Goal: Task Accomplishment & Management: Complete application form

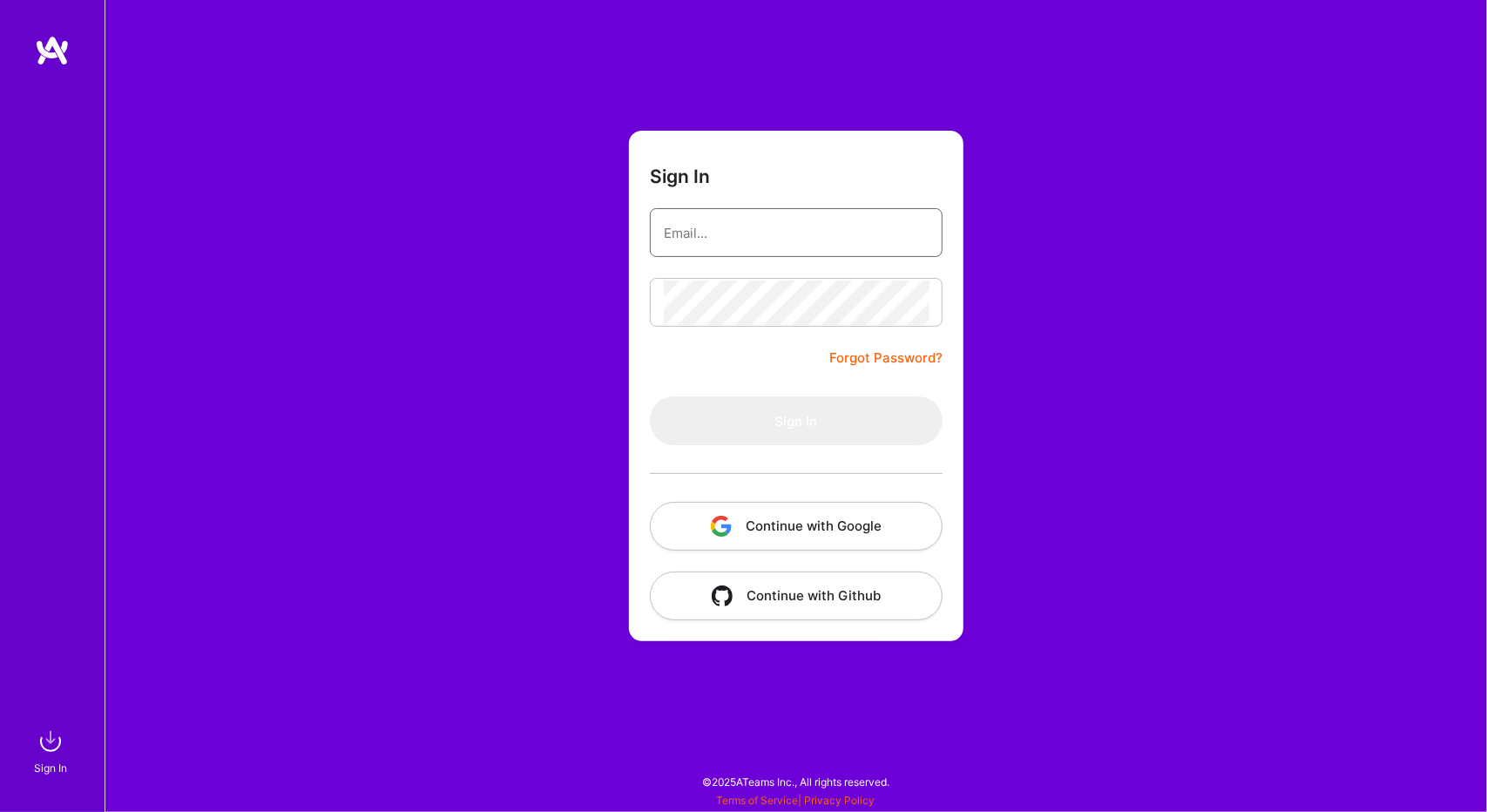
type input "[EMAIL_ADDRESS][DOMAIN_NAME]"
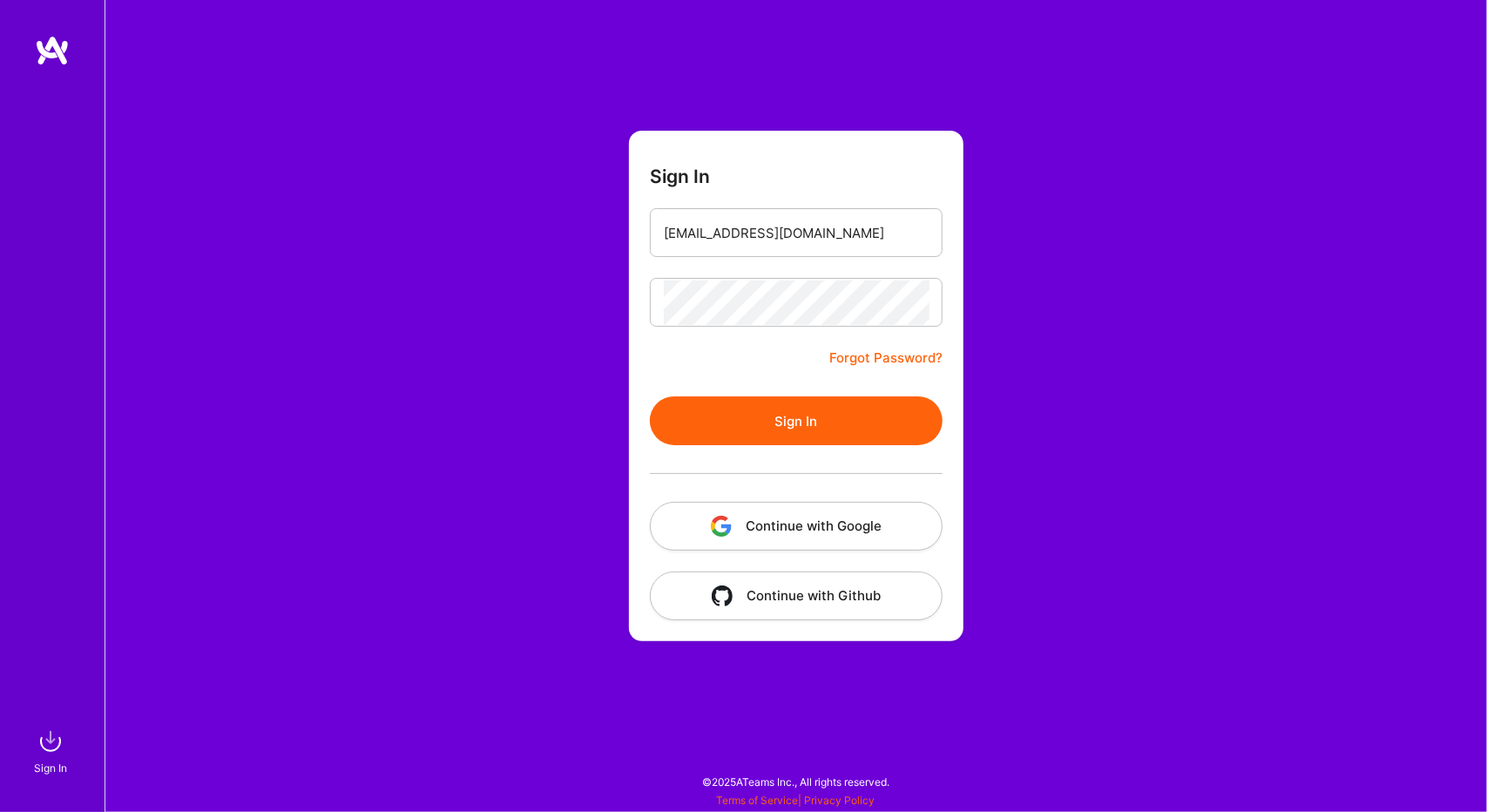
click at [772, 382] on form "Sign In [EMAIL_ADDRESS][DOMAIN_NAME] Forgot Password? Sign In Continue with Goo…" at bounding box center [796, 385] width 334 height 510
click at [775, 425] on button "Sign In" at bounding box center [796, 421] width 292 height 49
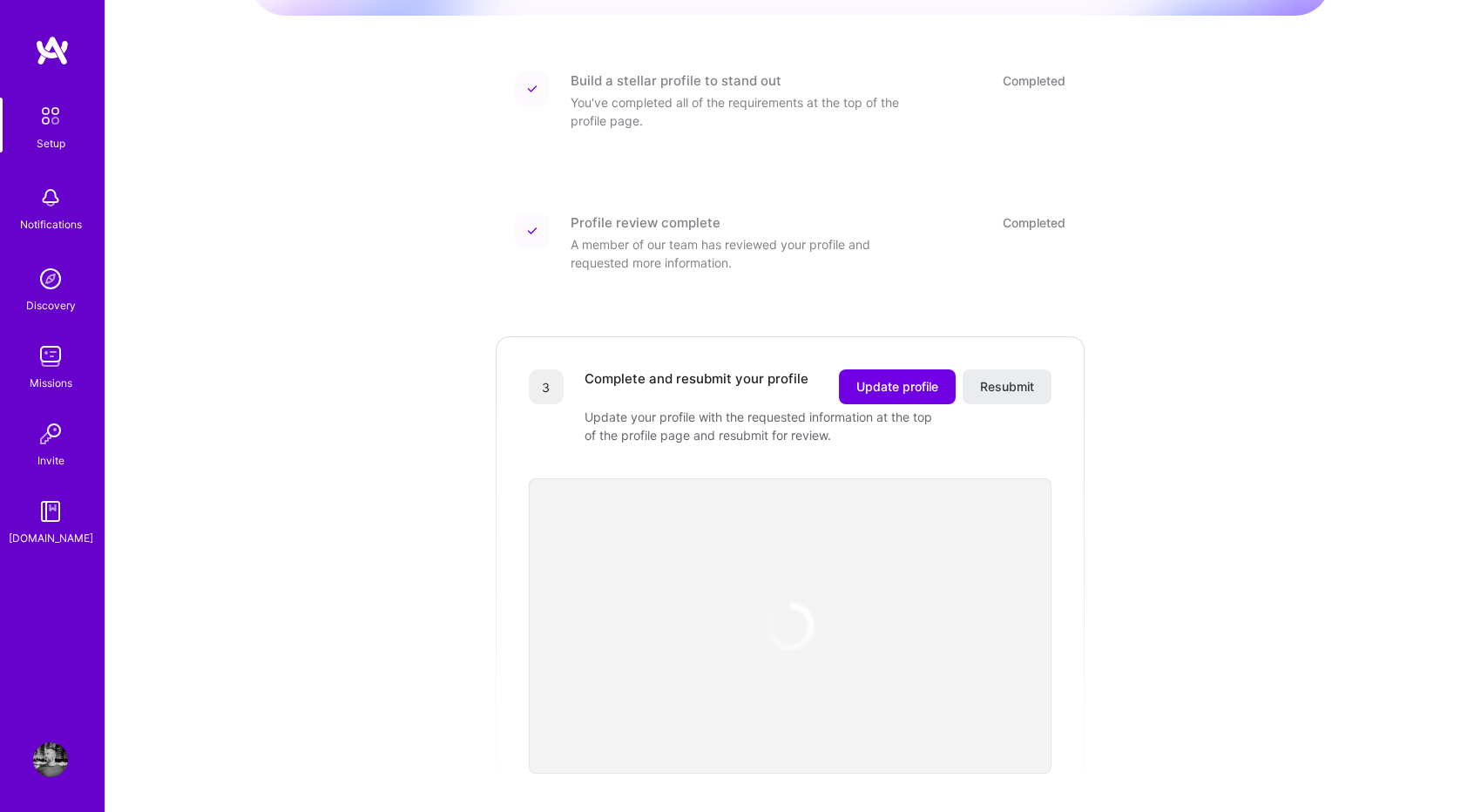
scroll to position [223, 0]
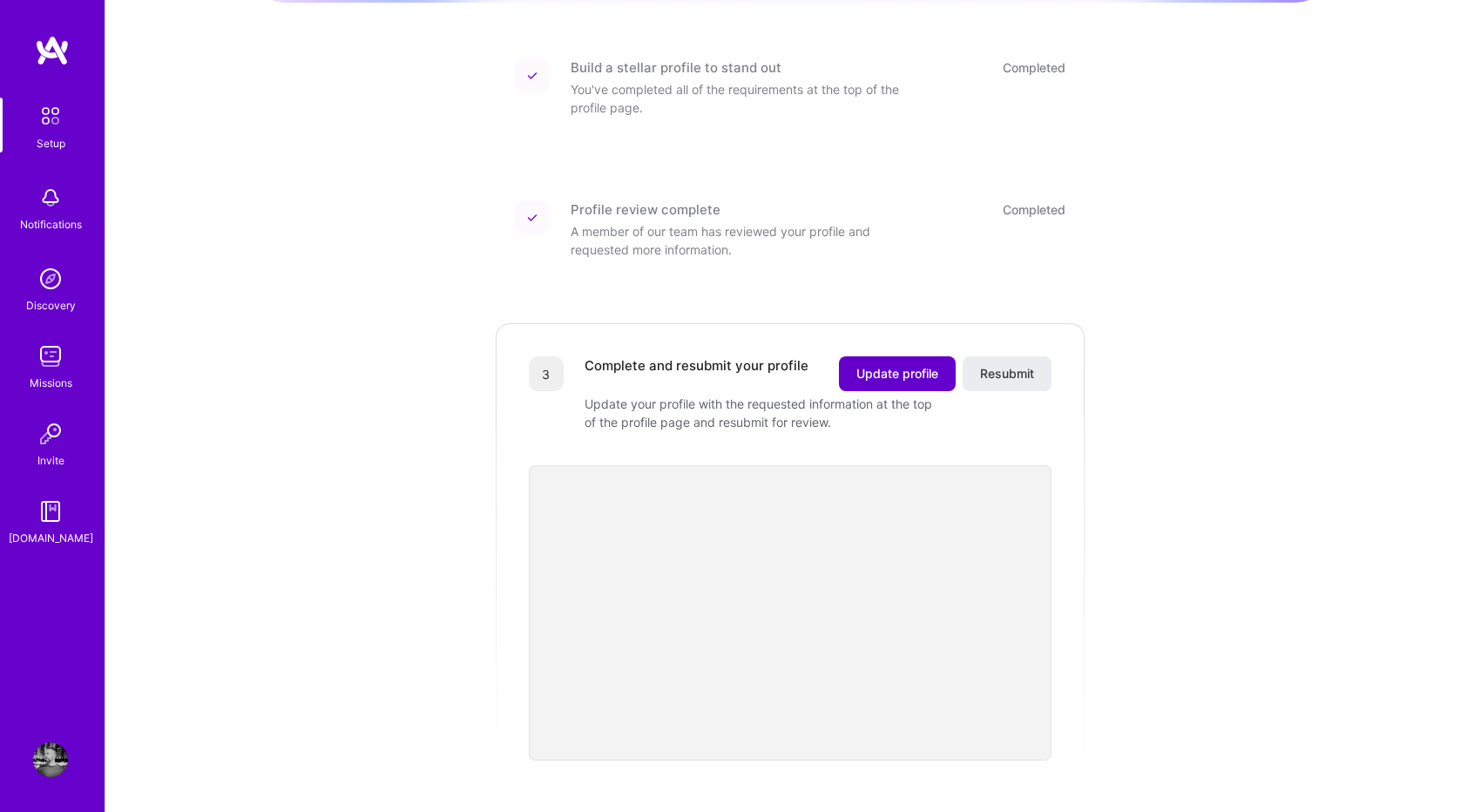
click at [905, 365] on span "Update profile" at bounding box center [897, 374] width 82 height 18
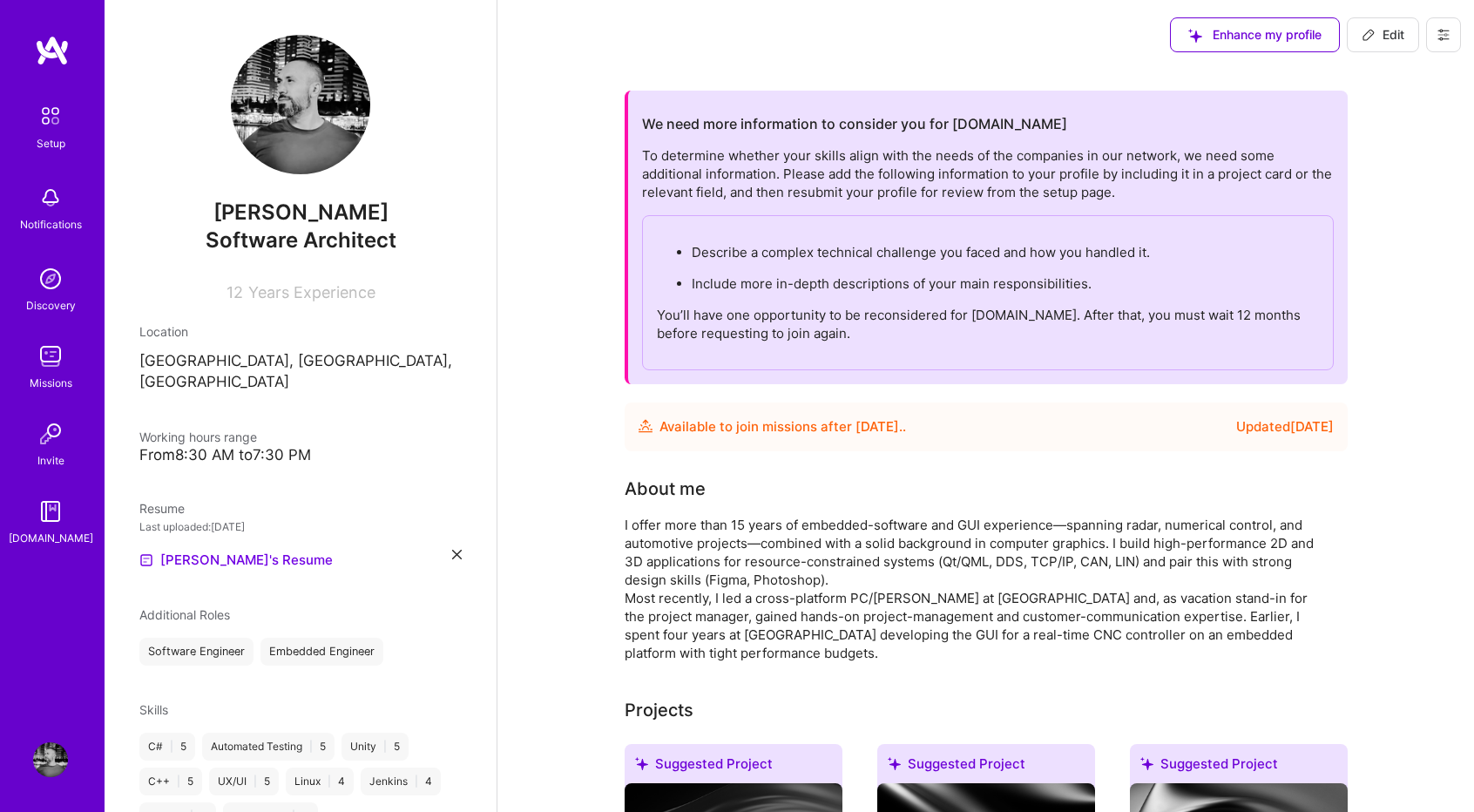
click at [1373, 41] on icon at bounding box center [1369, 35] width 14 height 14
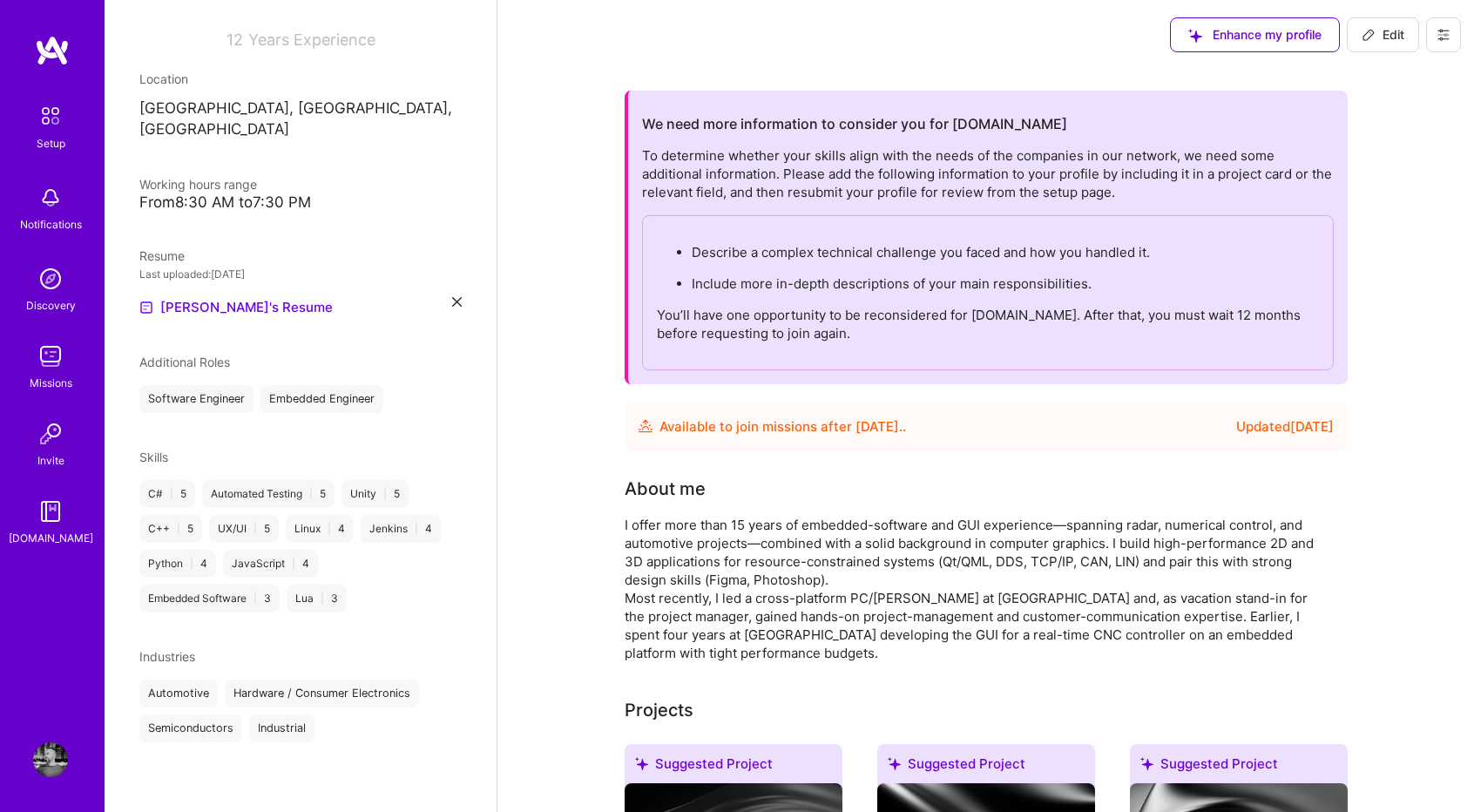
select select "US"
select select "Future Date"
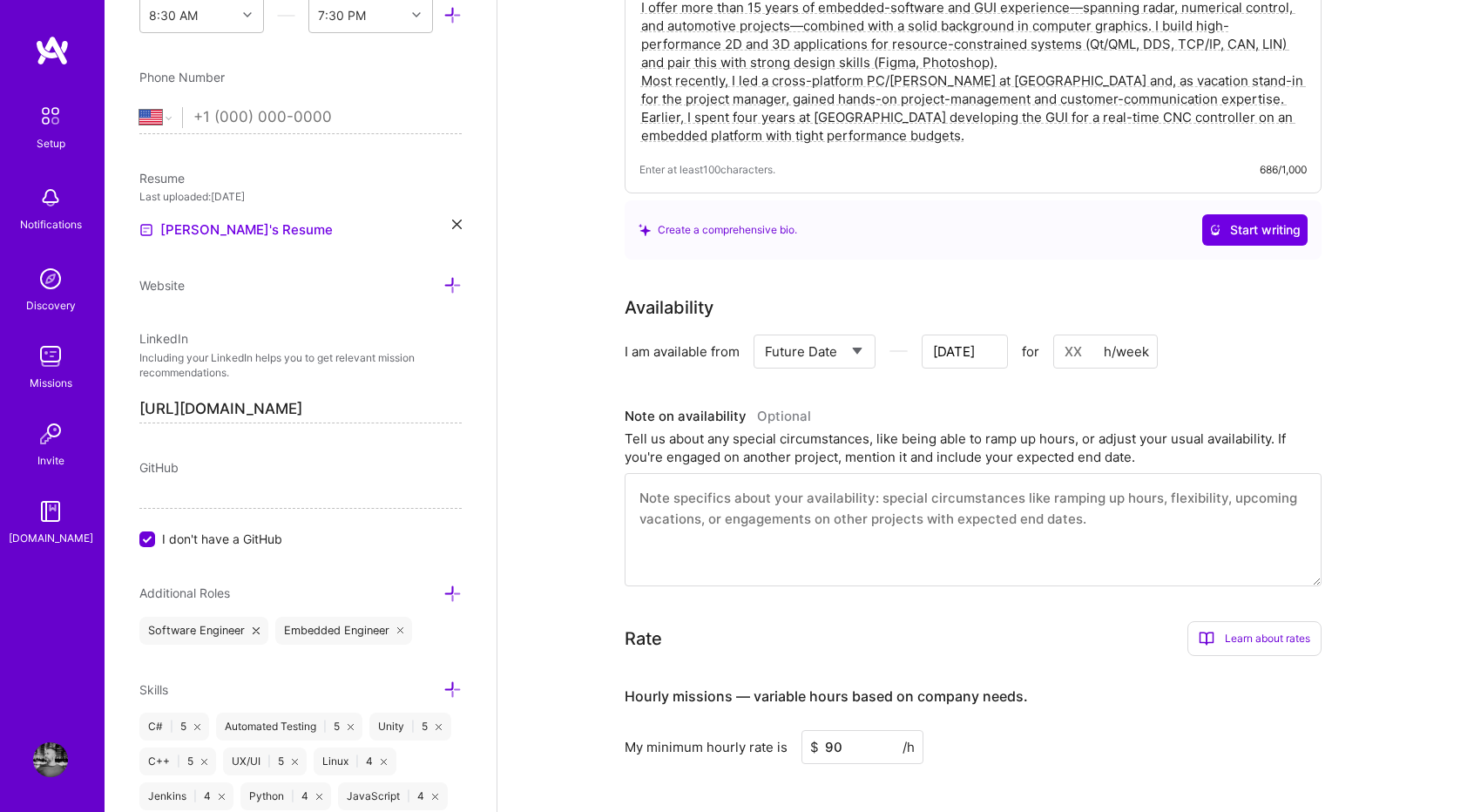
scroll to position [480, 0]
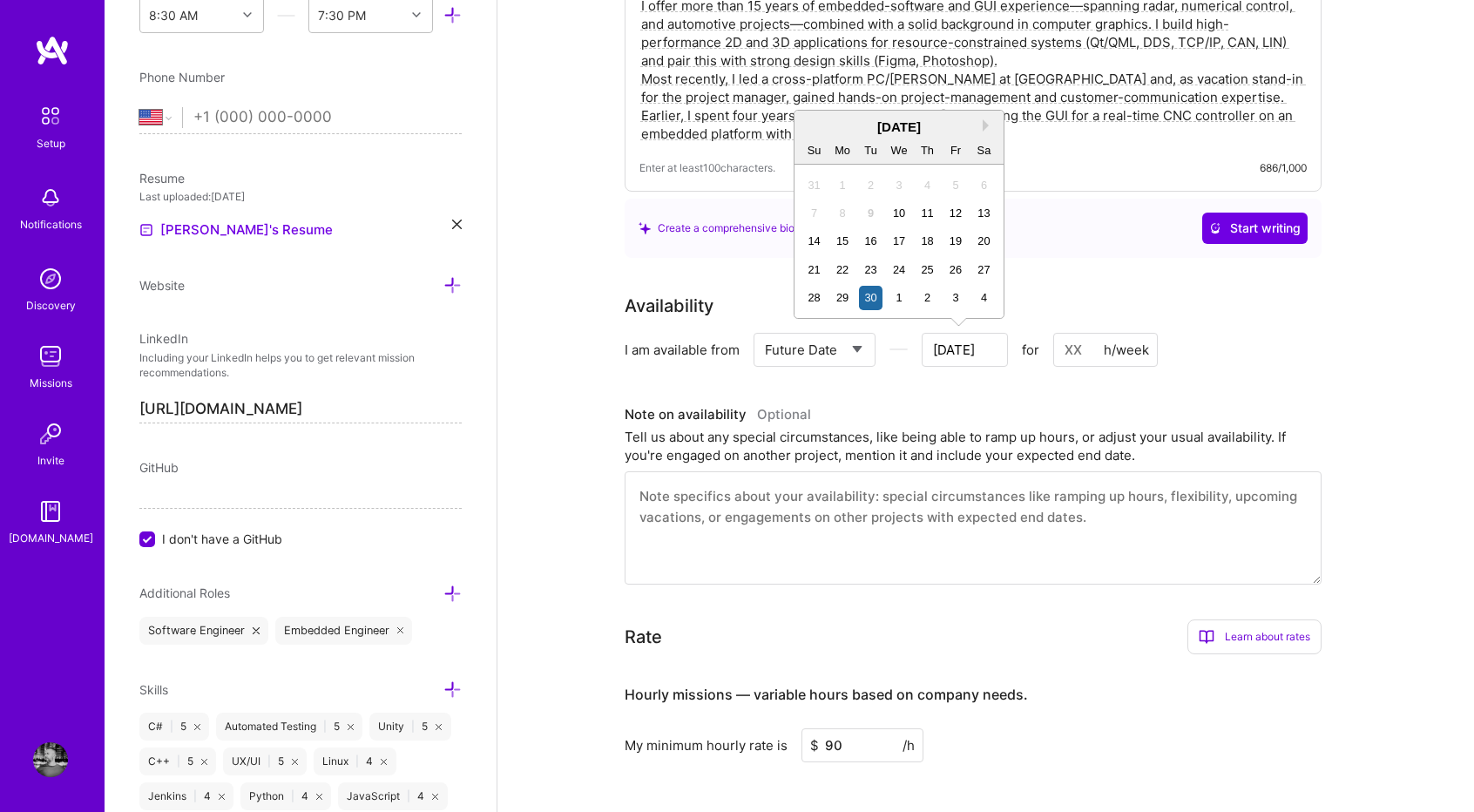
click at [965, 347] on input "[DATE]" at bounding box center [965, 349] width 87 height 34
click at [985, 127] on button "Next Month" at bounding box center [989, 125] width 12 height 12
click at [993, 121] on button "Next Month" at bounding box center [989, 125] width 12 height 12
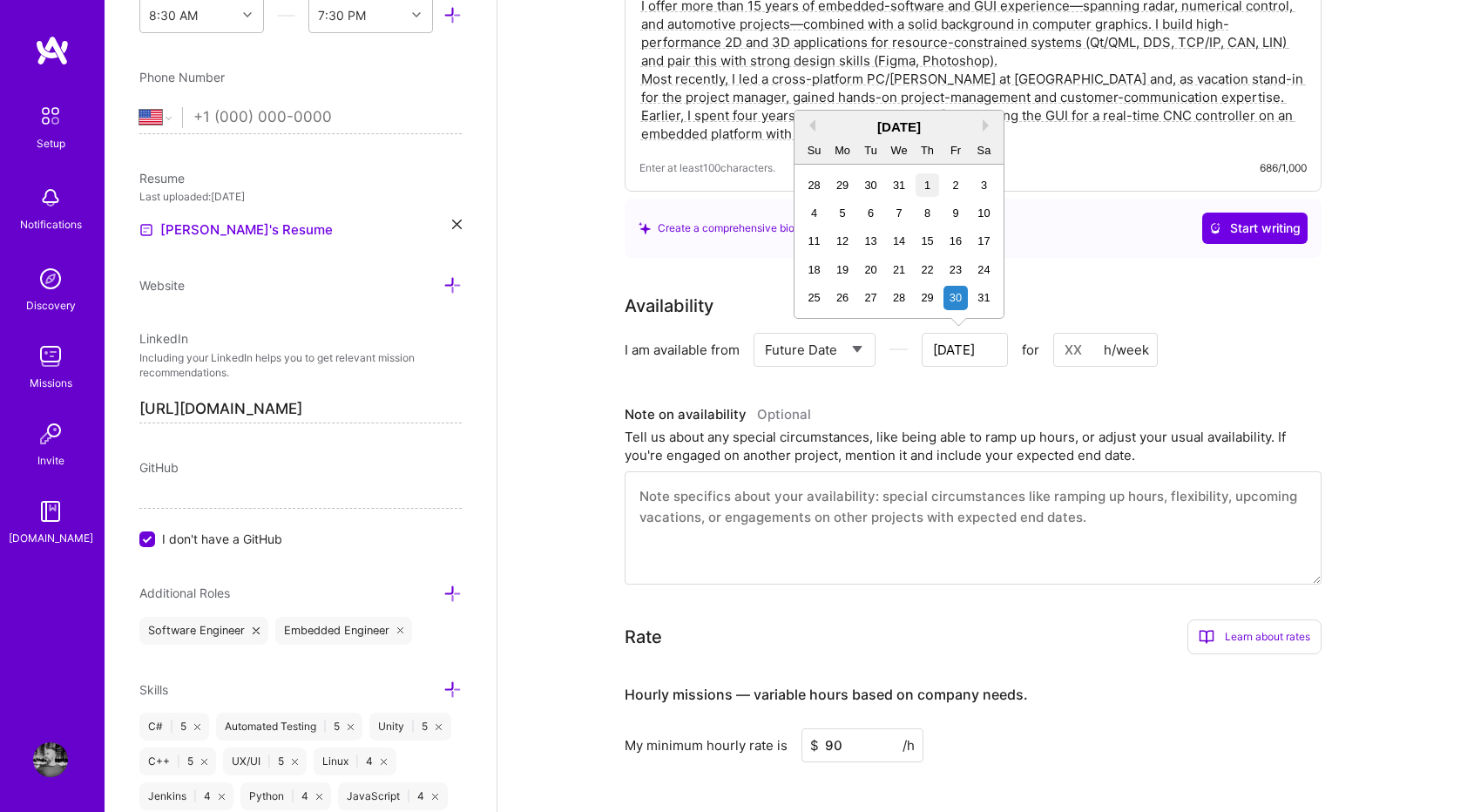
click at [923, 186] on div "1" at bounding box center [927, 185] width 24 height 24
type input "[DATE]"
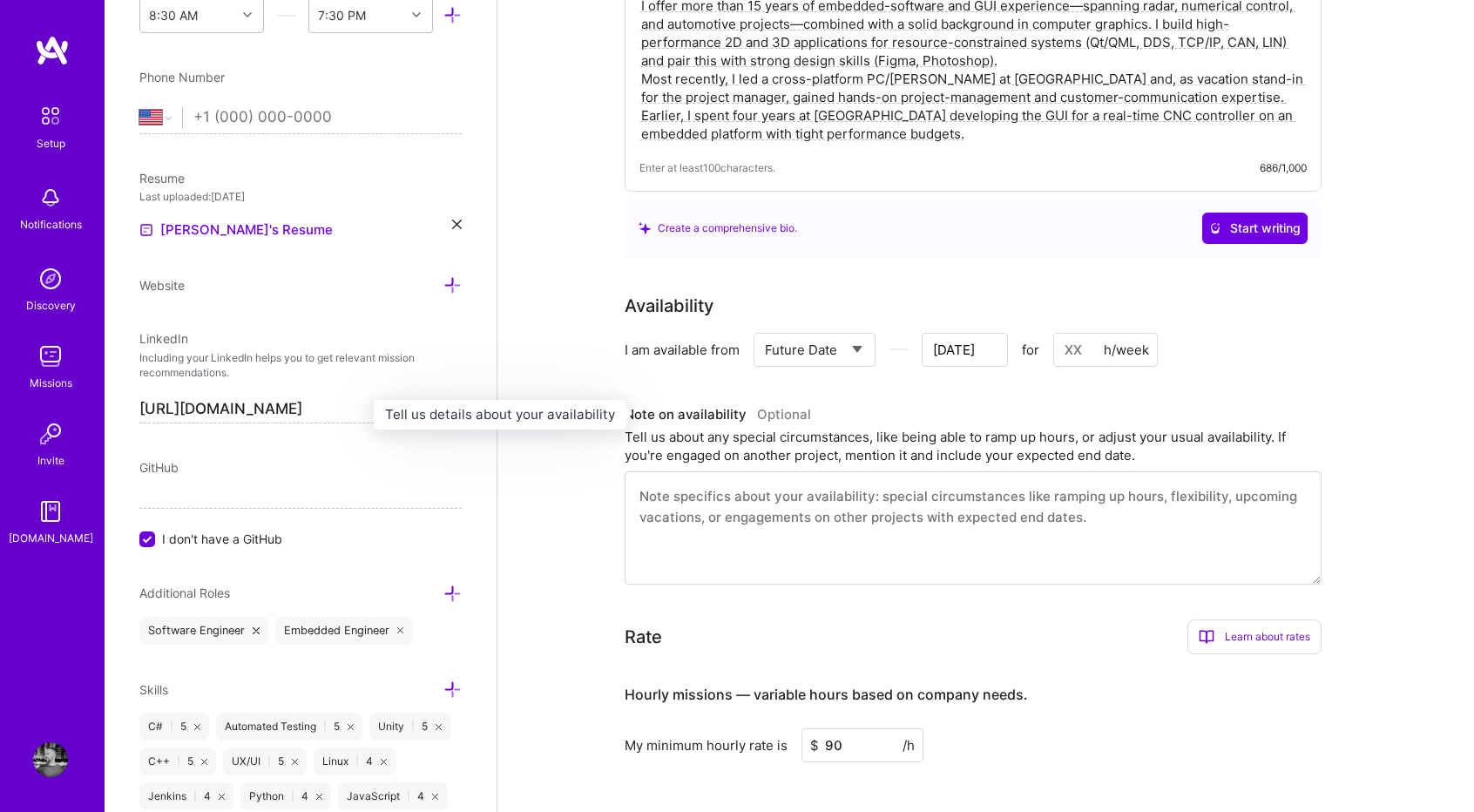
click at [1070, 409] on h3 "Note on availability Optional" at bounding box center [973, 415] width 697 height 26
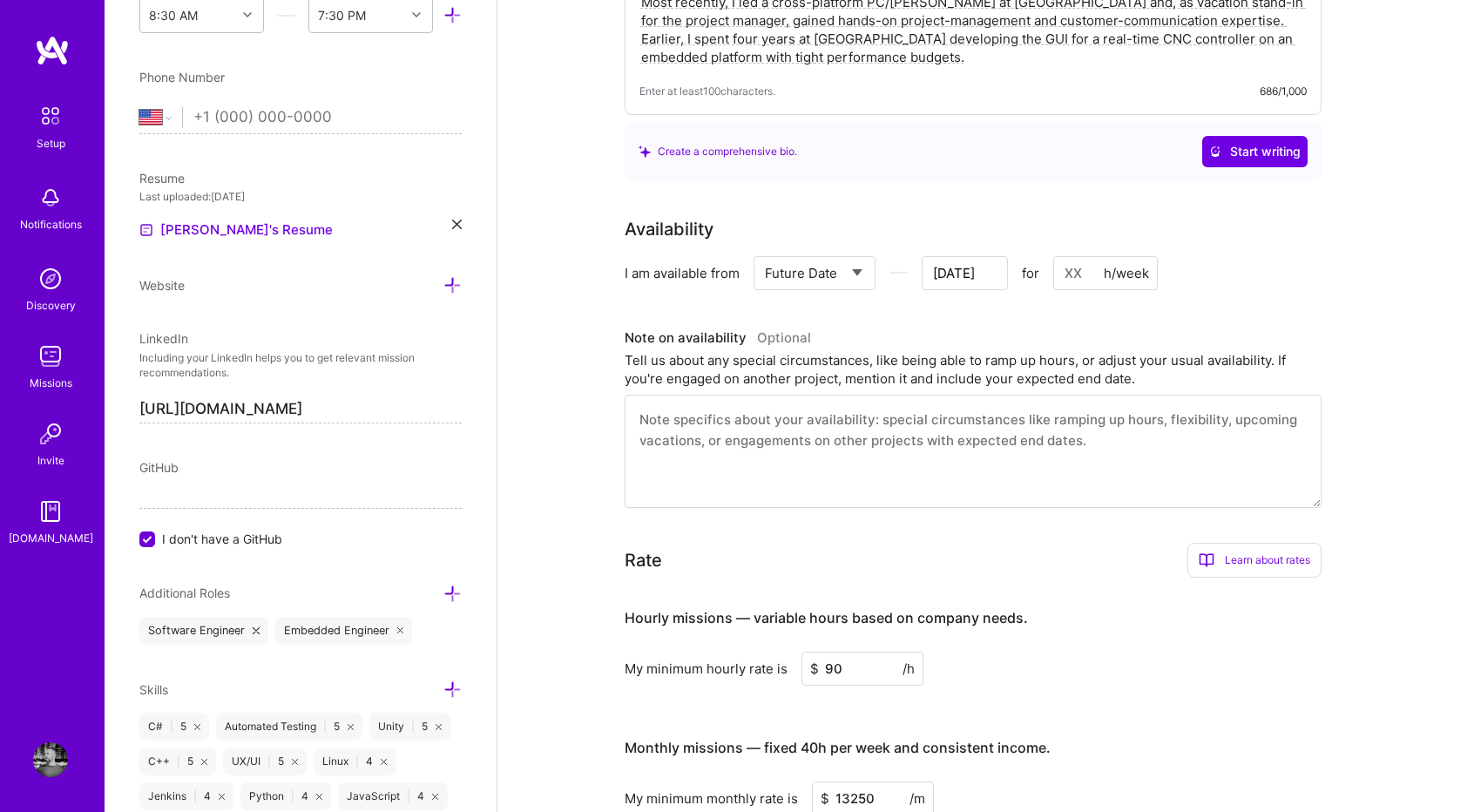
scroll to position [568, 0]
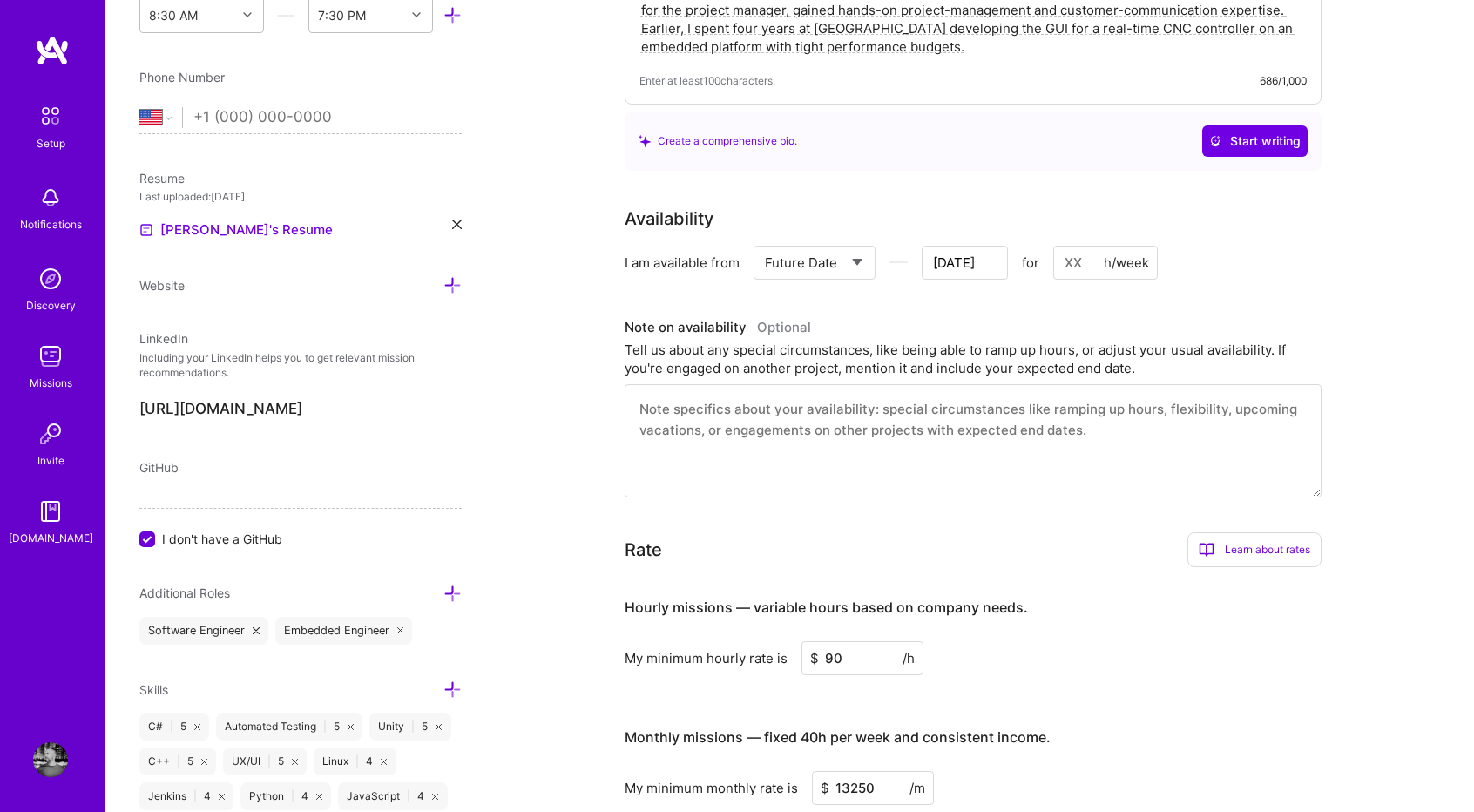
click at [946, 431] on textarea at bounding box center [973, 440] width 697 height 113
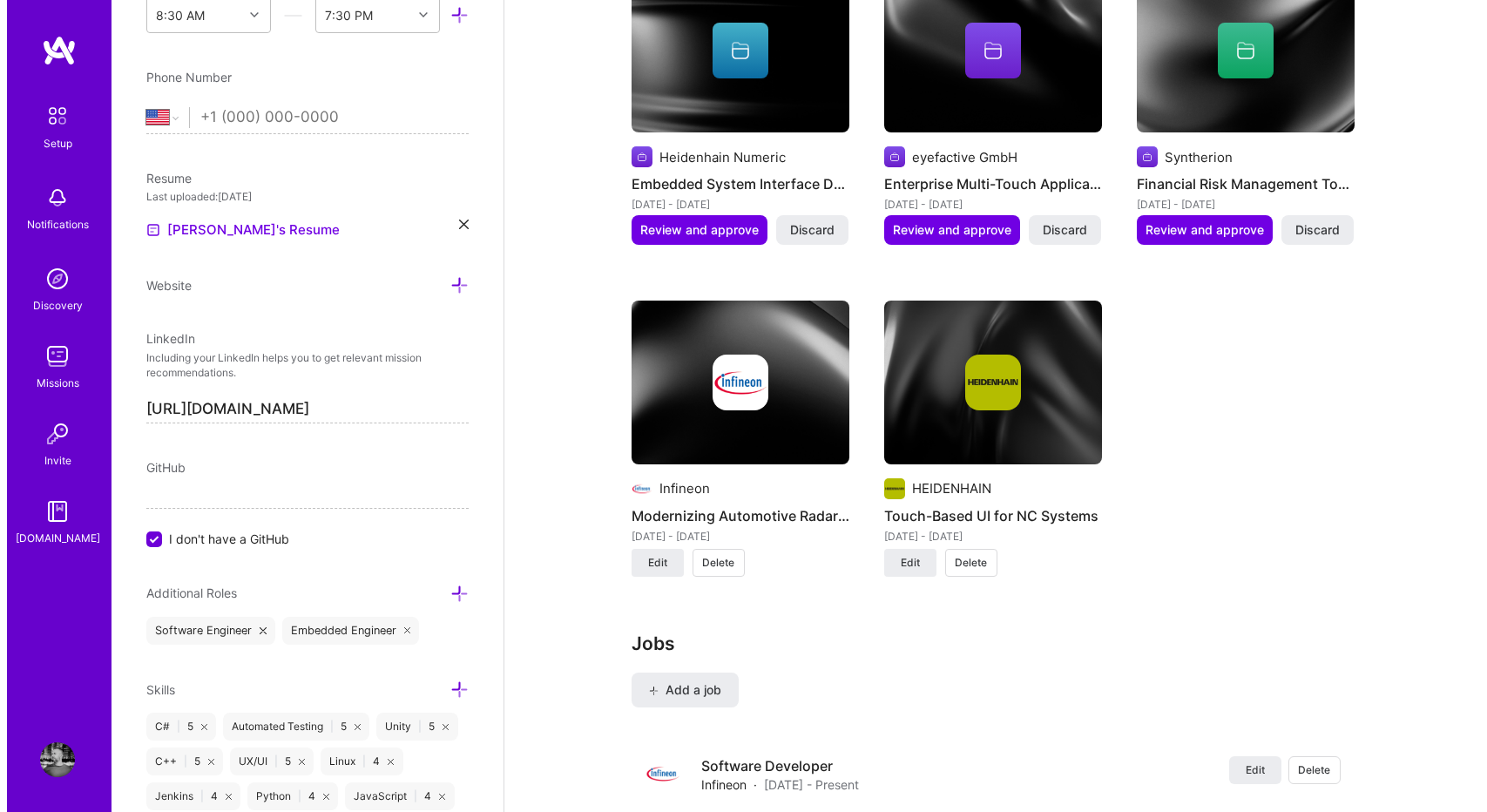
scroll to position [1968, 0]
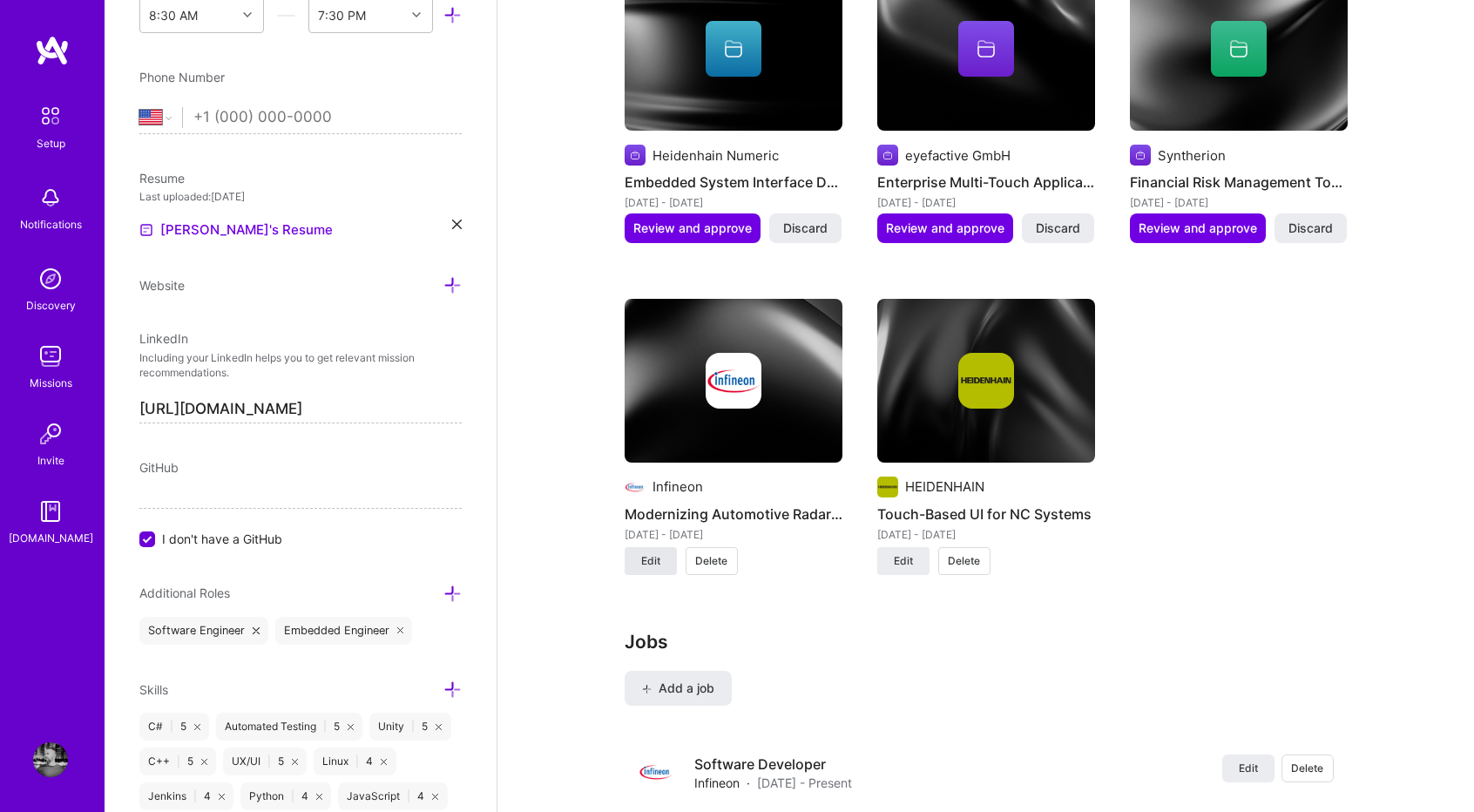
click at [632, 547] on button "Edit" at bounding box center [651, 561] width 53 height 28
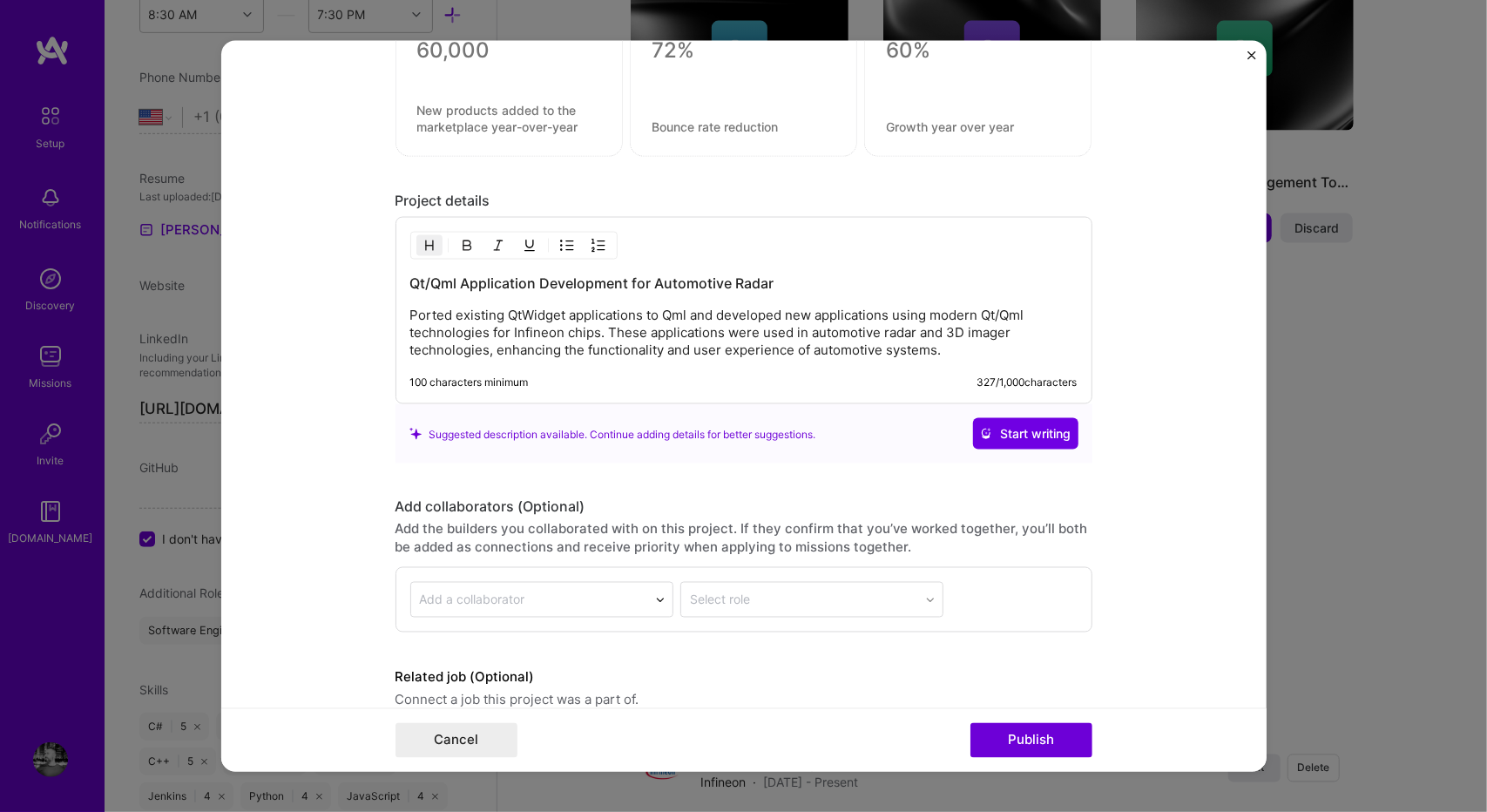
scroll to position [1656, 0]
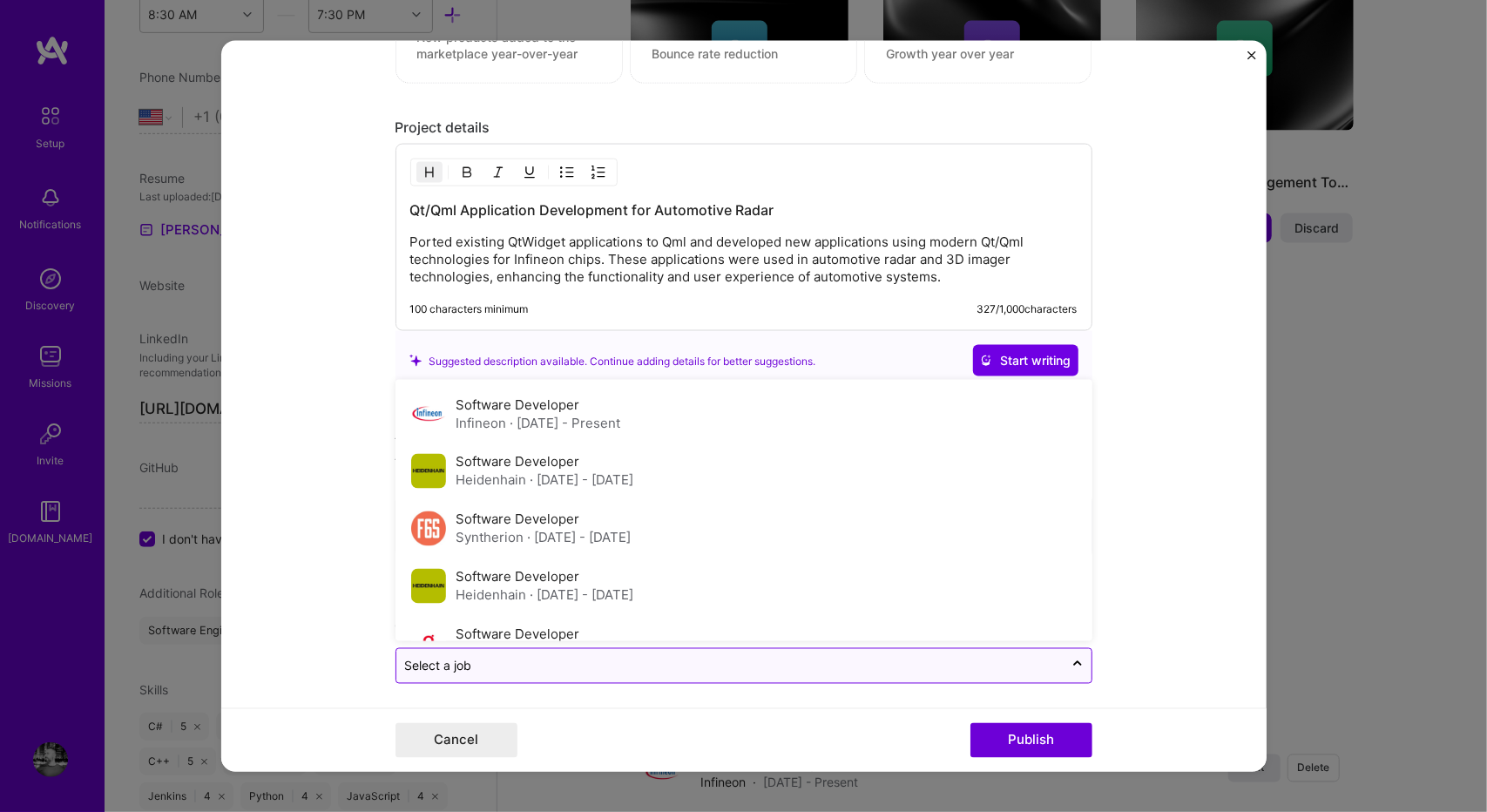
click at [566, 656] on input "text" at bounding box center [730, 665] width 649 height 18
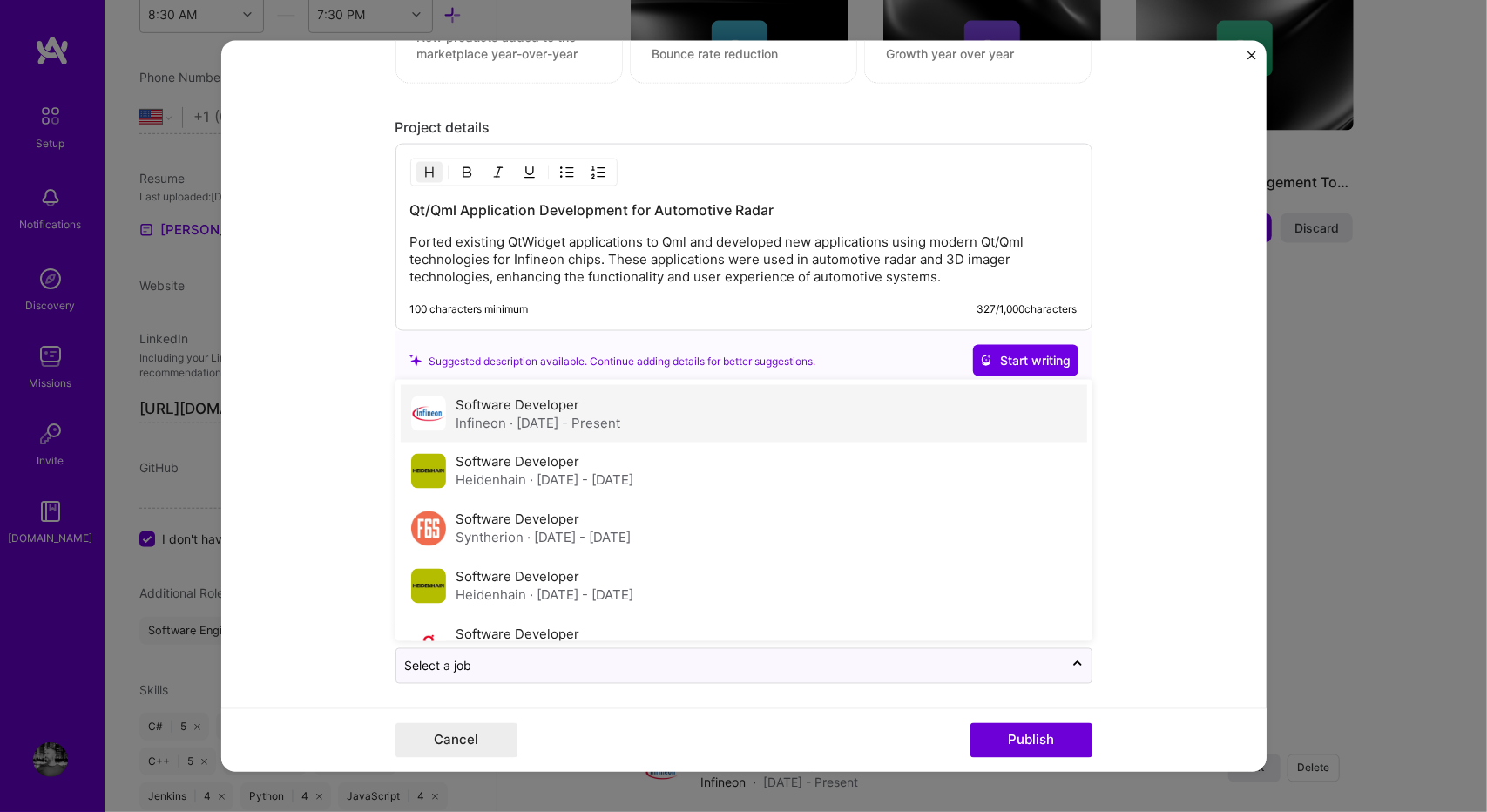
click at [667, 406] on div "Software Developer Infineon · [DATE] - Present" at bounding box center [744, 414] width 686 height 58
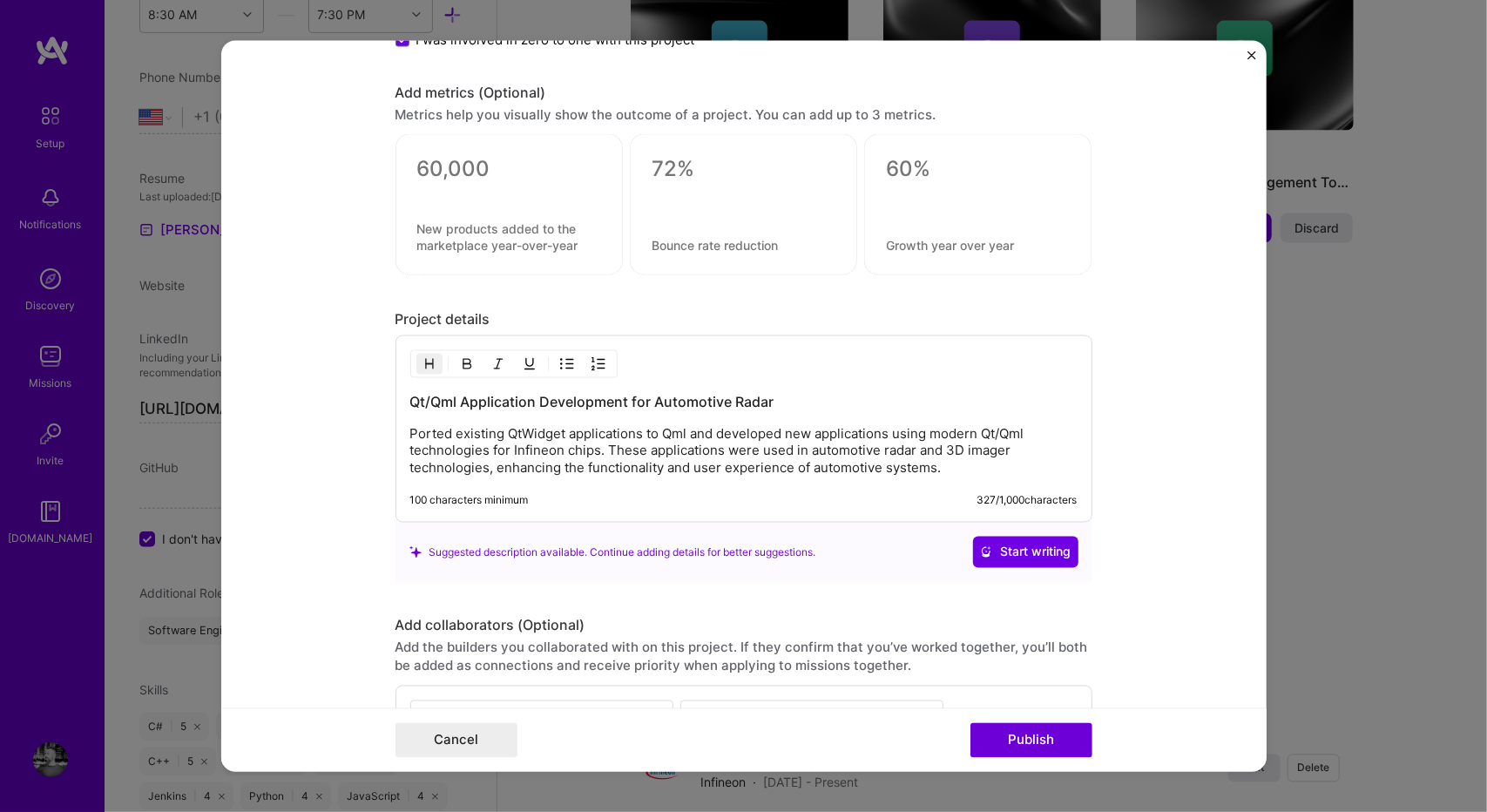
scroll to position [1466, 0]
click at [413, 431] on p "Ported existing QtWidget applications to Qml and developed new applications usi…" at bounding box center [744, 451] width 667 height 52
drag, startPoint x: 843, startPoint y: 430, endPoint x: 662, endPoint y: 413, distance: 181.8
click at [662, 413] on div "Qt/Qml Application Development for Automotive Radar Recreated an existing QtWid…" at bounding box center [744, 434] width 667 height 86
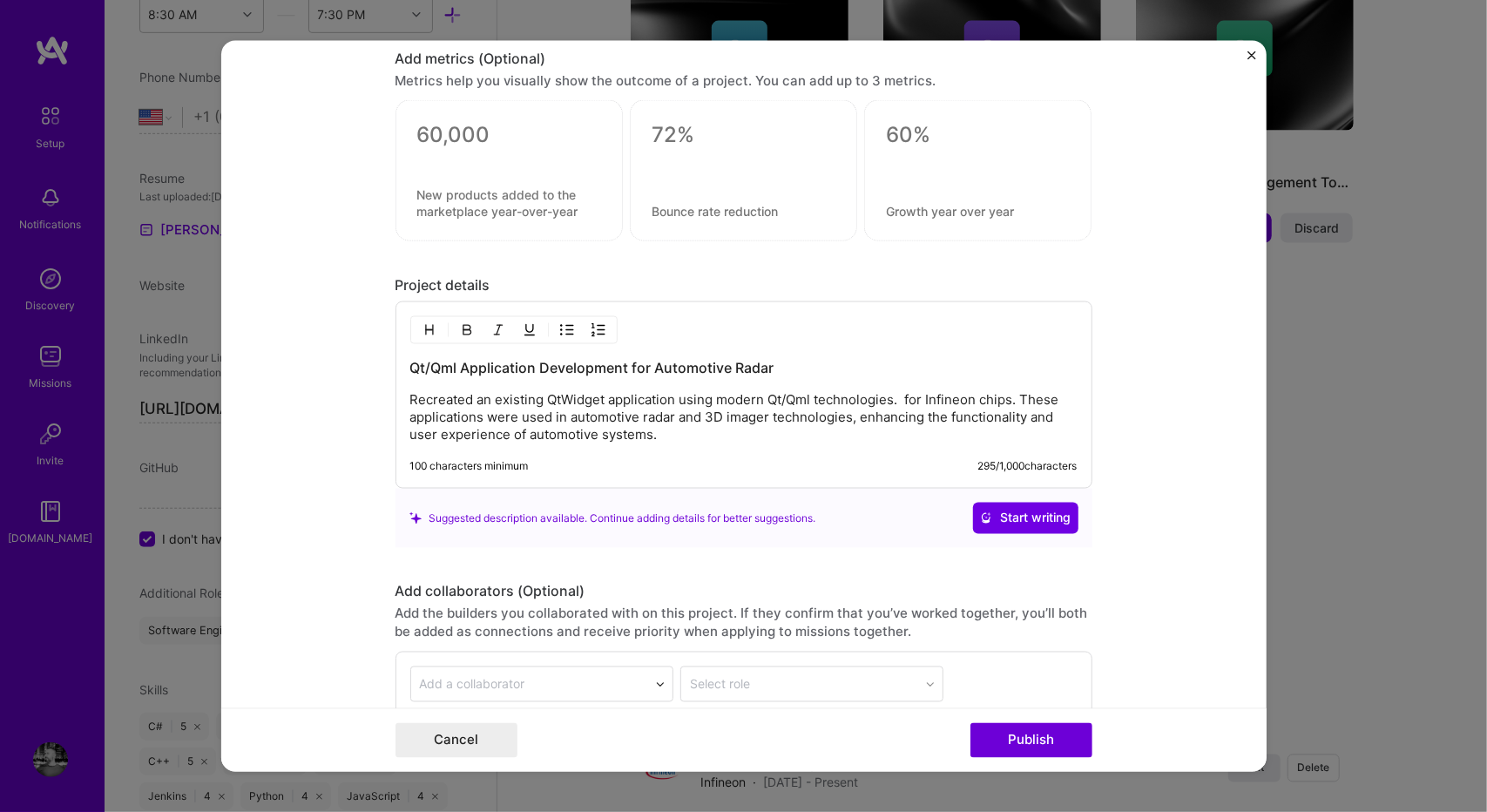
scroll to position [1501, 0]
drag, startPoint x: 607, startPoint y: 424, endPoint x: 474, endPoint y: 423, distance: 133.0
click at [474, 423] on p "Recreated an existing QtWidget application using modern Qt/Qml technologies. fo…" at bounding box center [744, 416] width 667 height 52
click at [812, 430] on p "Recreated an existing QtWidget application using modern Qt/Qml technologies. fo…" at bounding box center [744, 416] width 667 height 52
click at [880, 389] on p "Recreated an existing QtWidget application using modern Qt/Qml technologies. fo…" at bounding box center [744, 416] width 667 height 52
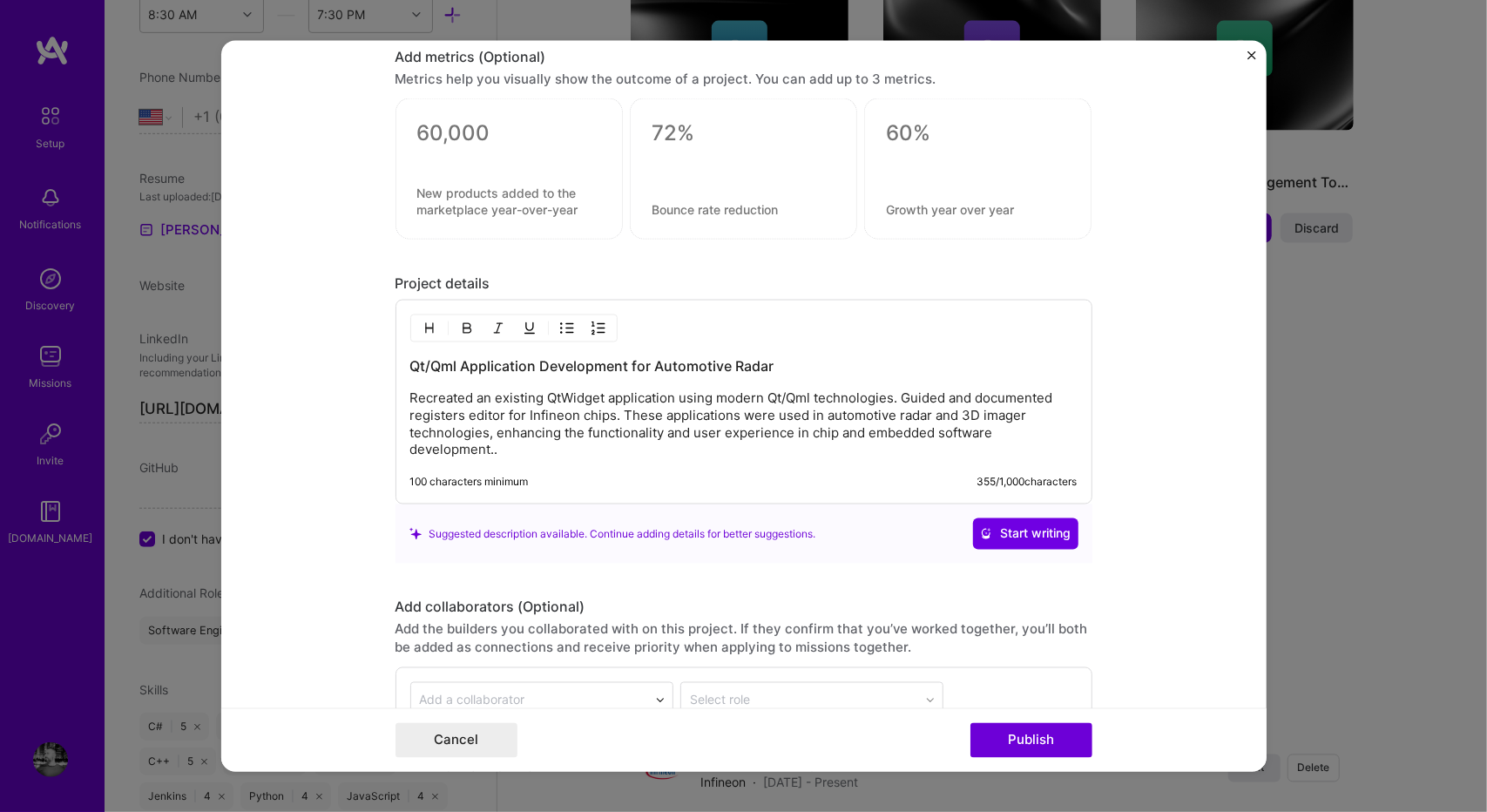
click at [651, 475] on div "100 characters minimum 355 / 1,000 characters" at bounding box center [744, 482] width 667 height 14
click at [883, 389] on p "Recreated an existing QtWidget application using modern Qt/Qml technologies. Gu…" at bounding box center [744, 424] width 667 height 70
click at [442, 417] on p "Recreated an existing QtWidget application using modern Qt/Qml technologies. A …" at bounding box center [744, 424] width 667 height 70
click at [564, 442] on div "Qt/Qml Application Development for Automotive Radar Recreated an existing QtWid…" at bounding box center [744, 402] width 697 height 205
click at [721, 389] on p "Recreated an existing QtWidget application using modern Qt/Qml technologies. A …" at bounding box center [744, 424] width 667 height 70
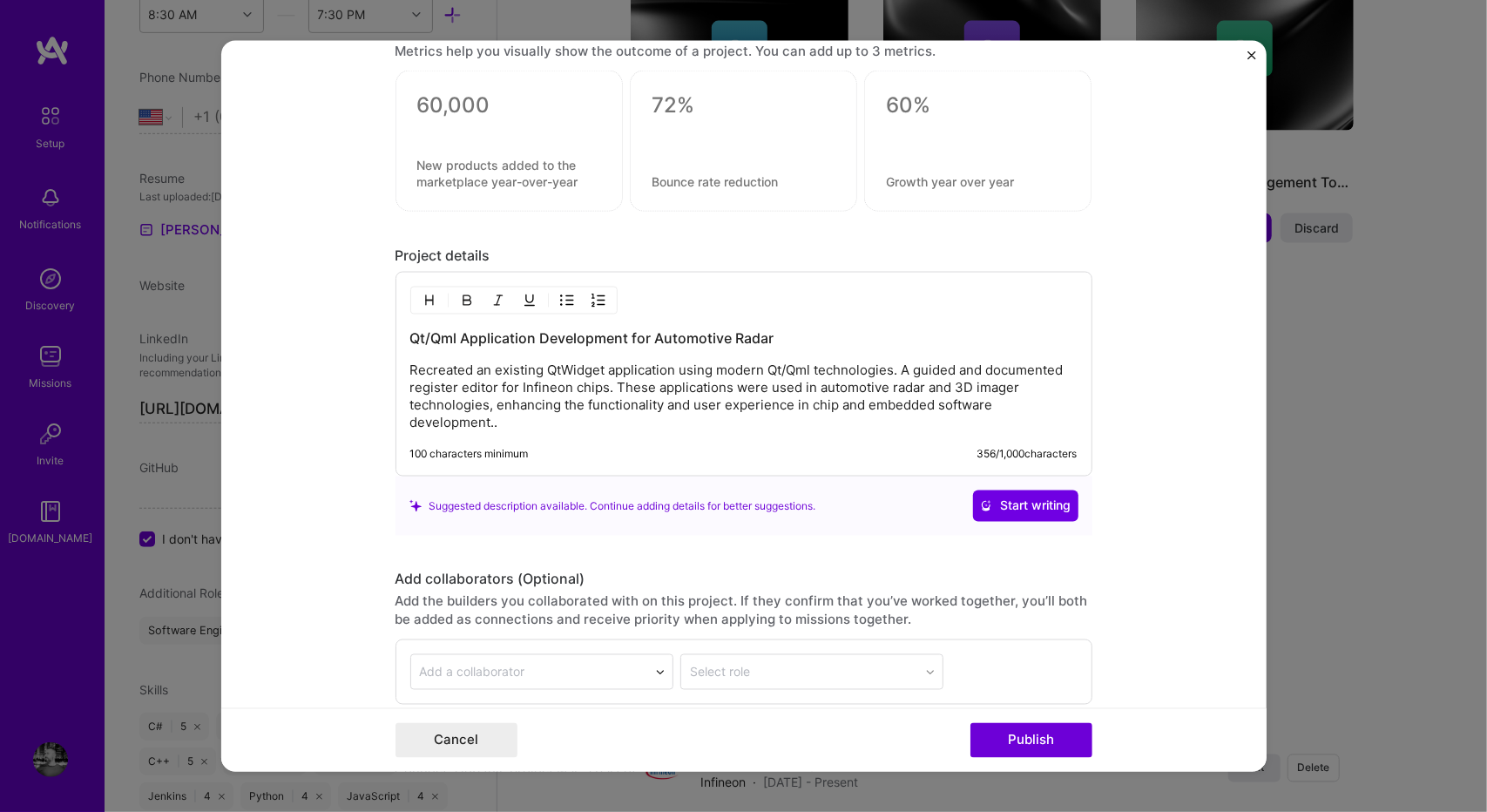
scroll to position [1518, 0]
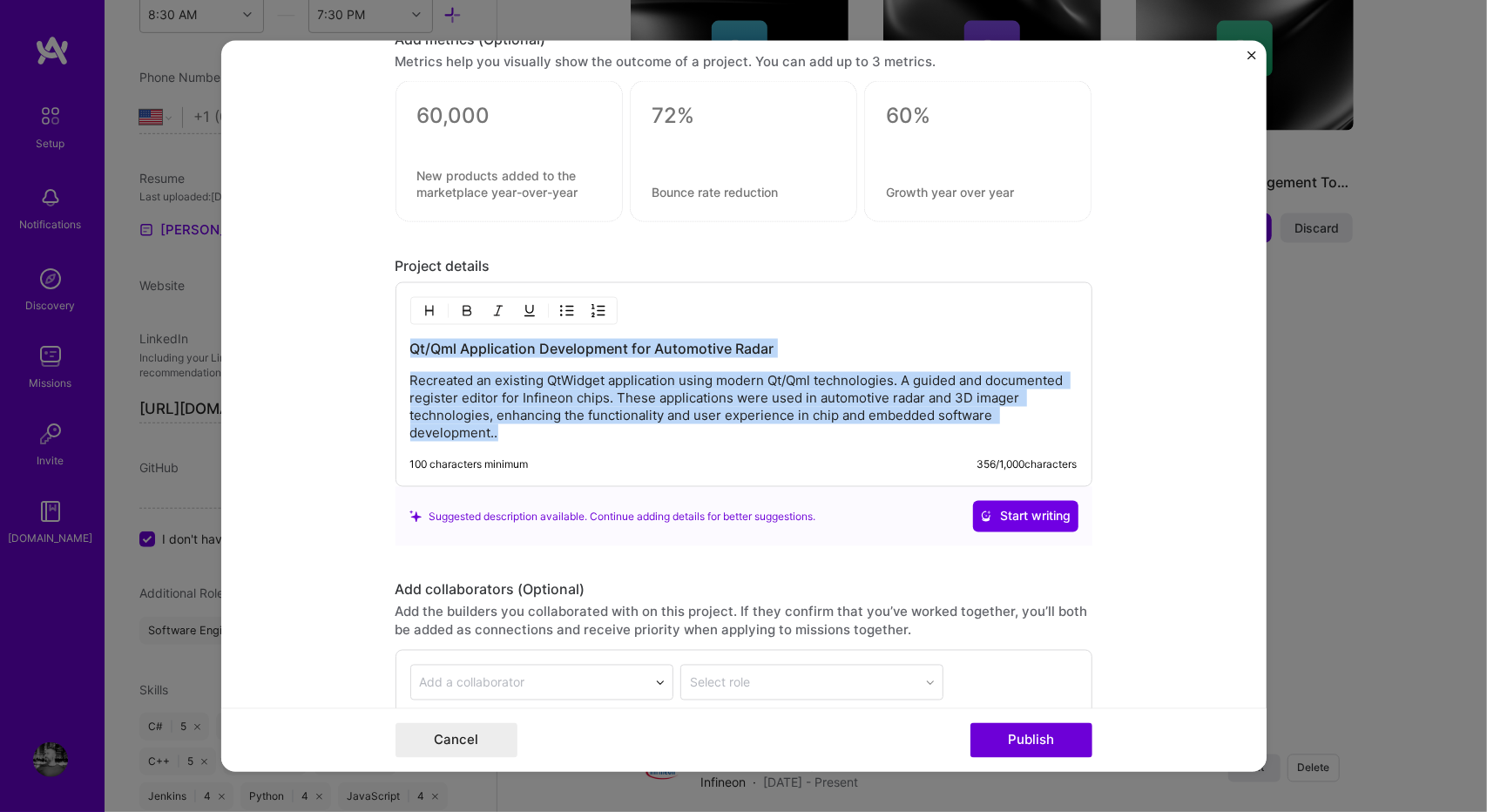
copy div "Qt/Qml Application Development for Automotive Radar Recreated an existing QtWid…"
click at [1032, 508] on span "Start writing" at bounding box center [1026, 516] width 92 height 18
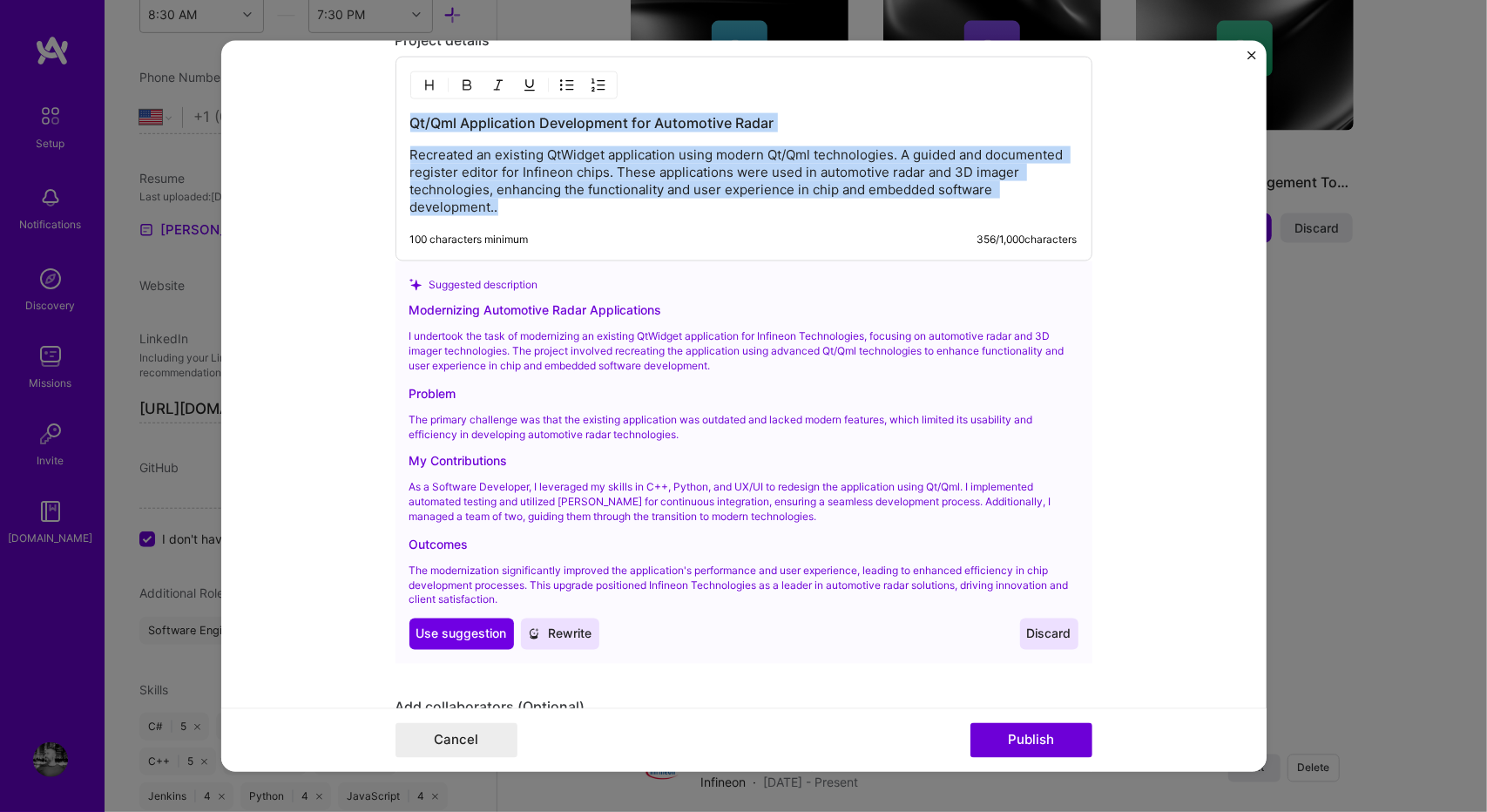
scroll to position [1752, 0]
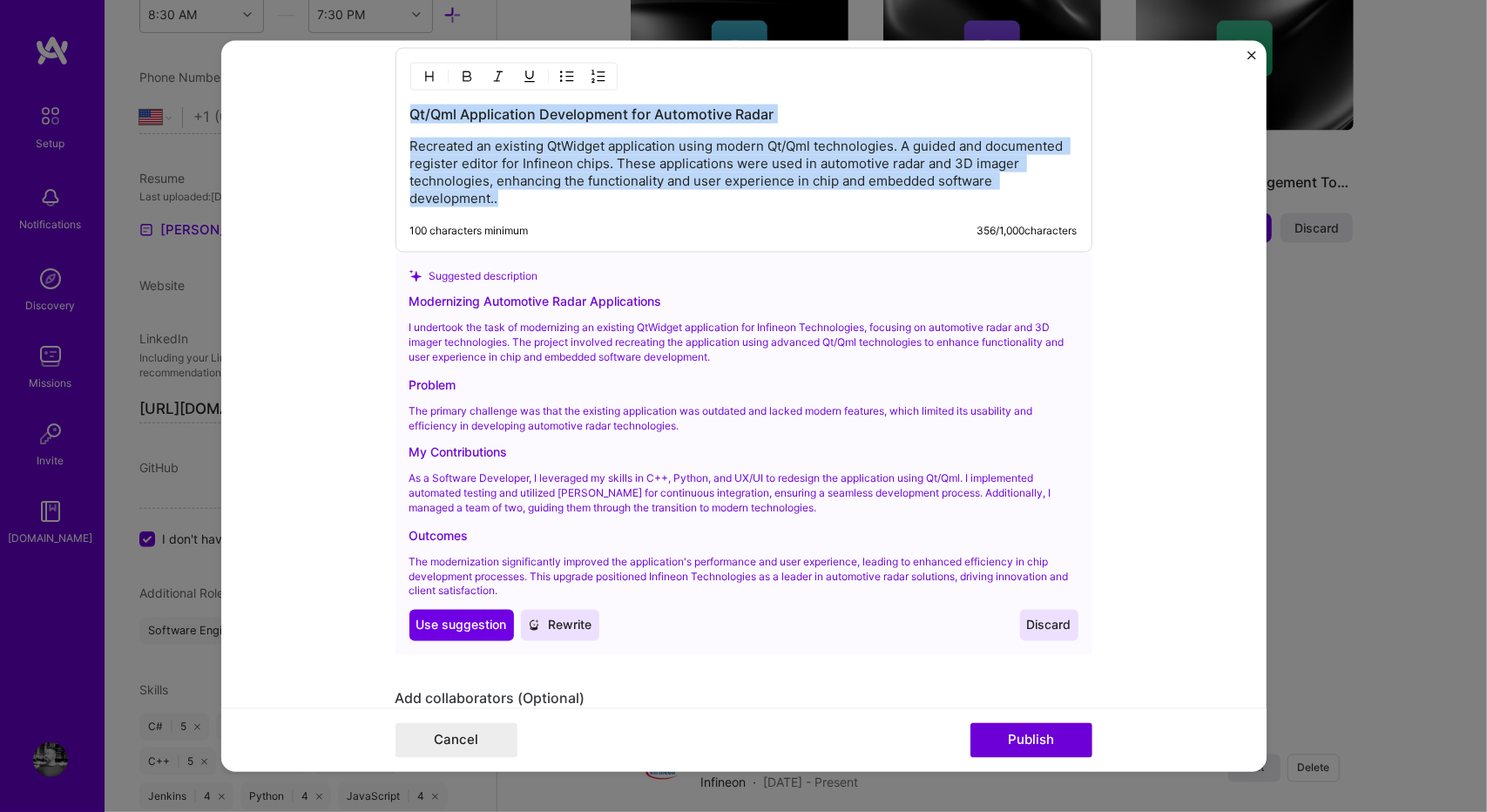
click at [1049, 617] on span "Discard" at bounding box center [1049, 626] width 45 height 18
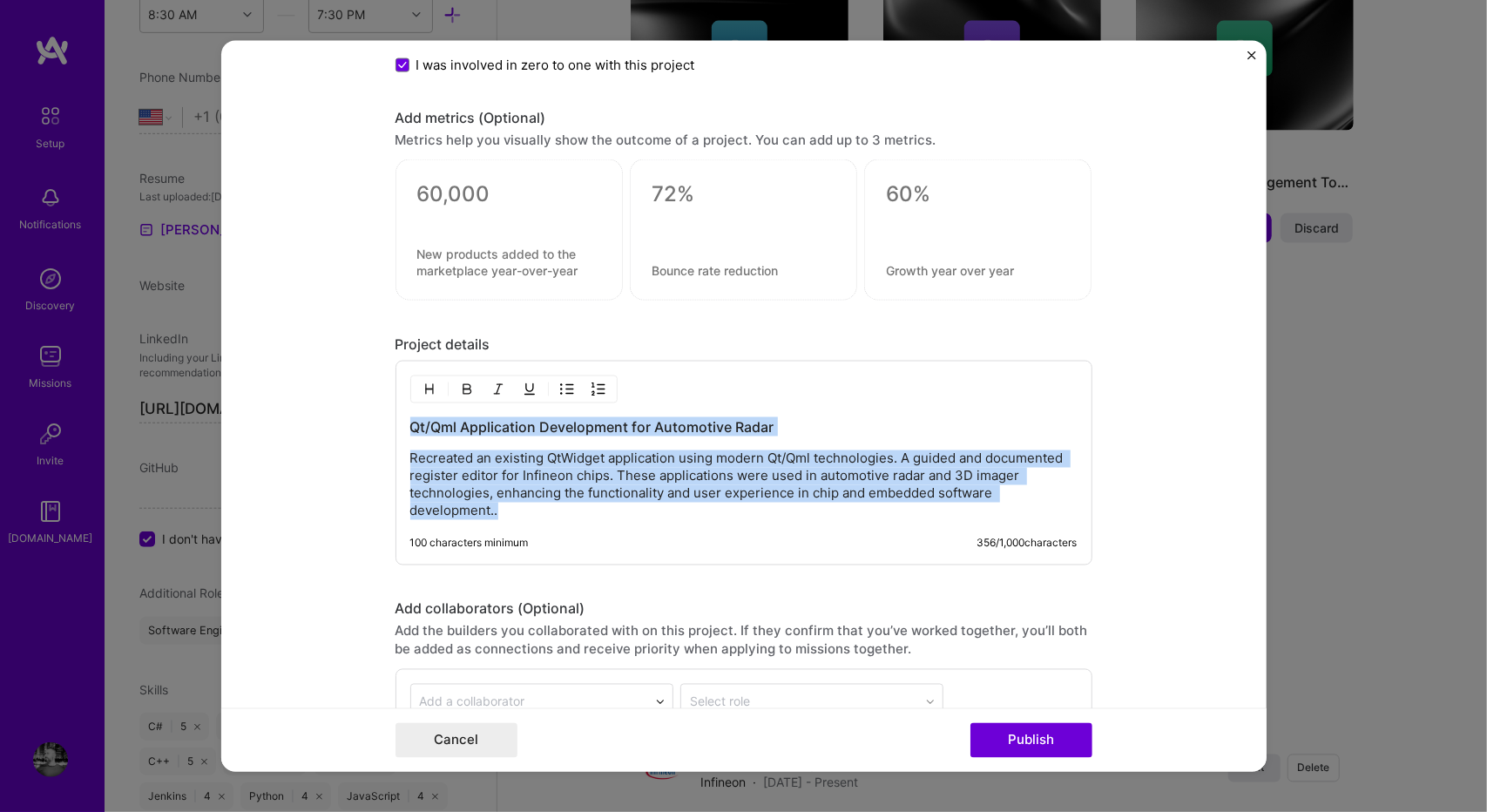
scroll to position [1452, 0]
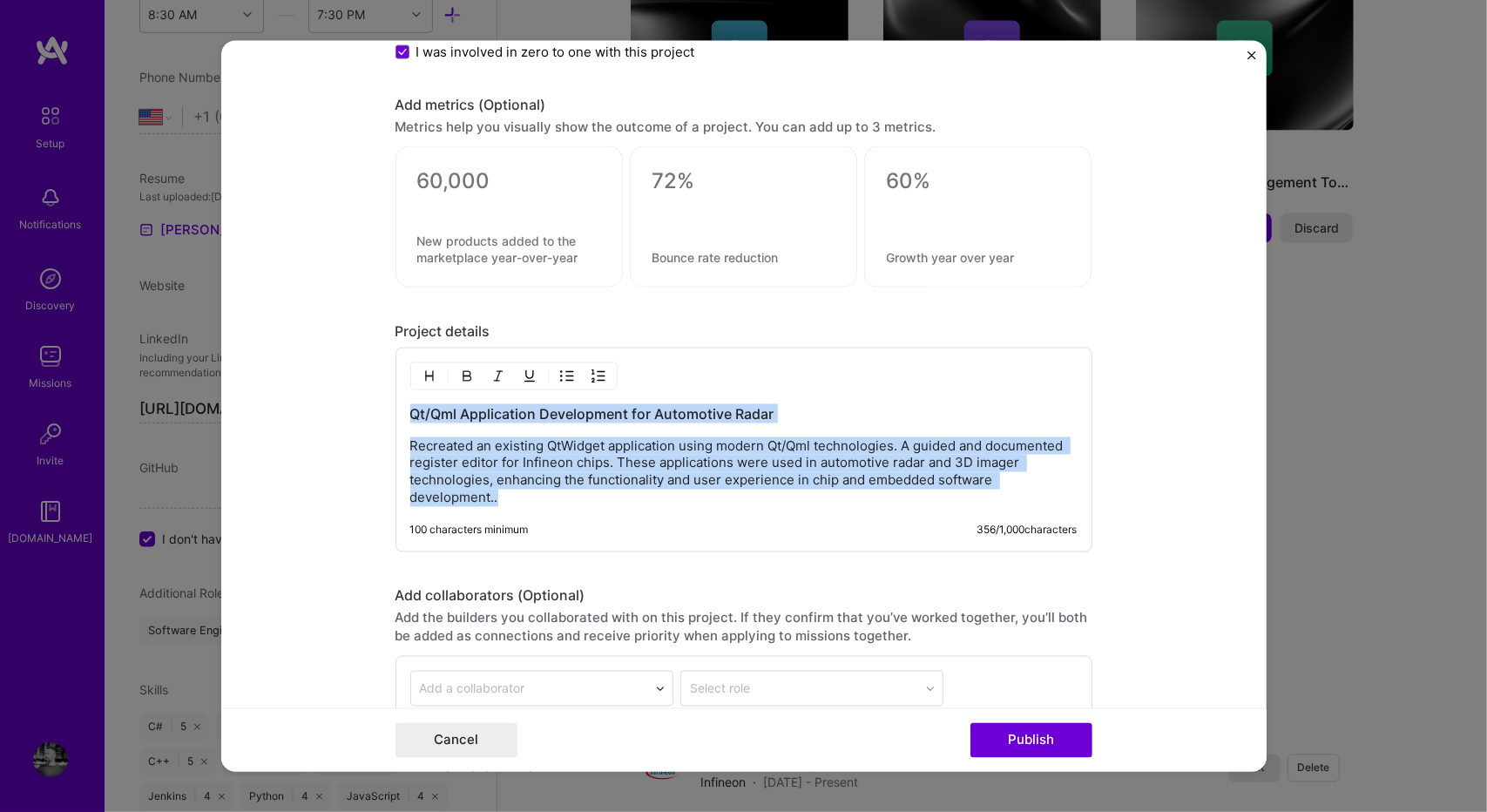
click at [843, 447] on p "Recreated an existing QtWidget application using modern Qt/Qml technologies. A …" at bounding box center [744, 472] width 667 height 70
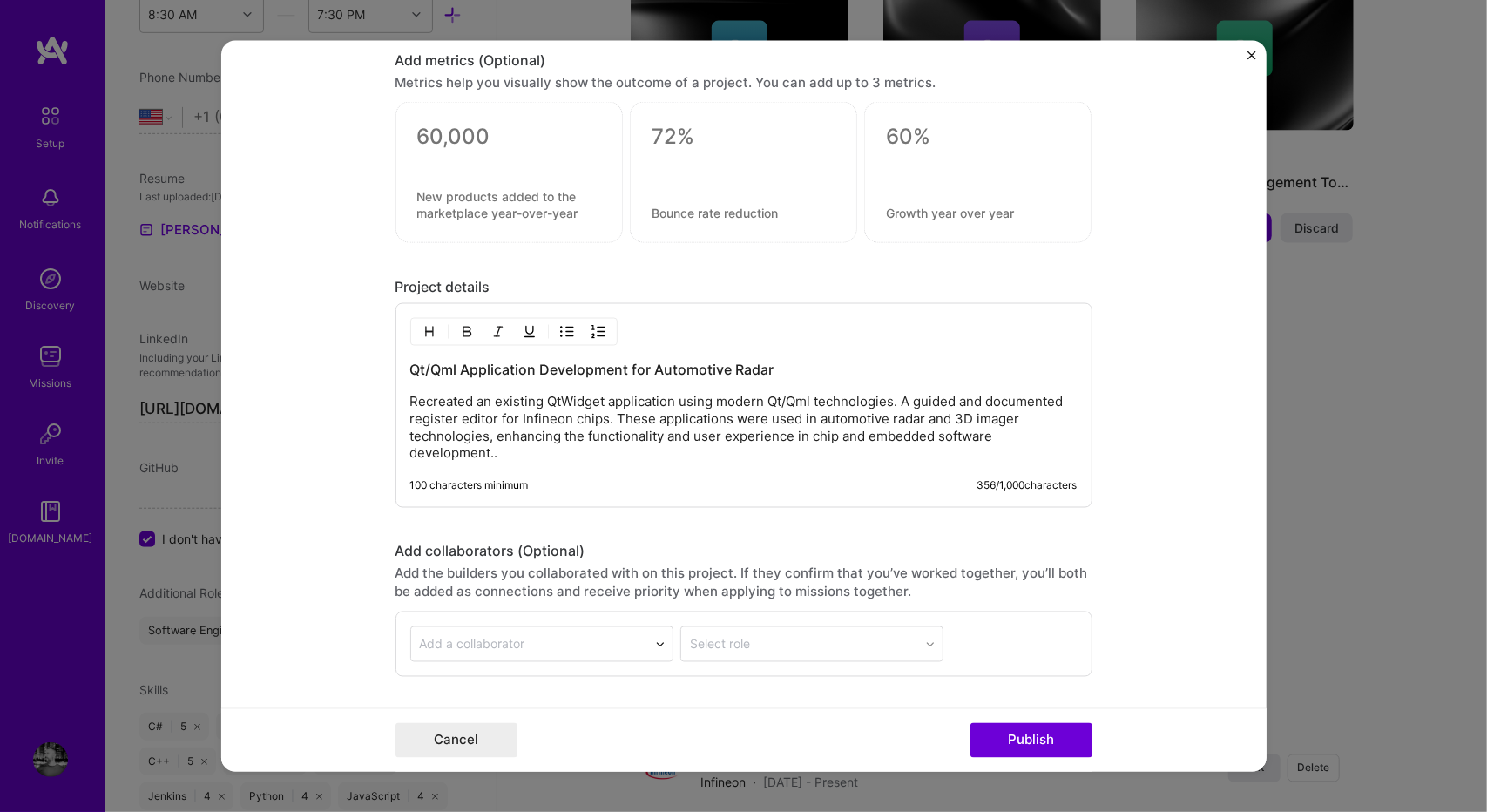
scroll to position [1498, 0]
drag, startPoint x: 784, startPoint y: 363, endPoint x: 644, endPoint y: 339, distance: 142.0
click at [644, 339] on div "Qt/Qml Application Development for Automotive Radar Recreated an existing QtWid…" at bounding box center [744, 404] width 697 height 205
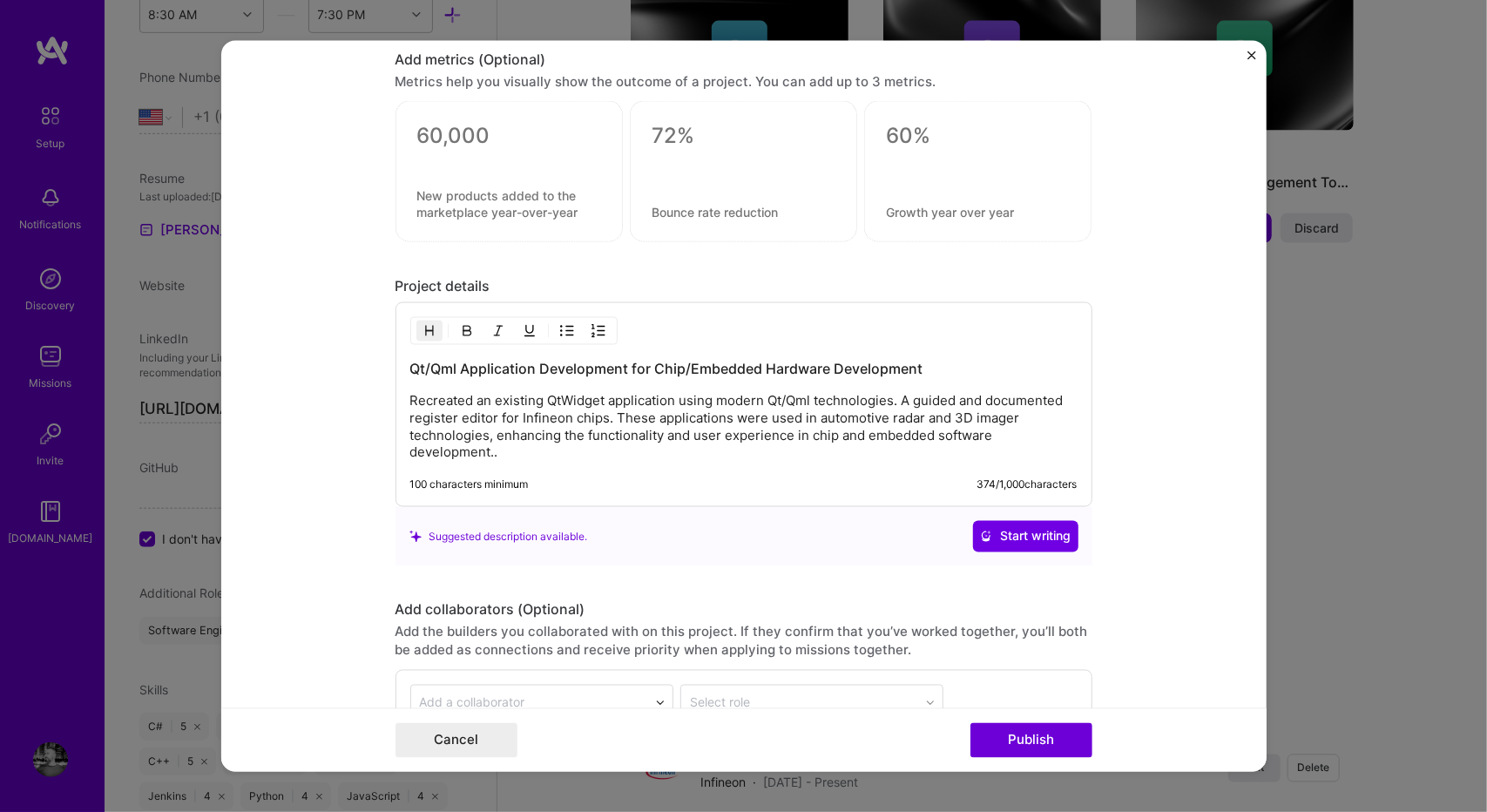
click at [710, 436] on p "Recreated an existing QtWidget application using modern Qt/Qml technologies. A …" at bounding box center [744, 427] width 667 height 70
click at [530, 393] on p "Recreated an existing QtWidget application using modern Qt/Qml technologies. A …" at bounding box center [744, 427] width 667 height 70
click at [550, 447] on div "Qt/Qml Application Development for Chip/Embedded Hardware Development Recreated…" at bounding box center [744, 404] width 697 height 205
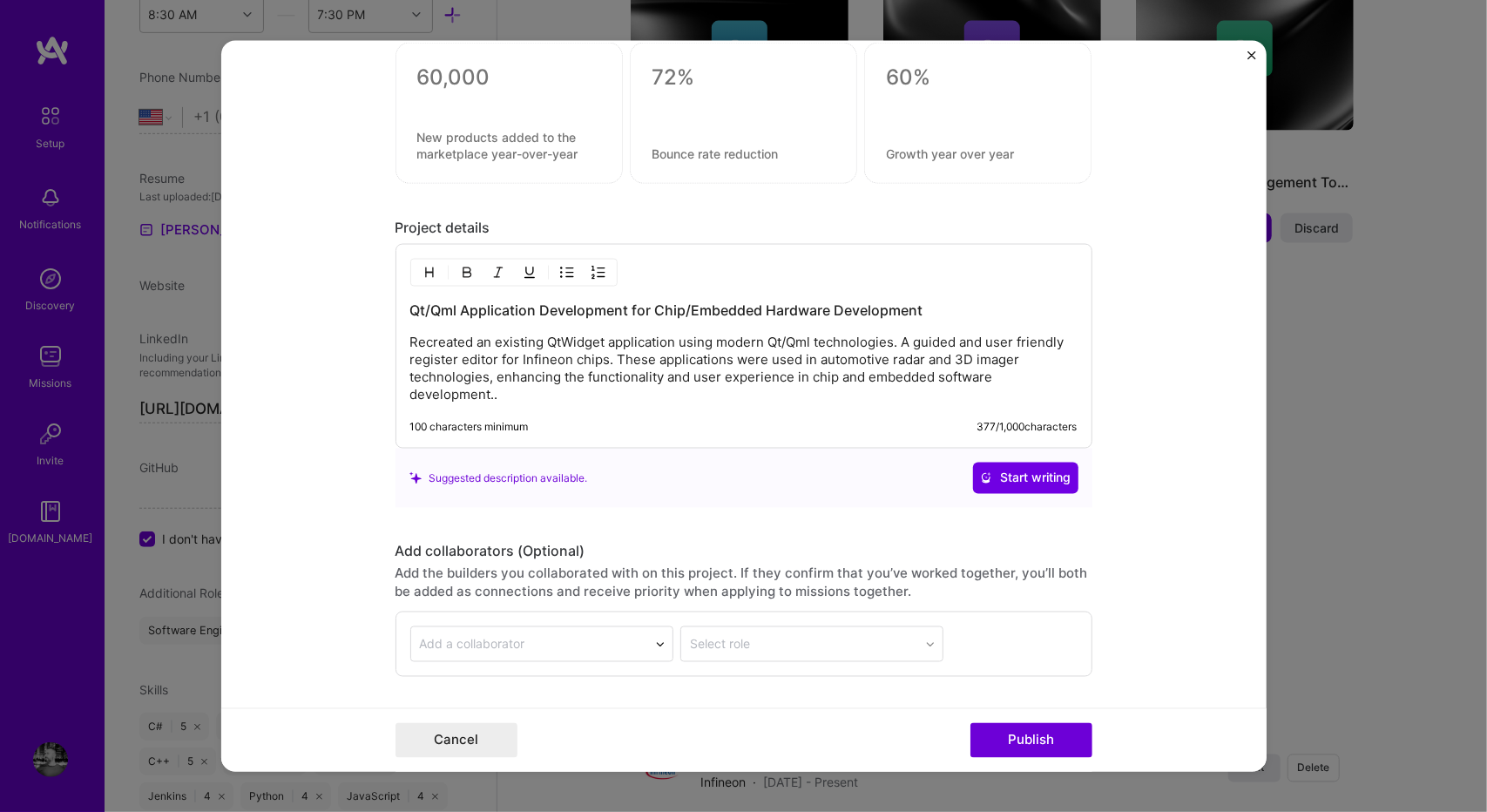
scroll to position [1502, 0]
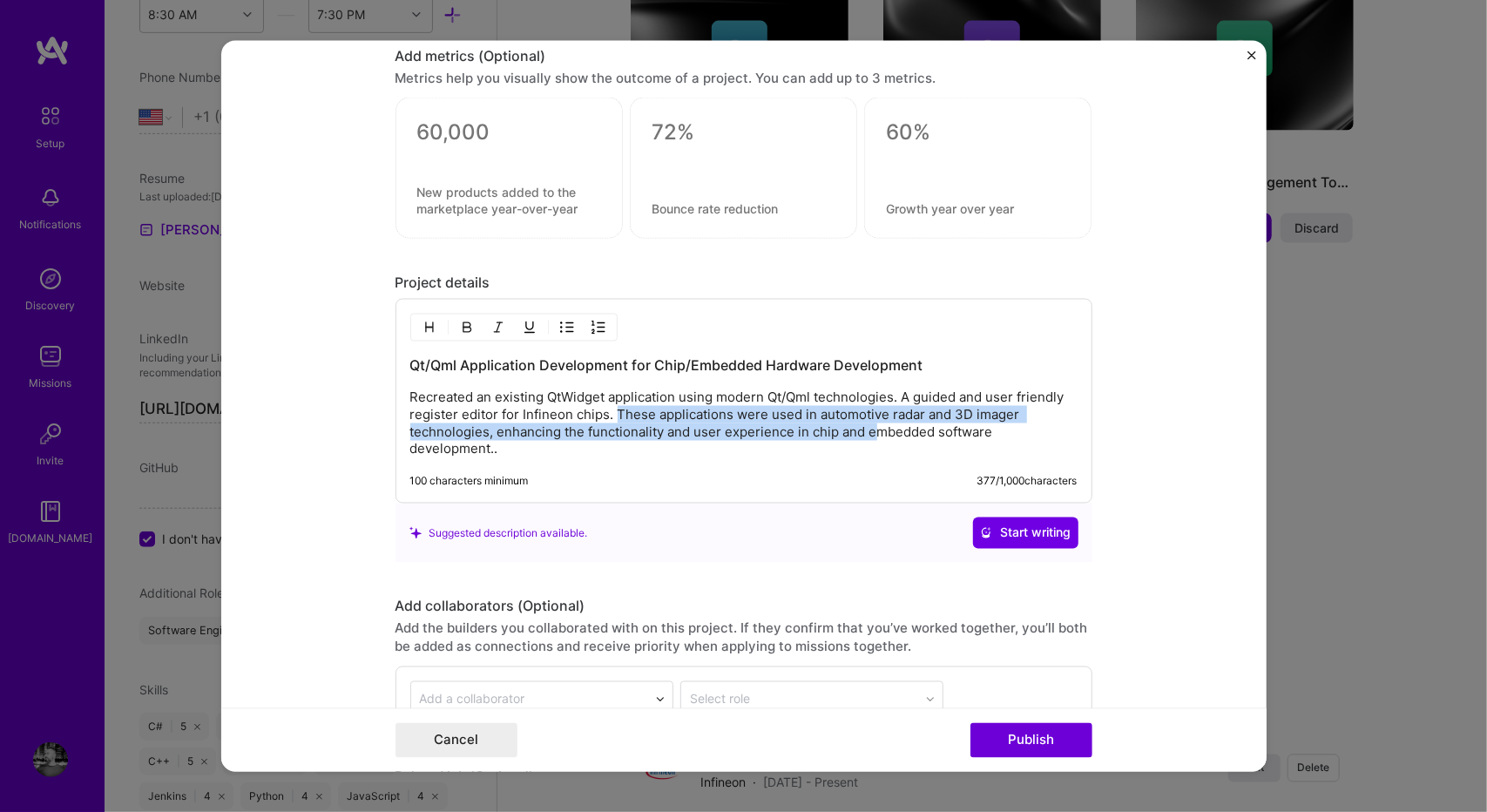
drag, startPoint x: 605, startPoint y: 410, endPoint x: 928, endPoint y: 431, distance: 323.7
click at [872, 435] on div "Qt/Qml Application Development for Chip/Embedded Hardware Development Recreated…" at bounding box center [744, 401] width 697 height 205
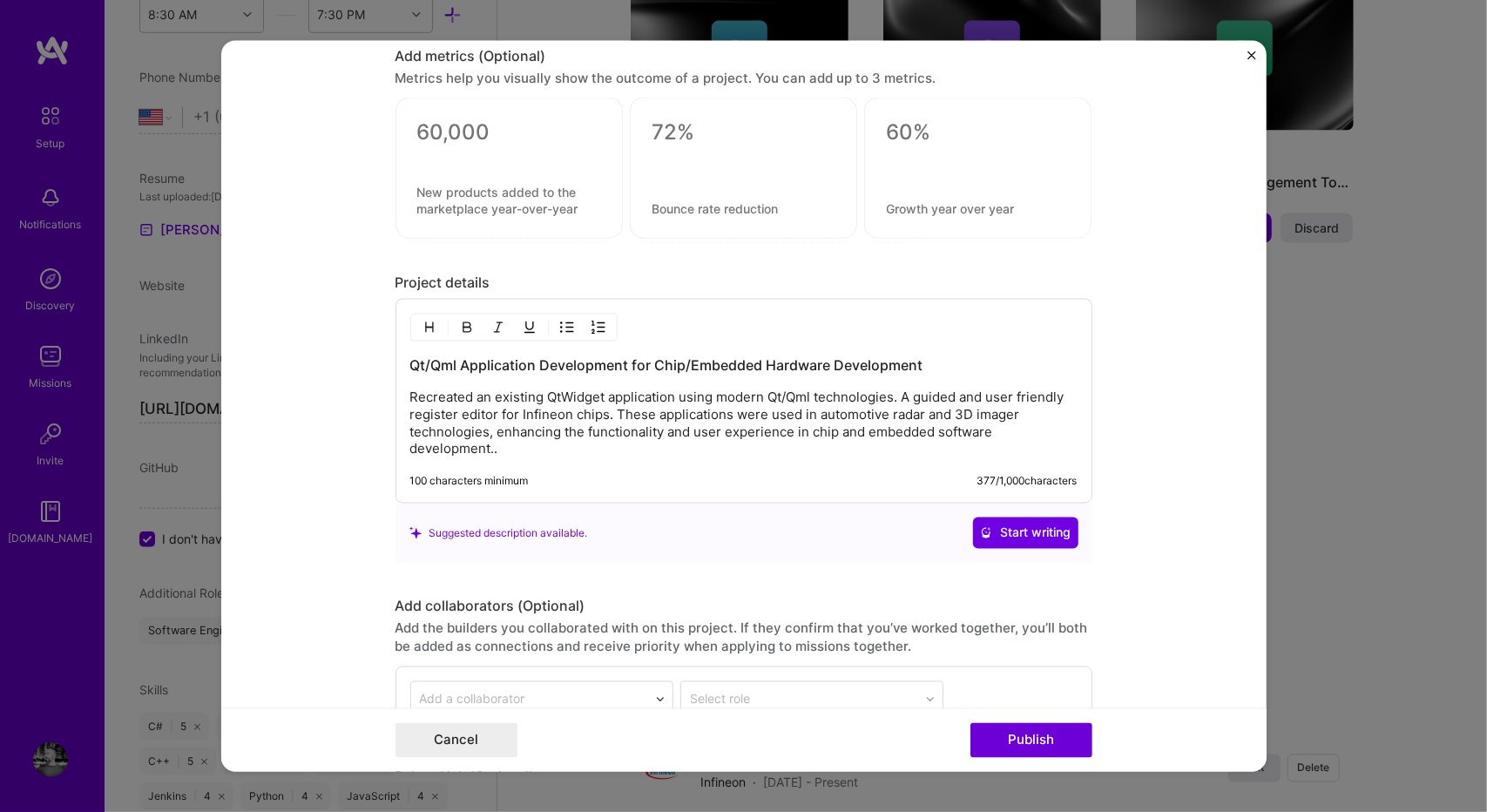
click at [1056, 421] on p "Recreated an existing QtWidget application using modern Qt/Qml technologies. A …" at bounding box center [744, 424] width 667 height 70
drag, startPoint x: 1063, startPoint y: 425, endPoint x: 957, endPoint y: 437, distance: 106.7
click at [957, 437] on div "Qt/Qml Application Development for Chip/Embedded Hardware Development Recreated…" at bounding box center [744, 401] width 697 height 205
click at [767, 474] on div "100 characters minimum 377 / 1,000 characters" at bounding box center [744, 481] width 667 height 14
drag, startPoint x: 857, startPoint y: 413, endPoint x: 899, endPoint y: 402, distance: 43.4
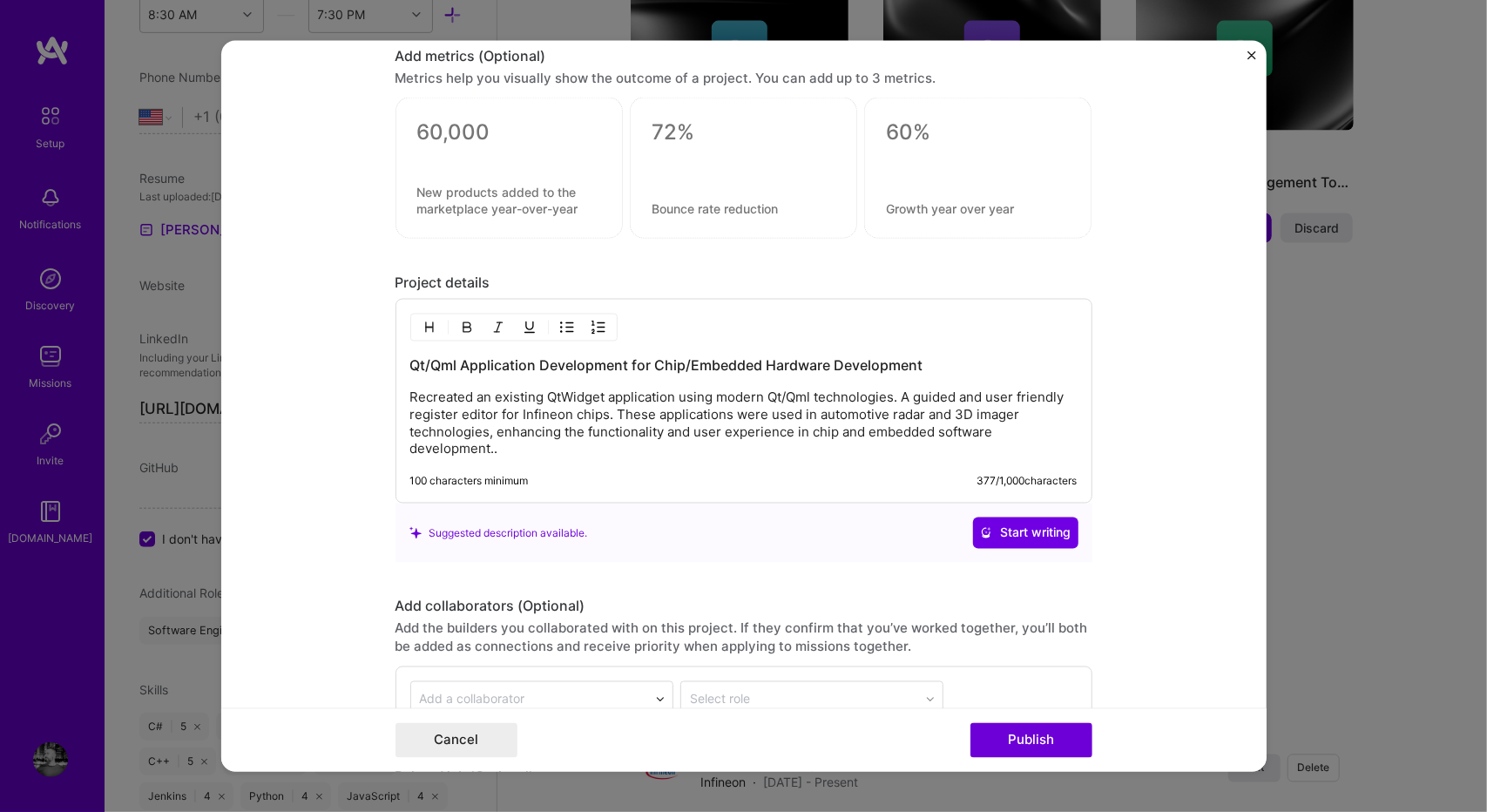
click at [857, 413] on p "Recreated an existing QtWidget application using modern Qt/Qml technologies. A …" at bounding box center [744, 424] width 667 height 70
click at [990, 388] on p "Recreated an existing QtWidget application using modern Qt/Qml technologies. A …" at bounding box center [744, 424] width 667 height 70
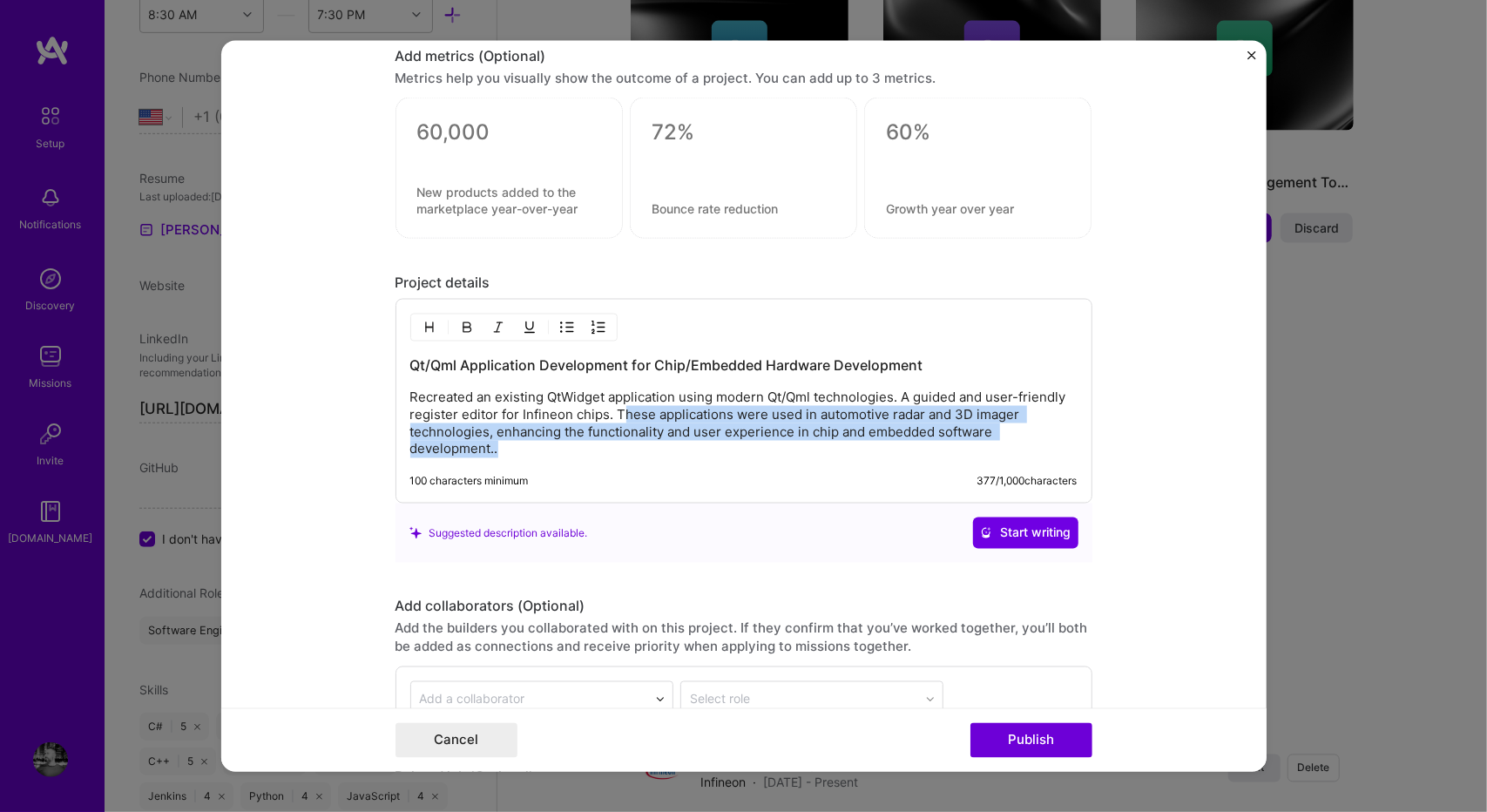
drag, startPoint x: 1069, startPoint y: 425, endPoint x: 612, endPoint y: 411, distance: 457.2
click at [612, 411] on p "Recreated an existing QtWidget application using modern Qt/Qml technologies. A …" at bounding box center [744, 424] width 667 height 70
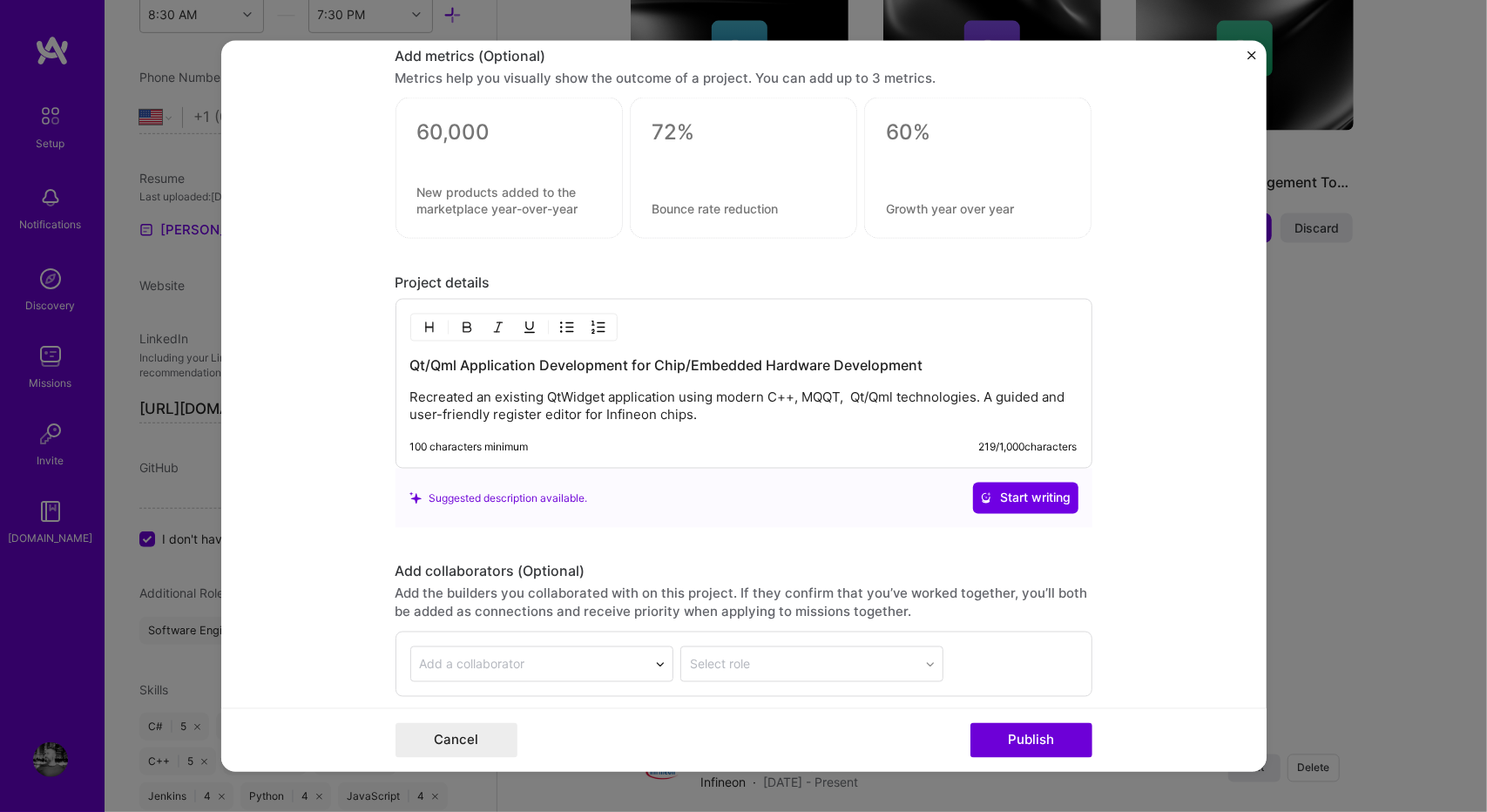
click at [812, 389] on p "Recreated an existing QtWidget application using modern C++, MQQT, Qt/Qml techn…" at bounding box center [744, 406] width 667 height 35
copy p "MQQT"
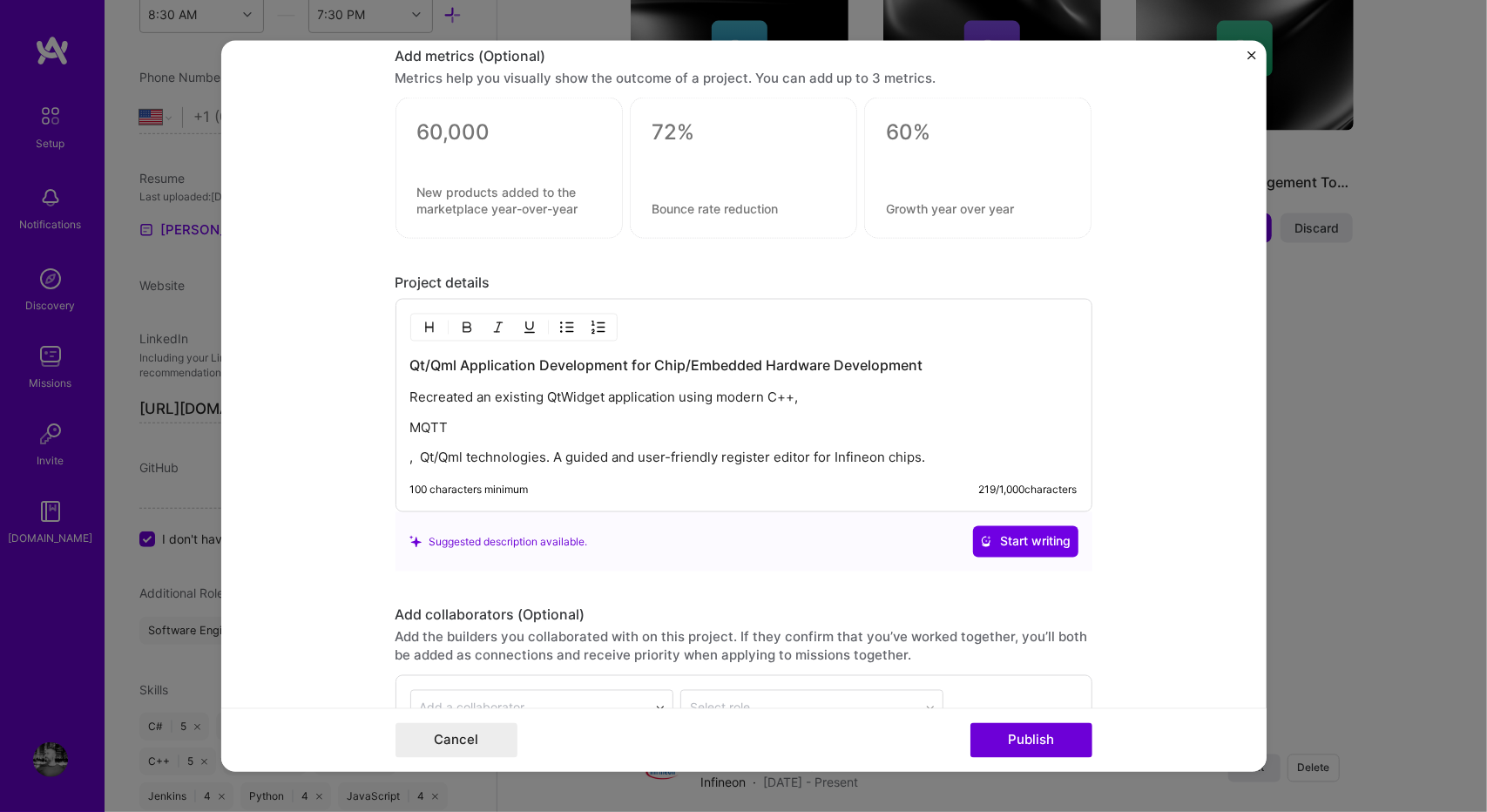
click at [934, 434] on div "Qt/Qml Application Development for Chip/Embedded Hardware Development Recreated…" at bounding box center [744, 410] width 667 height 111
click at [918, 410] on div "Qt/Qml Application Development for Chip/Embedded Hardware Development Recreated…" at bounding box center [744, 410] width 667 height 111
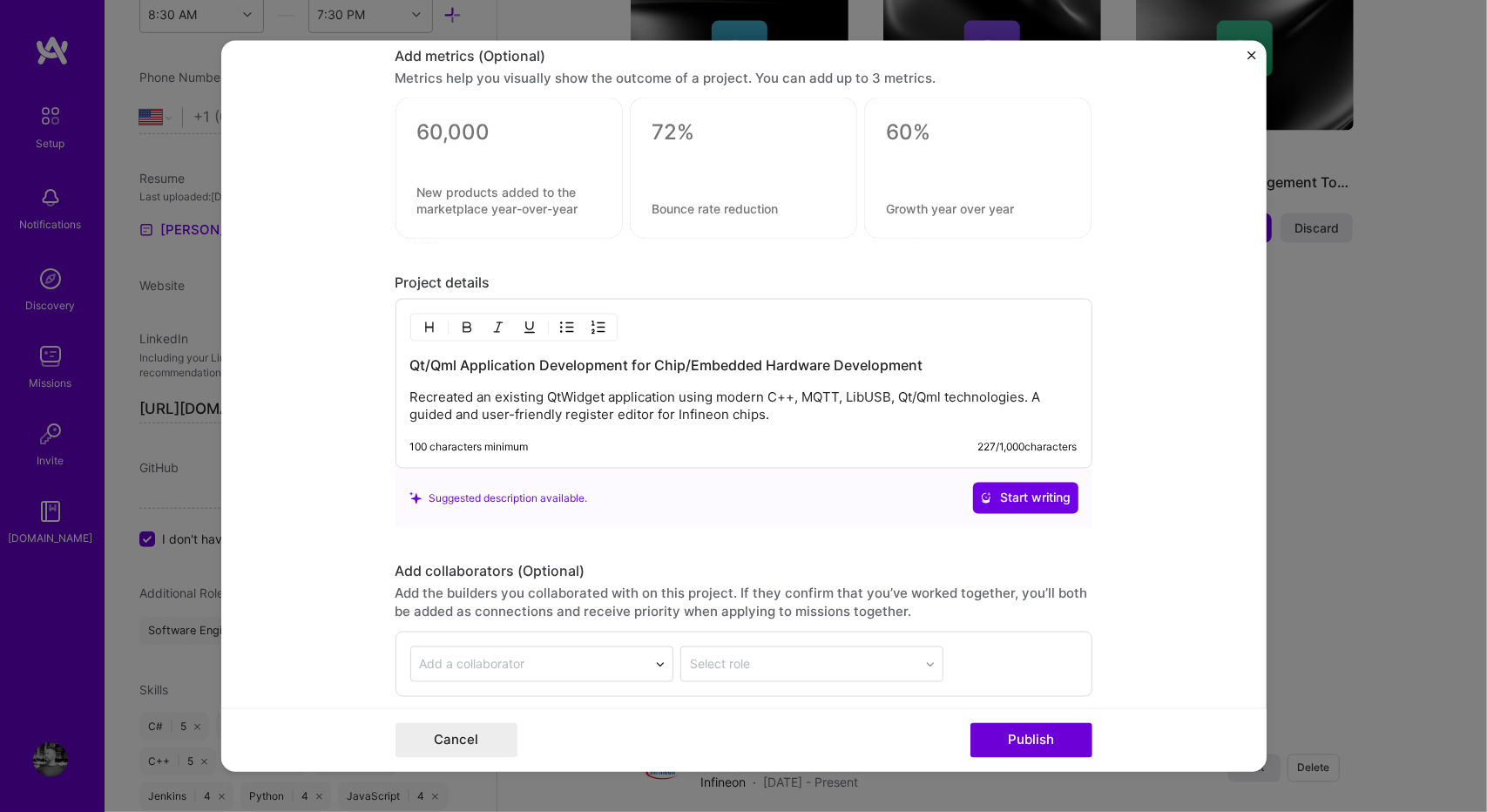
click at [1019, 388] on p "Recreated an existing QtWidget application using modern C++, MQTT, LibUSB, Qt/Q…" at bounding box center [744, 406] width 667 height 35
click at [598, 405] on p "Recreated an existing QtWidget application using modern C++, MQTT, LibUSB, Qt/Q…" at bounding box center [744, 406] width 667 height 35
click at [750, 408] on p "Recreated an existing QtWidget application using modern C++, MQTT, LibUSB, Qt/Q…" at bounding box center [744, 406] width 667 height 35
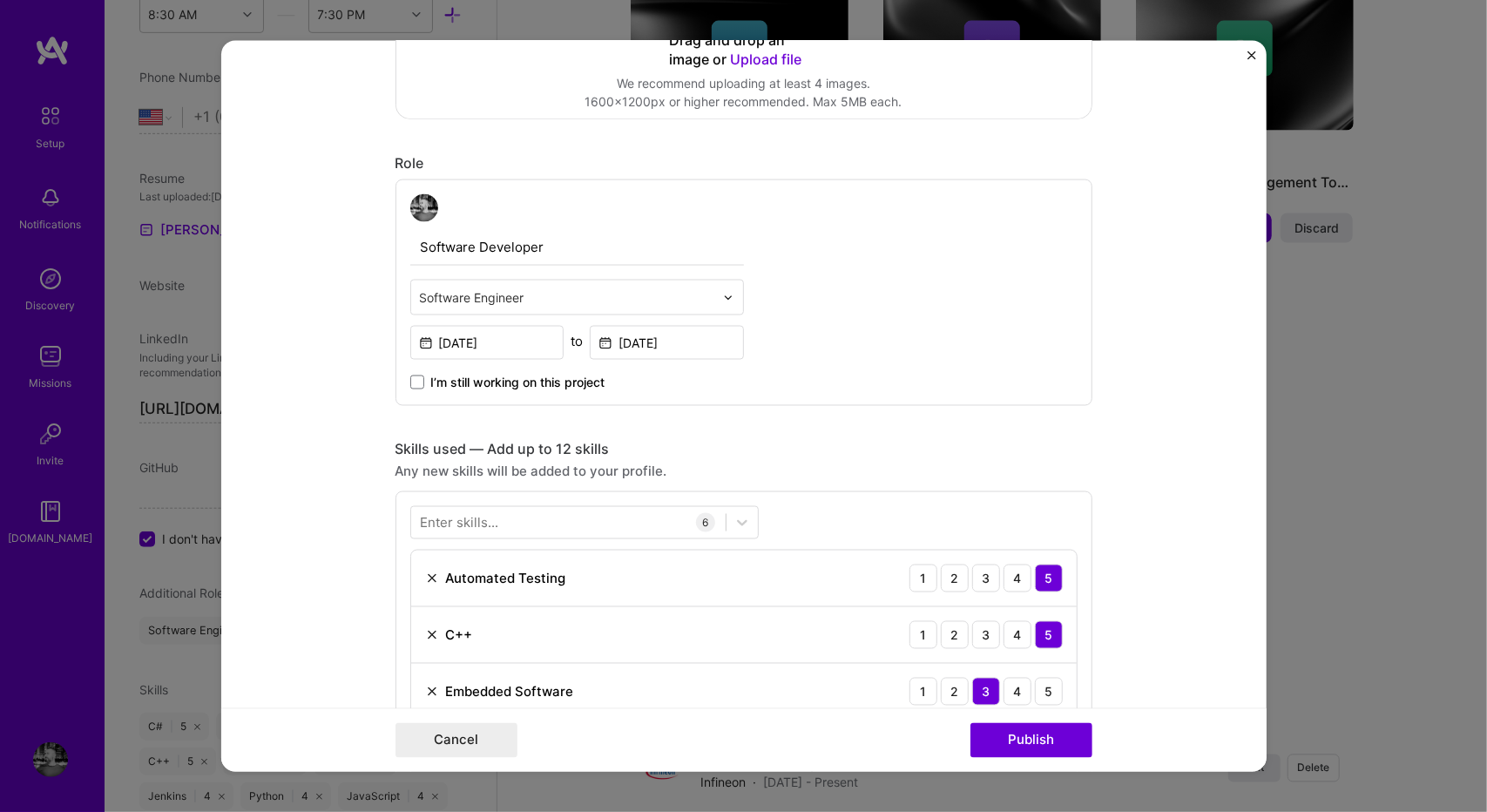
scroll to position [390, 0]
click at [659, 347] on input "[DATE]" at bounding box center [667, 344] width 154 height 34
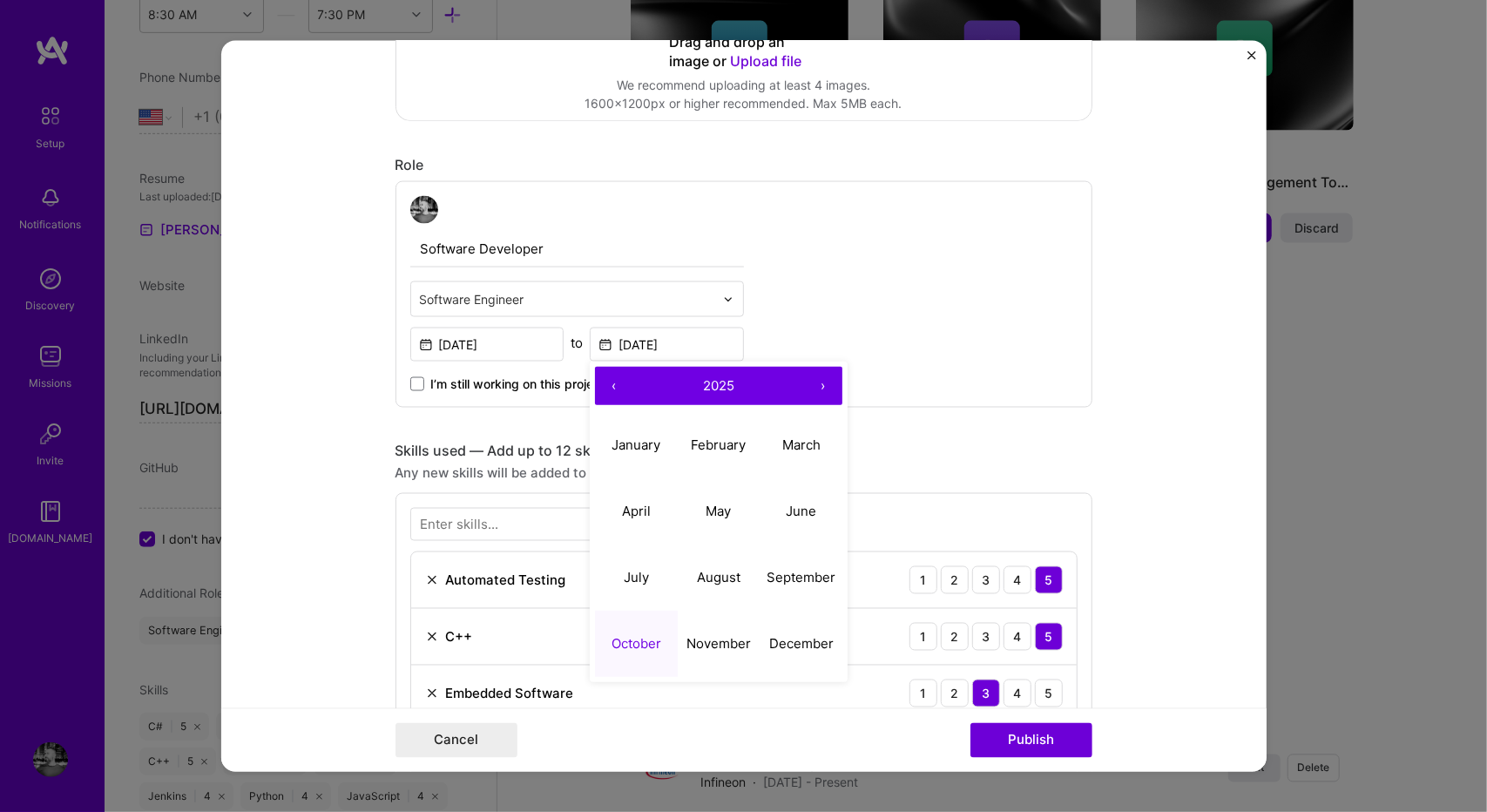
click at [605, 379] on button "‹" at bounding box center [614, 386] width 39 height 38
click at [807, 458] on button "March" at bounding box center [801, 444] width 83 height 66
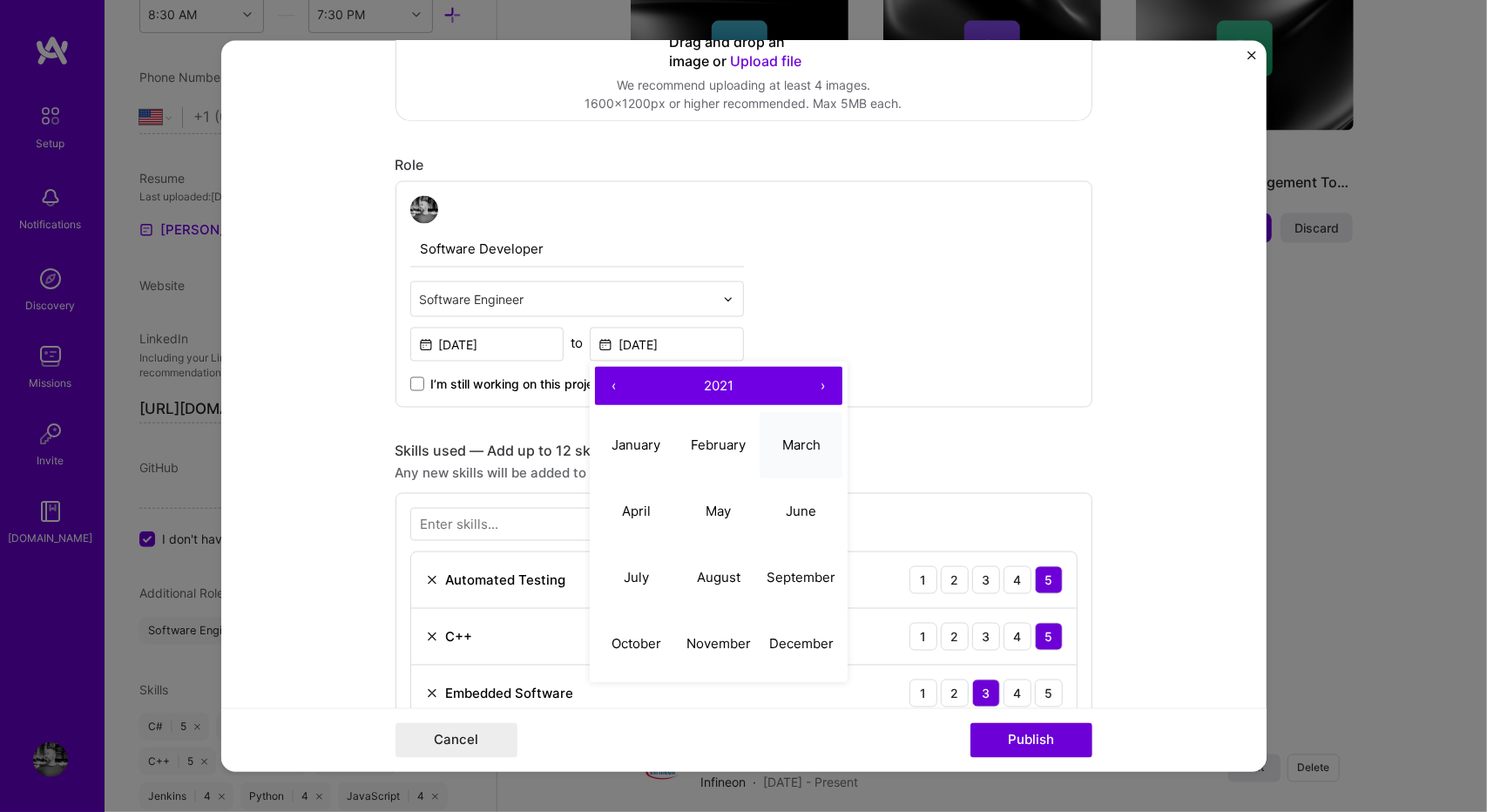
type input "[DATE]"
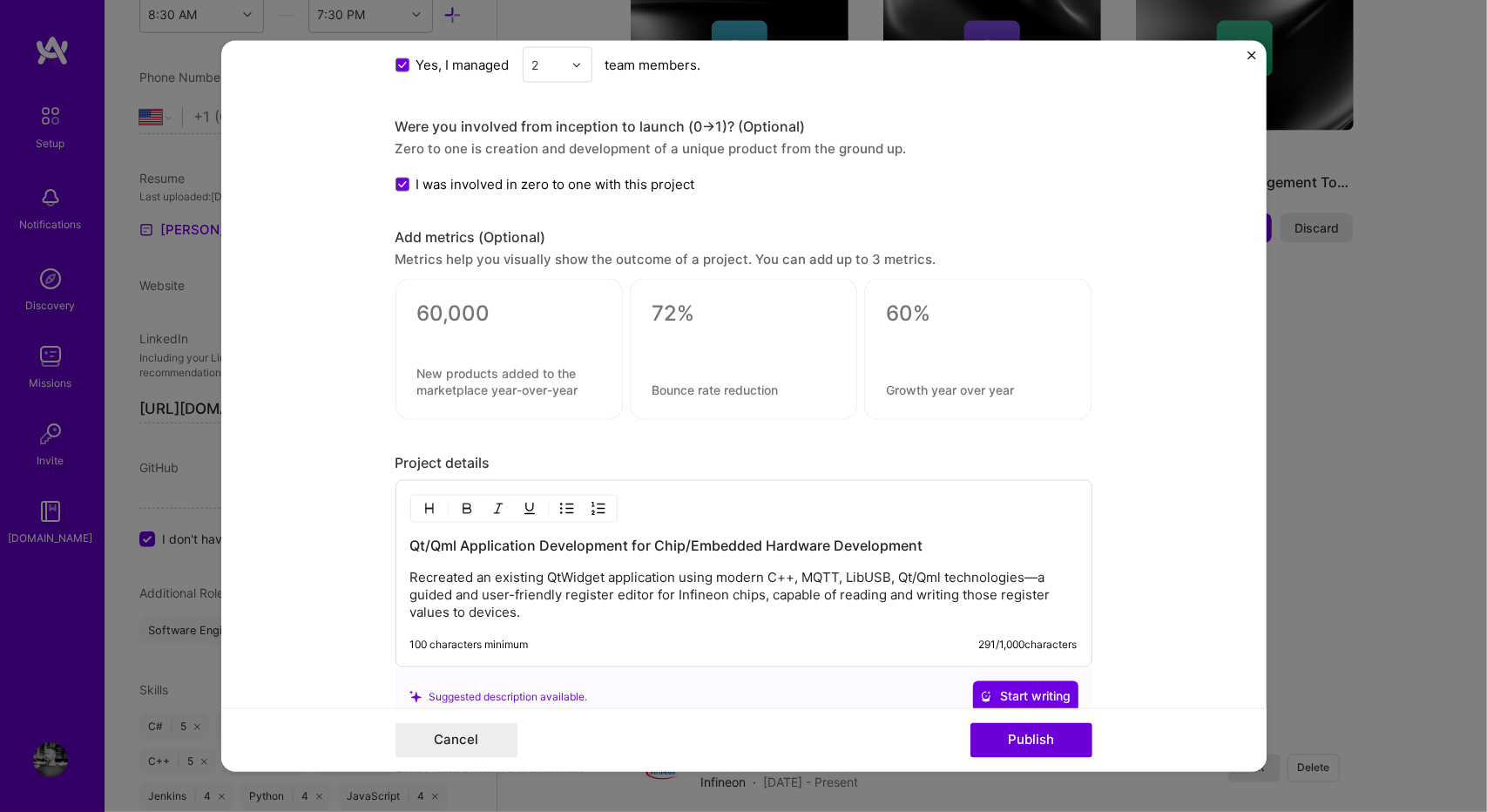
scroll to position [1365, 0]
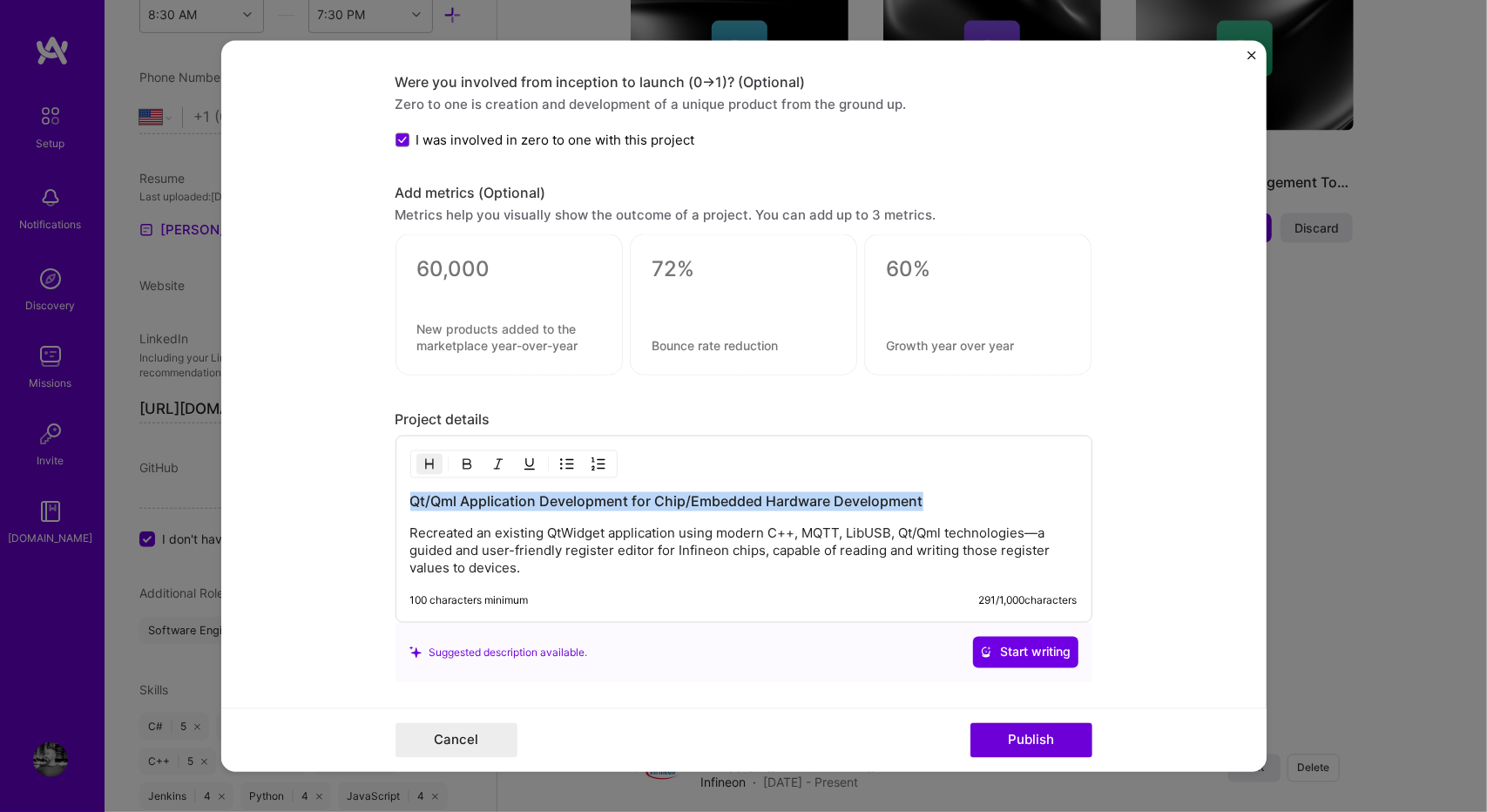
drag, startPoint x: 933, startPoint y: 500, endPoint x: 339, endPoint y: 452, distance: 595.9
click at [339, 452] on form "Project title Modernizing Automotive Radar Applications Company Infineon Projec…" at bounding box center [744, 406] width 1045 height 731
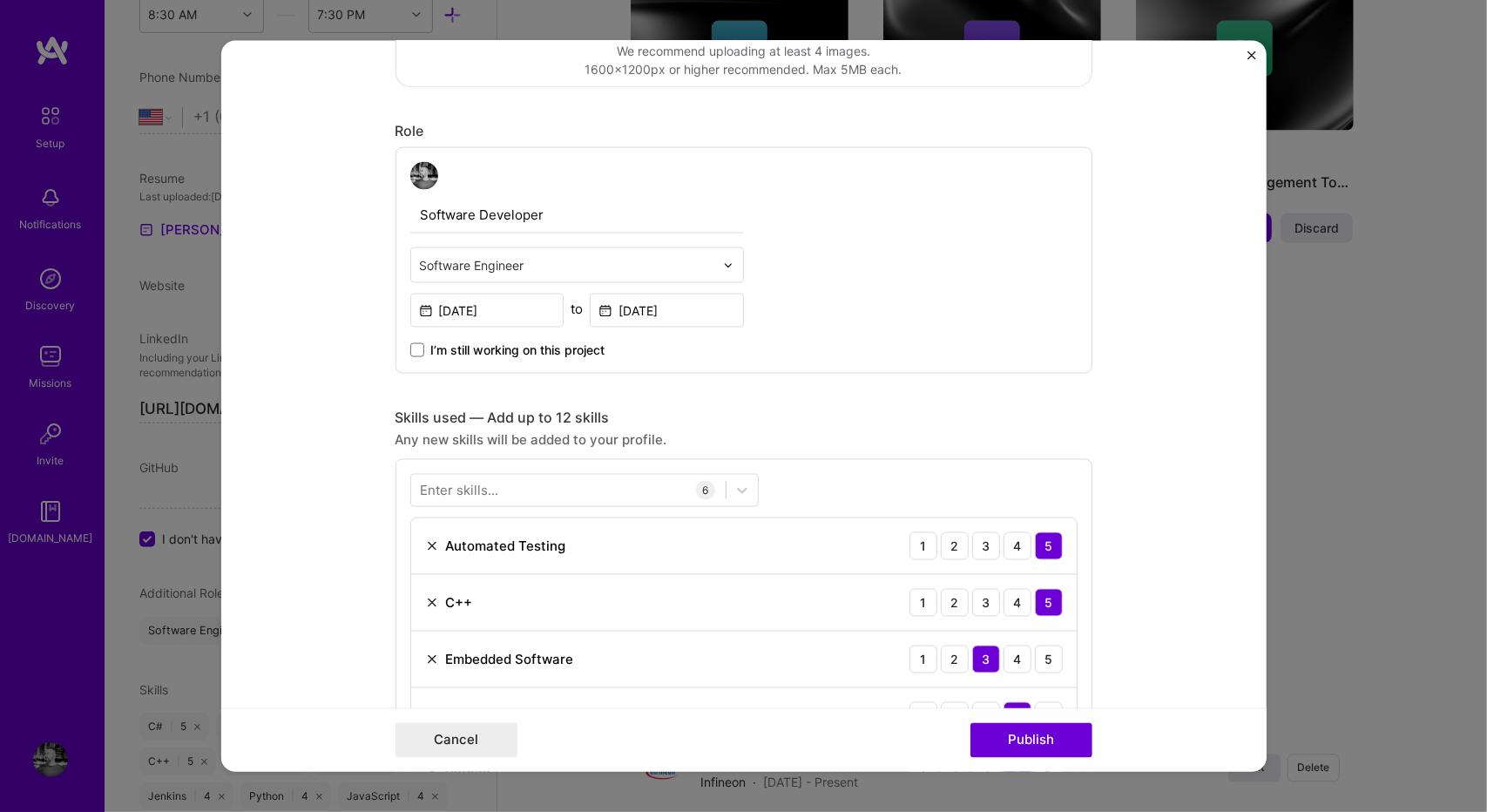
scroll to position [0, 0]
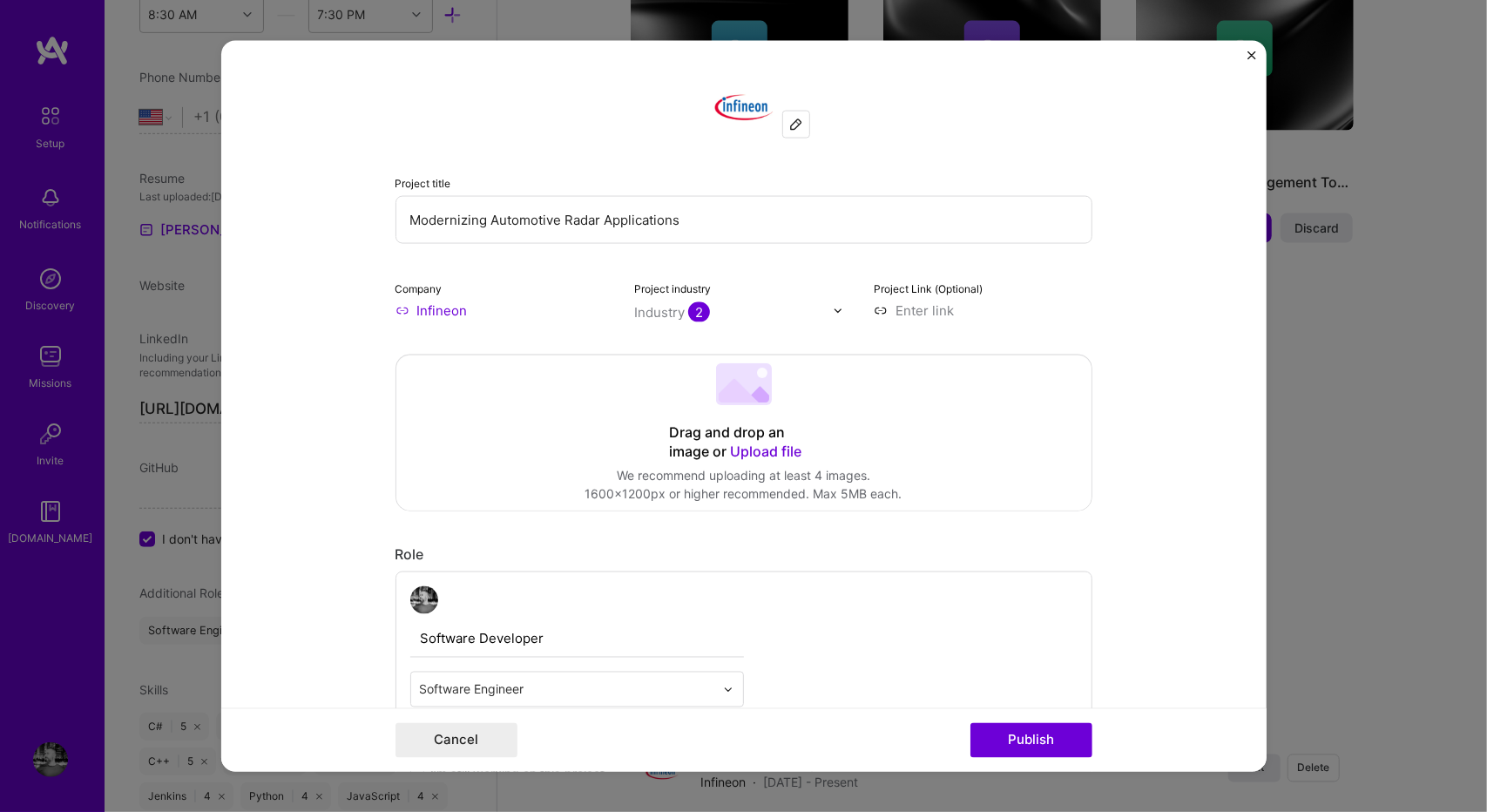
click at [670, 236] on input "Modernizing Automotive Radar Applications" at bounding box center [744, 220] width 697 height 48
paste input "Qt/Qml Application Development for Chip/Embedded Hardware Development"
type input "Qt/Qml Application Development for Chip/Embedded Hardware Development"
click at [270, 295] on form "Project title Qt/Qml Application Development for Chip/Embedded Hardware Develop…" at bounding box center [744, 406] width 1045 height 731
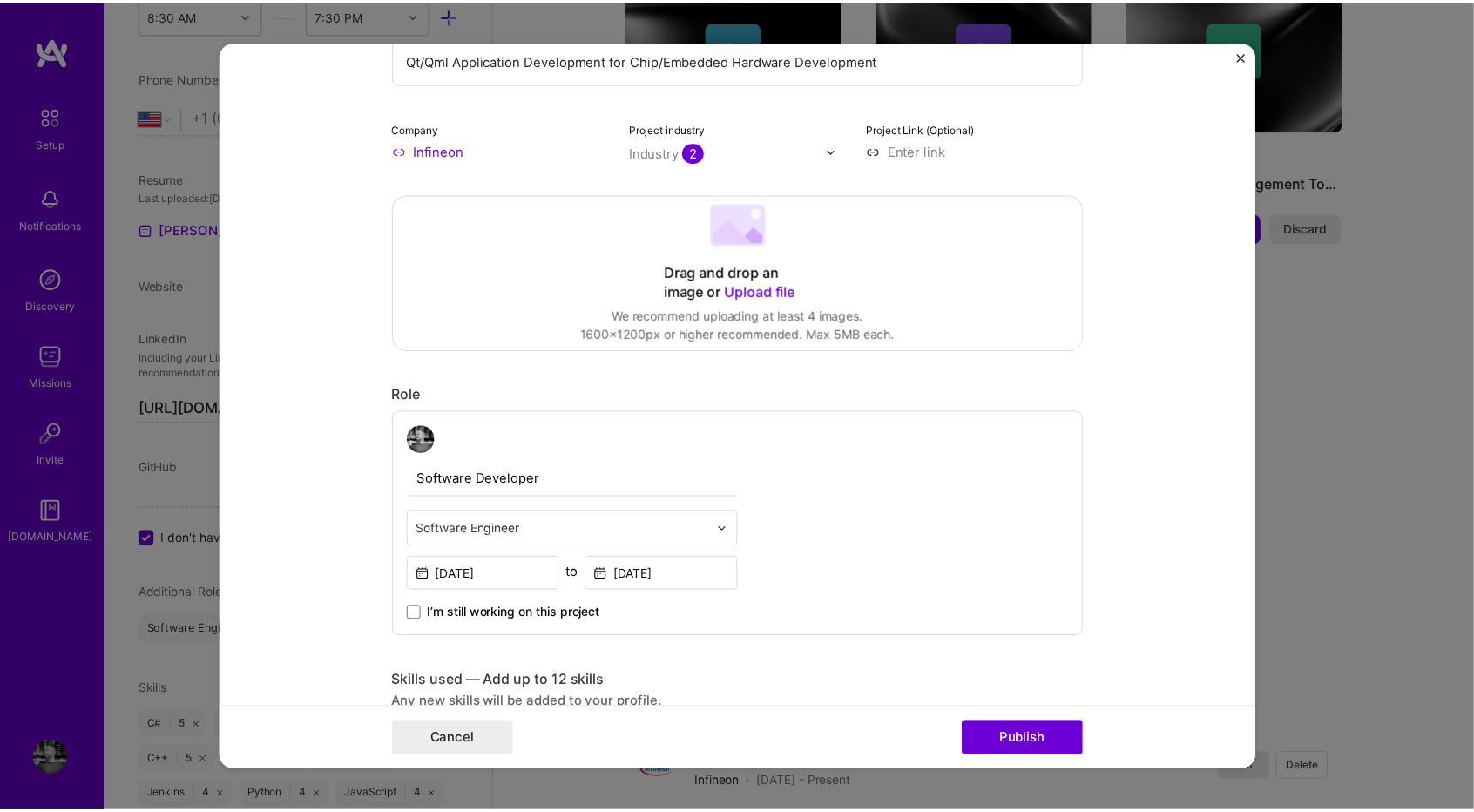
scroll to position [178, 0]
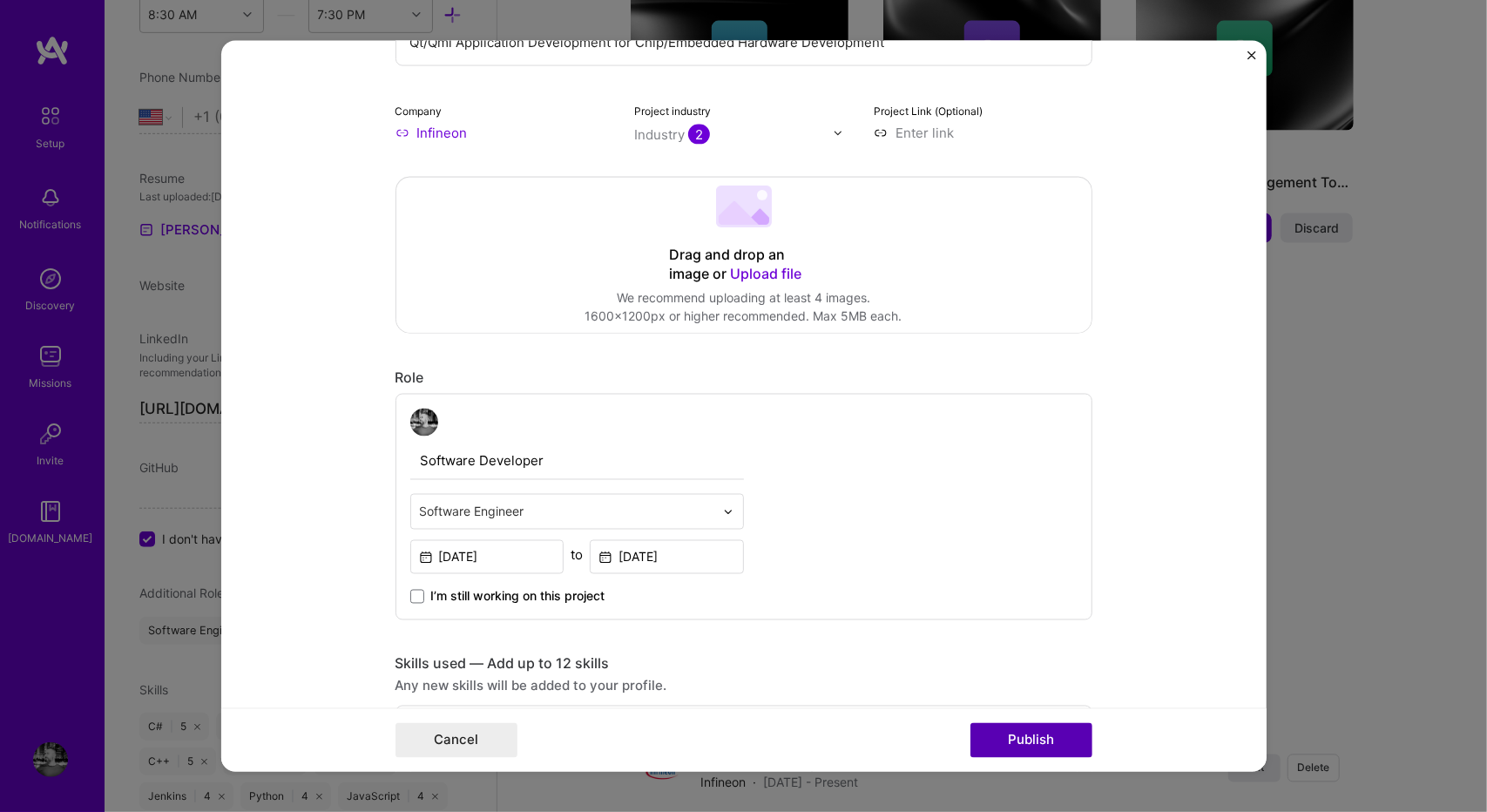
click at [1043, 738] on button "Publish" at bounding box center [1031, 739] width 122 height 35
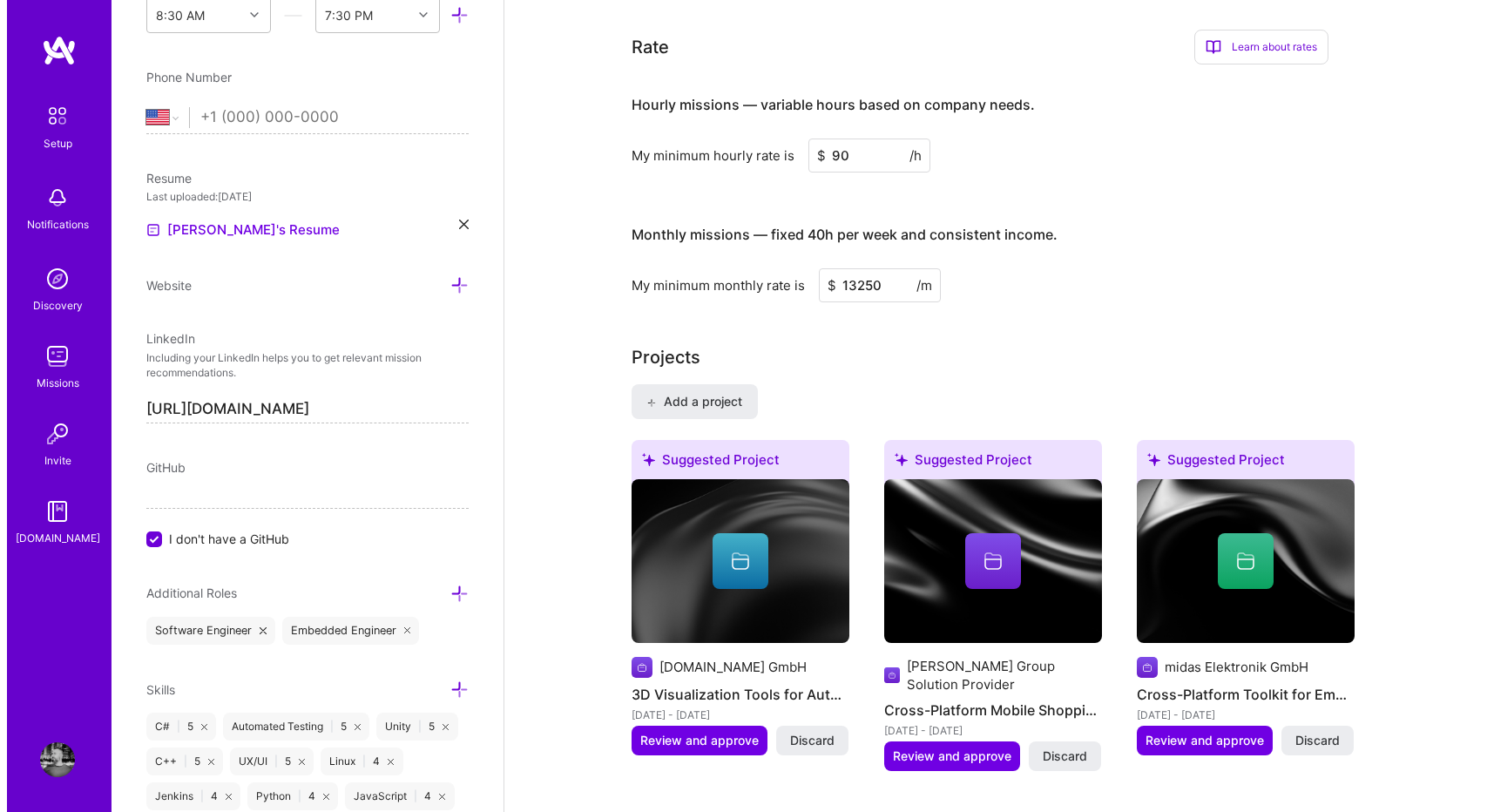
scroll to position [1069, 0]
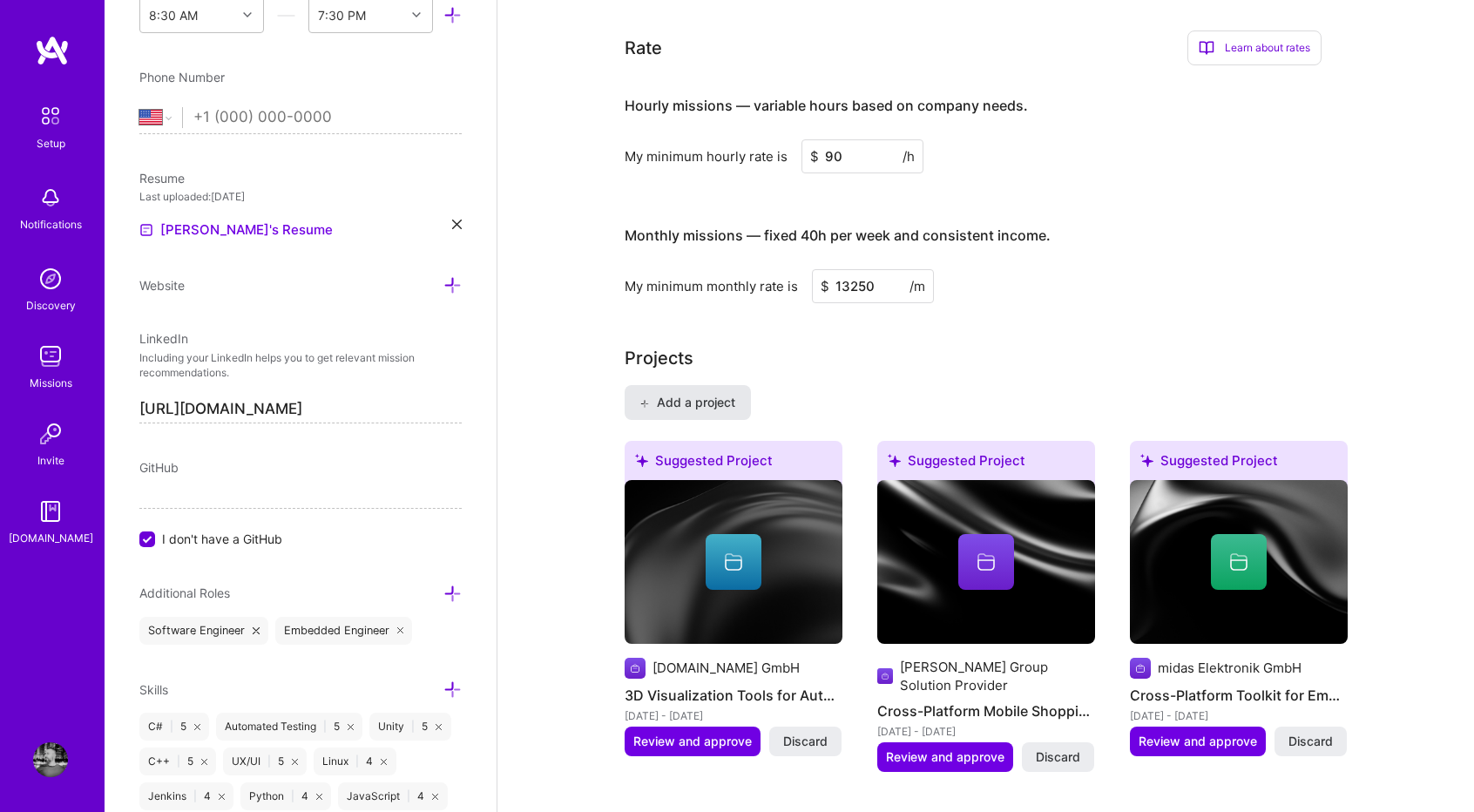
click at [726, 396] on span "Add a project" at bounding box center [687, 402] width 95 height 18
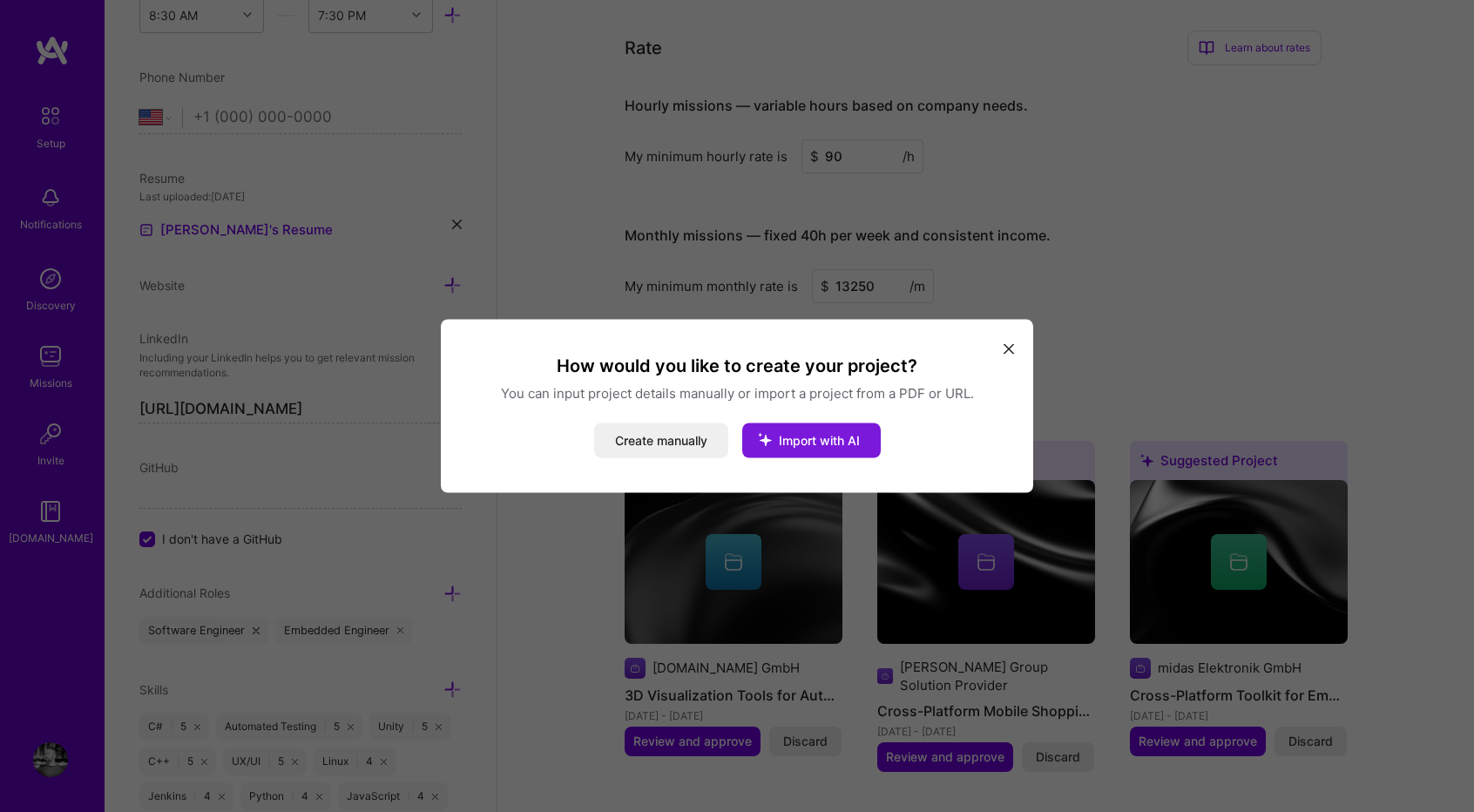
click at [804, 441] on span "Import with AI" at bounding box center [819, 440] width 81 height 15
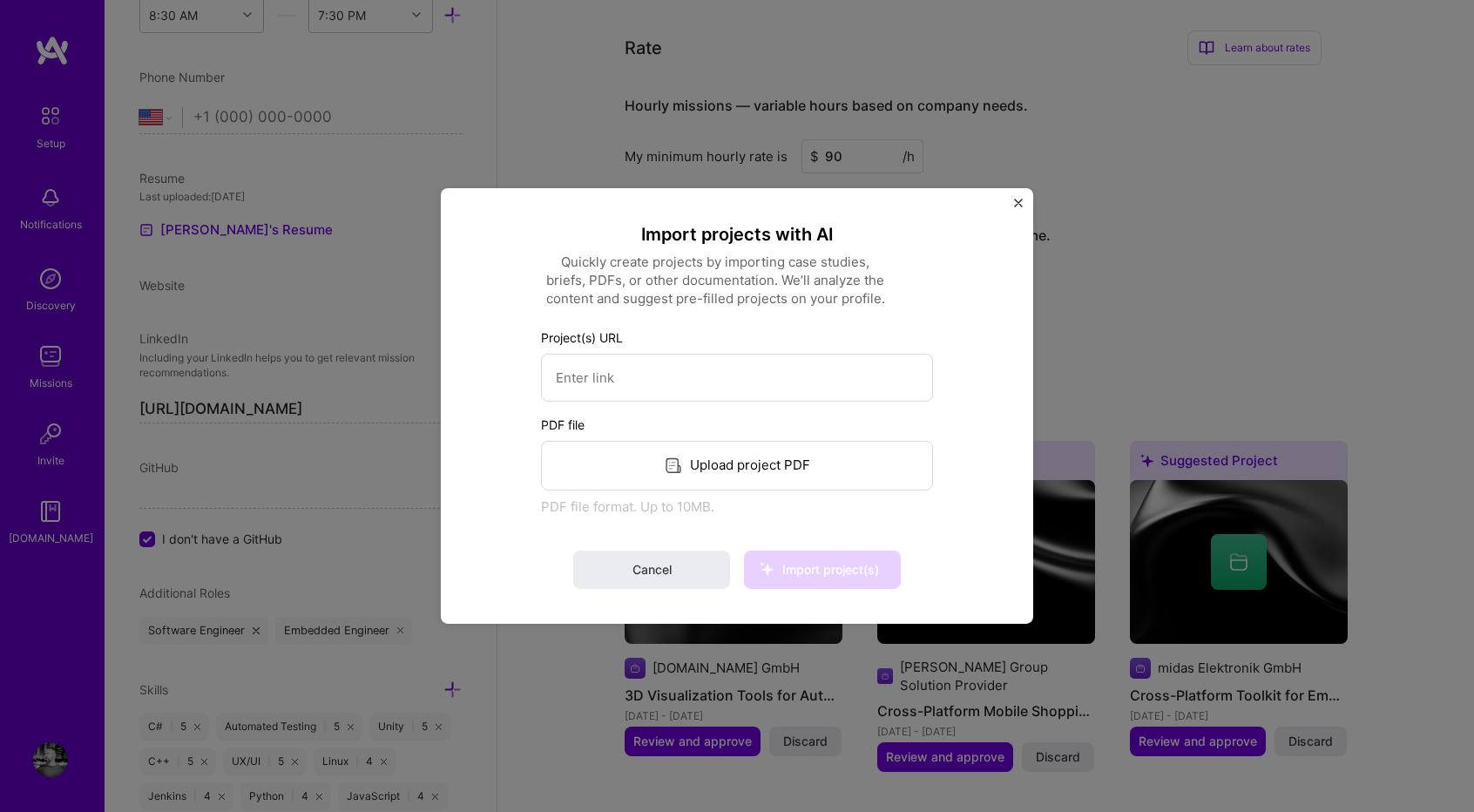
click at [1021, 211] on button "Close" at bounding box center [1018, 207] width 9 height 18
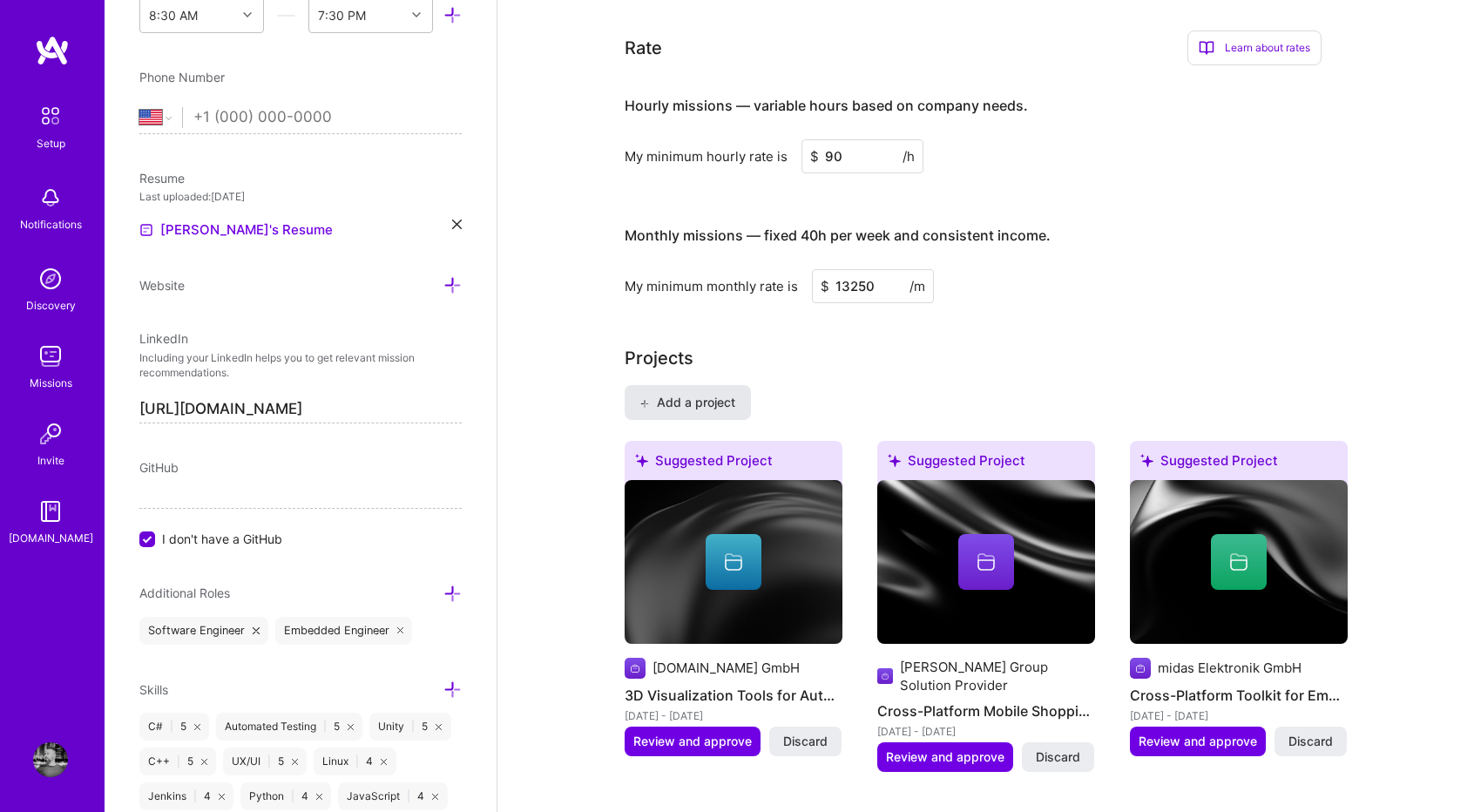
click at [711, 400] on span "Add a project" at bounding box center [687, 402] width 95 height 18
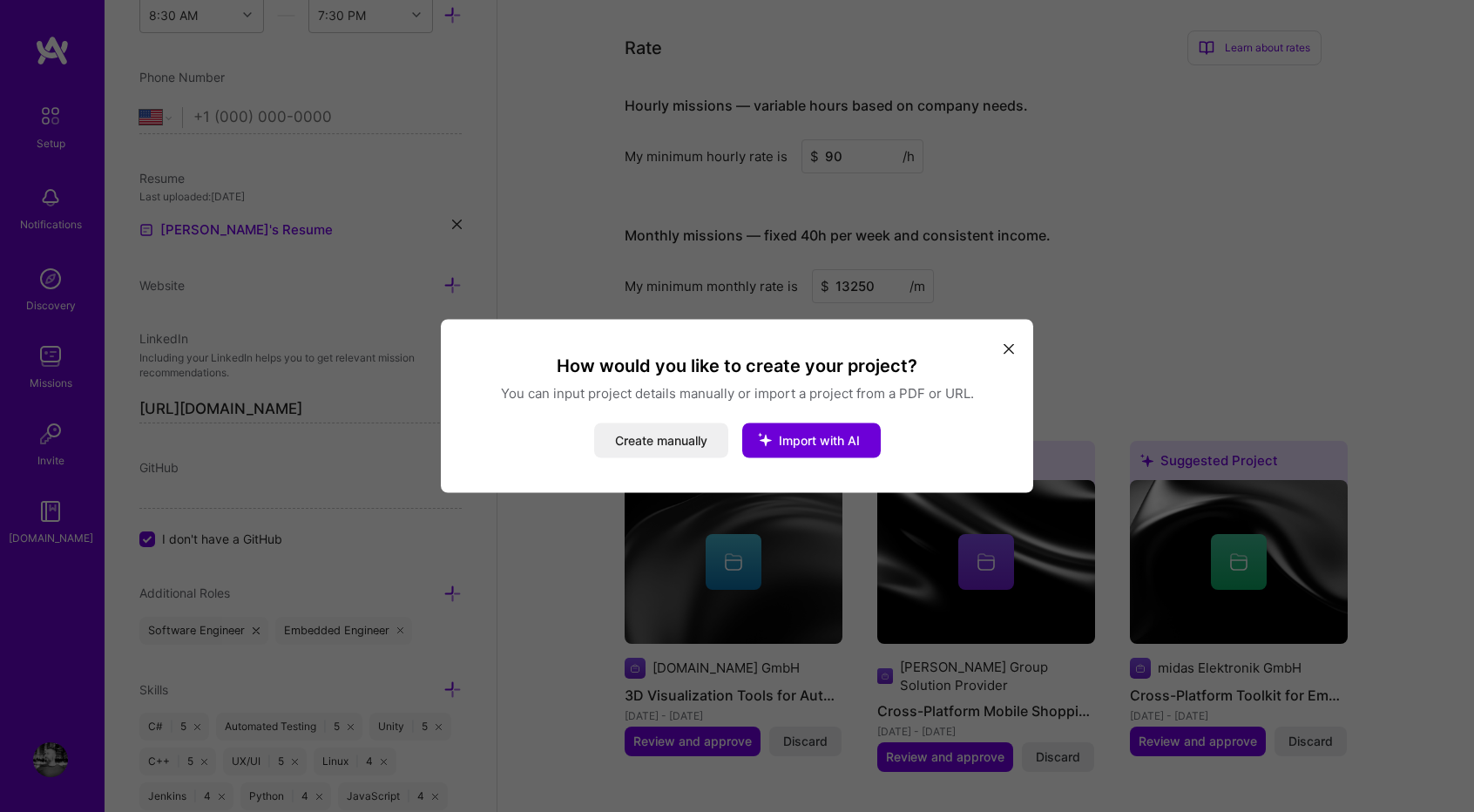
click at [692, 459] on div "How would you like to create your project? You can input project details manual…" at bounding box center [737, 406] width 593 height 173
click at [697, 439] on button "Create manually" at bounding box center [661, 441] width 134 height 35
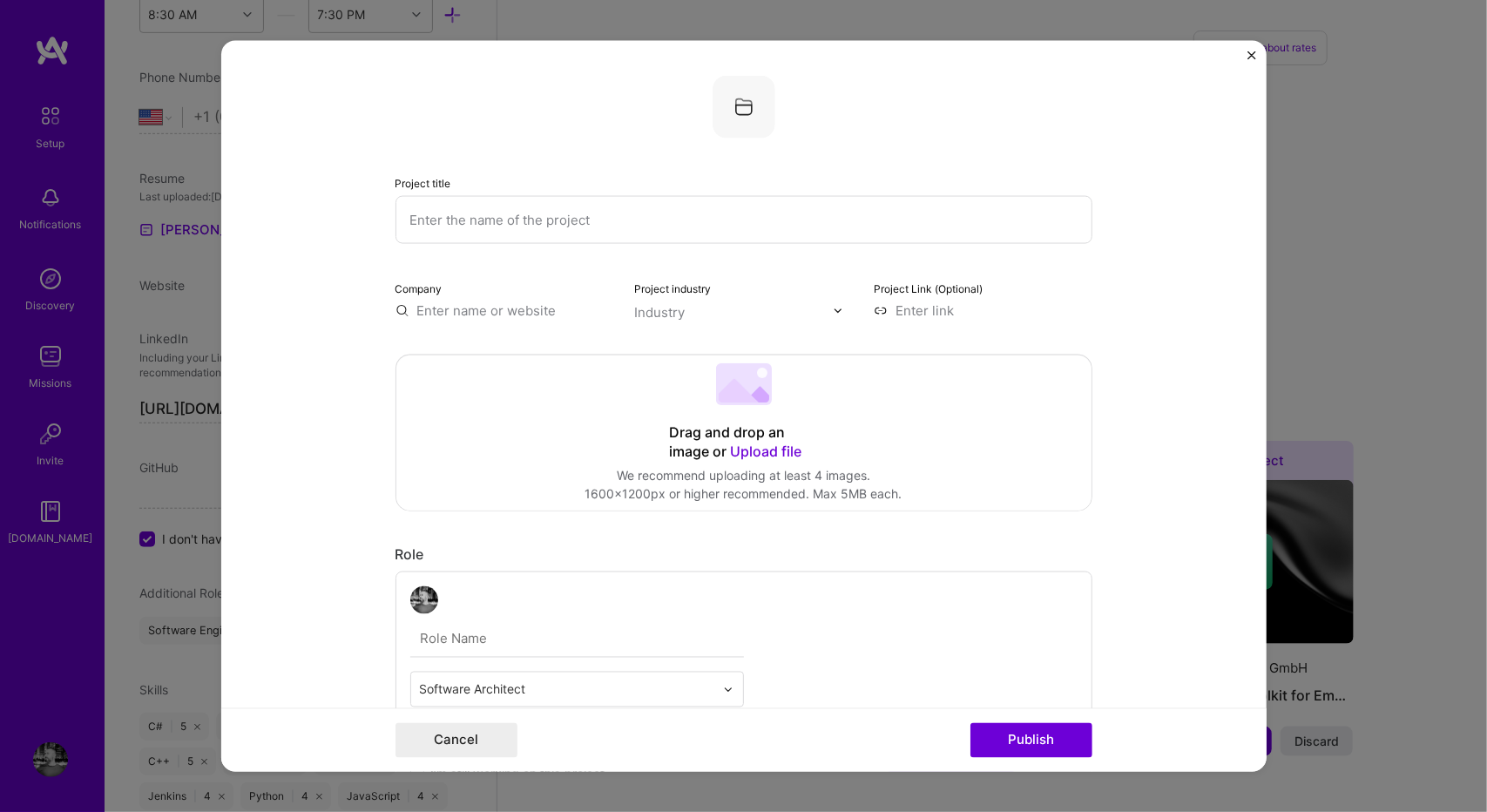
click at [1225, 347] on form "Project title Company Project industry Industry Project Link (Optional) Drag an…" at bounding box center [744, 406] width 1045 height 731
click at [702, 231] on input "text" at bounding box center [744, 220] width 697 height 48
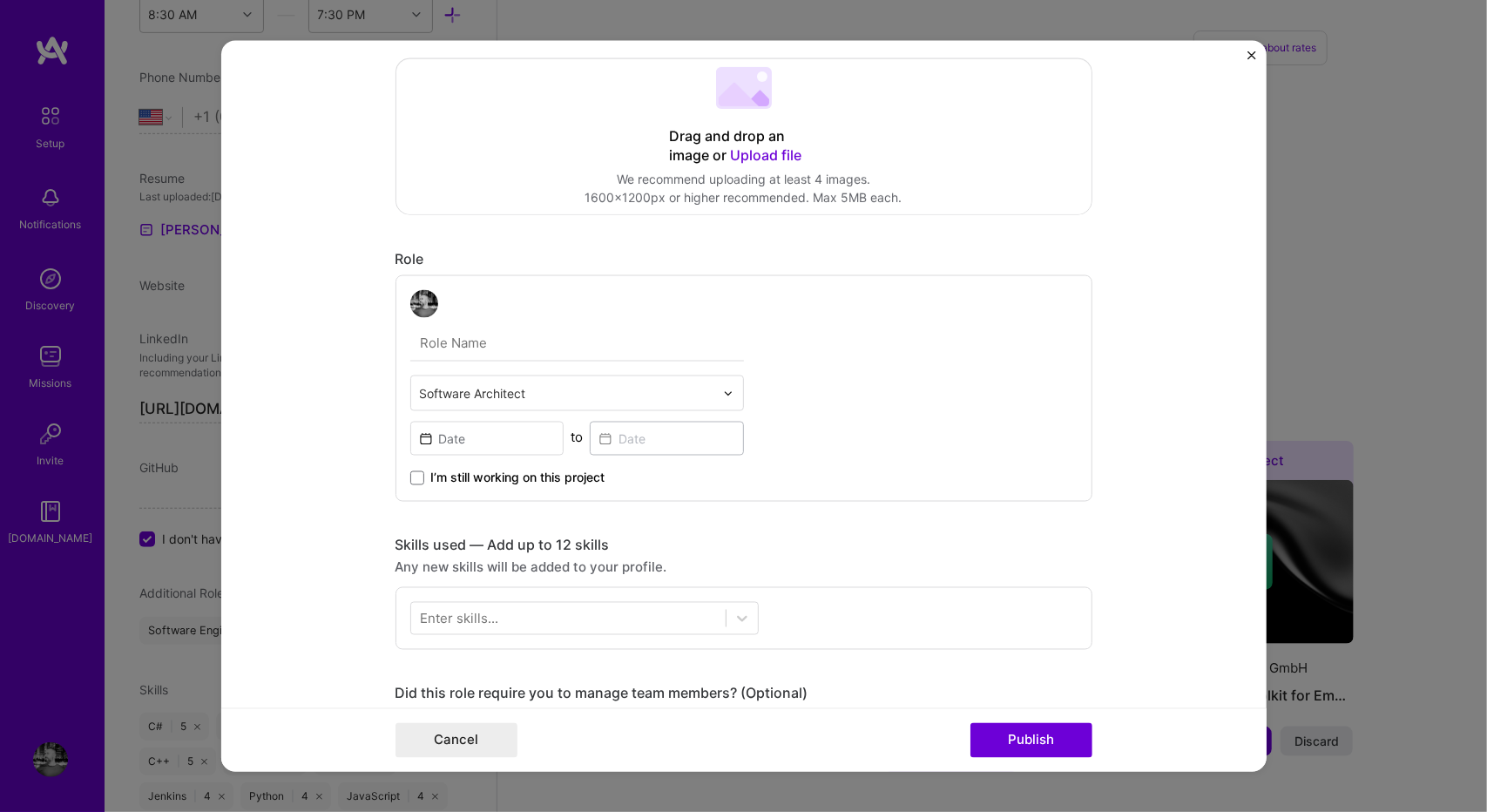
scroll to position [0, 0]
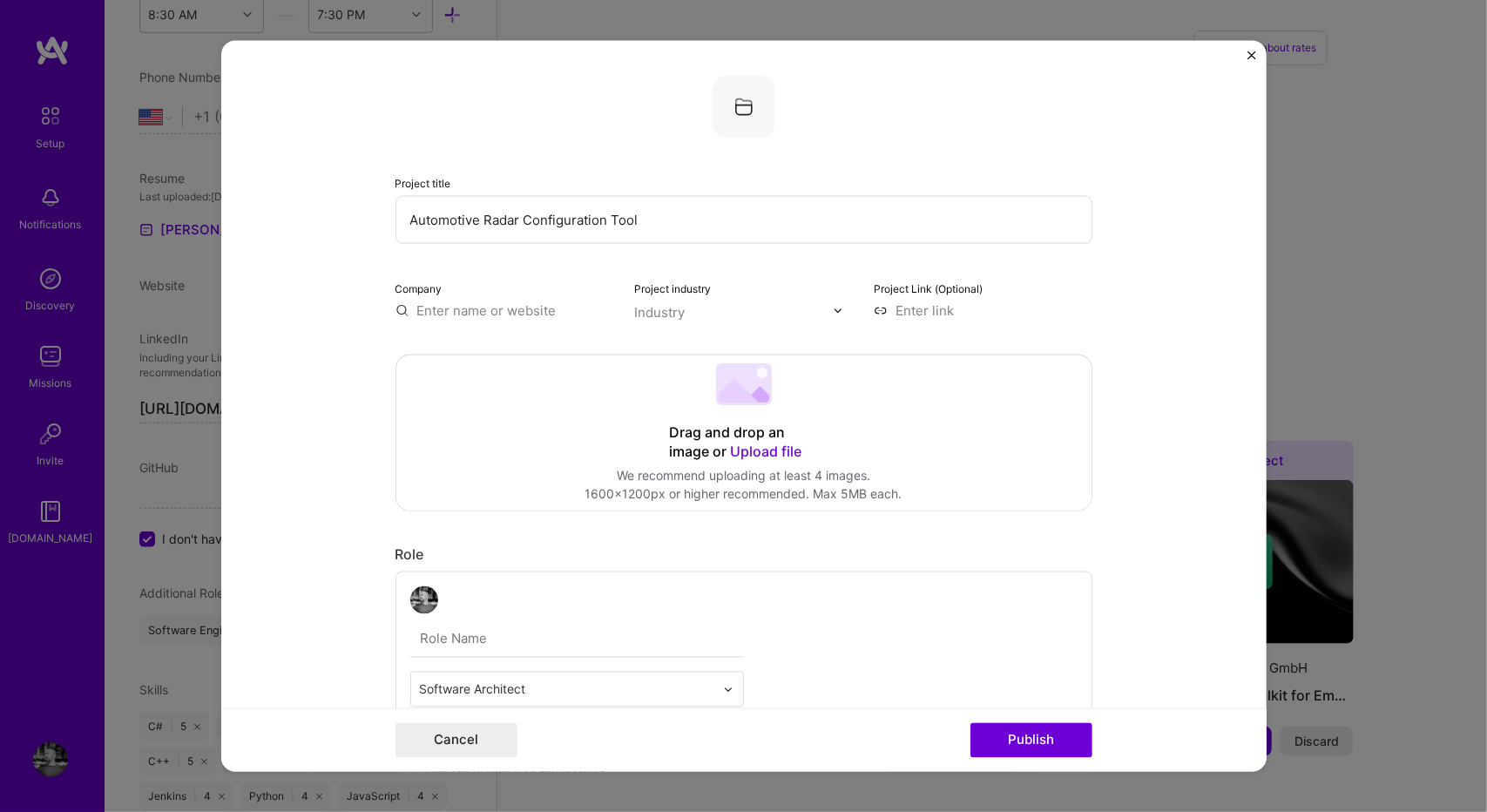
type input "Automotive Radar Configuration Tool"
click at [681, 307] on input "text" at bounding box center [733, 312] width 199 height 18
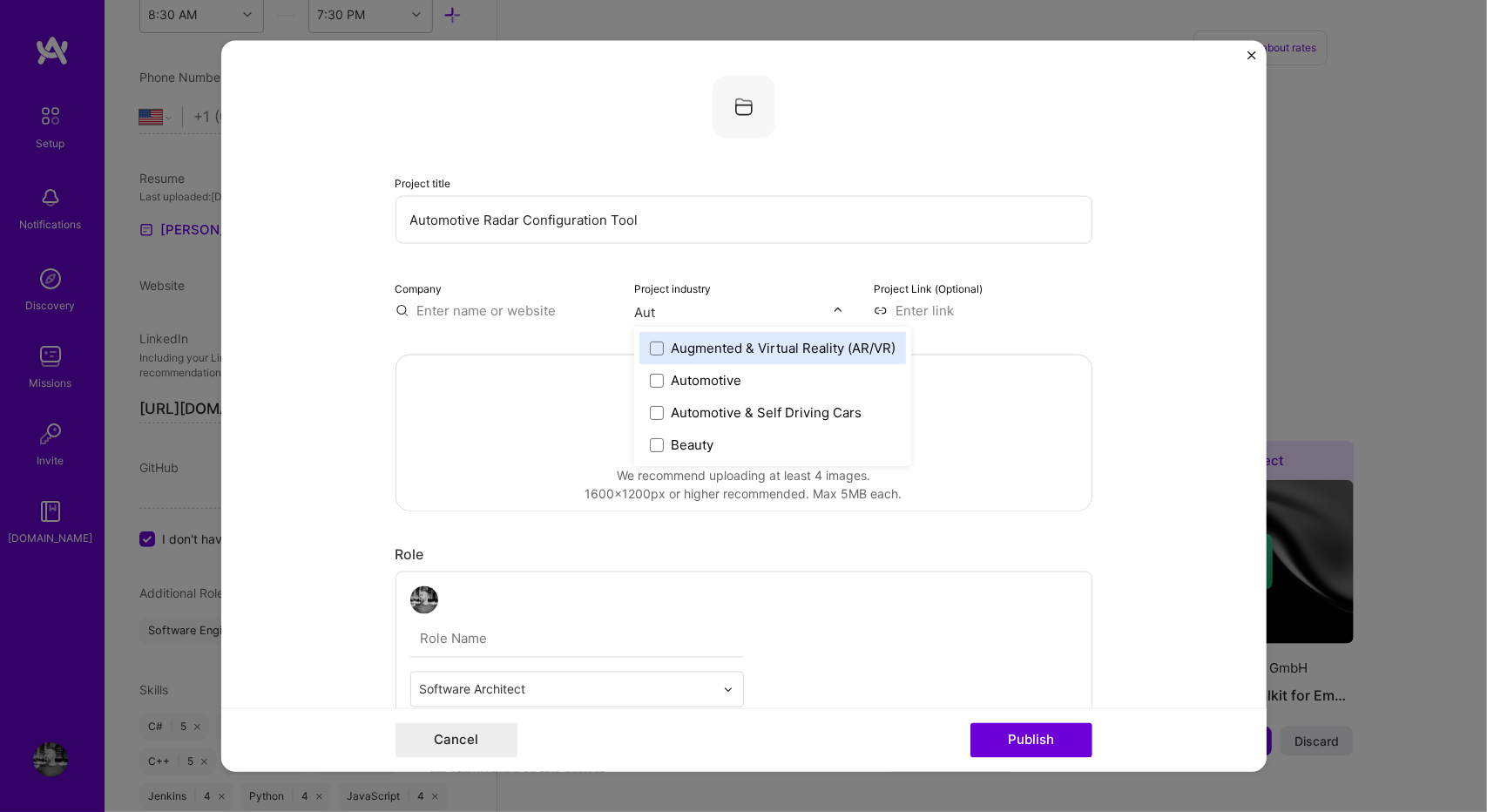
type input "Auto"
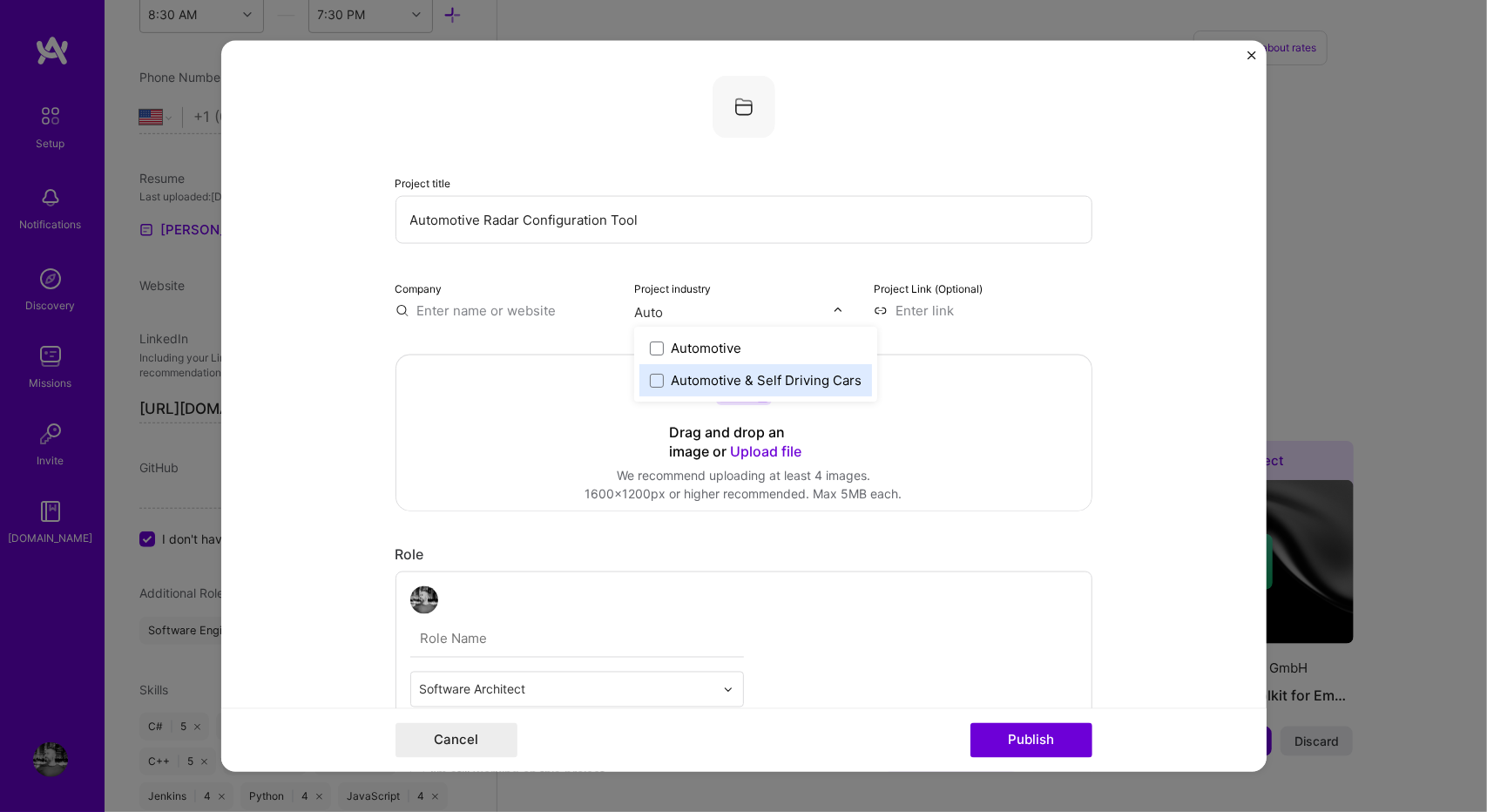
click at [726, 384] on div "Automotive & Self Driving Cars" at bounding box center [766, 380] width 191 height 18
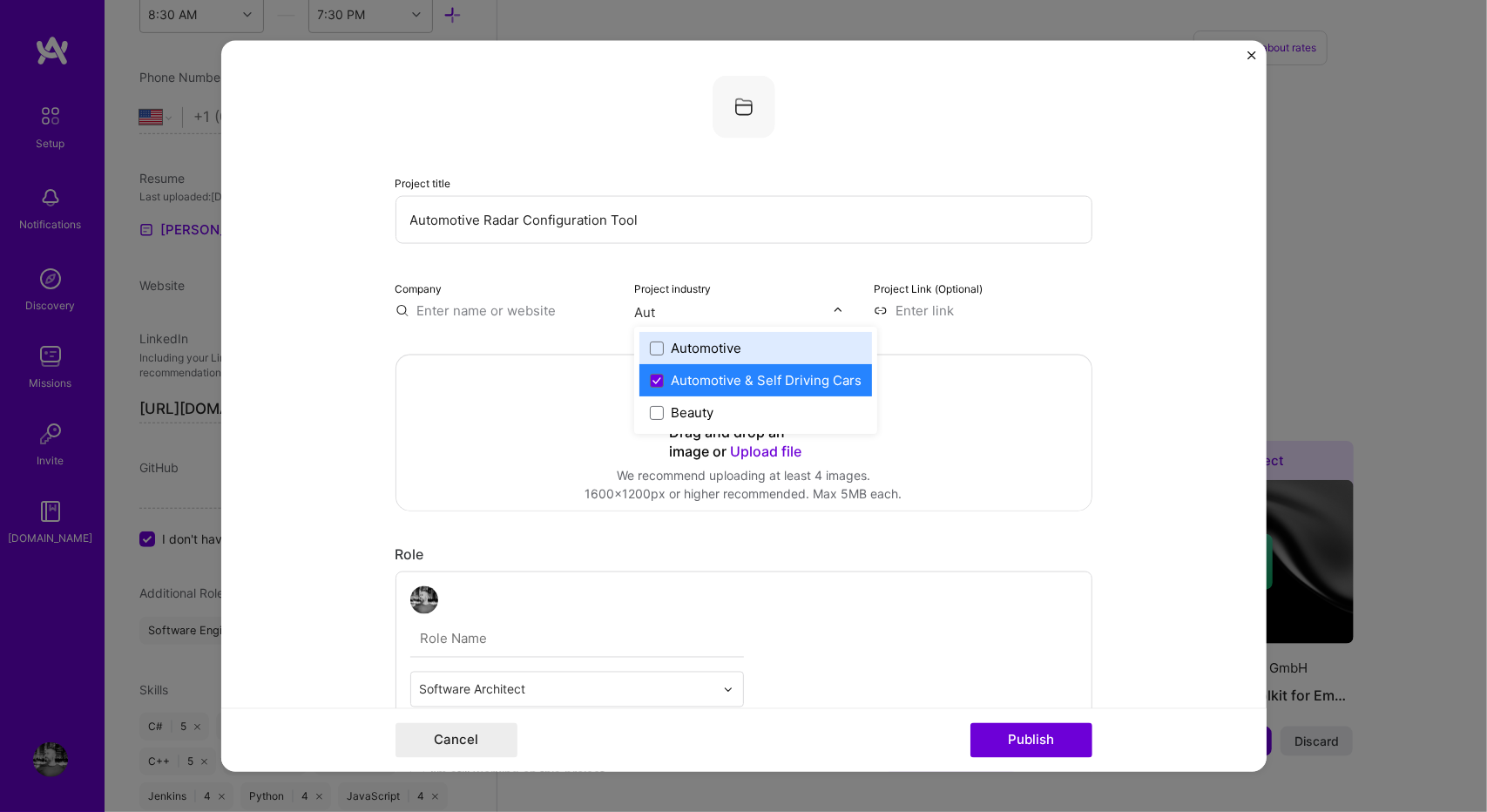
type input "Auto"
click at [754, 332] on div "Automotive" at bounding box center [756, 347] width 233 height 32
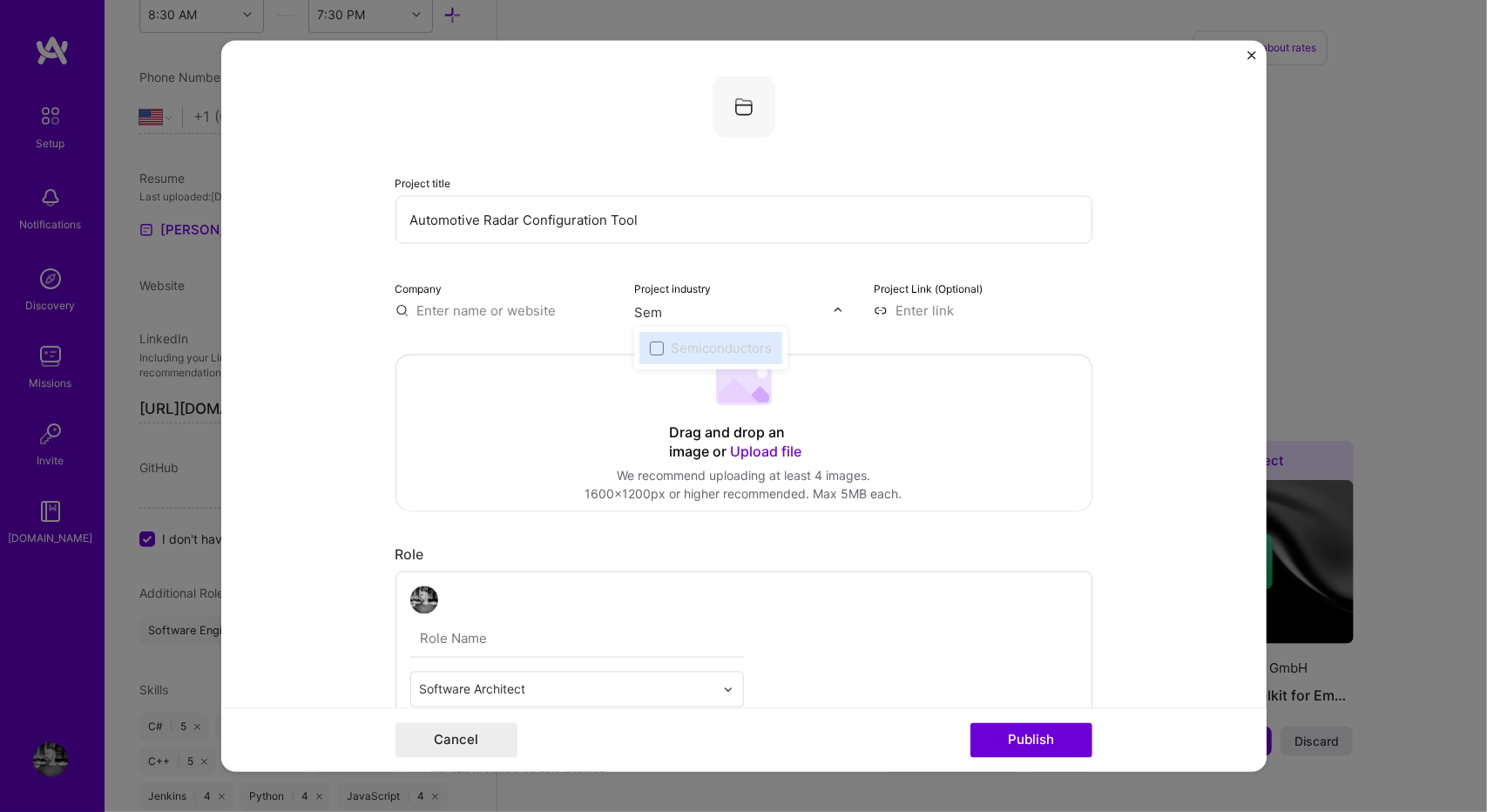
click at [703, 344] on div "Semiconductors" at bounding box center [720, 347] width 101 height 18
type input "Sem"
click at [728, 311] on input "text" at bounding box center [733, 312] width 199 height 18
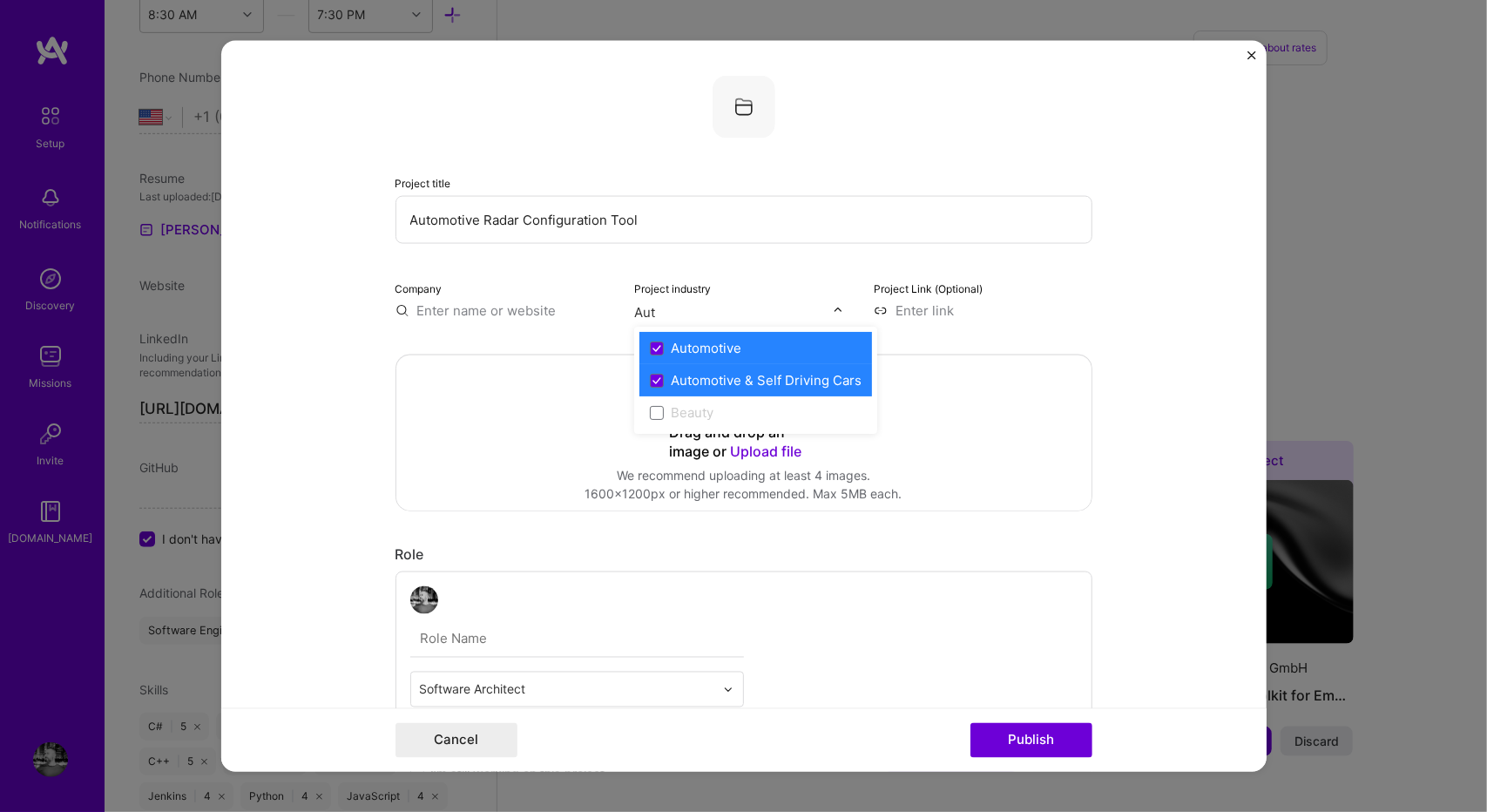
type input "Auto"
click at [685, 360] on div "Automotive" at bounding box center [756, 347] width 233 height 32
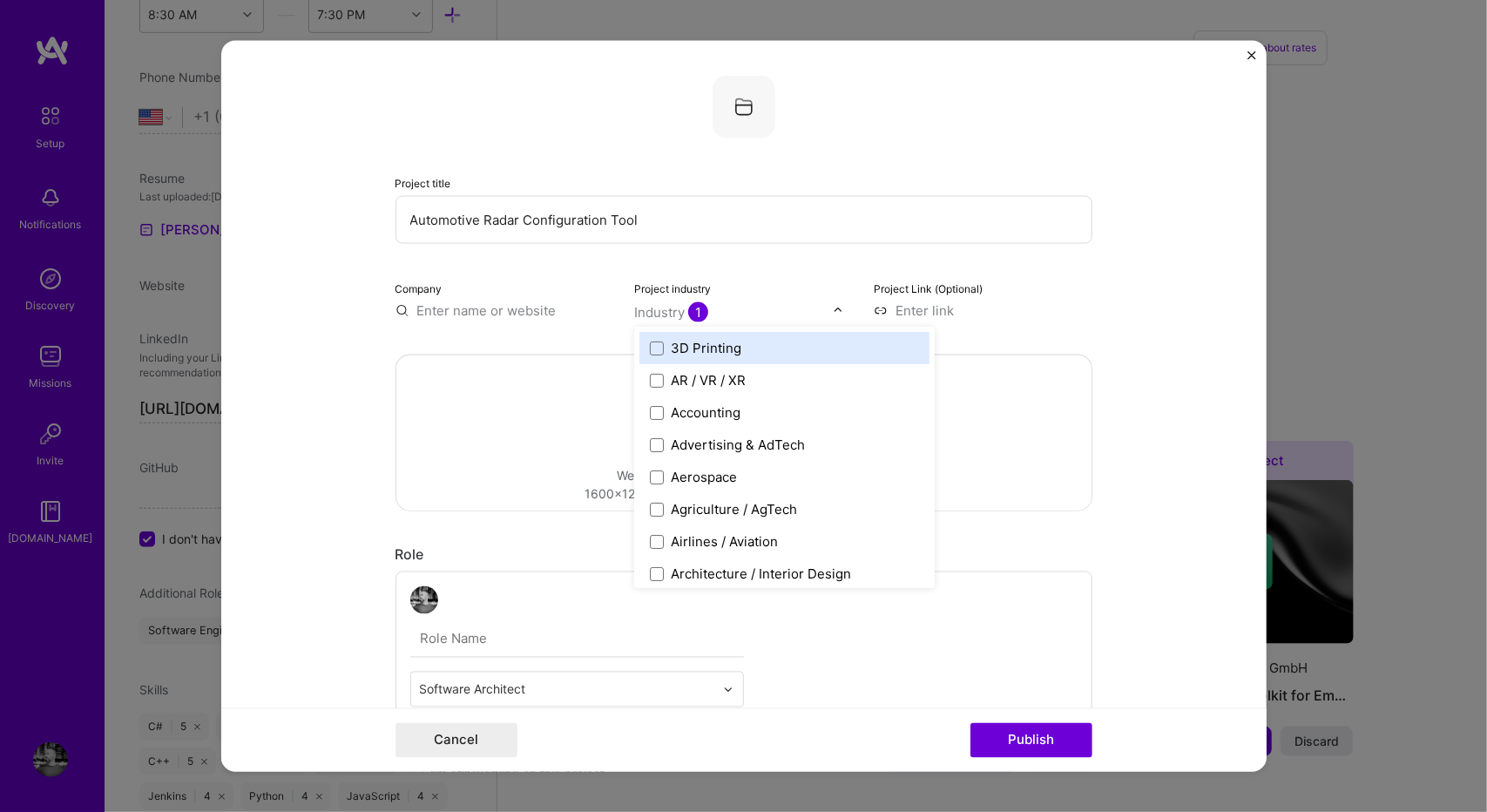
type input "D"
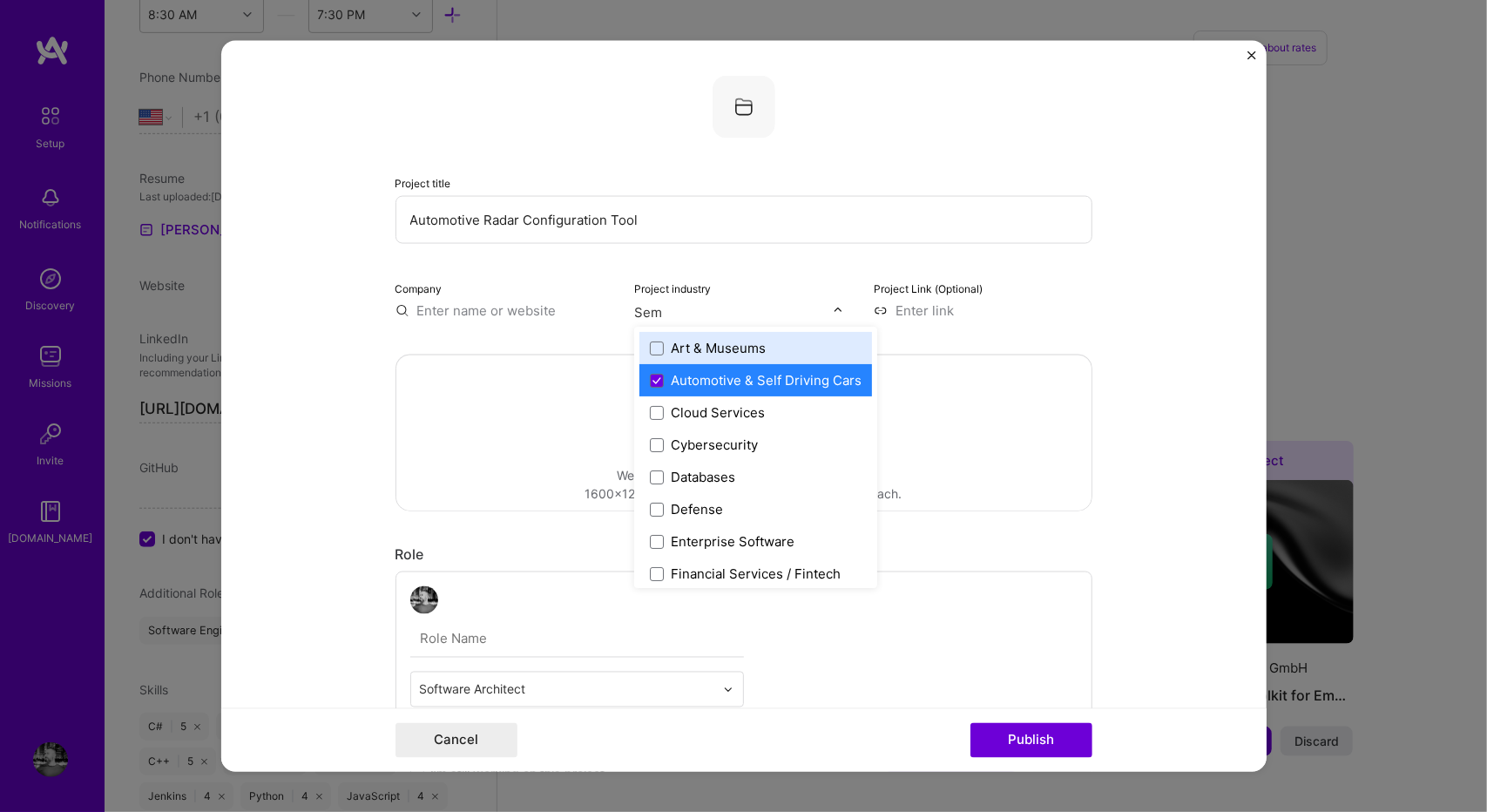
type input "Semi"
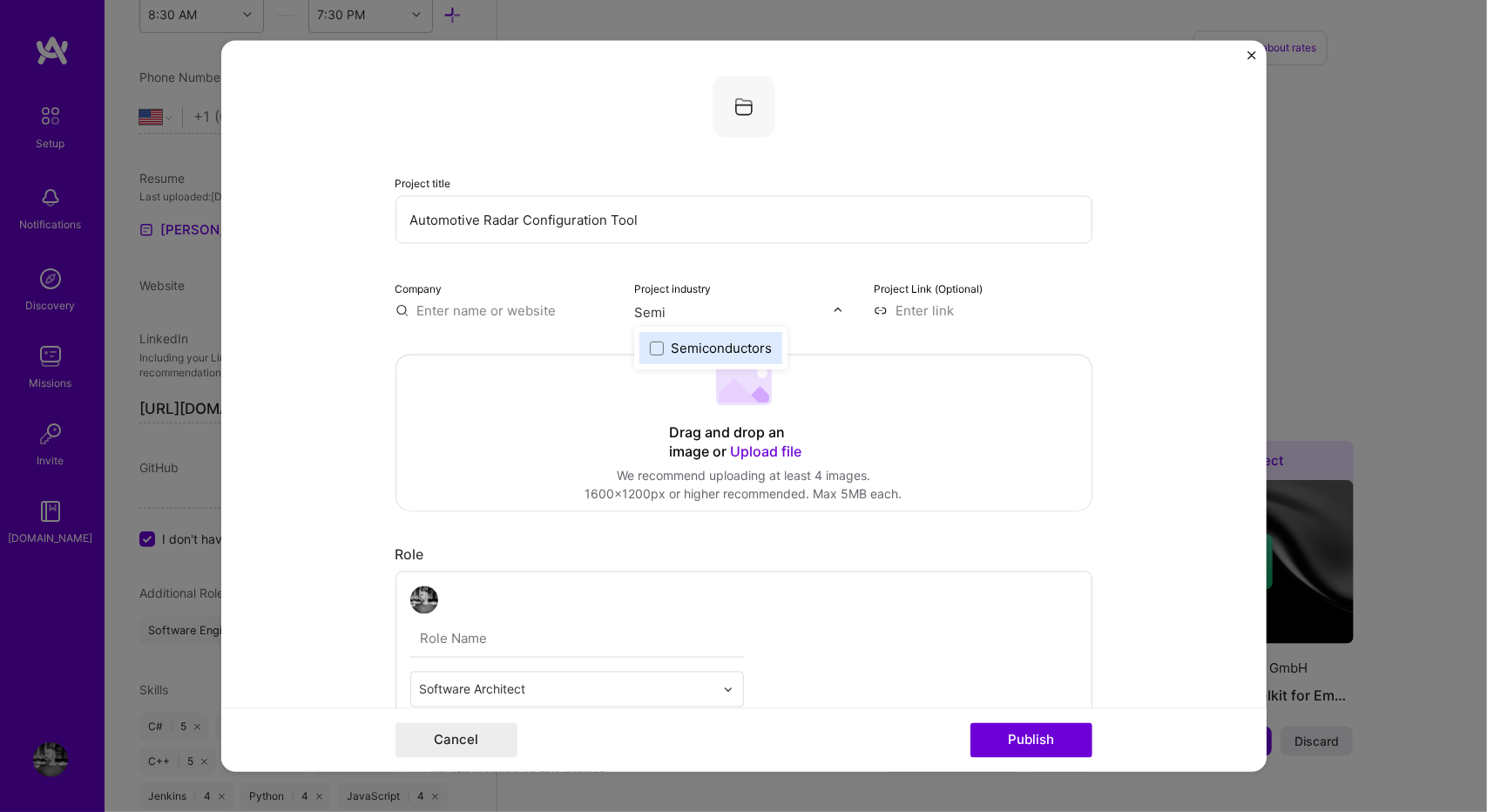
click at [692, 351] on div "Semiconductors" at bounding box center [720, 347] width 101 height 18
click at [1136, 319] on form "Project title Automotive Radar Configuration Tool Company Project industry Indu…" at bounding box center [744, 406] width 1045 height 731
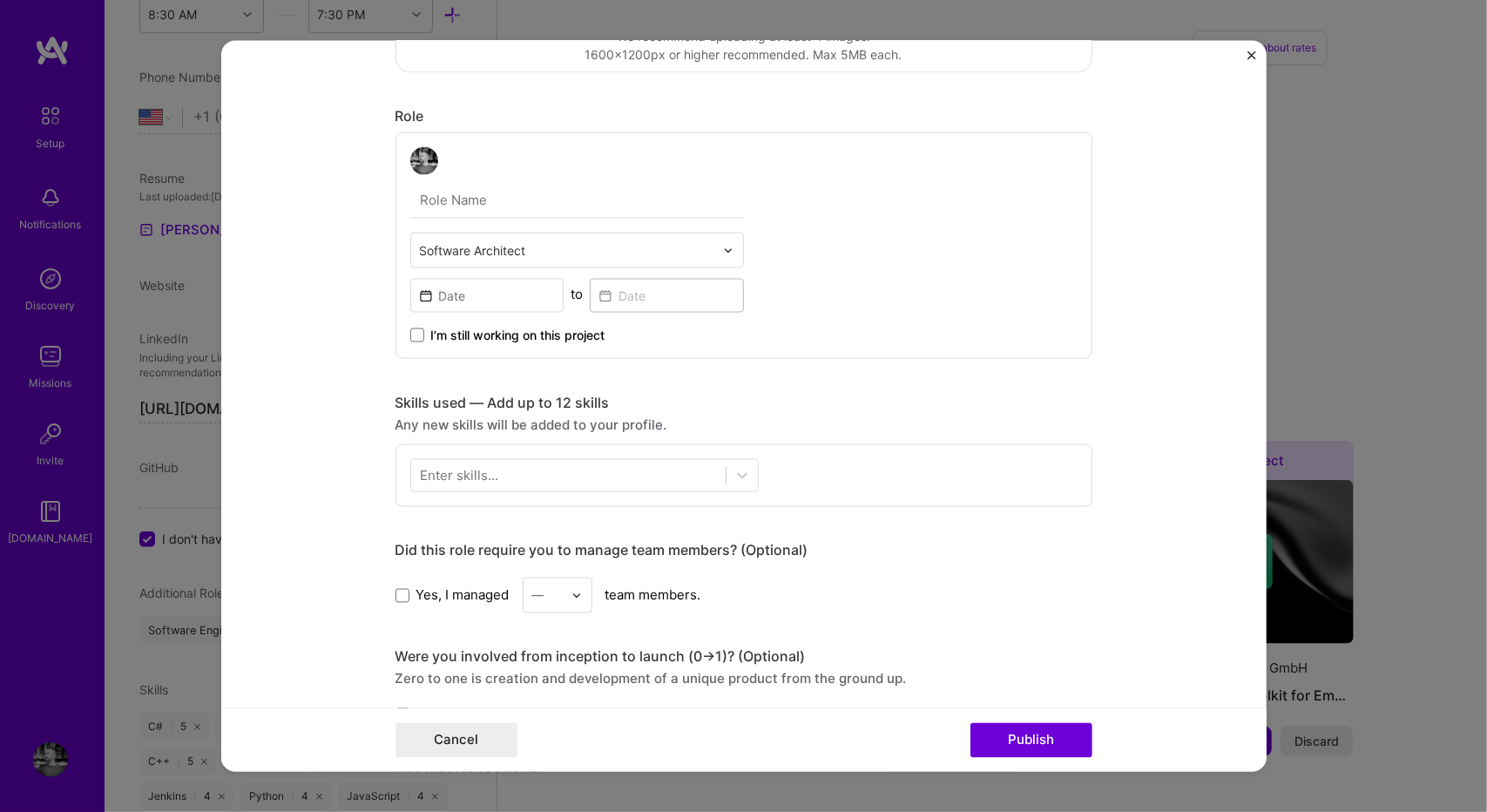
scroll to position [458, 0]
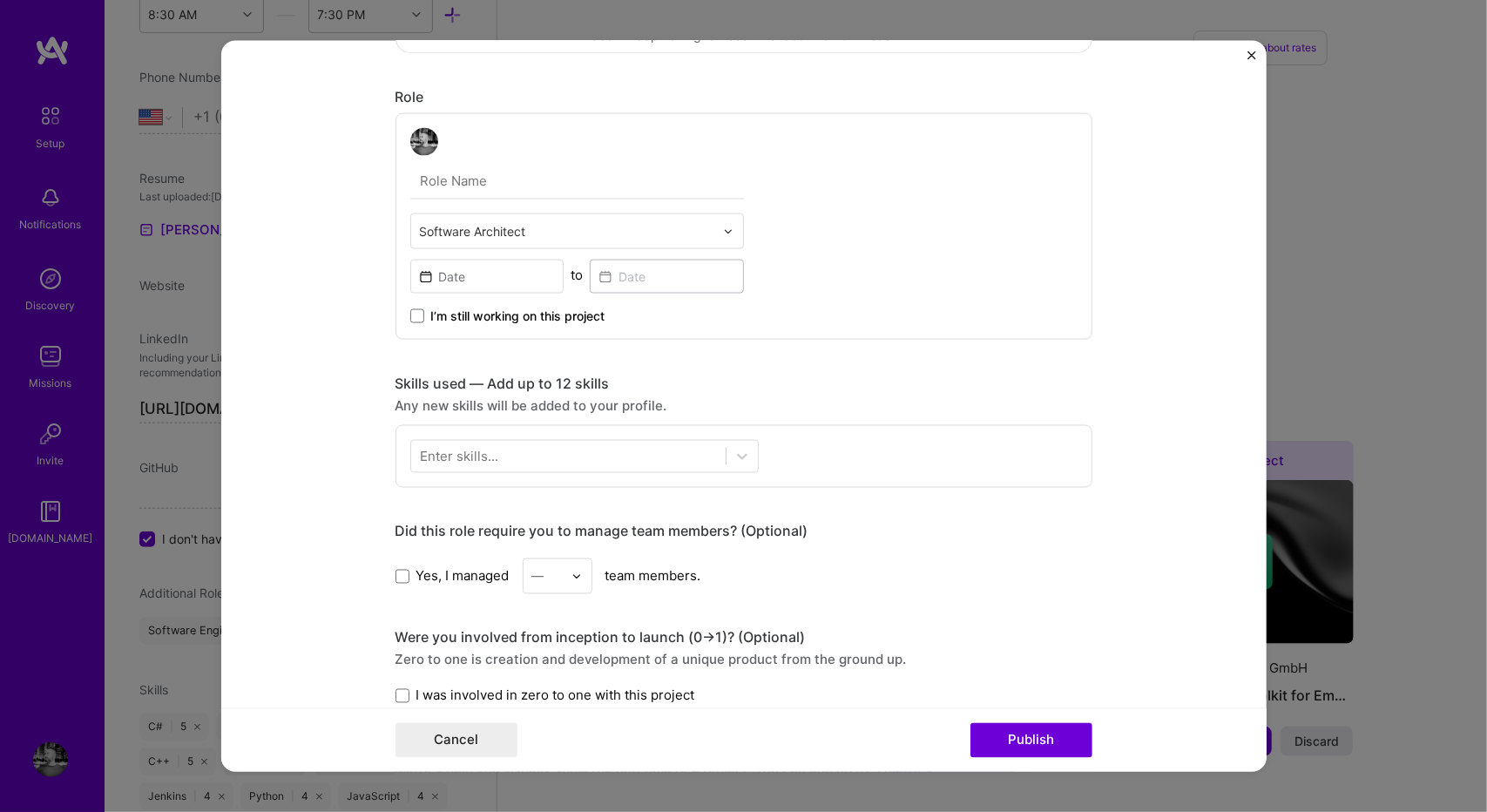
click at [684, 229] on input "text" at bounding box center [567, 231] width 294 height 18
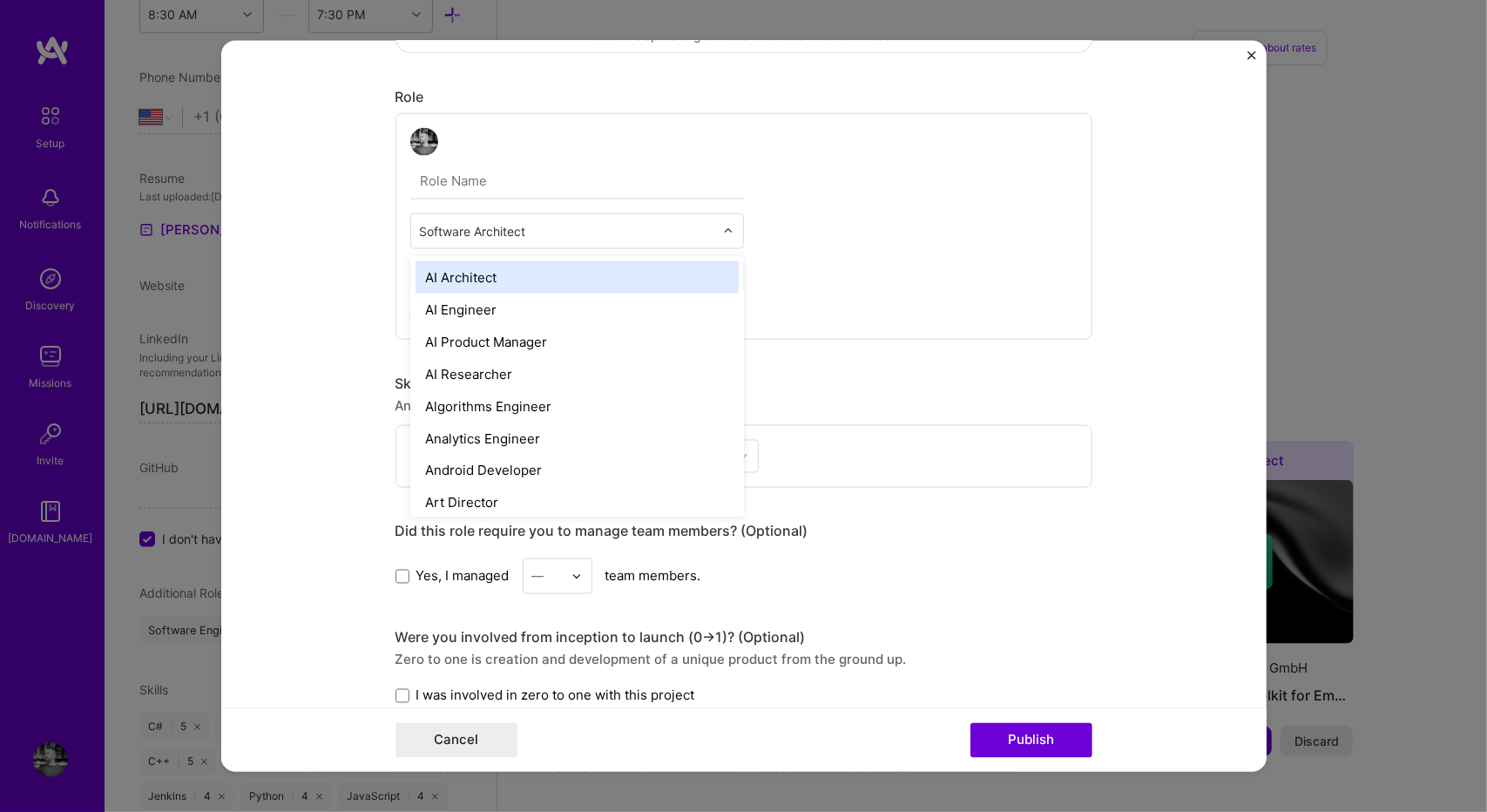
click at [832, 228] on div "option AI Architect focused, 1 of 70. 69 results available. Use Up and Down to …" at bounding box center [744, 226] width 697 height 227
click at [706, 247] on div "Software Architect" at bounding box center [577, 231] width 333 height 36
click at [712, 239] on div "Software Architect" at bounding box center [567, 231] width 312 height 34
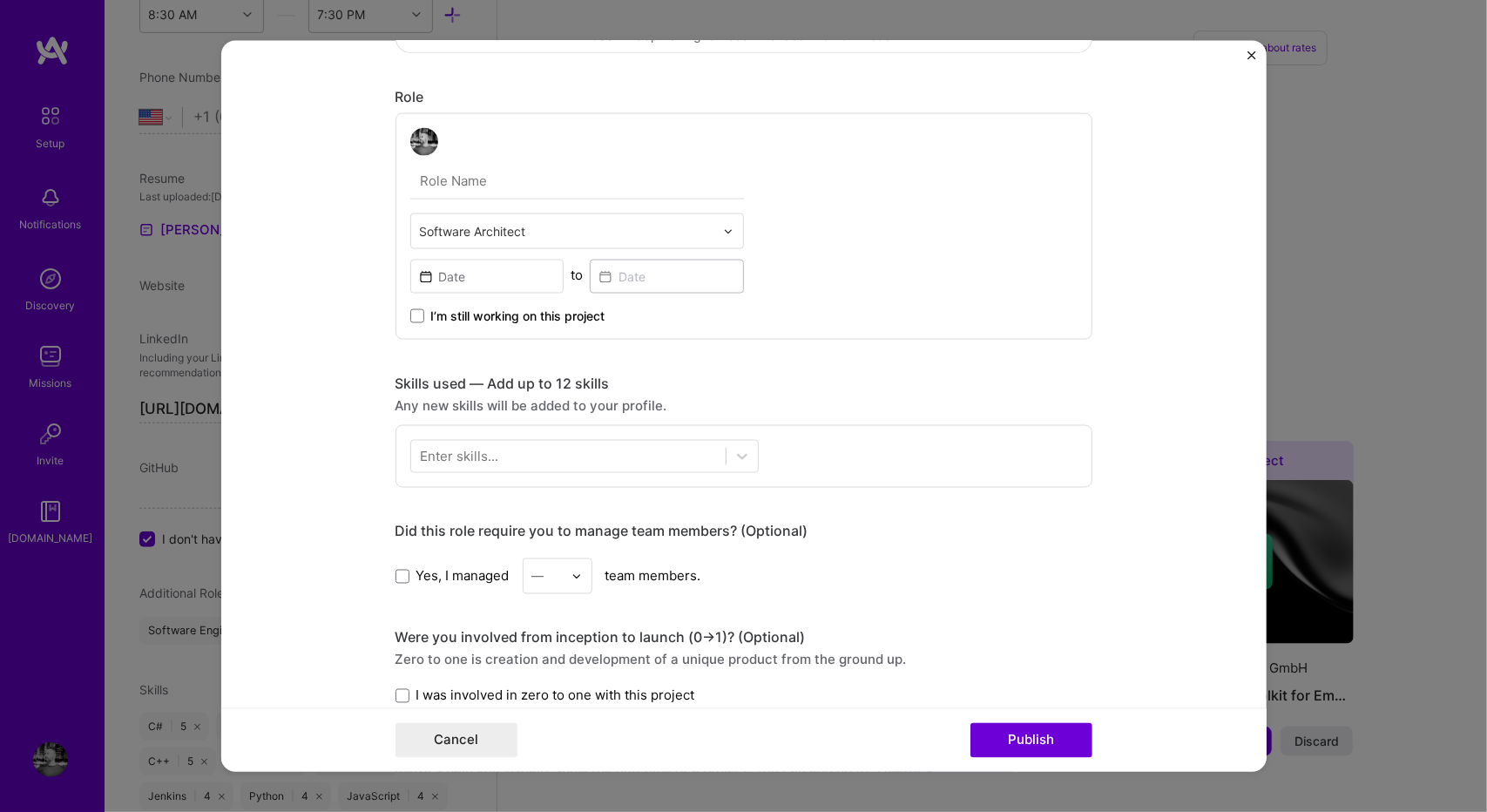
click at [712, 239] on div "Software Architect" at bounding box center [567, 231] width 312 height 34
click at [739, 232] on div "Software Architect to I’m still working on this project" at bounding box center [744, 226] width 697 height 227
click at [524, 270] on input at bounding box center [487, 276] width 154 height 34
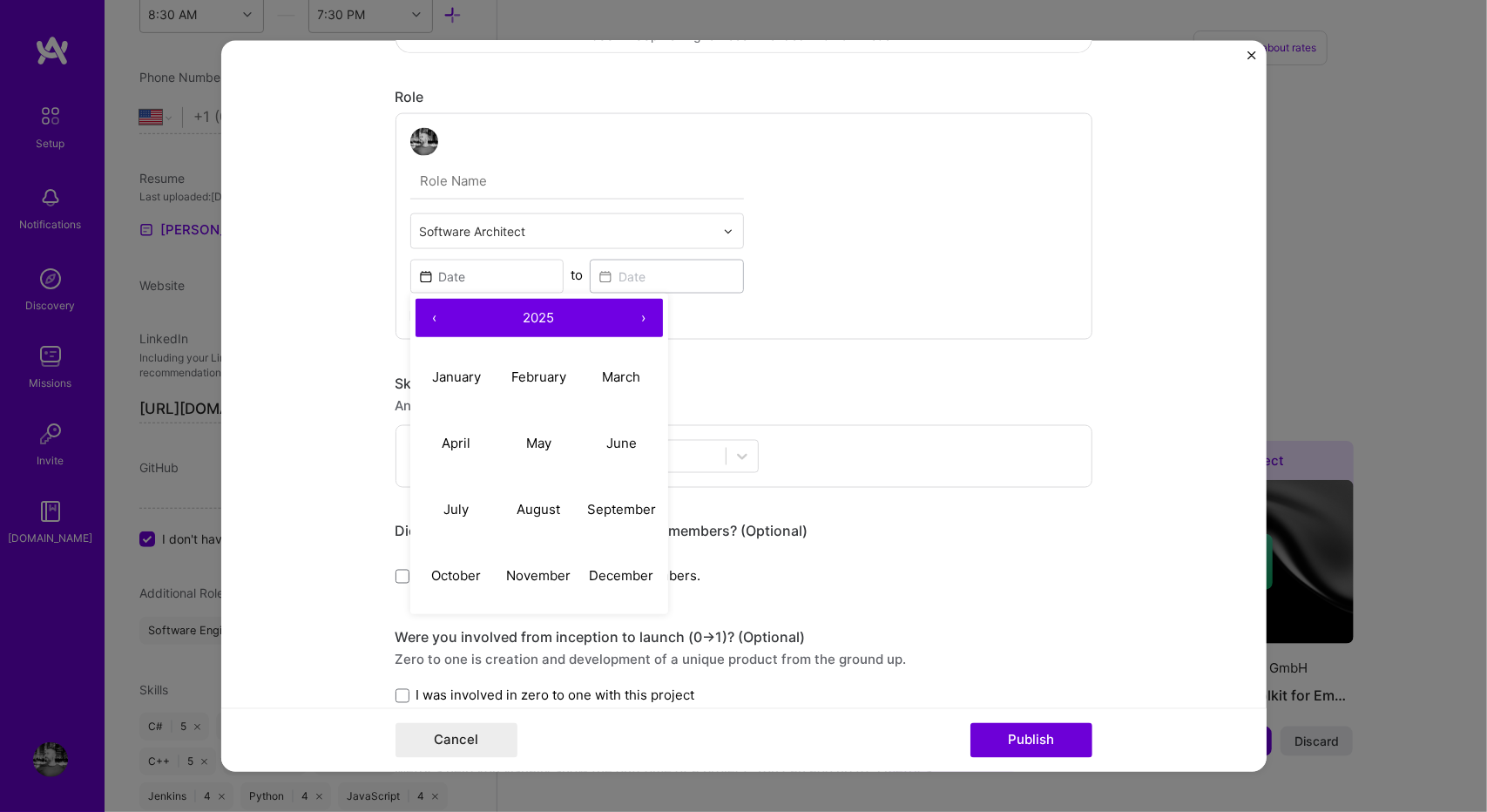
click at [430, 323] on button "‹" at bounding box center [435, 318] width 39 height 38
click at [628, 375] on abbr "March" at bounding box center [621, 375] width 39 height 17
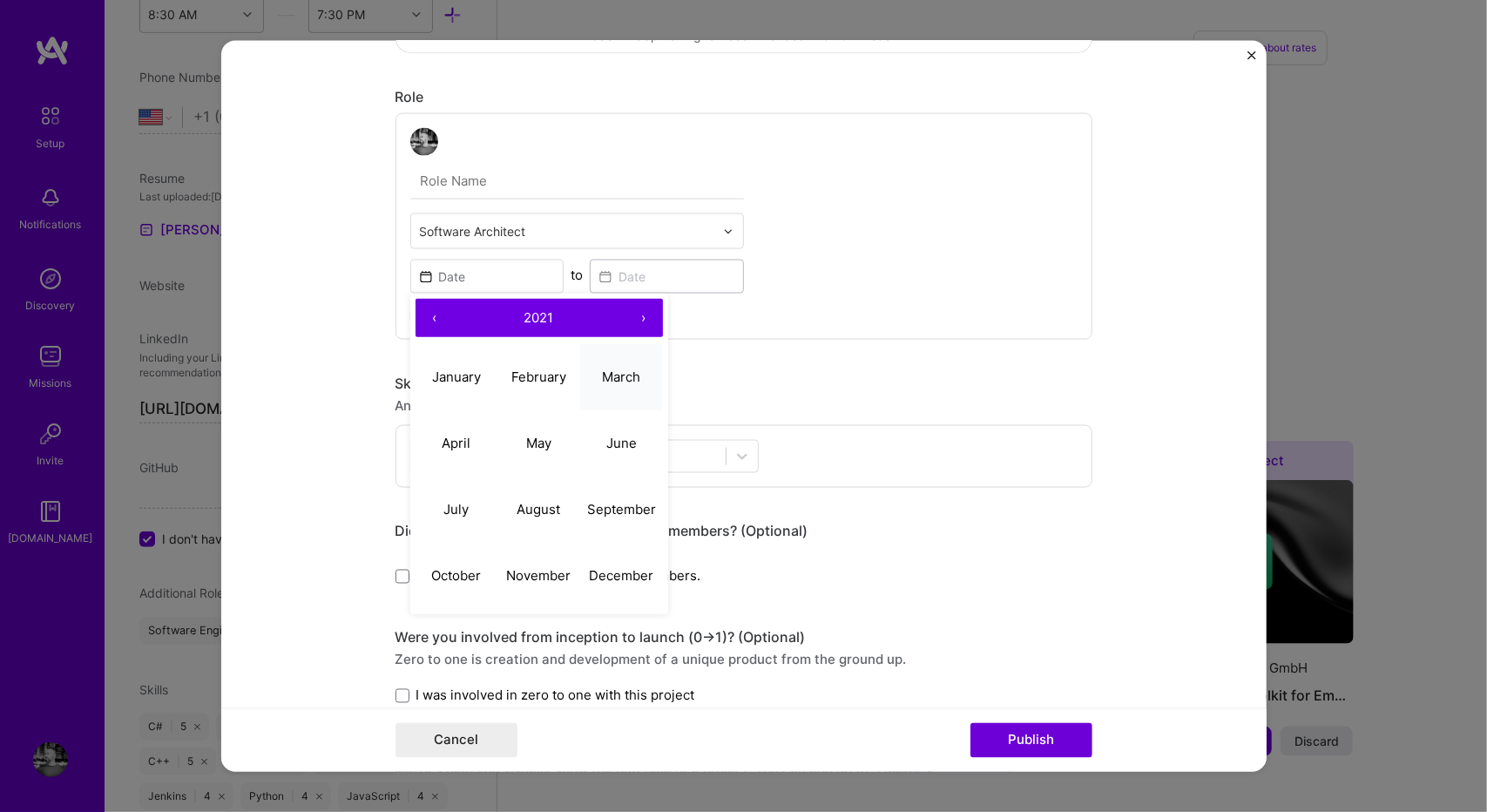
type input "[DATE]"
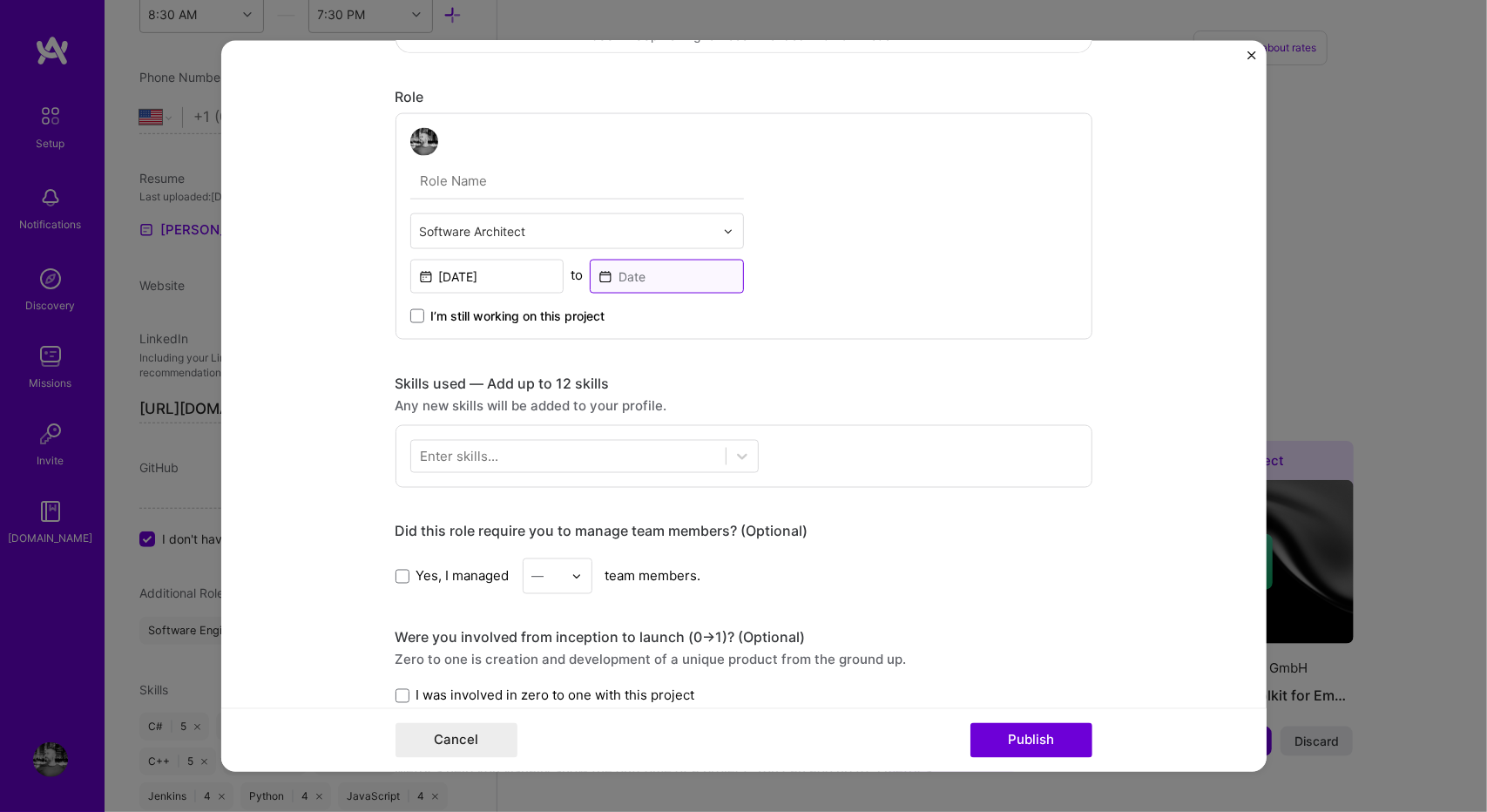
click at [711, 284] on input at bounding box center [667, 276] width 154 height 34
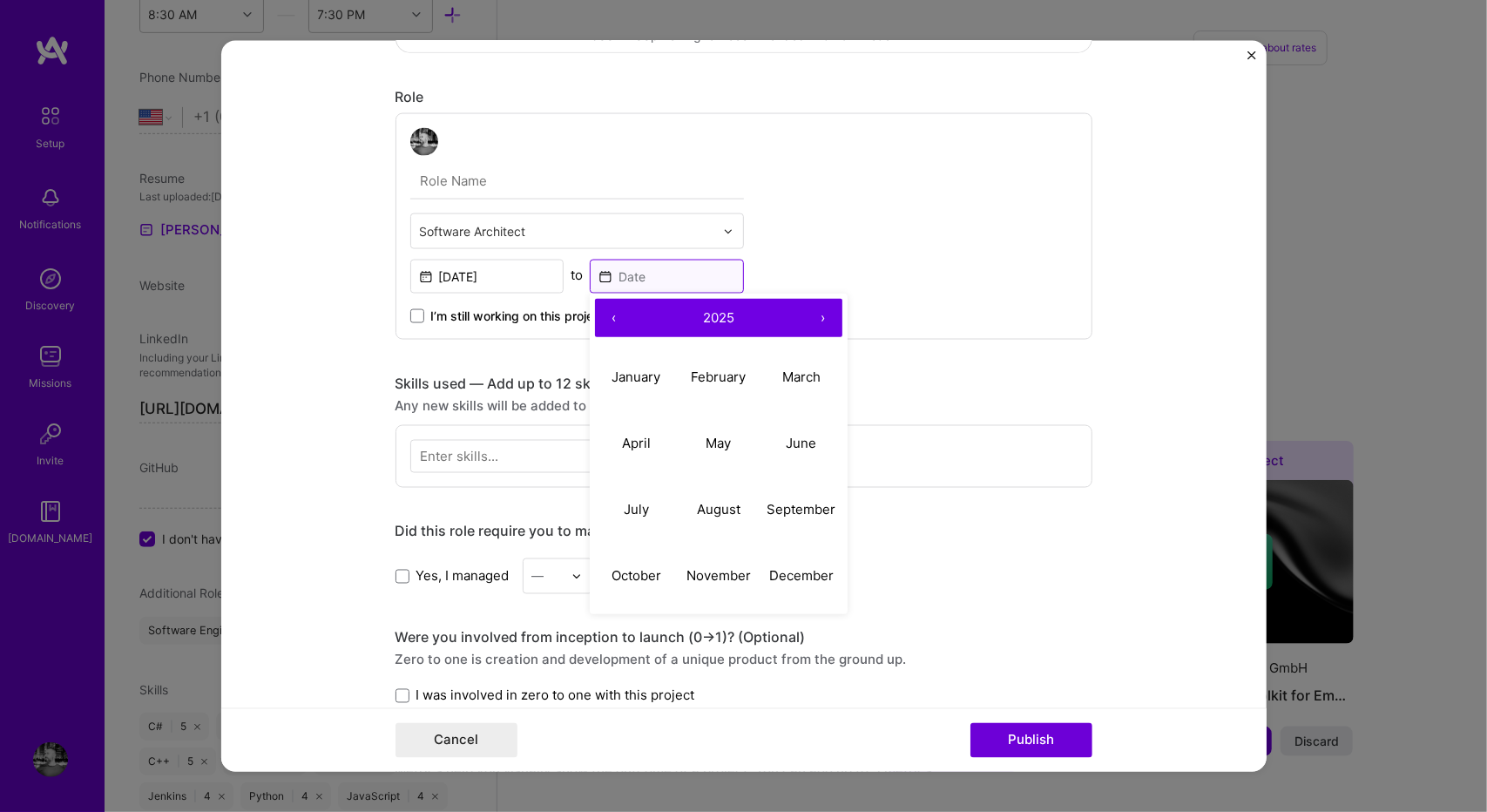
click at [711, 284] on input at bounding box center [667, 276] width 154 height 34
click at [608, 331] on button "‹" at bounding box center [614, 318] width 39 height 38
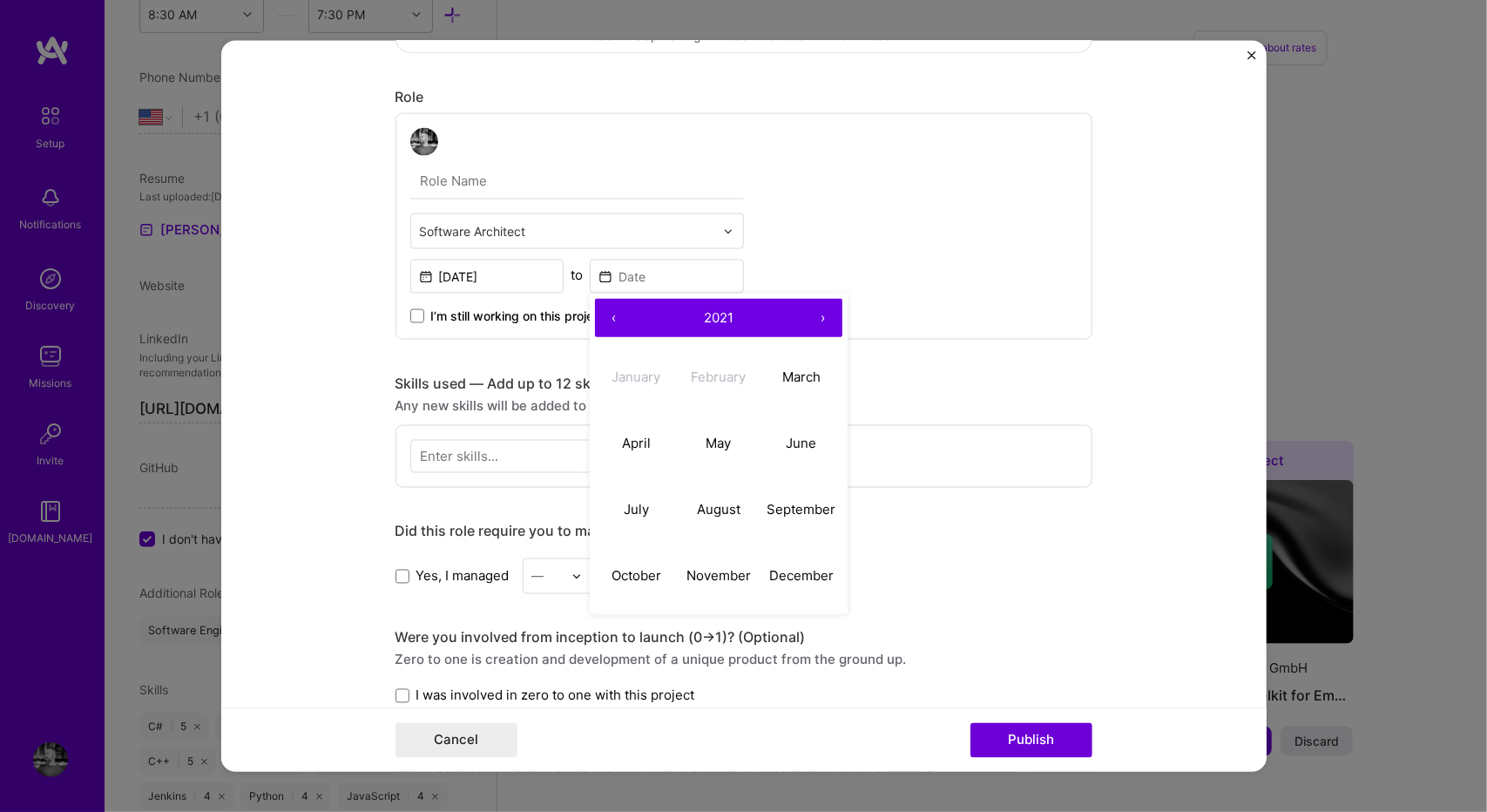
click at [823, 316] on button "›" at bounding box center [824, 318] width 39 height 38
click at [782, 372] on abbr "March" at bounding box center [802, 375] width 39 height 17
type input "[DATE]"
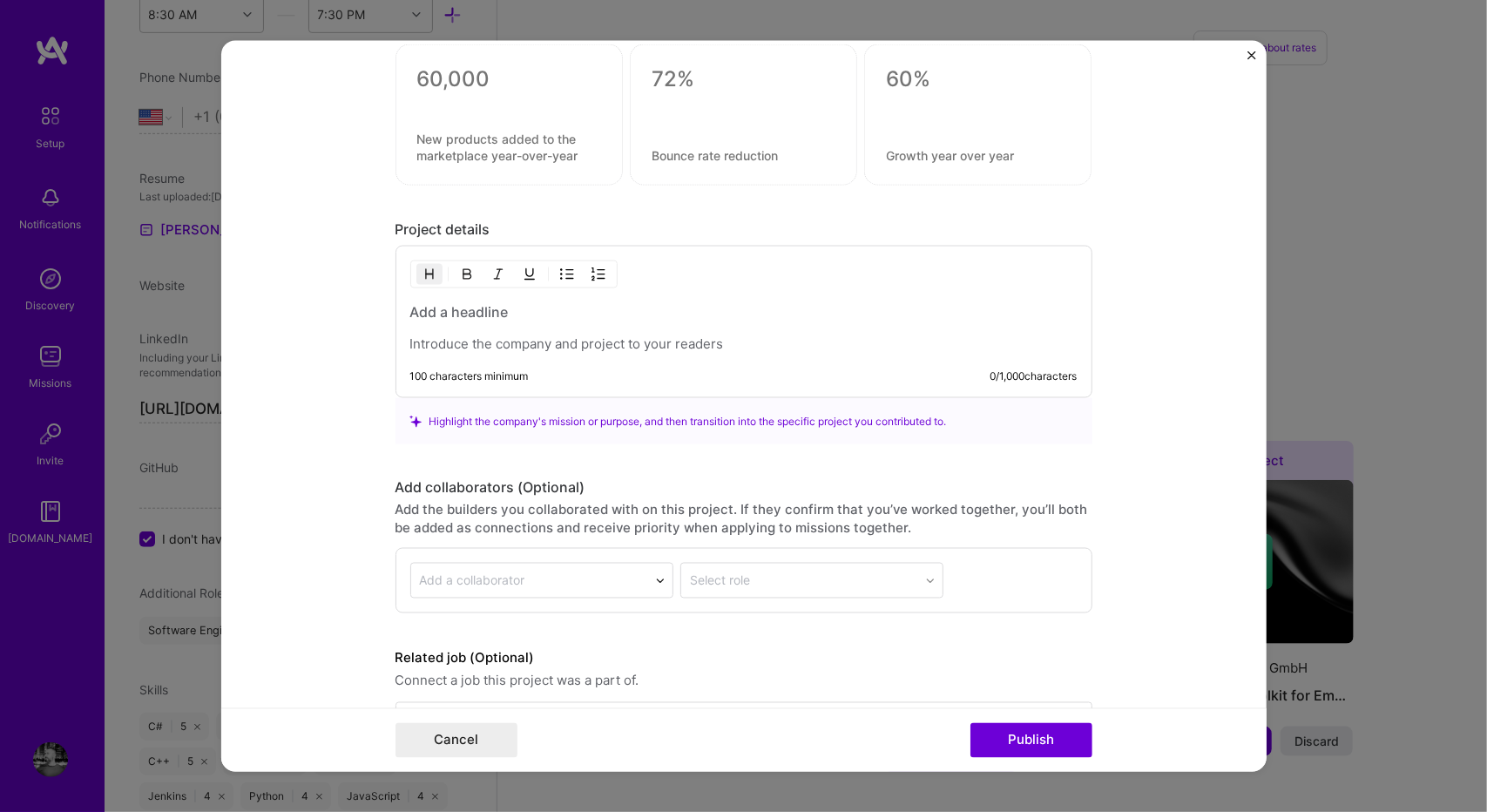
scroll to position [1207, 0]
click at [634, 314] on div at bounding box center [744, 324] width 667 height 51
click at [600, 302] on h3 at bounding box center [744, 308] width 667 height 19
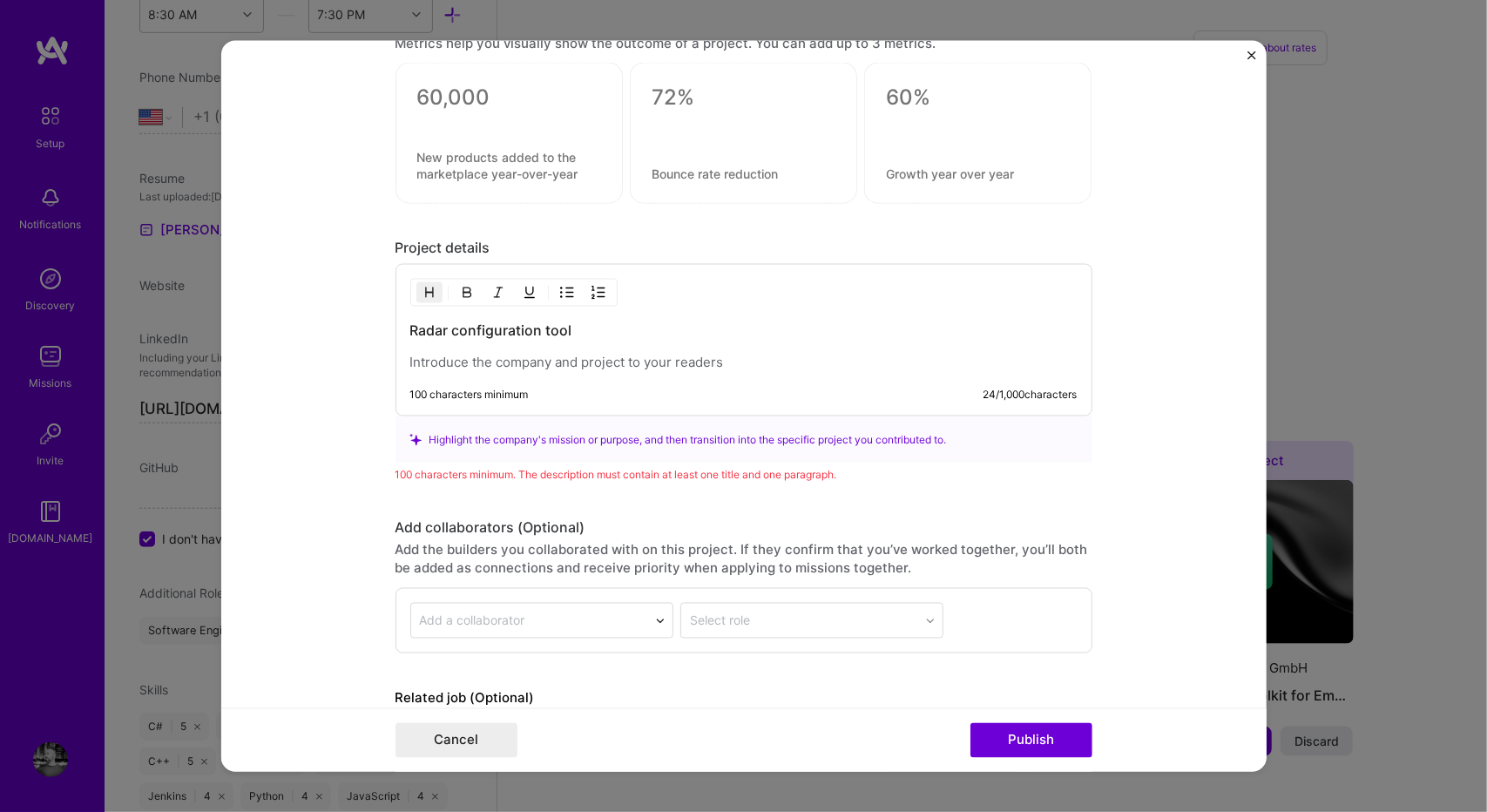
scroll to position [1186, 0]
drag, startPoint x: 610, startPoint y: 319, endPoint x: 323, endPoint y: 316, distance: 287.0
click at [323, 316] on form "Project title Automotive Radar Configuration Tool Company Project industry Indu…" at bounding box center [744, 406] width 1045 height 731
click at [524, 367] on div "Ramp Design Tool 100 characters minimum 16 / 1,000 characters" at bounding box center [744, 340] width 697 height 152
click at [535, 359] on p at bounding box center [744, 361] width 667 height 18
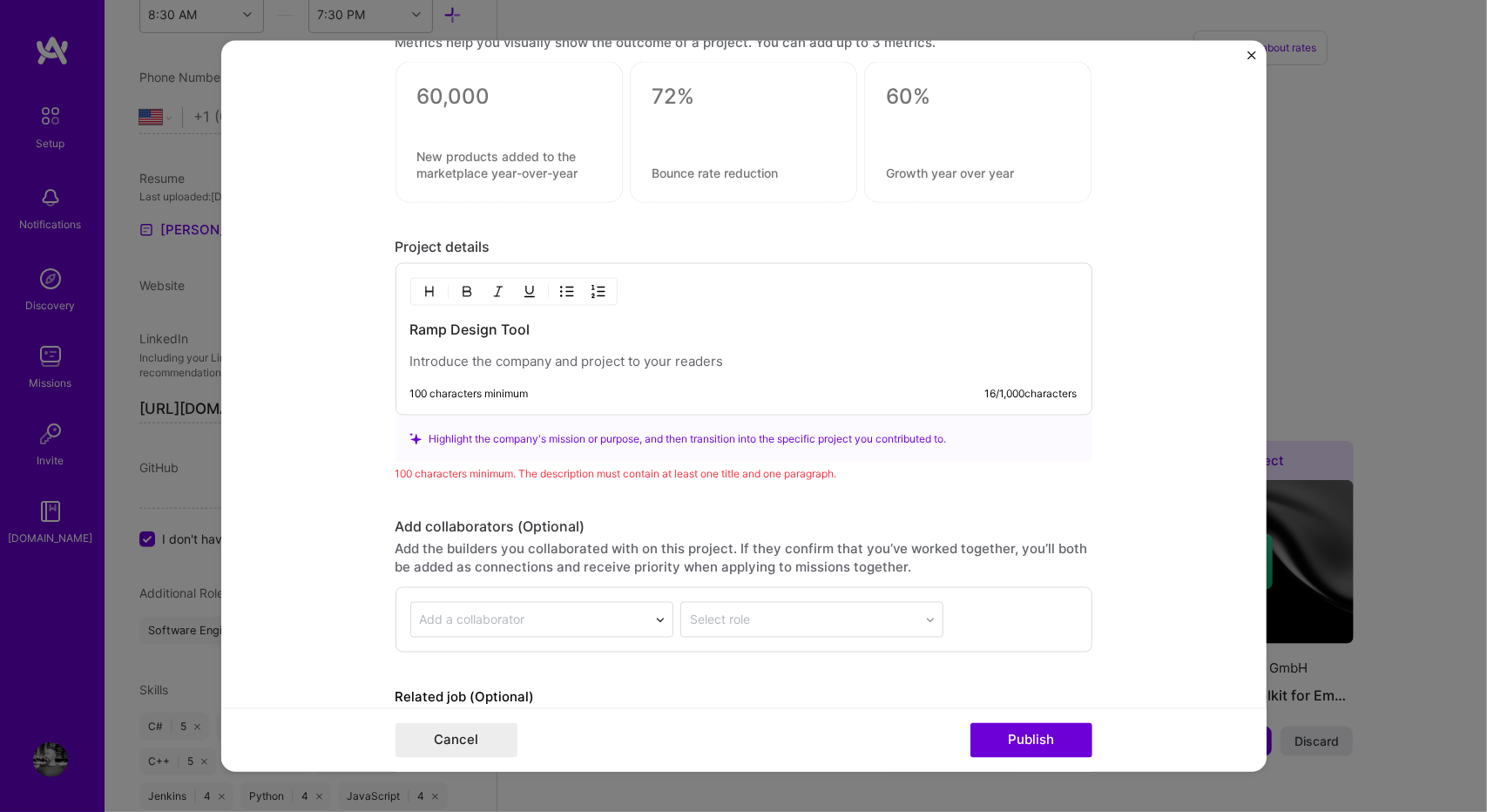
click at [535, 359] on p at bounding box center [744, 361] width 667 height 18
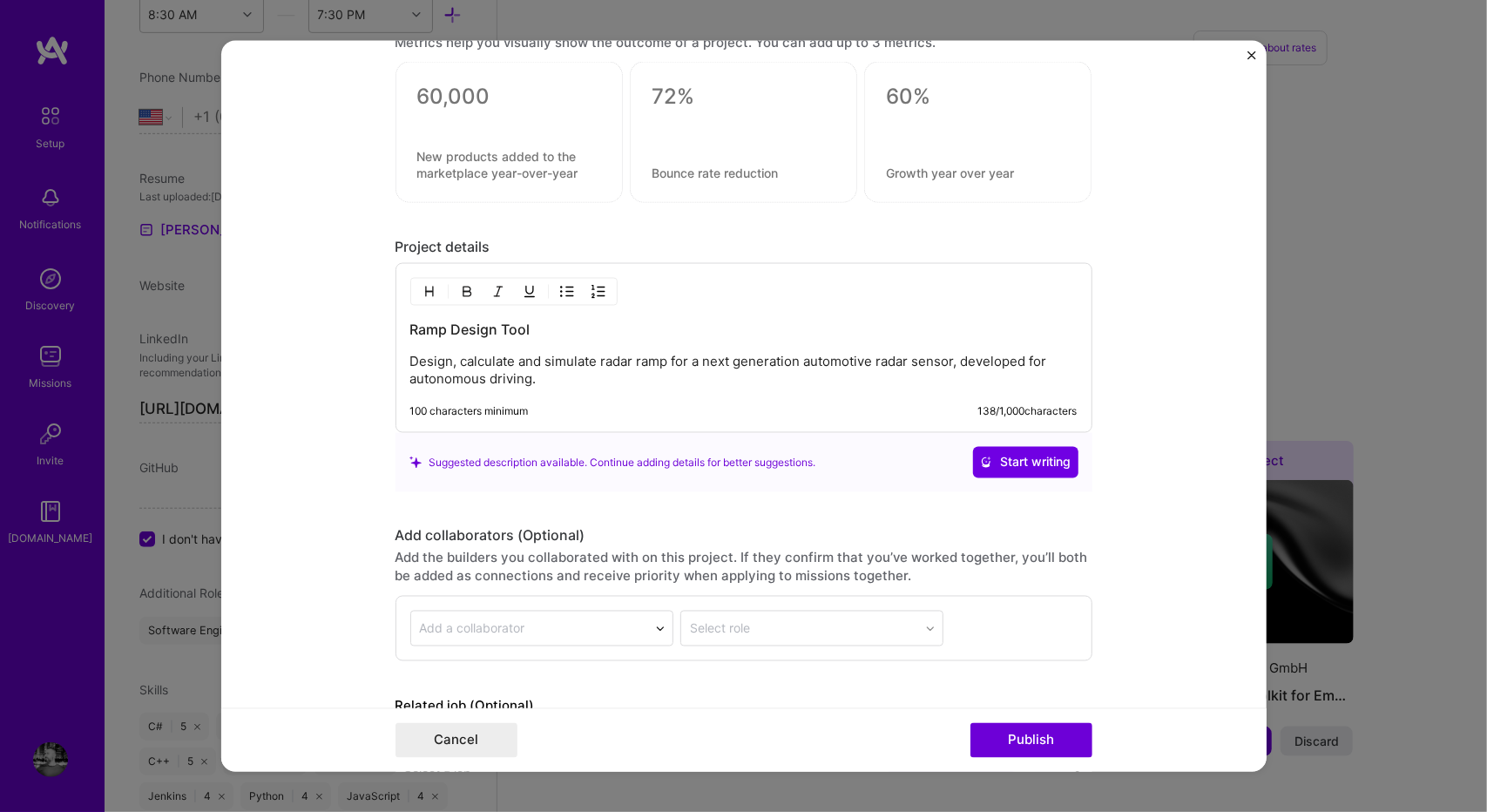
click at [702, 374] on p "Design, calculate and simulate radar ramp for a next generation automotive rada…" at bounding box center [744, 370] width 667 height 35
click at [713, 367] on p "Design, calculate and simulate radar ramp for a next generation automotive rada…" at bounding box center [744, 370] width 667 height 35
click at [723, 358] on p "Design, calculate and simulate radar ramp for a next generation automotive rada…" at bounding box center [744, 370] width 667 height 35
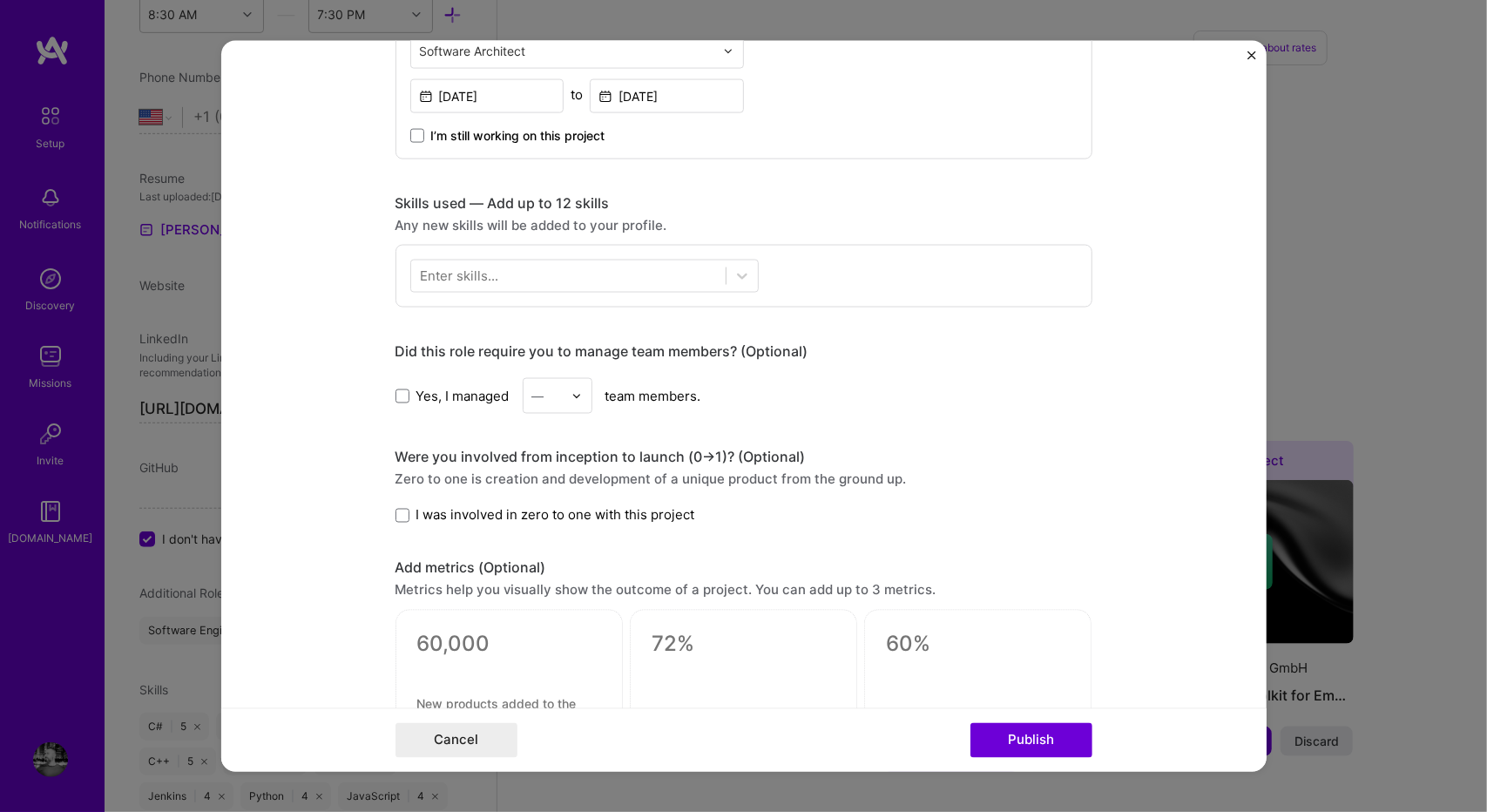
scroll to position [636, 0]
click at [417, 508] on span "I was involved in zero to one with this project" at bounding box center [556, 517] width 278 height 18
click at [0, 0] on input "I was involved in zero to one with this project" at bounding box center [0, 0] width 0 height 0
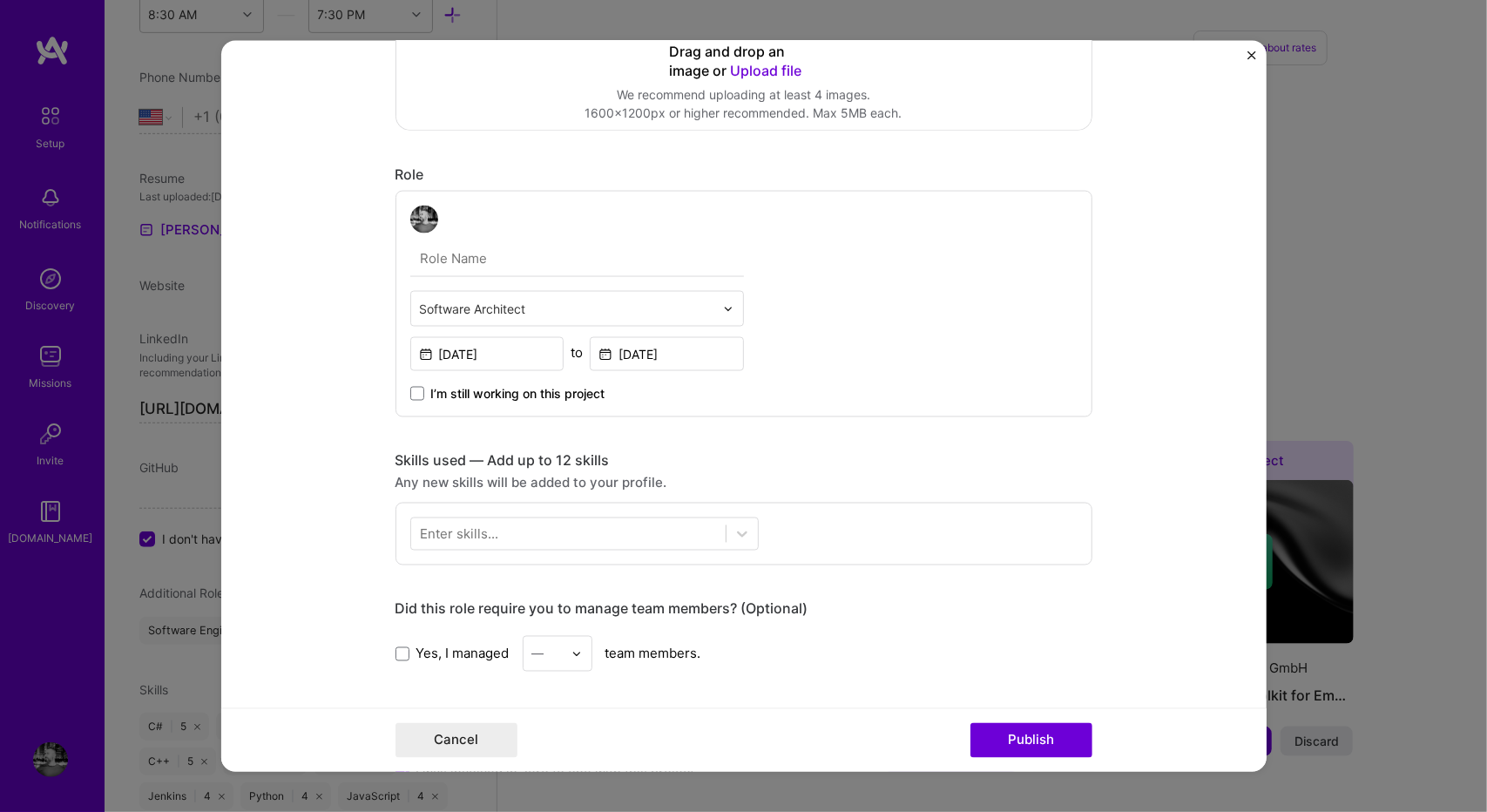
scroll to position [467, 0]
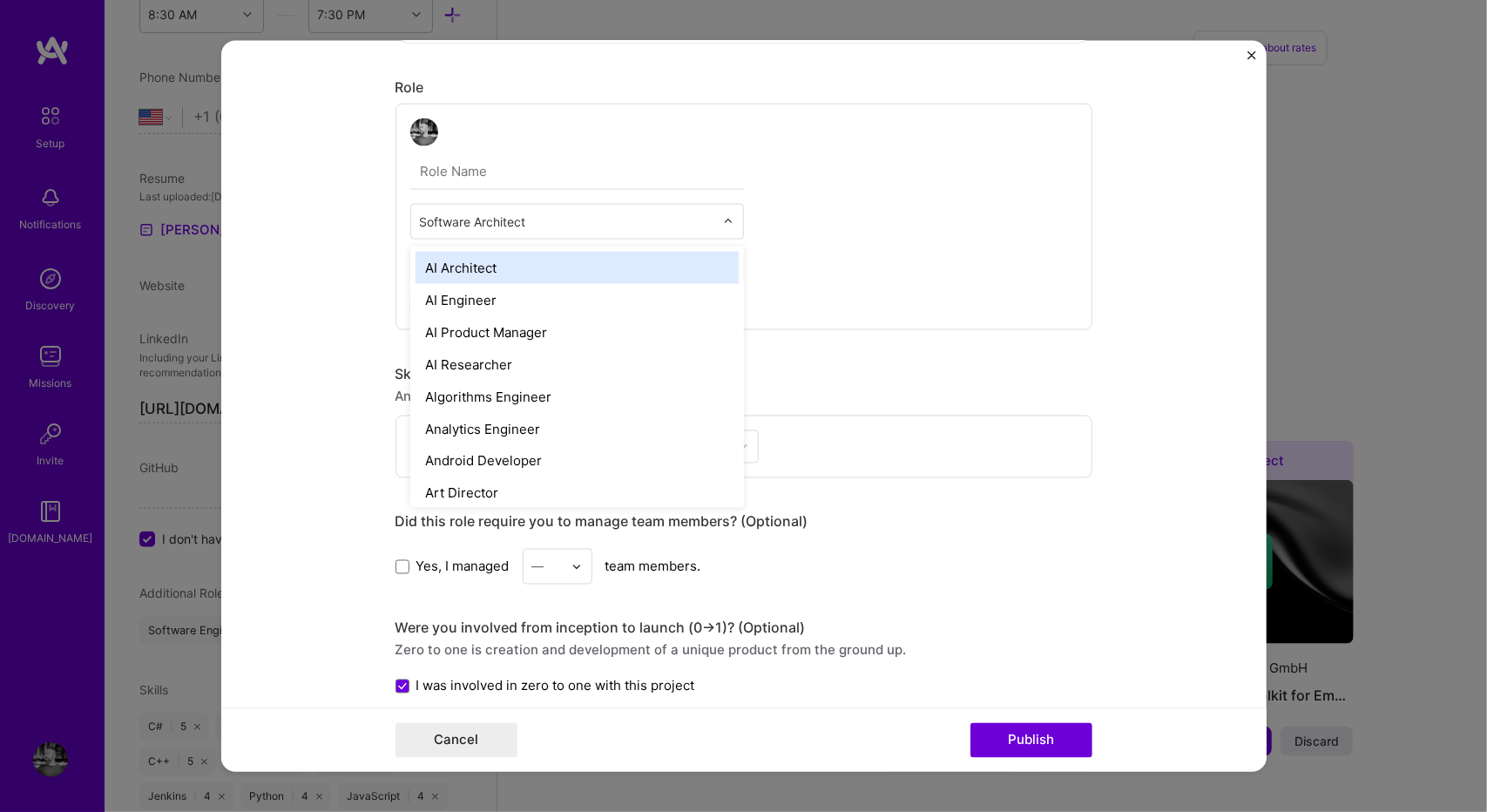
click at [607, 226] on input "text" at bounding box center [567, 221] width 294 height 18
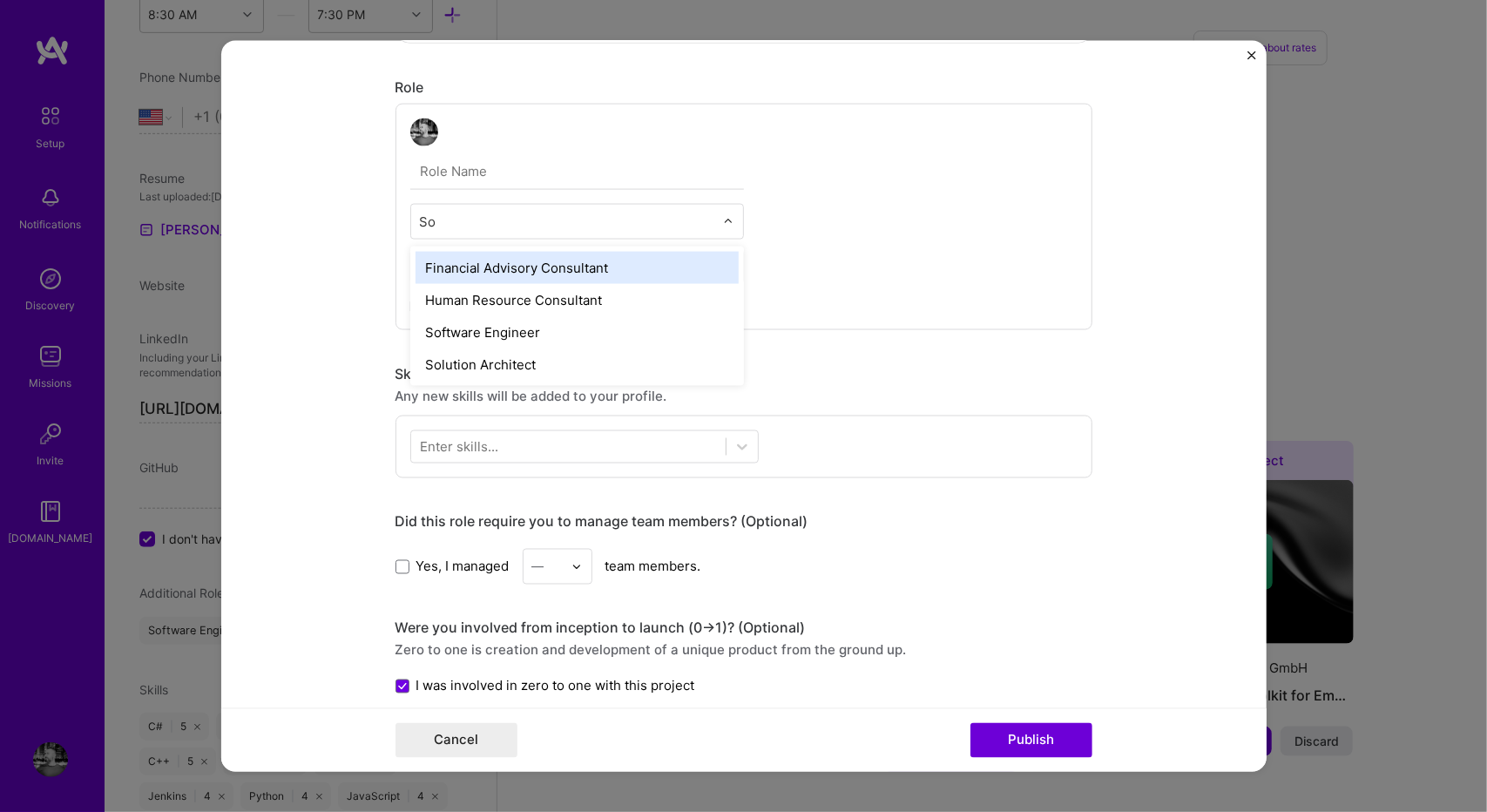
type input "Sof"
click at [538, 259] on div "Software Engineer" at bounding box center [577, 268] width 323 height 32
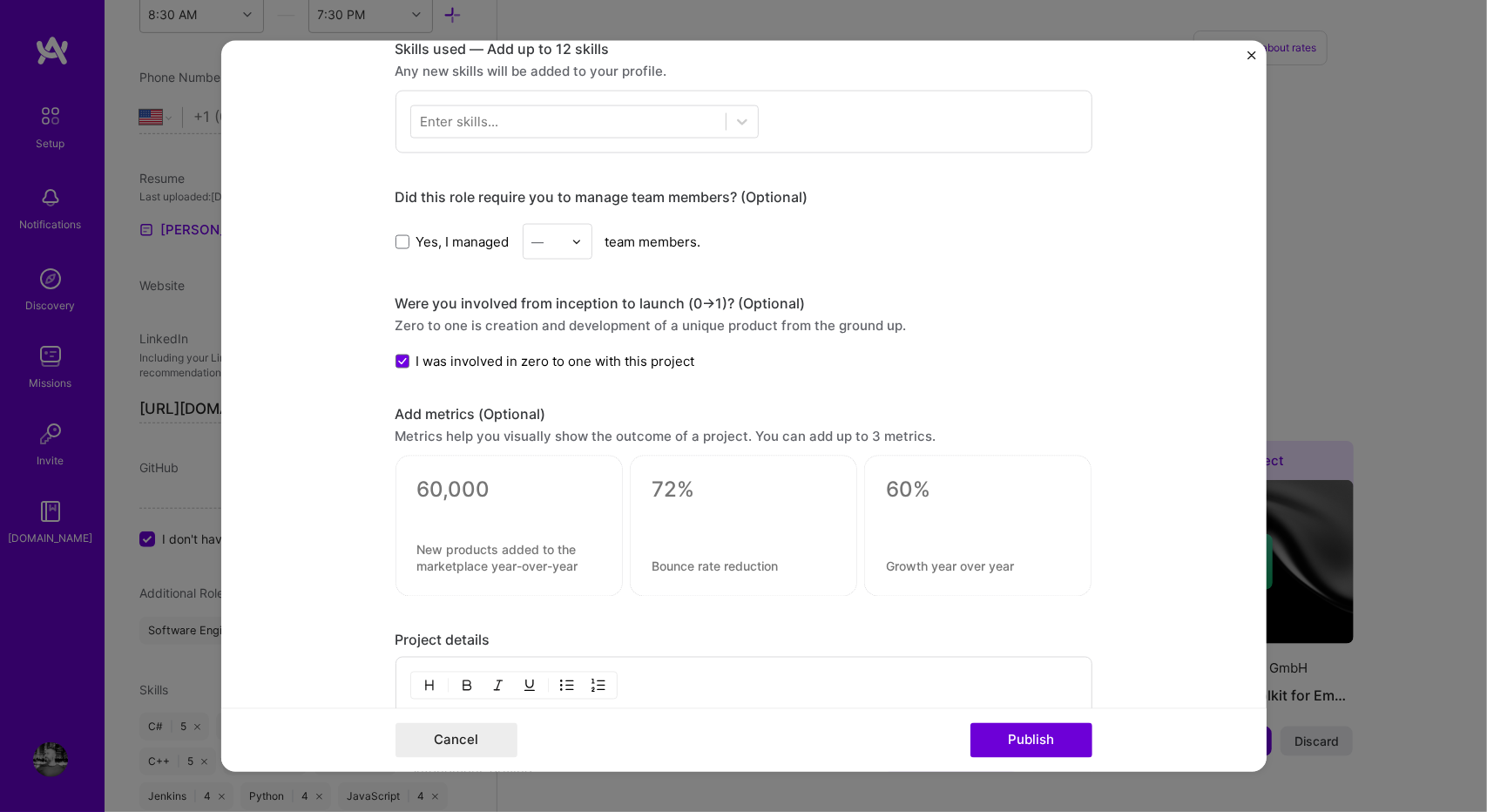
scroll to position [1244, 0]
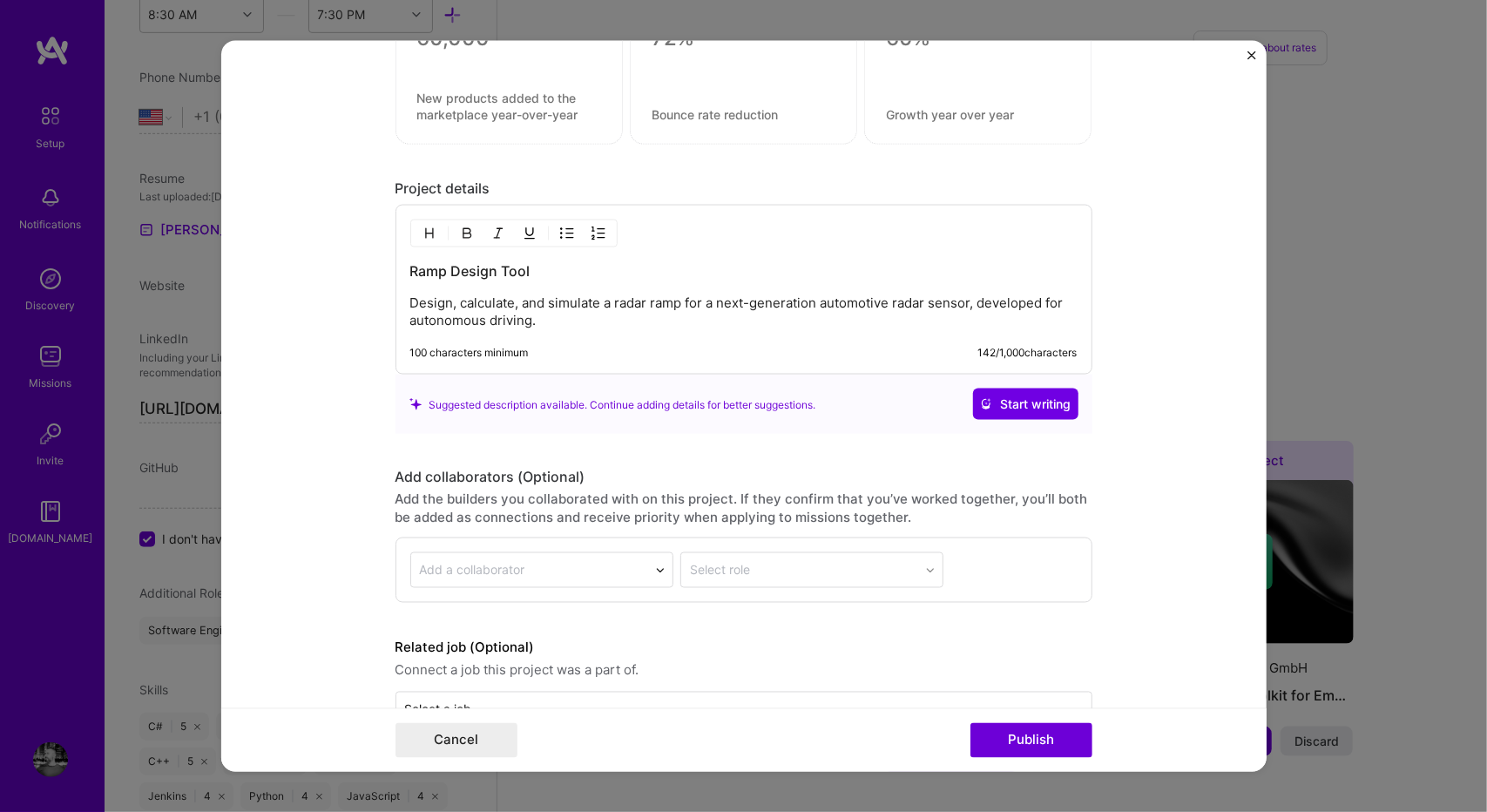
click at [552, 313] on p "Design, calculate, and simulate a radar ramp for a next-generation automotive r…" at bounding box center [744, 312] width 667 height 35
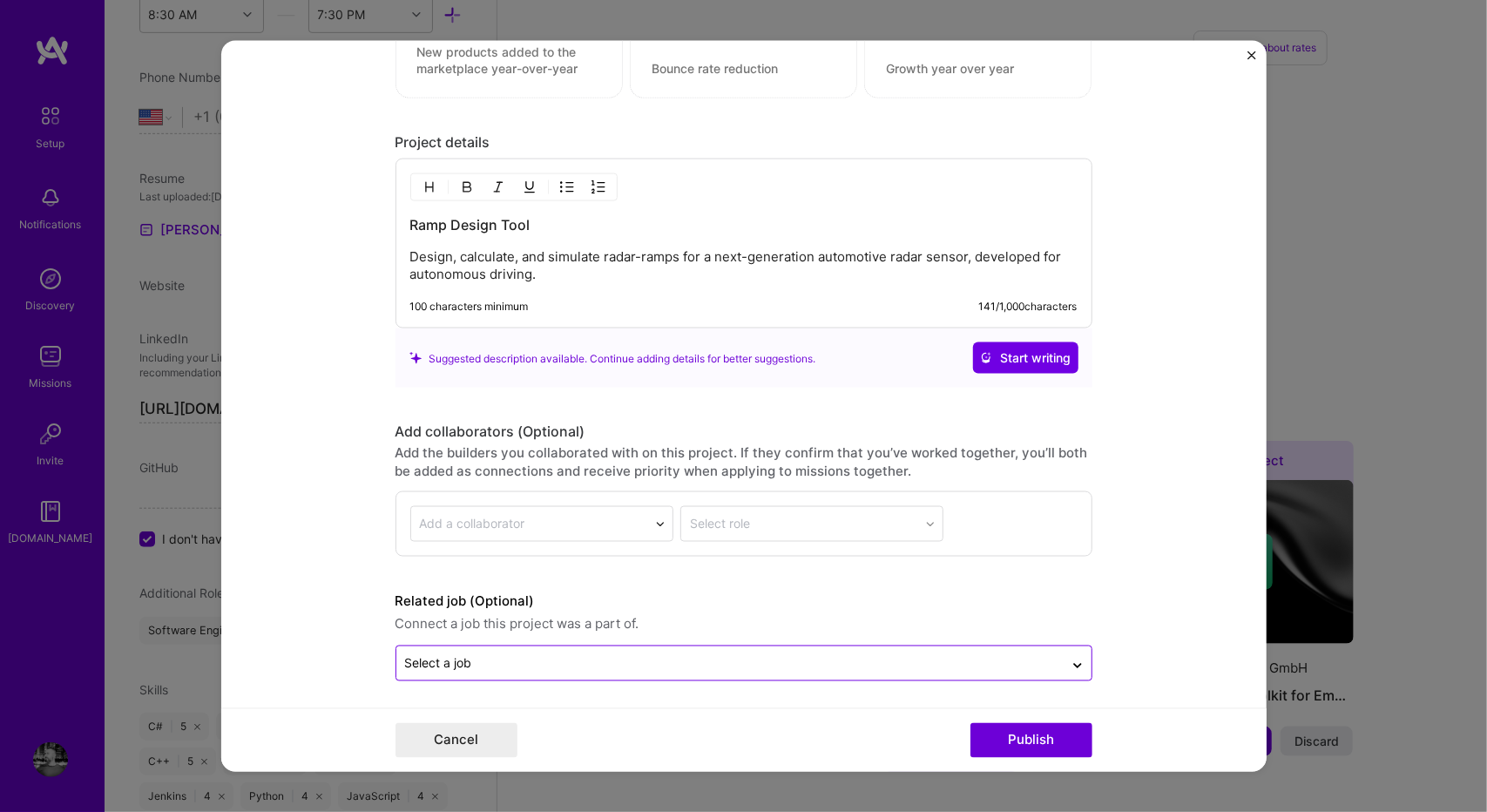
click at [565, 646] on div "Select a job" at bounding box center [730, 662] width 667 height 34
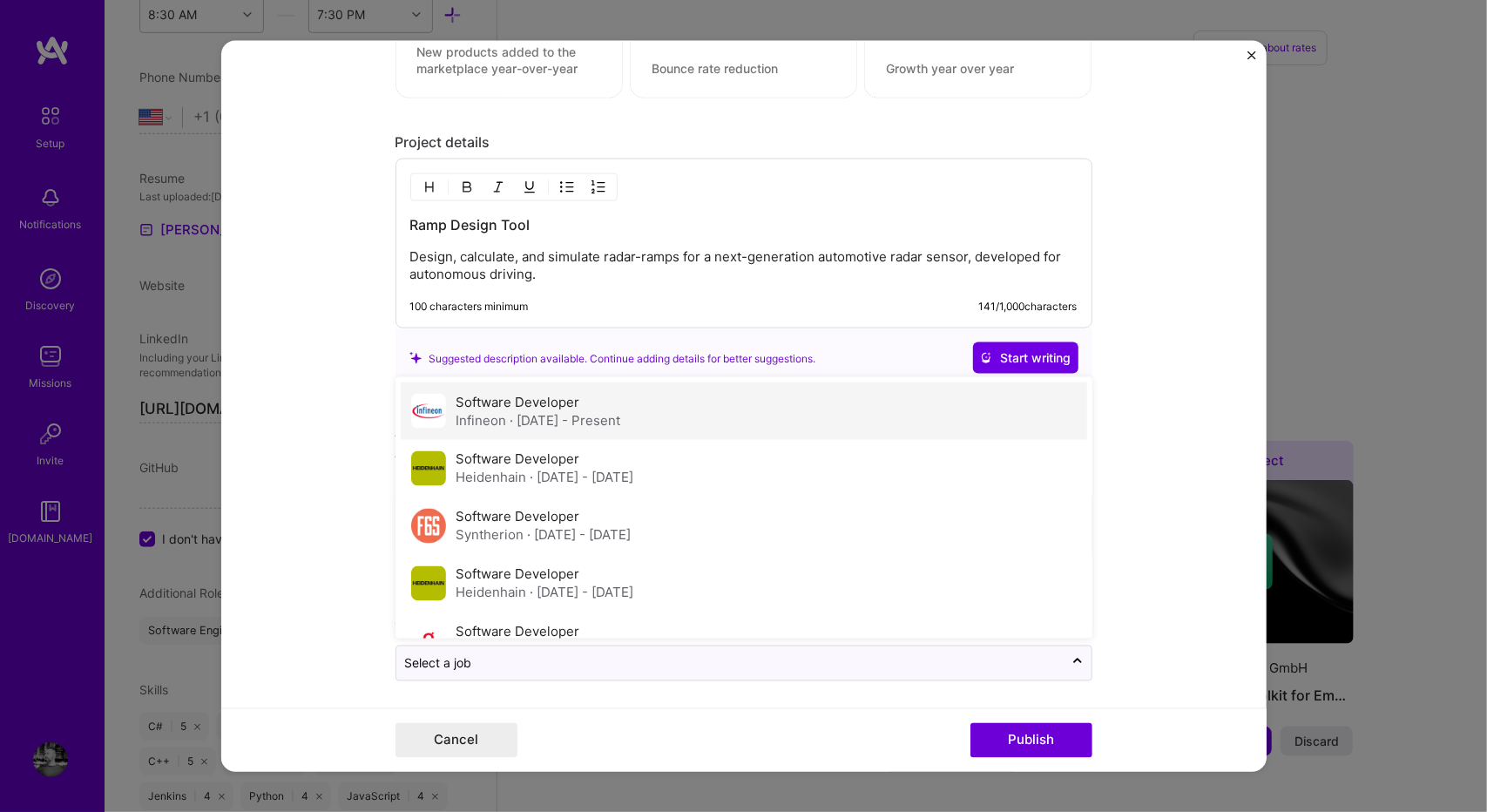
click at [621, 423] on div "Infineon · [DATE] - Present" at bounding box center [539, 420] width 165 height 18
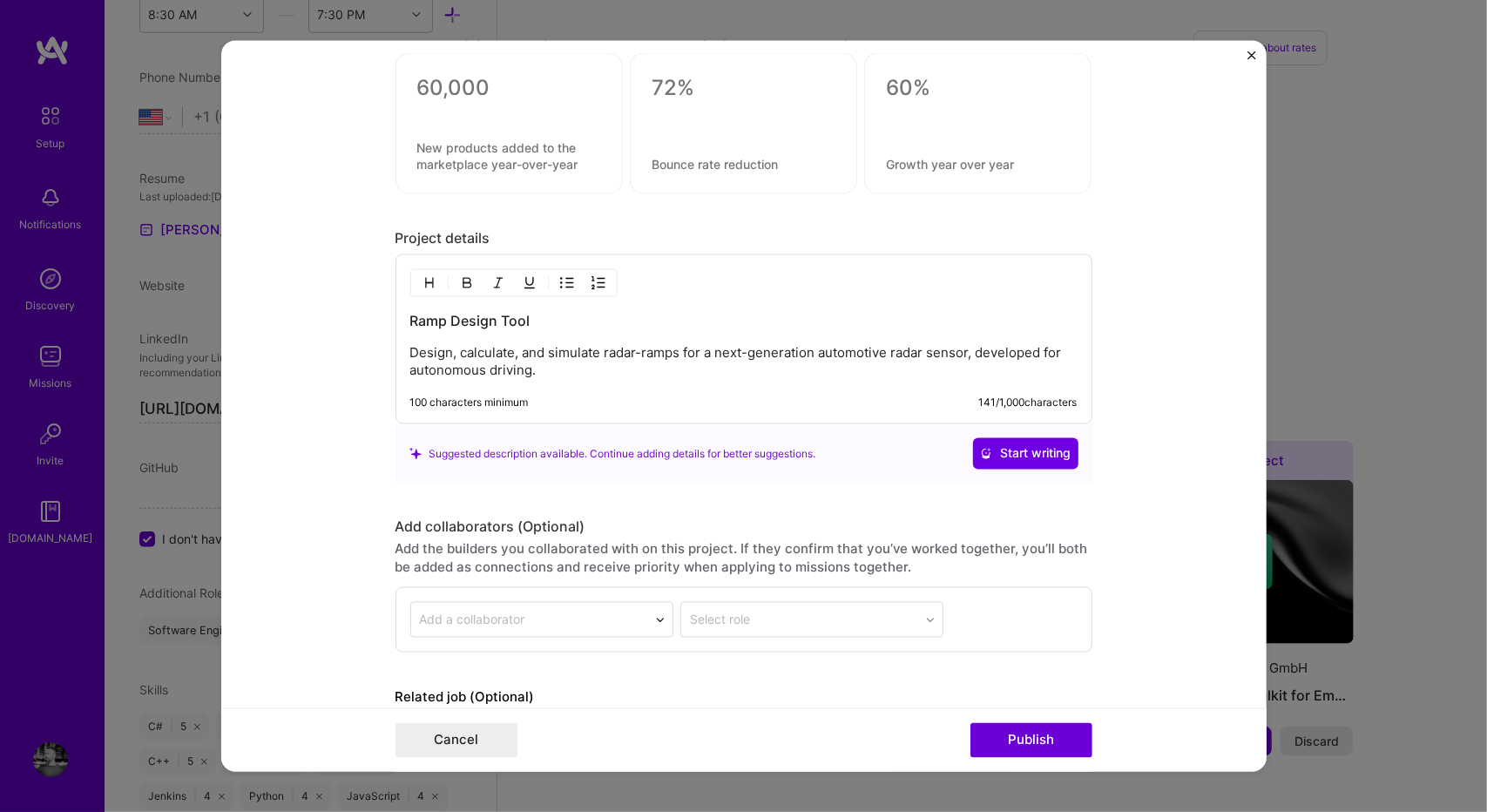
scroll to position [1199, 0]
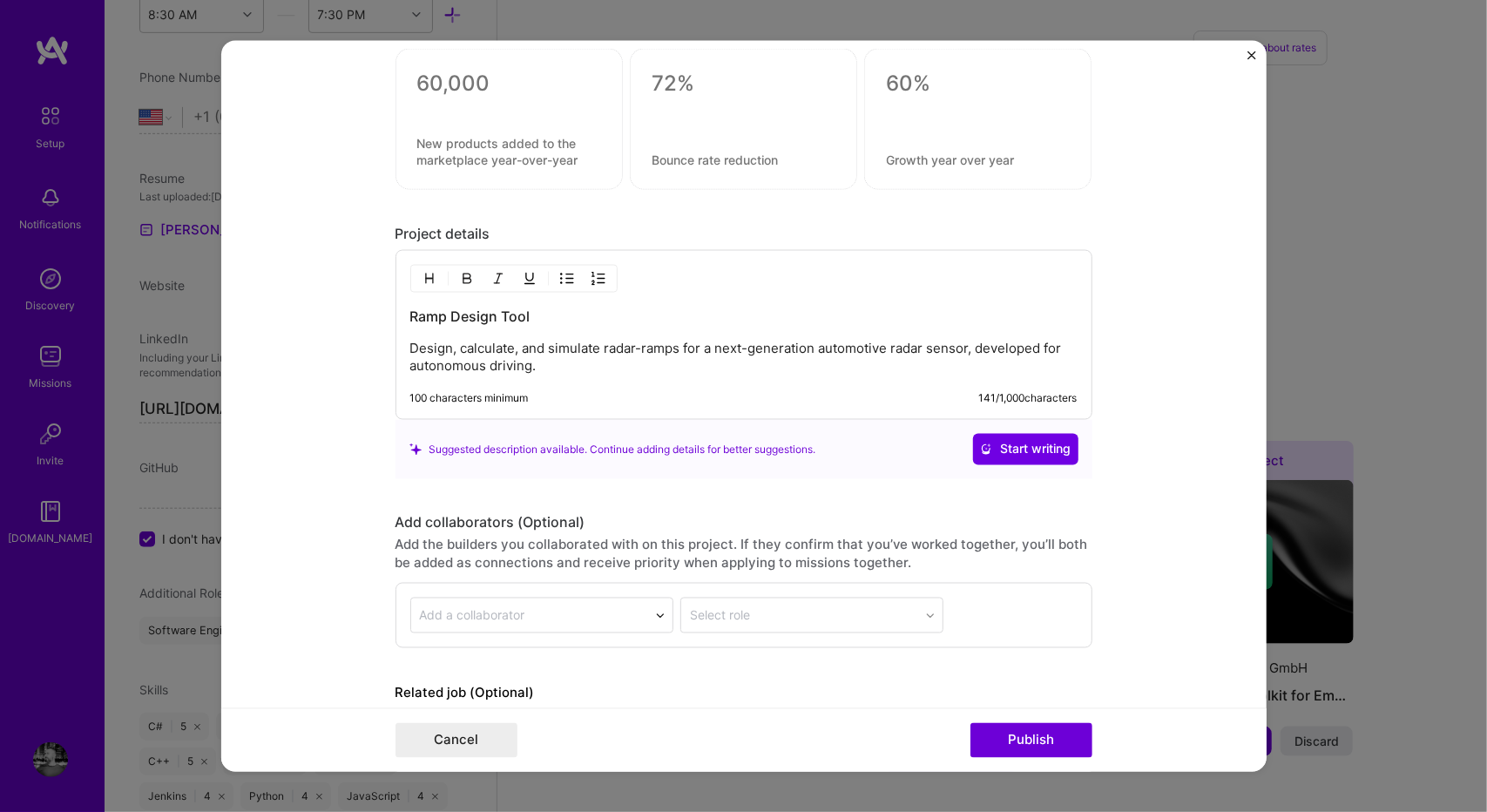
click at [448, 340] on p "Design, calculate, and simulate radar-ramps for a next-generation automotive ra…" at bounding box center [744, 357] width 667 height 35
click at [668, 536] on div "Add the builders you collaborated with on this project. If they confirm that yo…" at bounding box center [744, 554] width 697 height 37
click at [581, 346] on p "Design, calculate, visualize and simulate radar-ramps for a next-generation aut…" at bounding box center [744, 357] width 667 height 35
click at [659, 528] on div "Add collaborators (Optional) Add the builders you collaborated with on this pro…" at bounding box center [744, 580] width 697 height 134
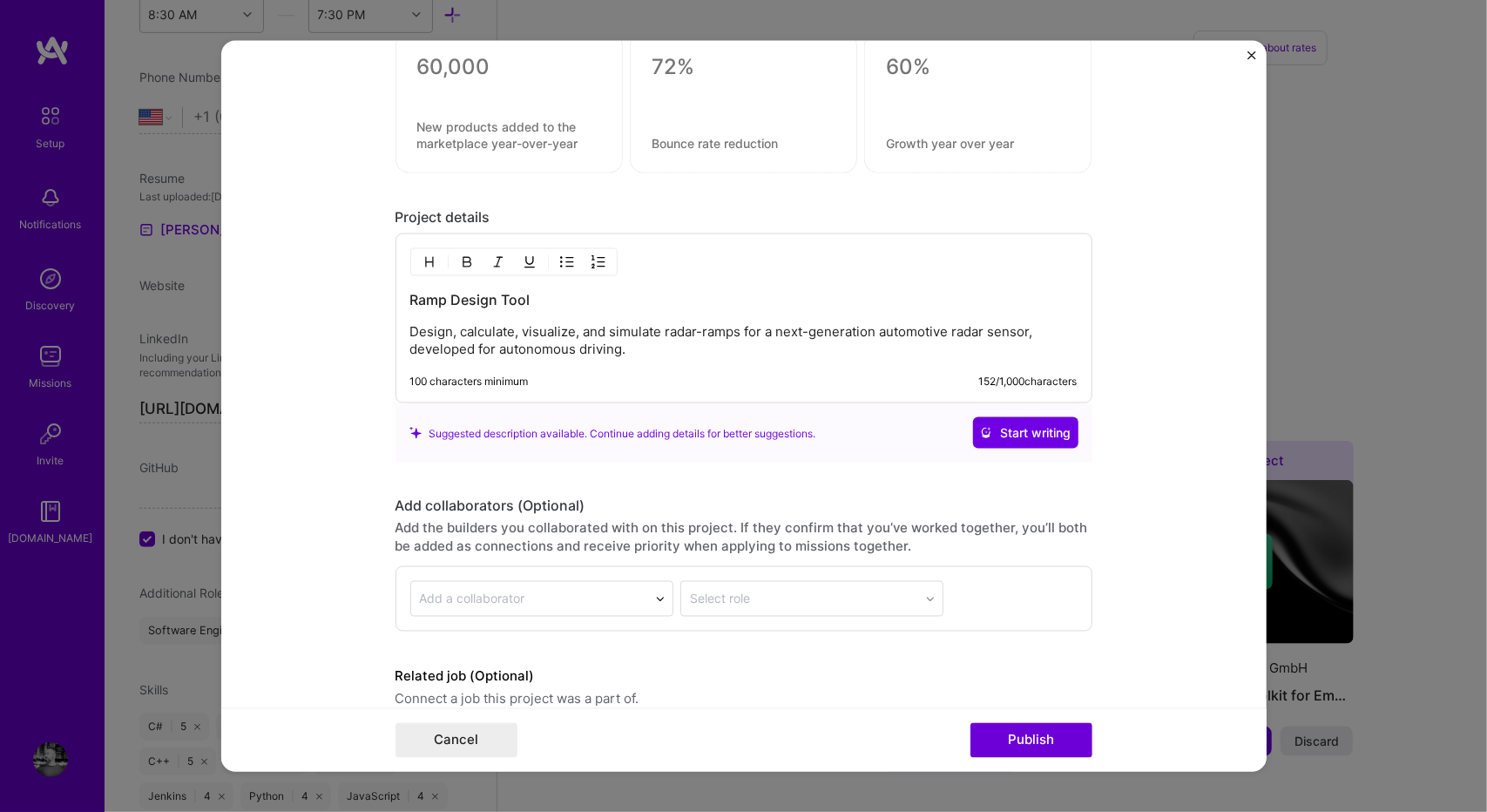
scroll to position [1214, 0]
click at [629, 349] on p "Design, calculate, visualize, and simulate radar-ramps for a next-generation au…" at bounding box center [744, 341] width 667 height 35
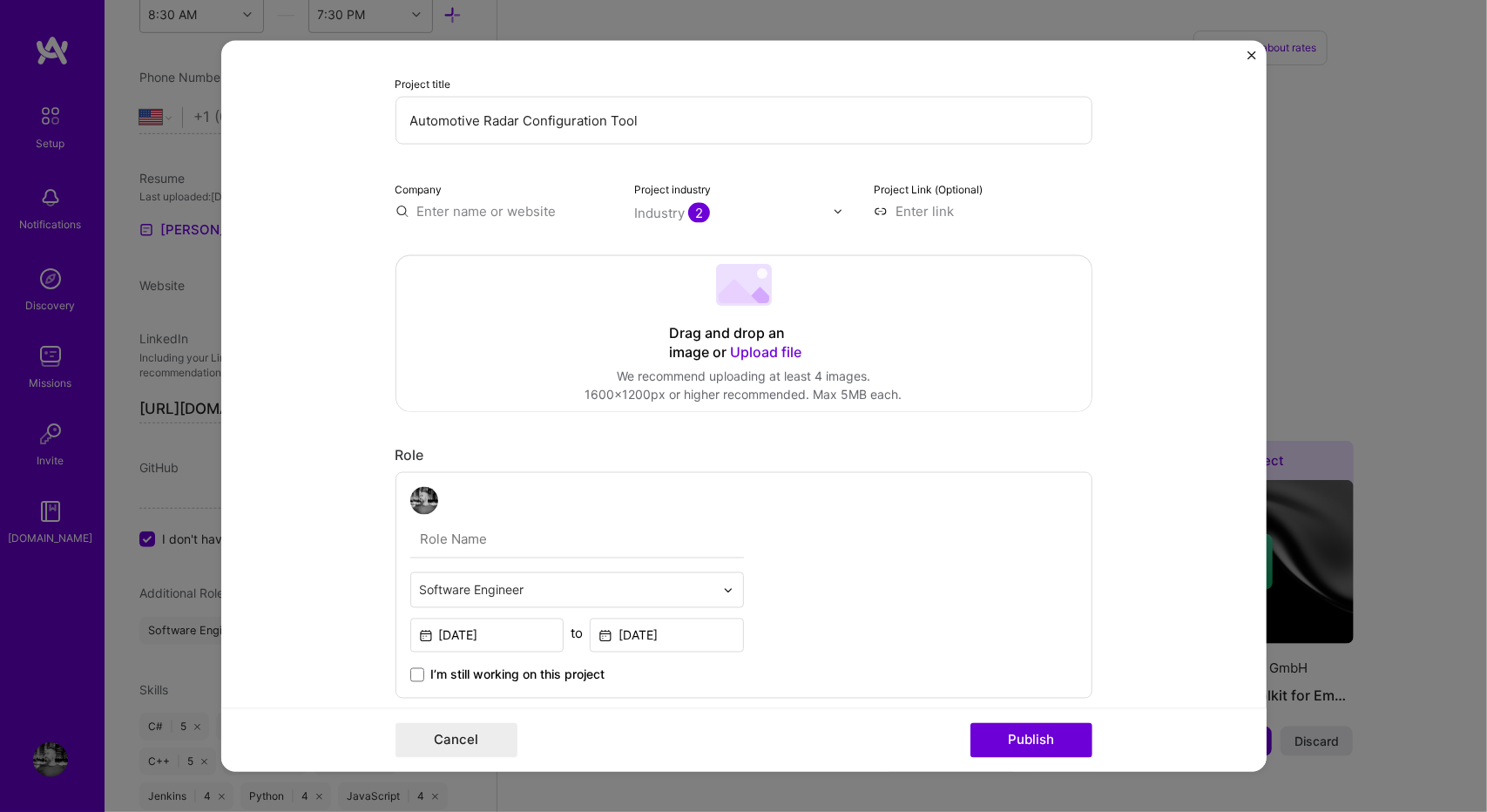
scroll to position [94, 0]
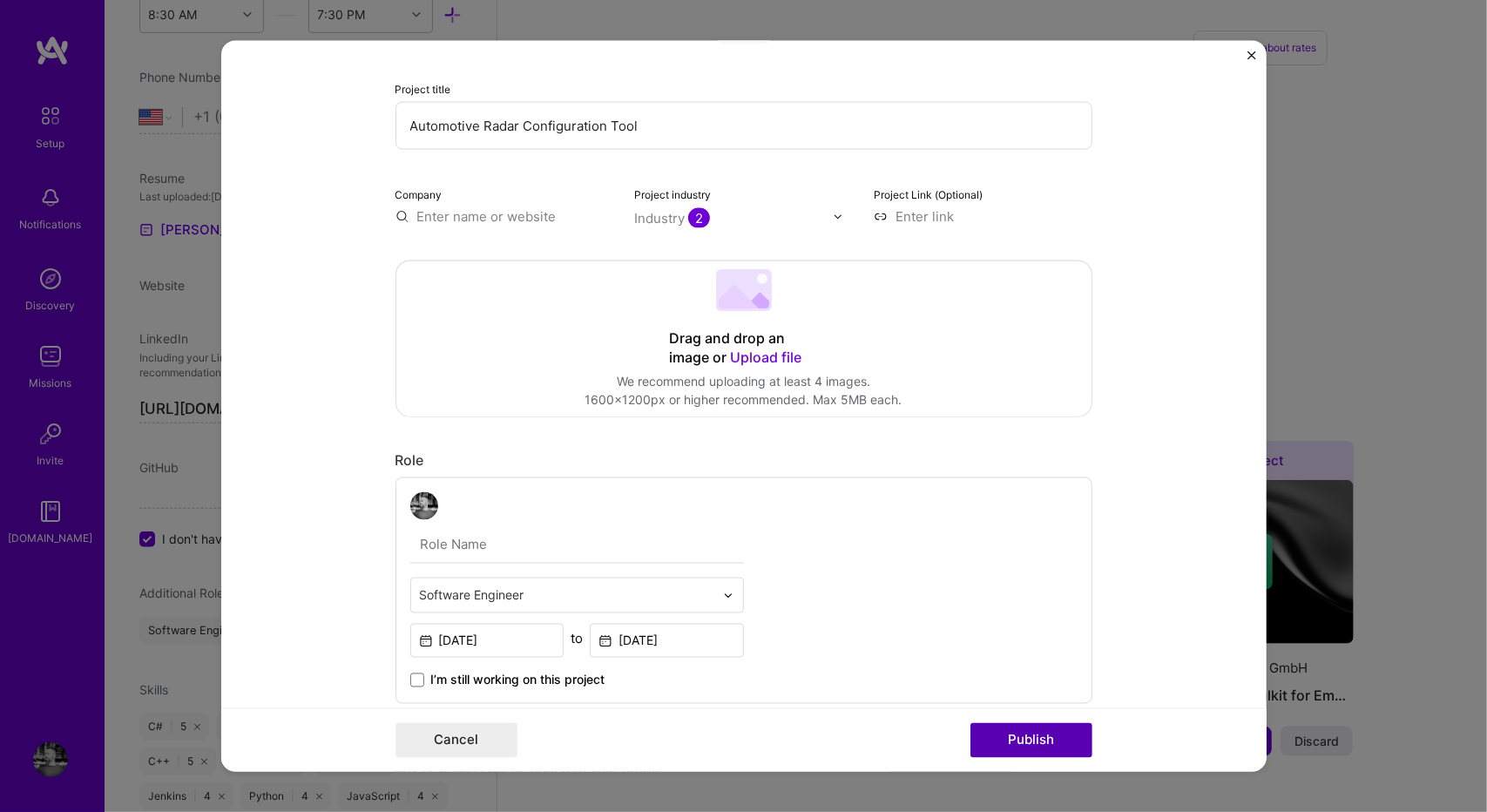
click at [1056, 731] on button "Publish" at bounding box center [1031, 739] width 122 height 35
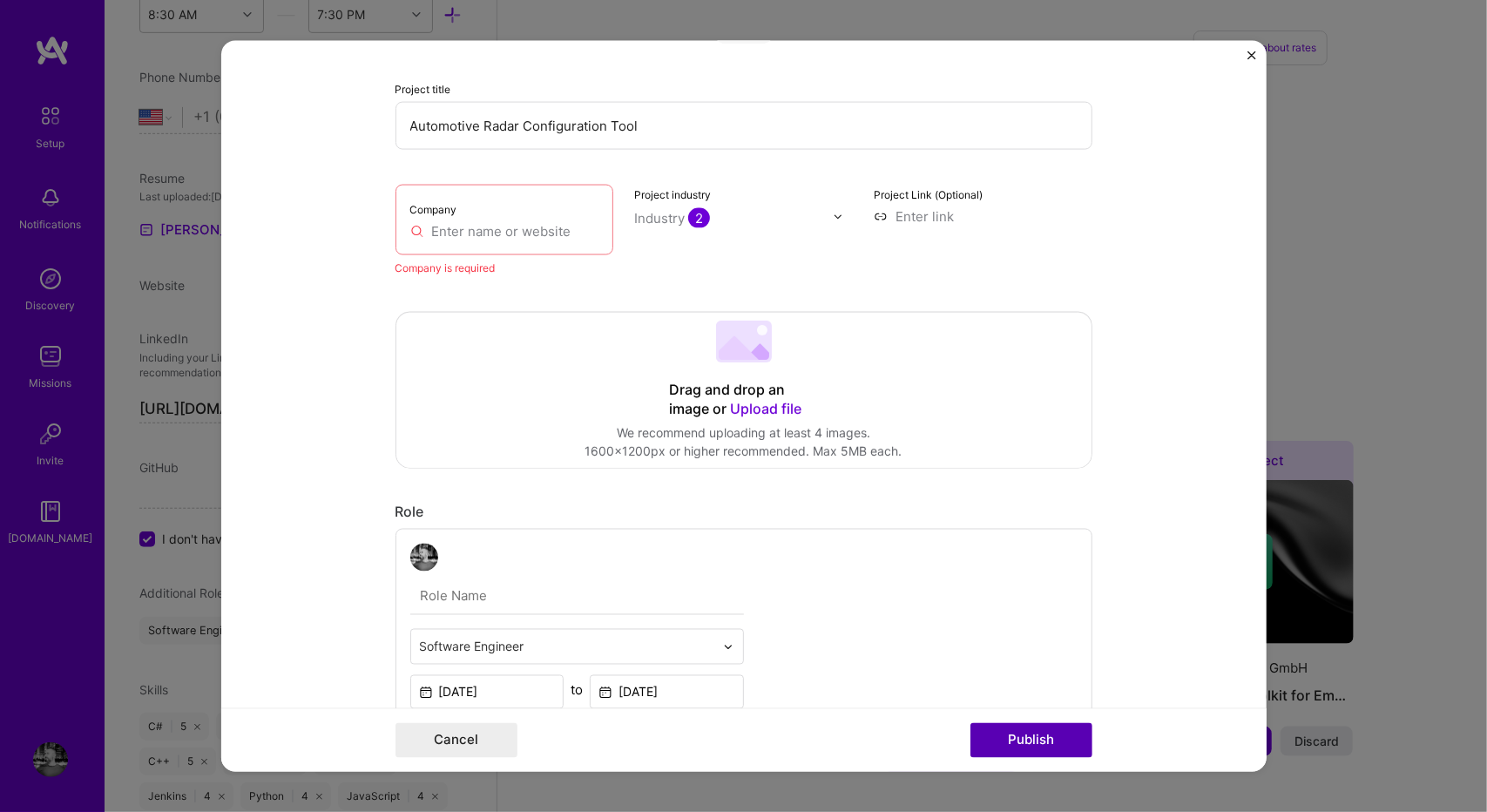
scroll to position [35, 0]
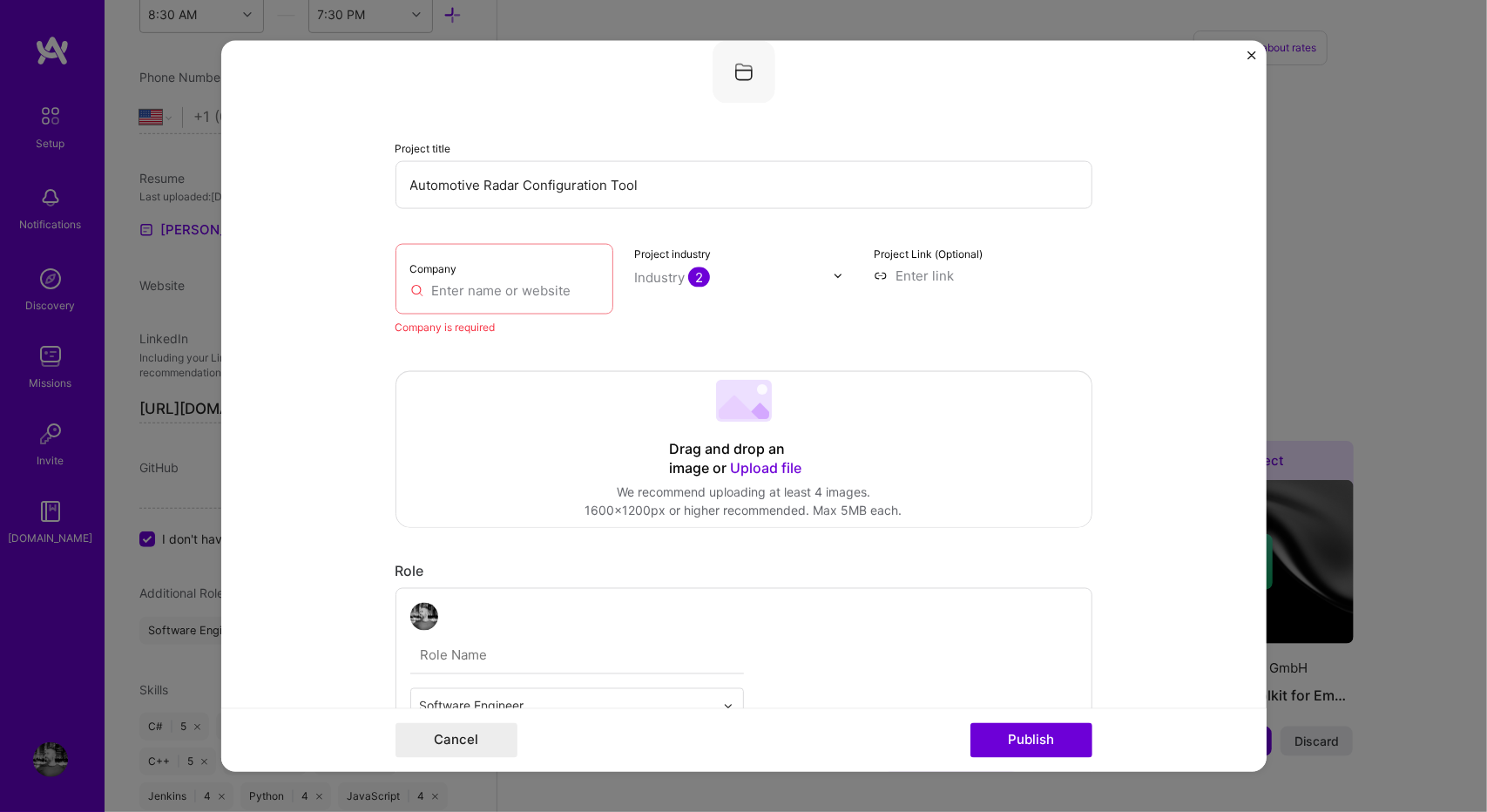
click at [530, 297] on input "text" at bounding box center [505, 290] width 189 height 18
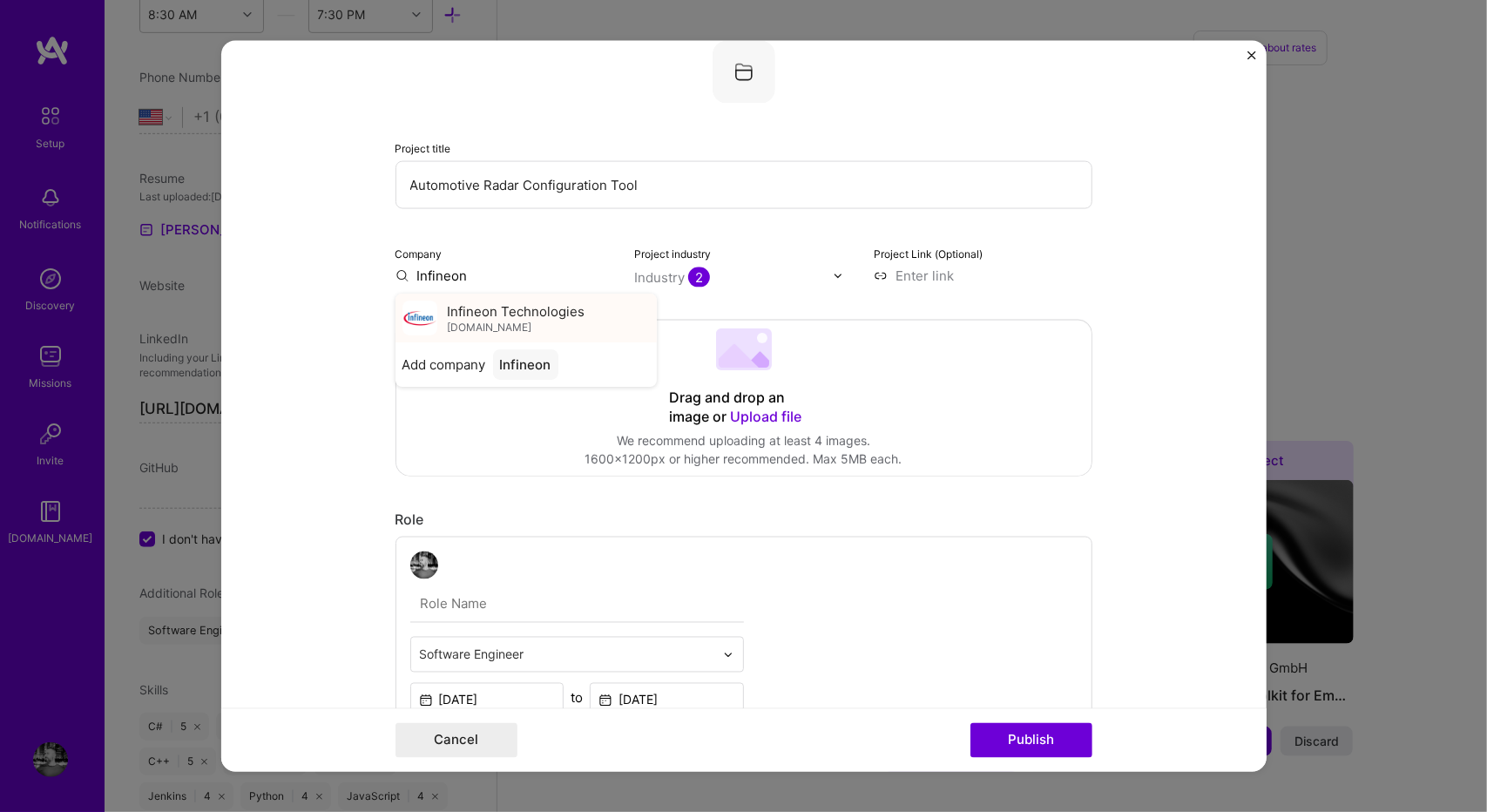
click at [472, 312] on span "Infineon Technologies" at bounding box center [516, 310] width 137 height 18
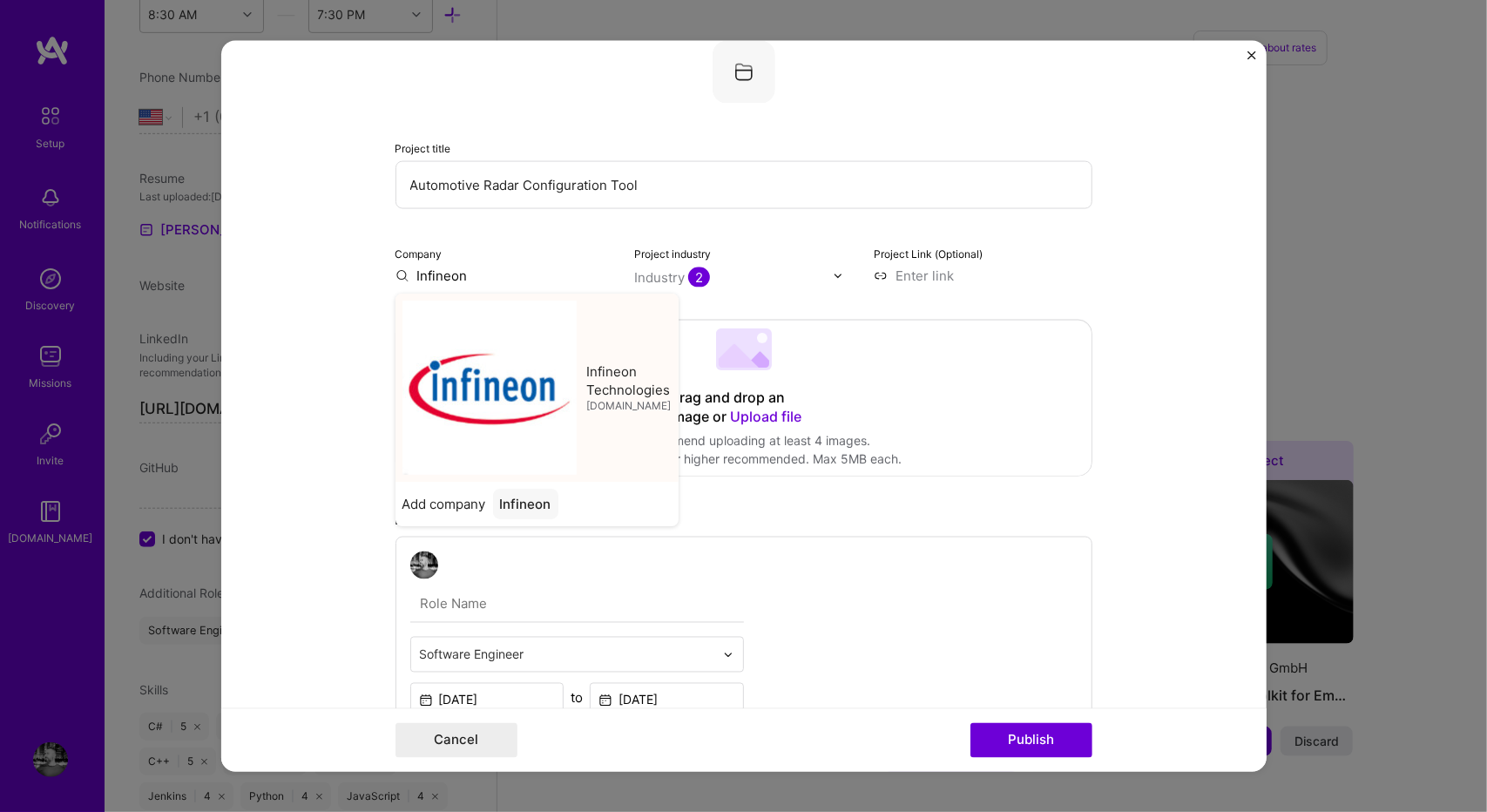
type input "Infineon Technologies"
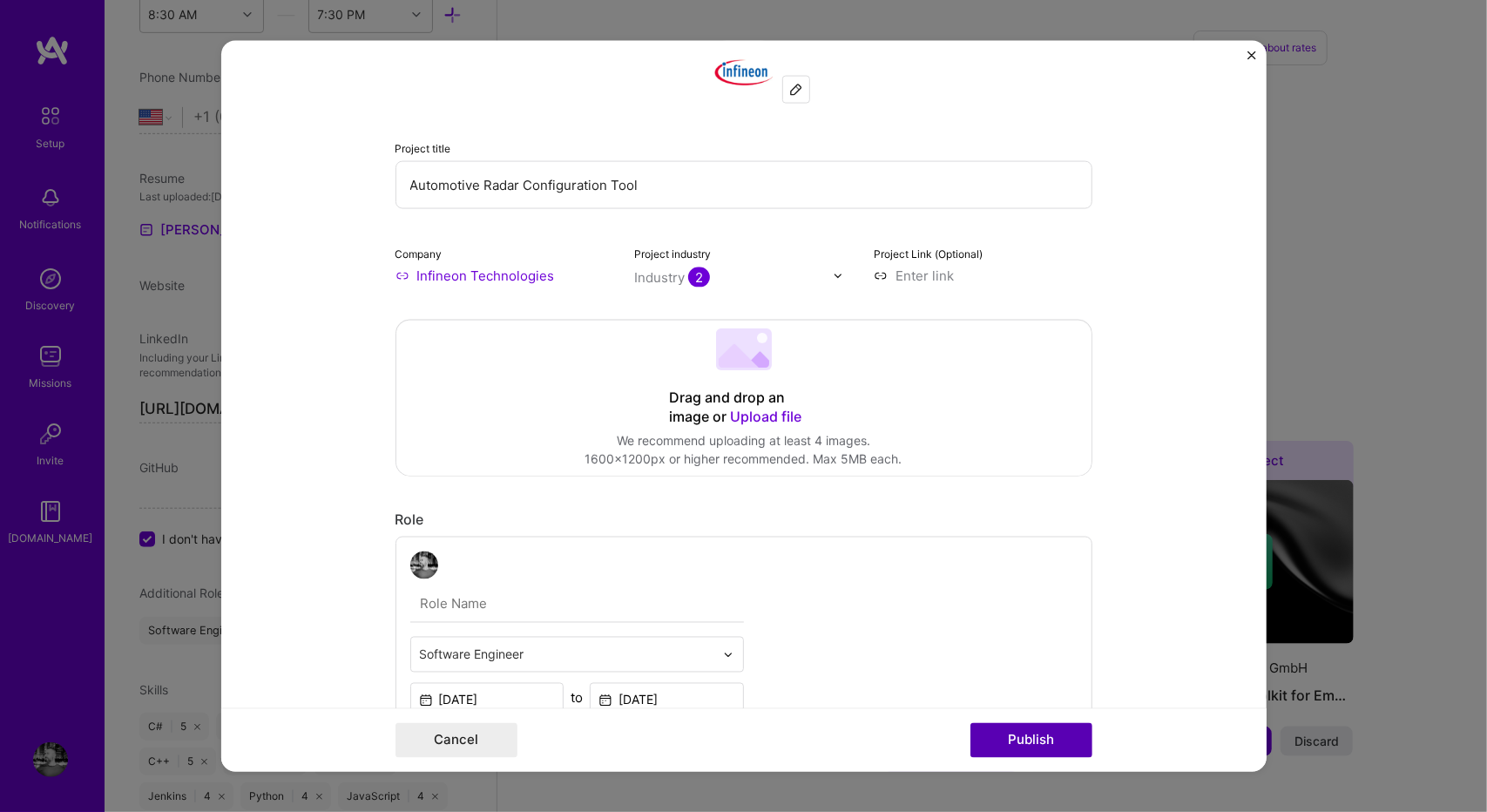
click at [1011, 741] on button "Publish" at bounding box center [1031, 739] width 122 height 35
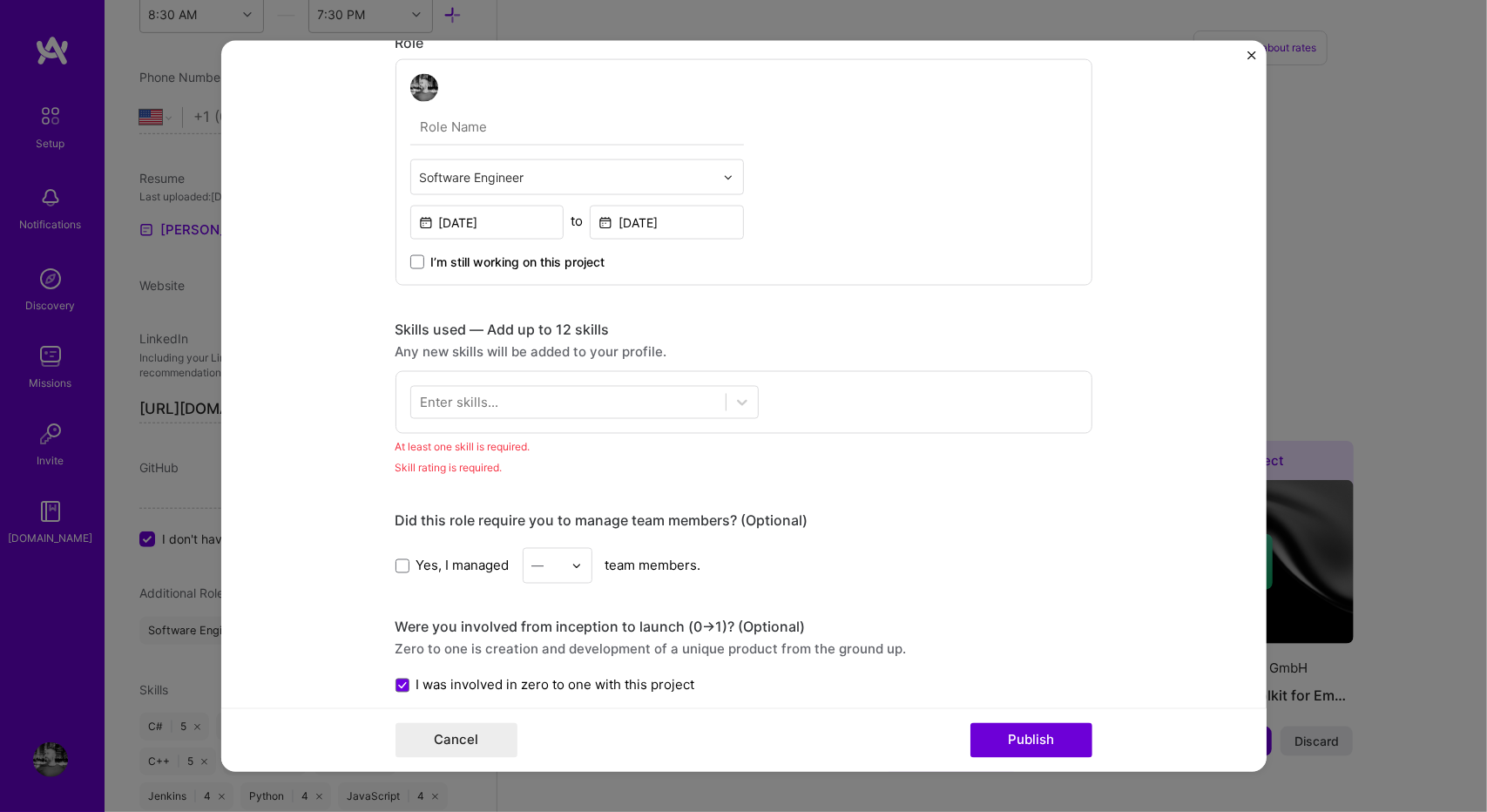
scroll to position [510, 0]
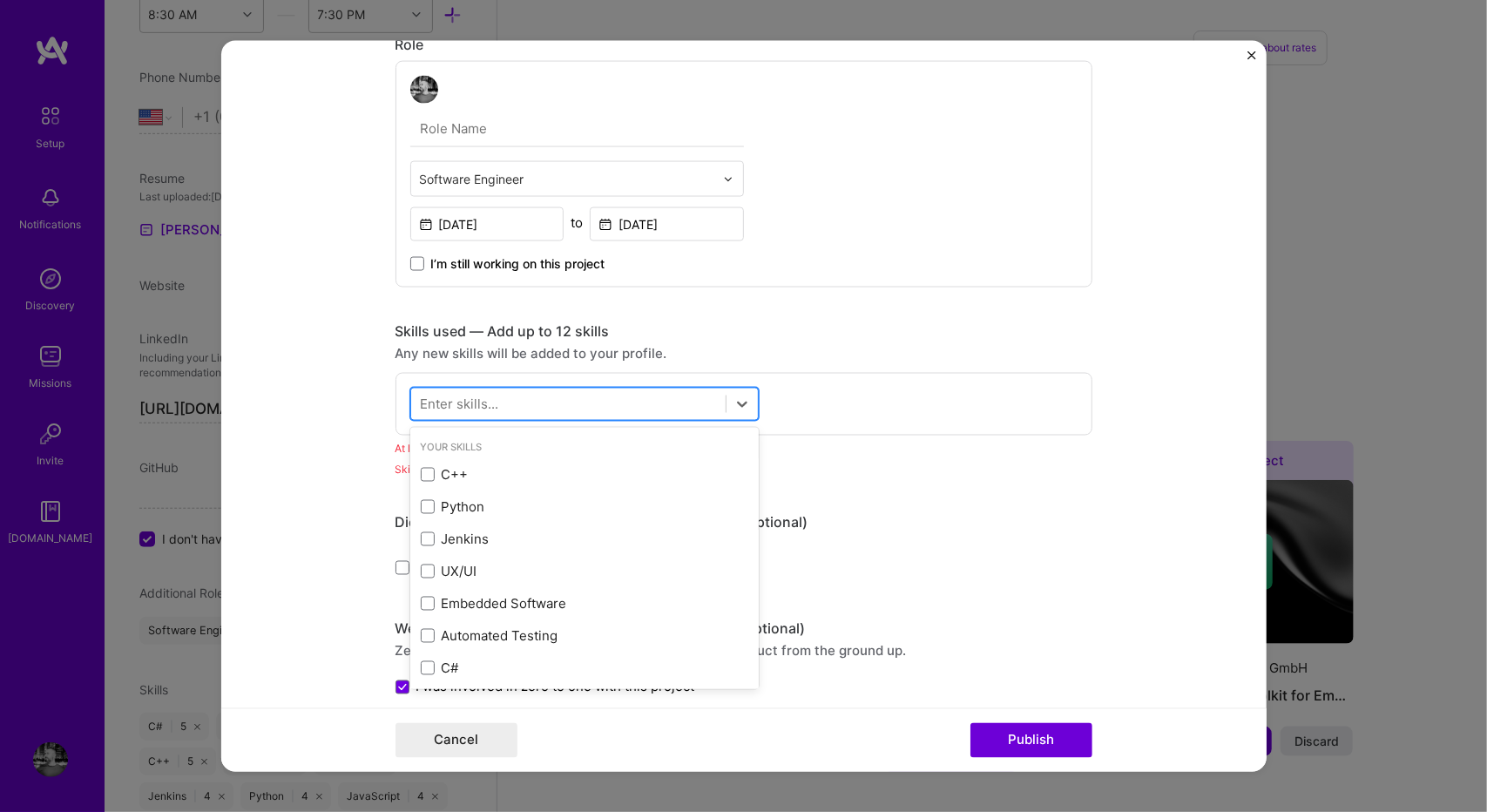
click at [537, 403] on div at bounding box center [568, 403] width 314 height 29
click at [465, 465] on div "C++" at bounding box center [585, 473] width 327 height 18
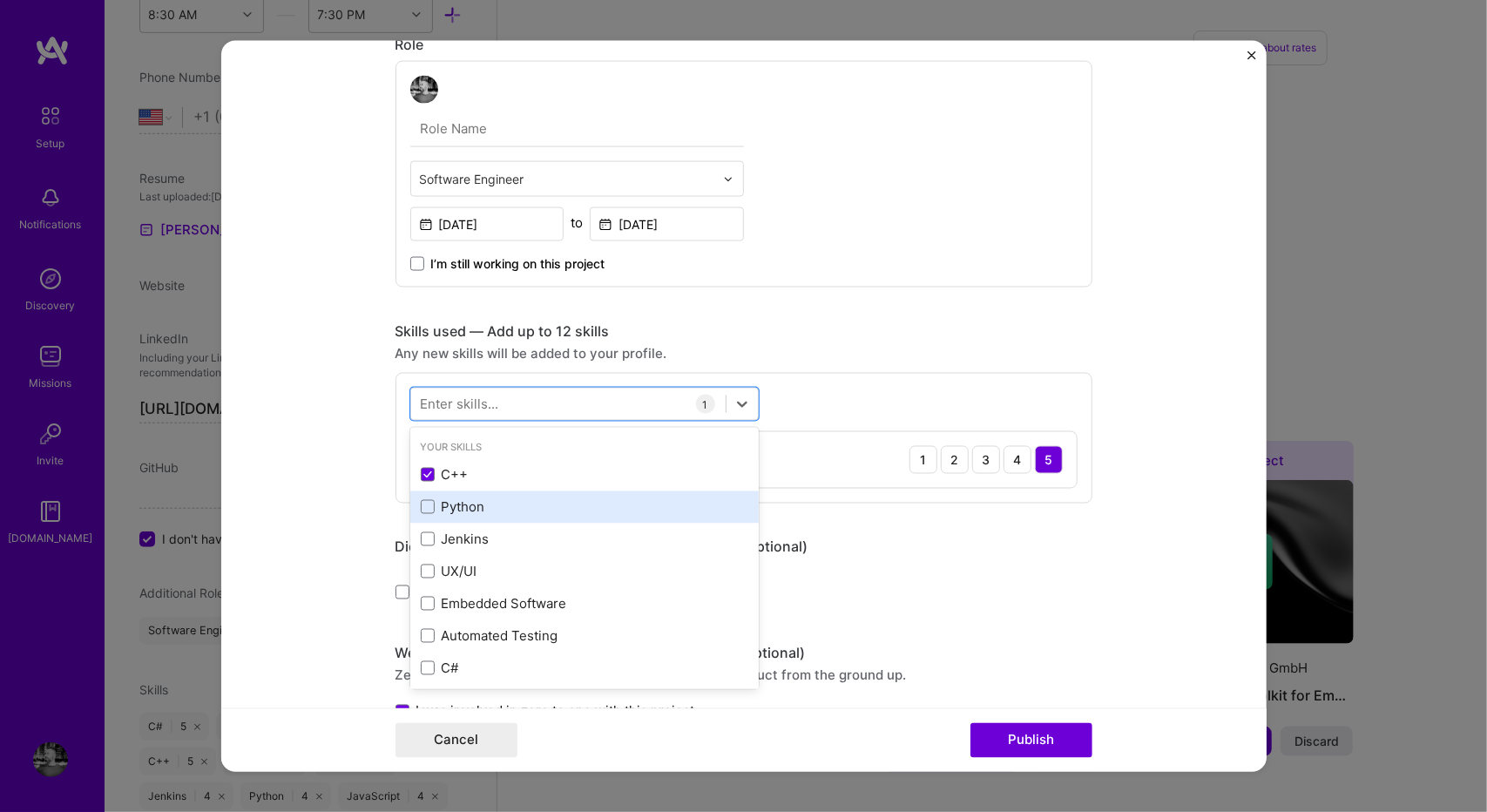
click at [452, 497] on div "Python" at bounding box center [585, 506] width 327 height 18
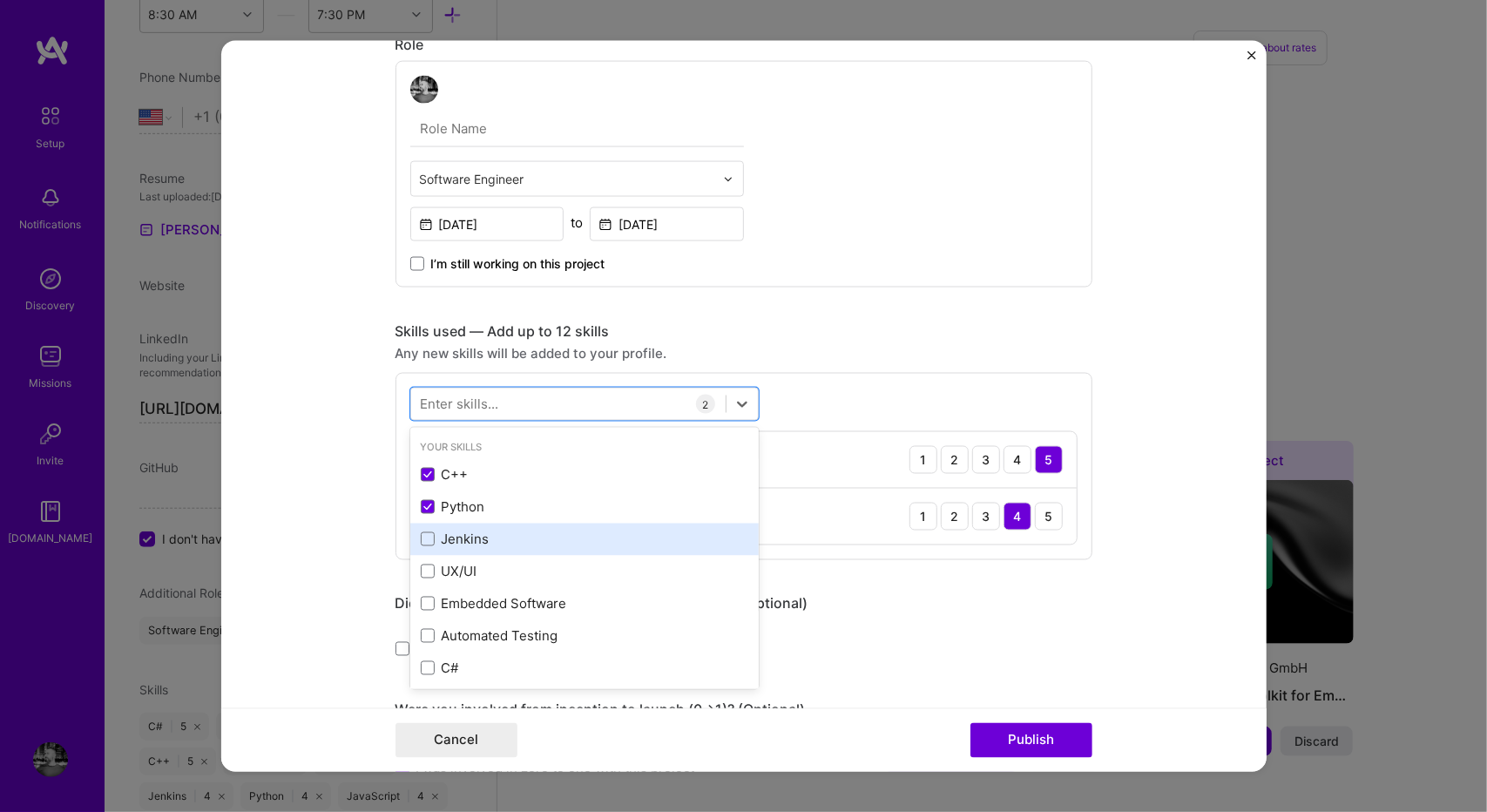
click at [453, 541] on div "Jenkins" at bounding box center [585, 538] width 327 height 18
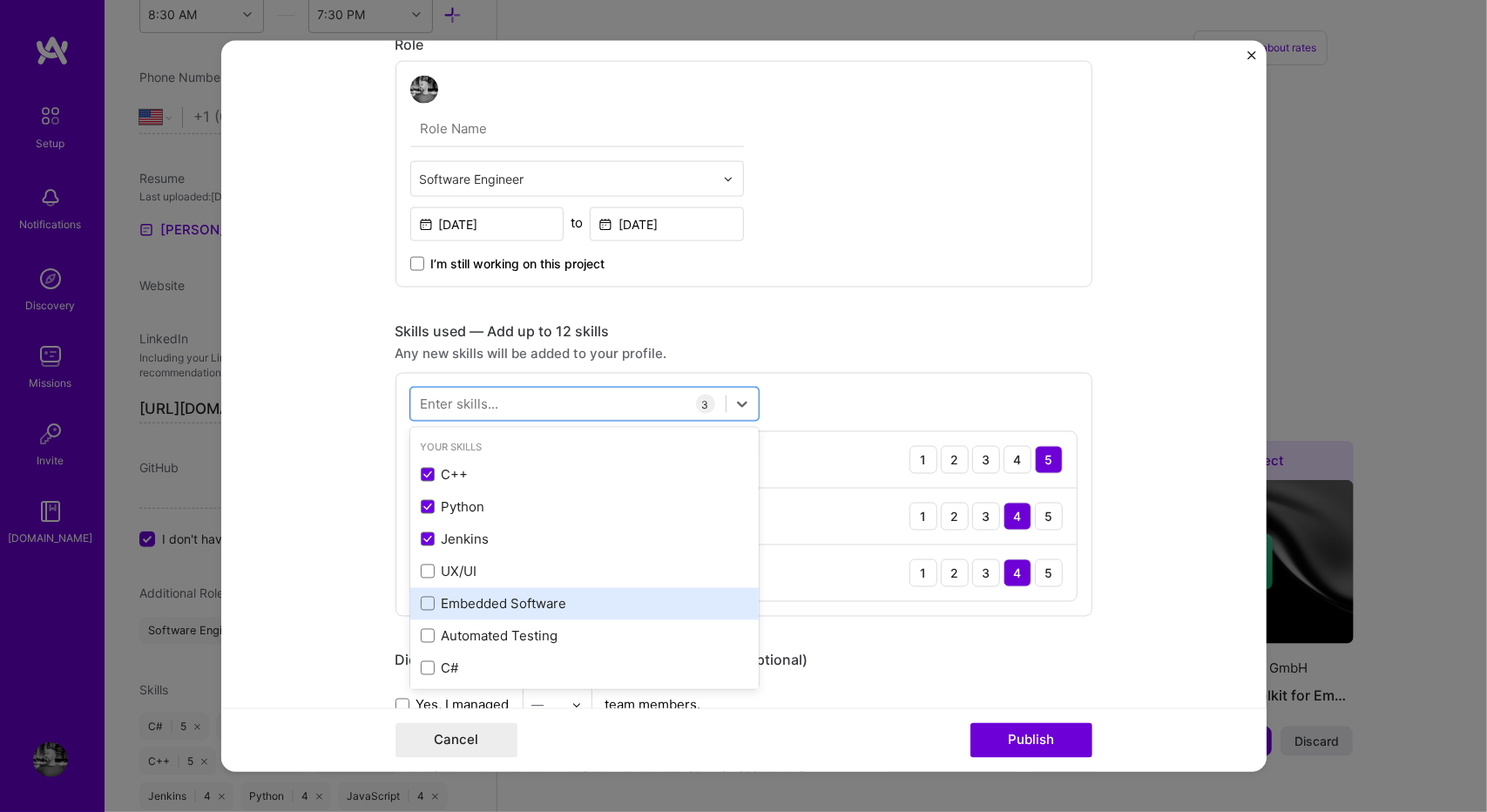
click at [450, 587] on div "Embedded Software" at bounding box center [585, 603] width 348 height 32
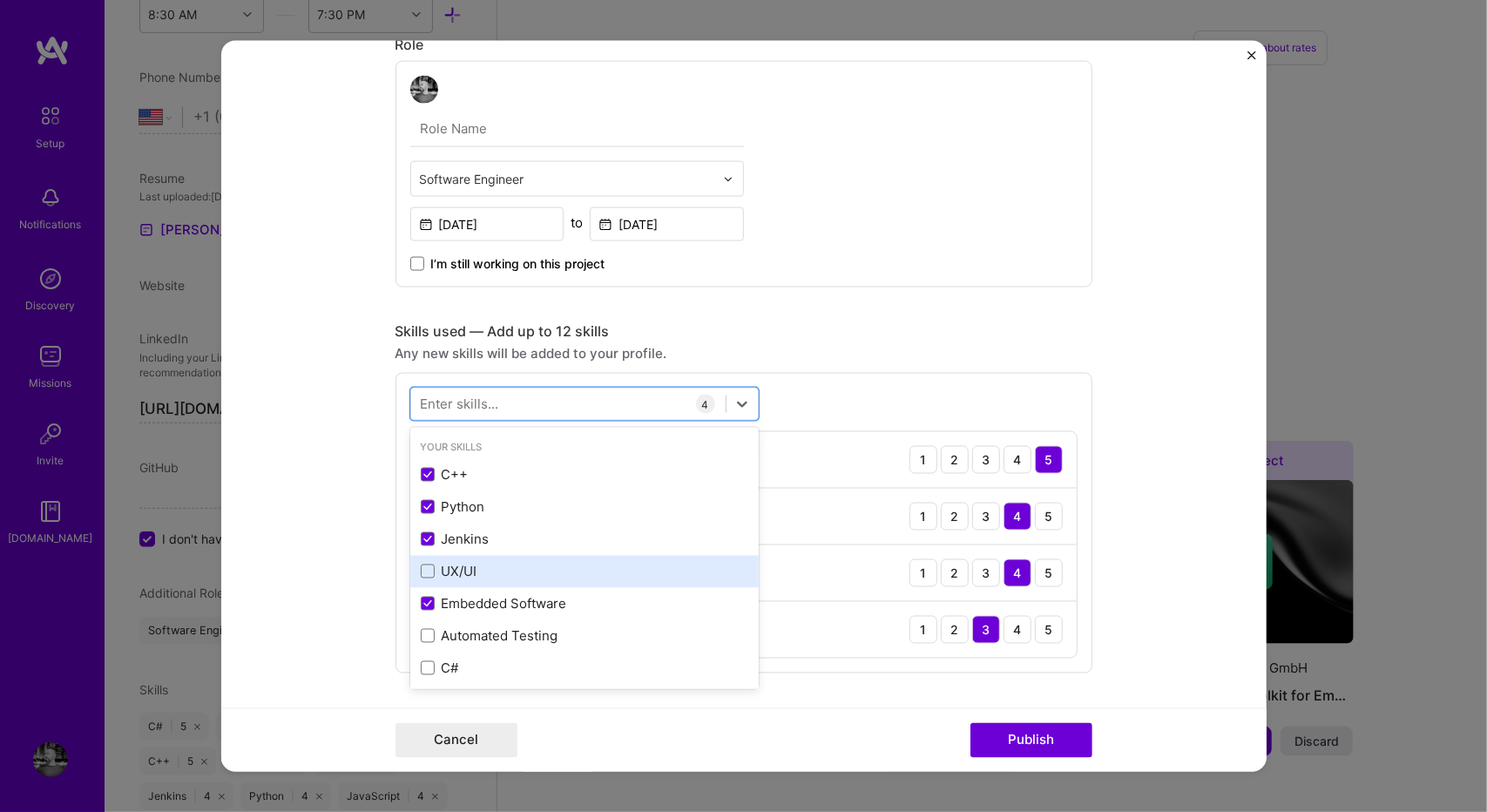
click at [457, 565] on div "UX/UI" at bounding box center [585, 570] width 327 height 18
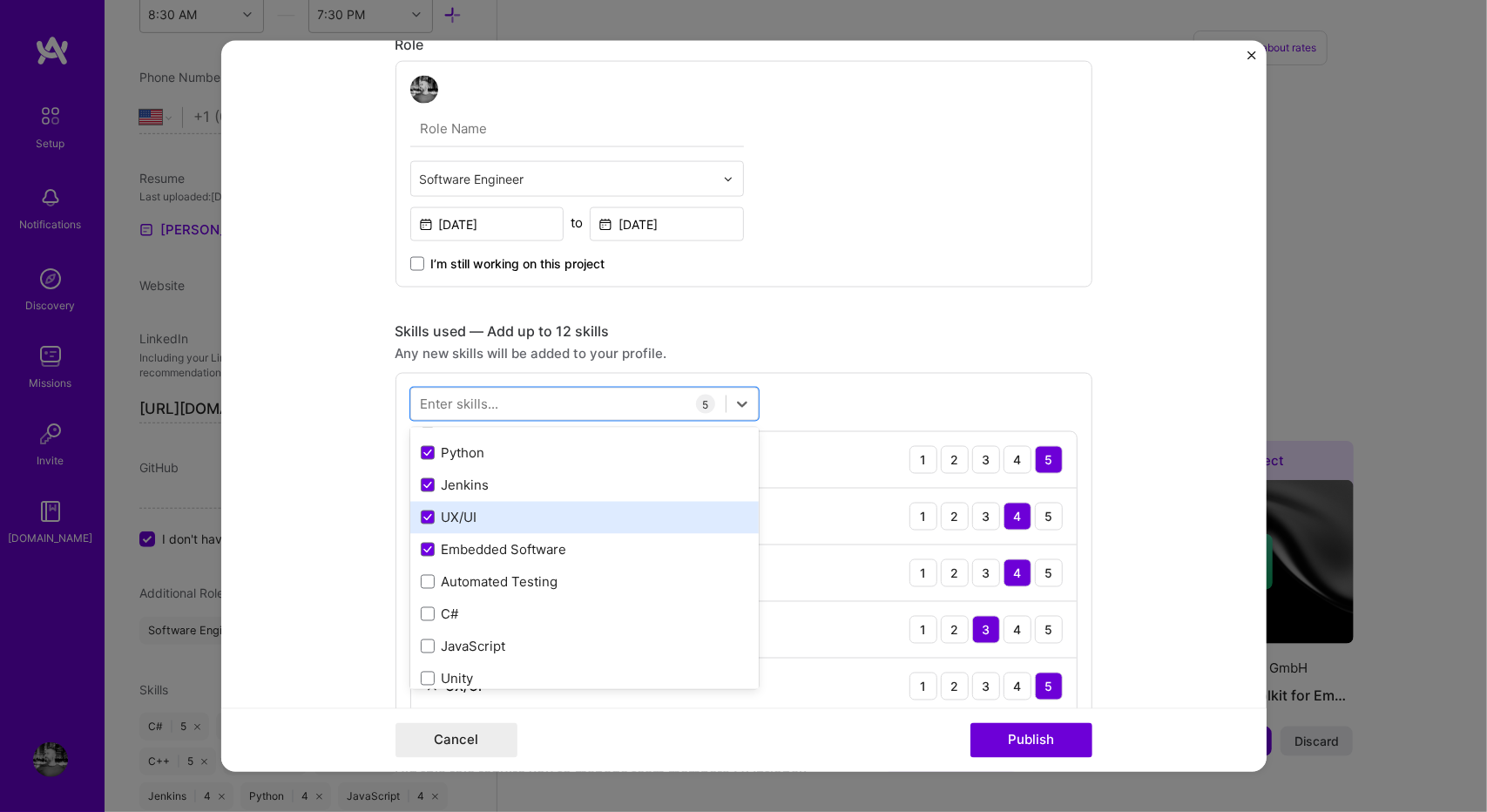
scroll to position [60, 0]
click at [457, 567] on div "Automated Testing" at bounding box center [585, 576] width 327 height 18
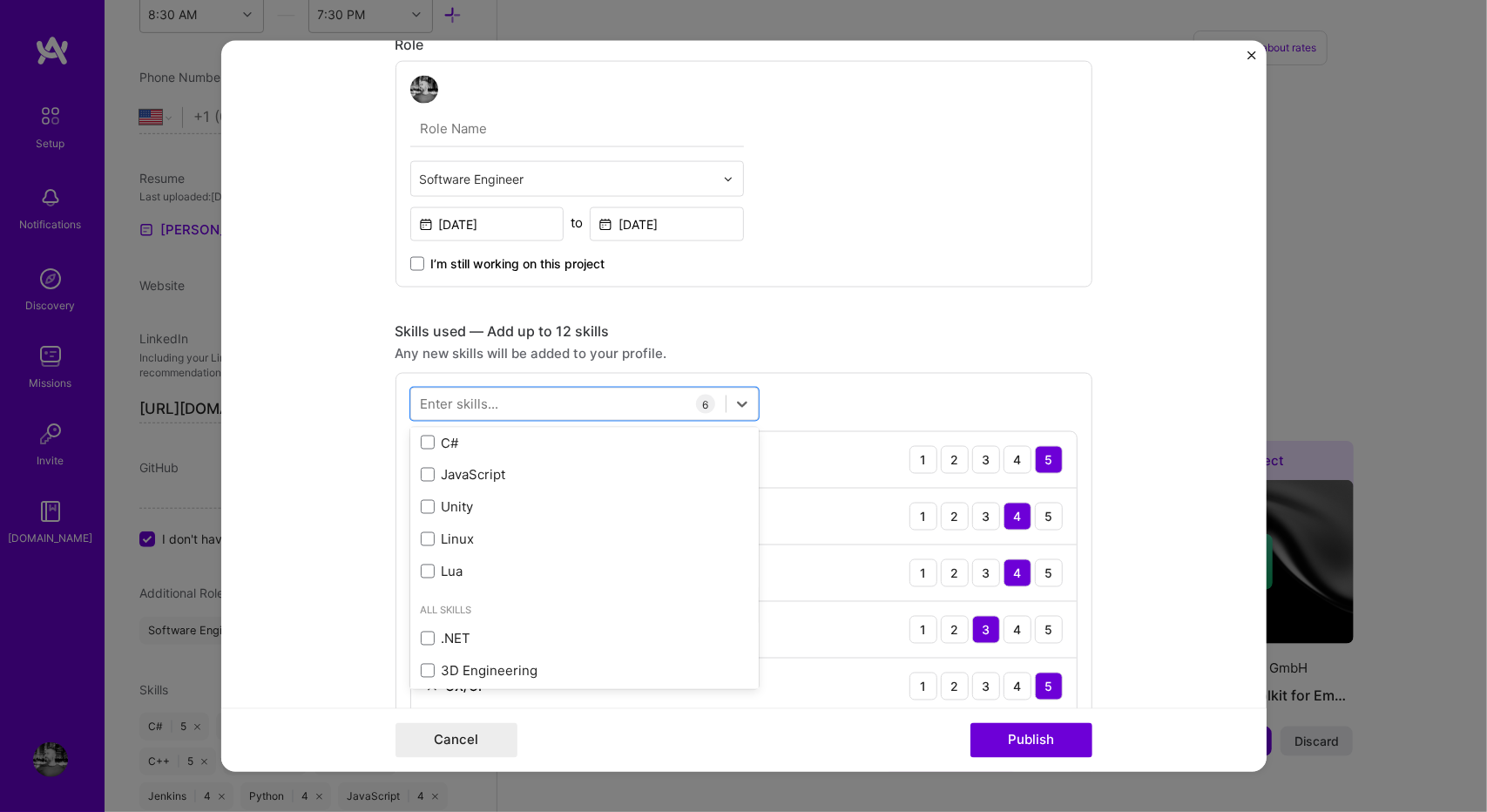
scroll to position [268, 0]
click at [296, 611] on form "Project title Automotive Radar Configuration Tool Company Infineon Technologies…" at bounding box center [744, 406] width 1045 height 731
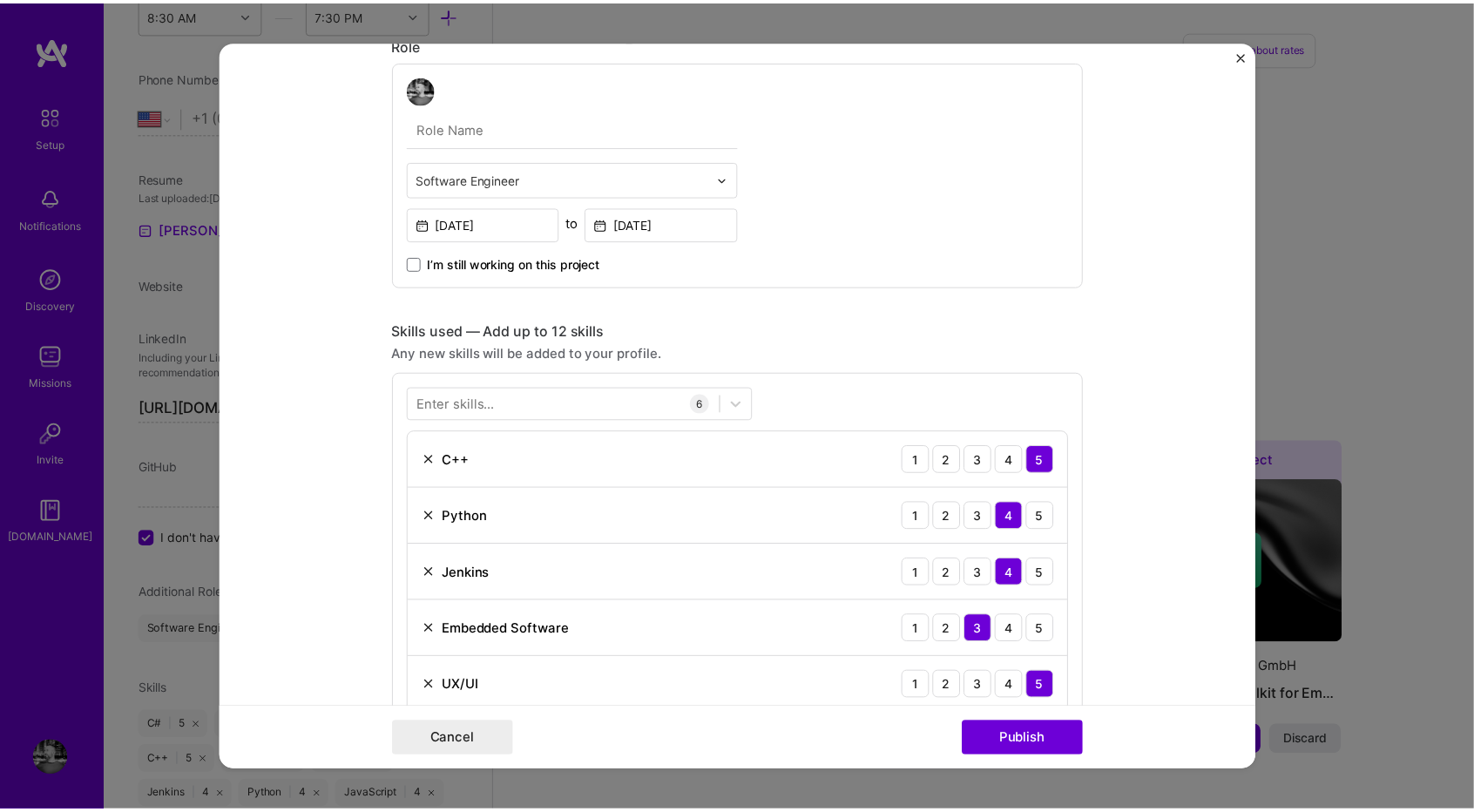
scroll to position [814, 0]
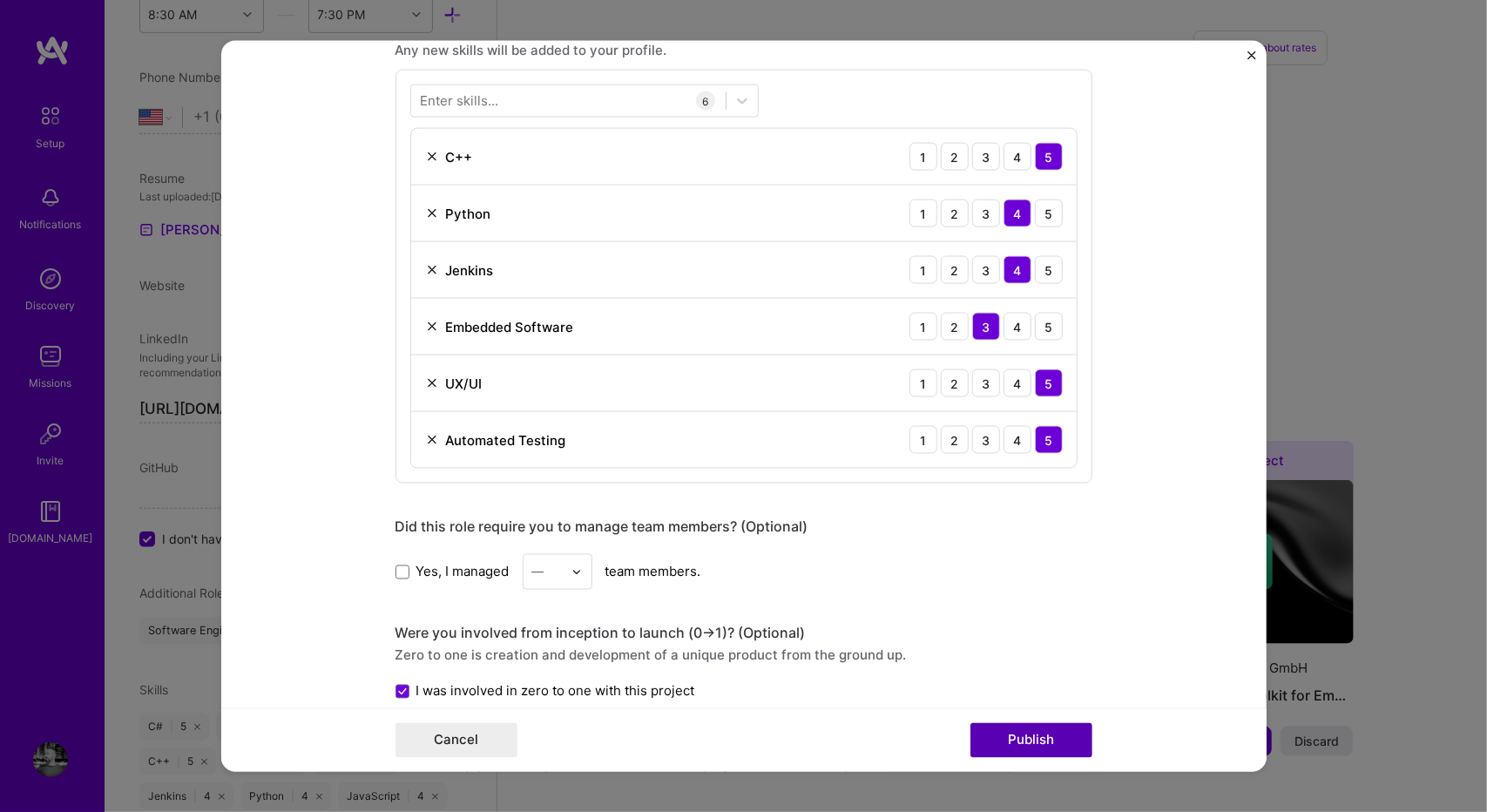
click at [1004, 734] on button "Publish" at bounding box center [1031, 739] width 122 height 35
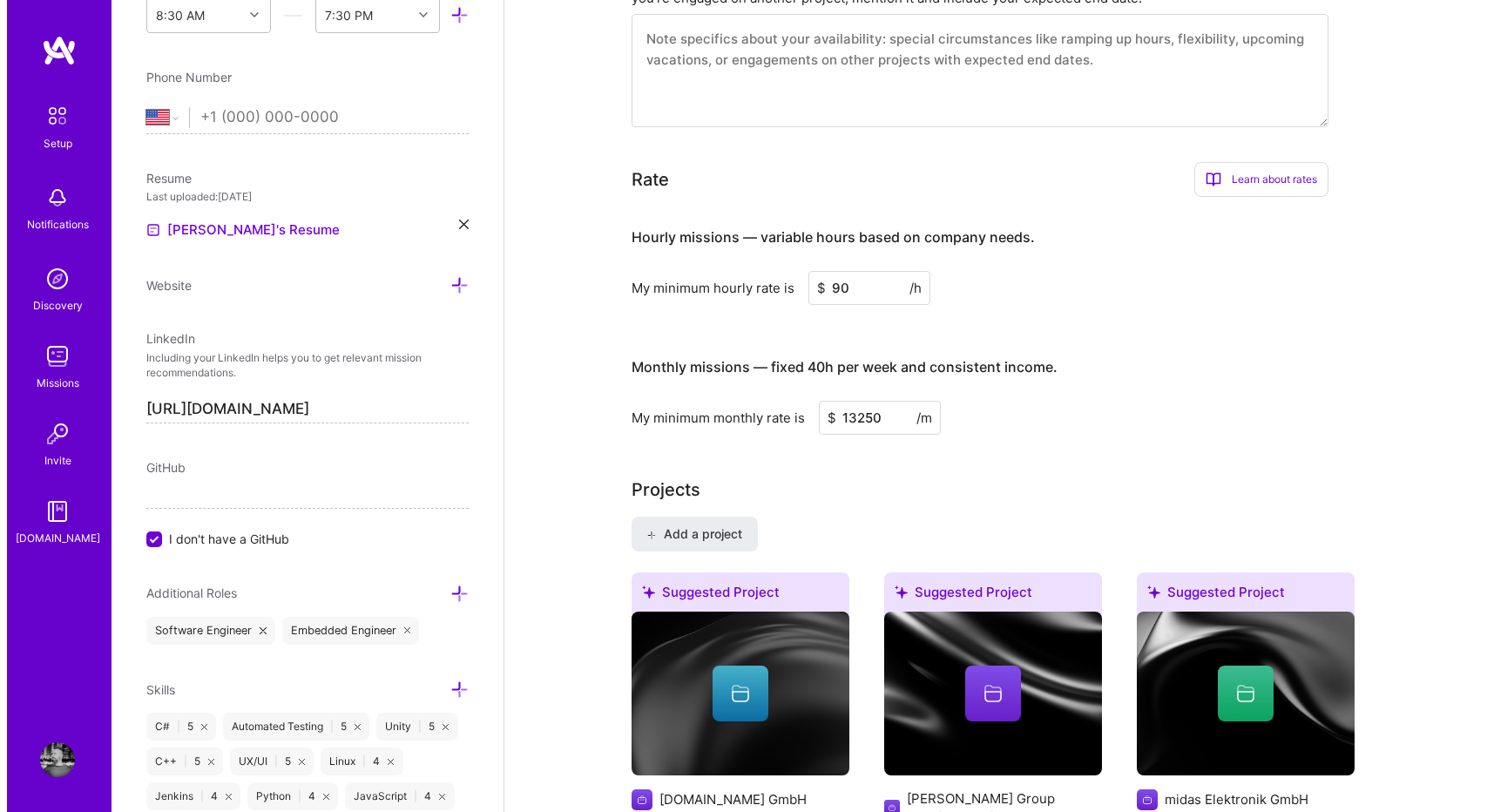
scroll to position [937, 0]
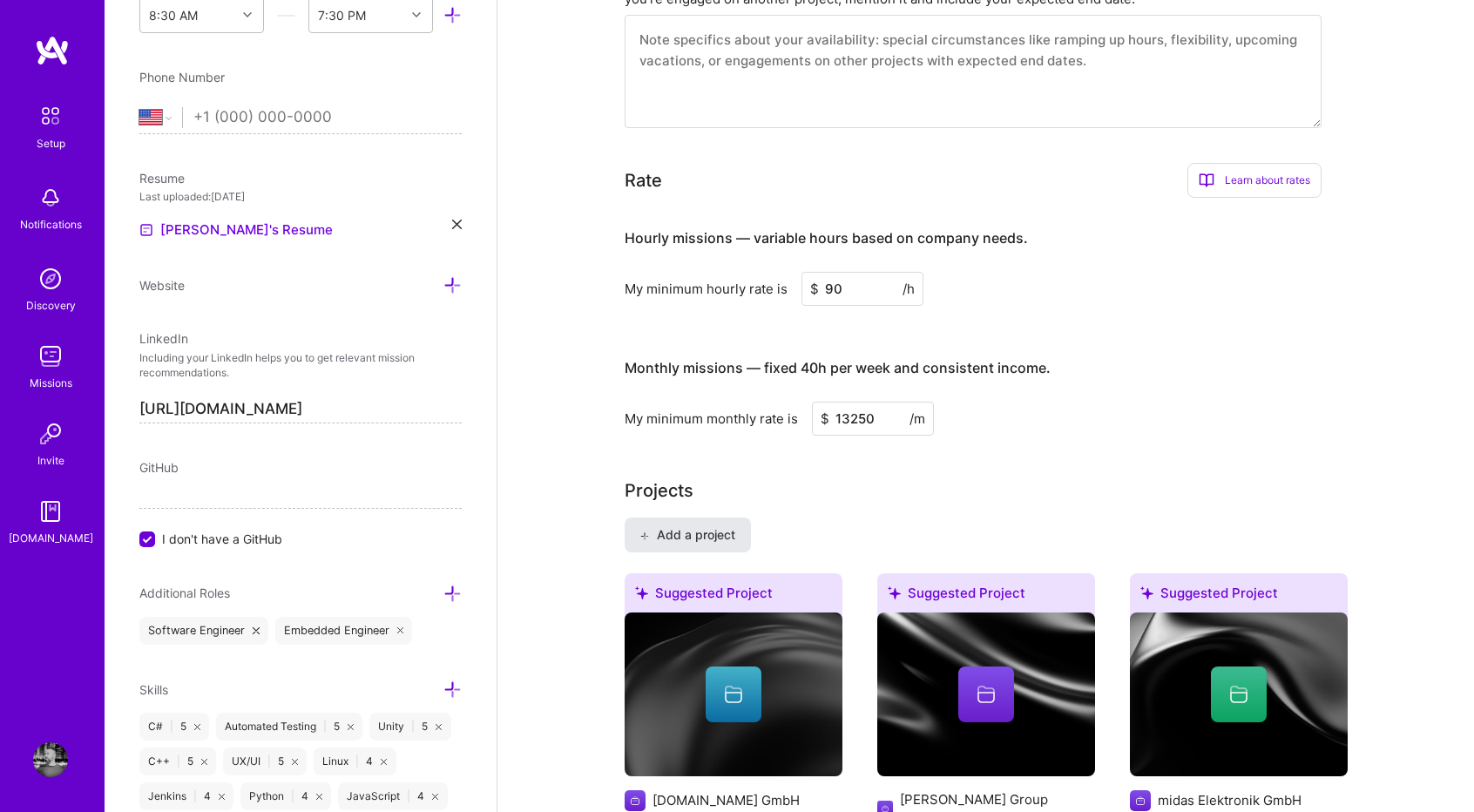
click at [700, 527] on span "Add a project" at bounding box center [687, 535] width 95 height 18
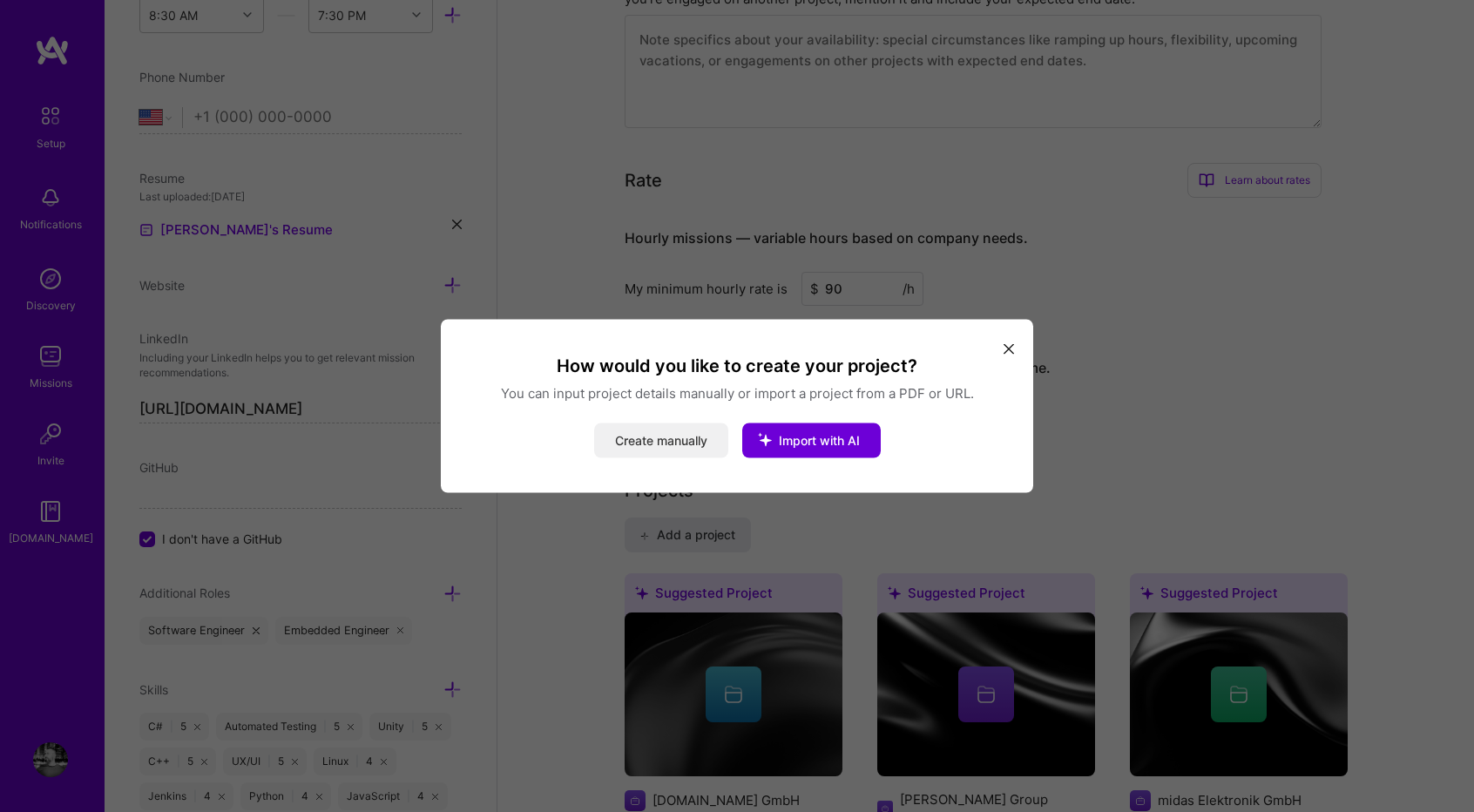
click at [680, 445] on button "Create manually" at bounding box center [661, 441] width 134 height 35
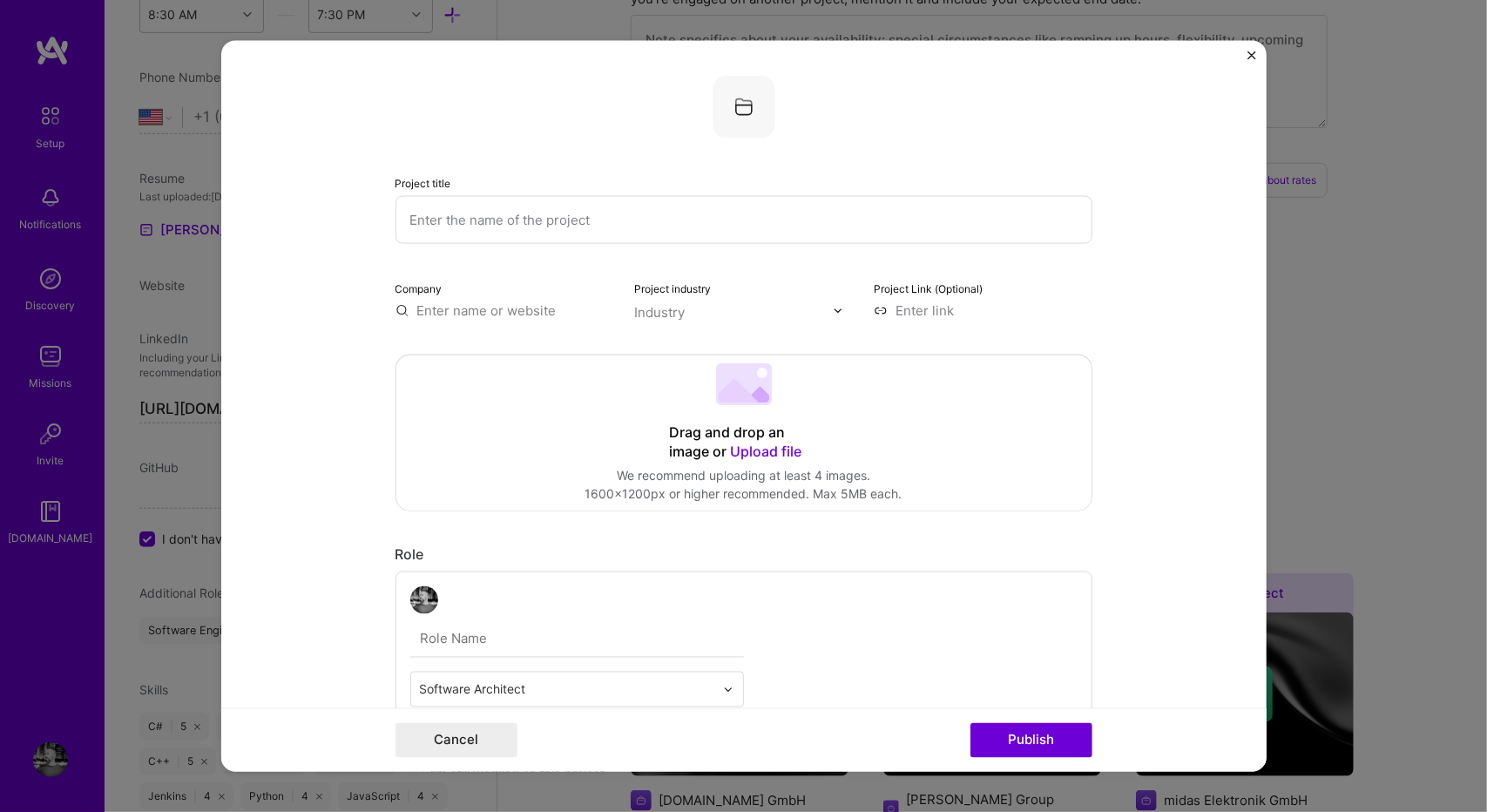
click at [569, 226] on input "text" at bounding box center [744, 220] width 697 height 48
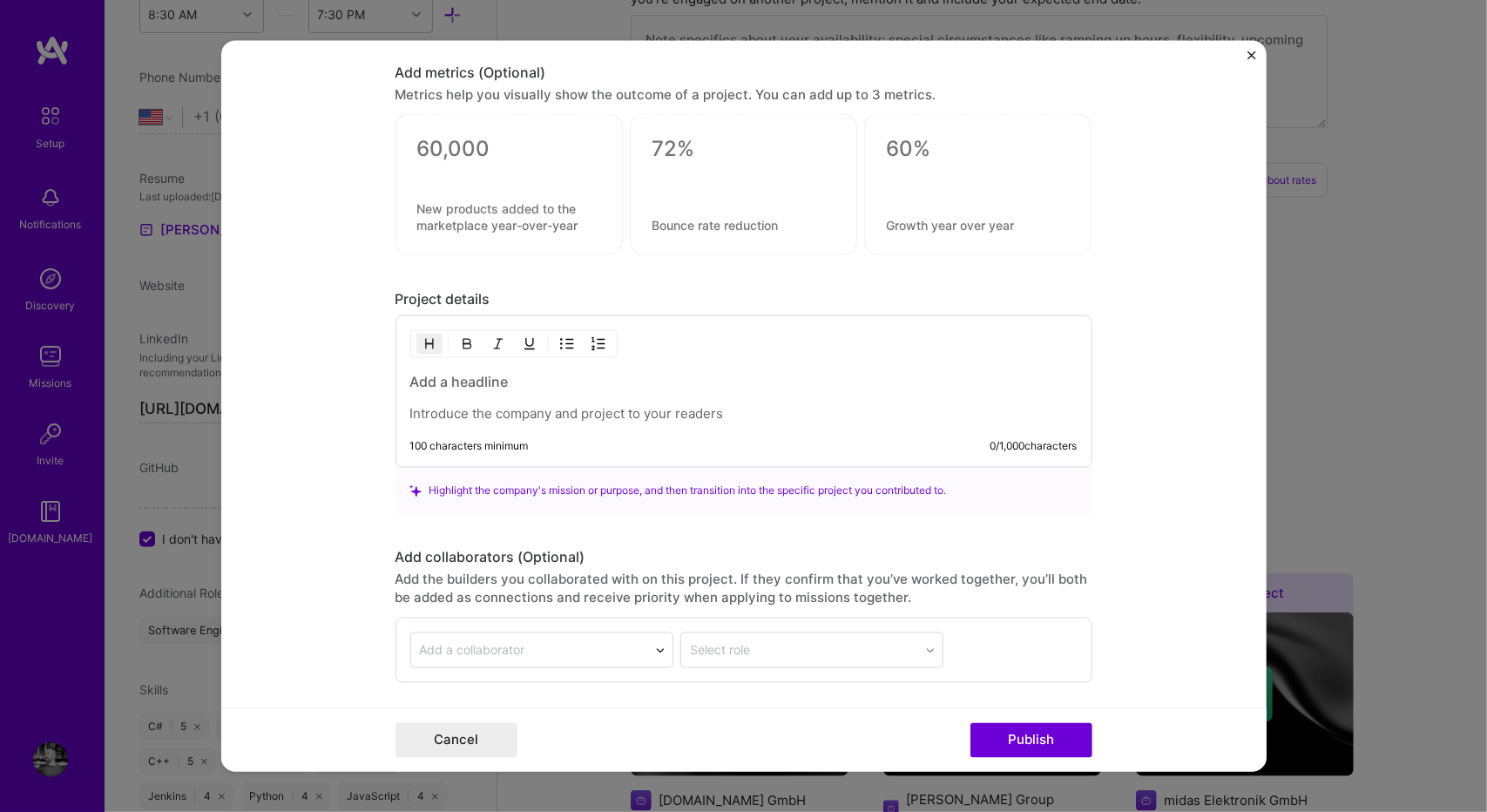
scroll to position [1135, 0]
click at [545, 419] on div "100 characters minimum 0 / 1,000 characters" at bounding box center [744, 390] width 697 height 152
click at [568, 407] on p at bounding box center [744, 413] width 667 height 18
click at [524, 392] on div at bounding box center [744, 396] width 667 height 51
click at [493, 384] on h3 at bounding box center [744, 381] width 667 height 19
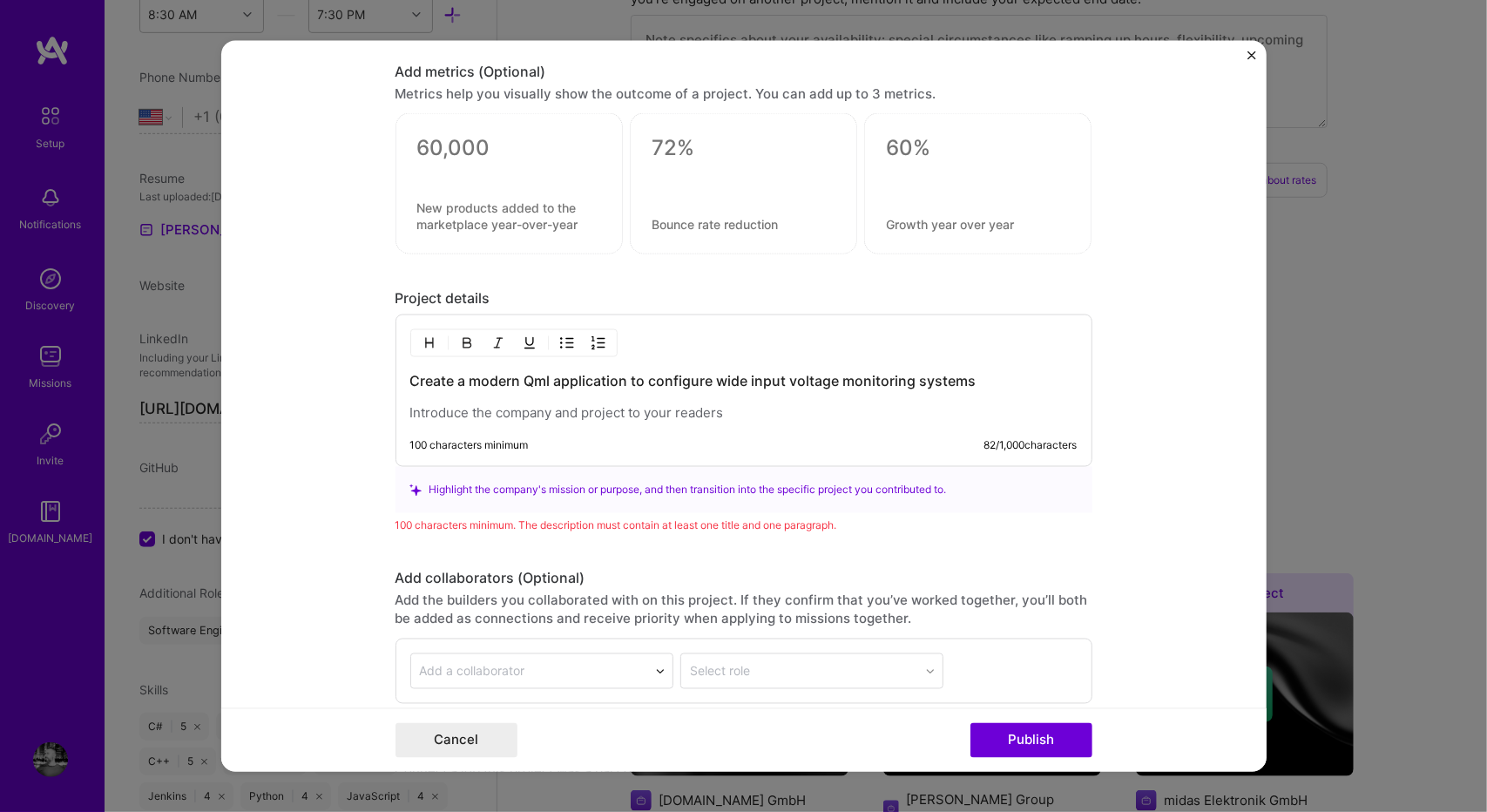
click at [509, 410] on p at bounding box center [744, 413] width 667 height 18
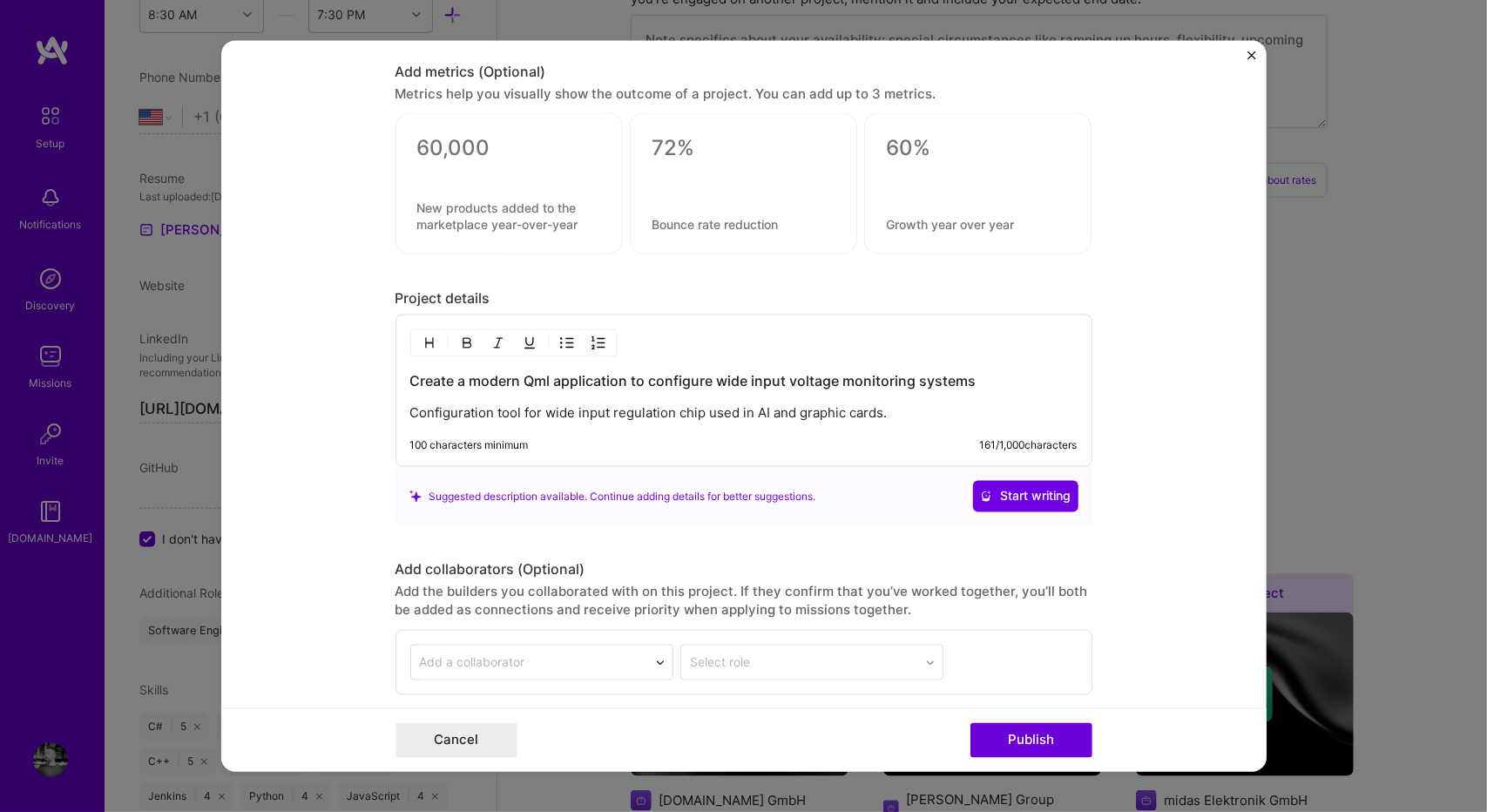
click at [450, 409] on p "Configuration tool for wide input regulation chip used in AI and graphic cards." at bounding box center [744, 413] width 667 height 18
click at [1159, 390] on form "Project title Company Project industry Industry Project Link (Optional) Drag an…" at bounding box center [744, 406] width 1045 height 731
drag, startPoint x: 1008, startPoint y: 374, endPoint x: 642, endPoint y: 357, distance: 366.4
click at [642, 357] on div "Create a modern Qml application to configure wide input voltage monitoring syst…" at bounding box center [744, 390] width 697 height 152
copy h3 "configure wide input voltage monitoring systems"
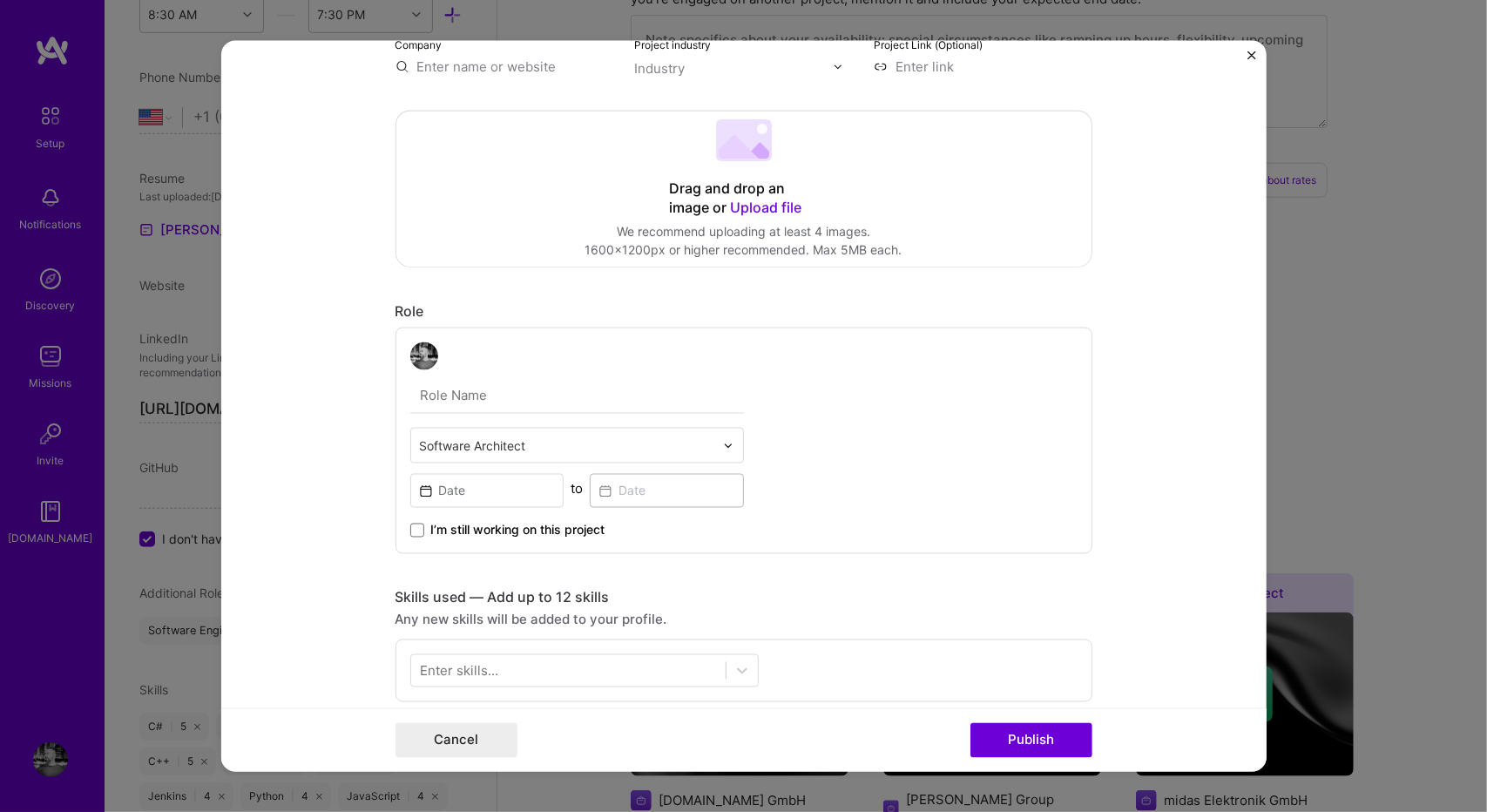
scroll to position [0, 0]
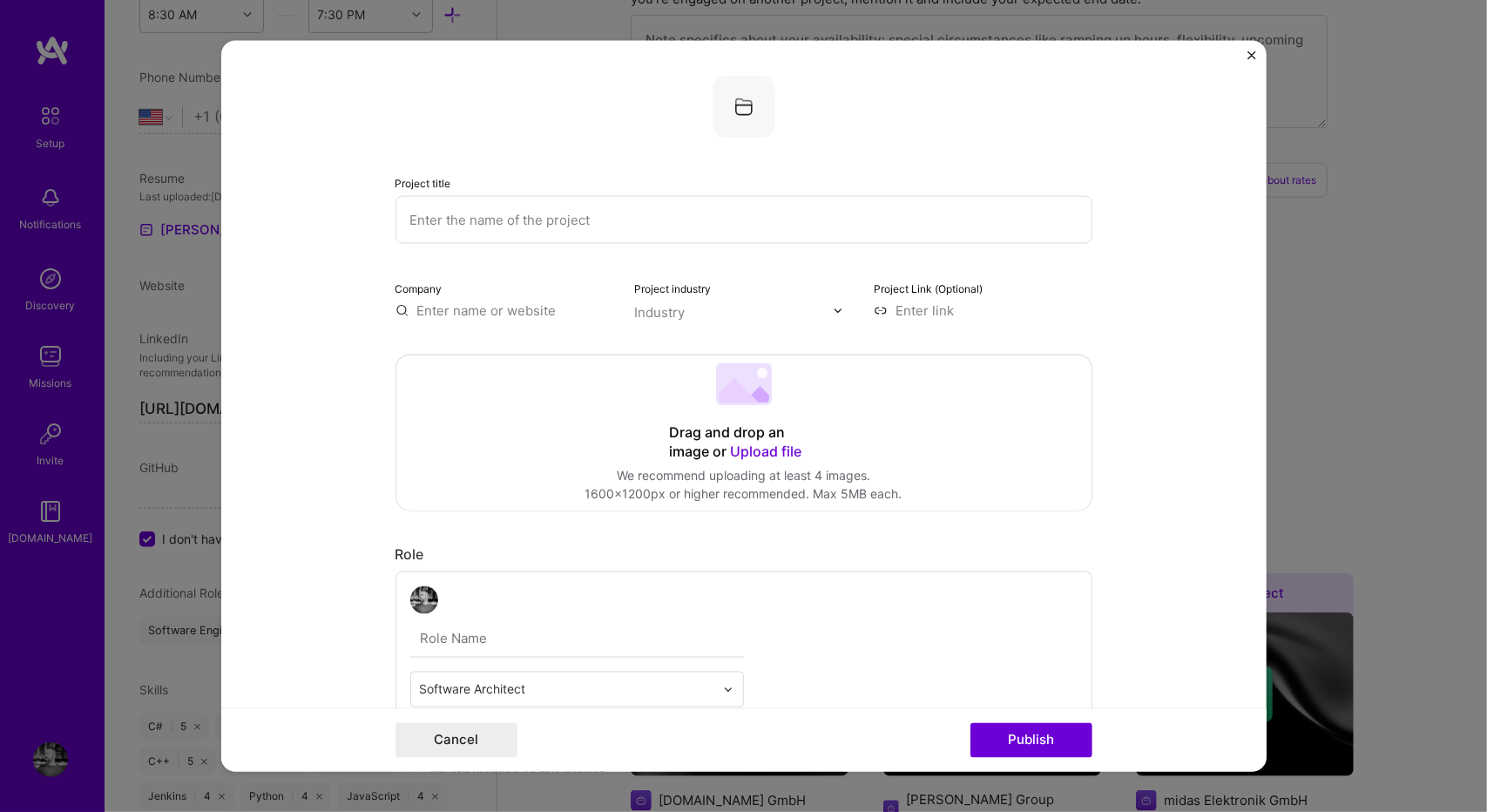
click at [464, 222] on input "text" at bounding box center [744, 220] width 697 height 48
paste input "configure wide input voltage monitoring systems"
click at [417, 220] on input "configure wide input voltage monitoring systems" at bounding box center [744, 220] width 697 height 48
type input "Configuration tool for wide input voltage monitoring systems"
click at [1167, 368] on form "Project title Configuration tool for wide input voltage monitoring systems Comp…" at bounding box center [744, 406] width 1045 height 731
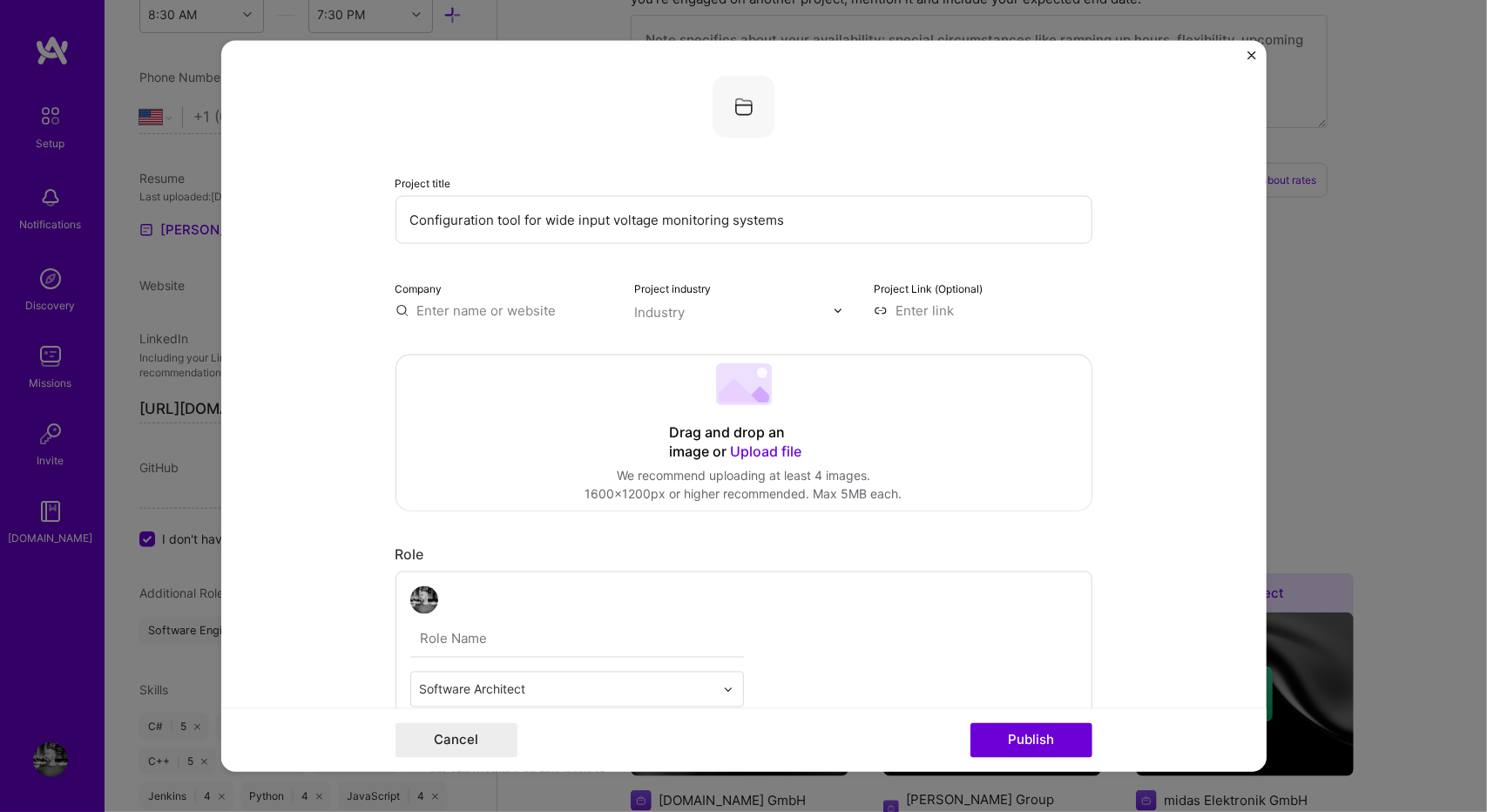
click at [512, 298] on div "Company" at bounding box center [505, 298] width 219 height 41
click at [505, 309] on input "text" at bounding box center [505, 310] width 219 height 18
click at [494, 333] on div "Infineon Technologies [DOMAIN_NAME]" at bounding box center [526, 353] width 262 height 49
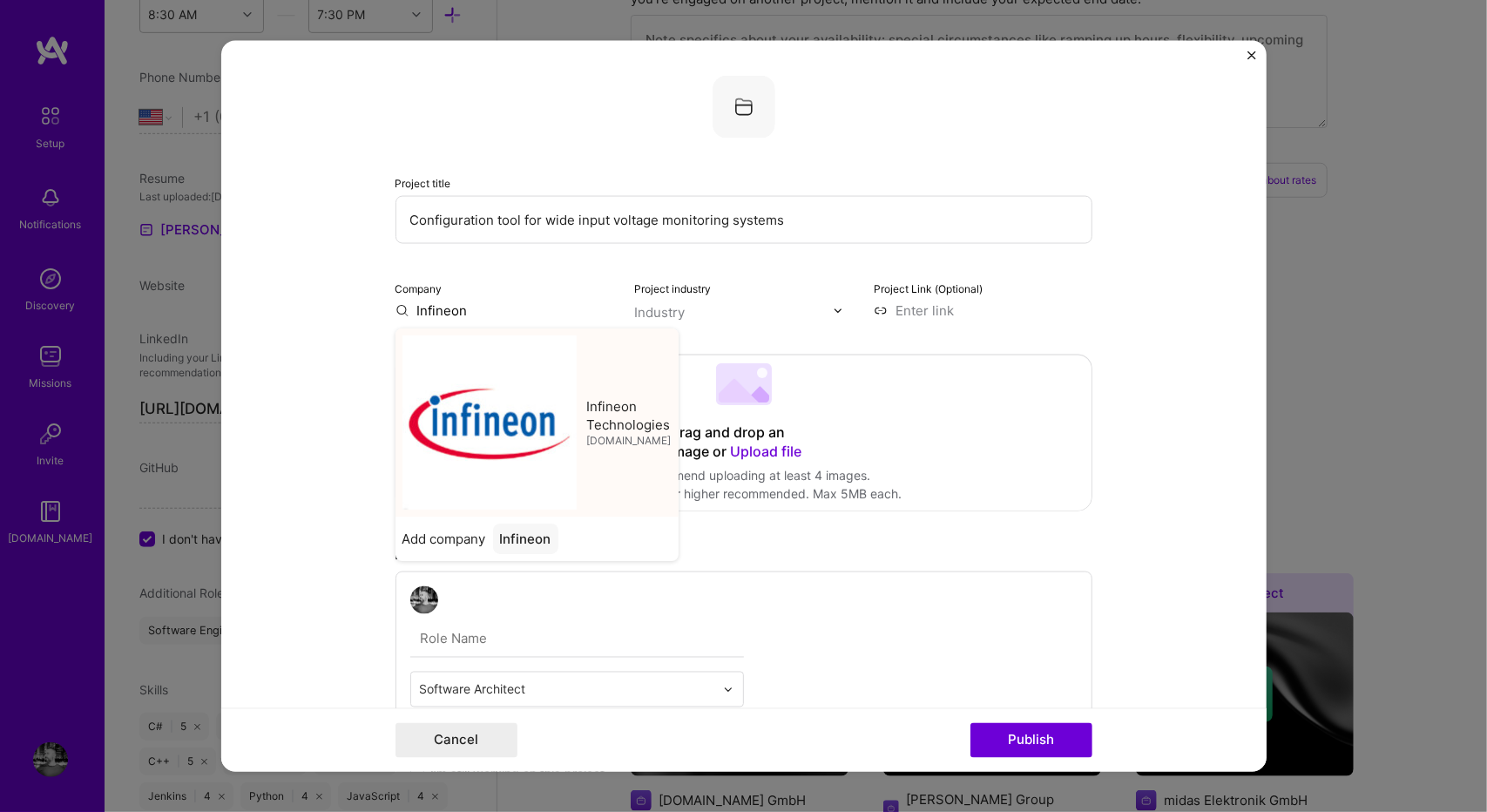
type input "Infineon Technologies"
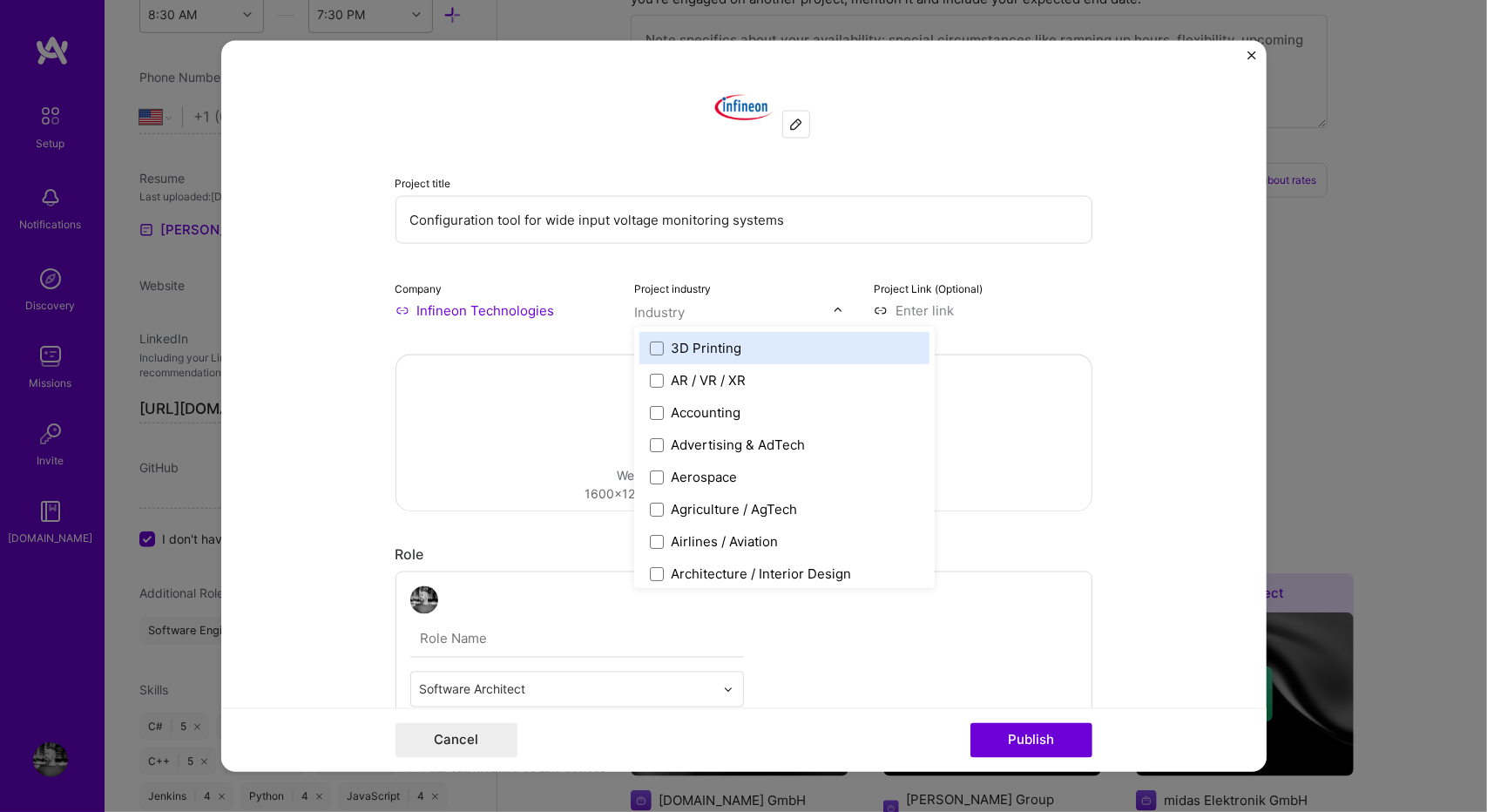
click at [649, 311] on div "Industry" at bounding box center [660, 312] width 51 height 18
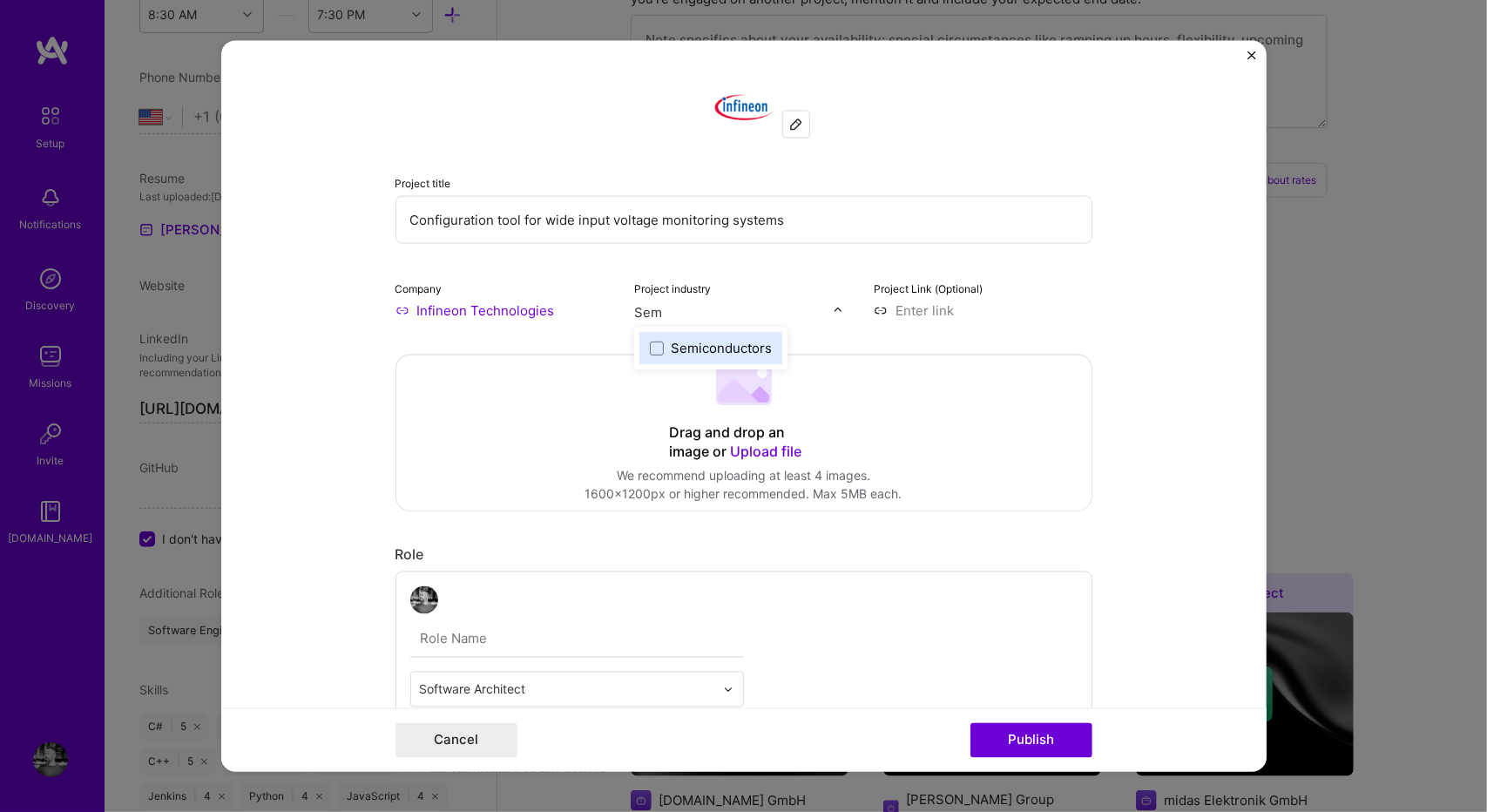
type input "Semi"
click at [712, 340] on div "Semiconductors" at bounding box center [720, 347] width 101 height 18
click at [1137, 403] on form "Project title Configuration tool for wide input voltage monitoring systems Comp…" at bounding box center [744, 406] width 1045 height 731
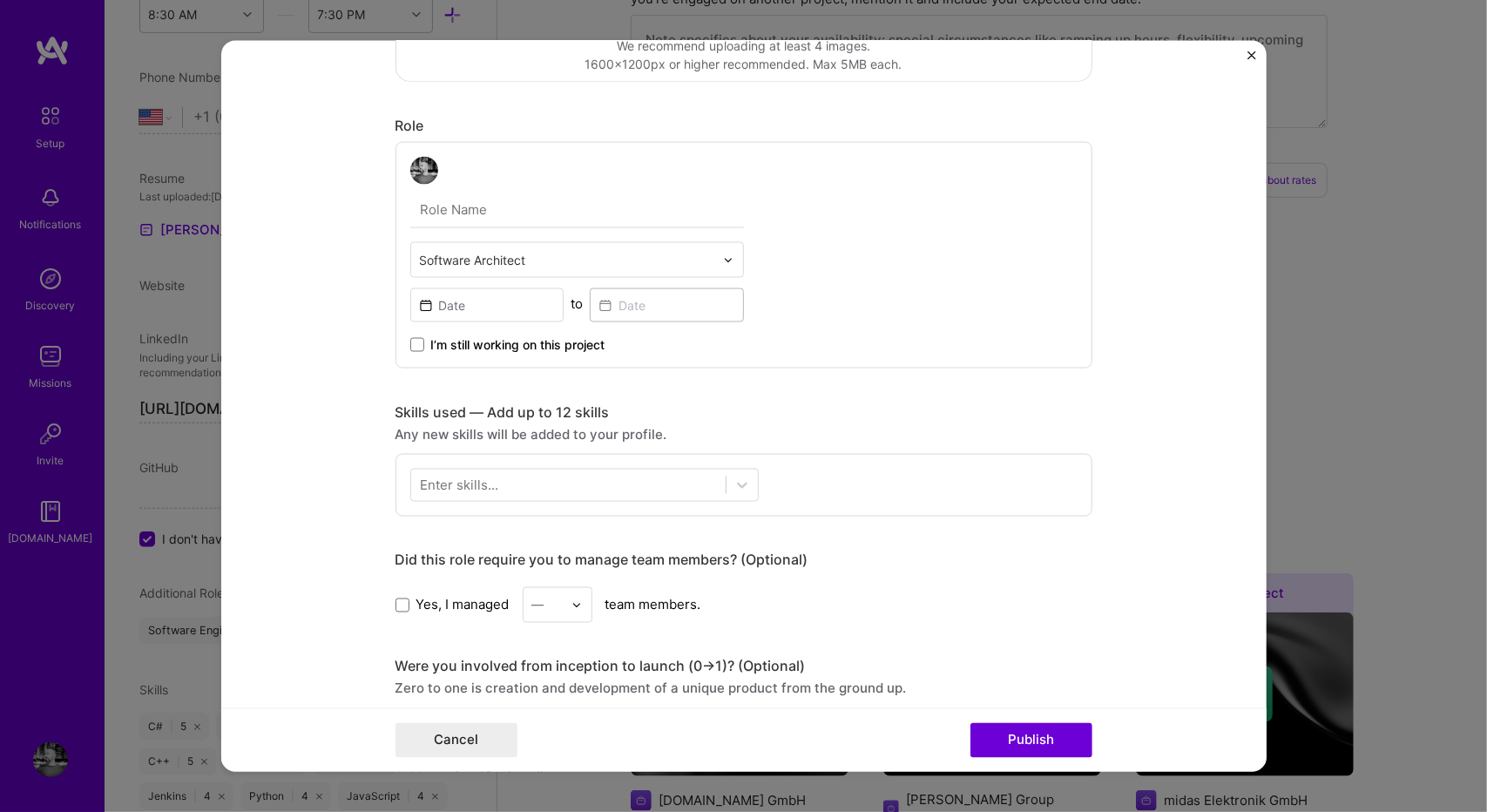
scroll to position [430, 0]
click at [635, 262] on input "text" at bounding box center [567, 259] width 294 height 18
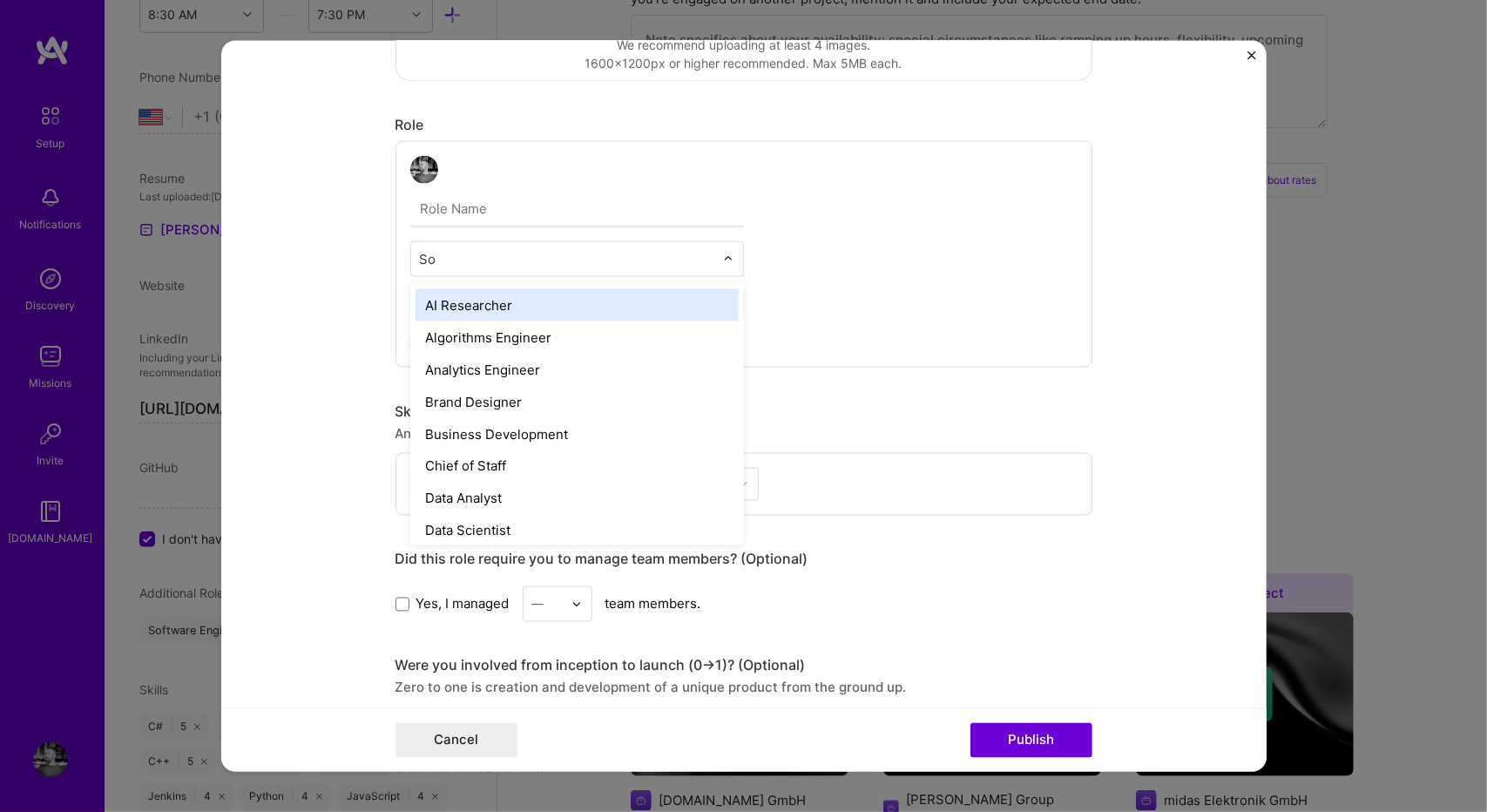
type input "Sof"
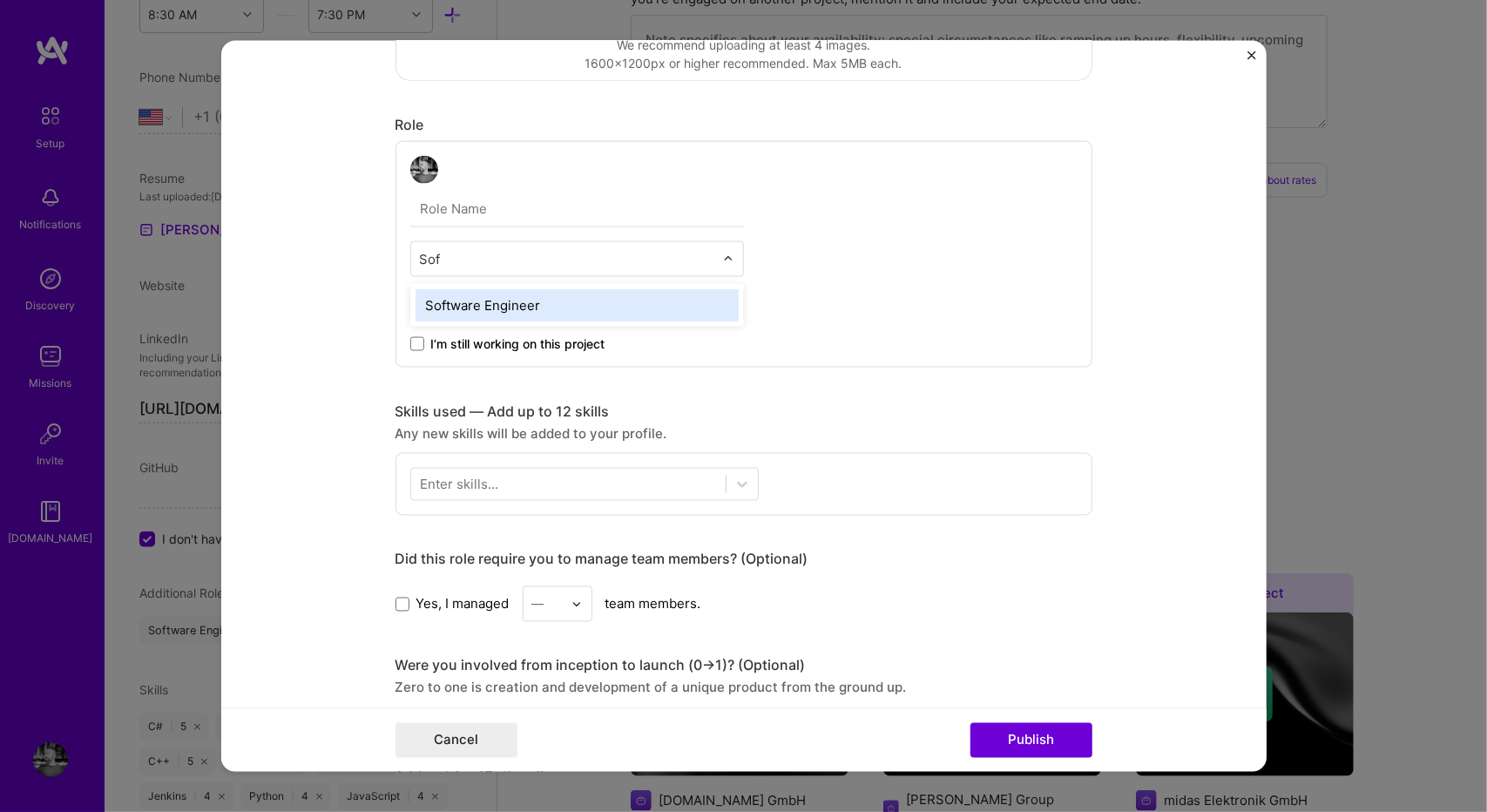
click at [577, 295] on div "Software Engineer" at bounding box center [577, 304] width 323 height 32
click at [577, 295] on div "to" at bounding box center [577, 302] width 333 height 38
click at [716, 403] on div "Skills used — Add up to 12 skills" at bounding box center [744, 411] width 697 height 18
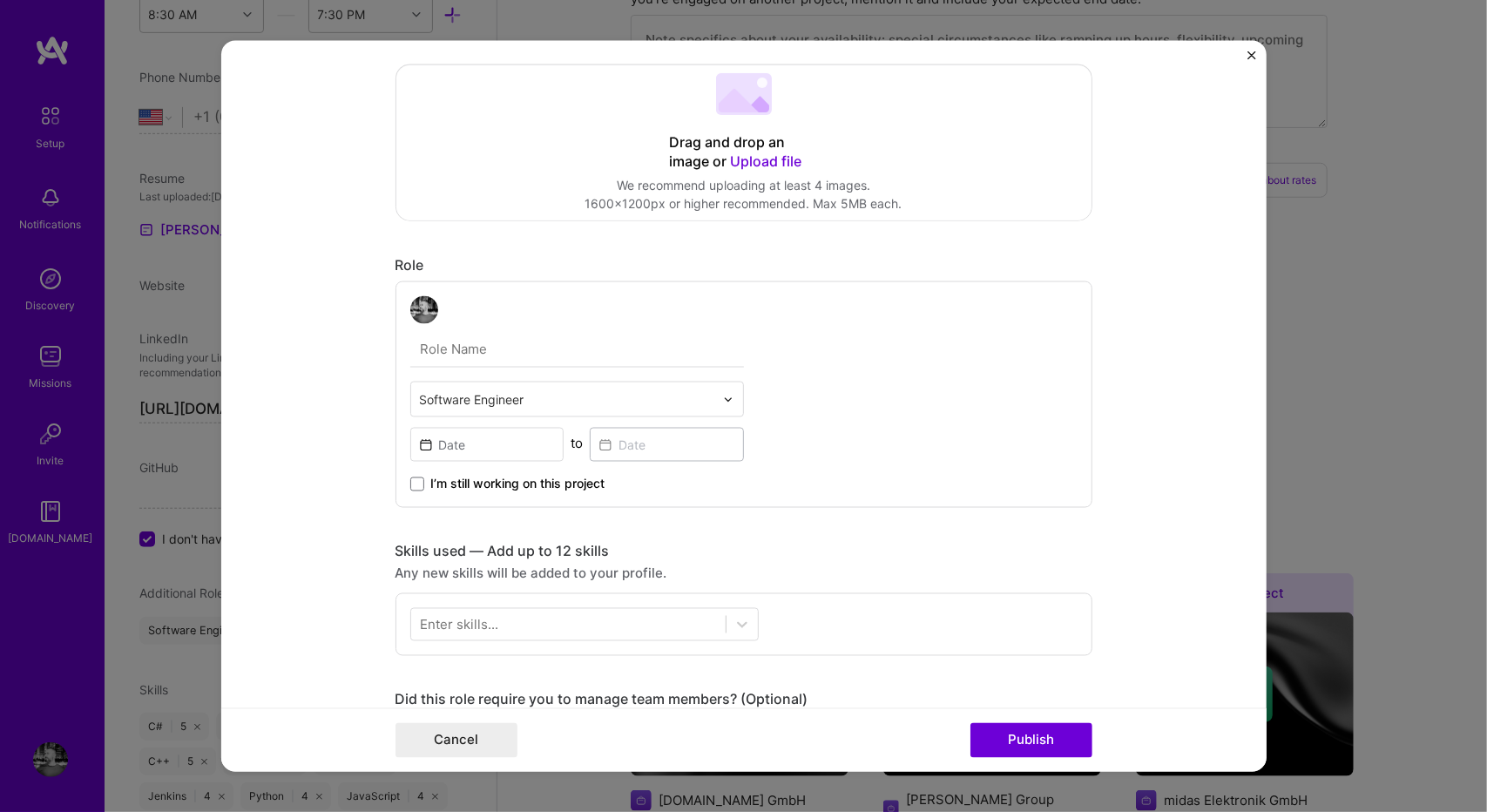
scroll to position [287, 0]
click at [476, 449] on input at bounding box center [487, 447] width 154 height 34
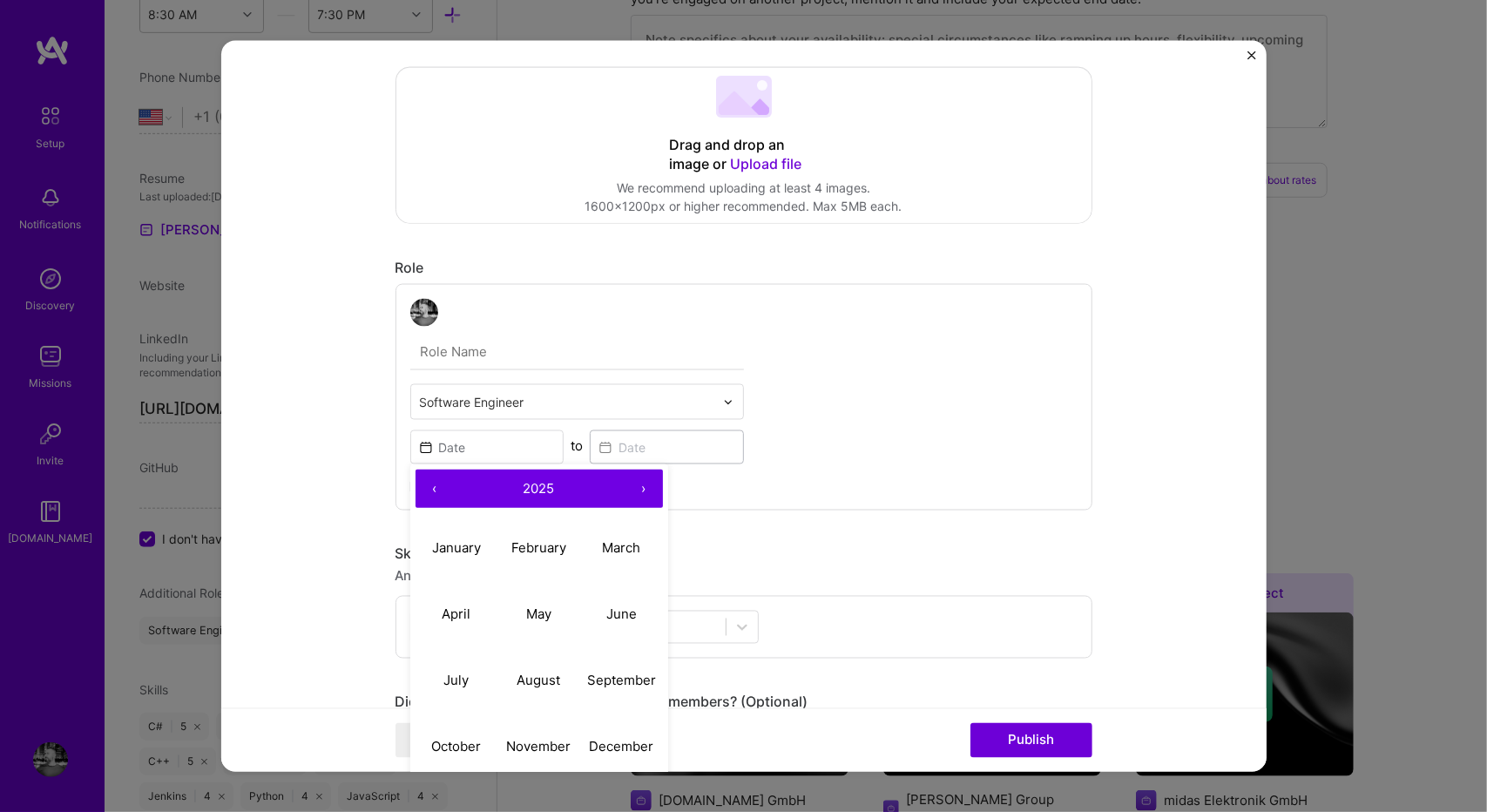
click at [424, 489] on button "‹" at bounding box center [435, 488] width 39 height 38
click at [420, 486] on button "‹" at bounding box center [435, 488] width 39 height 38
click at [422, 487] on button "‹" at bounding box center [435, 488] width 39 height 38
click at [627, 562] on button "March" at bounding box center [621, 547] width 83 height 66
type input "[DATE]"
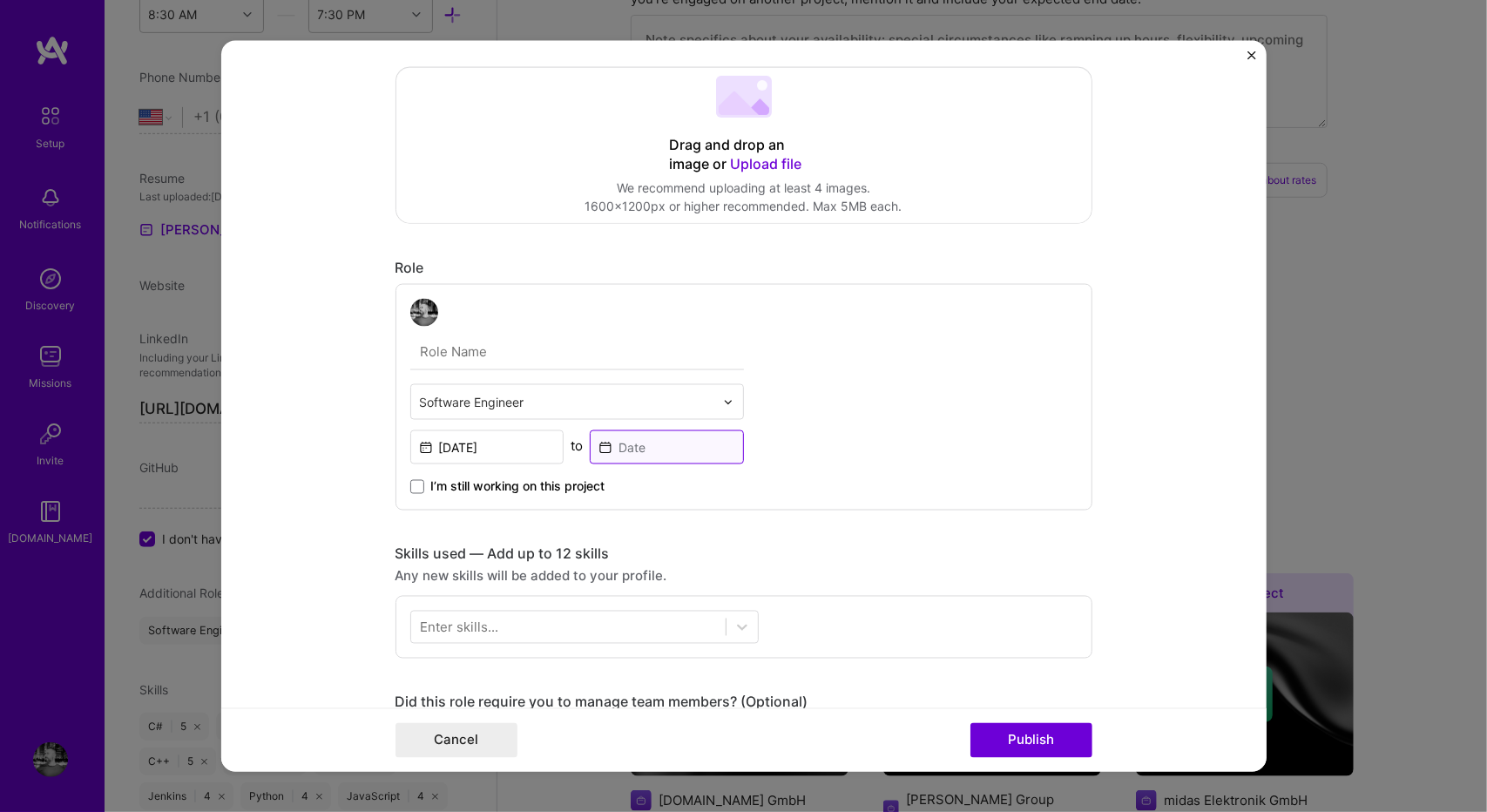
click at [648, 454] on input at bounding box center [667, 447] width 154 height 34
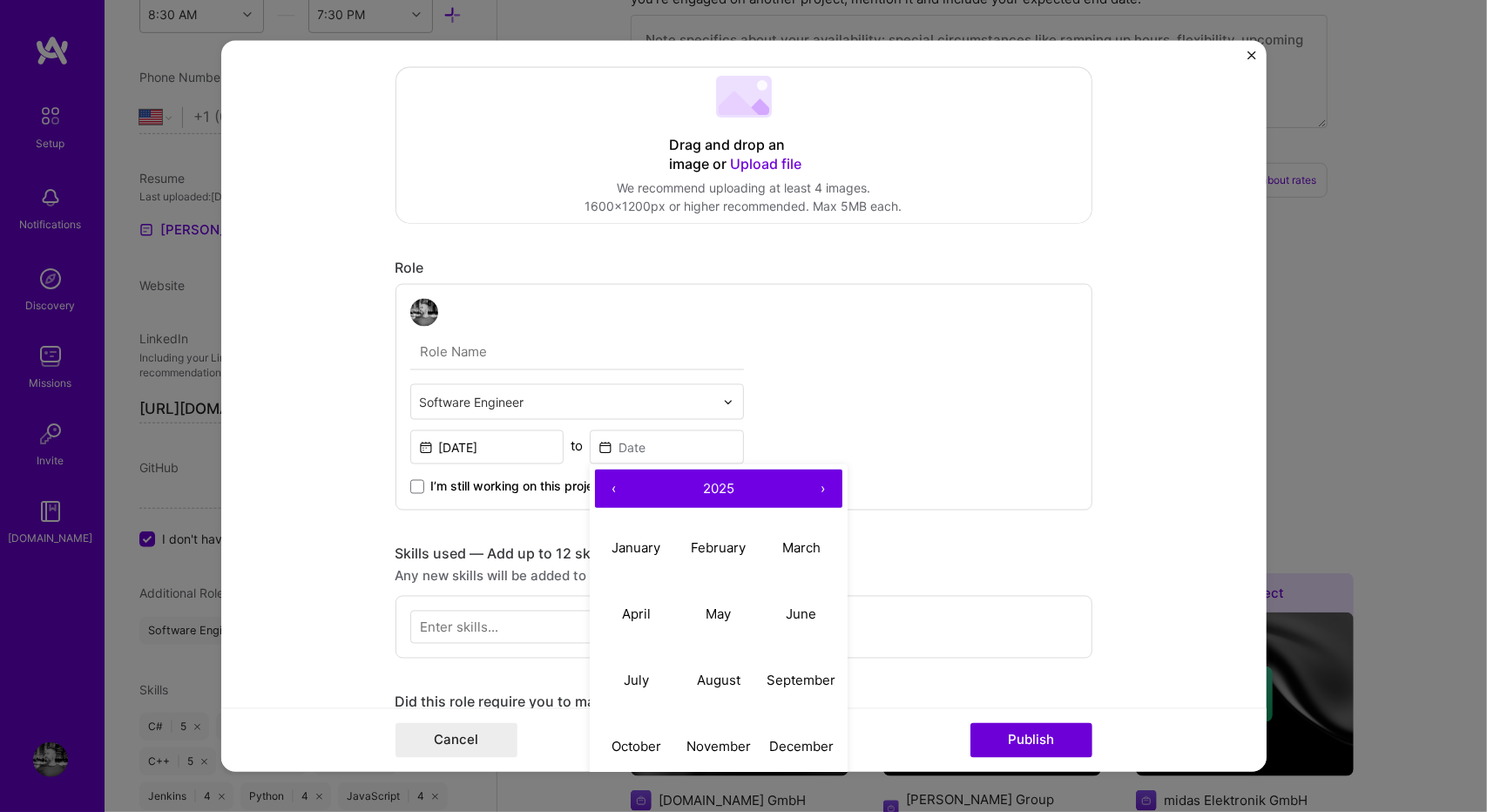
click at [605, 486] on button "‹" at bounding box center [614, 488] width 39 height 38
click at [824, 494] on button "›" at bounding box center [824, 488] width 39 height 38
click at [792, 536] on button "March" at bounding box center [801, 547] width 83 height 66
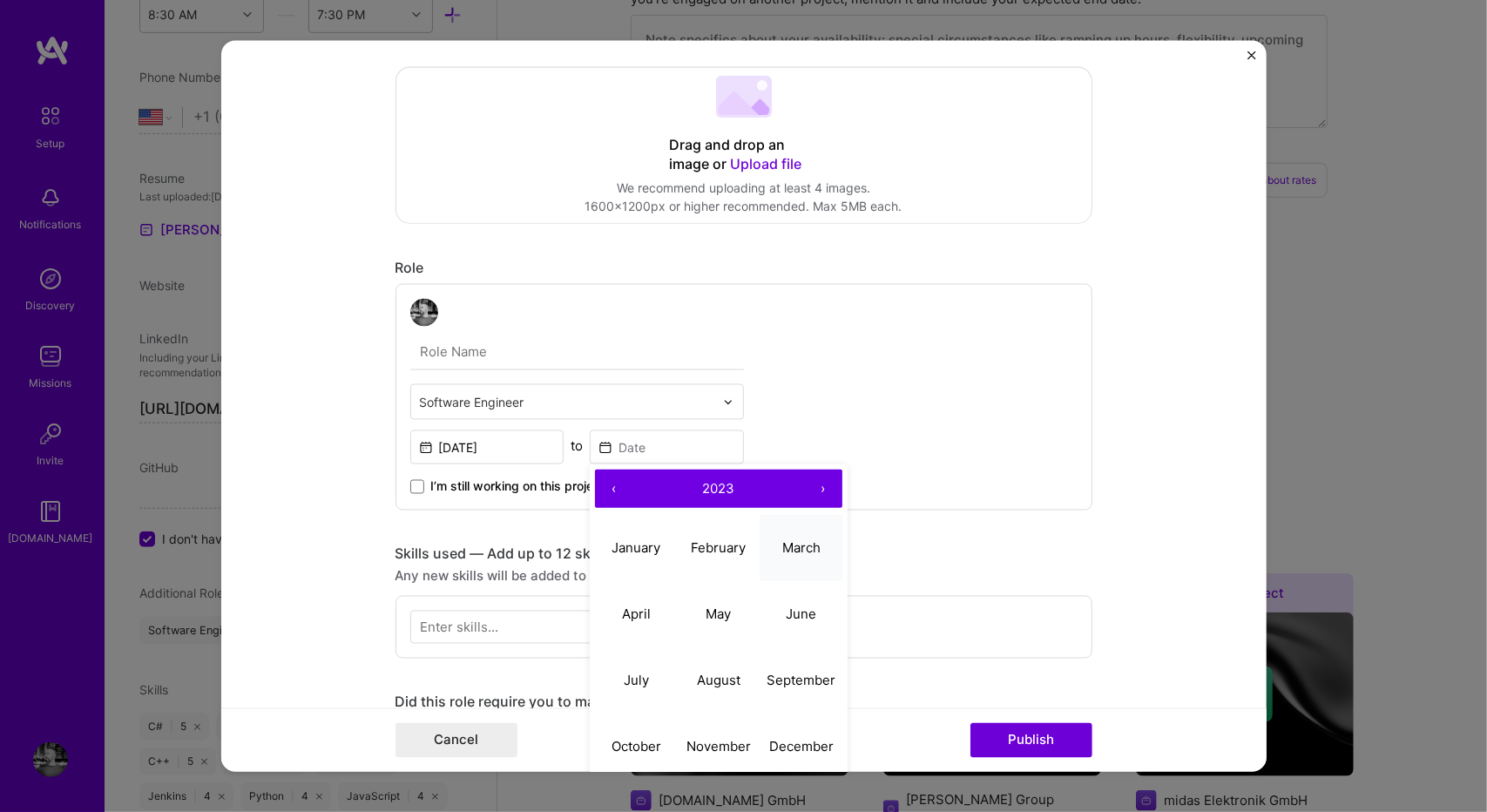
type input "[DATE]"
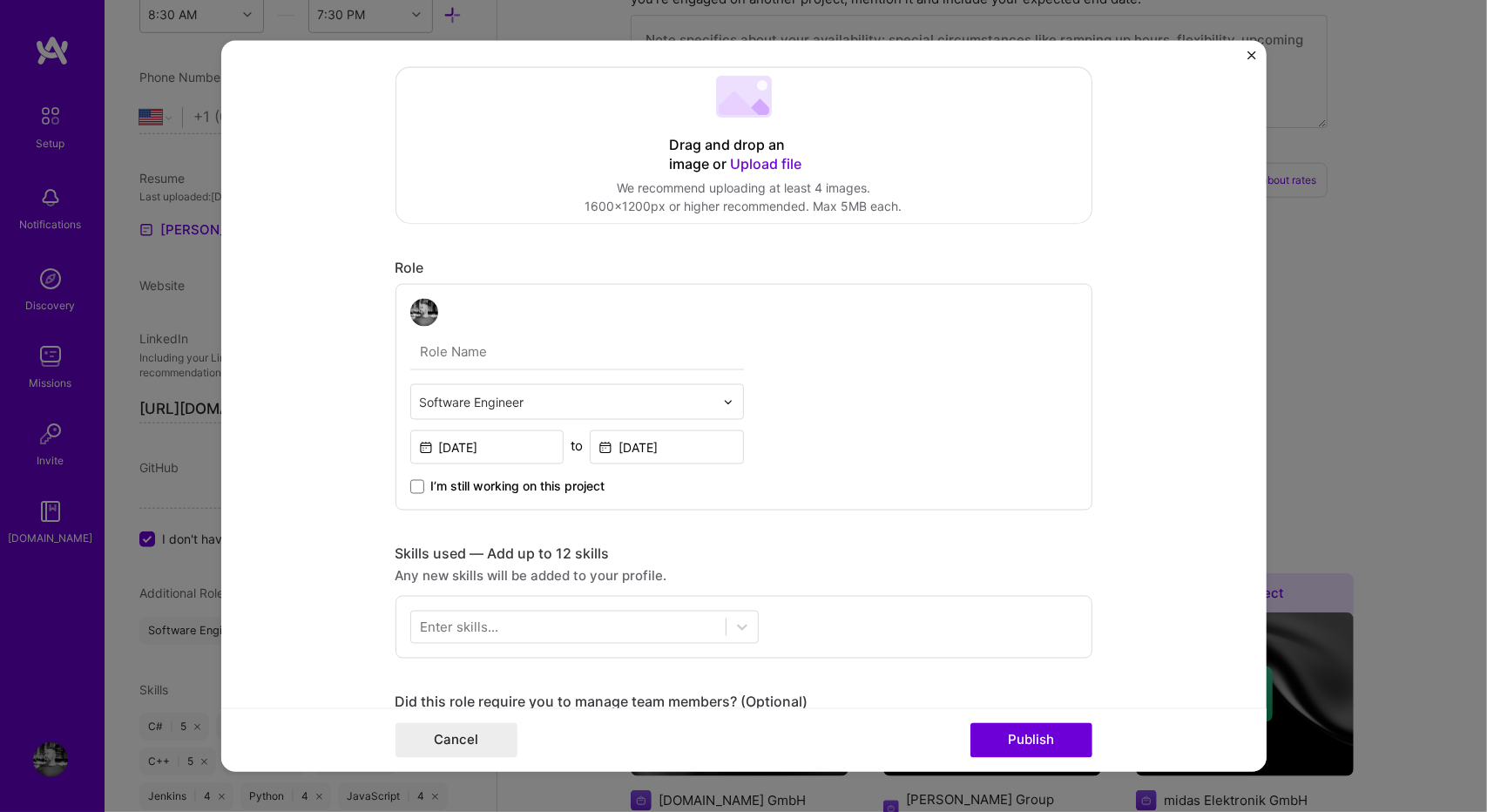
click at [862, 496] on div "Software Engineer [DATE] to [DATE] I’m still working on this project" at bounding box center [744, 396] width 697 height 227
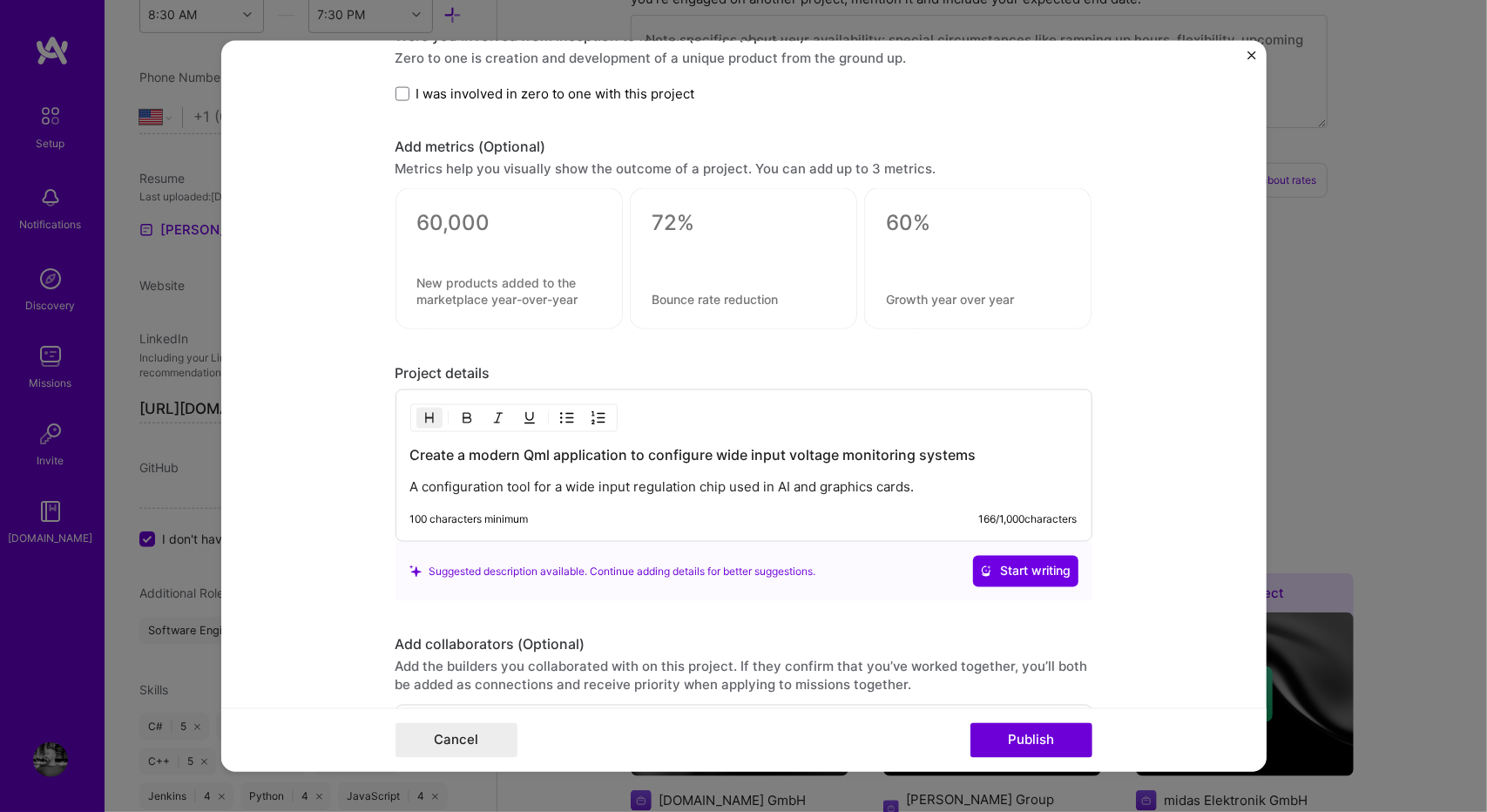
scroll to position [1273, 0]
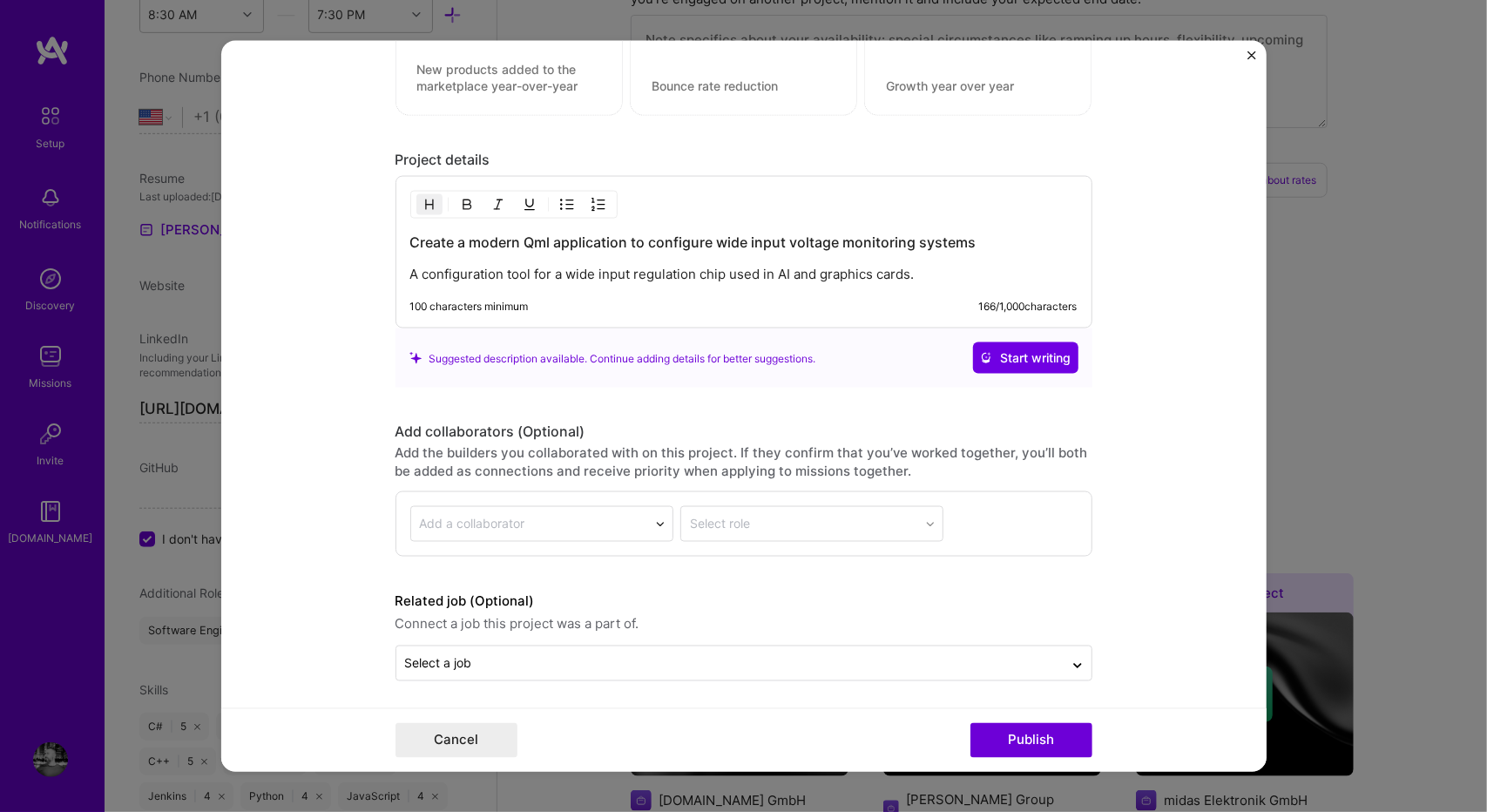
click at [995, 713] on div "Cancel Publish" at bounding box center [744, 738] width 1045 height 64
click at [997, 724] on button "Publish" at bounding box center [1031, 739] width 122 height 35
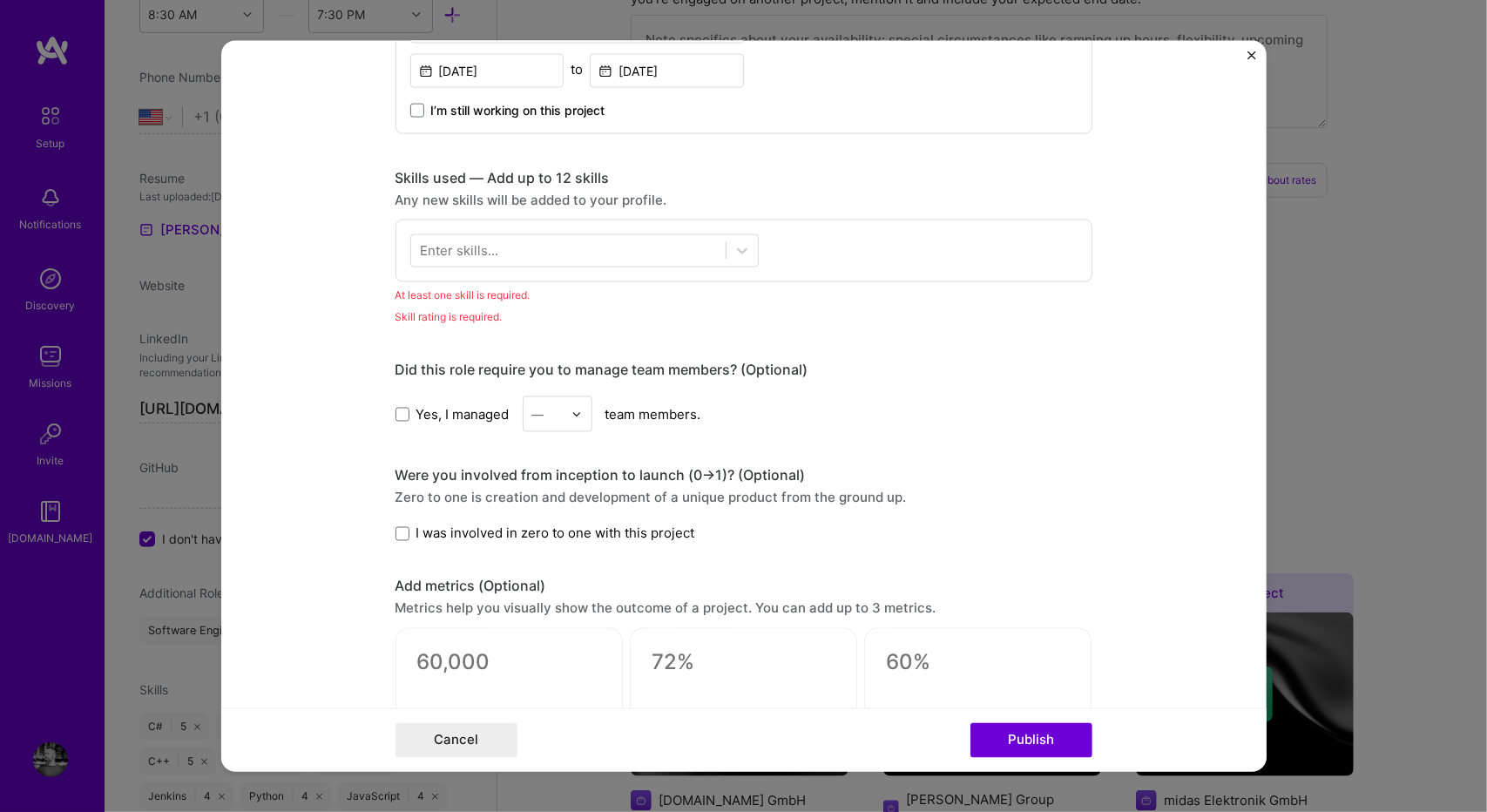
scroll to position [585, 0]
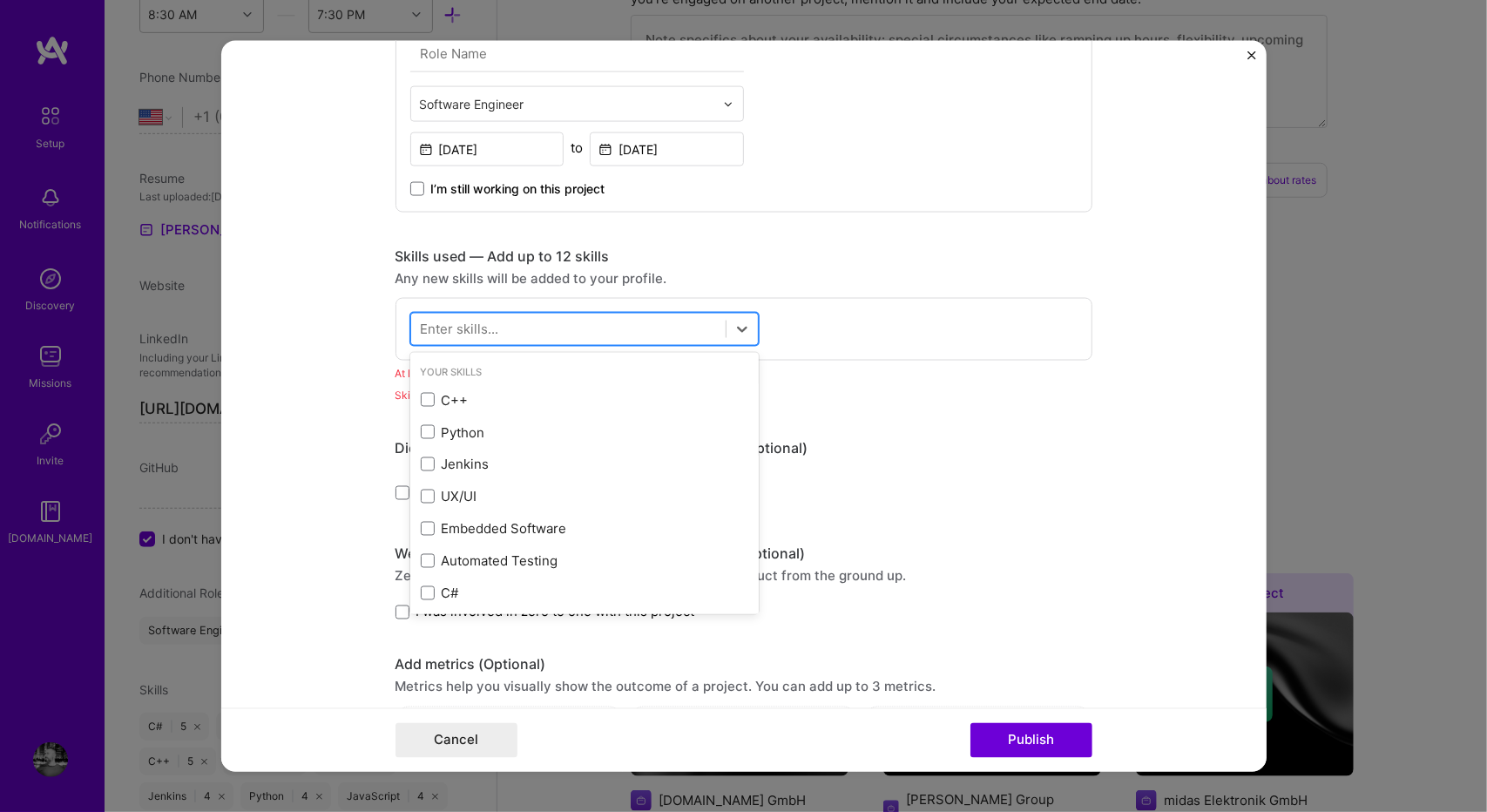
click at [542, 318] on div at bounding box center [568, 328] width 314 height 29
click at [446, 387] on div "C++" at bounding box center [585, 399] width 348 height 32
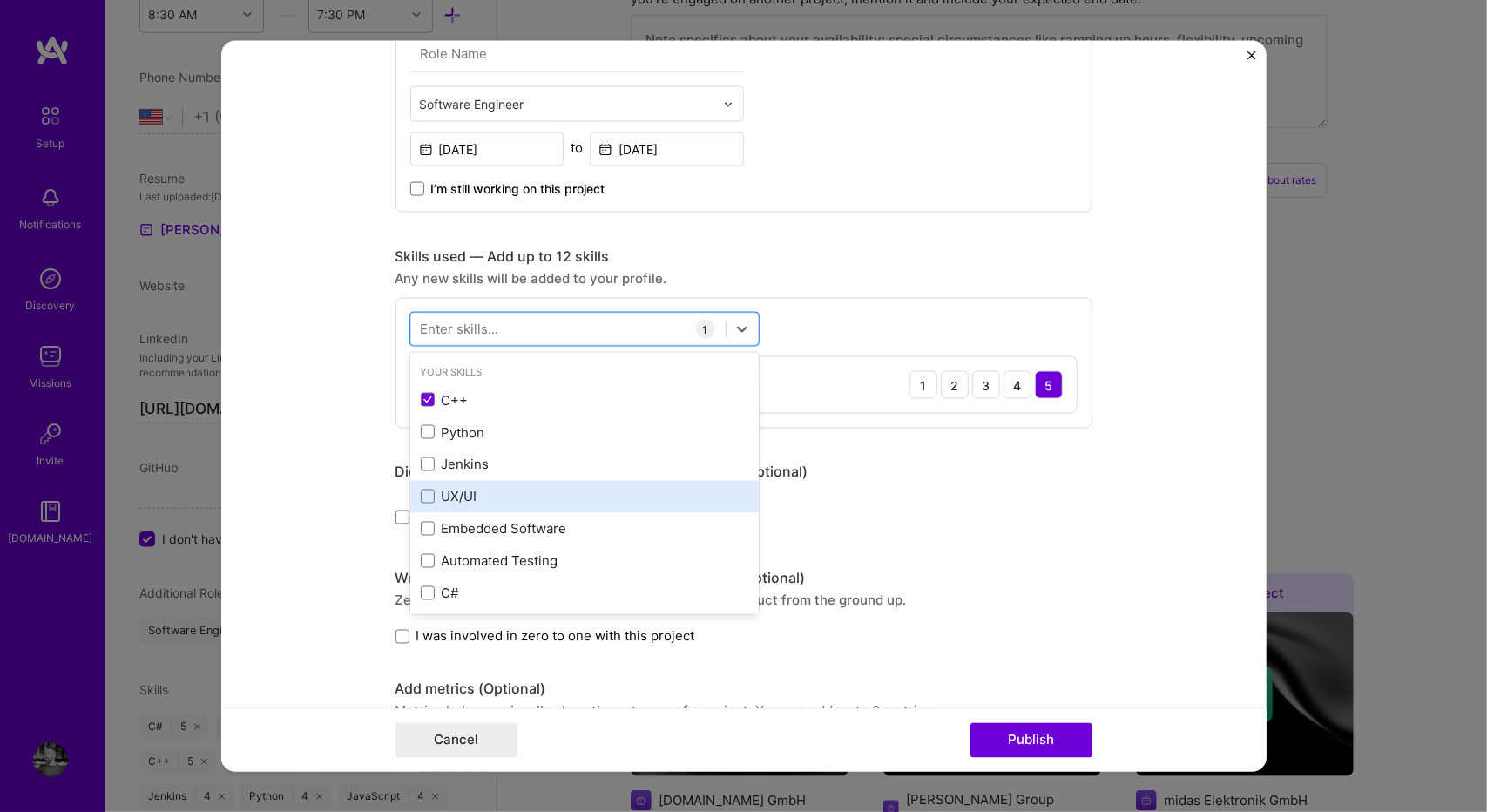
click at [468, 491] on div "UX/UI" at bounding box center [585, 495] width 327 height 18
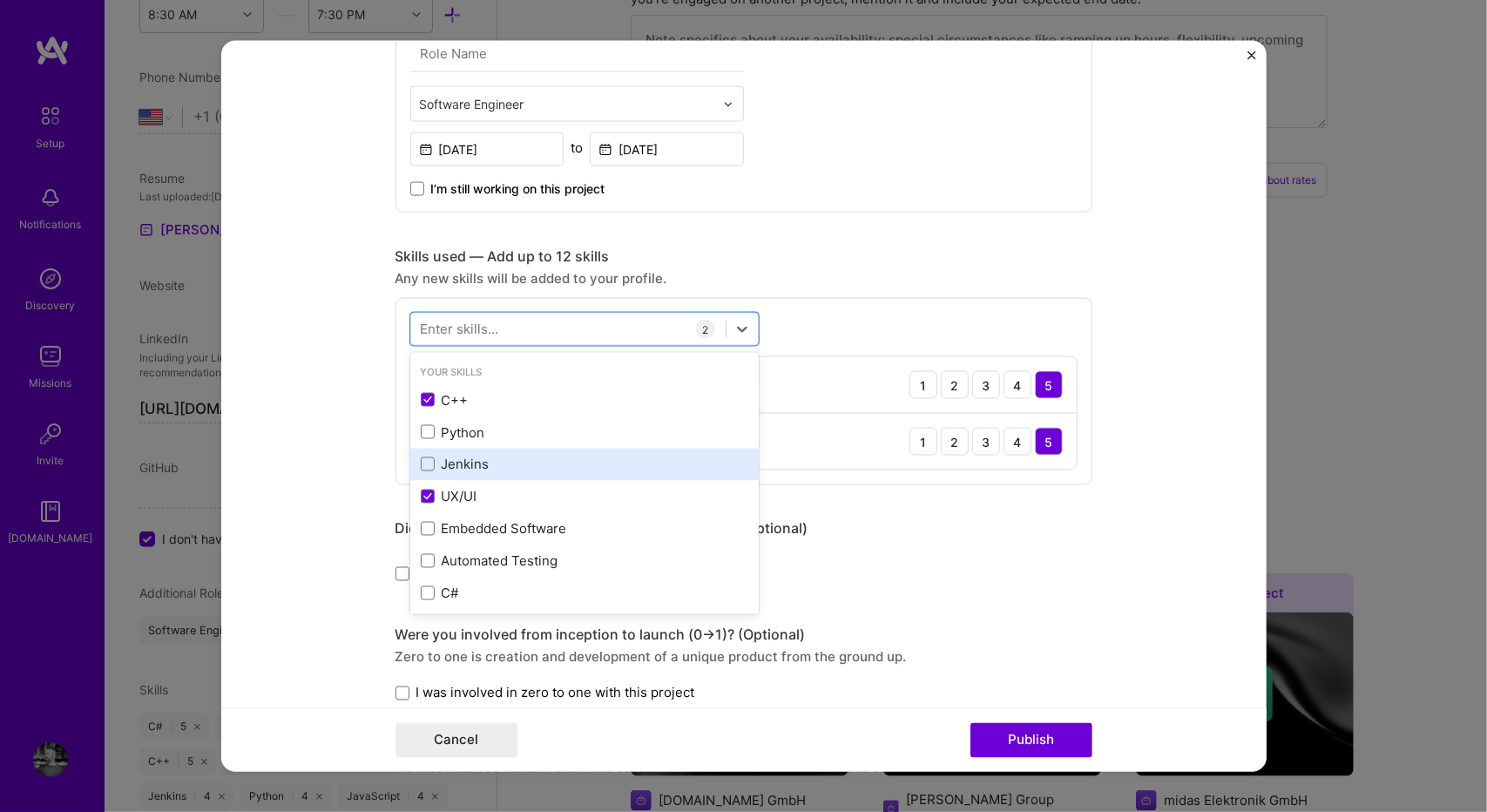
click at [482, 460] on div "Jenkins" at bounding box center [585, 464] width 327 height 18
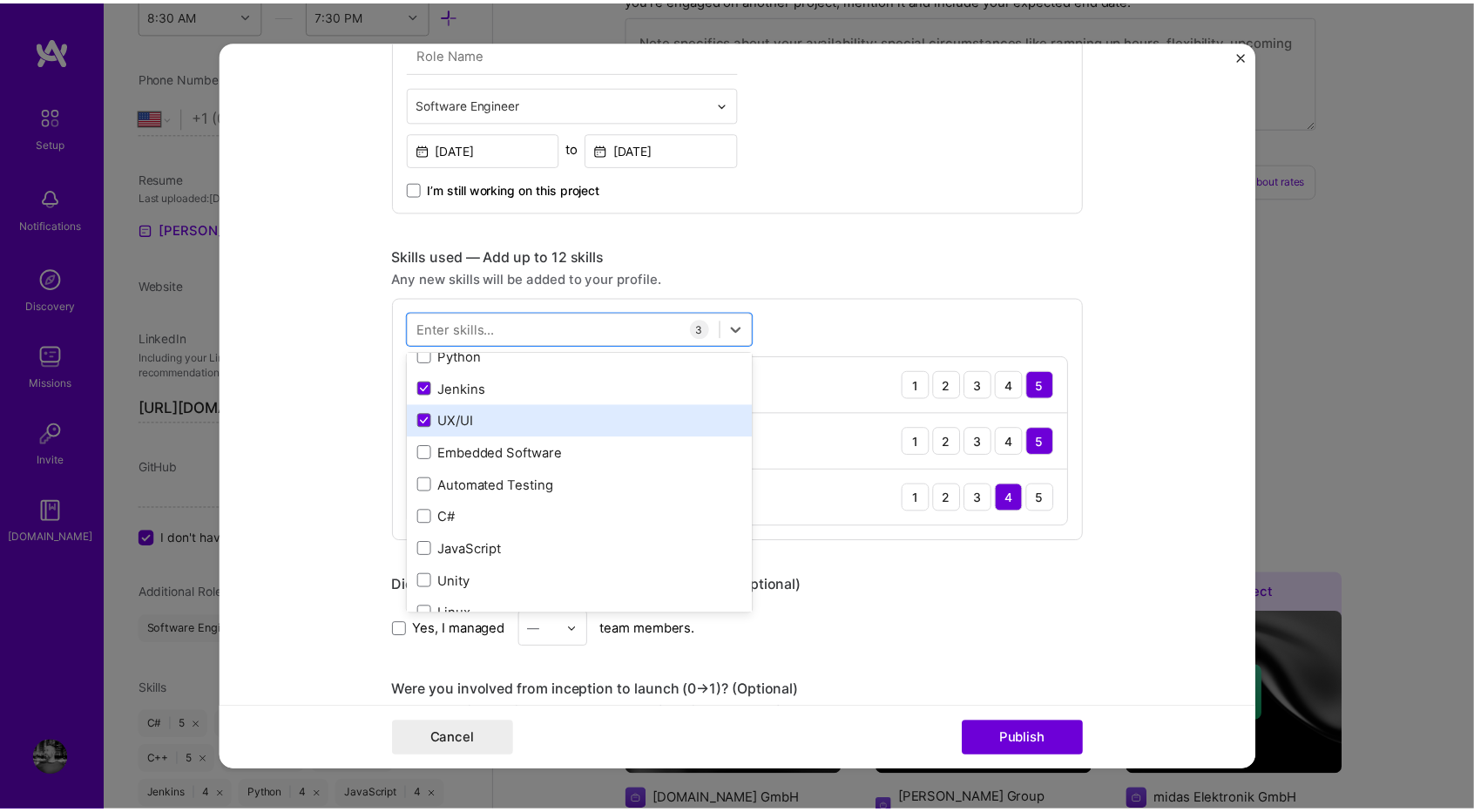
scroll to position [84, 0]
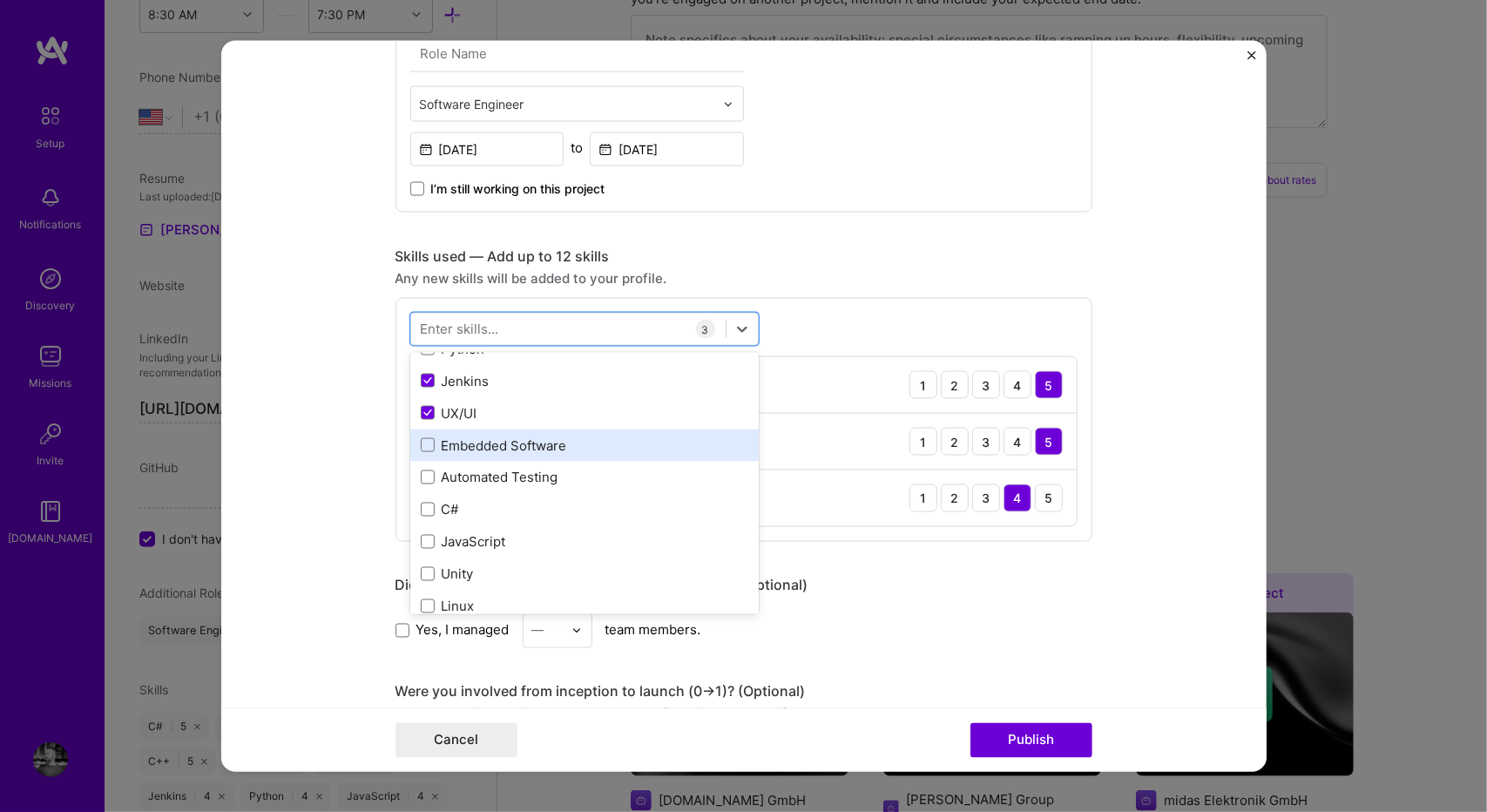
click at [523, 442] on div "Embedded Software" at bounding box center [585, 444] width 327 height 18
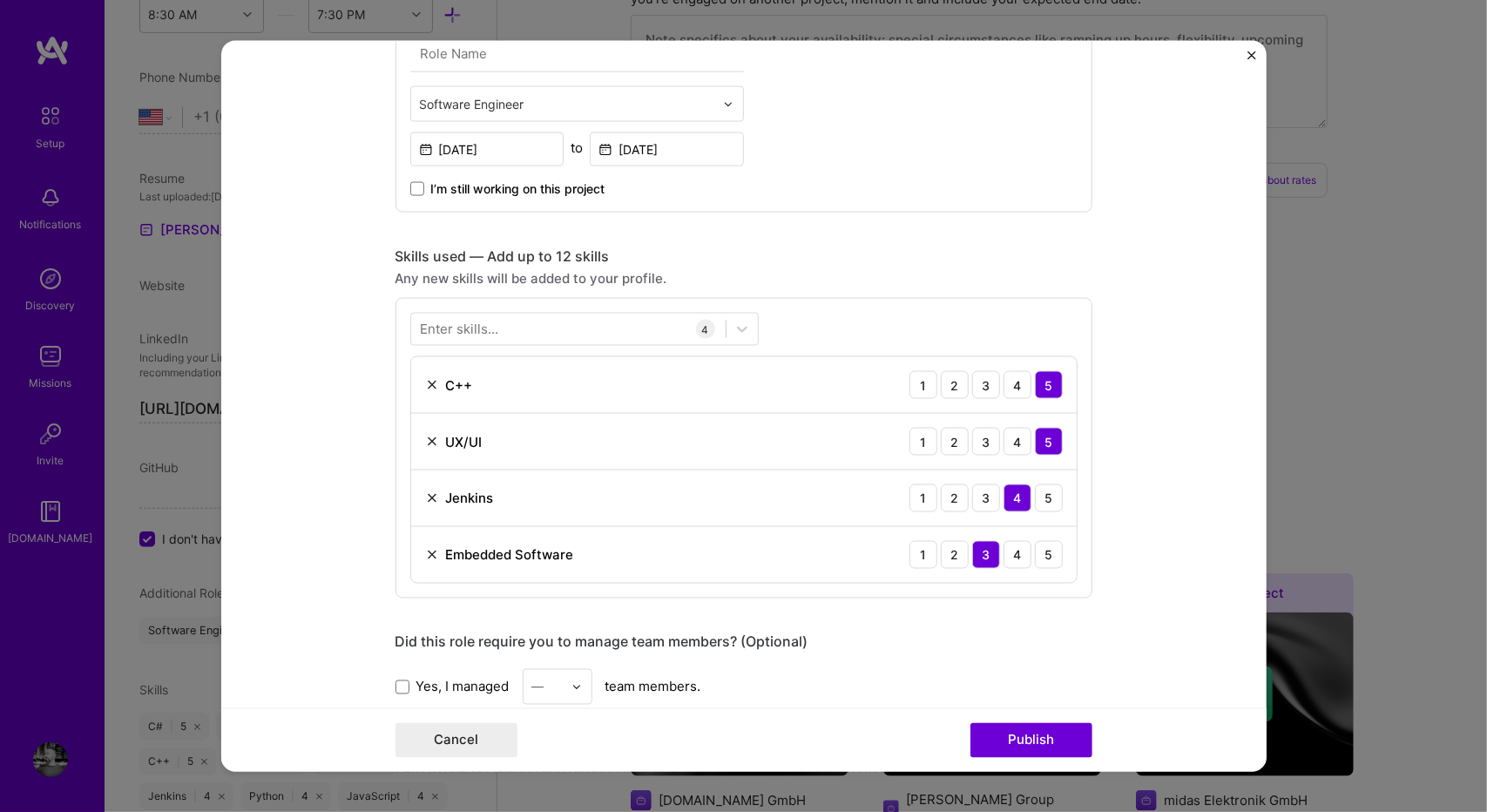
click at [1016, 679] on div "Yes, I managed — team members." at bounding box center [744, 686] width 697 height 36
click at [1020, 723] on button "Publish" at bounding box center [1031, 739] width 122 height 35
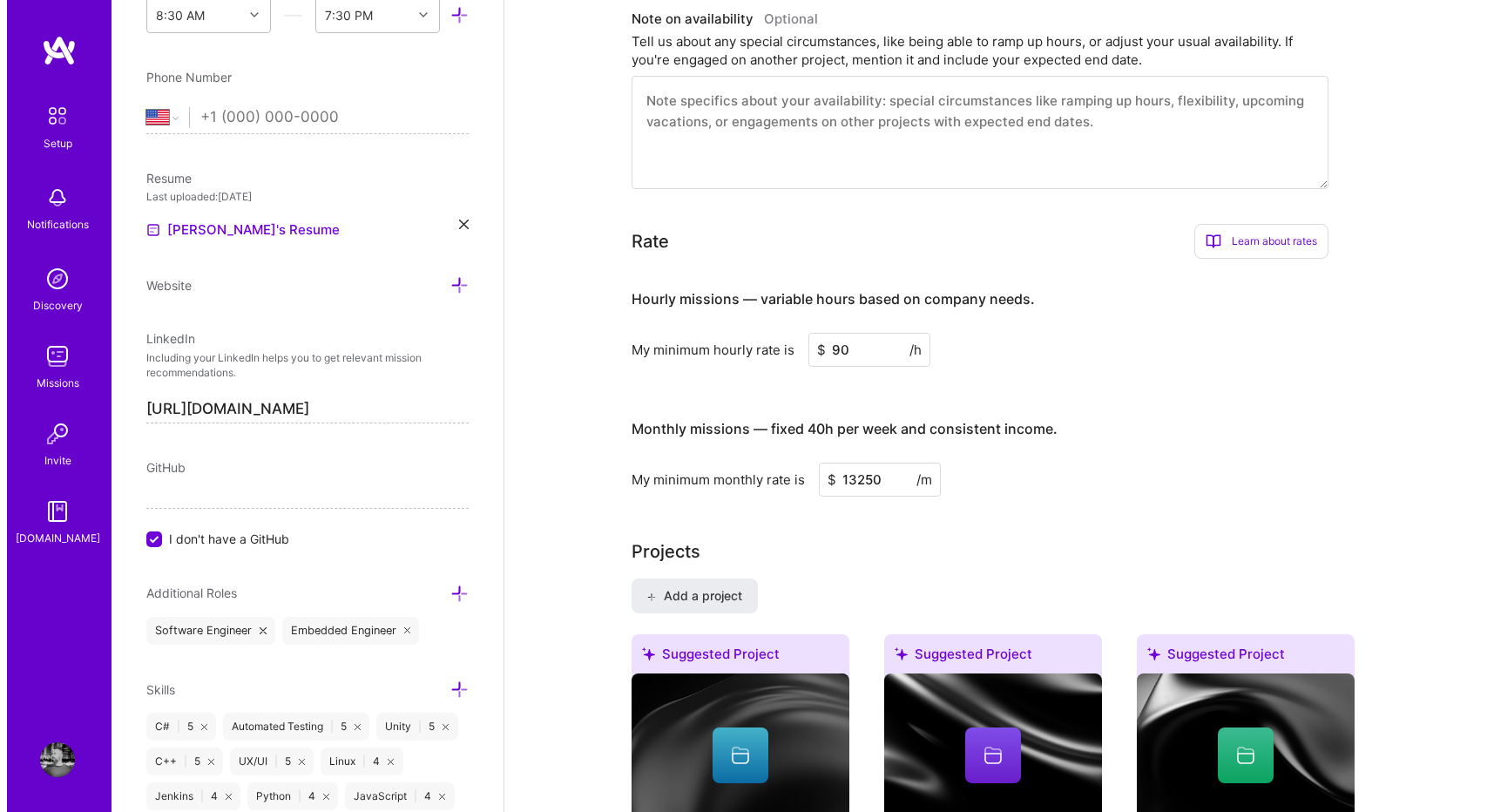
scroll to position [879, 0]
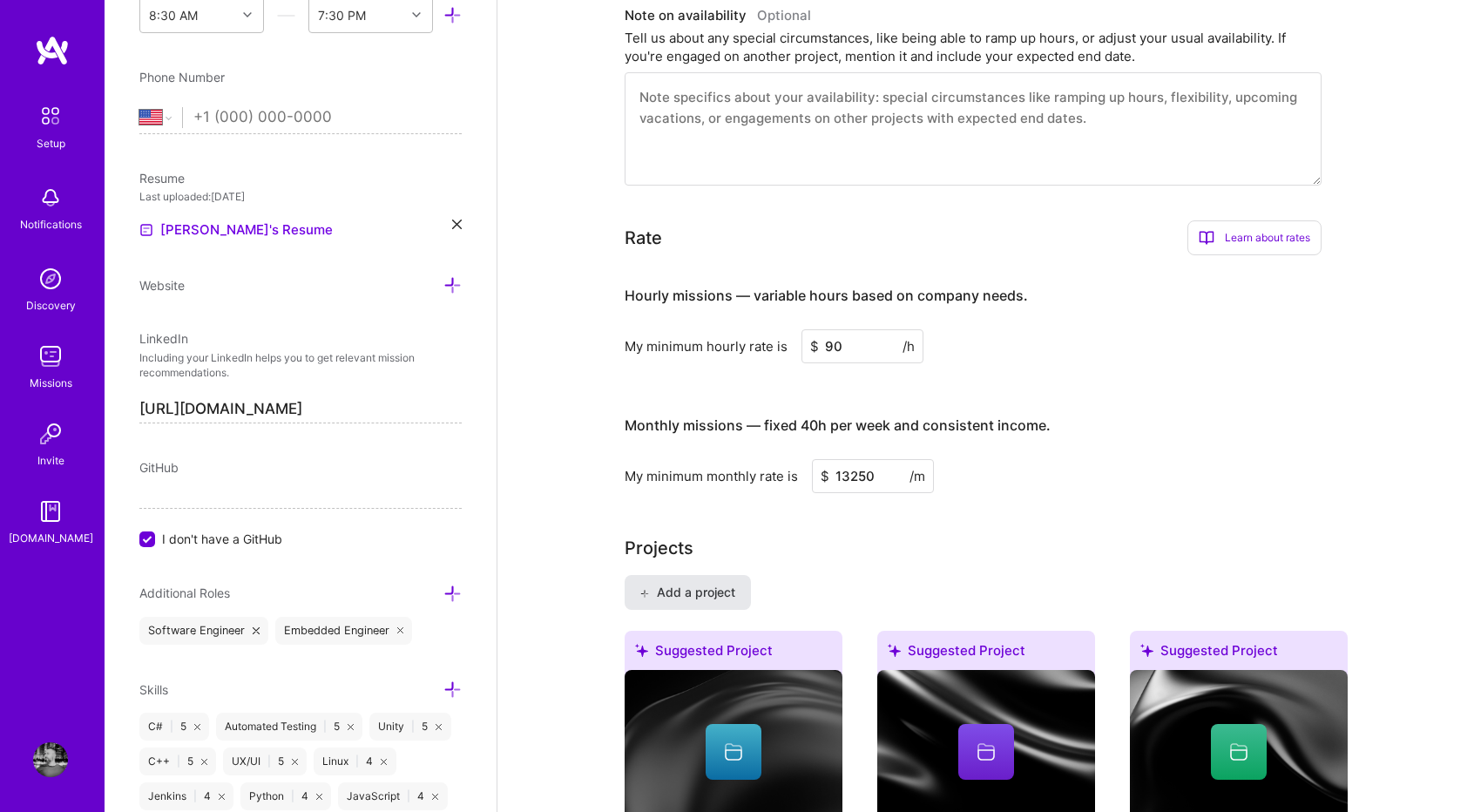
click at [714, 593] on span "Add a project" at bounding box center [687, 592] width 95 height 18
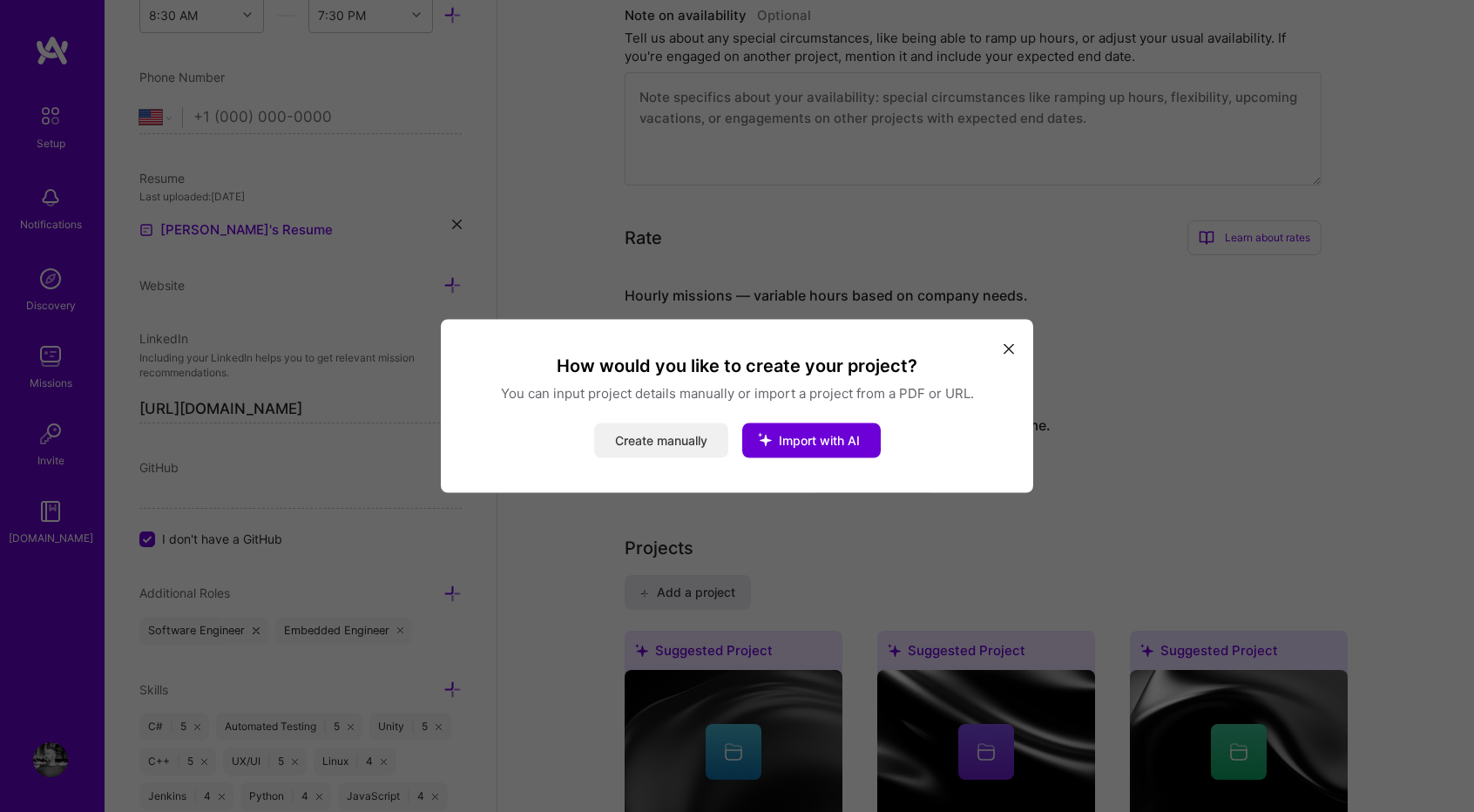
click at [676, 438] on button "Create manually" at bounding box center [661, 441] width 134 height 35
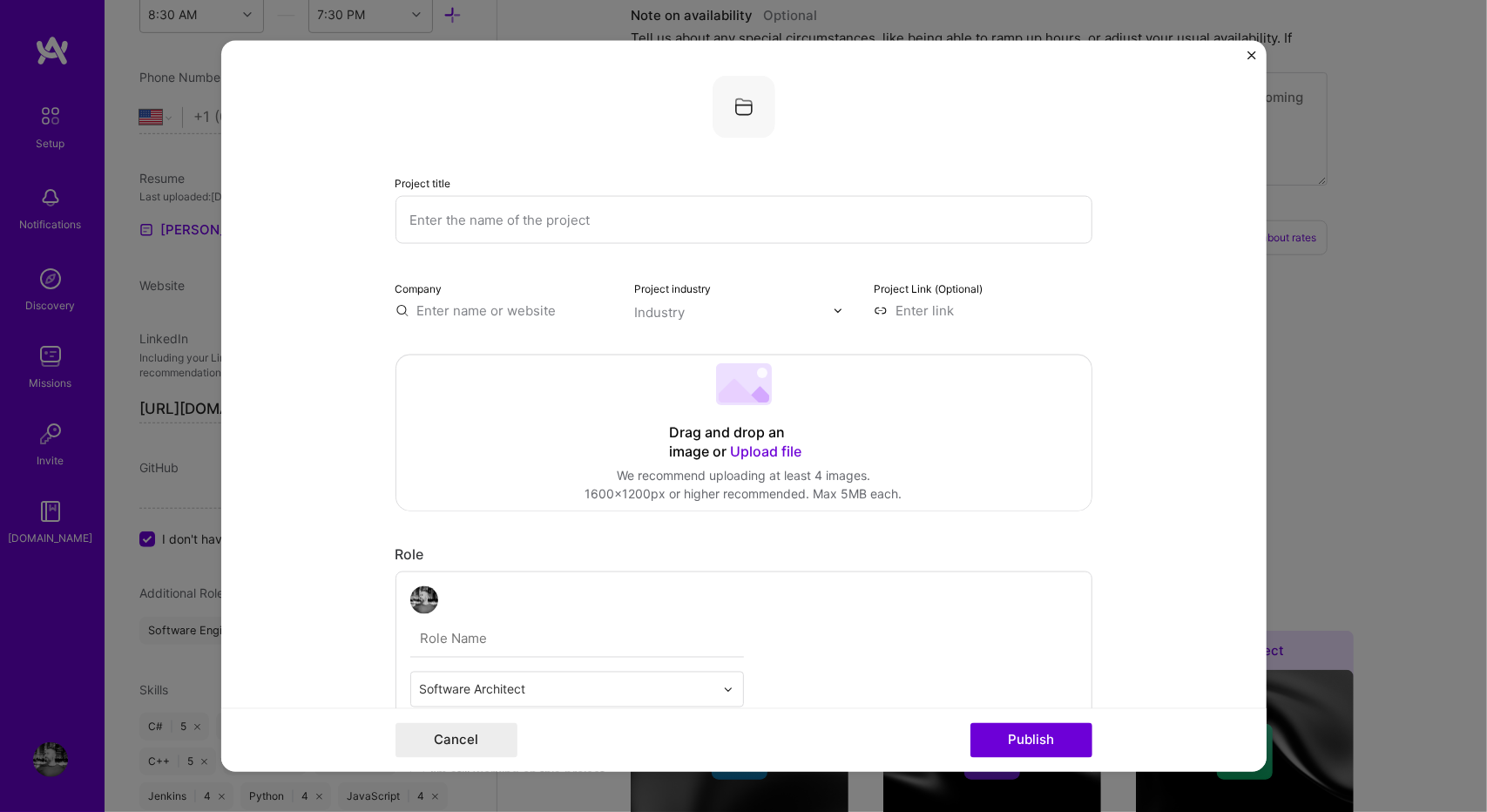
click at [537, 214] on input "text" at bounding box center [744, 220] width 697 height 48
paste input "Infineon Radar Fusion GUI"
type input "Infineon Radar Fusion GUI"
click at [316, 354] on form "Project title Infineon Radar Fusion GUI Company Project industry Industry Proje…" at bounding box center [744, 406] width 1045 height 731
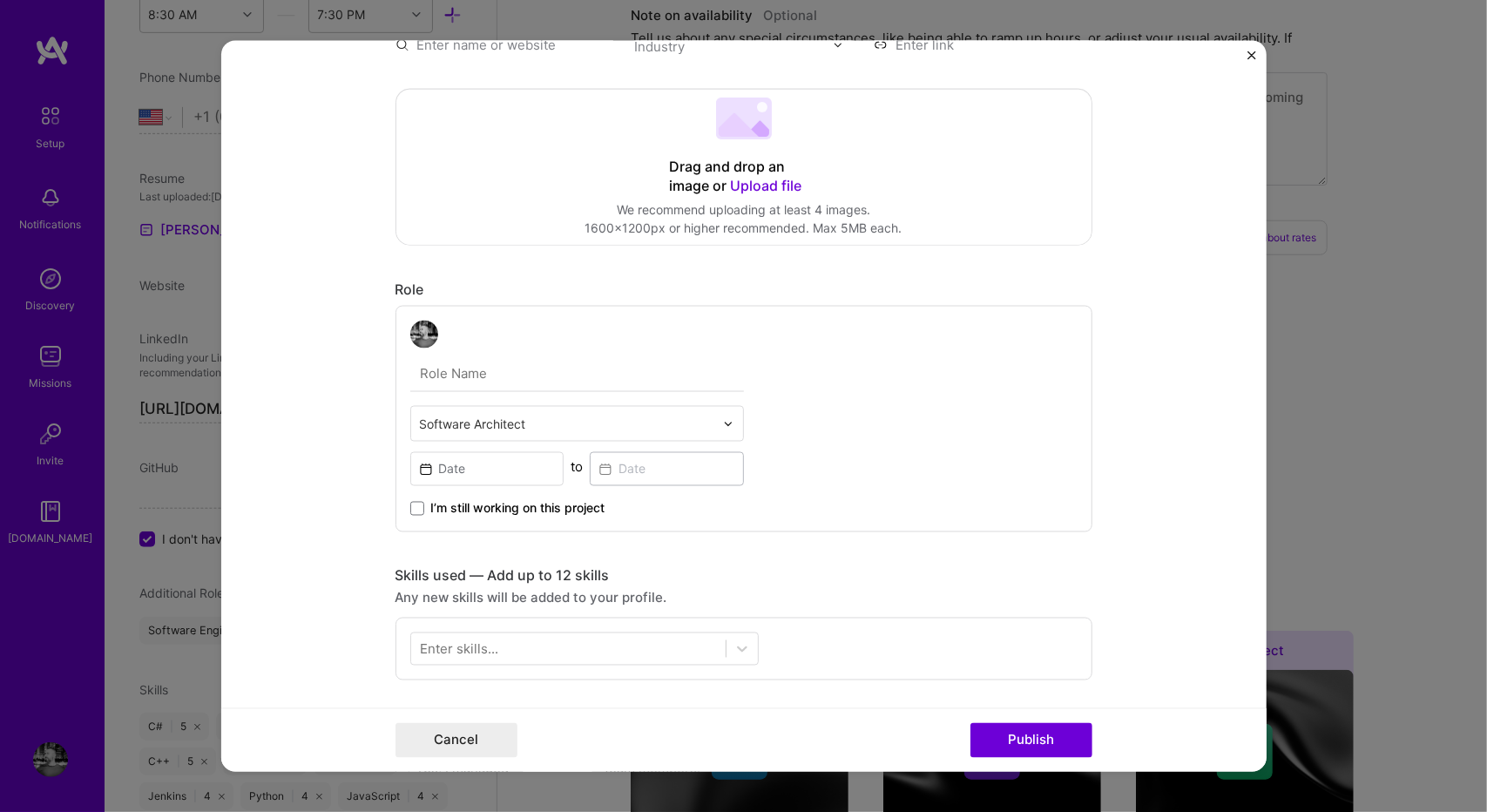
scroll to position [268, 0]
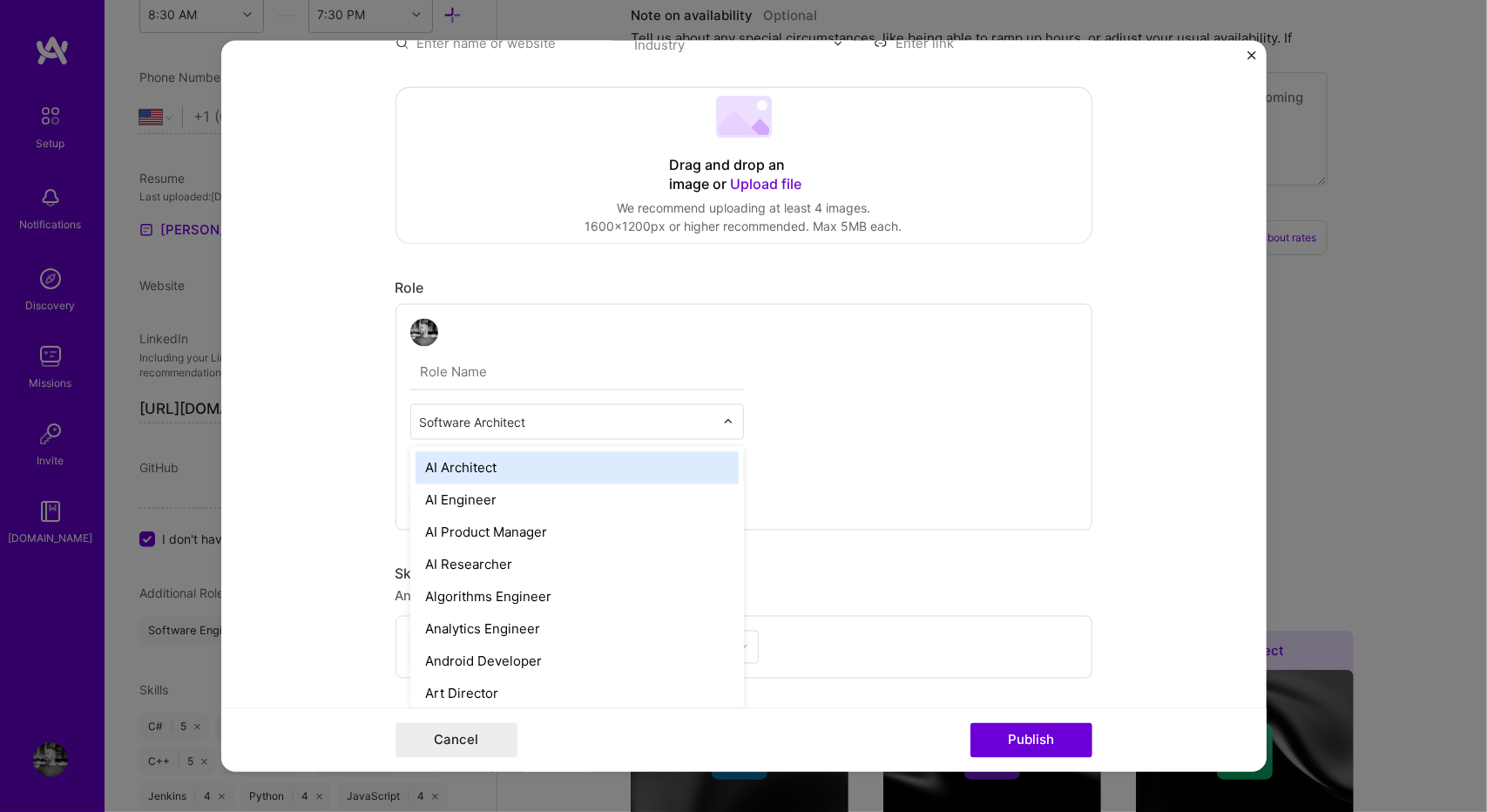
click at [548, 427] on input "text" at bounding box center [567, 422] width 294 height 18
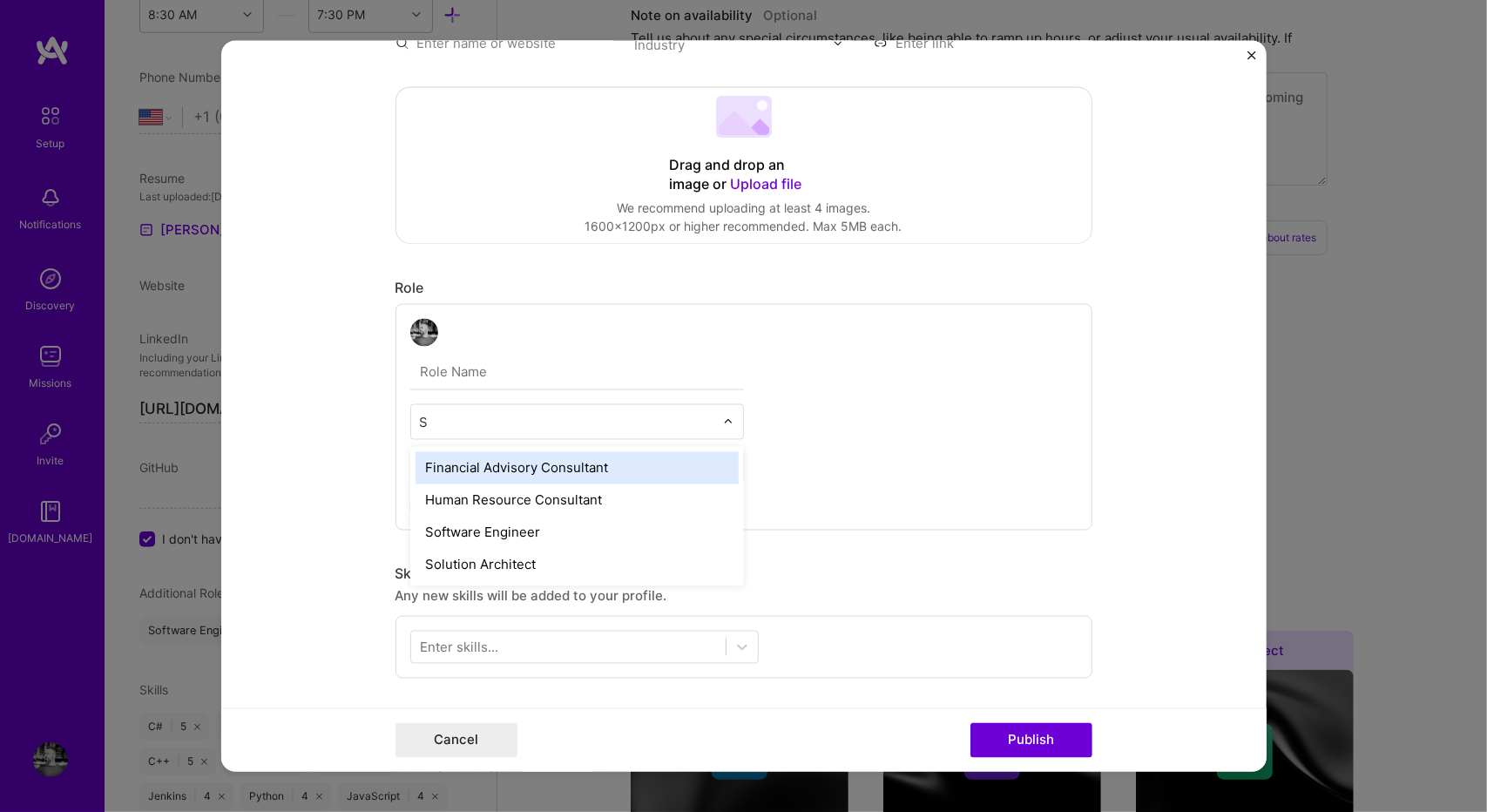
type input "So"
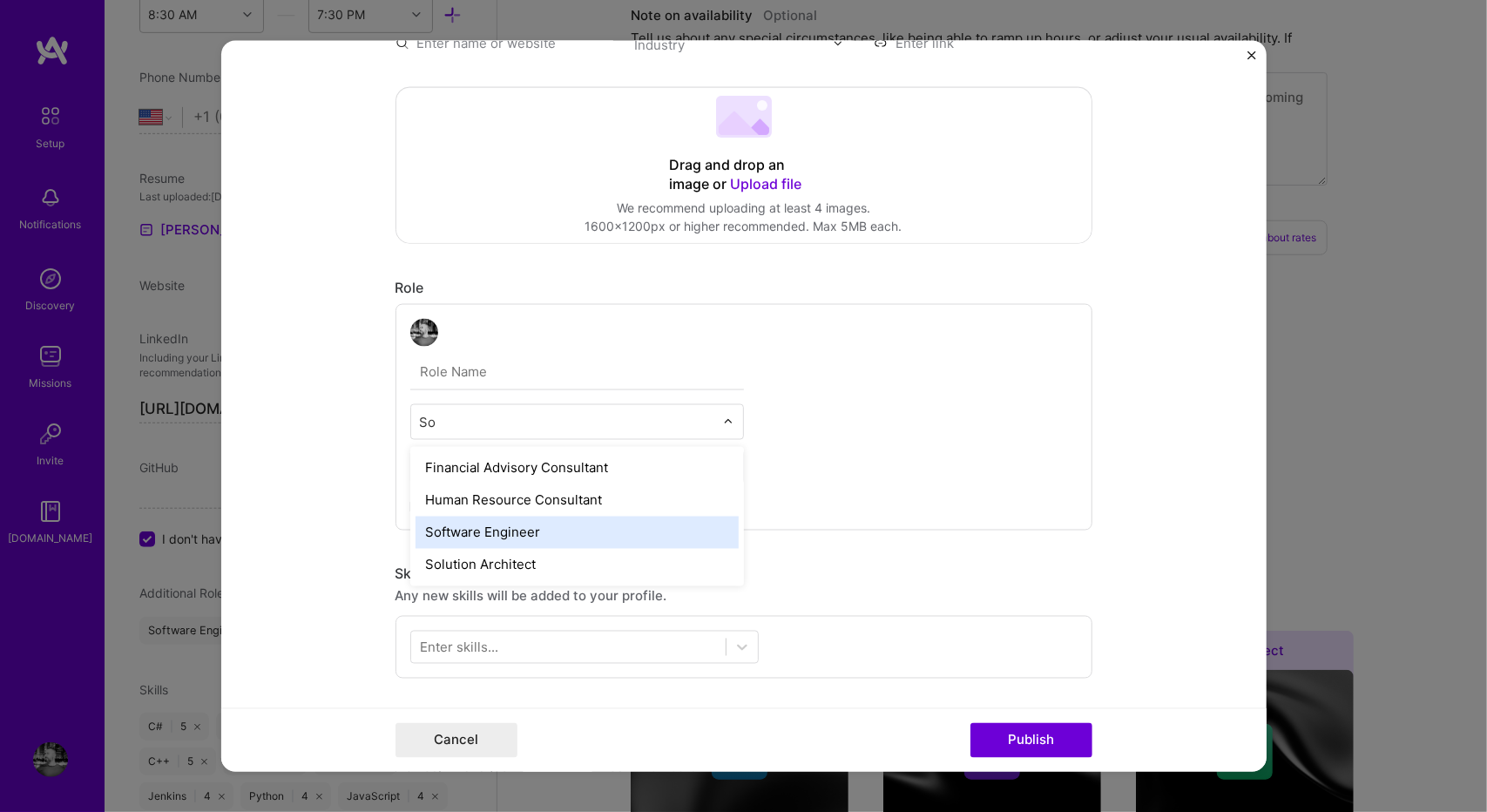
click at [505, 536] on div "Software Engineer" at bounding box center [577, 532] width 323 height 32
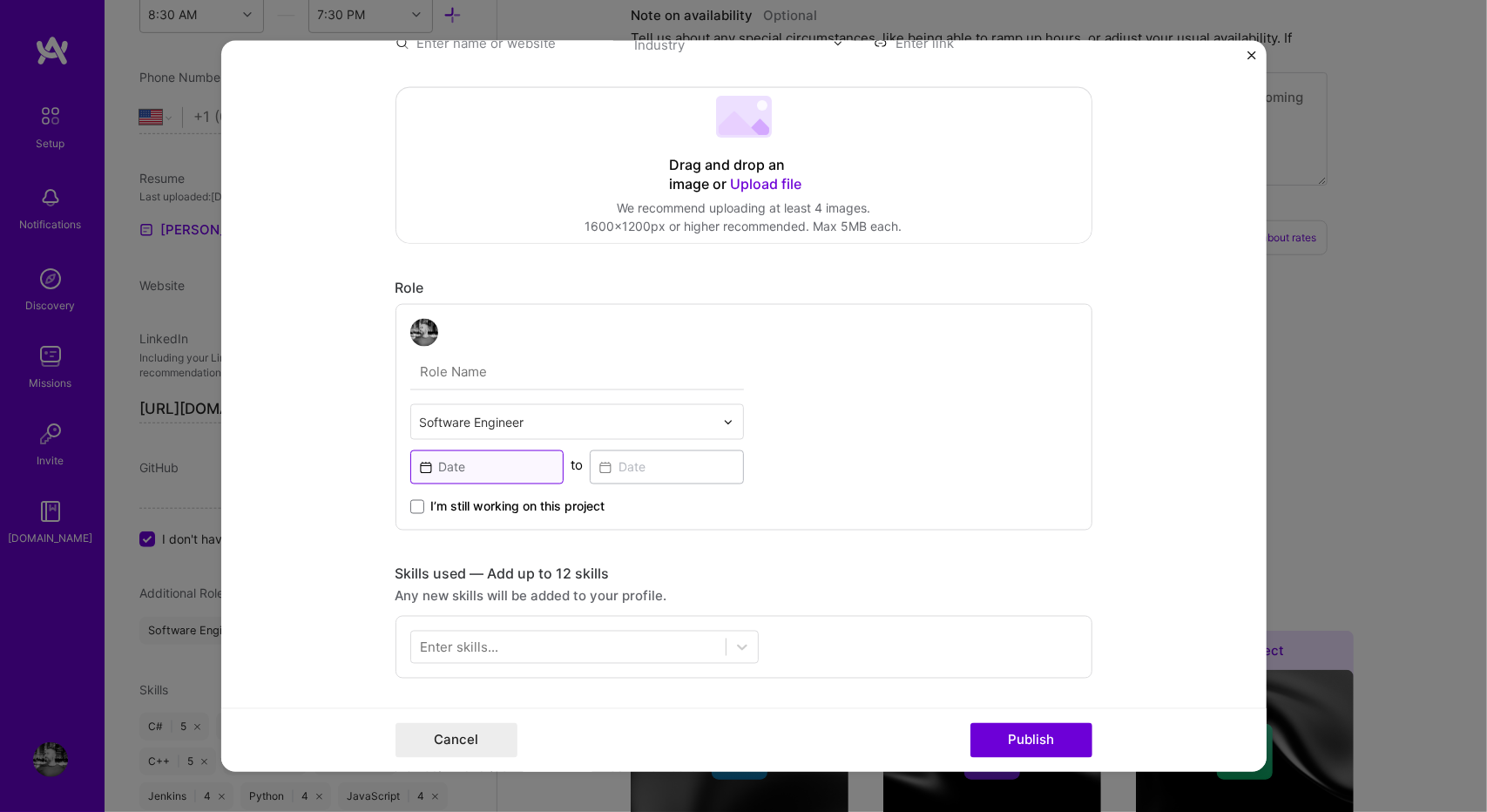
click at [492, 466] on input at bounding box center [487, 467] width 154 height 34
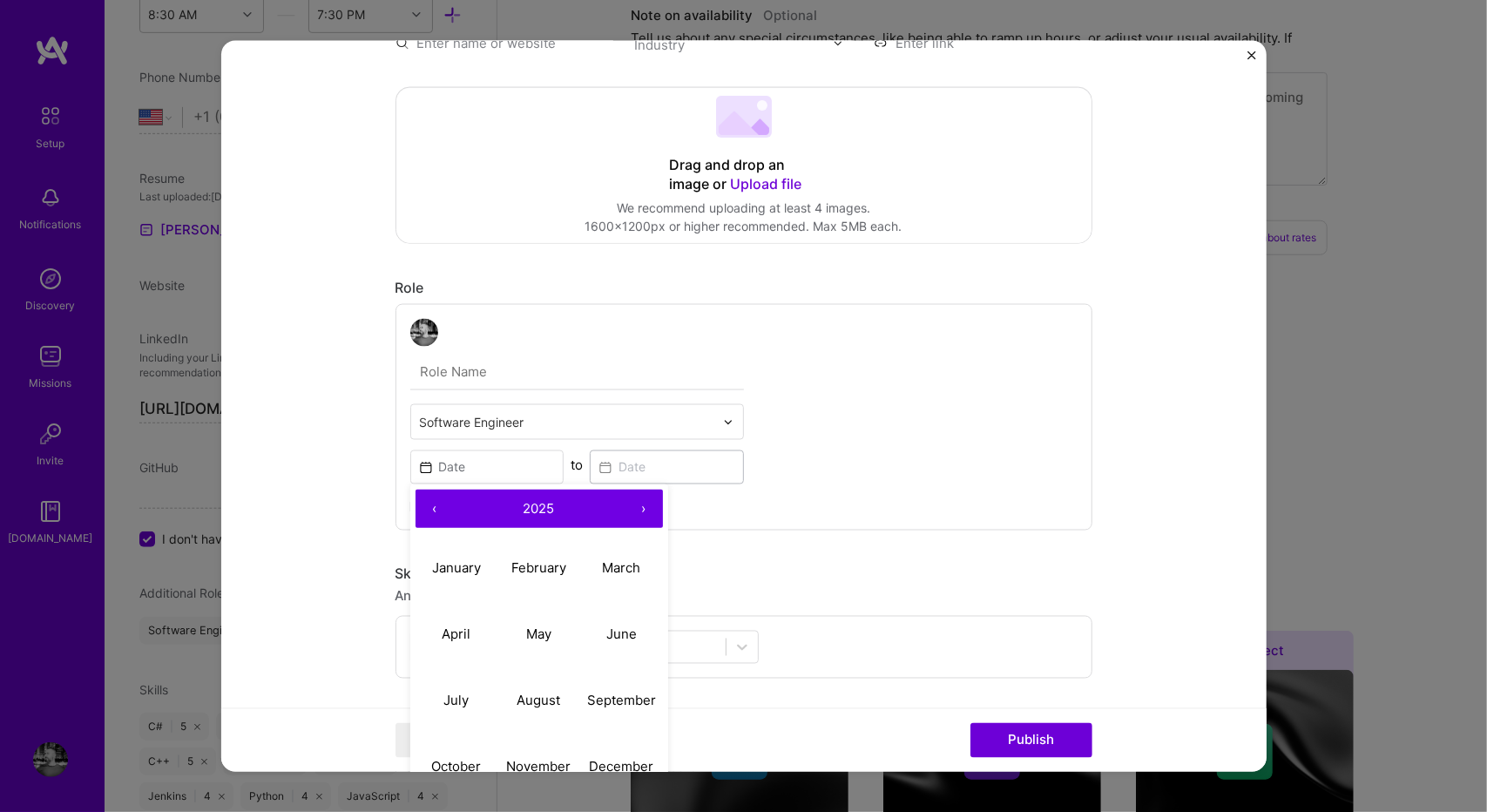
click at [628, 505] on button "›" at bounding box center [644, 508] width 39 height 38
click at [416, 513] on button "‹" at bounding box center [435, 508] width 39 height 38
click at [626, 570] on abbr "March" at bounding box center [621, 566] width 39 height 17
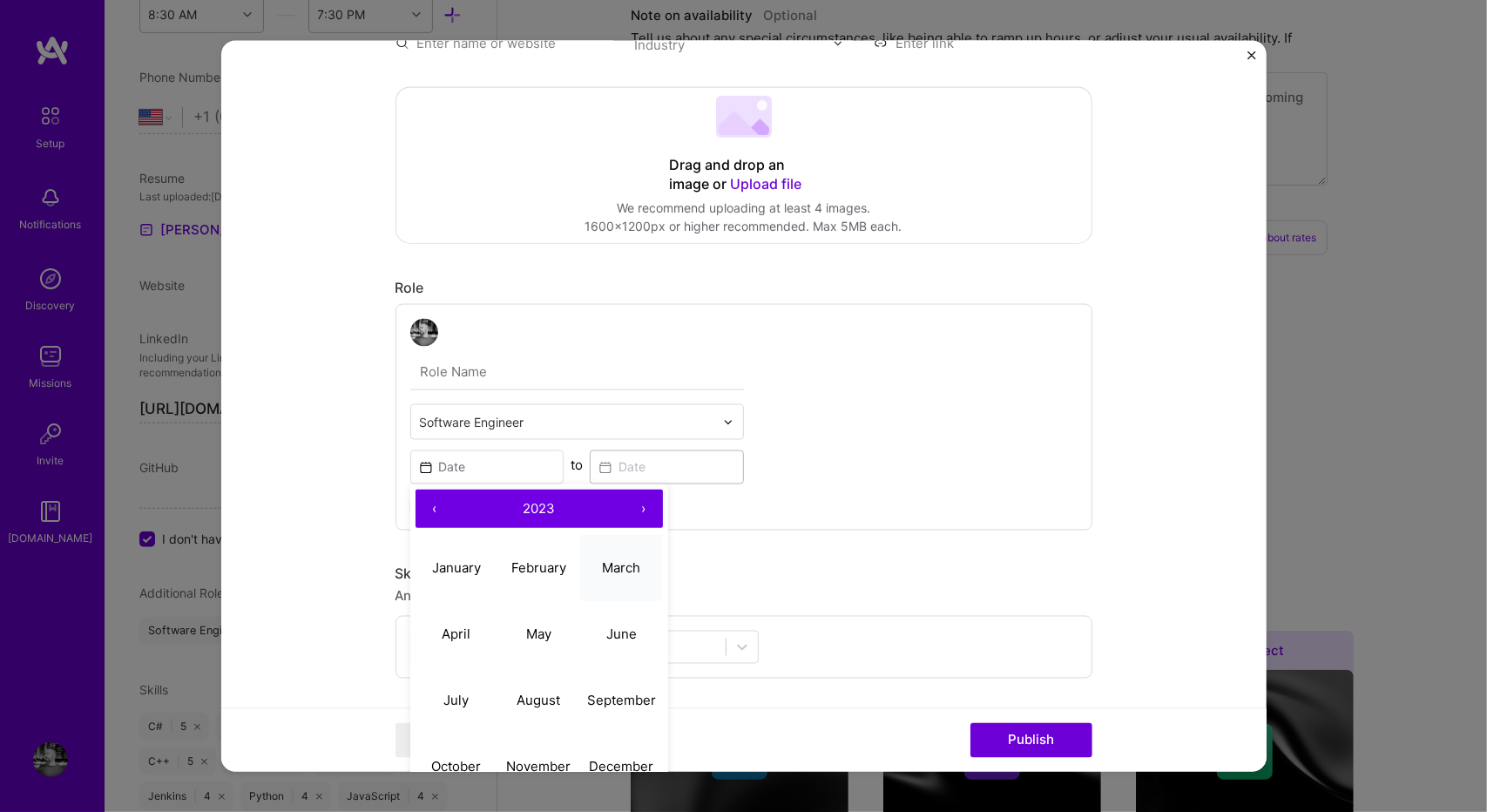
type input "[DATE]"
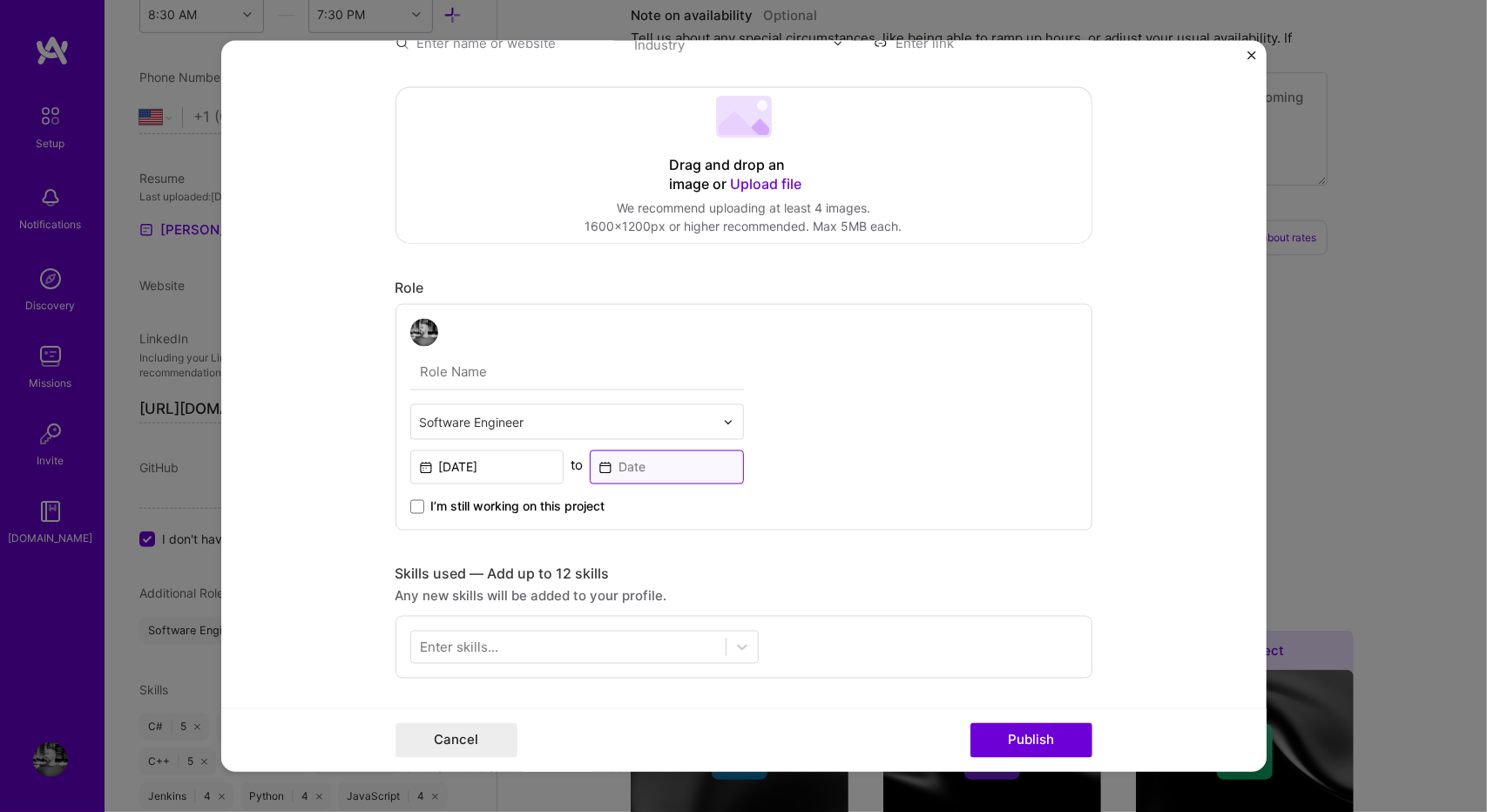
click at [690, 460] on input at bounding box center [667, 467] width 154 height 34
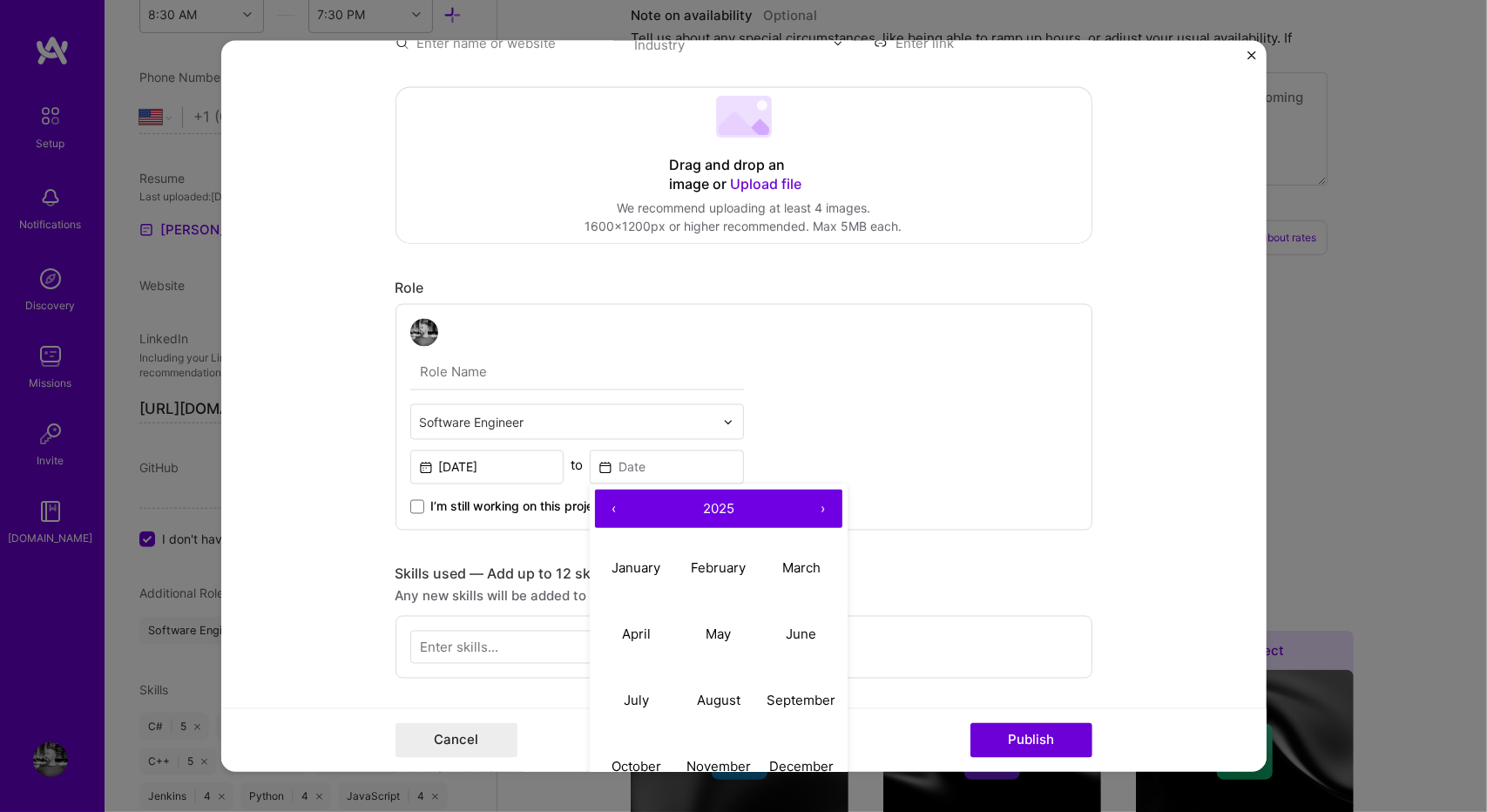
click at [610, 501] on button "‹" at bounding box center [614, 508] width 39 height 38
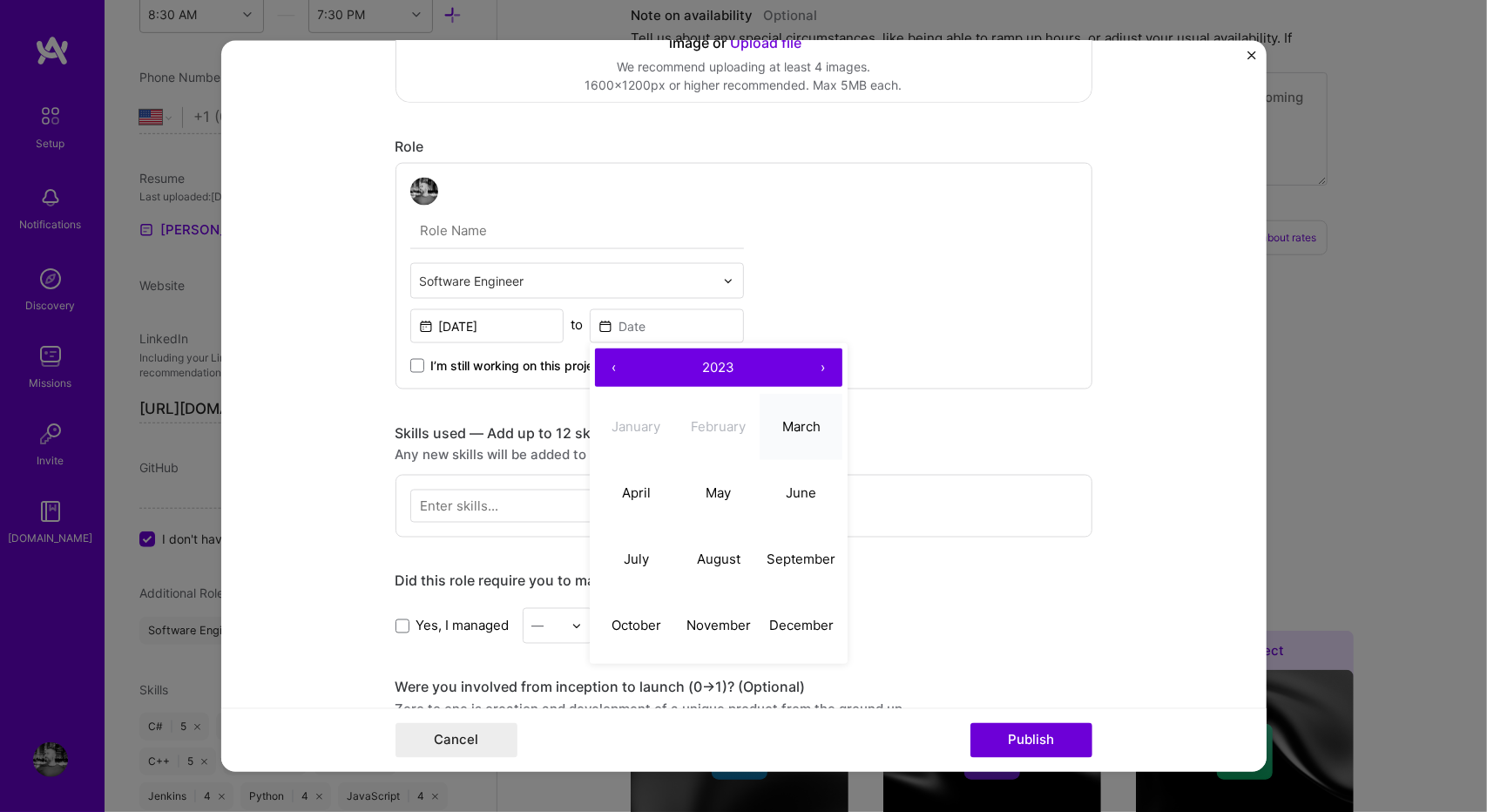
scroll to position [410, 0]
click at [785, 620] on abbr "December" at bounding box center [802, 623] width 65 height 17
type input "[DATE]"
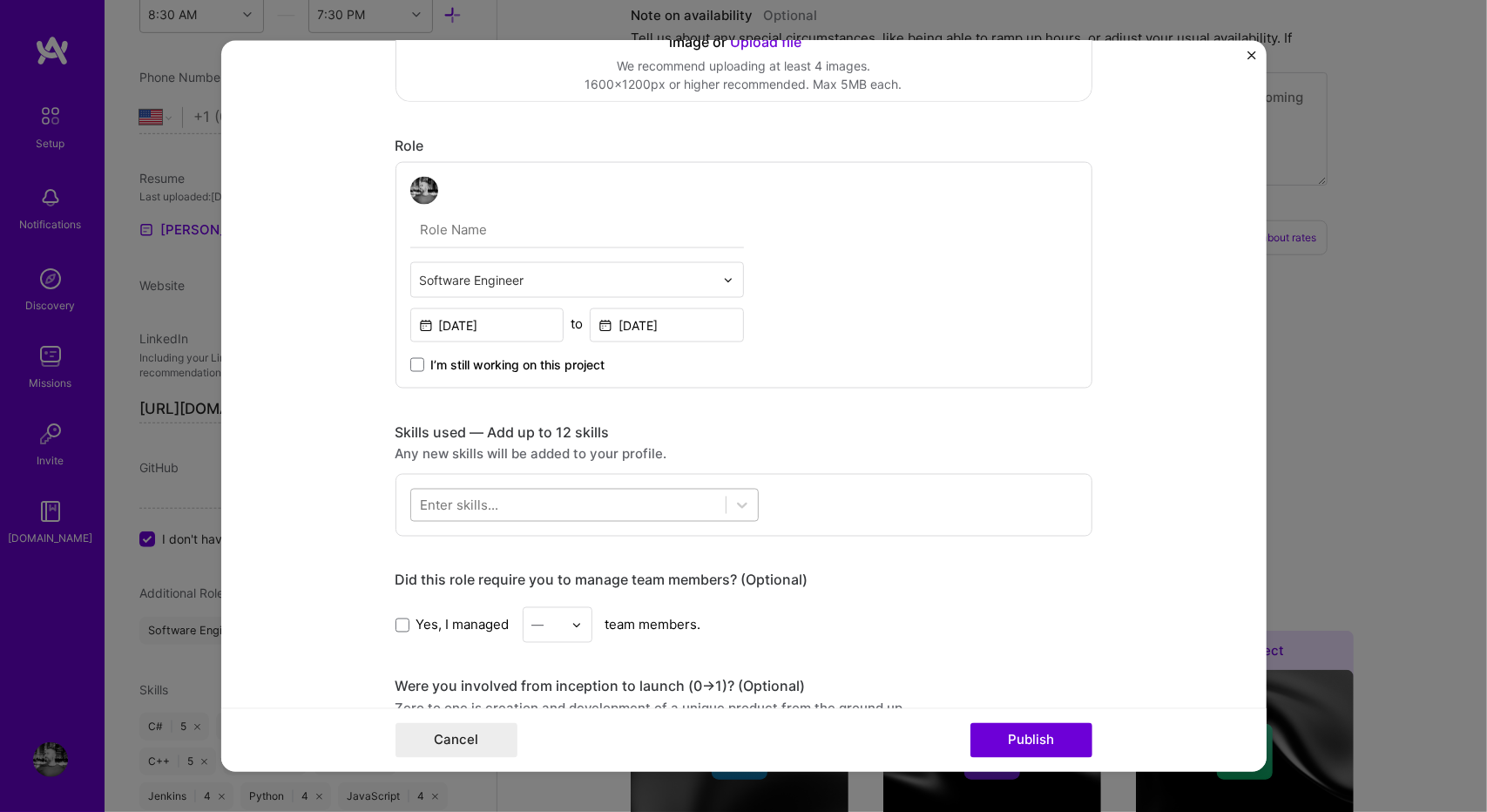
click at [676, 494] on div at bounding box center [568, 504] width 314 height 29
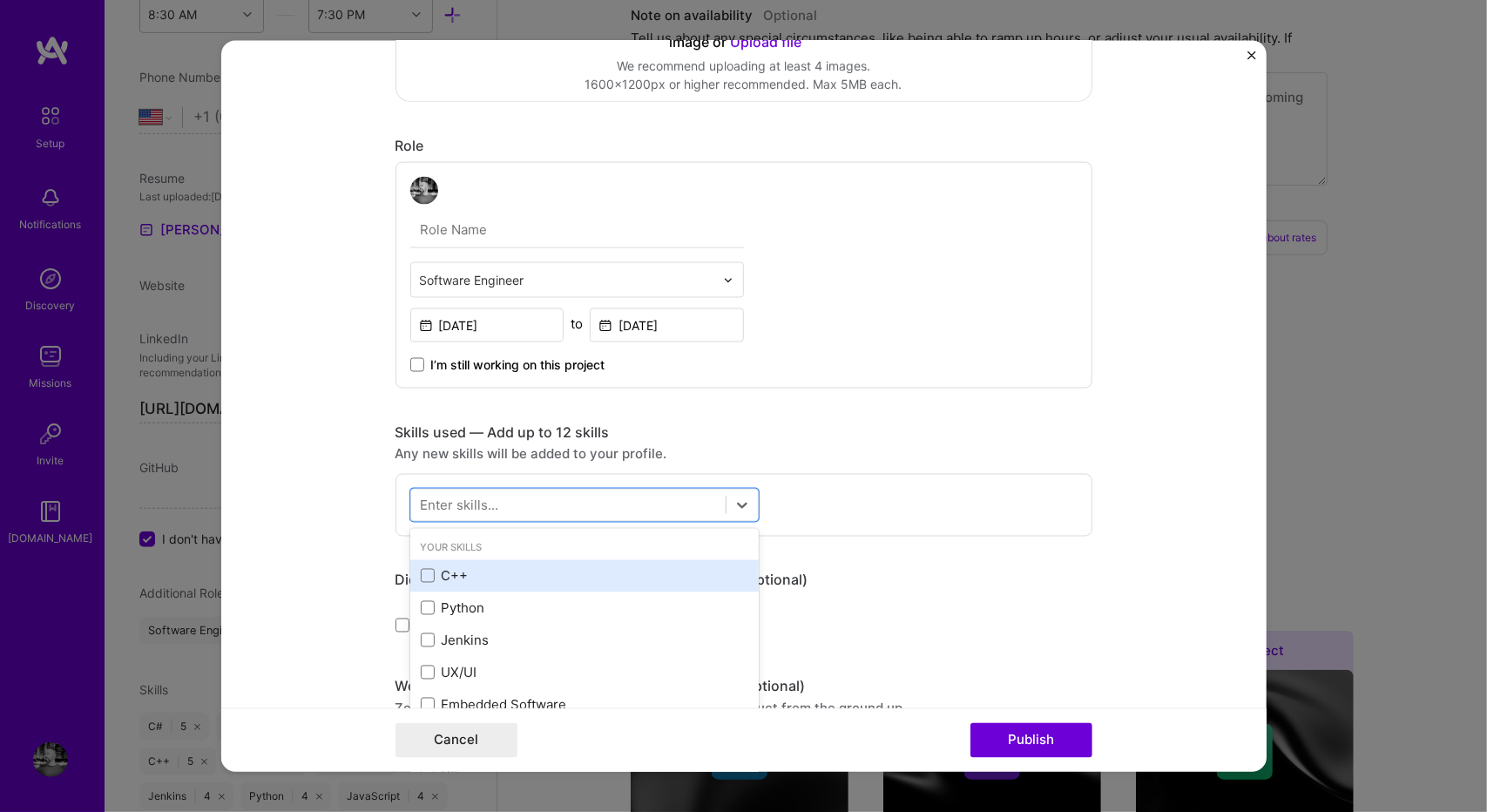
click at [578, 578] on div "C++" at bounding box center [585, 575] width 327 height 18
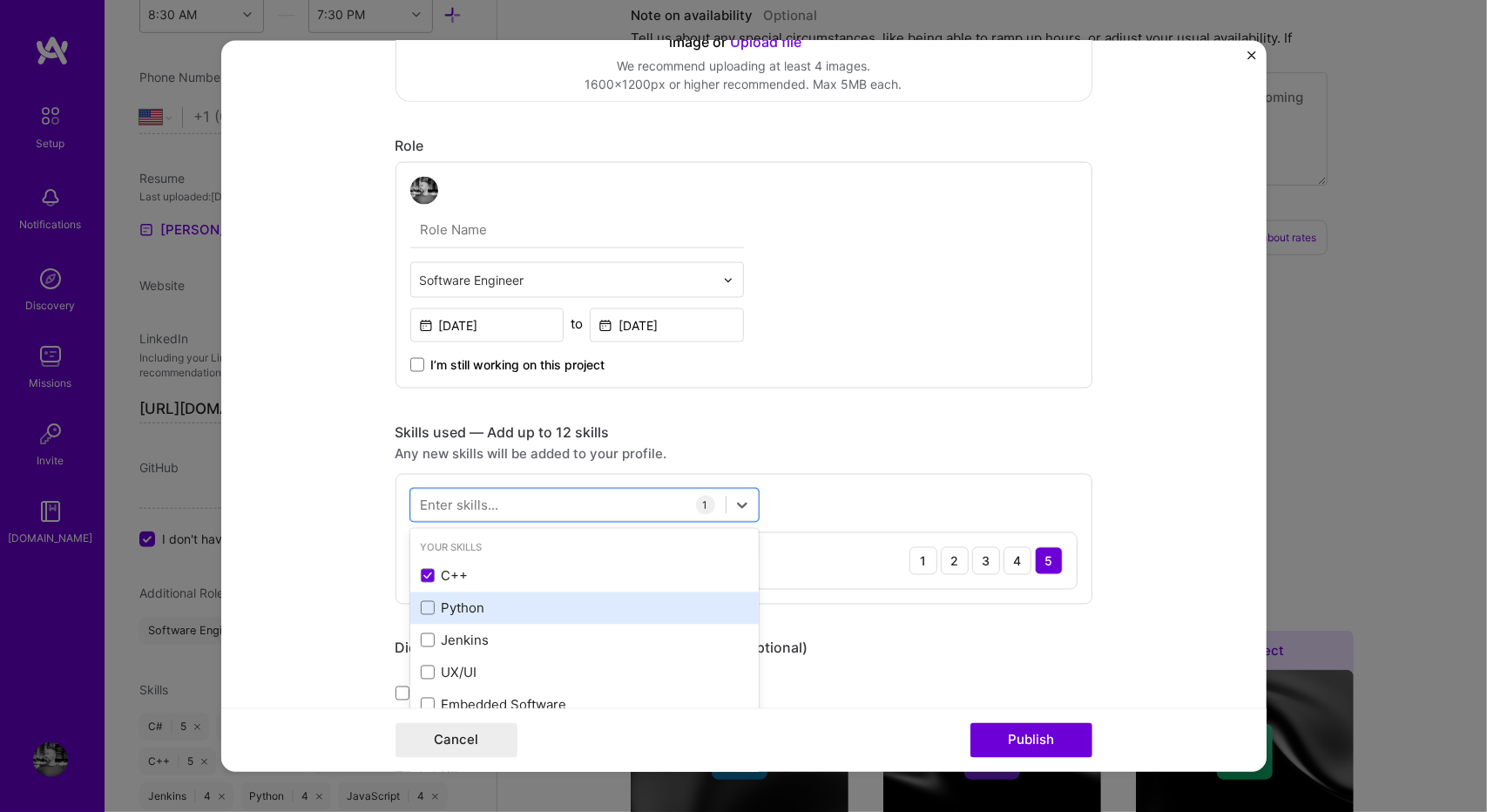
click at [556, 611] on div "Python" at bounding box center [585, 607] width 327 height 18
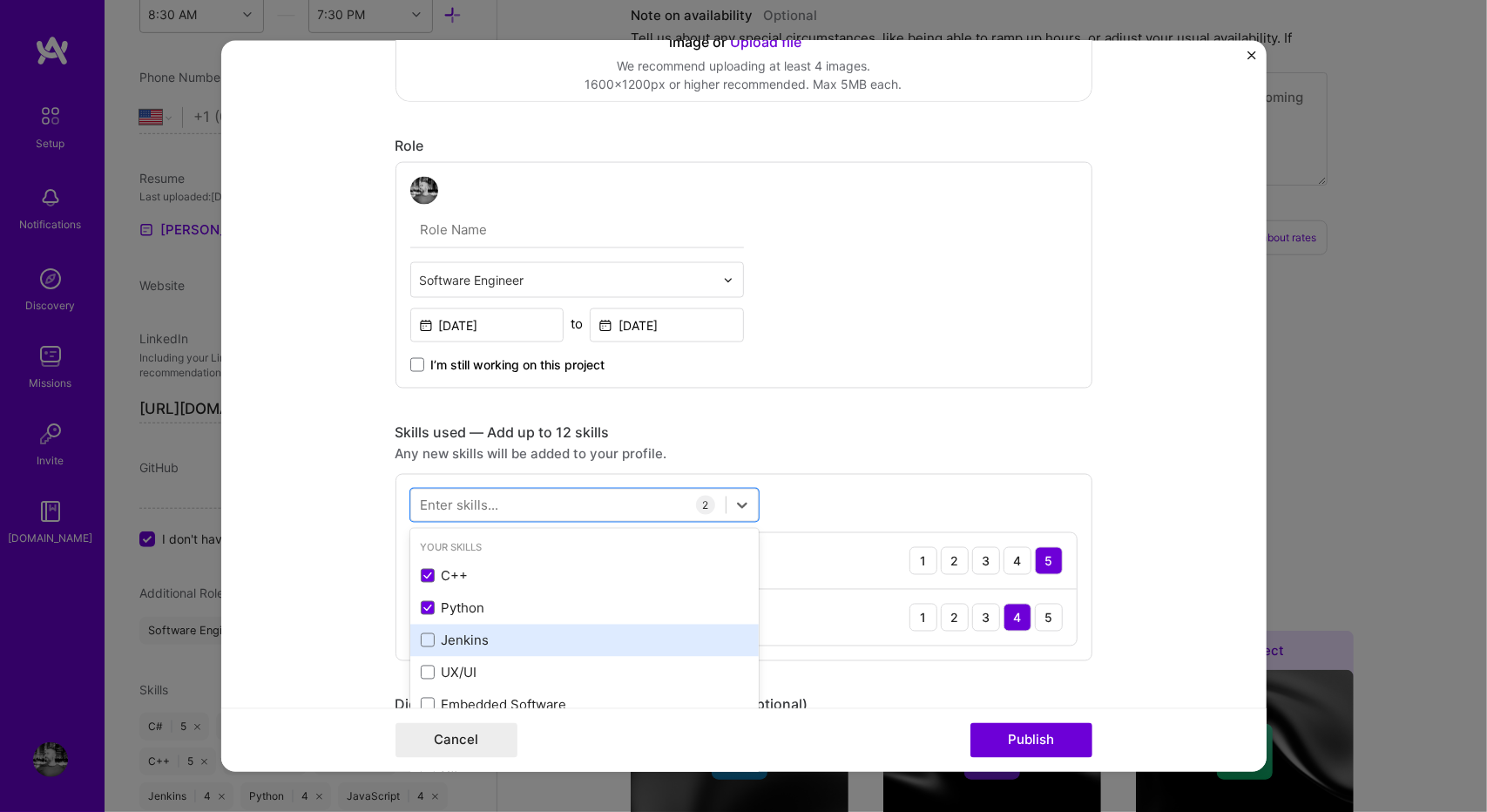
click at [550, 626] on div "Jenkins" at bounding box center [585, 640] width 348 height 32
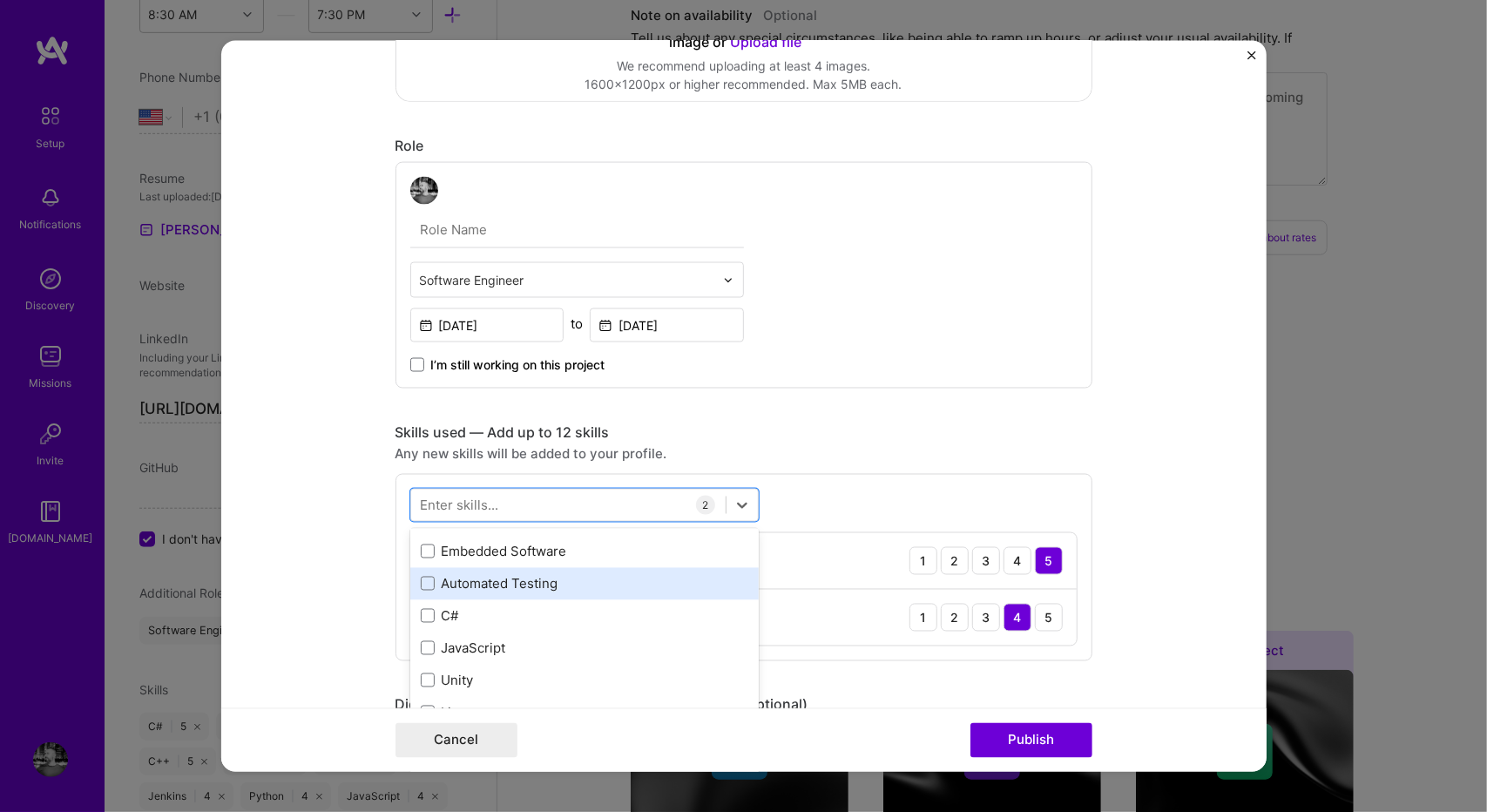
click at [502, 584] on div "Automated Testing" at bounding box center [585, 583] width 327 height 18
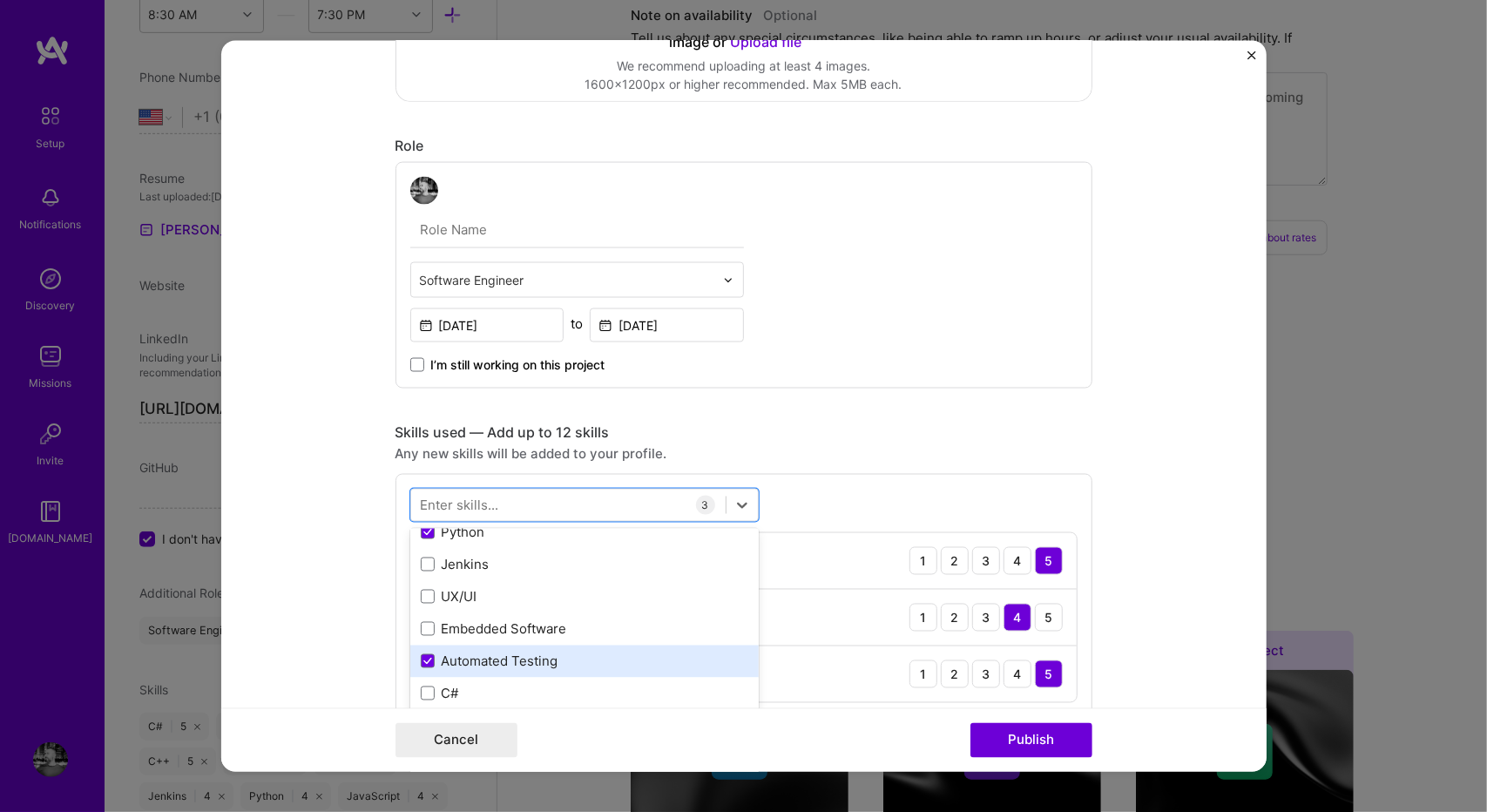
scroll to position [75, 0]
click at [502, 584] on div "UX/UI" at bounding box center [585, 597] width 348 height 32
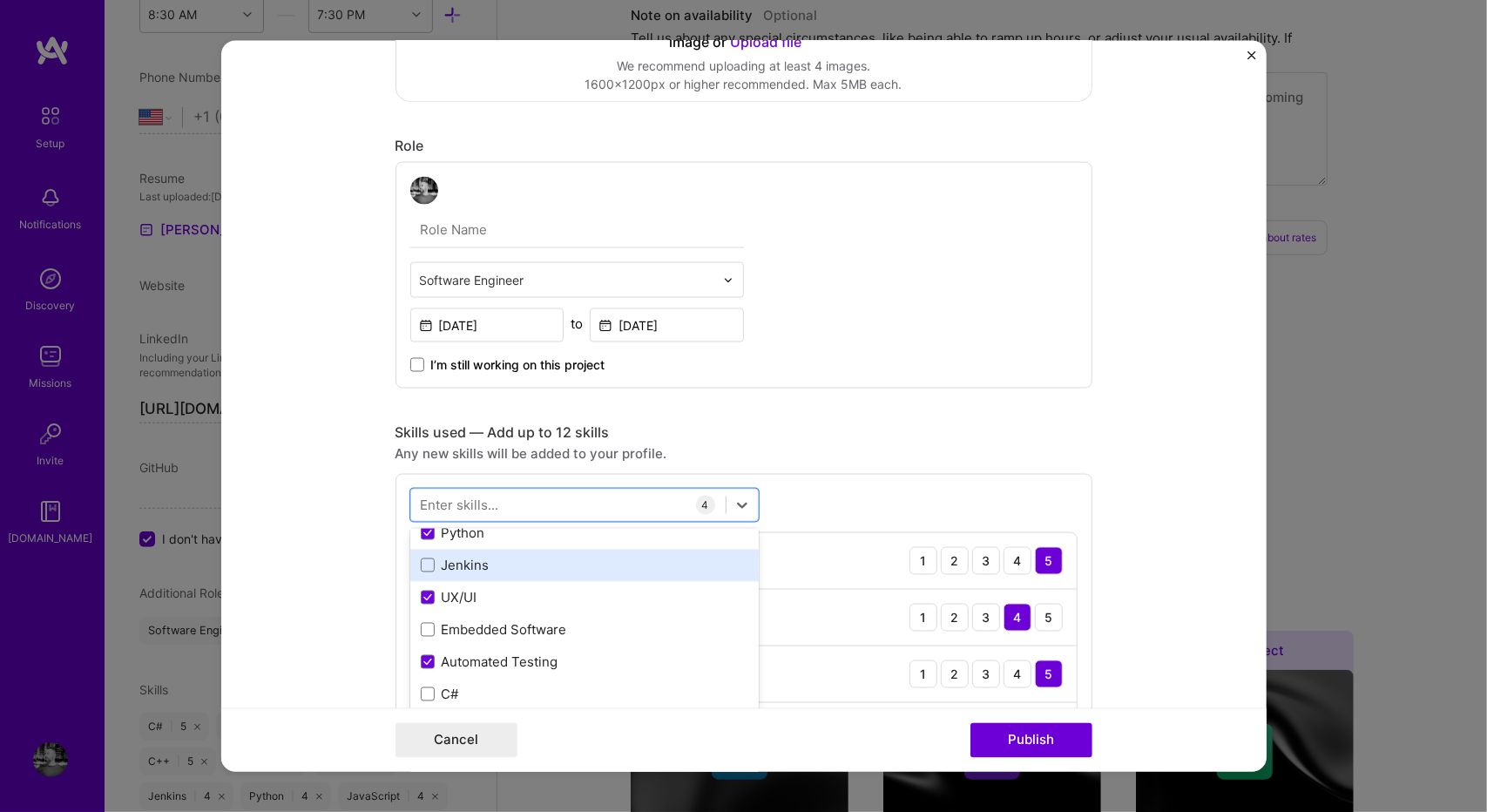
click at [503, 568] on div "Jenkins" at bounding box center [585, 564] width 327 height 18
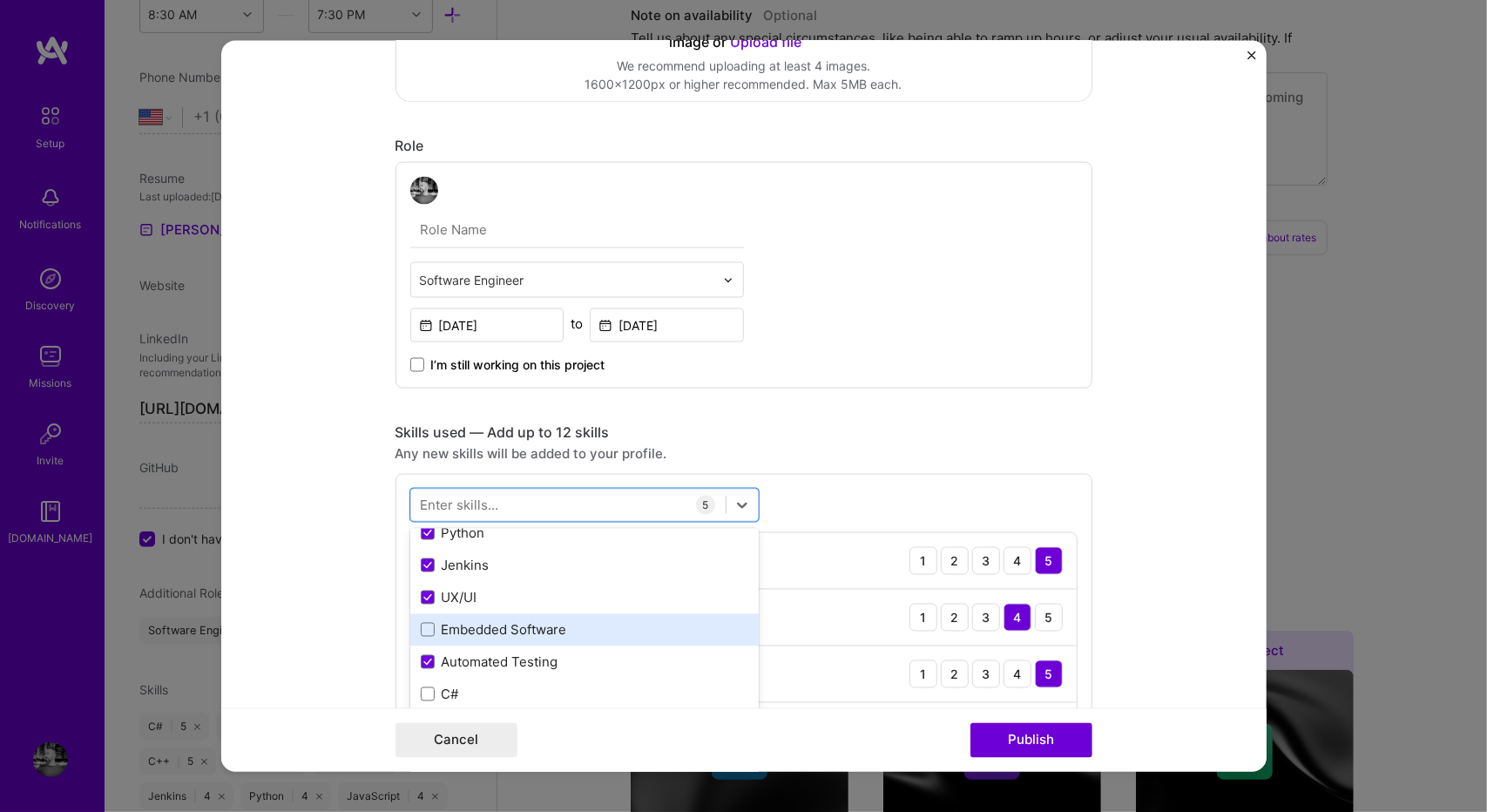
click at [509, 637] on div "Embedded Software" at bounding box center [585, 629] width 348 height 32
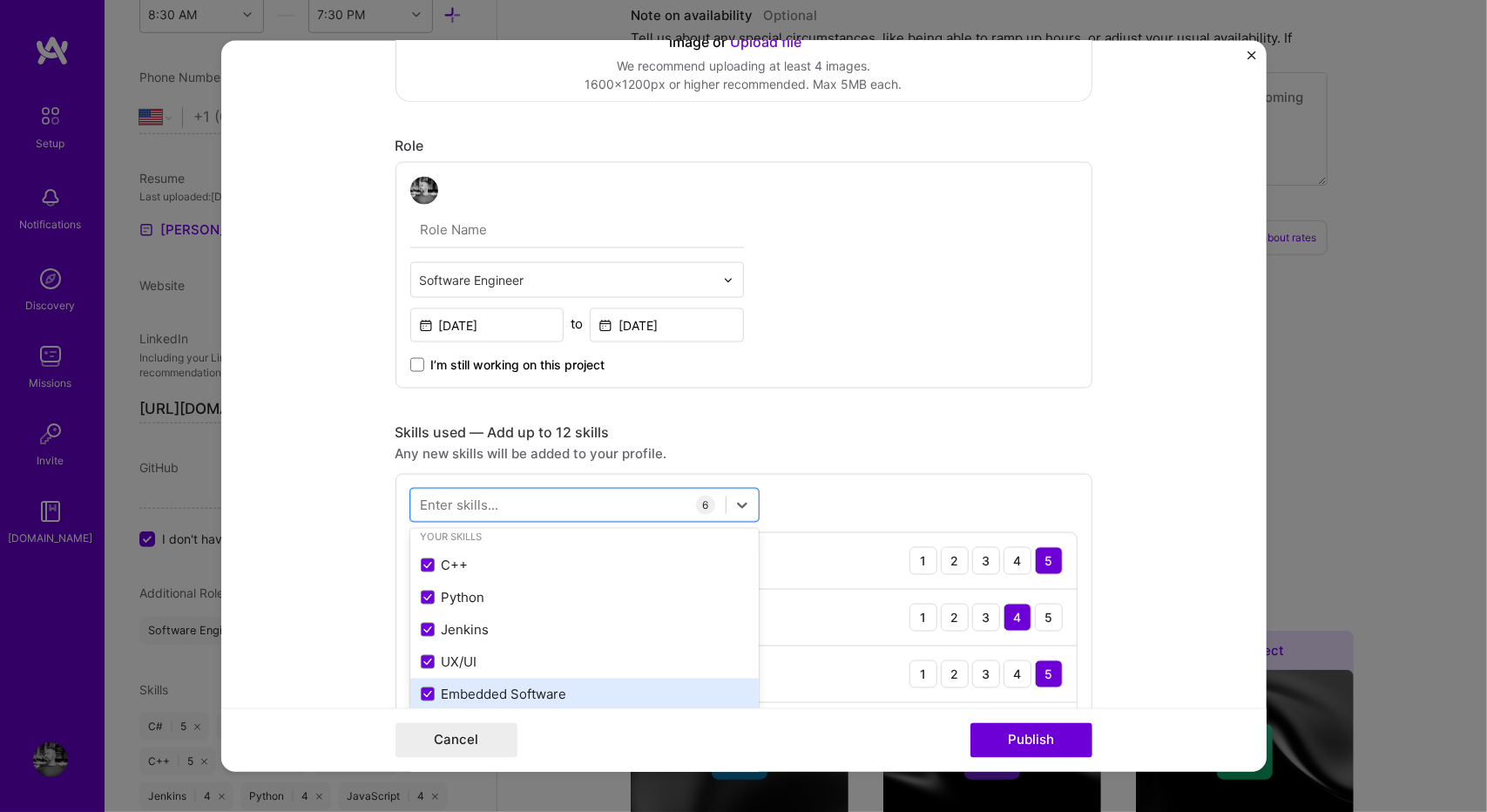
scroll to position [0, 0]
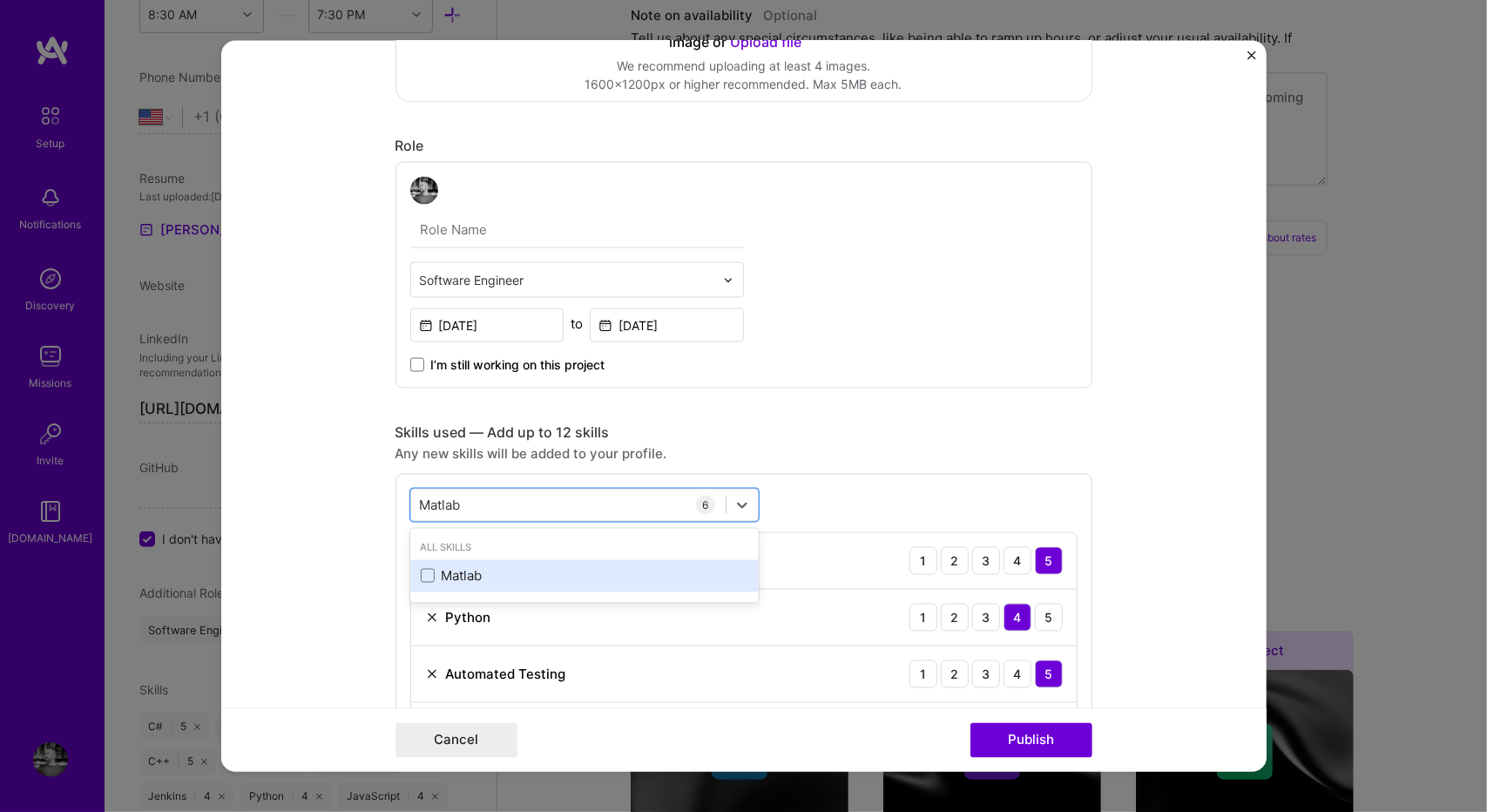
click at [487, 569] on div "Matlab" at bounding box center [585, 575] width 327 height 18
type input "Matlab"
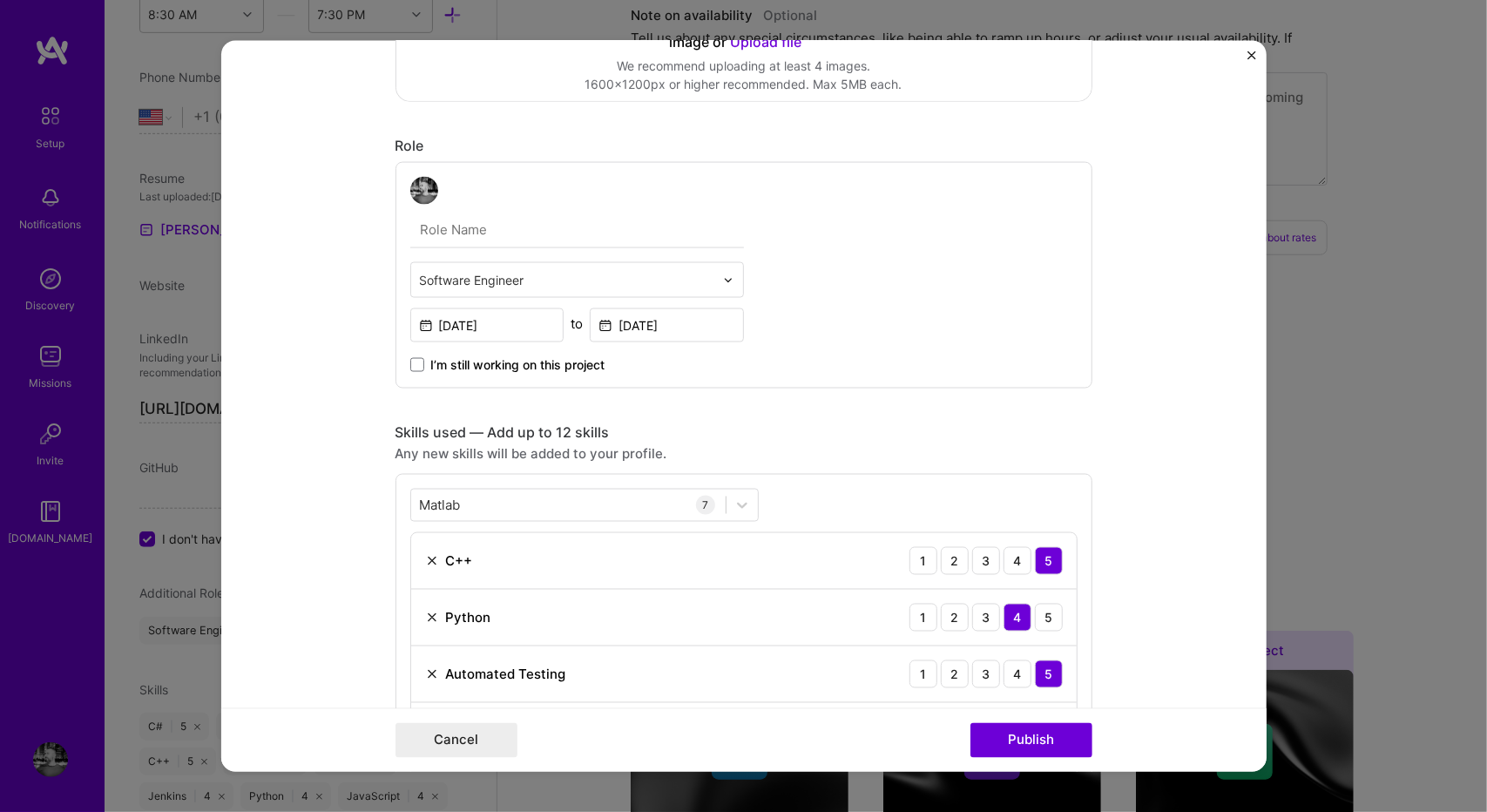
click at [833, 417] on div "Project title Infineon Radar Fusion GUI Company Project industry Industry Proje…" at bounding box center [744, 803] width 697 height 2273
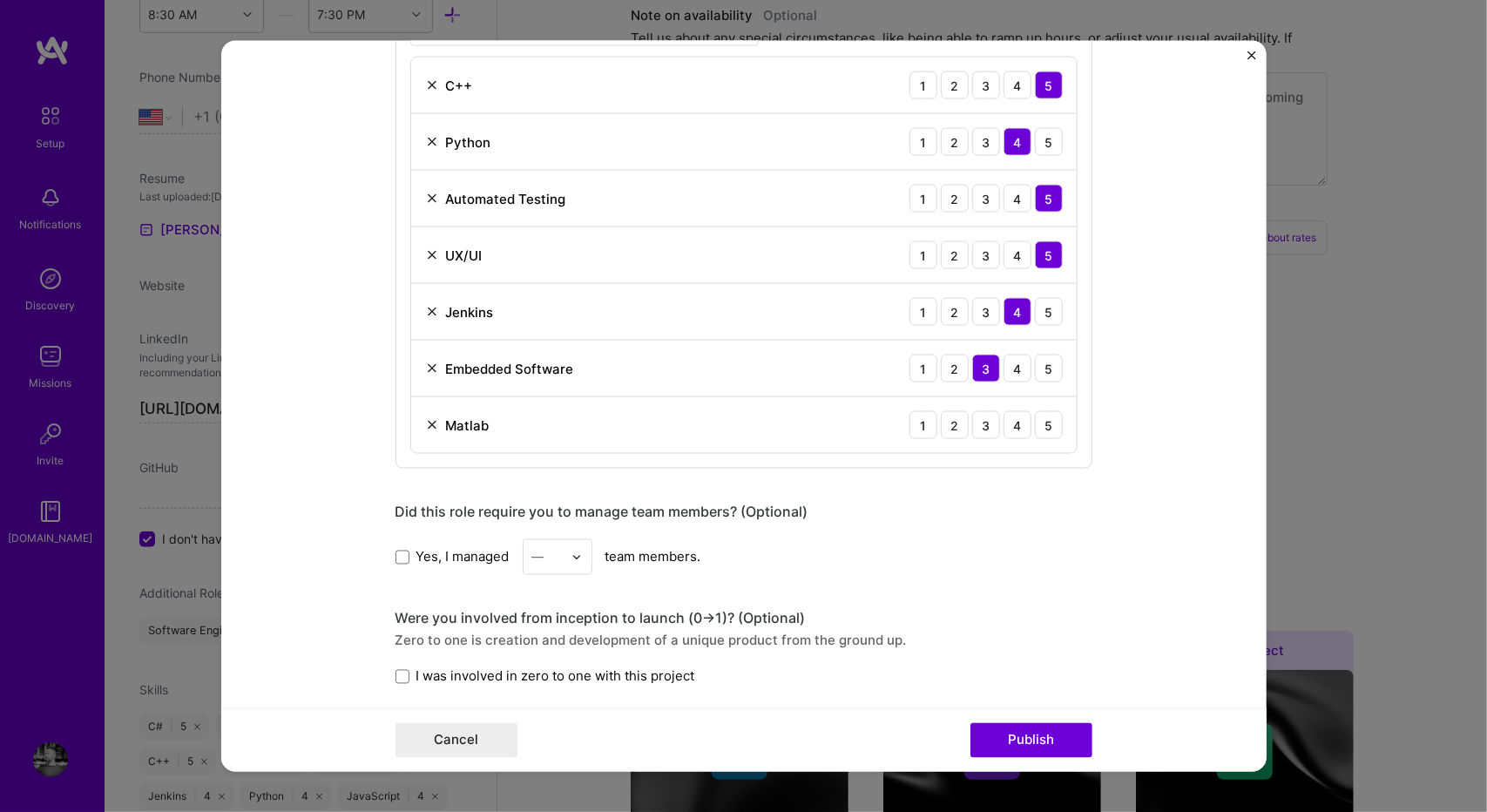
scroll to position [885, 0]
click at [989, 421] on div "3" at bounding box center [986, 425] width 28 height 28
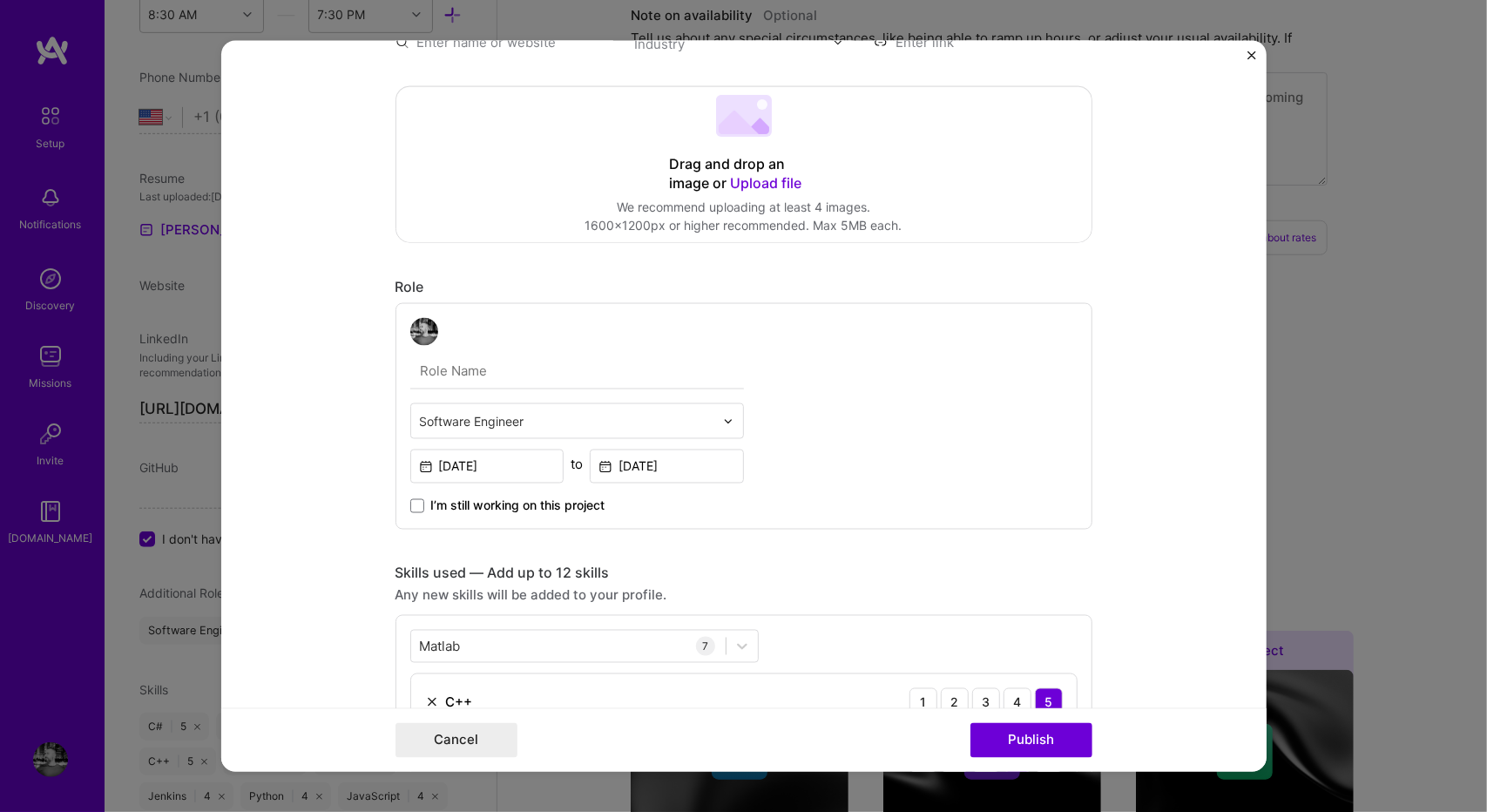
scroll to position [0, 0]
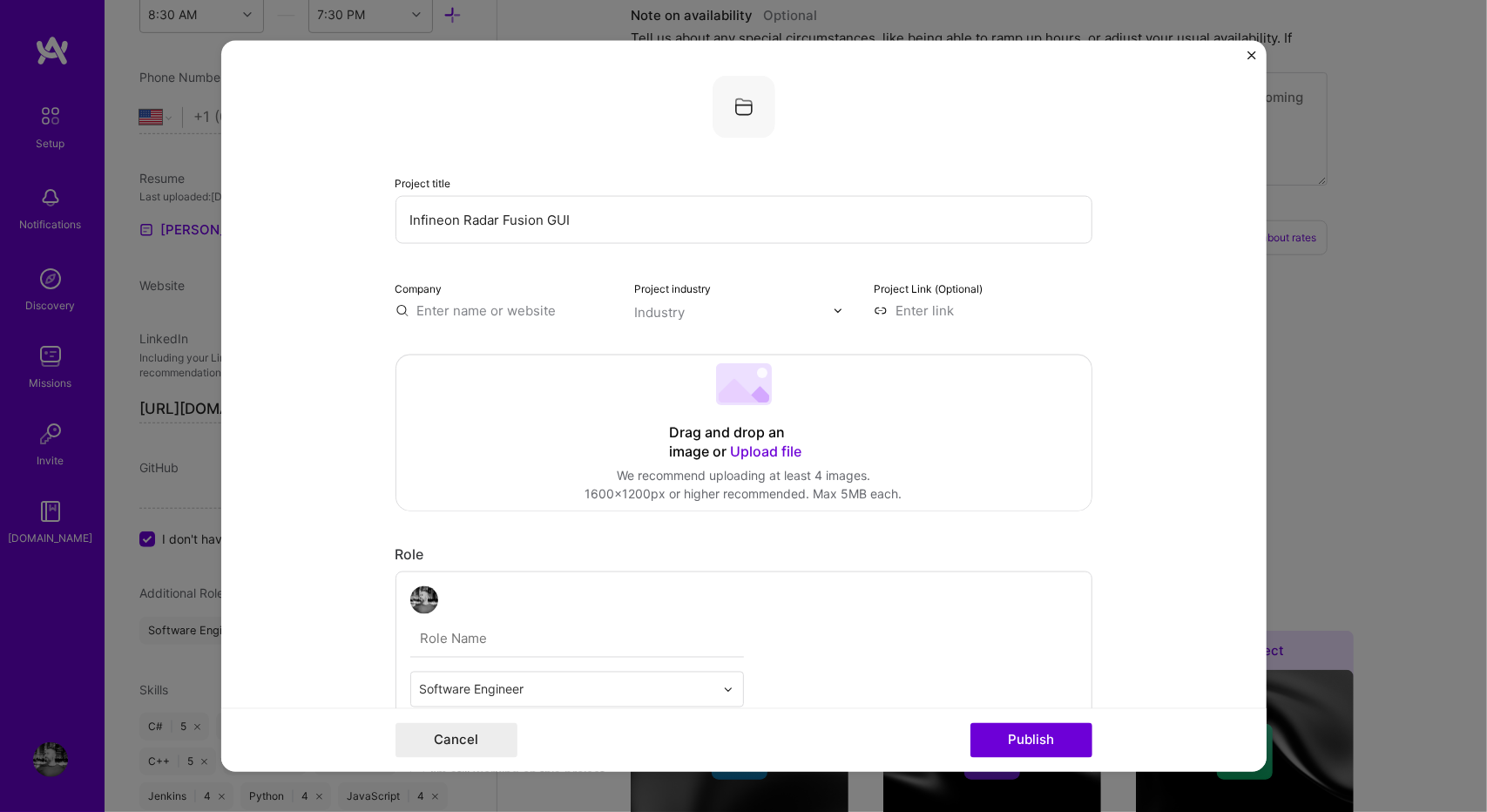
drag, startPoint x: 539, startPoint y: 219, endPoint x: 330, endPoint y: 220, distance: 209.0
click at [330, 220] on form "Project title Infineon Radar Fusion GUI Company Project industry Industry Proje…" at bounding box center [744, 406] width 1045 height 731
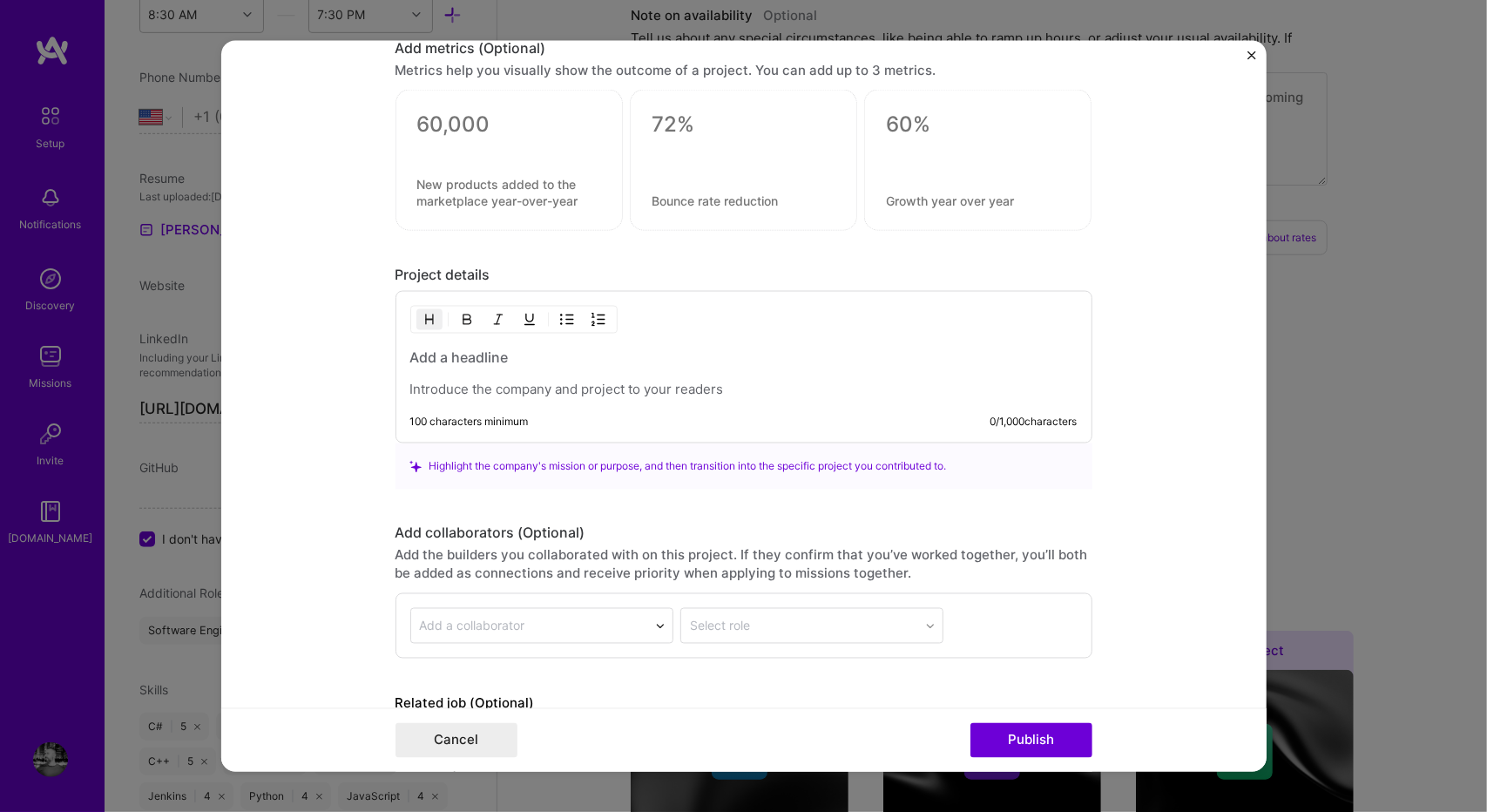
scroll to position [1618, 0]
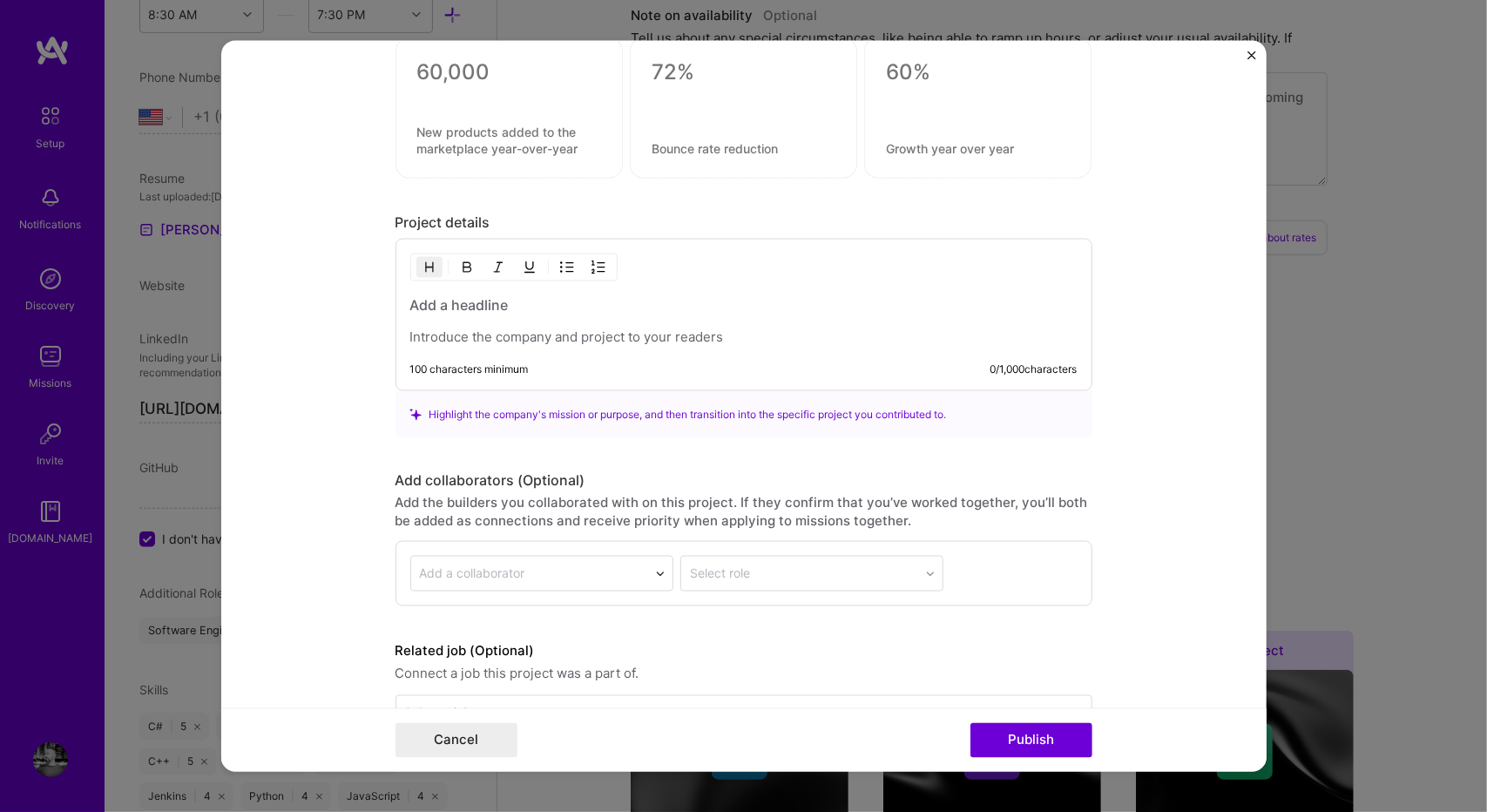
click at [555, 328] on p at bounding box center [744, 337] width 667 height 18
click at [512, 305] on h3 at bounding box center [744, 304] width 667 height 19
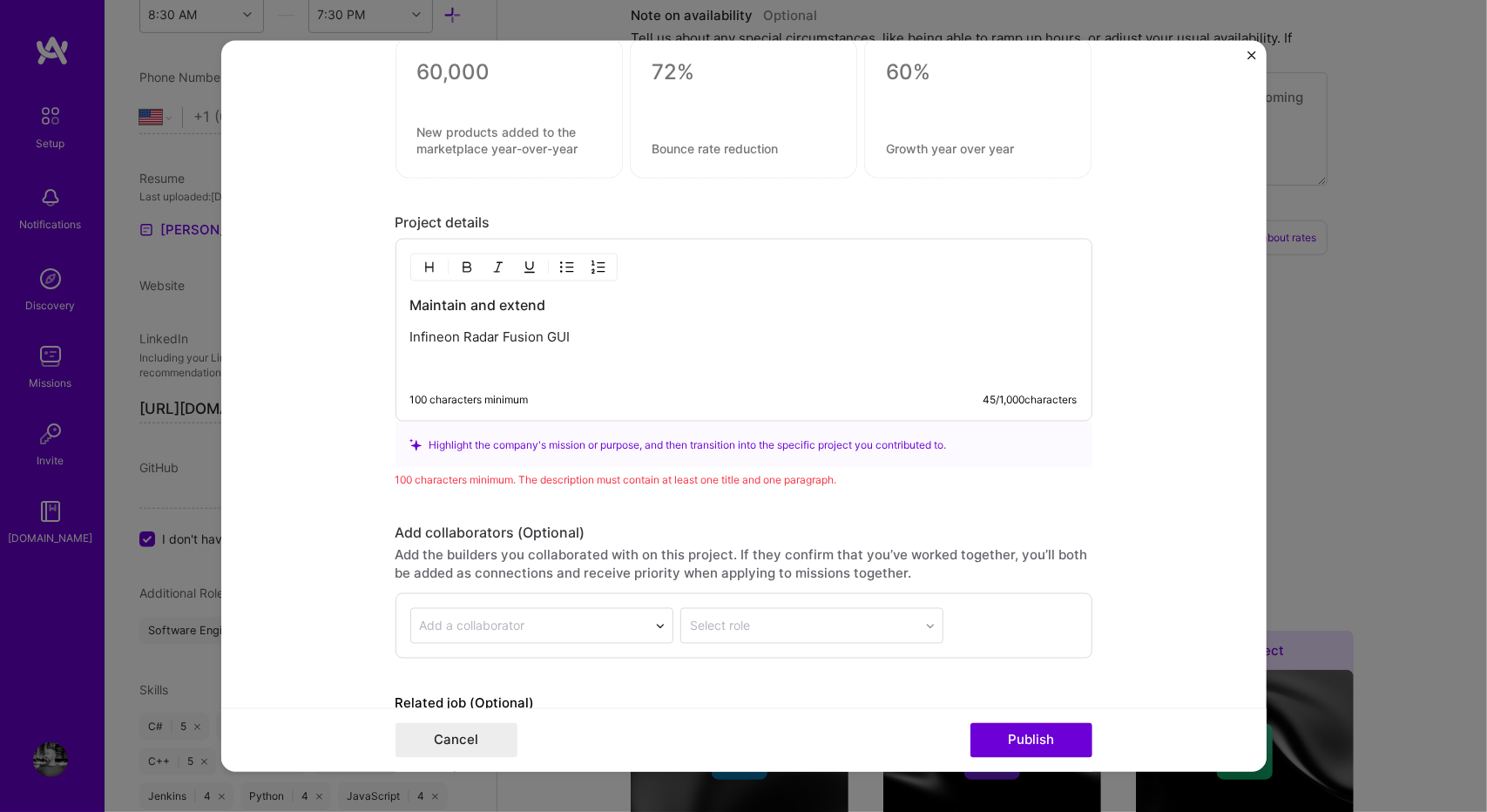
click at [614, 349] on div "Maintain and extend Infineon Radar Fusion GUI" at bounding box center [744, 335] width 667 height 81
drag, startPoint x: 597, startPoint y: 325, endPoint x: 378, endPoint y: 333, distance: 219.1
click at [378, 333] on form "Project title Infineon Radar Fusion GUI Company Project industry Industry Proje…" at bounding box center [744, 406] width 1045 height 731
click at [597, 283] on div "Maintain and extend 100 characters minimum 20 / 1,000 characters" at bounding box center [744, 330] width 697 height 183
click at [551, 297] on h3 "Maintain and extend" at bounding box center [744, 304] width 667 height 19
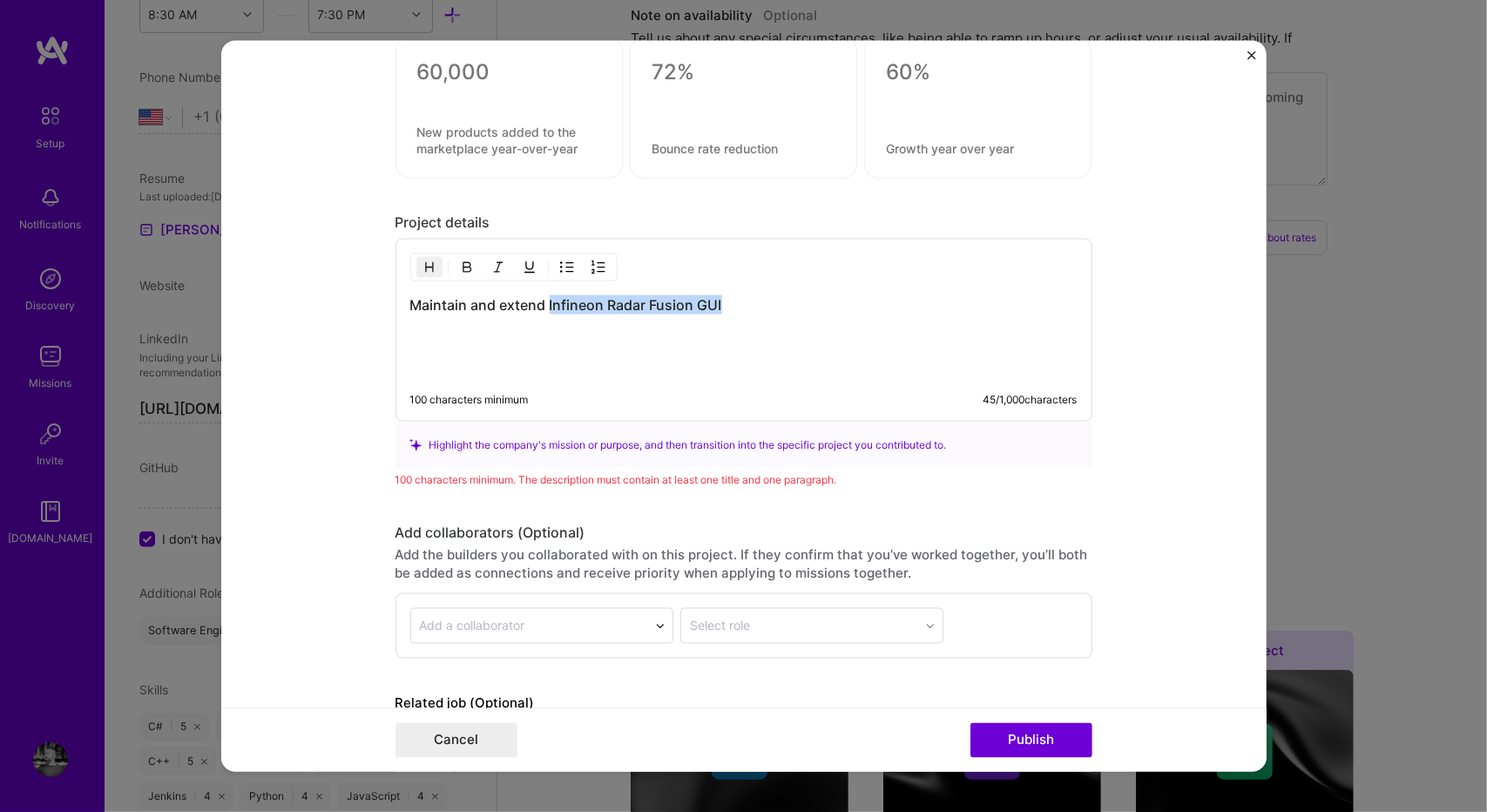
drag, startPoint x: 749, startPoint y: 299, endPoint x: 540, endPoint y: 303, distance: 209.0
click at [540, 303] on h3 "Maintain and extend Infineon Radar Fusion GUI" at bounding box center [744, 304] width 667 height 19
copy h3 "Infineon Radar Fusion GUI"
click at [1221, 265] on form "Project title Infineon Radar Fusion GUI Company Project industry Industry Proje…" at bounding box center [744, 406] width 1045 height 731
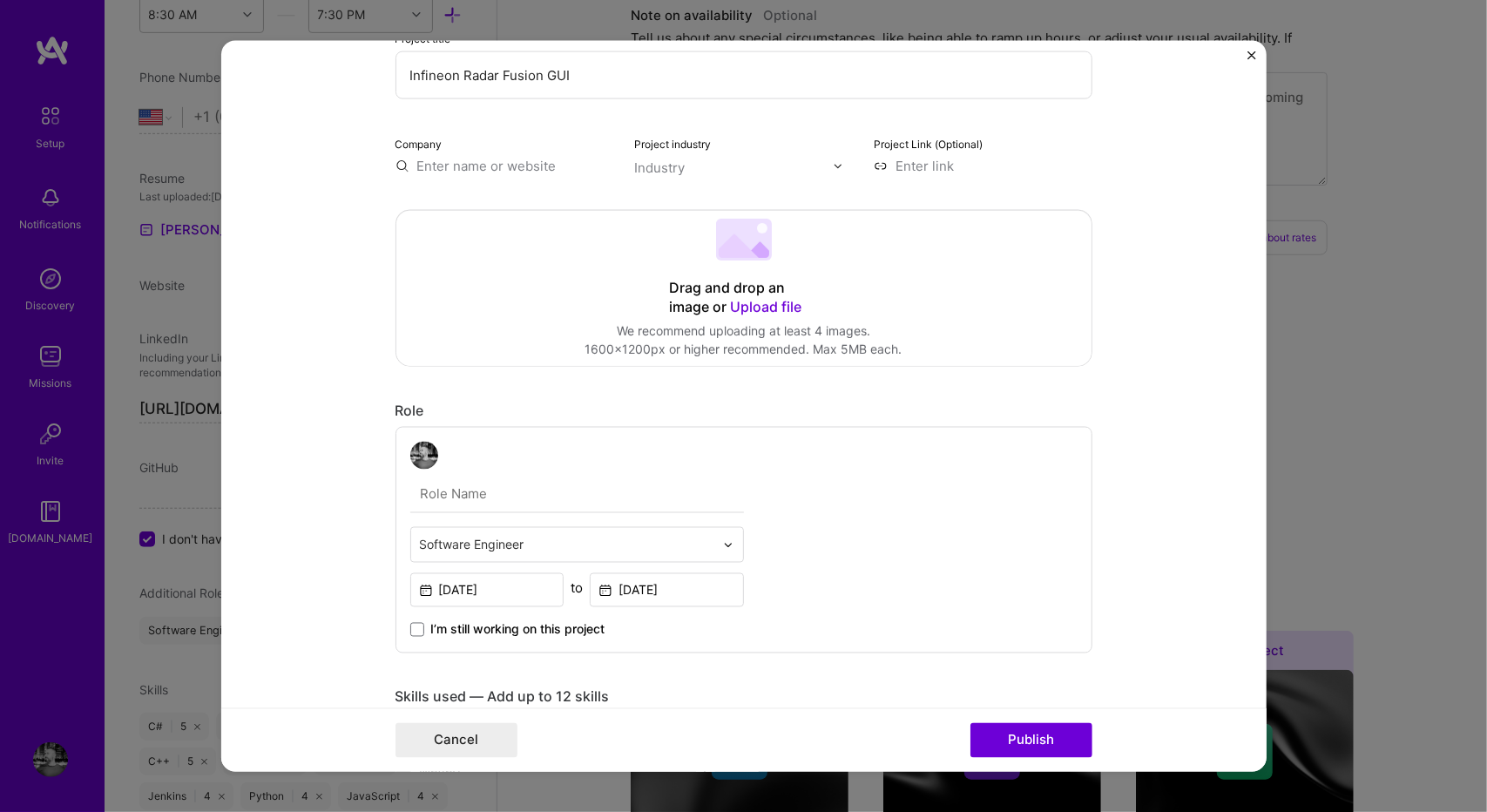
scroll to position [0, 0]
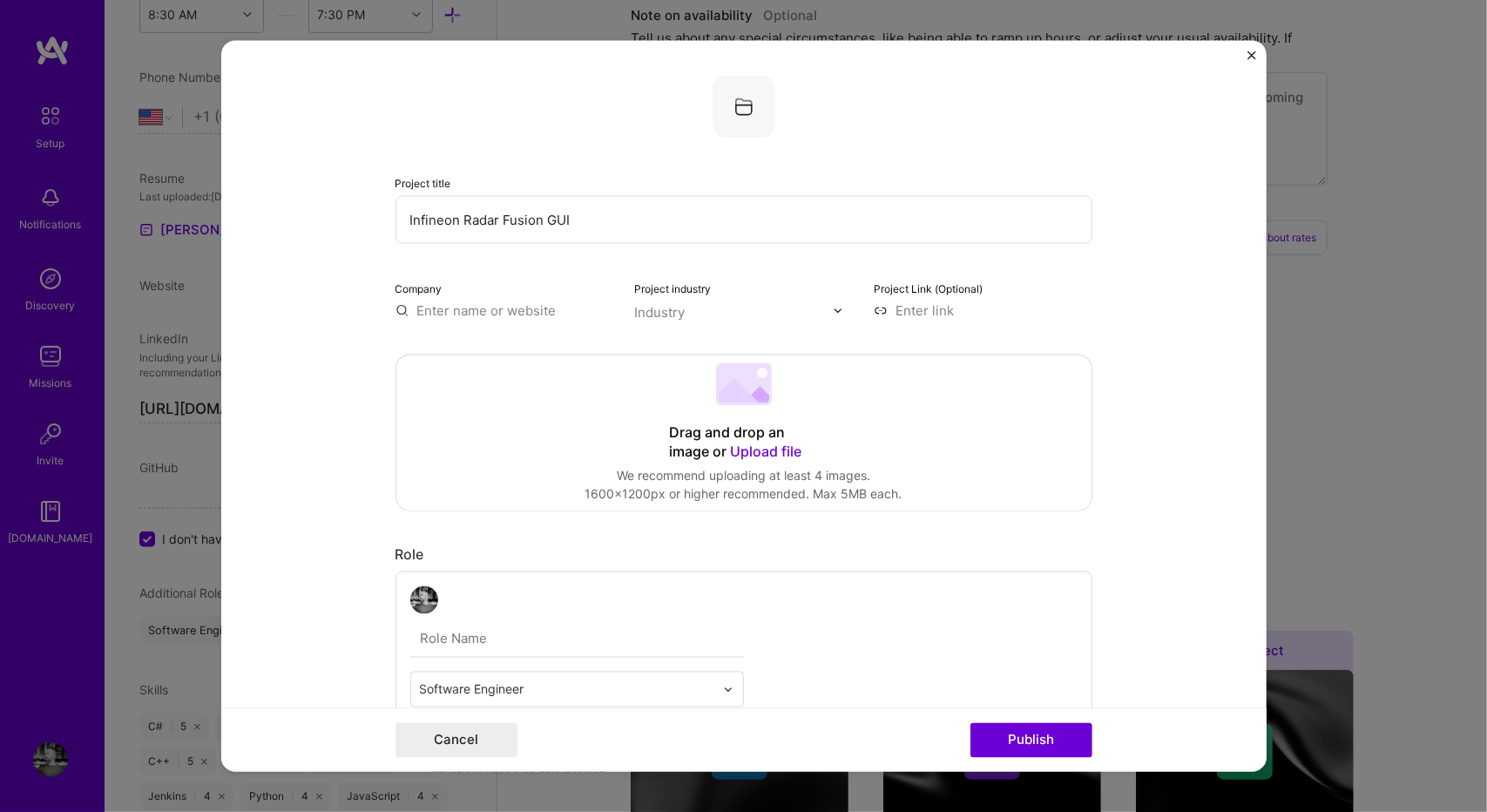
click at [494, 312] on input "text" at bounding box center [505, 310] width 219 height 18
click at [473, 367] on span "[DOMAIN_NAME]" at bounding box center [490, 361] width 85 height 14
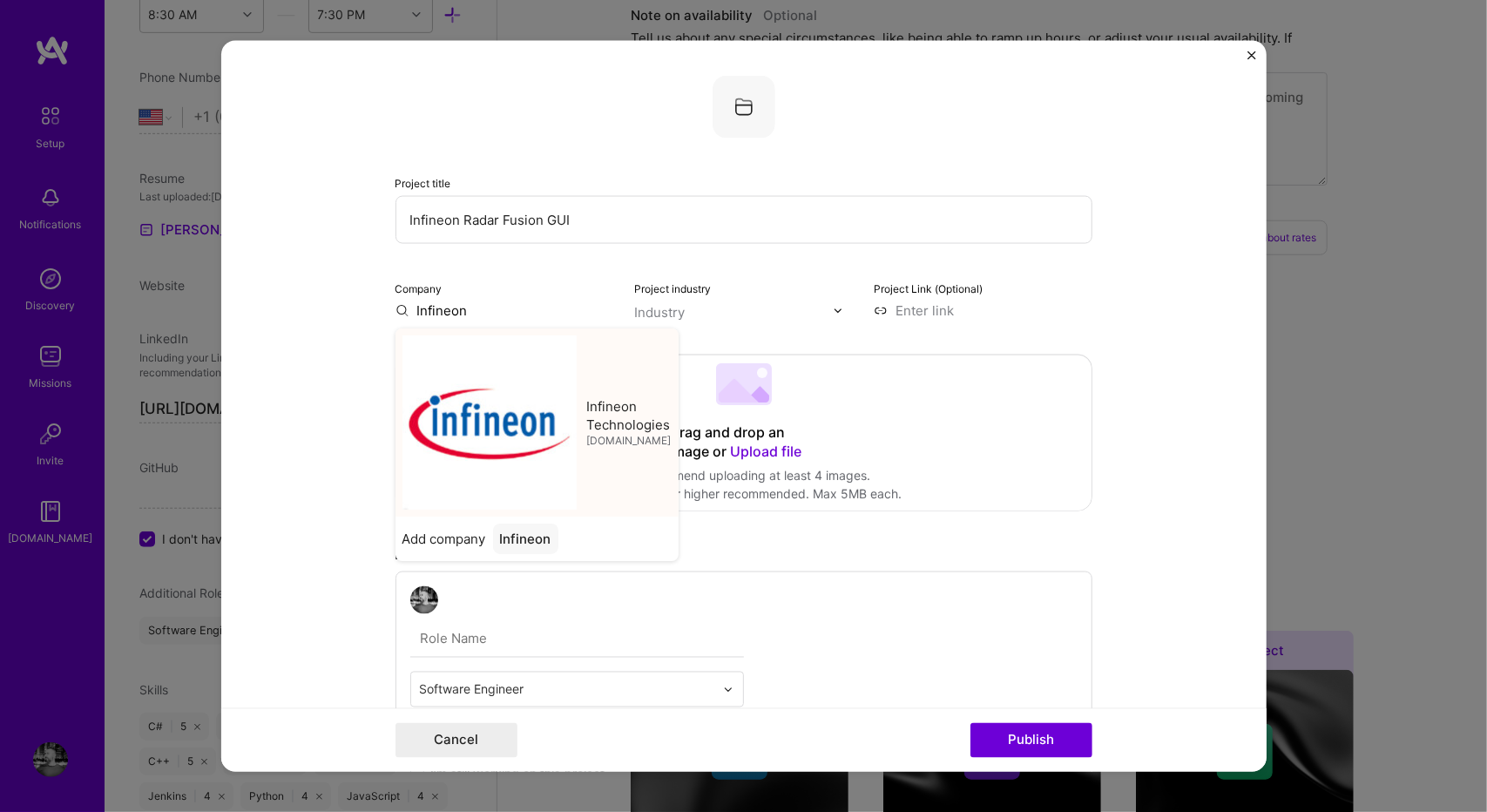
type input "Infineon Technologies"
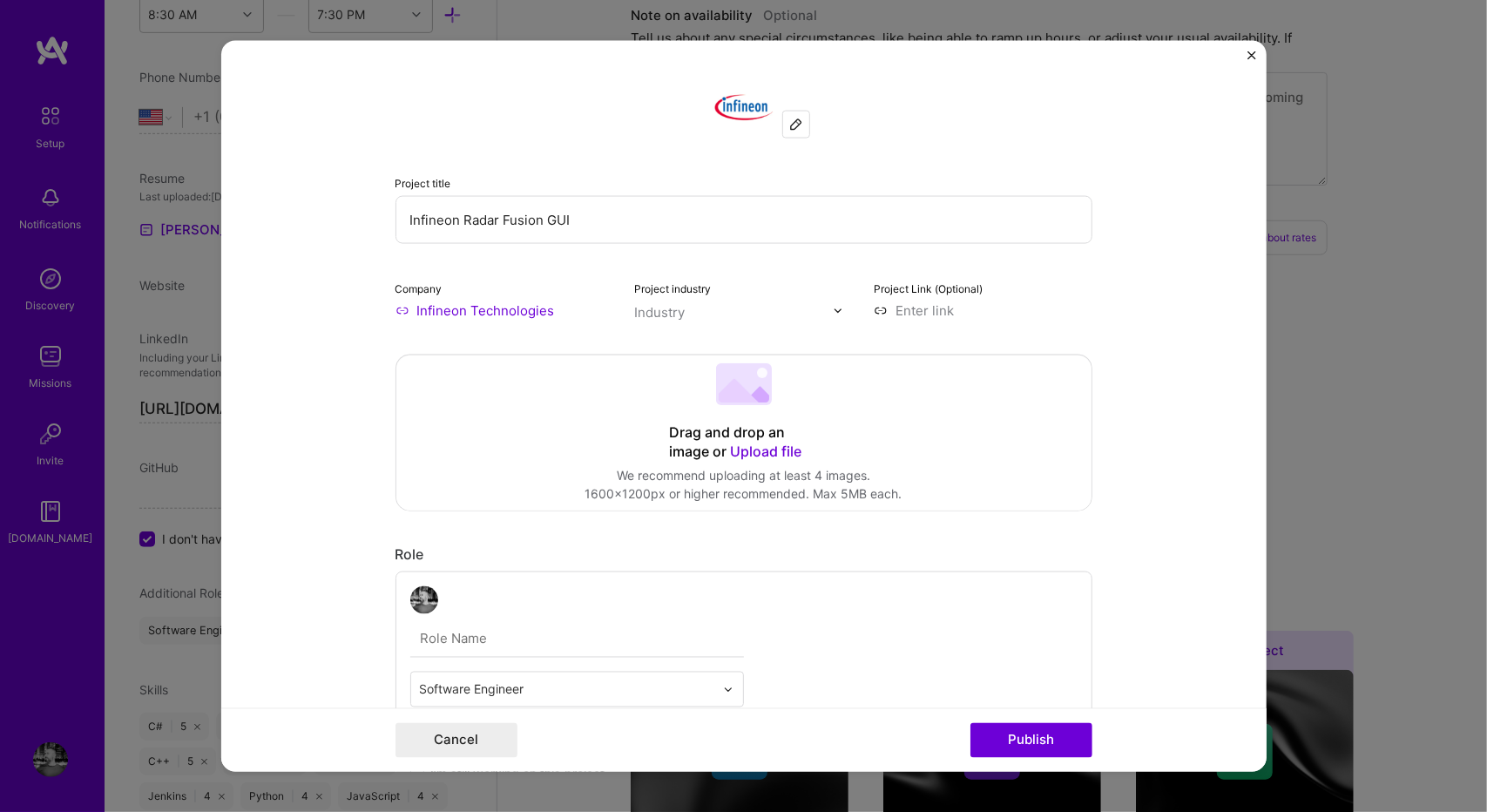
click at [923, 295] on div "Project Link (Optional)" at bounding box center [983, 298] width 219 height 41
click at [918, 311] on input at bounding box center [983, 310] width 219 height 18
paste input "[URL][DOMAIN_NAME][DOMAIN_NAME]"
type input "[URL][DOMAIN_NAME][DOMAIN_NAME]"
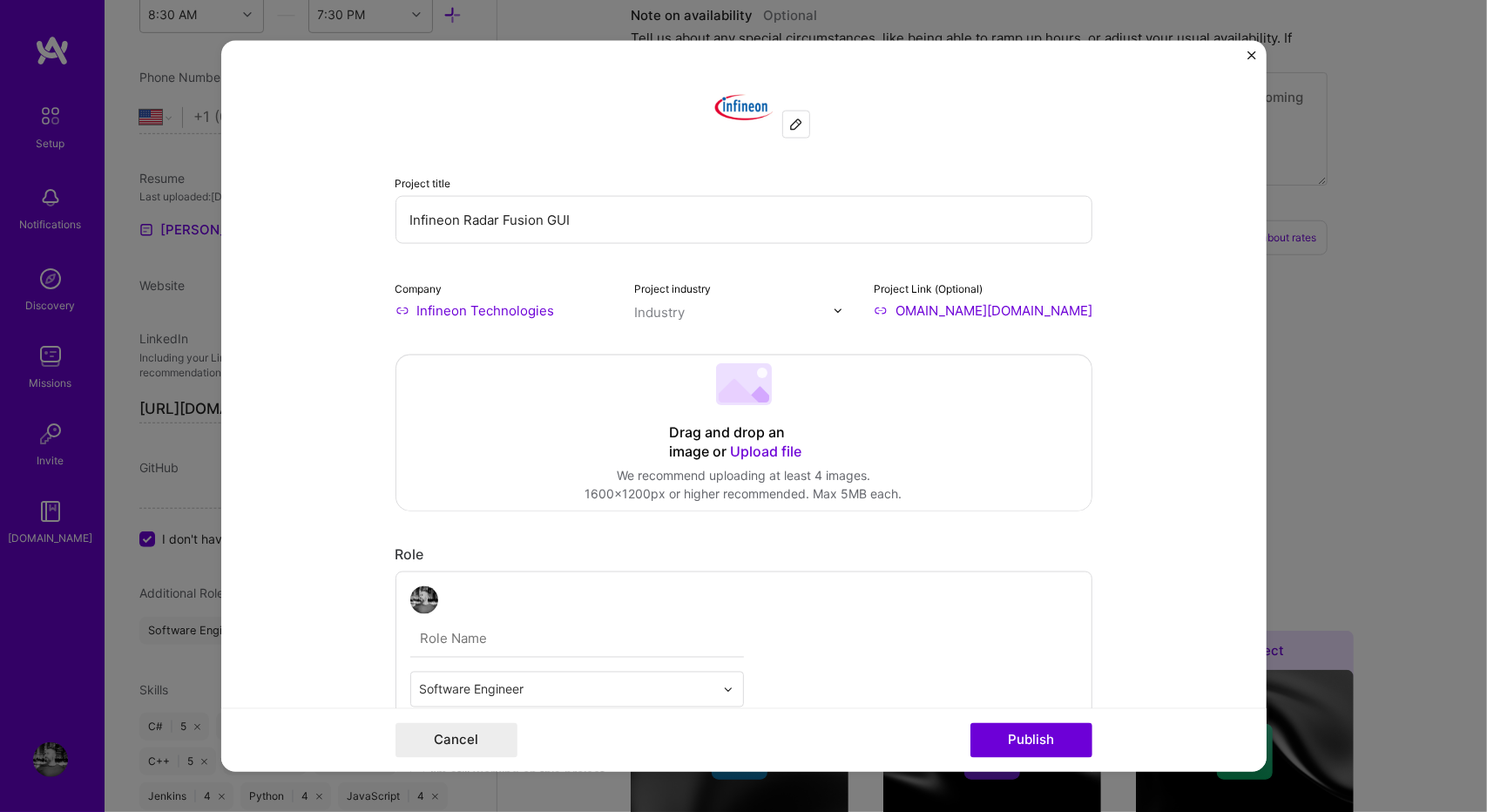
scroll to position [0, 0]
click at [1133, 395] on form "Project title Infineon Radar Fusion GUI Company Infineon Technologies Project i…" at bounding box center [744, 406] width 1045 height 731
click at [711, 308] on input "text" at bounding box center [733, 312] width 199 height 18
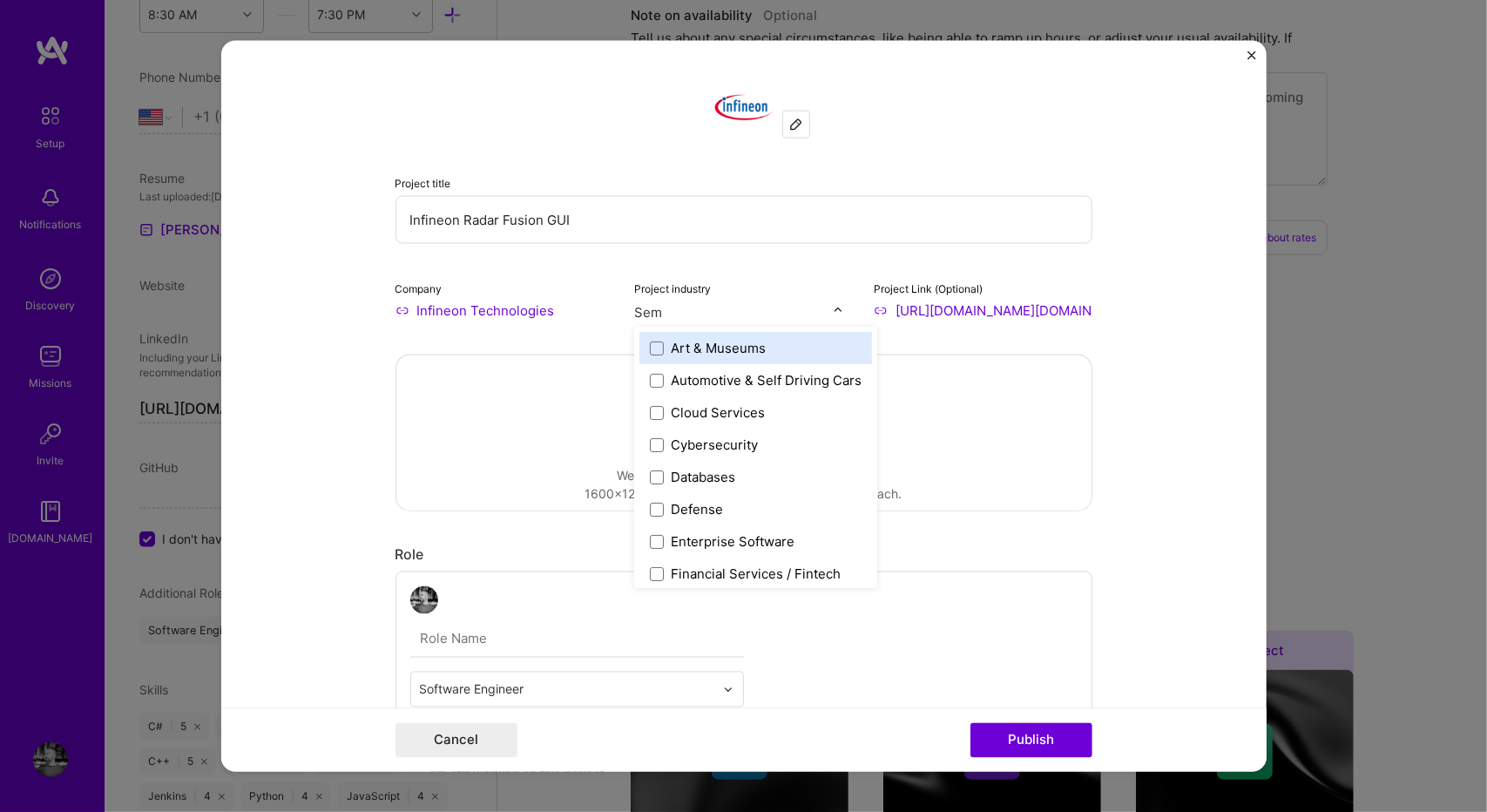
type input "Semi"
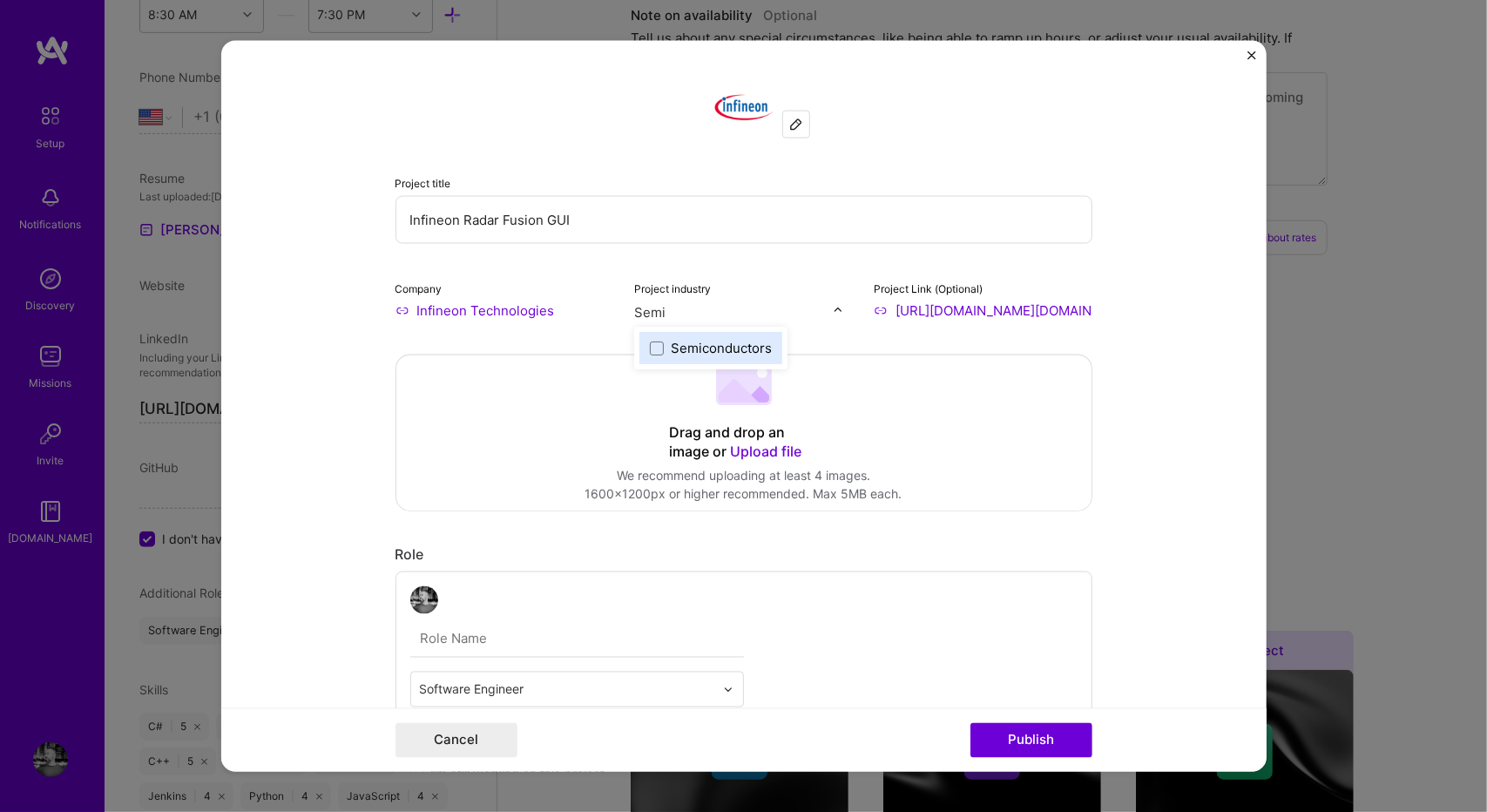
click at [675, 343] on div "Semiconductors" at bounding box center [720, 347] width 101 height 18
type input "R"
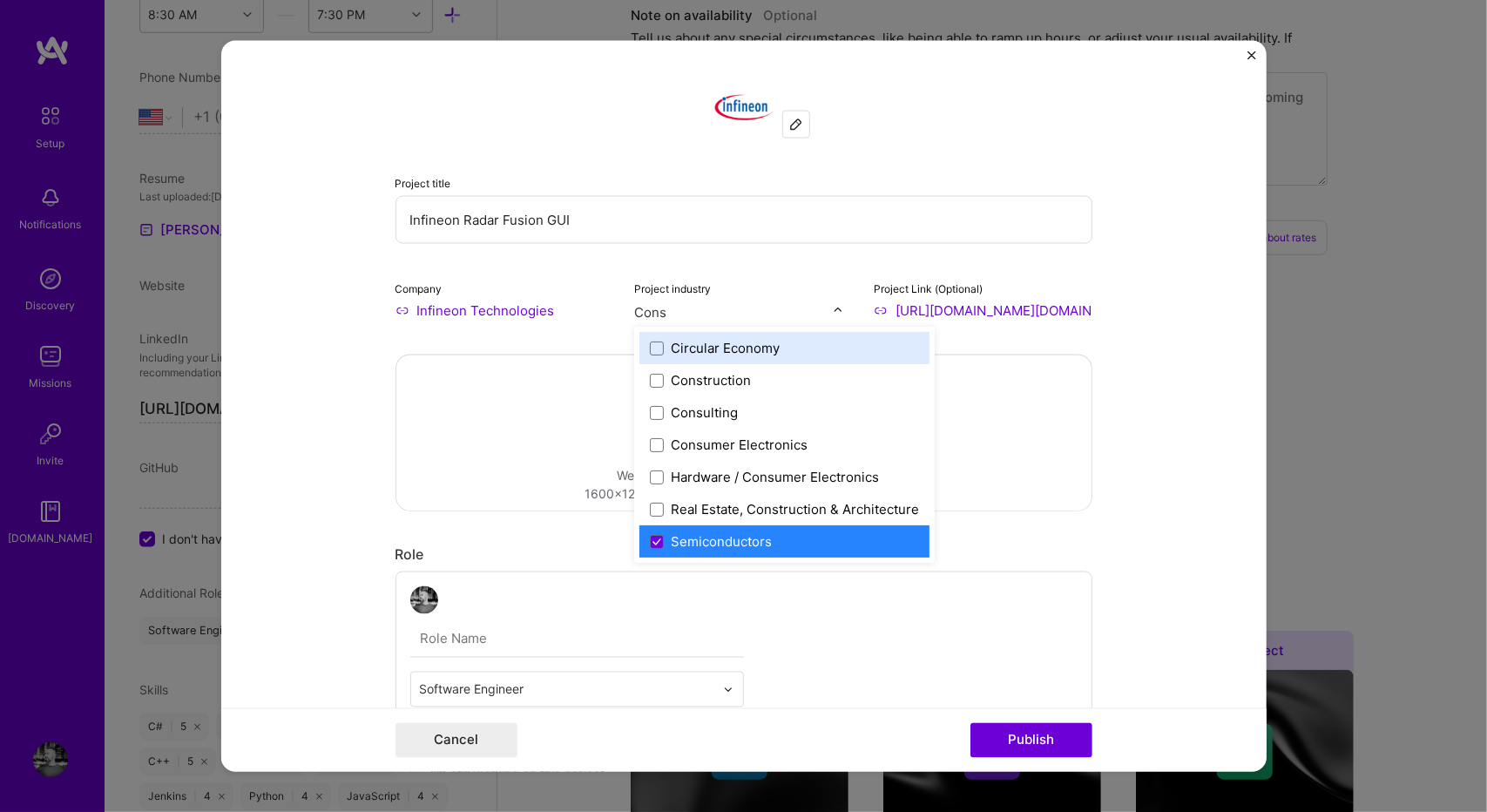
type input "Consu"
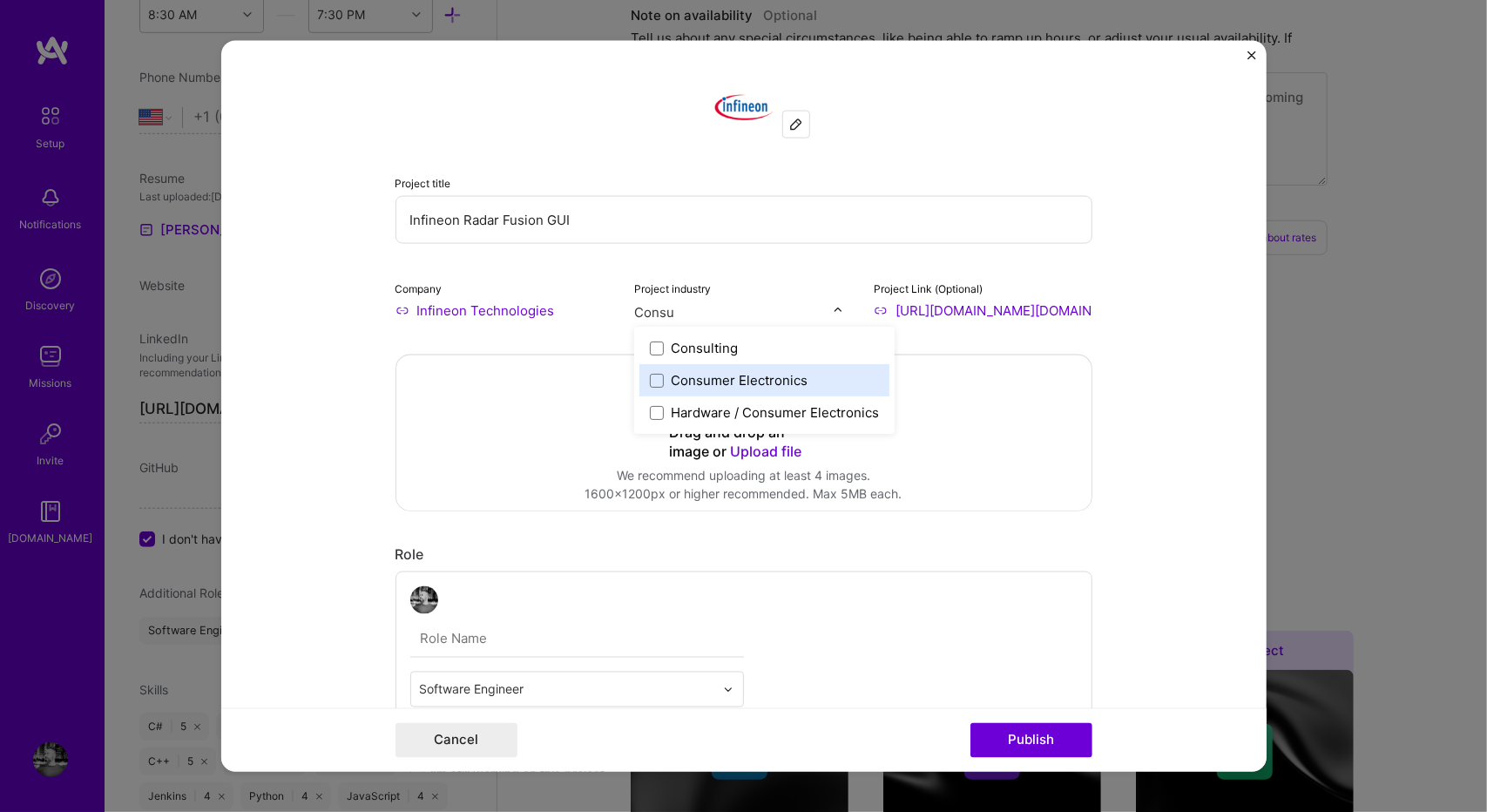
click at [695, 377] on div "Consumer Electronics" at bounding box center [739, 380] width 137 height 18
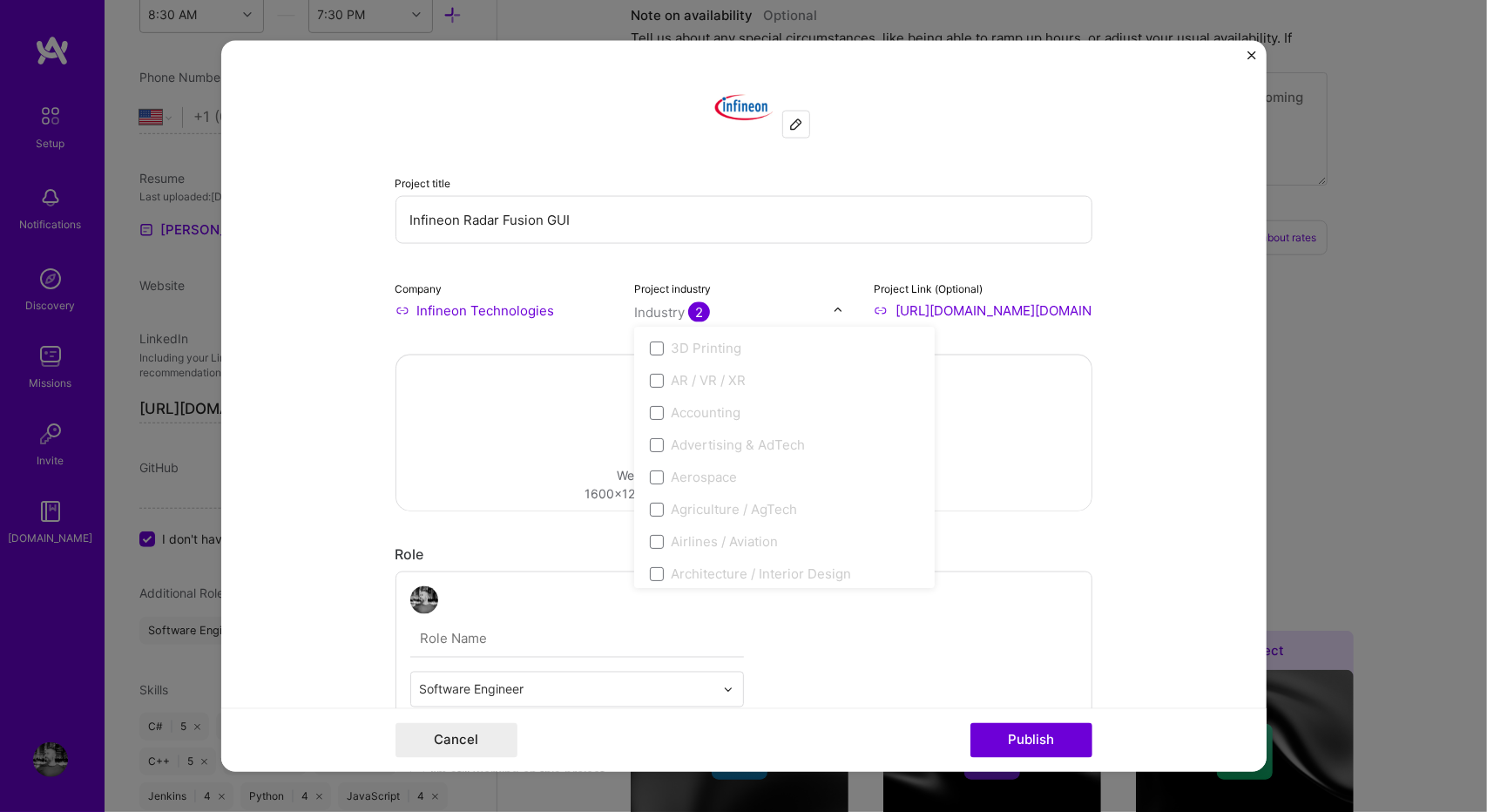
click at [1075, 431] on div "Drag and drop an image or Upload file Upload file We recommend uploading at lea…" at bounding box center [744, 432] width 695 height 155
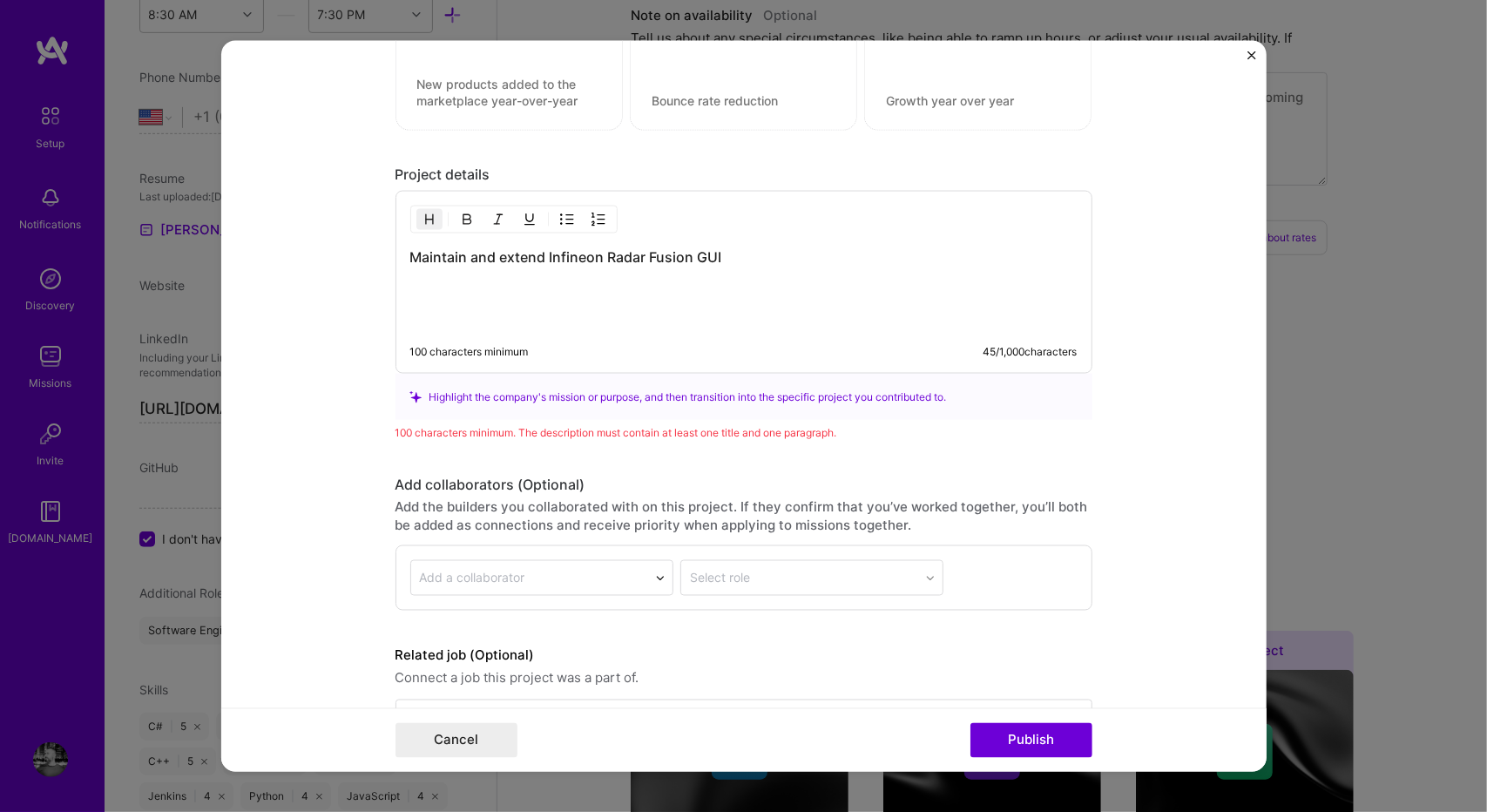
scroll to position [1718, 0]
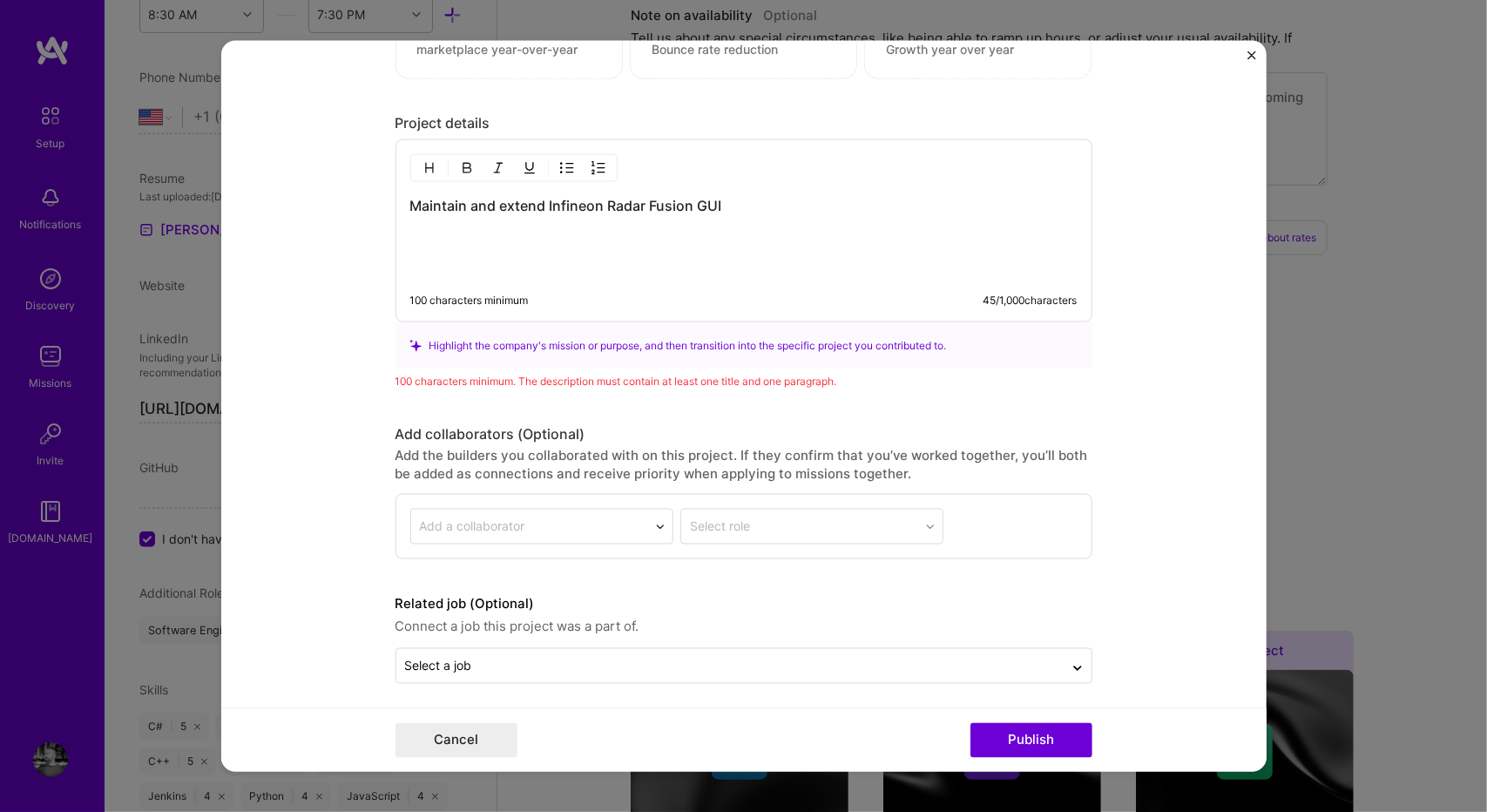
click at [565, 242] on div "Maintain and extend Infineon Radar Fusion GUI" at bounding box center [744, 236] width 667 height 81
click at [563, 229] on p at bounding box center [744, 238] width 667 height 18
click at [567, 217] on div "Maintain and extend Infineon Radar Fusion GUI" at bounding box center [744, 236] width 667 height 81
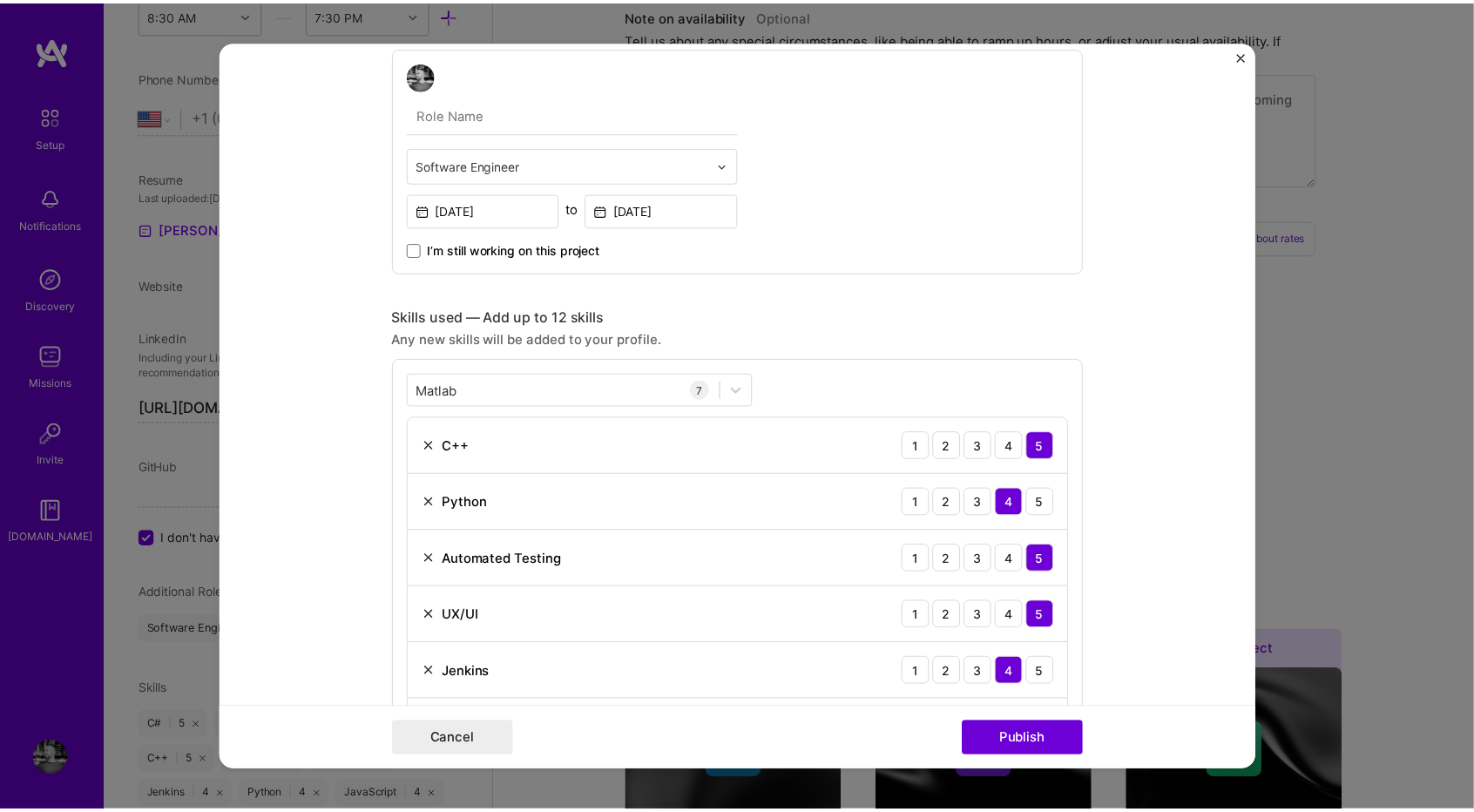
scroll to position [526, 0]
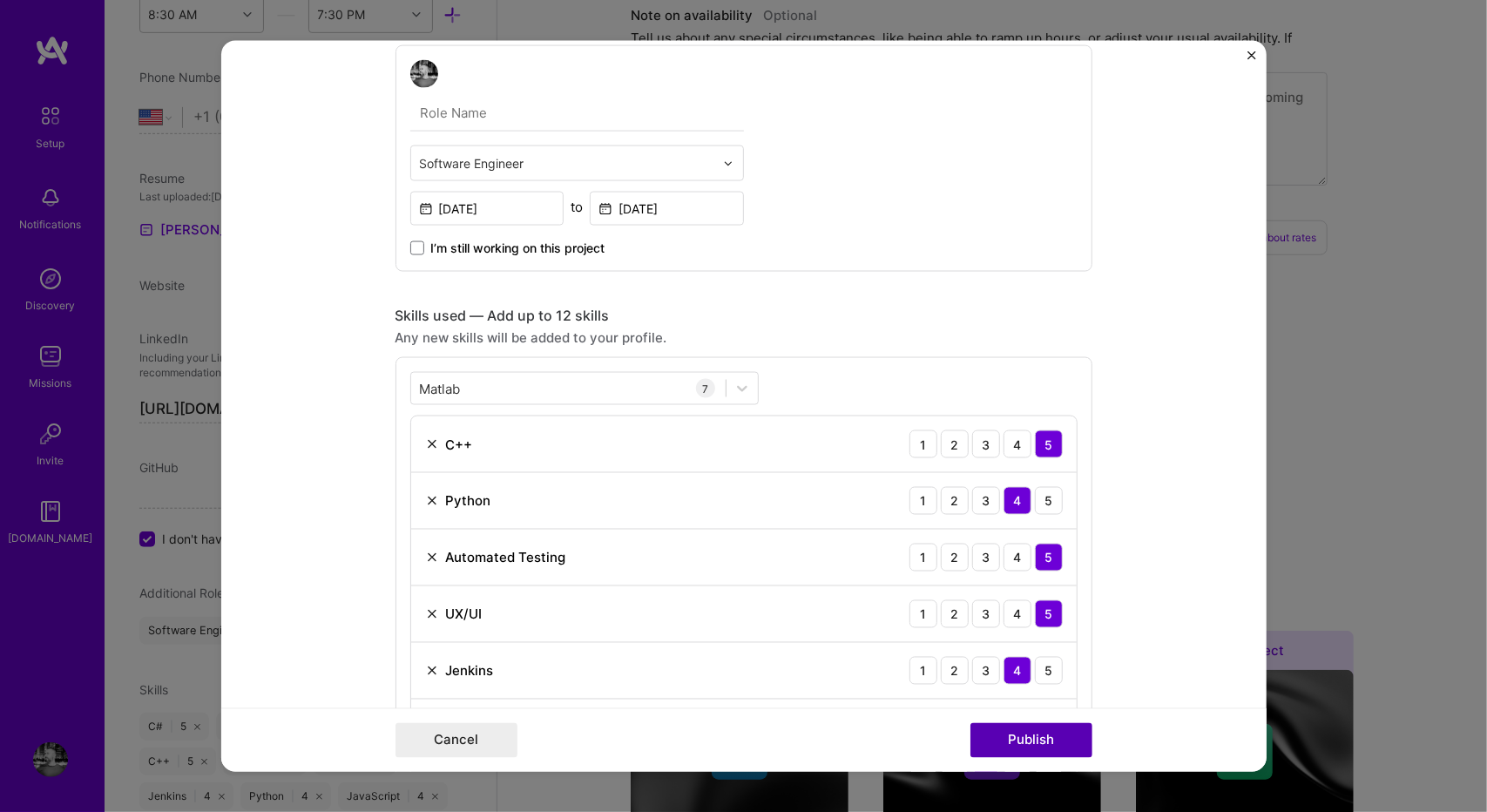
click at [1056, 735] on button "Publish" at bounding box center [1031, 739] width 122 height 35
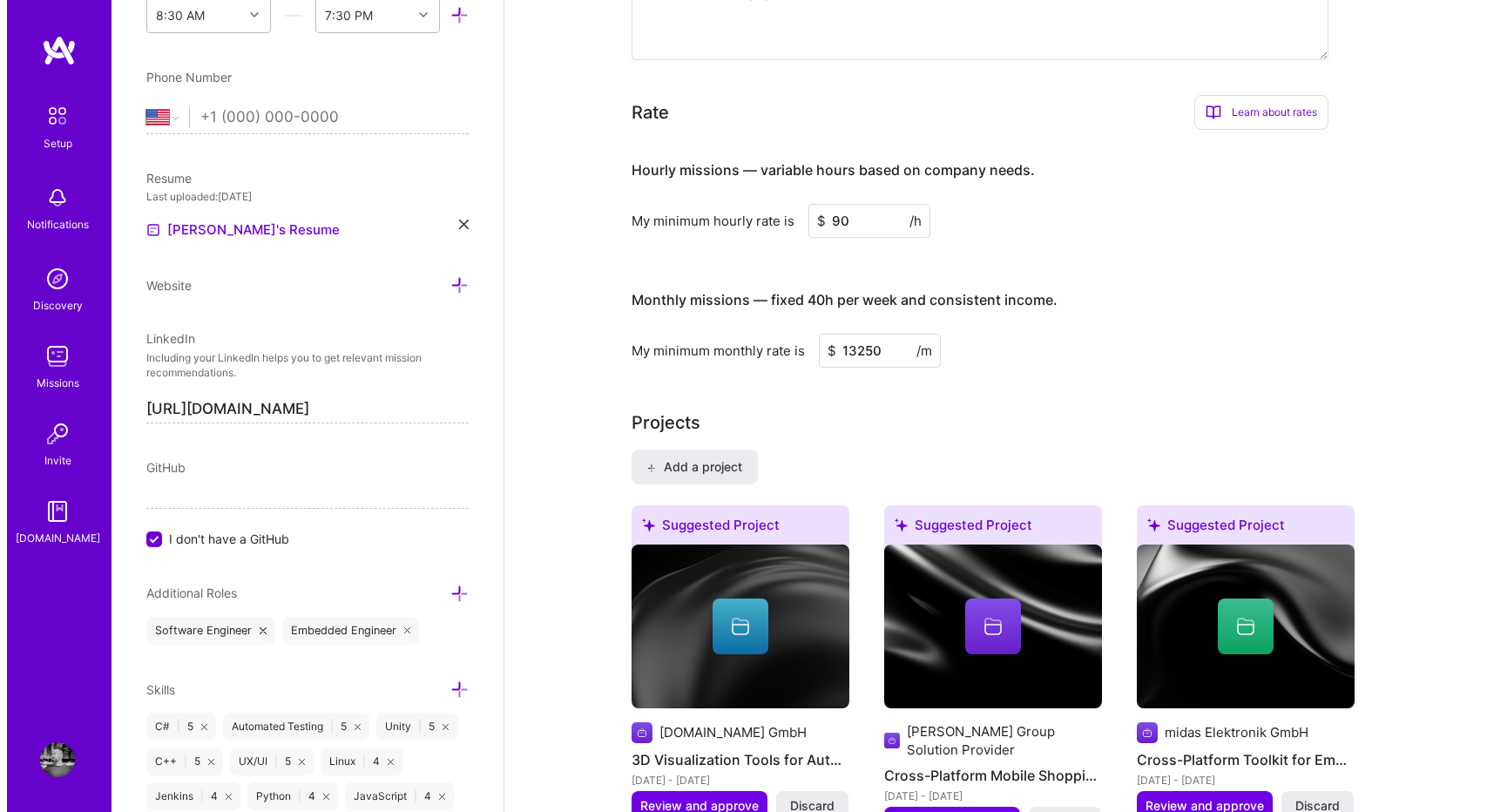
scroll to position [997, 0]
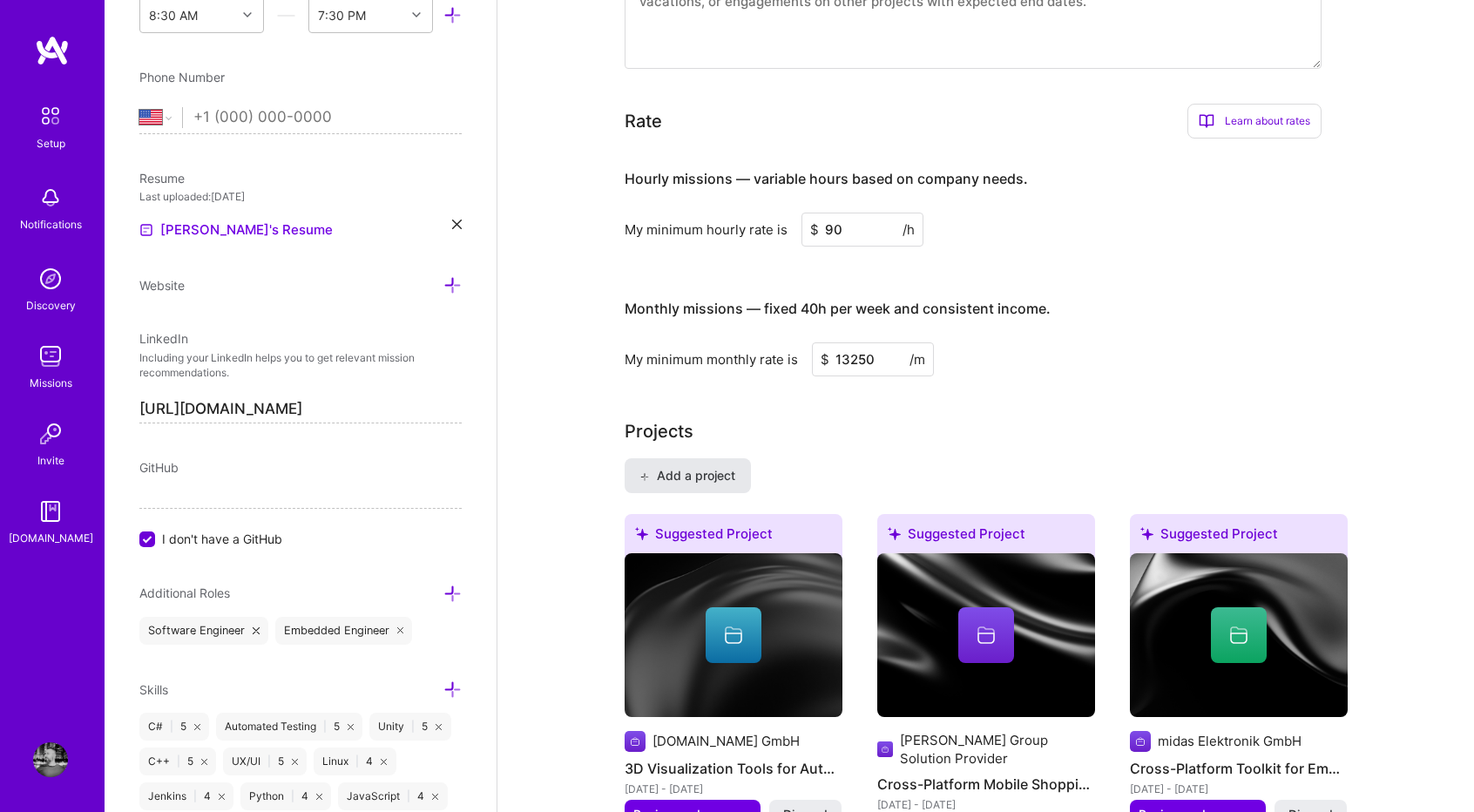
click at [700, 469] on span "Add a project" at bounding box center [687, 475] width 95 height 18
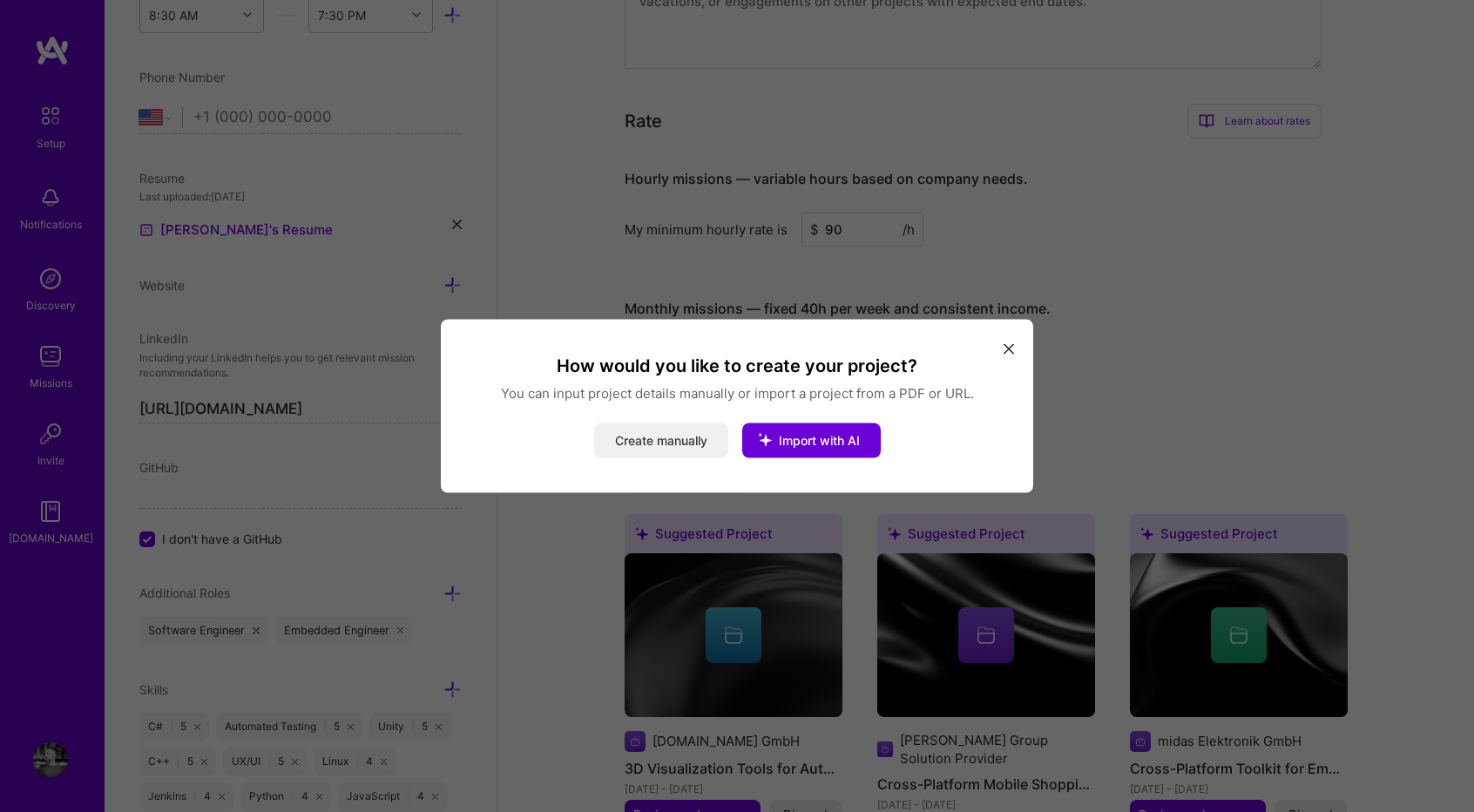
click at [663, 449] on button "Create manually" at bounding box center [661, 441] width 134 height 35
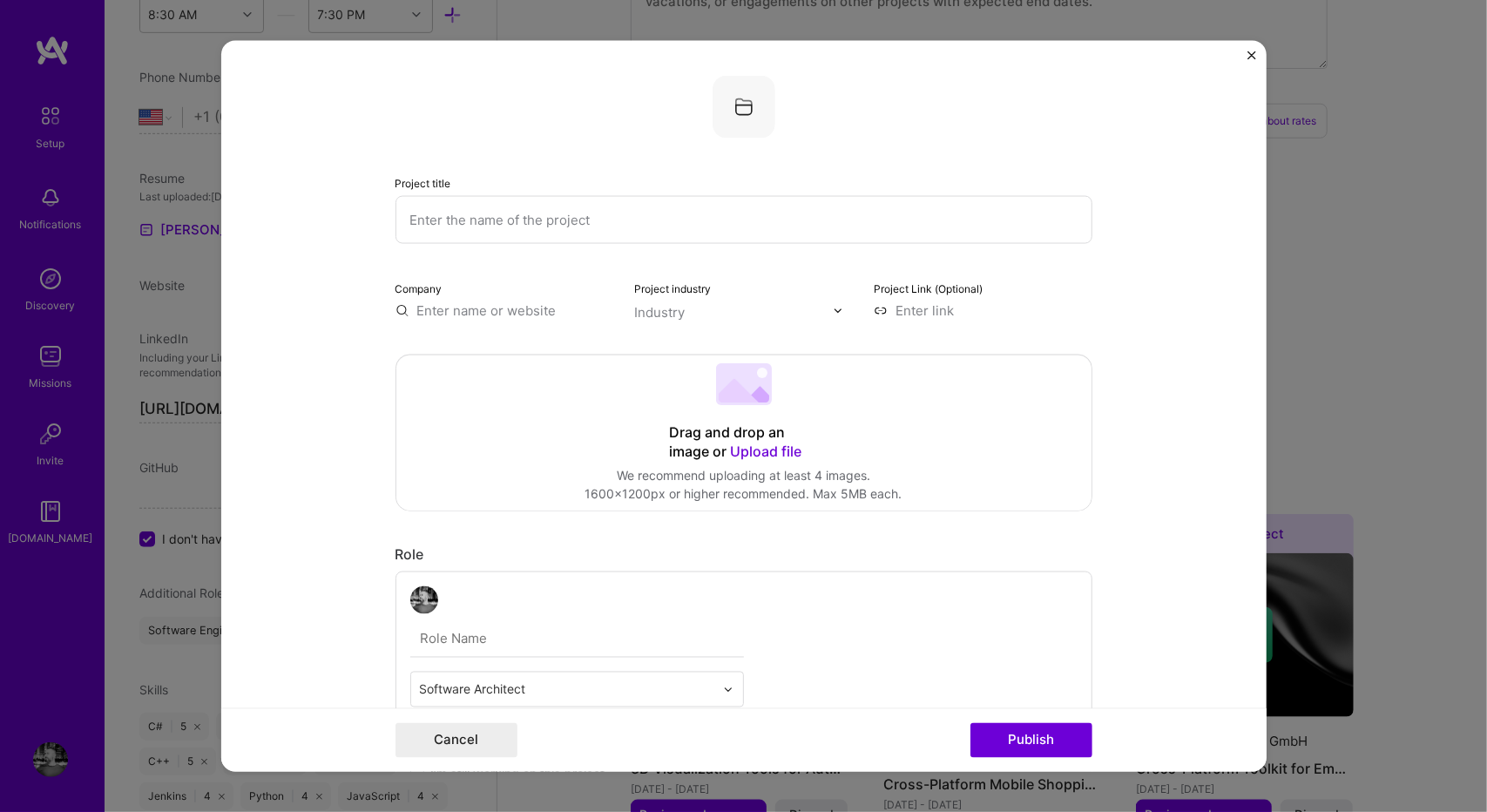
click at [502, 225] on input "text" at bounding box center [744, 220] width 697 height 48
paste input "Radar Fusion GUI is a Graphical User Interface (GUI) software tool used to conf…"
type input "Radar Fusion GUI is a Graphical User Interface (GUI) software tool used to conf…"
click at [545, 221] on input "Radar Fusion GUI Successor" at bounding box center [744, 220] width 697 height 48
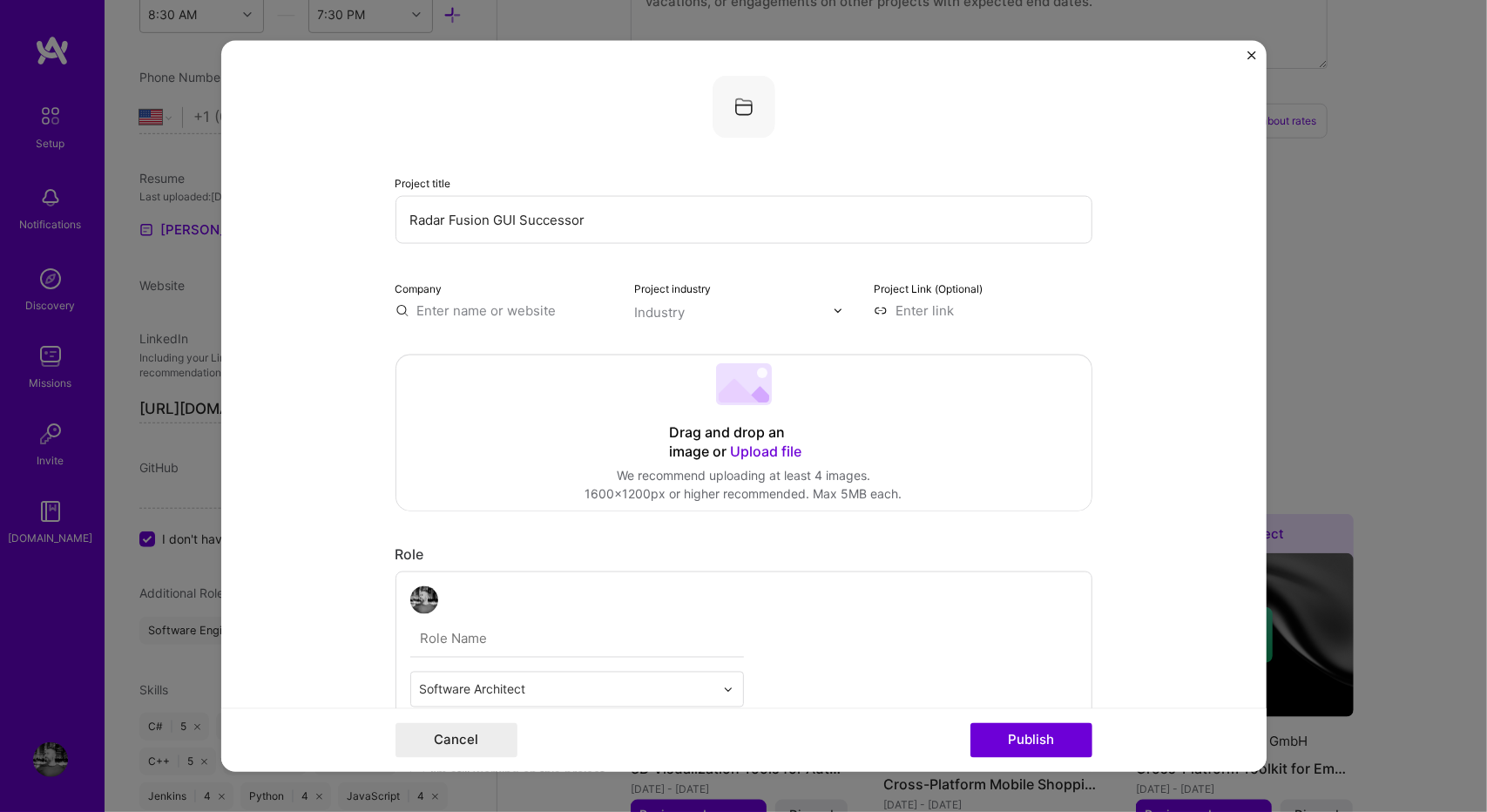
click at [545, 221] on input "Radar Fusion GUI Successor" at bounding box center [744, 220] width 697 height 48
type input "Radar Fusion GUI Successor"
click at [1104, 338] on form "Project title Radar Fusion GUI Successor Company Project industry Industry Proj…" at bounding box center [744, 406] width 1045 height 731
click at [521, 316] on input "text" at bounding box center [505, 310] width 219 height 18
click at [516, 336] on span "Infineon Technologies" at bounding box center [516, 345] width 137 height 18
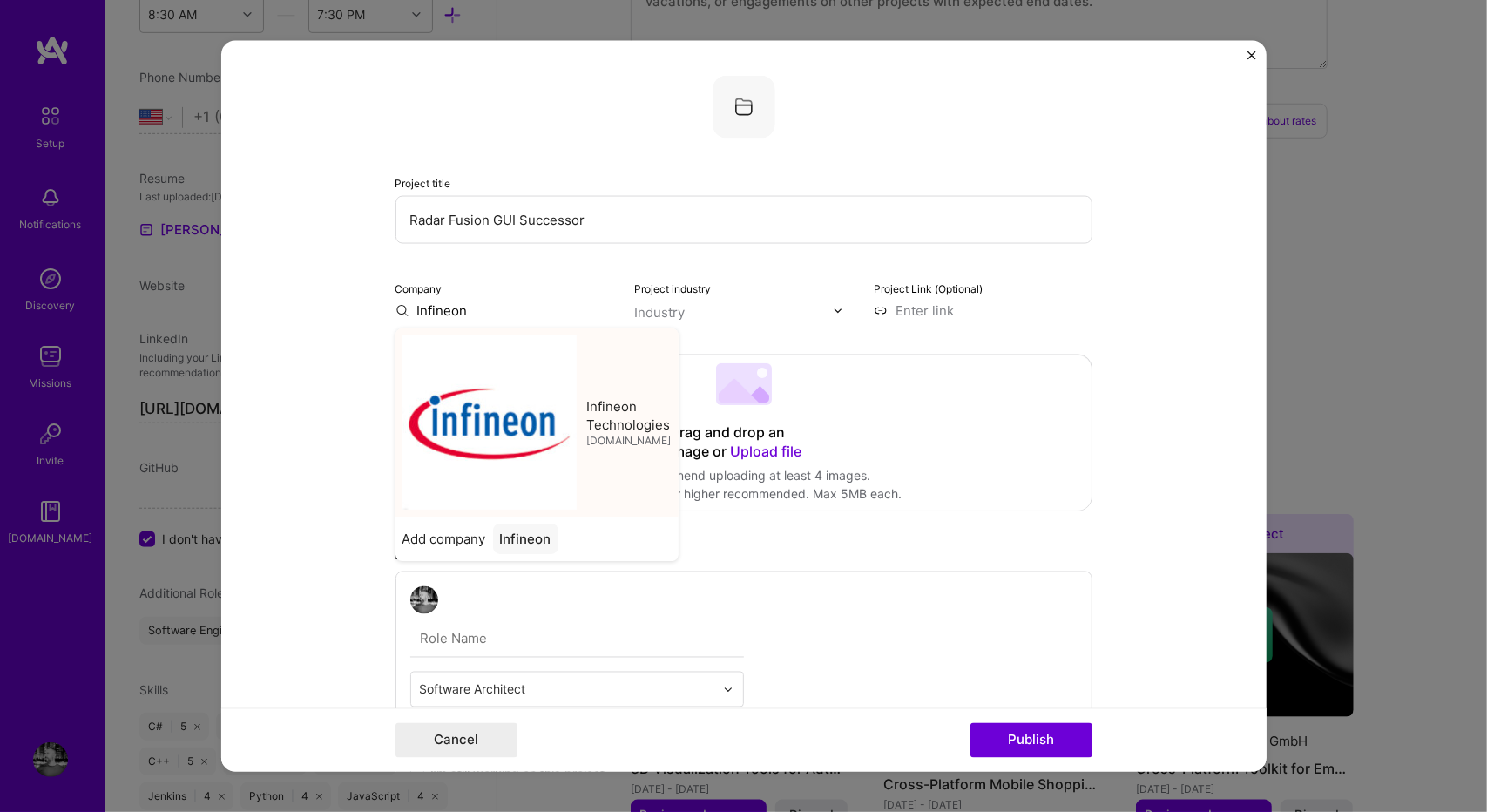
type input "Infineon Technologies"
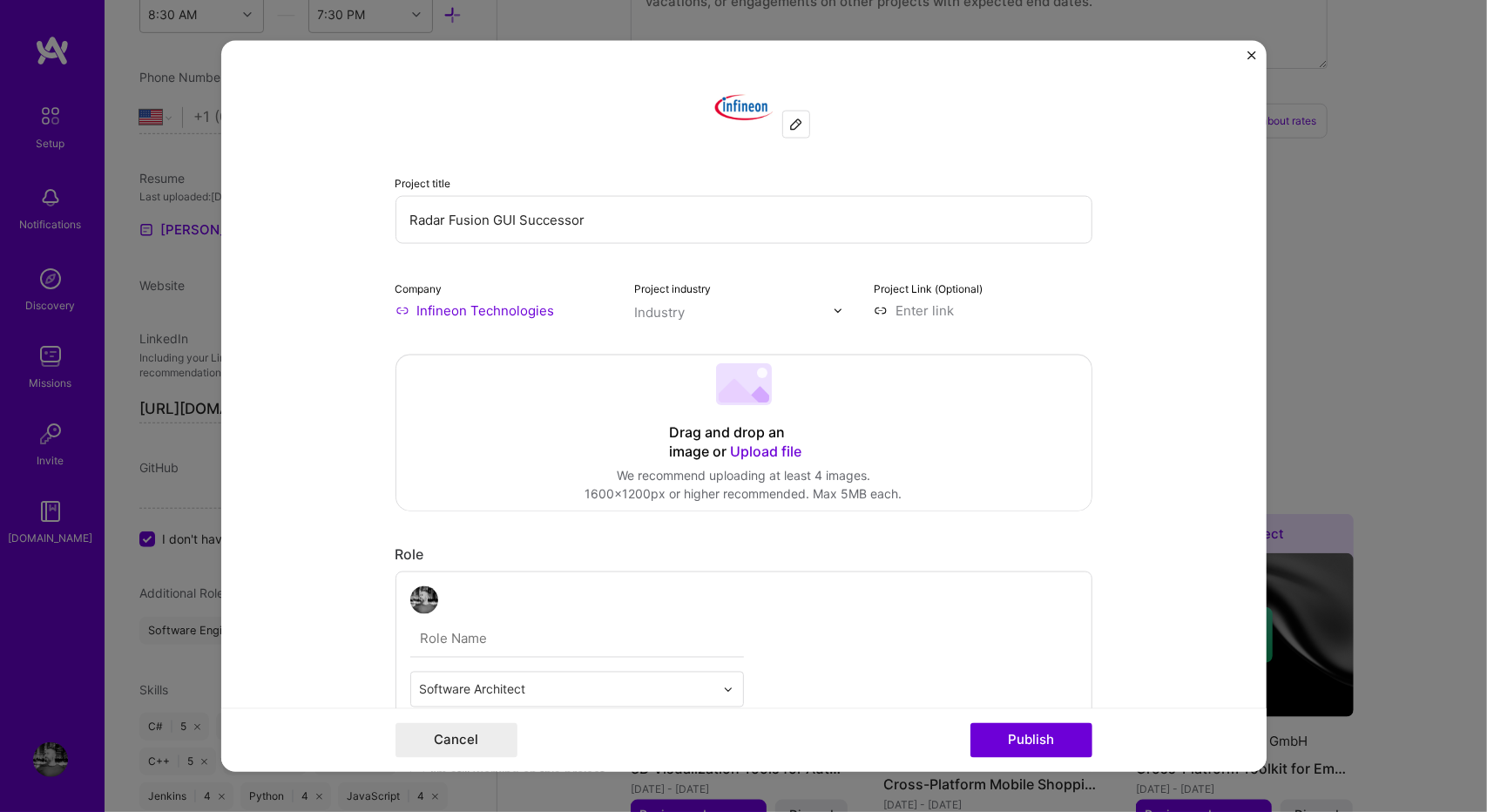
click at [920, 318] on input at bounding box center [983, 310] width 219 height 18
paste input "radarfusiongui"
click at [975, 312] on input "radarfusiongui" at bounding box center [983, 310] width 219 height 18
click at [967, 313] on input "radarfusiongui" at bounding box center [983, 310] width 219 height 18
click at [880, 308] on input "radarfusiongui" at bounding box center [983, 310] width 219 height 18
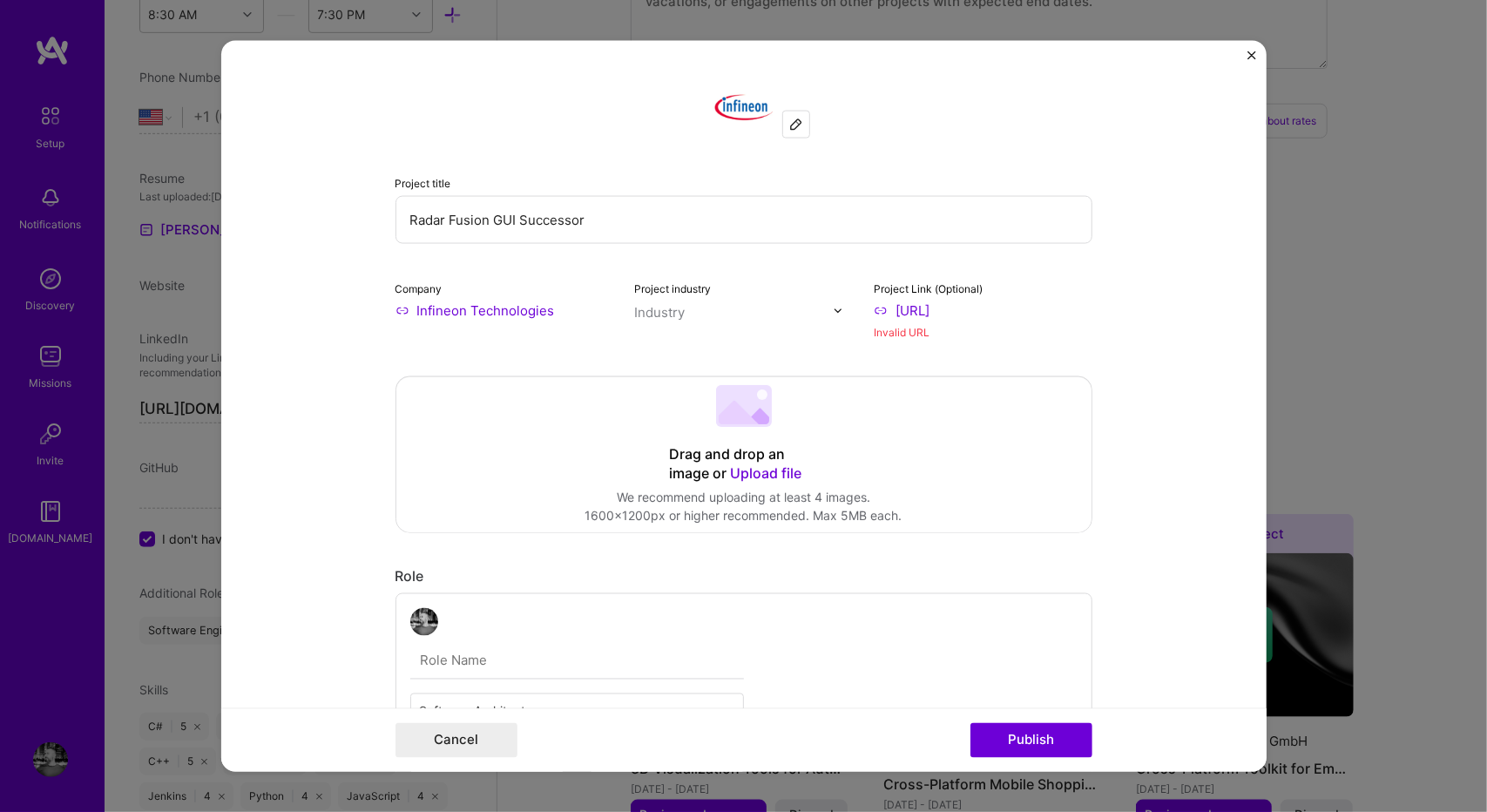
paste input "[DOMAIN_NAME][URL][DOMAIN_NAME]."
type input "[URL][DOMAIN_NAME][DOMAIN_NAME]"
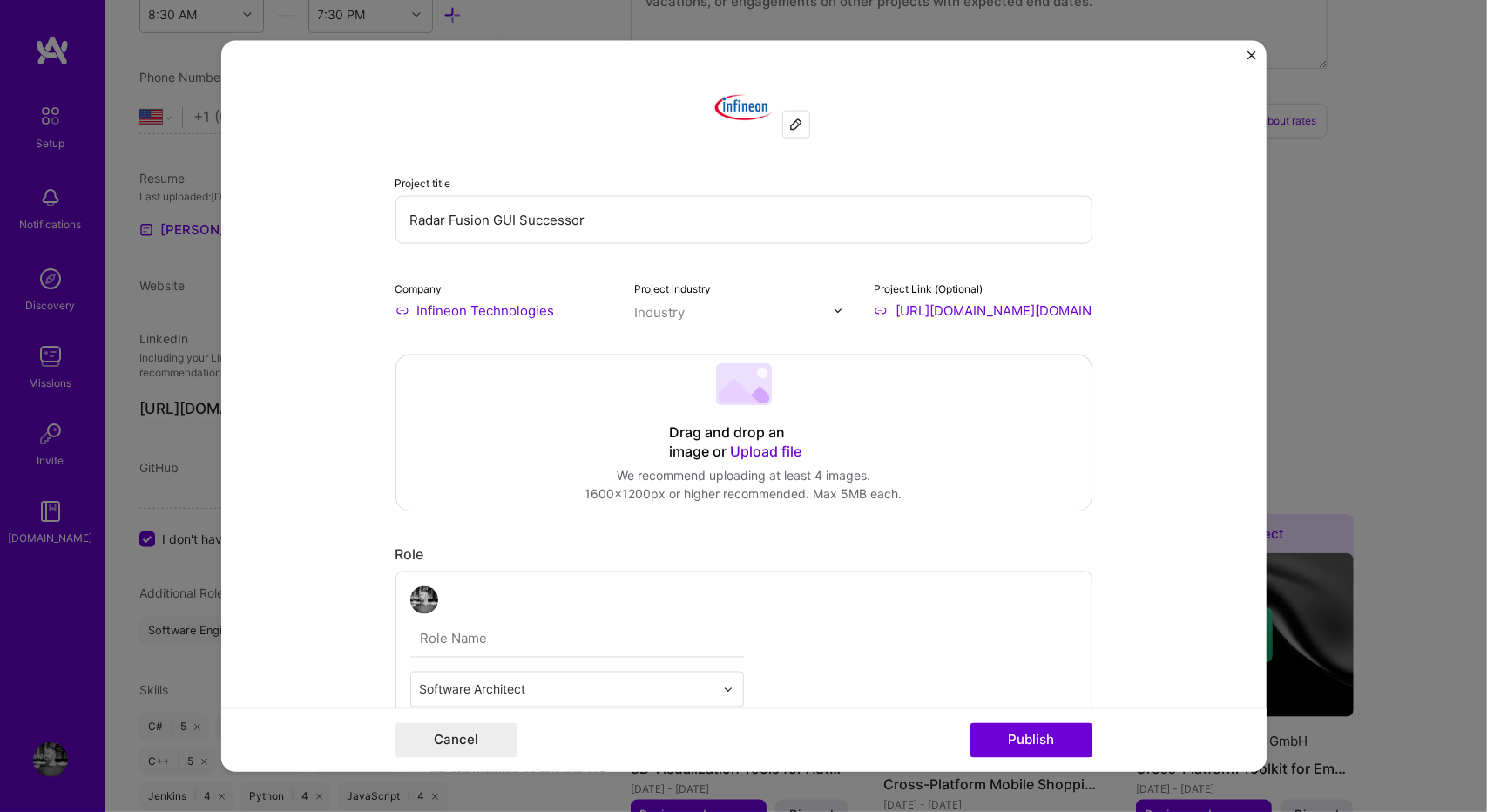
click at [1143, 345] on form "Project title Radar Fusion GUI Successor Company Infineon Technologies Project …" at bounding box center [744, 406] width 1045 height 731
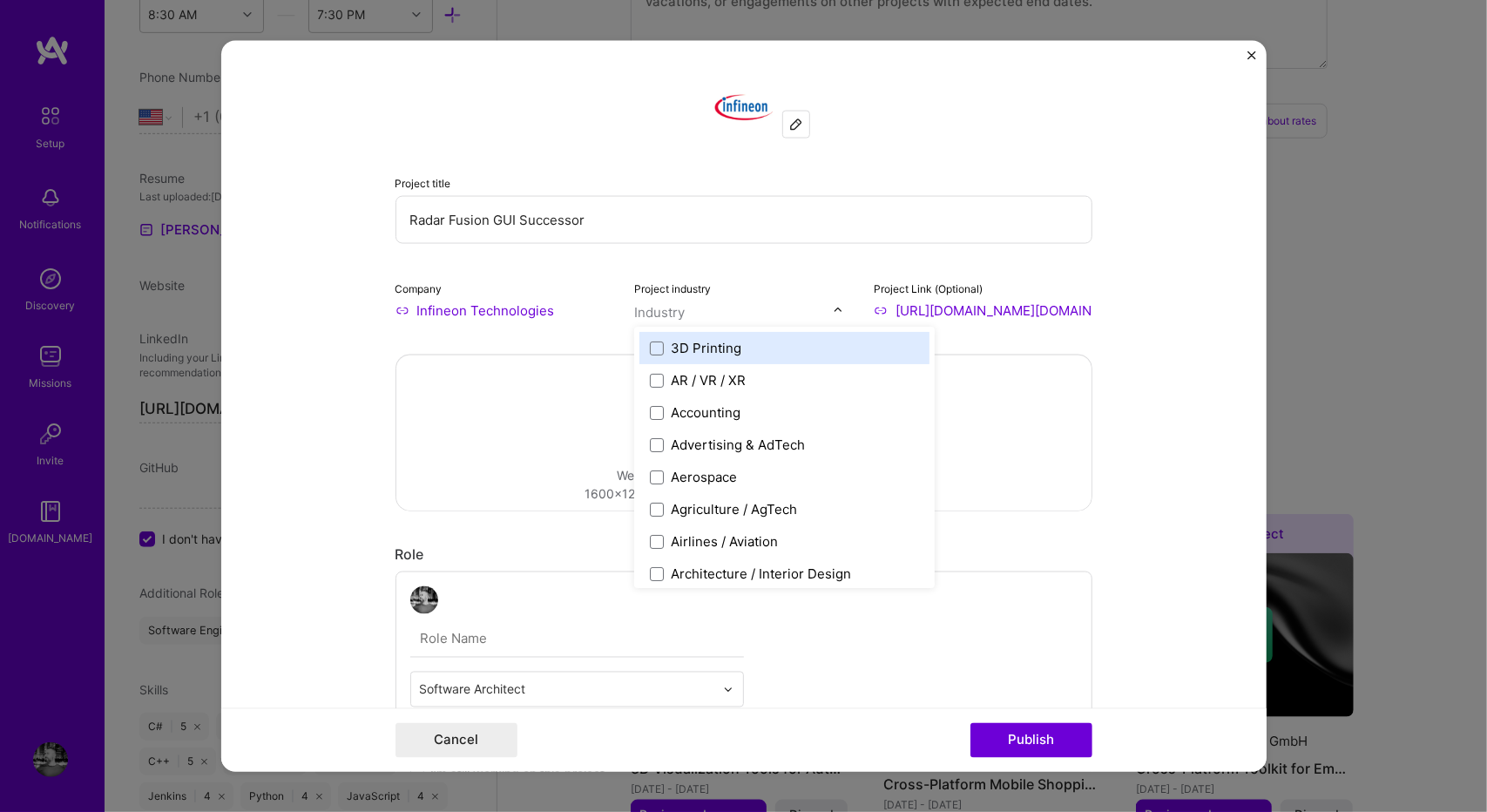
click at [728, 314] on input "text" at bounding box center [733, 312] width 199 height 18
type input "Semi"
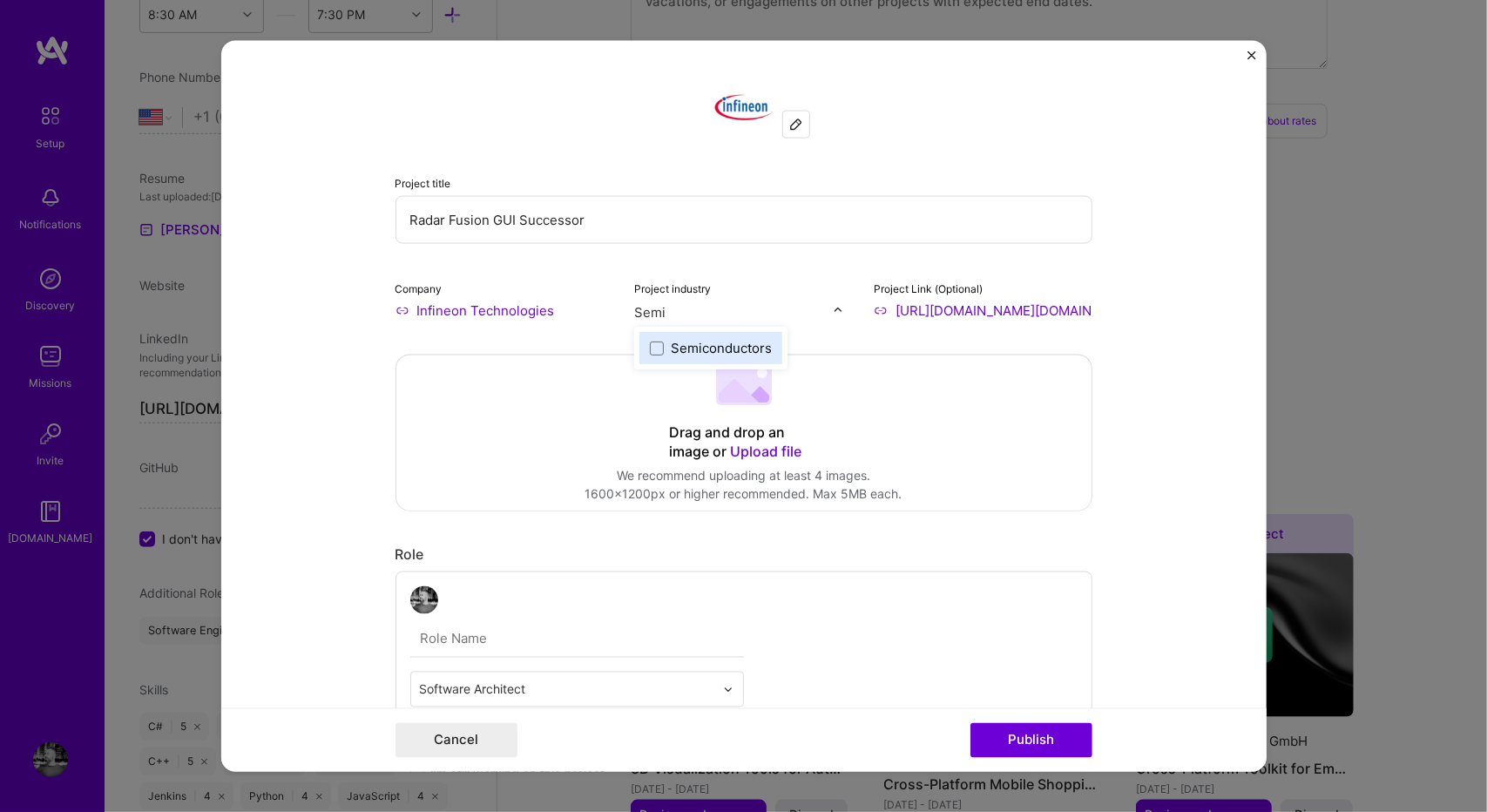
click at [693, 355] on div "Semiconductors" at bounding box center [720, 347] width 101 height 18
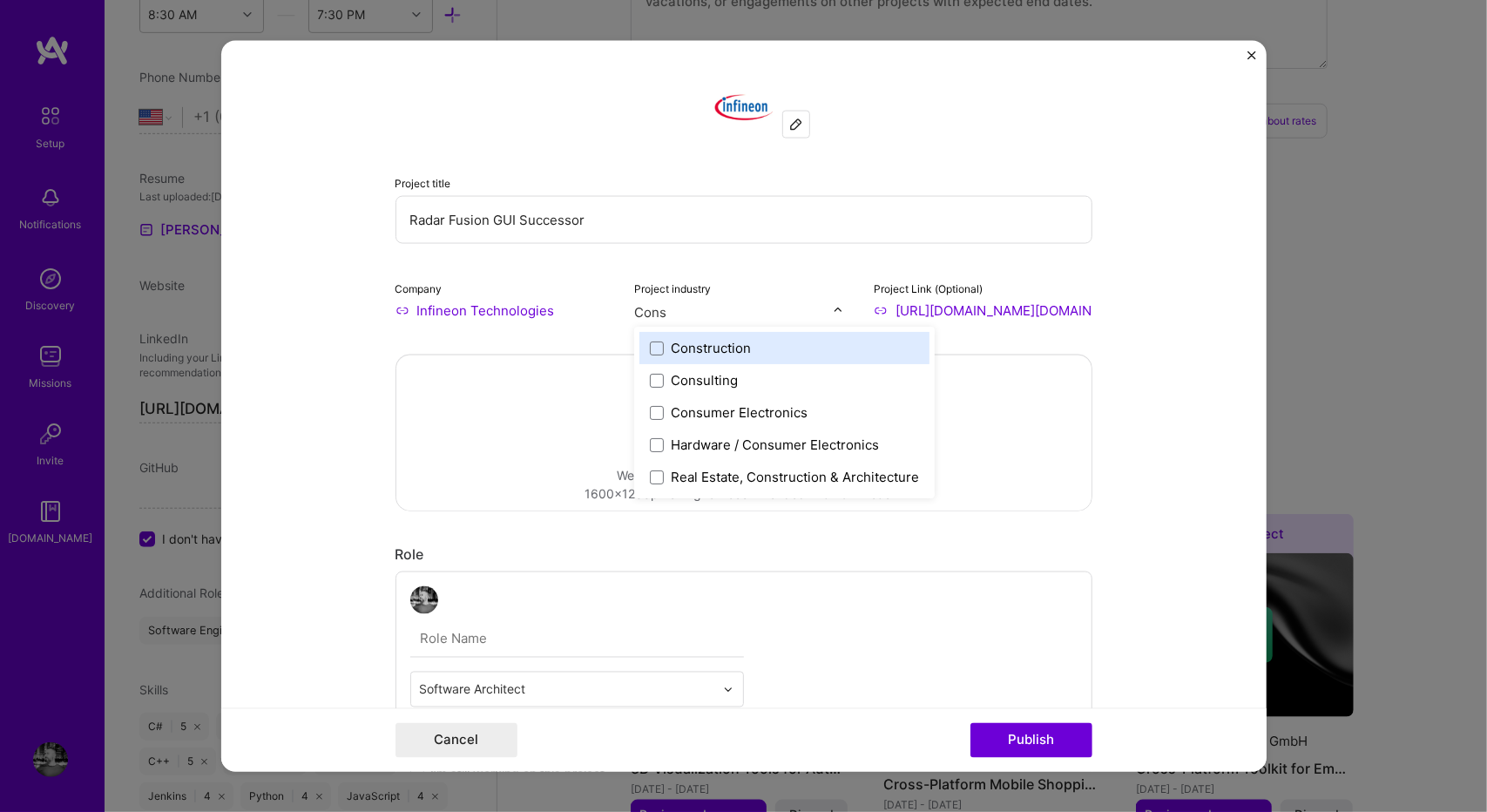
type input "Consu"
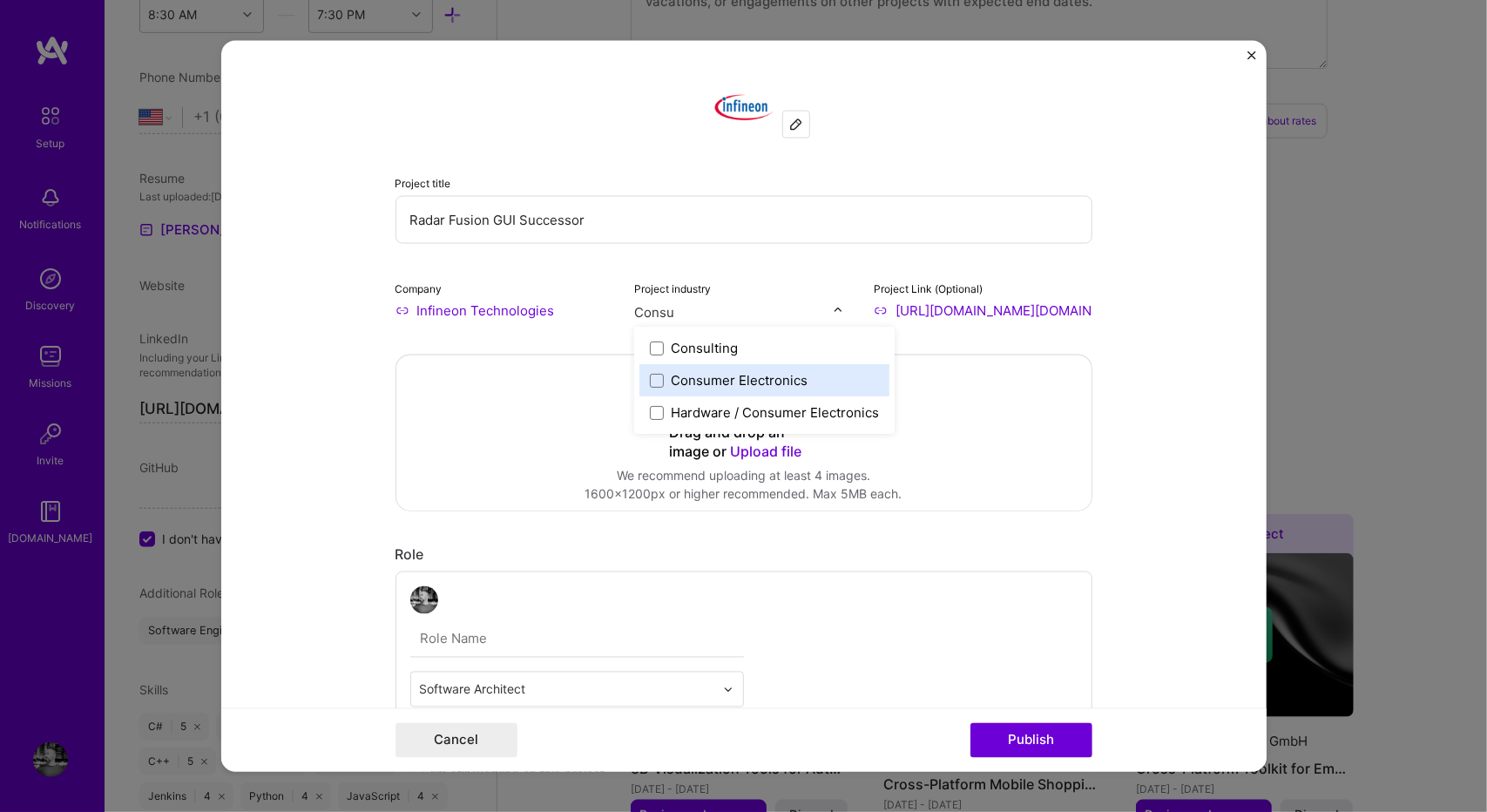
click at [737, 374] on div "Consumer Electronics" at bounding box center [739, 380] width 137 height 18
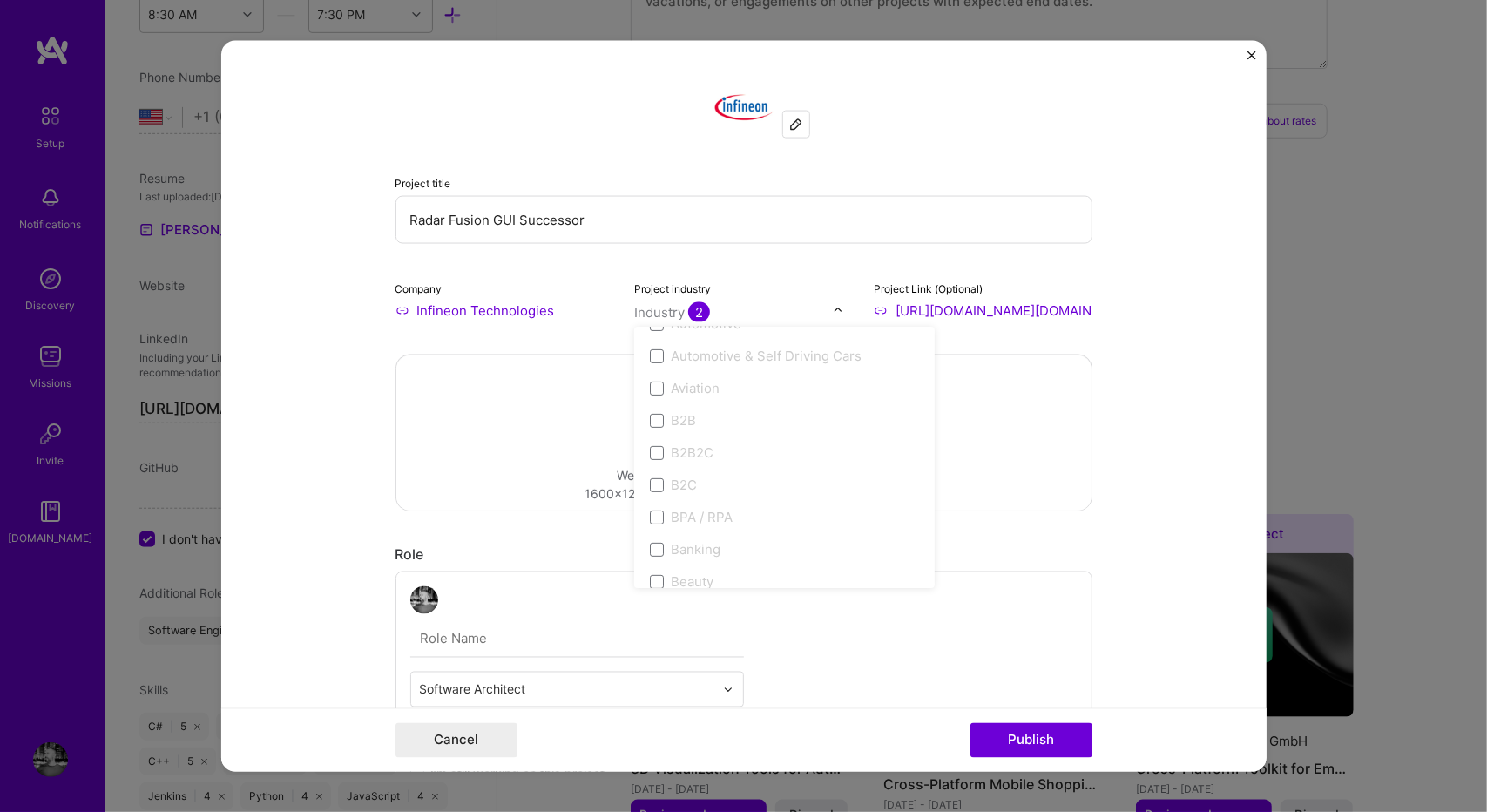
scroll to position [422, 0]
click at [525, 611] on div at bounding box center [577, 600] width 333 height 28
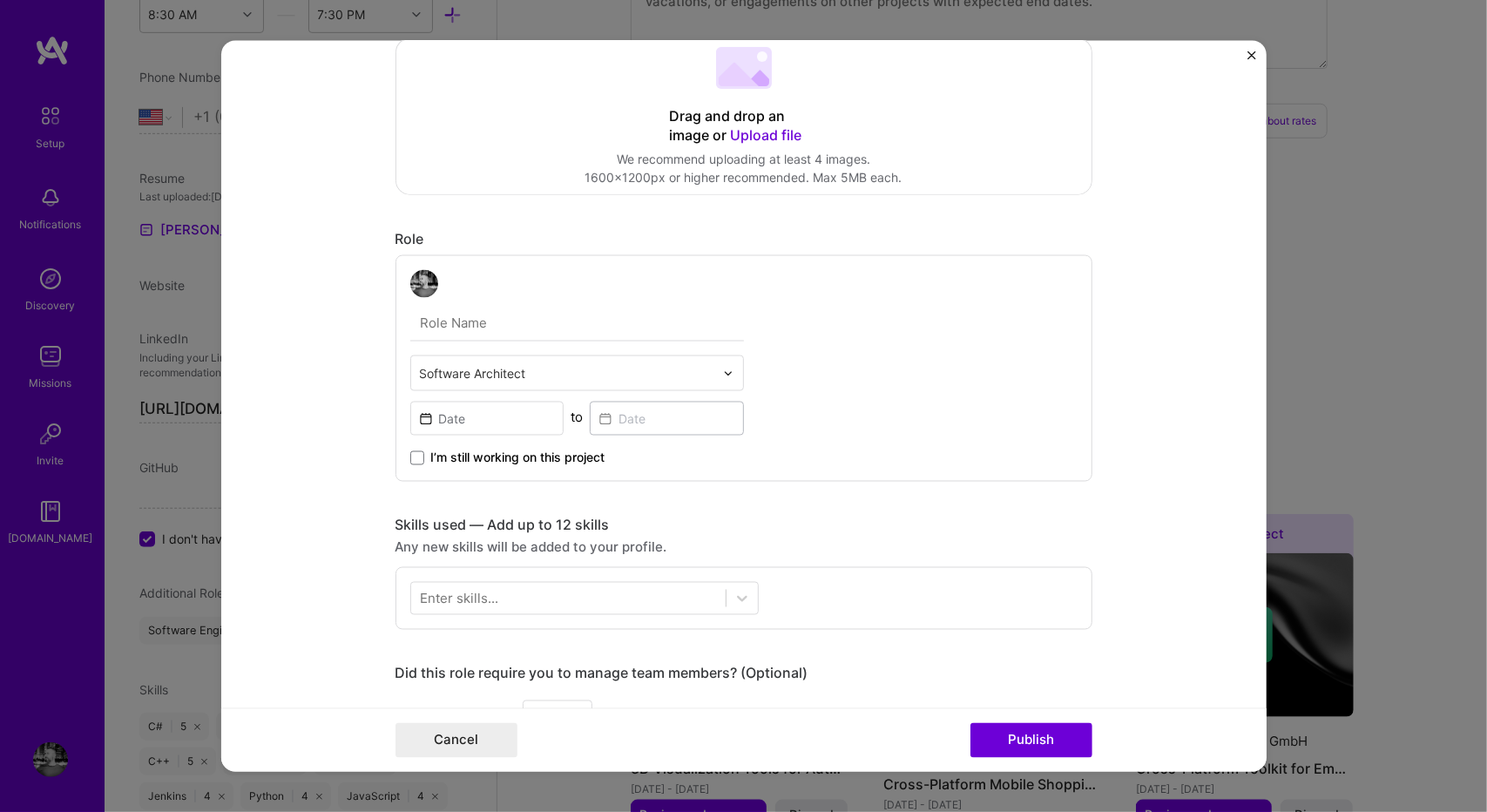
scroll to position [317, 0]
click at [565, 370] on input "text" at bounding box center [567, 372] width 294 height 18
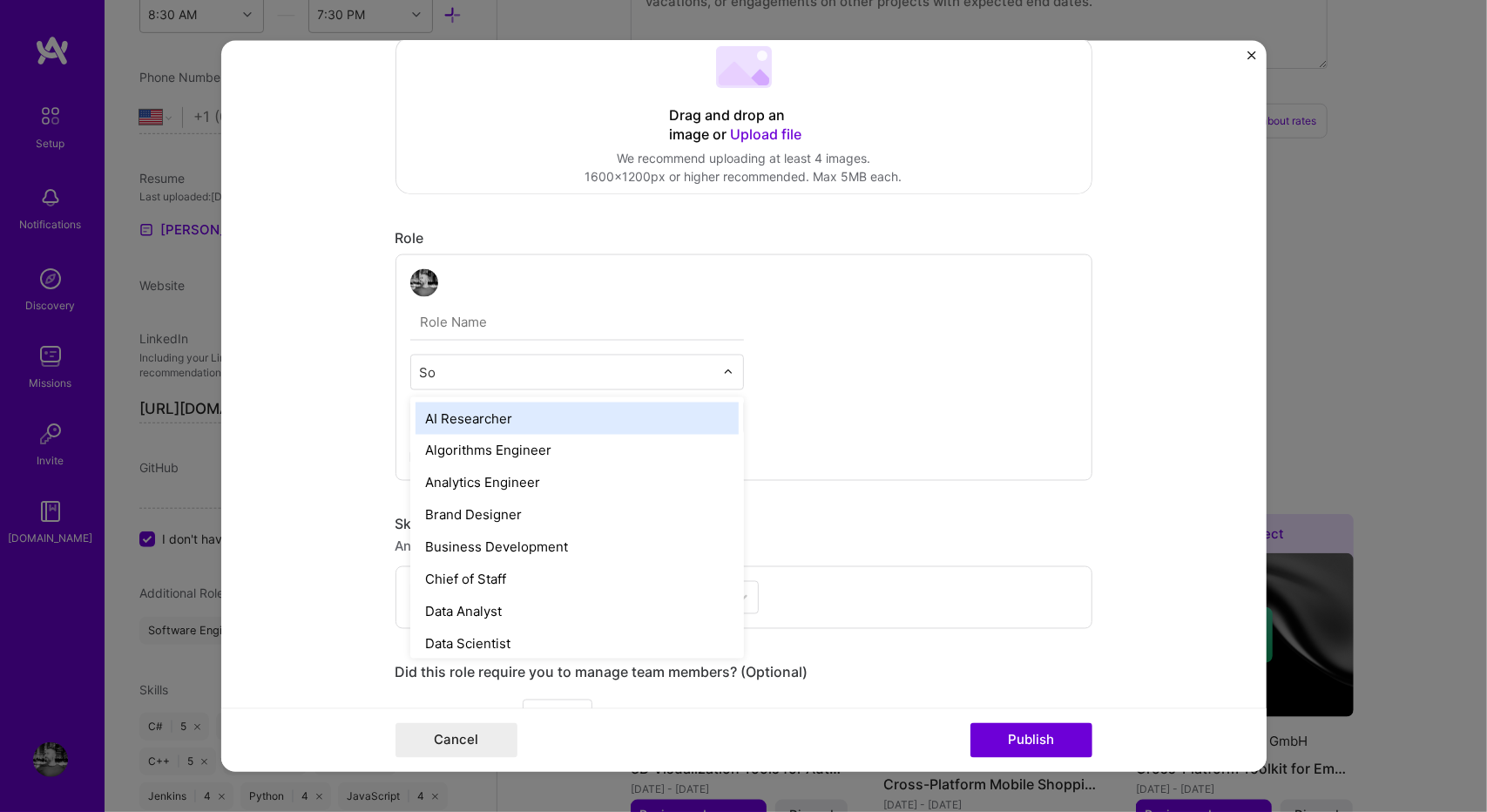
type input "Sof"
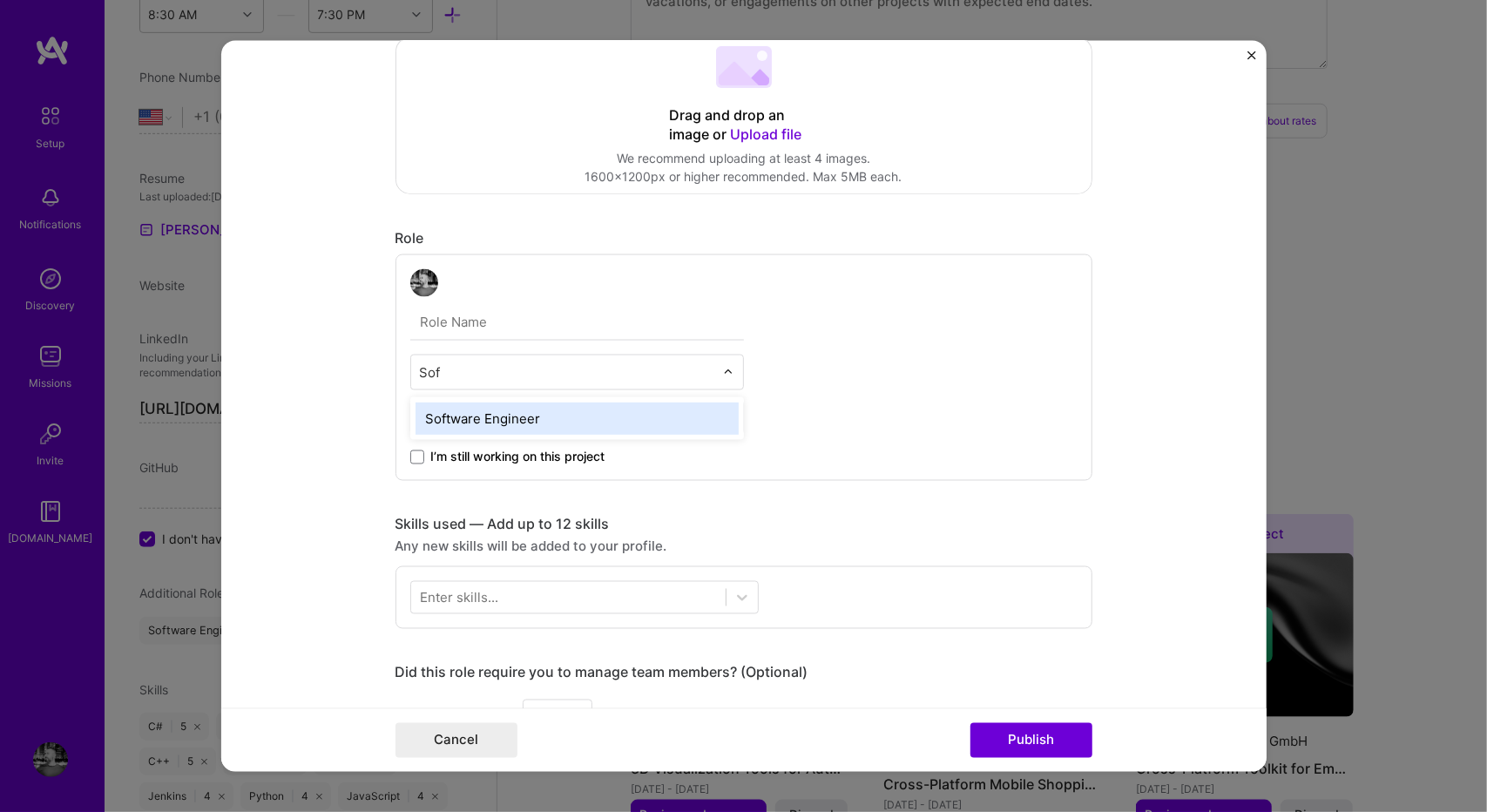
click at [501, 404] on div "Software Engineer" at bounding box center [577, 418] width 323 height 32
click at [472, 459] on span "I’m still working on this project" at bounding box center [518, 458] width 174 height 18
click at [0, 0] on input "I’m still working on this project" at bounding box center [0, 0] width 0 height 0
click at [519, 416] on input at bounding box center [487, 417] width 154 height 34
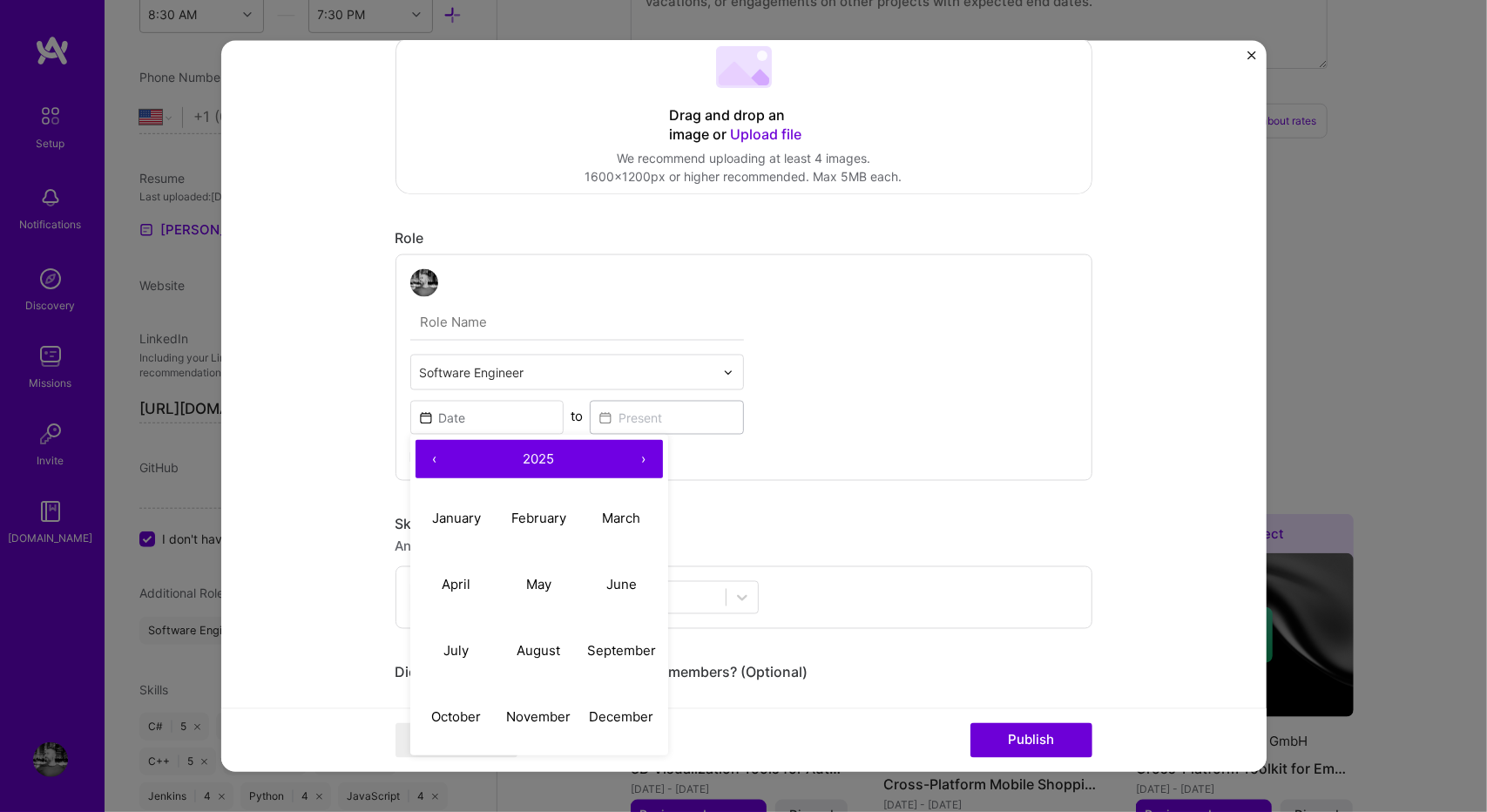
click at [429, 471] on button "‹" at bounding box center [435, 459] width 39 height 38
click at [646, 452] on button "›" at bounding box center [644, 459] width 39 height 38
click at [455, 509] on abbr "January" at bounding box center [457, 516] width 49 height 17
type input "[DATE]"
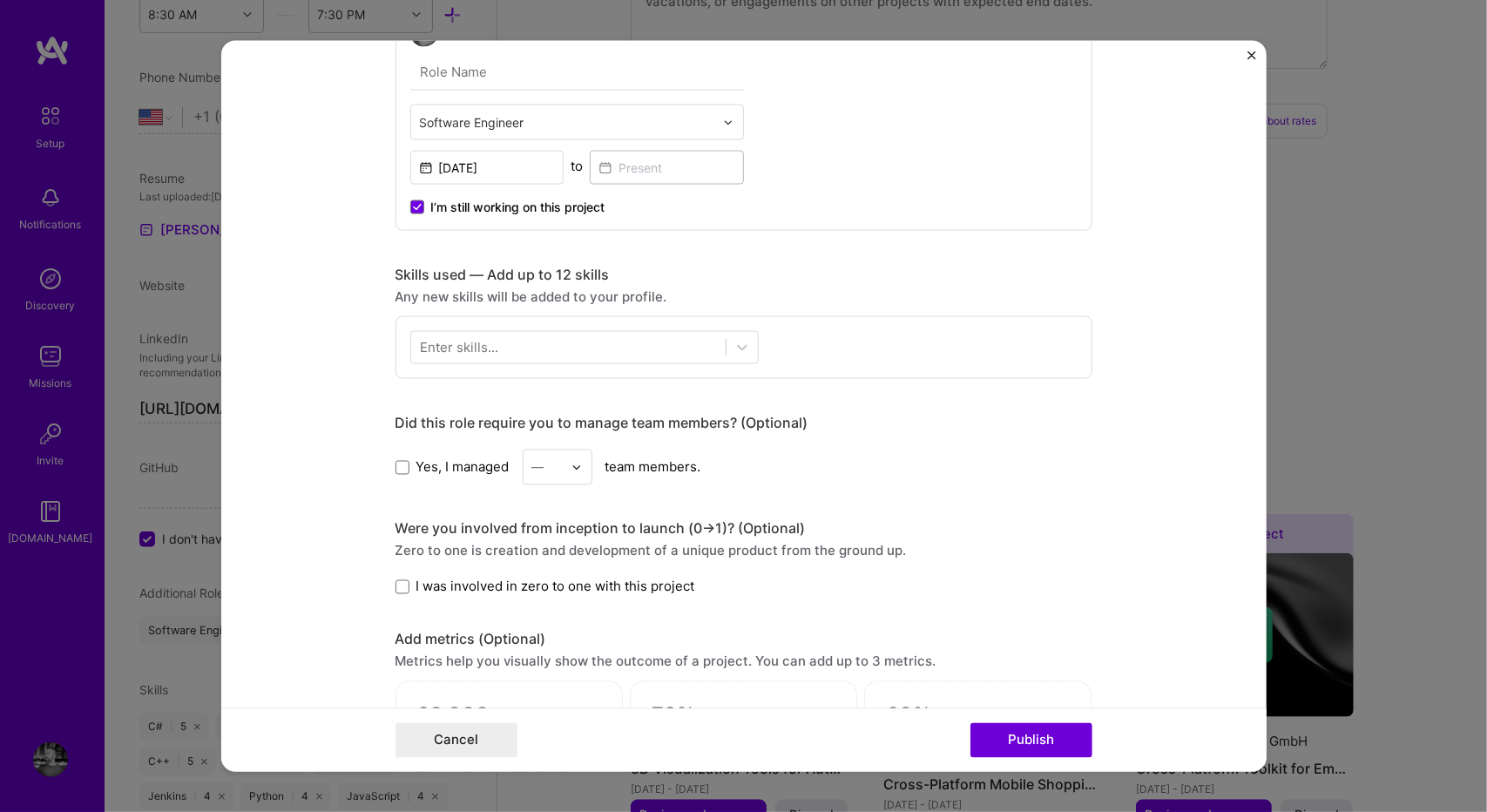
scroll to position [568, 0]
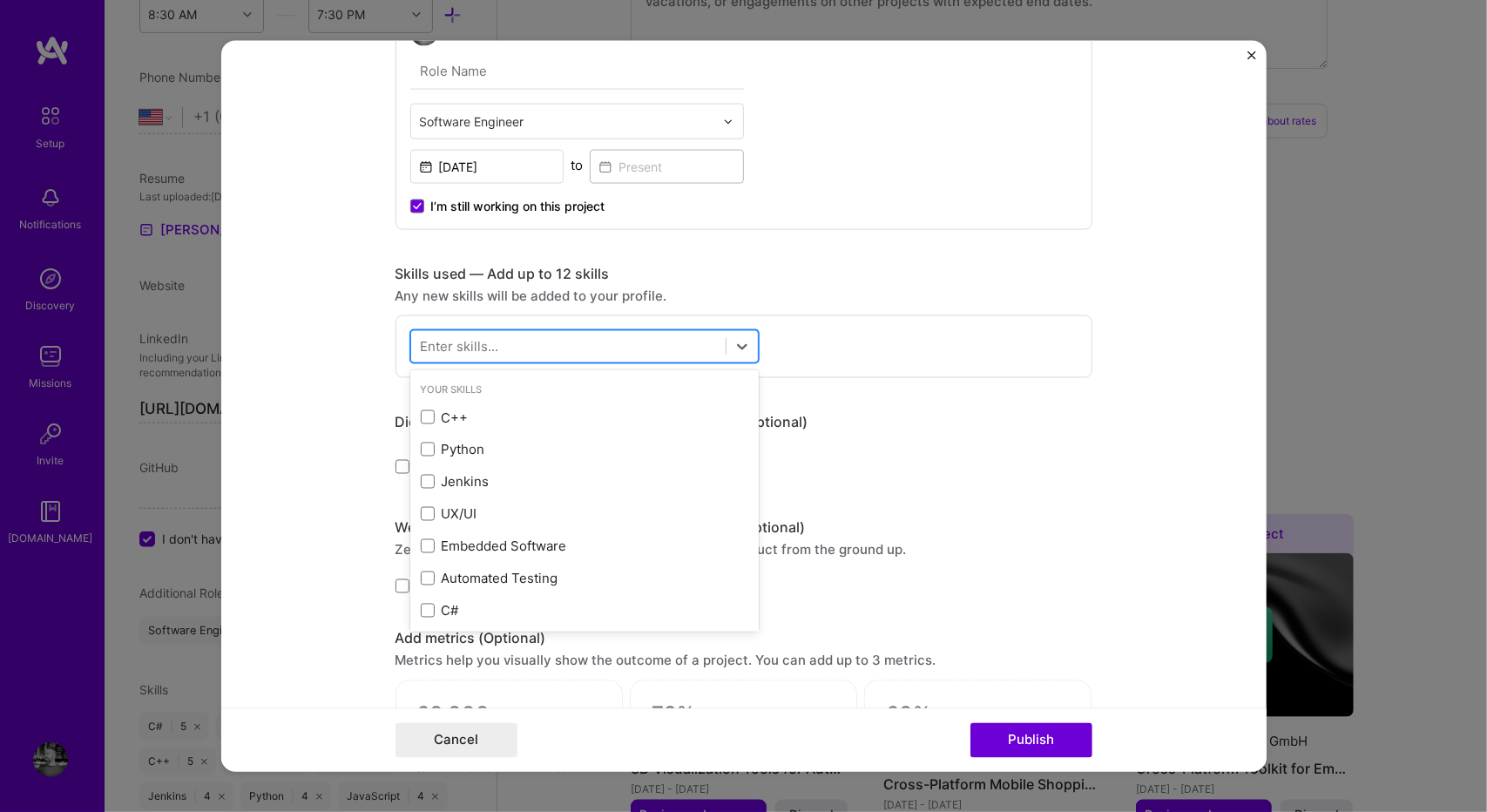
click at [538, 340] on div at bounding box center [568, 346] width 314 height 29
click at [499, 396] on div "Your Skills C++ Python [PERSON_NAME] UX/UI Embedded Software Automated Testing …" at bounding box center [585, 584] width 348 height 422
click at [472, 424] on div "C++" at bounding box center [585, 416] width 348 height 32
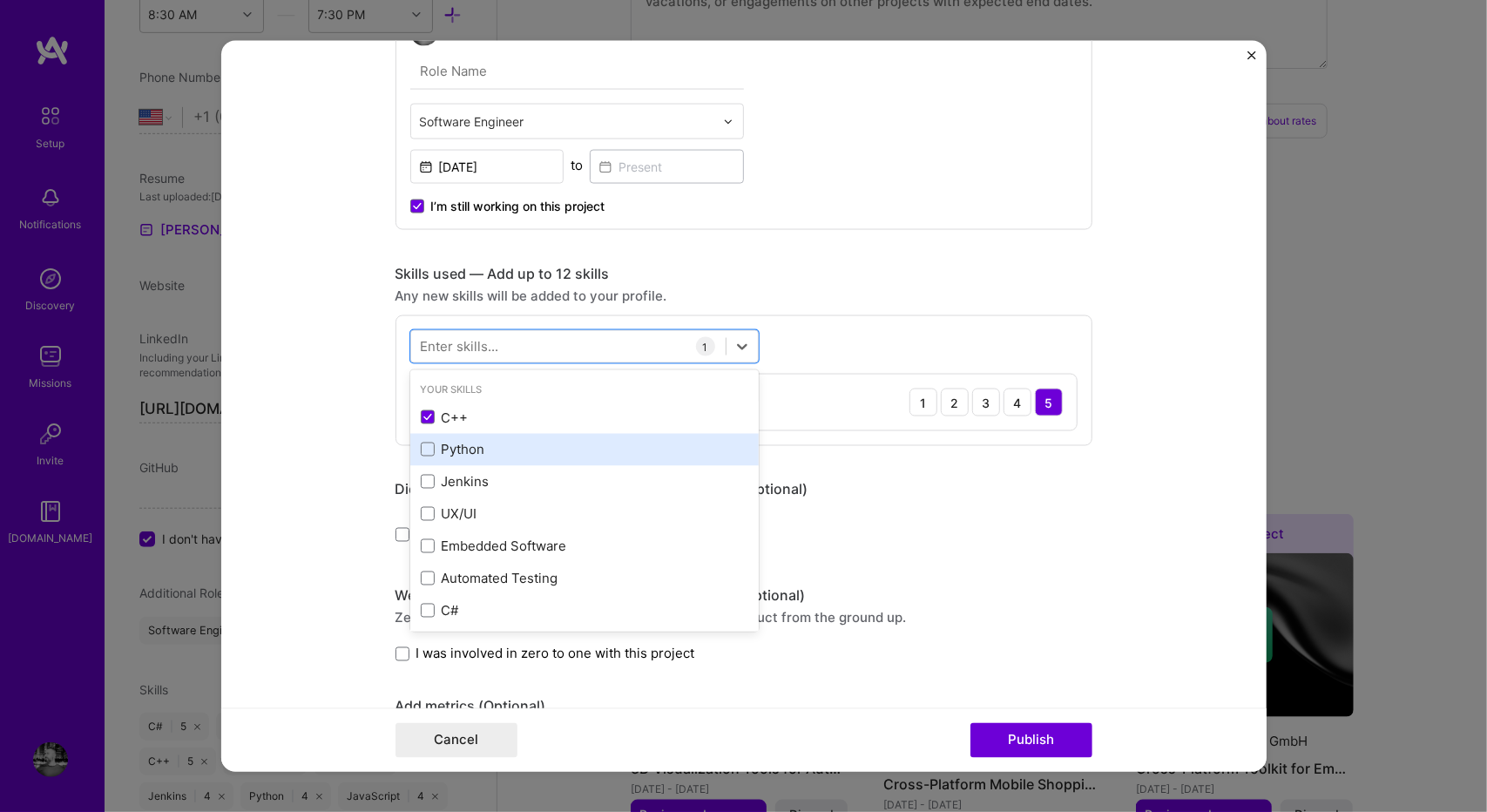
click at [460, 445] on div "Python" at bounding box center [585, 449] width 327 height 18
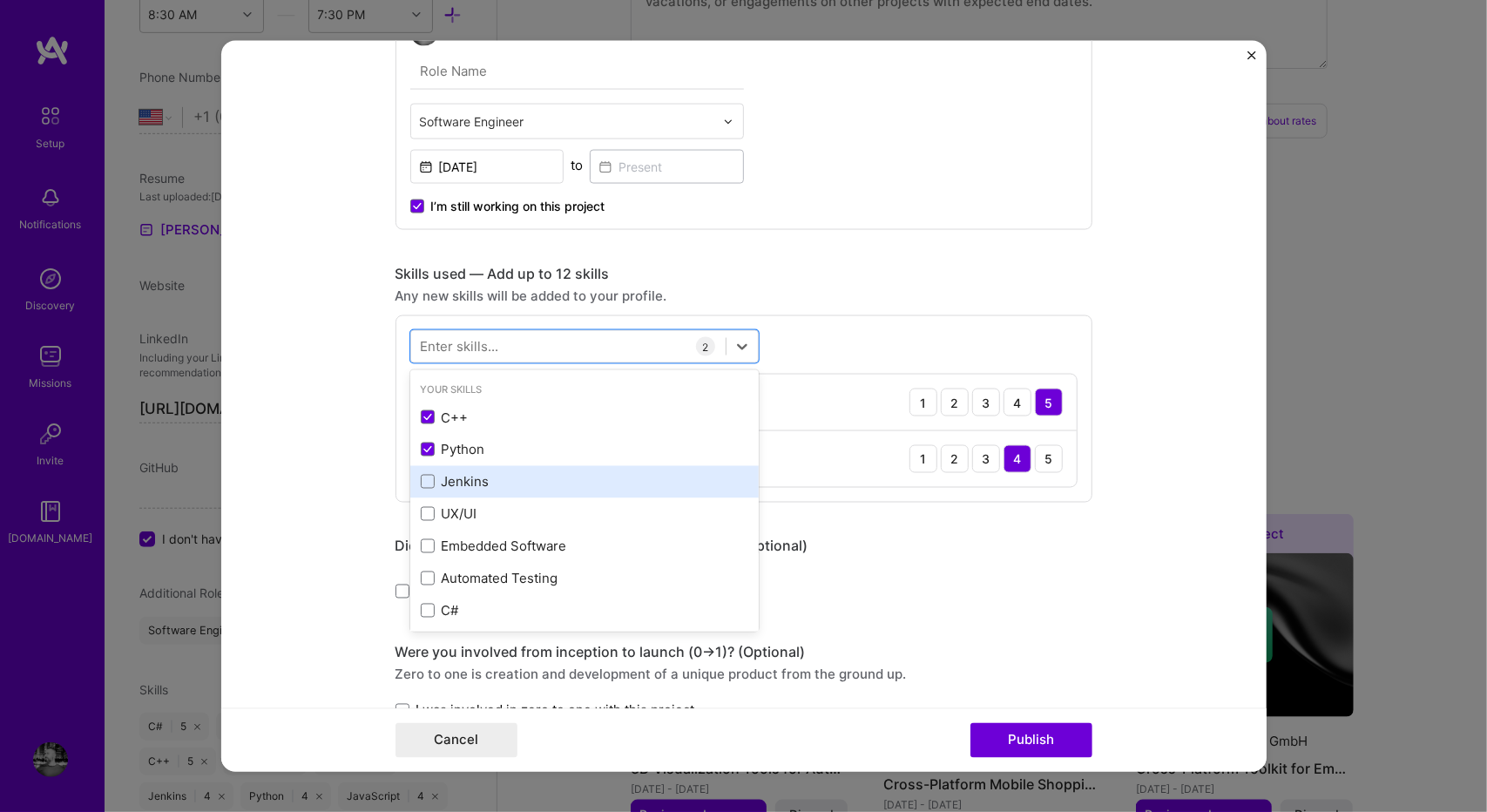
click at [460, 472] on div "Jenkins" at bounding box center [585, 480] width 327 height 18
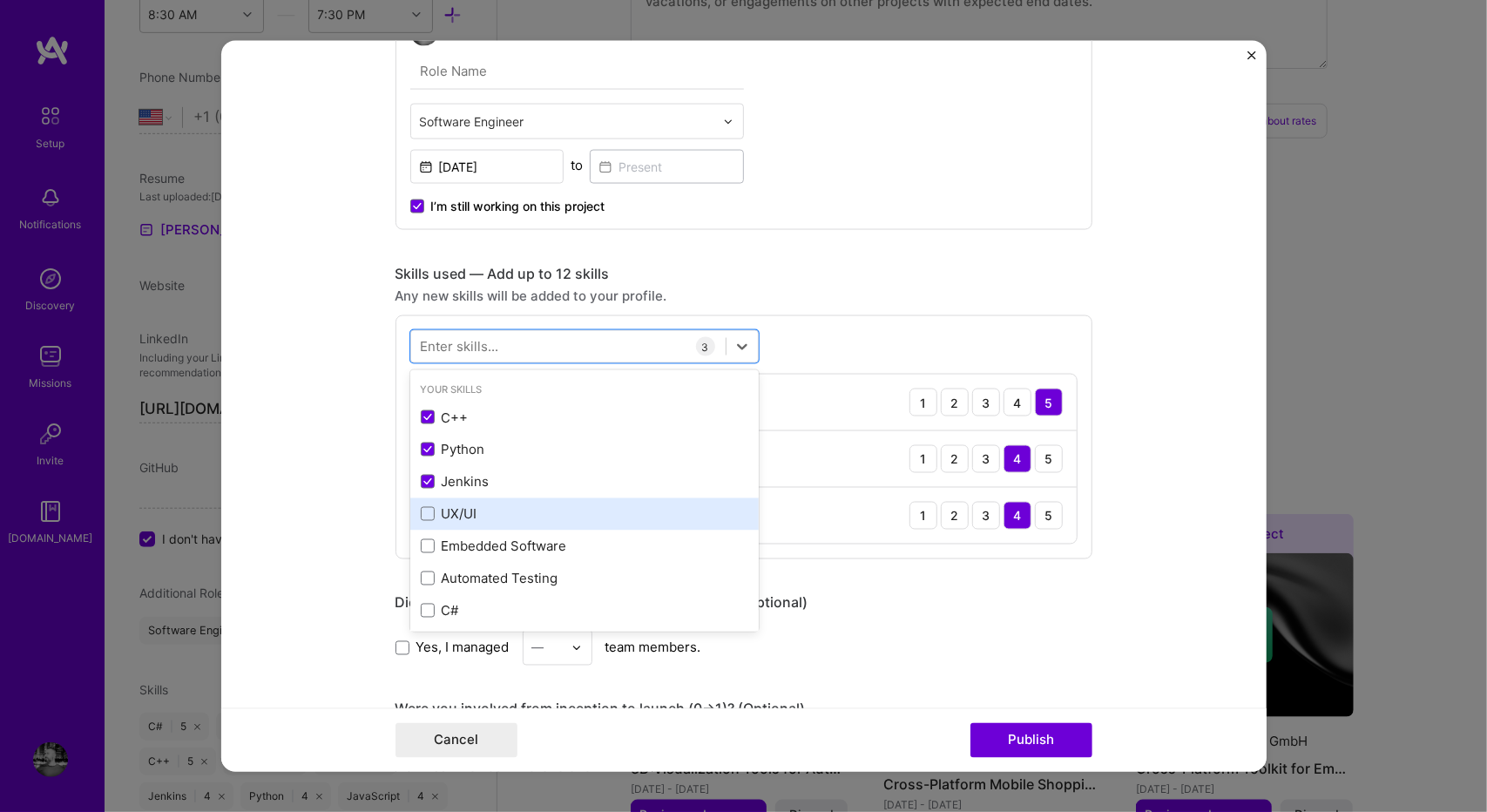
click at [454, 504] on div "UX/UI" at bounding box center [585, 513] width 327 height 18
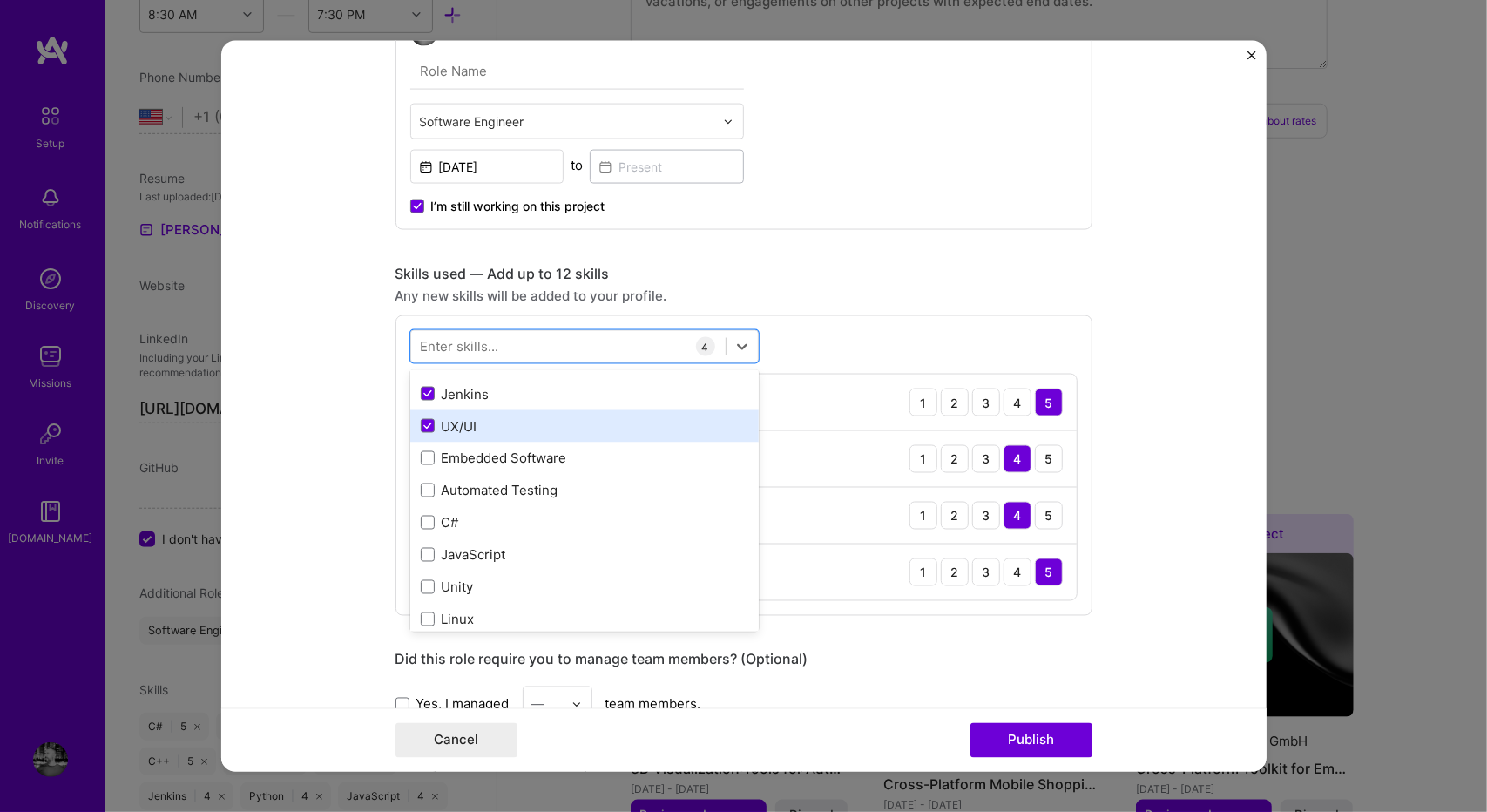
scroll to position [89, 0]
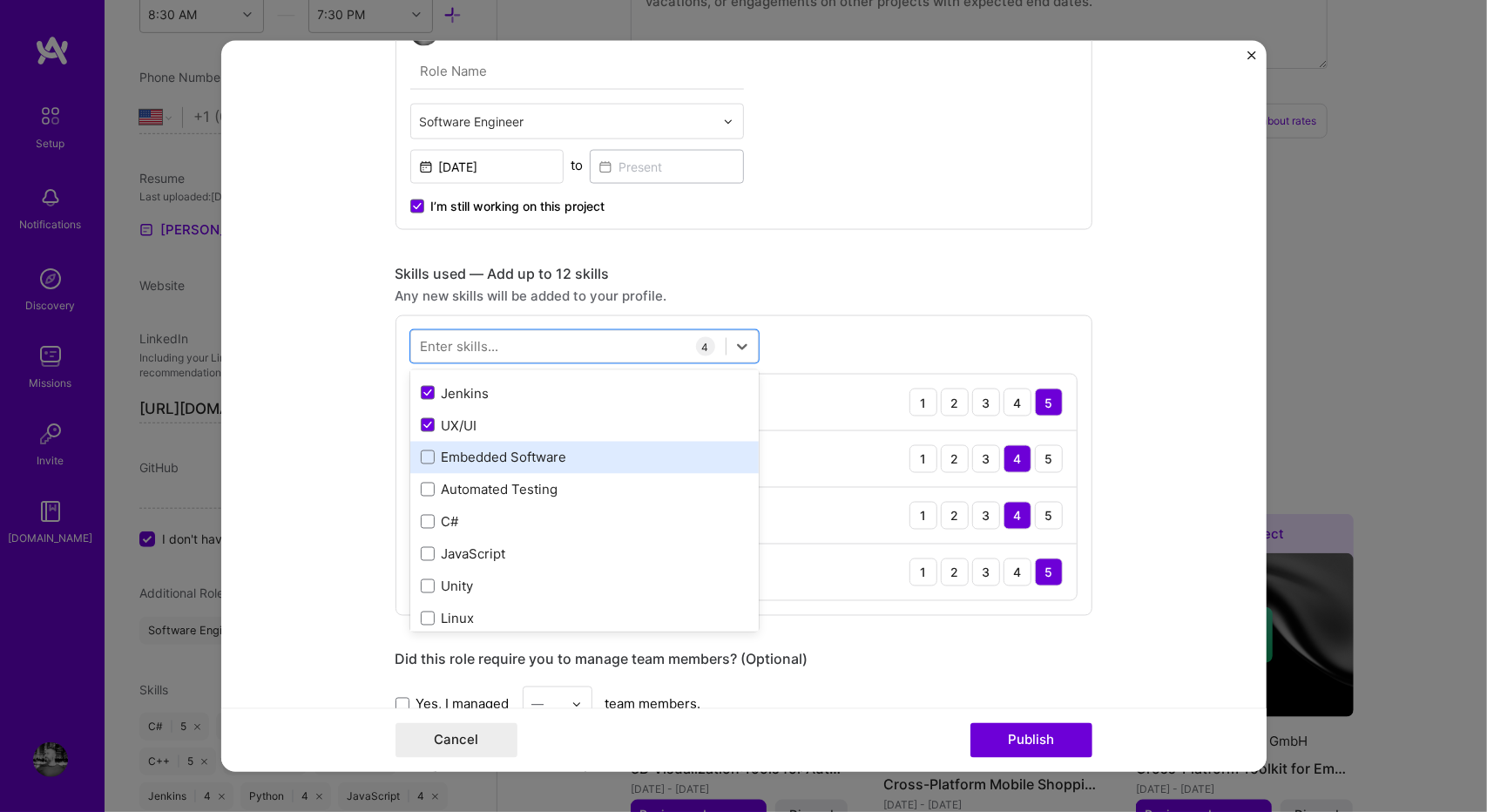
click at [477, 452] on div "Embedded Software" at bounding box center [585, 457] width 327 height 18
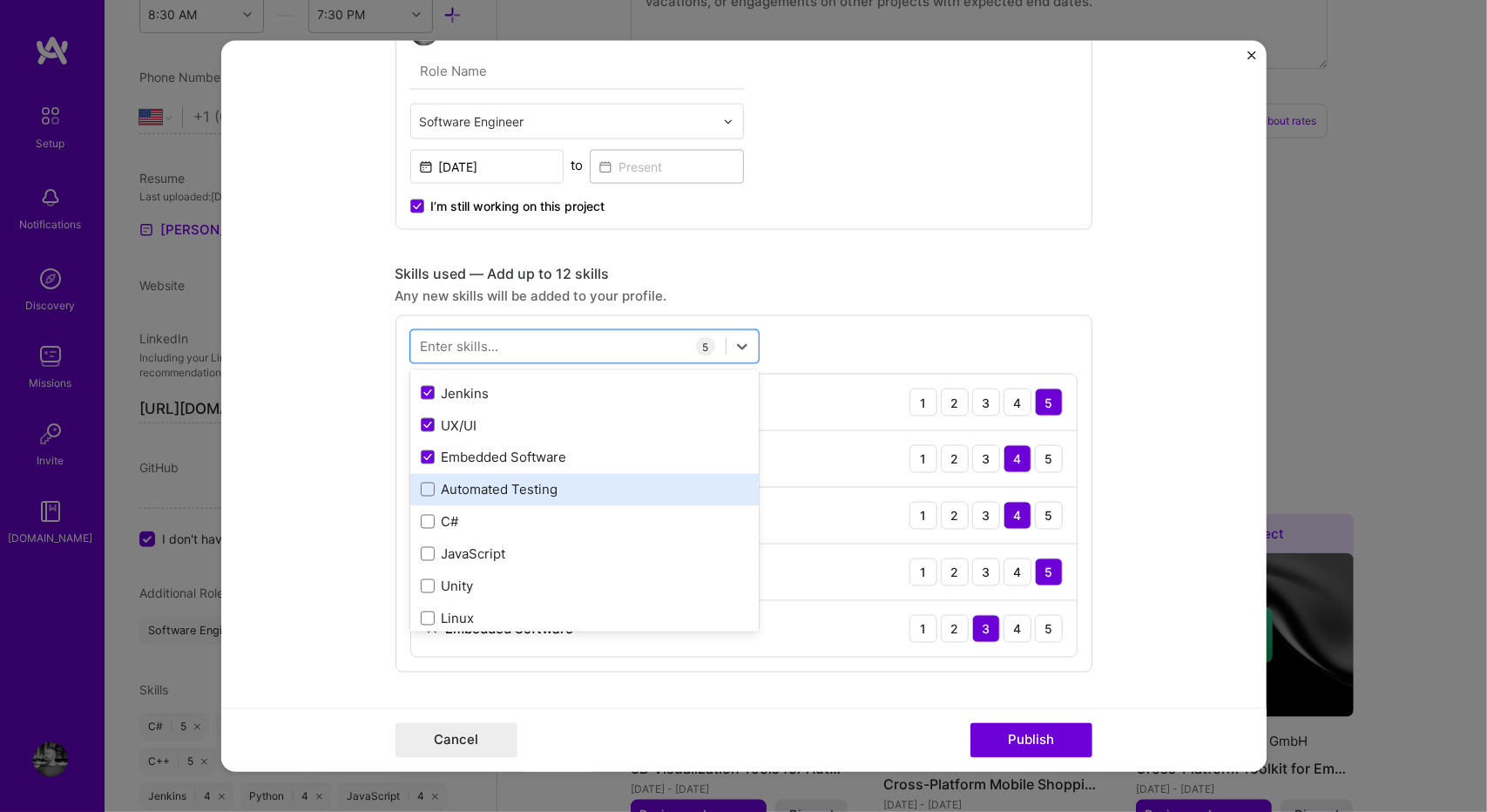
click at [468, 486] on div "Automated Testing" at bounding box center [585, 488] width 327 height 18
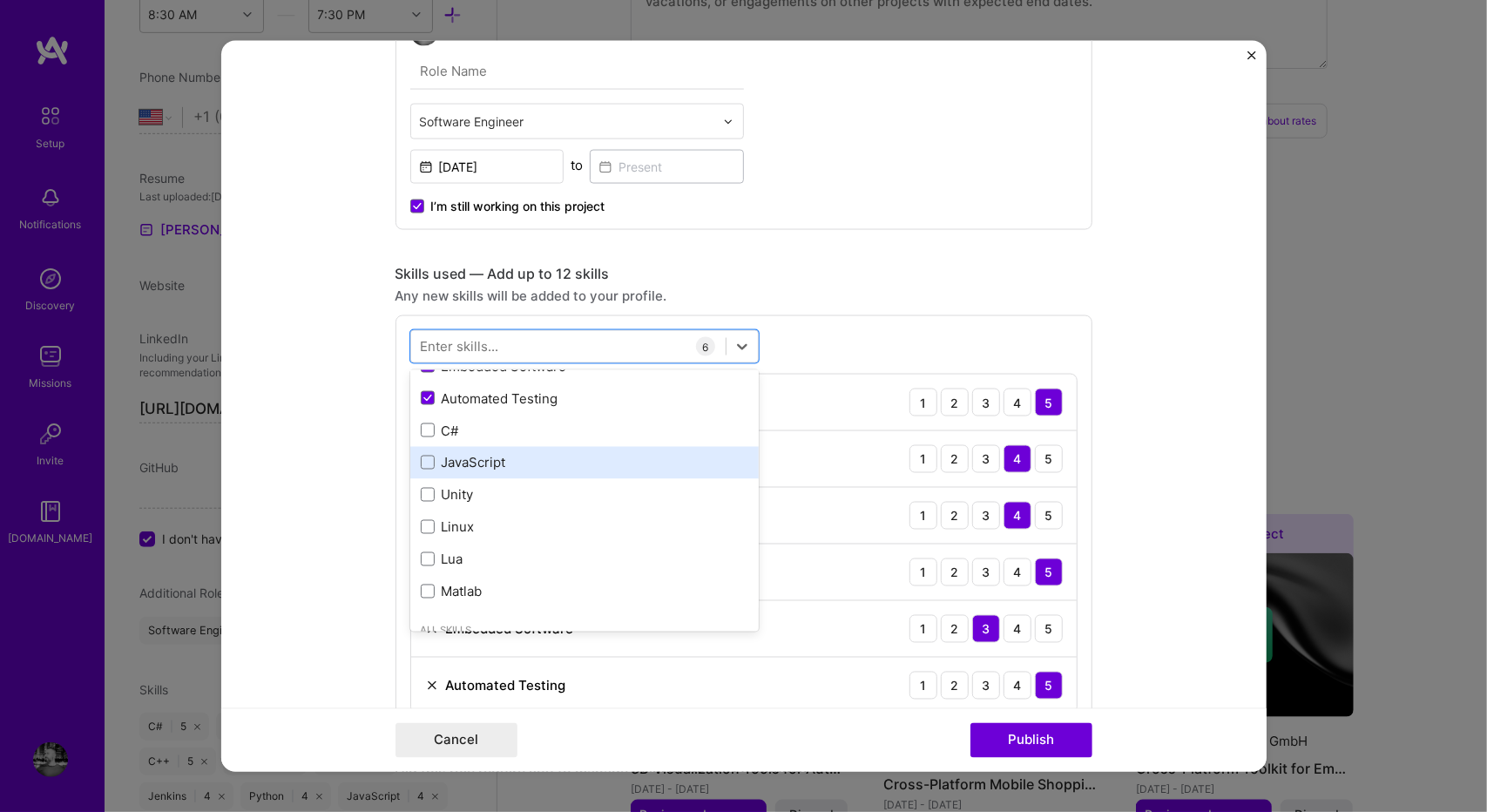
scroll to position [182, 0]
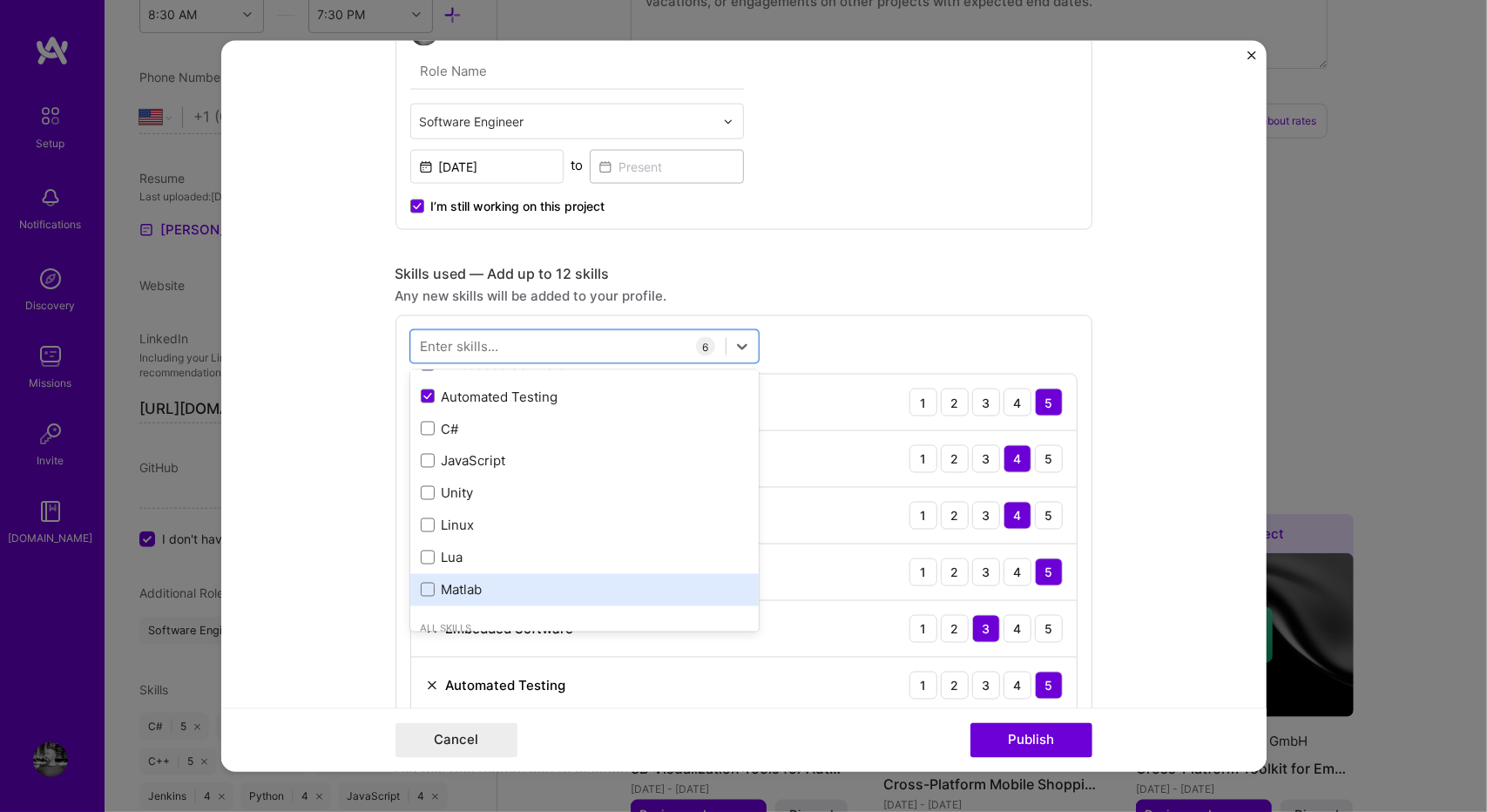
click at [487, 580] on div "Matlab" at bounding box center [585, 589] width 327 height 18
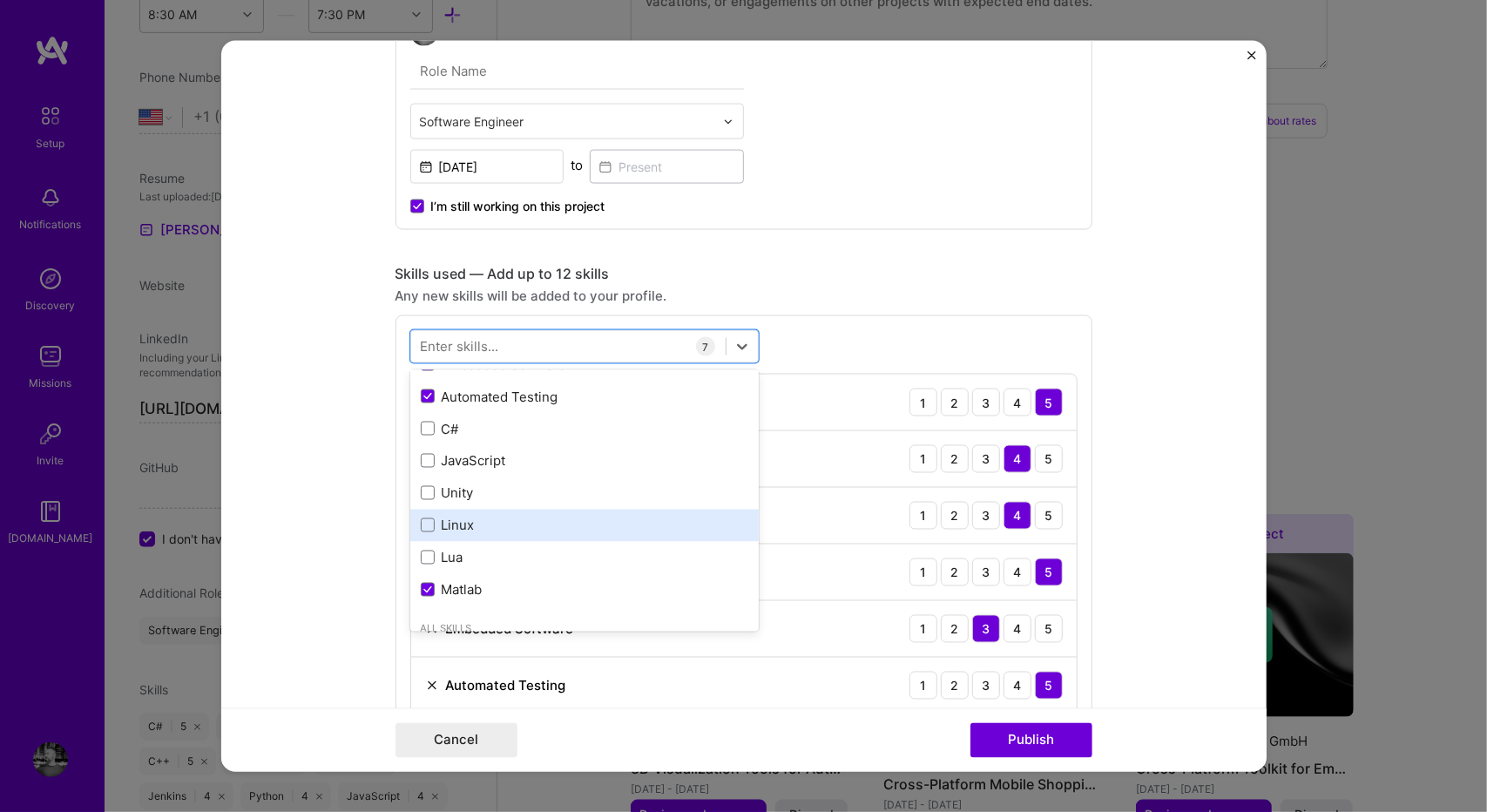
type input "X"
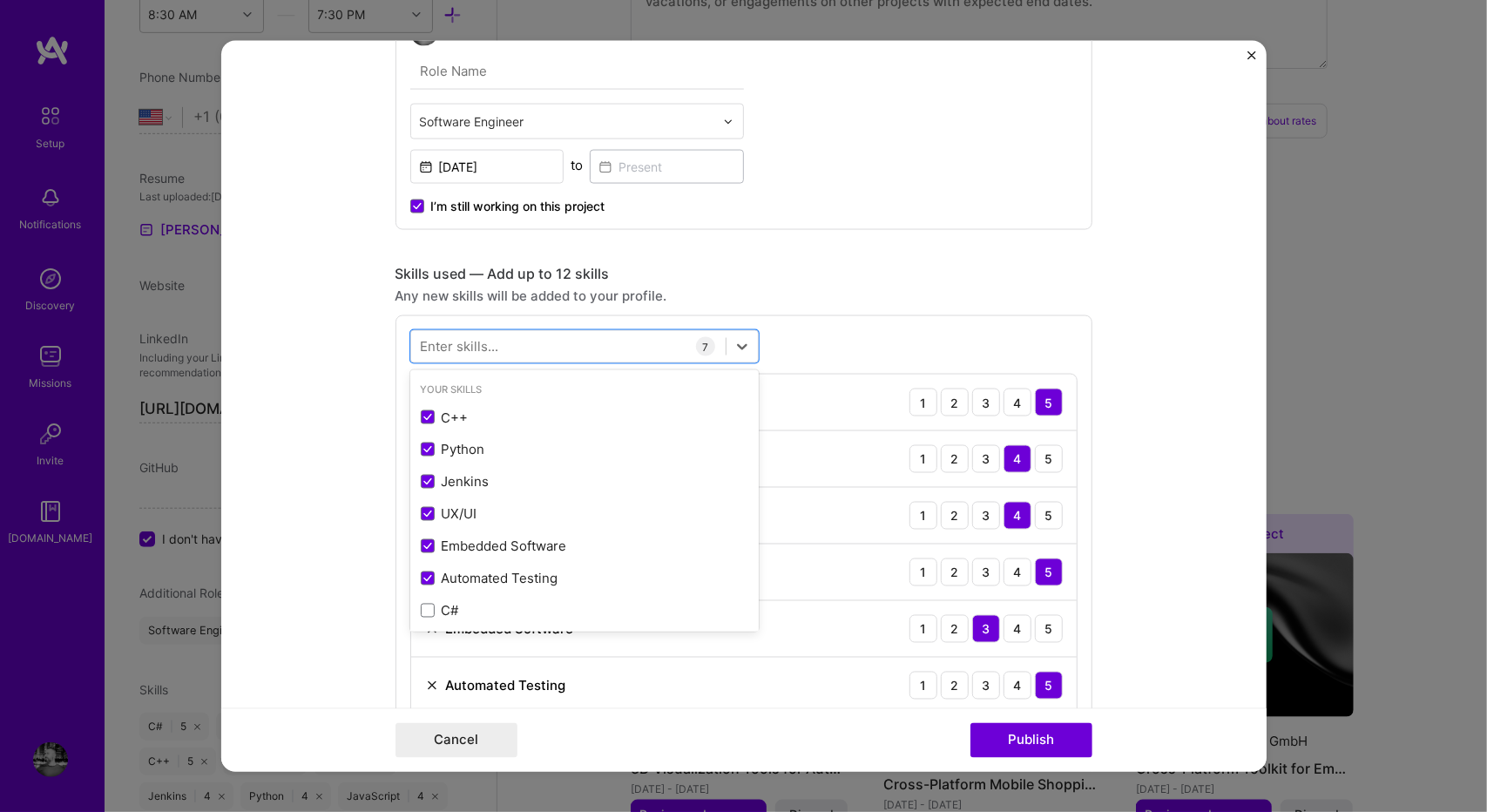
scroll to position [0, 0]
type input "C"
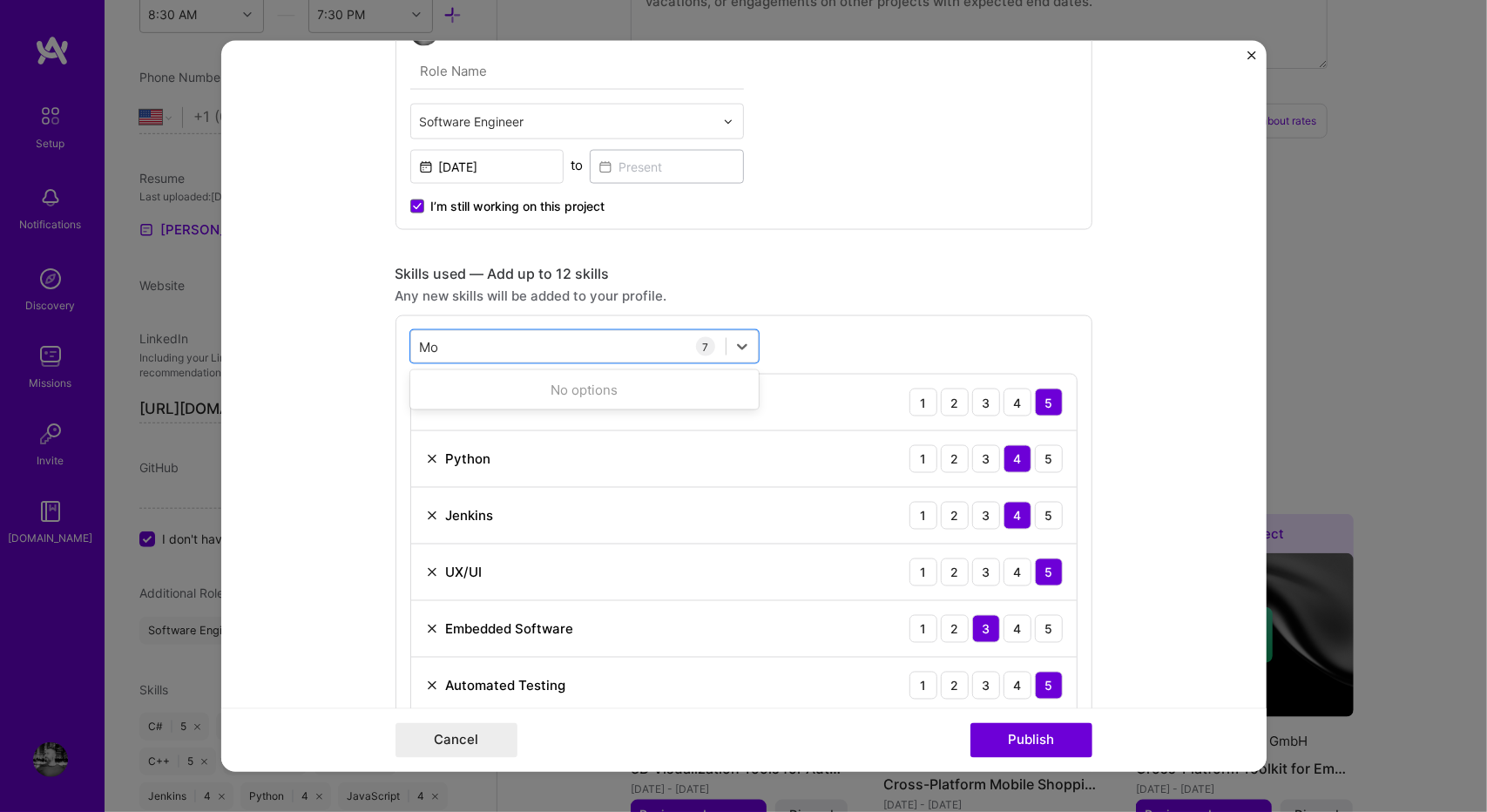
type input "M"
type input "C"
click at [350, 475] on form "Project title Radar Fusion GUI Successor Company Infineon Technologies Project …" at bounding box center [744, 406] width 1045 height 731
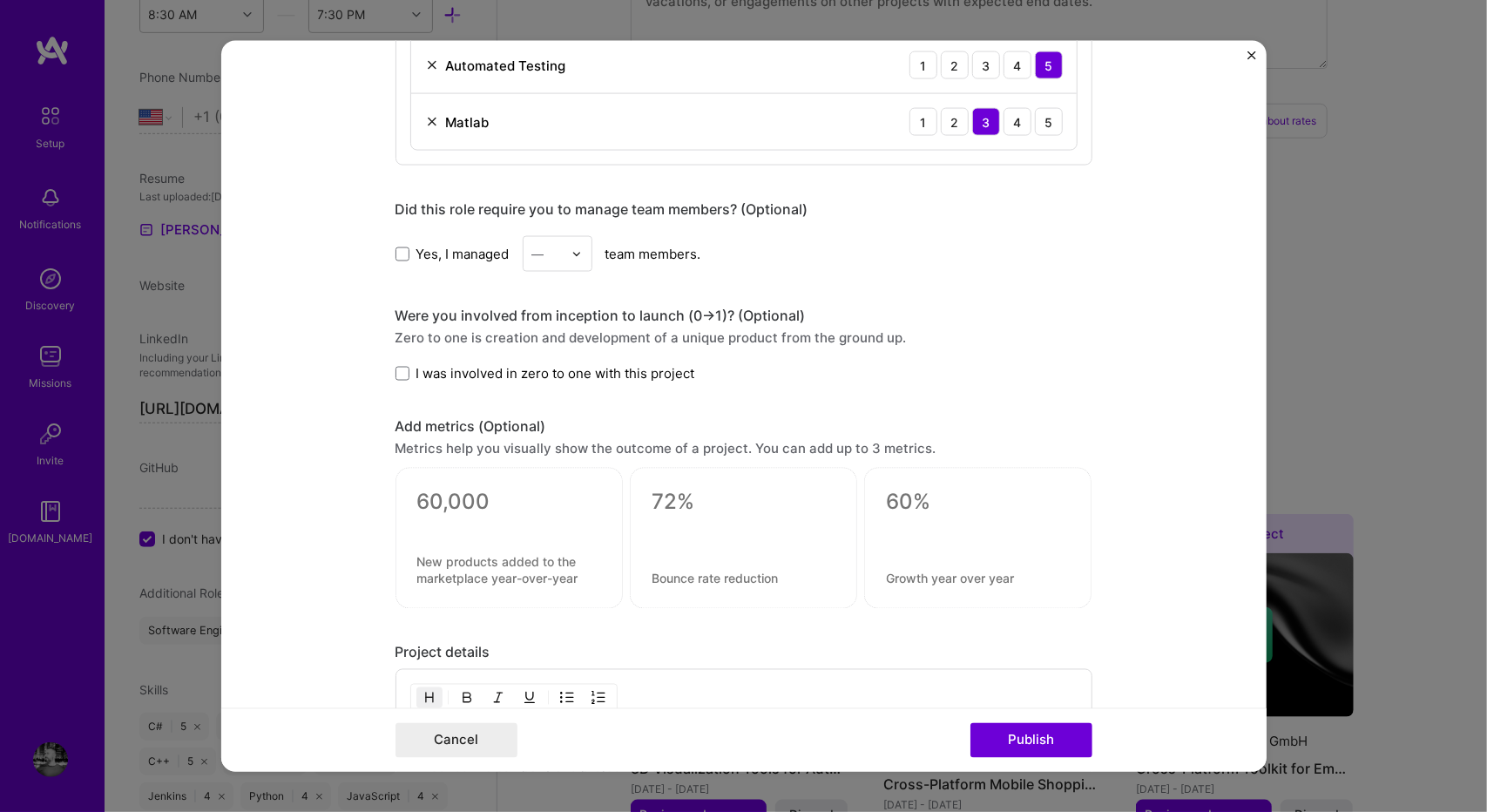
scroll to position [1189, 0]
click at [467, 243] on span "Yes, I managed" at bounding box center [463, 252] width 93 height 18
click at [0, 0] on input "Yes, I managed" at bounding box center [0, 0] width 0 height 0
click at [542, 244] on input "text" at bounding box center [547, 253] width 31 height 18
click at [460, 262] on div "Yes, I managed option 2 focused, 2 of 25. 25 results available. Use Up and Down…" at bounding box center [744, 253] width 697 height 36
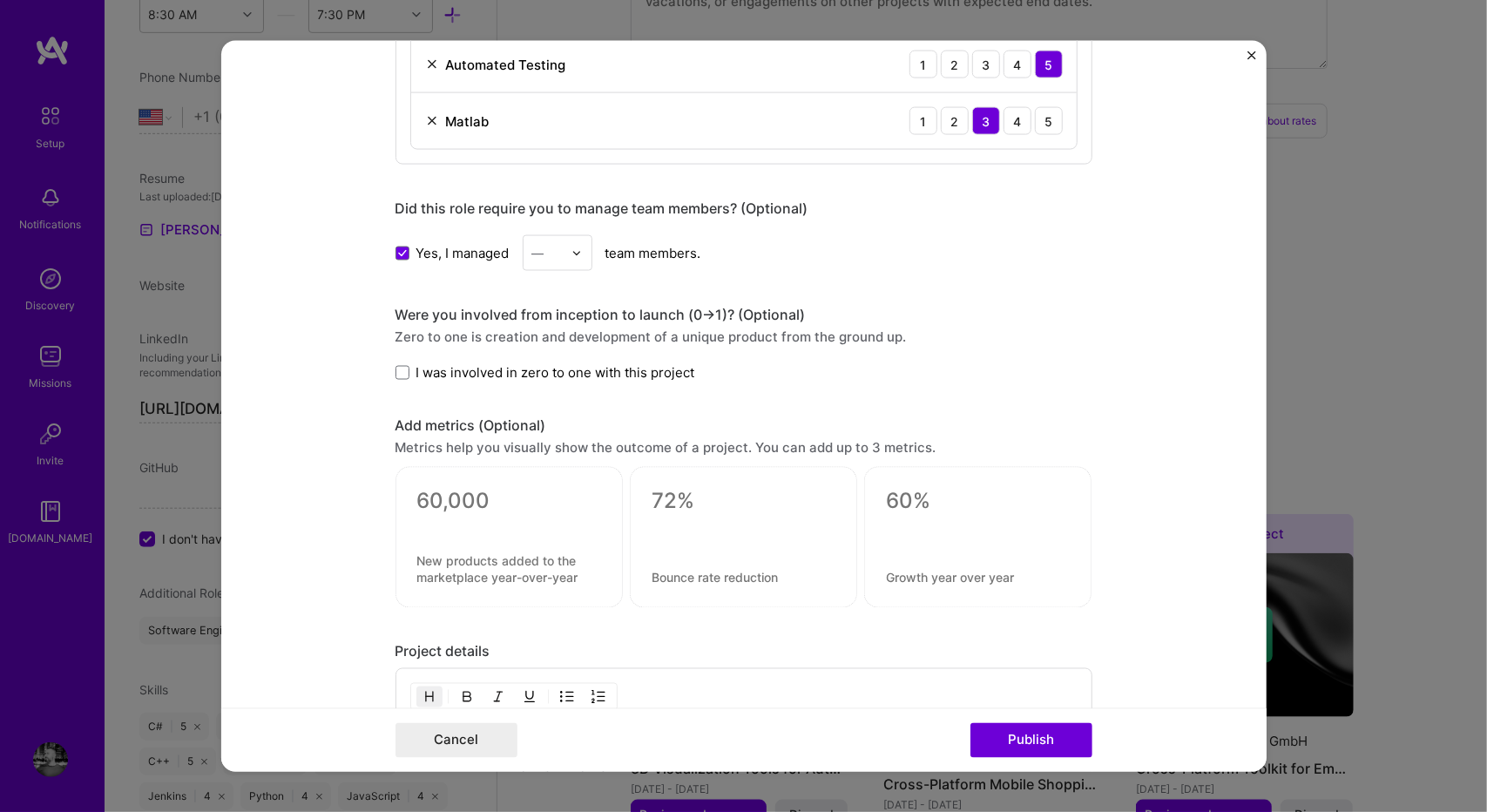
click at [460, 255] on span "Yes, I managed" at bounding box center [463, 252] width 93 height 18
click at [0, 0] on input "Yes, I managed" at bounding box center [0, 0] width 0 height 0
click at [500, 363] on span "I was involved in zero to one with this project" at bounding box center [556, 372] width 278 height 18
click at [0, 0] on input "I was involved in zero to one with this project" at bounding box center [0, 0] width 0 height 0
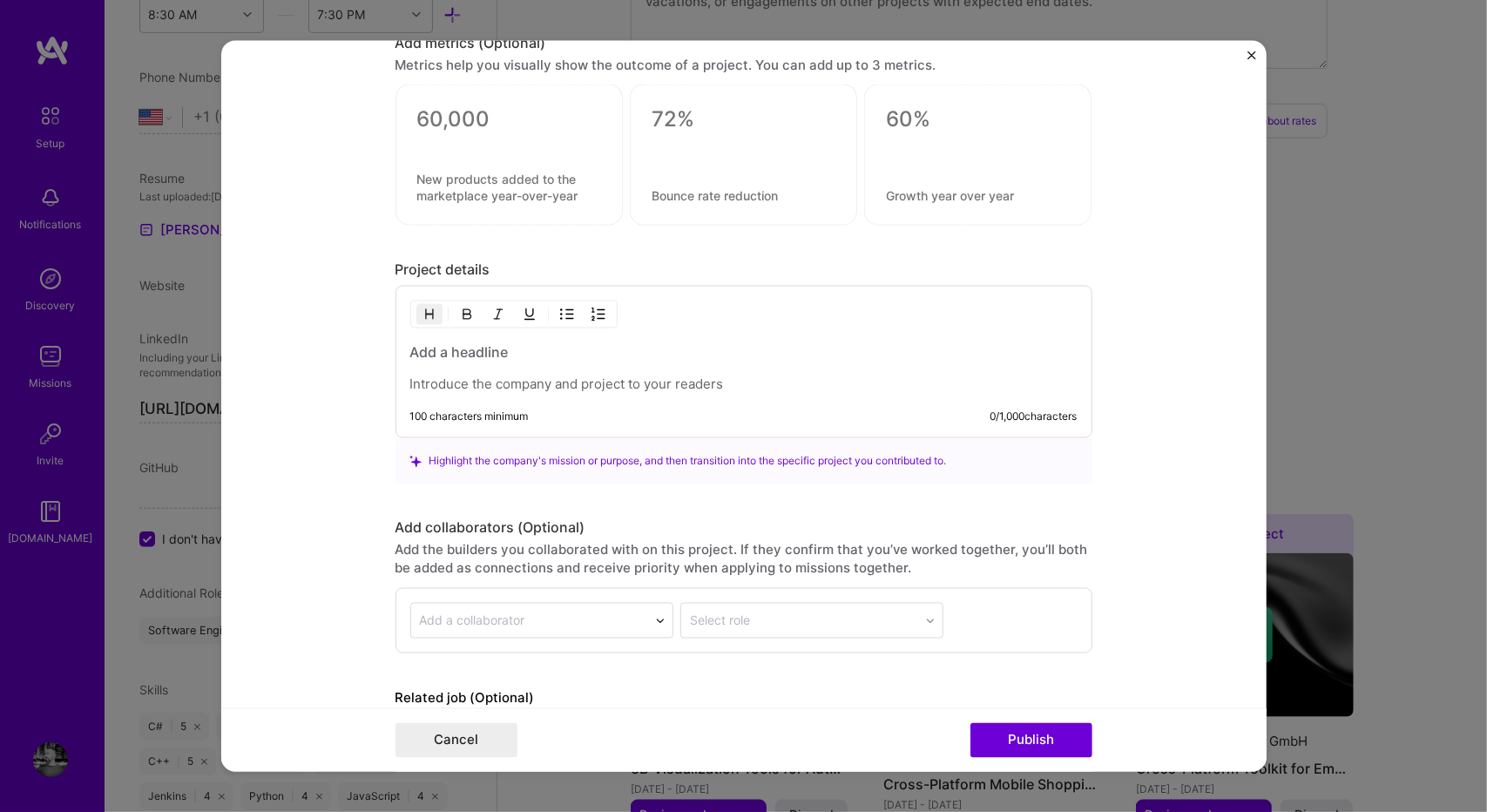
scroll to position [1573, 0]
click at [503, 341] on h3 at bounding box center [744, 349] width 667 height 19
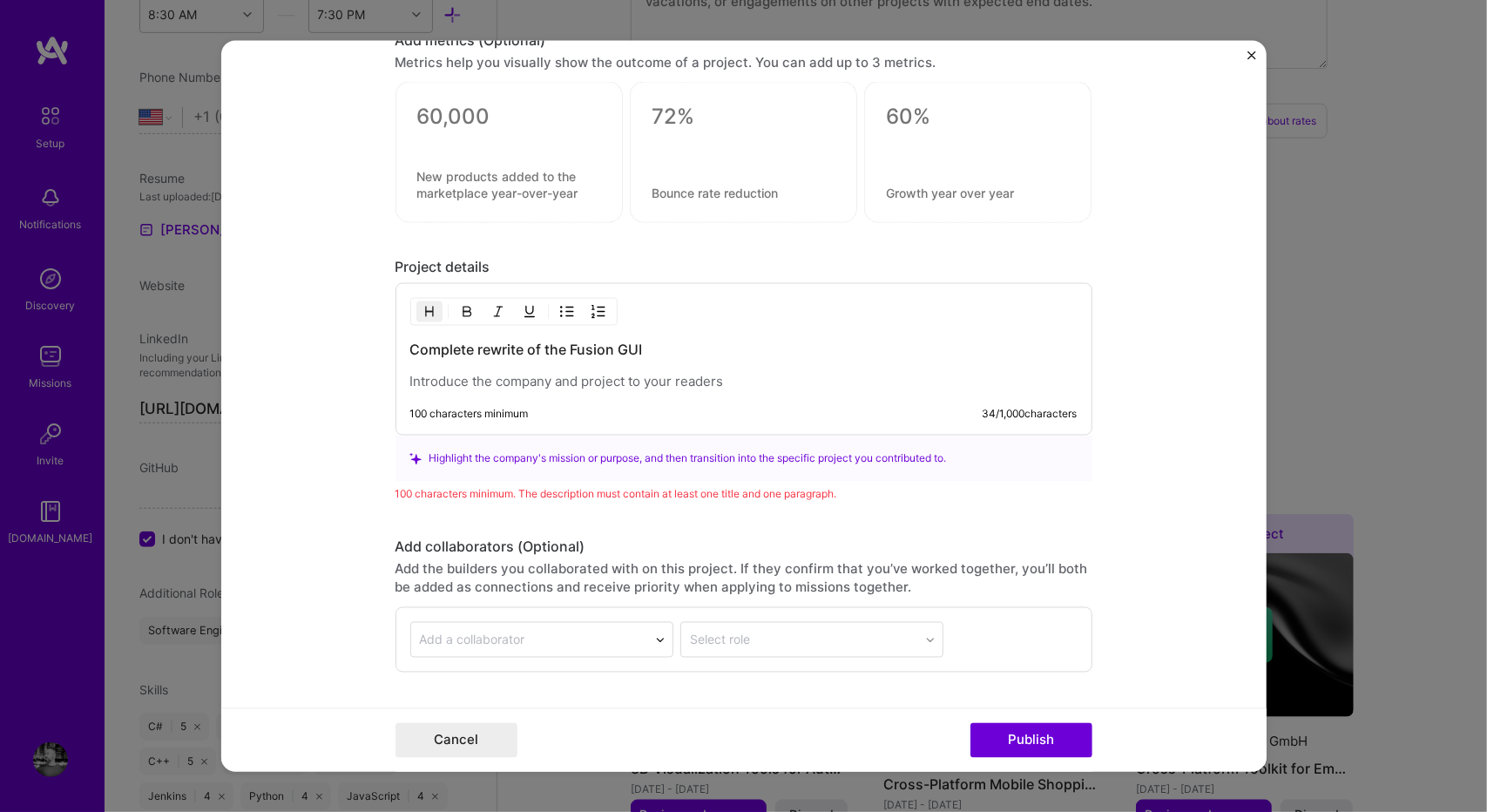
click at [712, 375] on p at bounding box center [744, 382] width 667 height 18
click at [619, 373] on p "Legacy code was preventing effective extension of the Fusion GUI" at bounding box center [744, 382] width 667 height 18
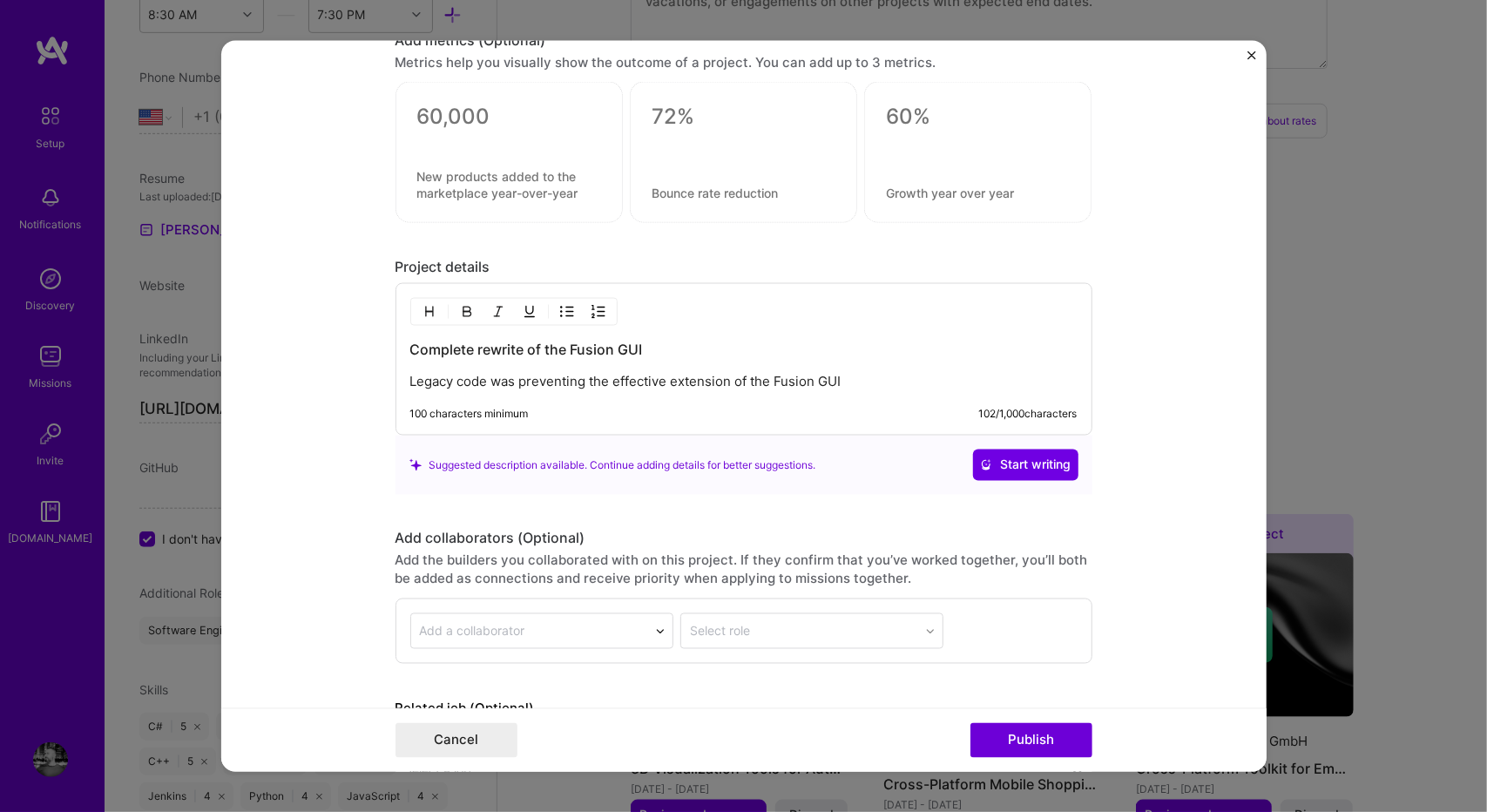
click at [836, 382] on p "Legacy code was preventing the effective extension of the Fusion GUI" at bounding box center [744, 382] width 667 height 18
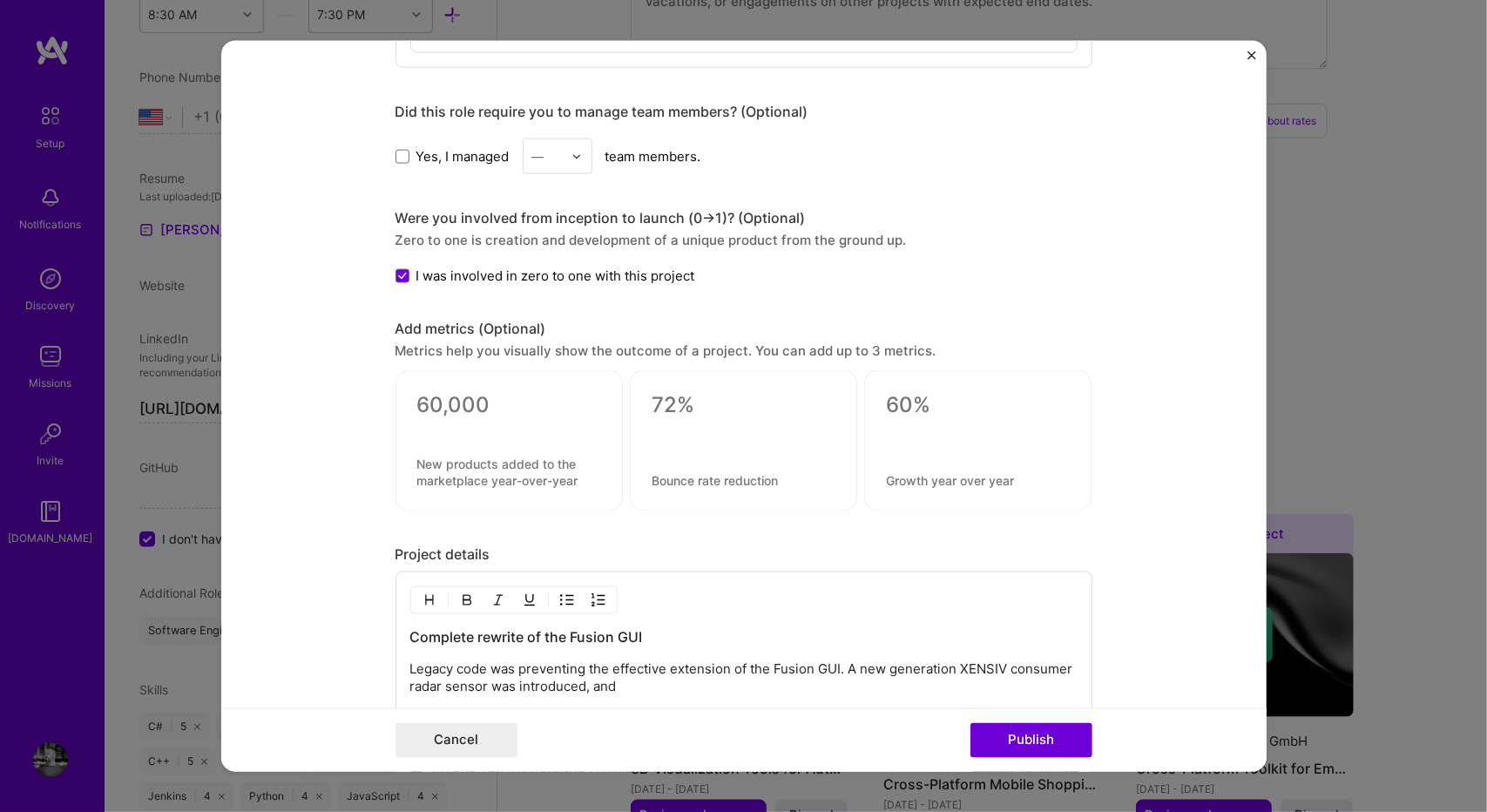
scroll to position [1474, 0]
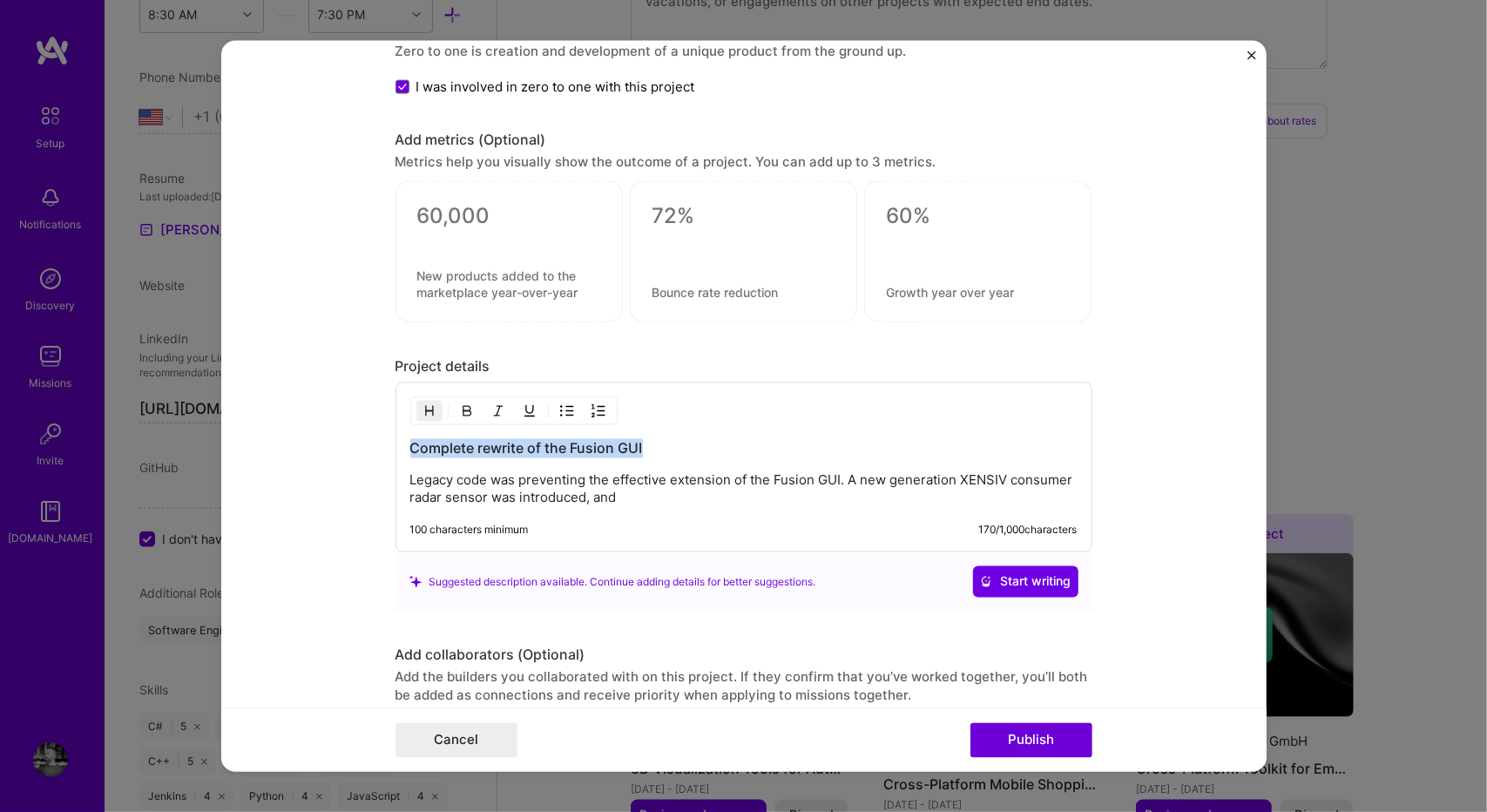
drag, startPoint x: 663, startPoint y: 440, endPoint x: 354, endPoint y: 438, distance: 309.0
click at [354, 438] on form "Project title Radar Fusion GUI Successor Company Infineon Technologies Project …" at bounding box center [744, 406] width 1045 height 731
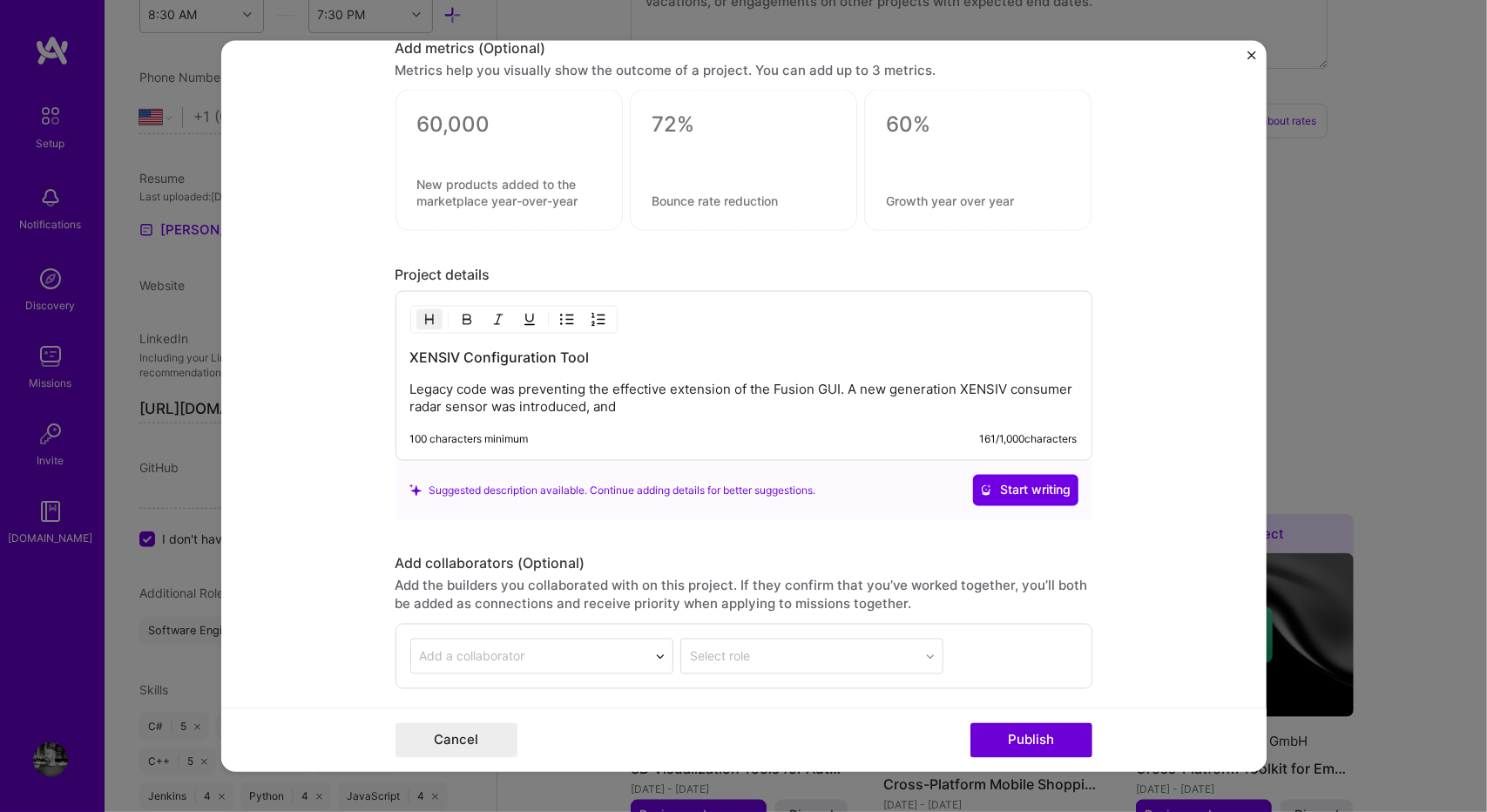
scroll to position [1566, 0]
drag, startPoint x: 610, startPoint y: 405, endPoint x: 626, endPoint y: 405, distance: 16.0
click at [610, 405] on p "Legacy code was preventing the effective extension of the Fusion GUI. A new gen…" at bounding box center [744, 397] width 667 height 35
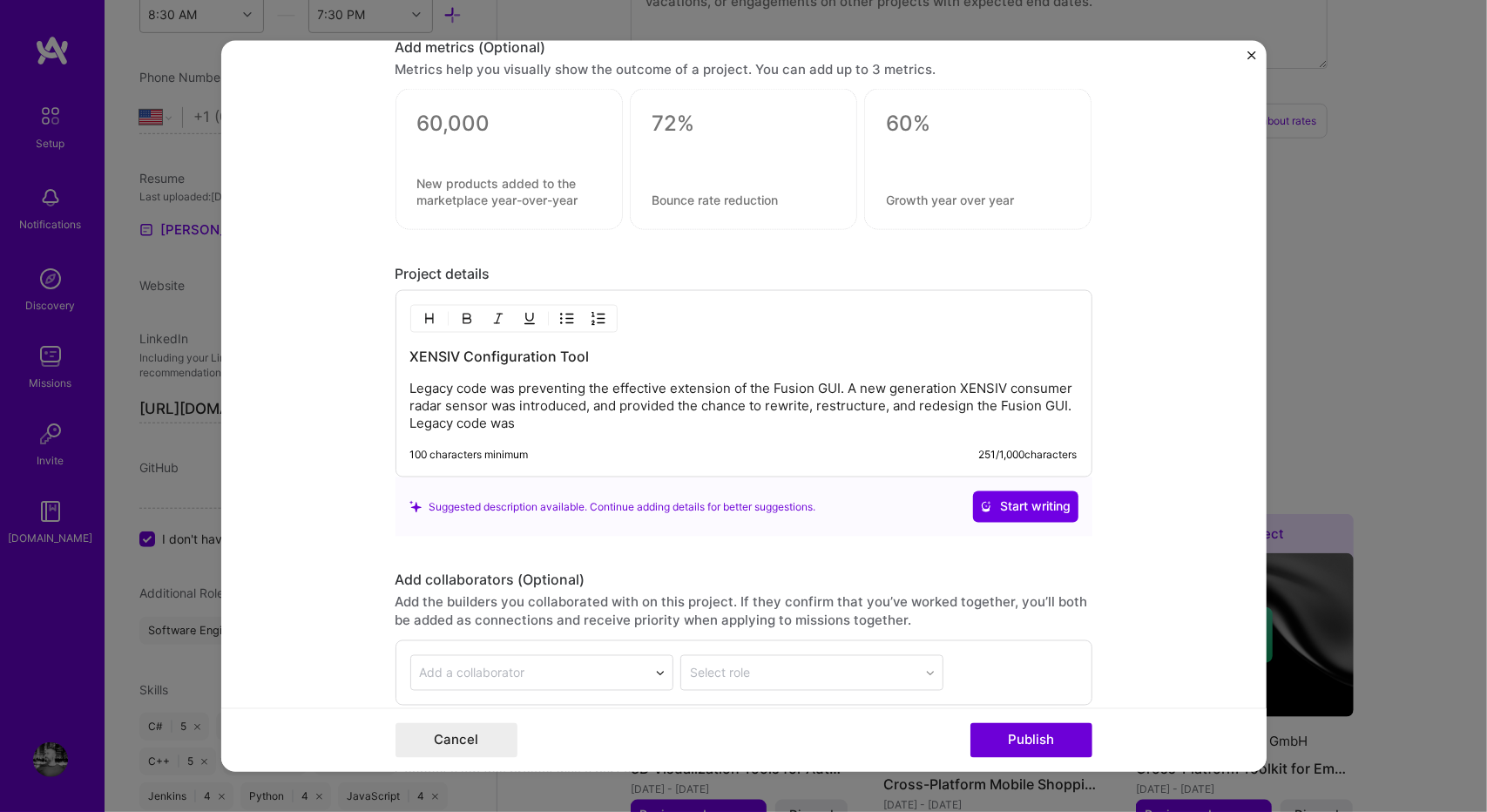
click at [764, 424] on p "Legacy code was preventing the effective extension of the Fusion GUI. A new gen…" at bounding box center [744, 406] width 667 height 52
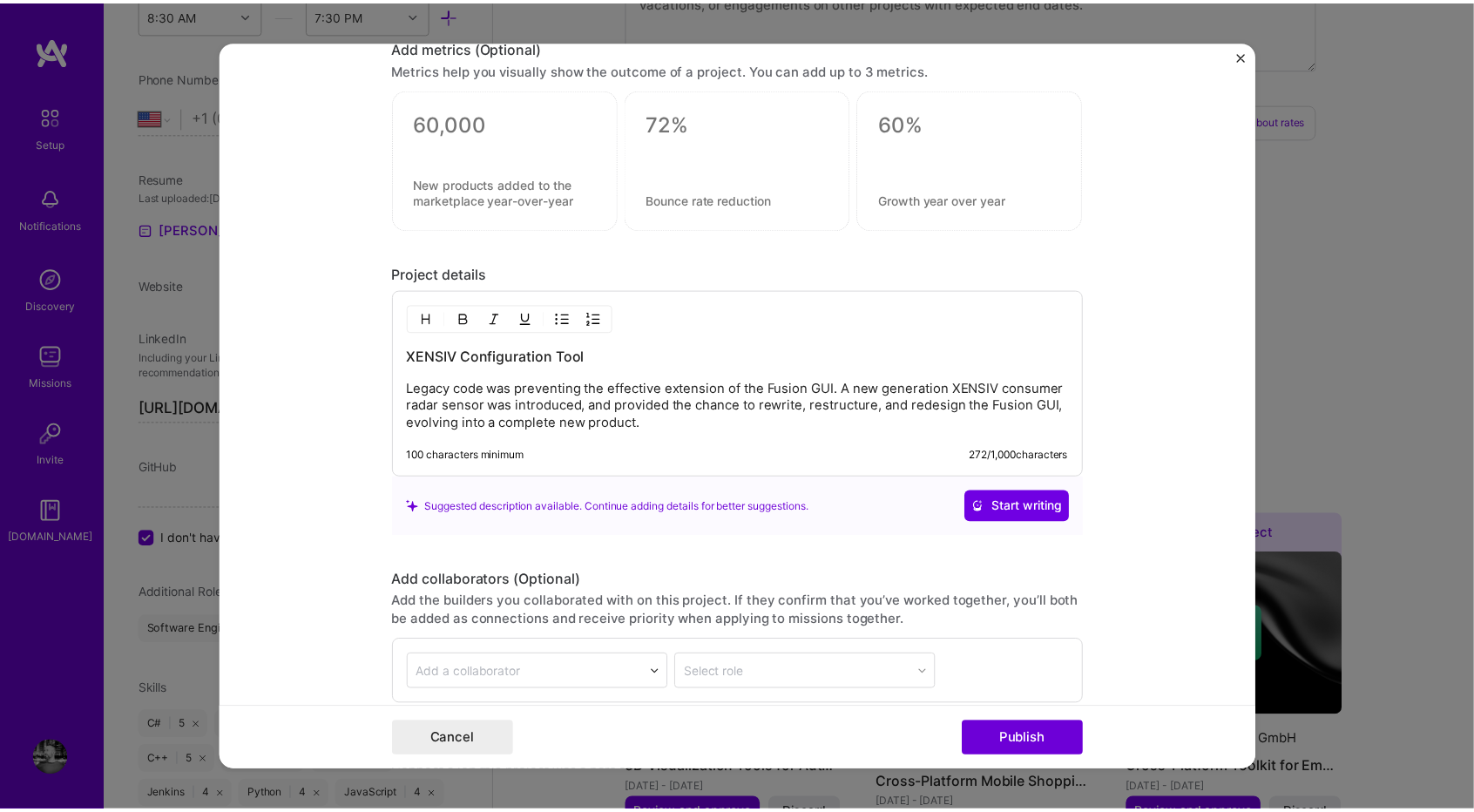
scroll to position [1713, 0]
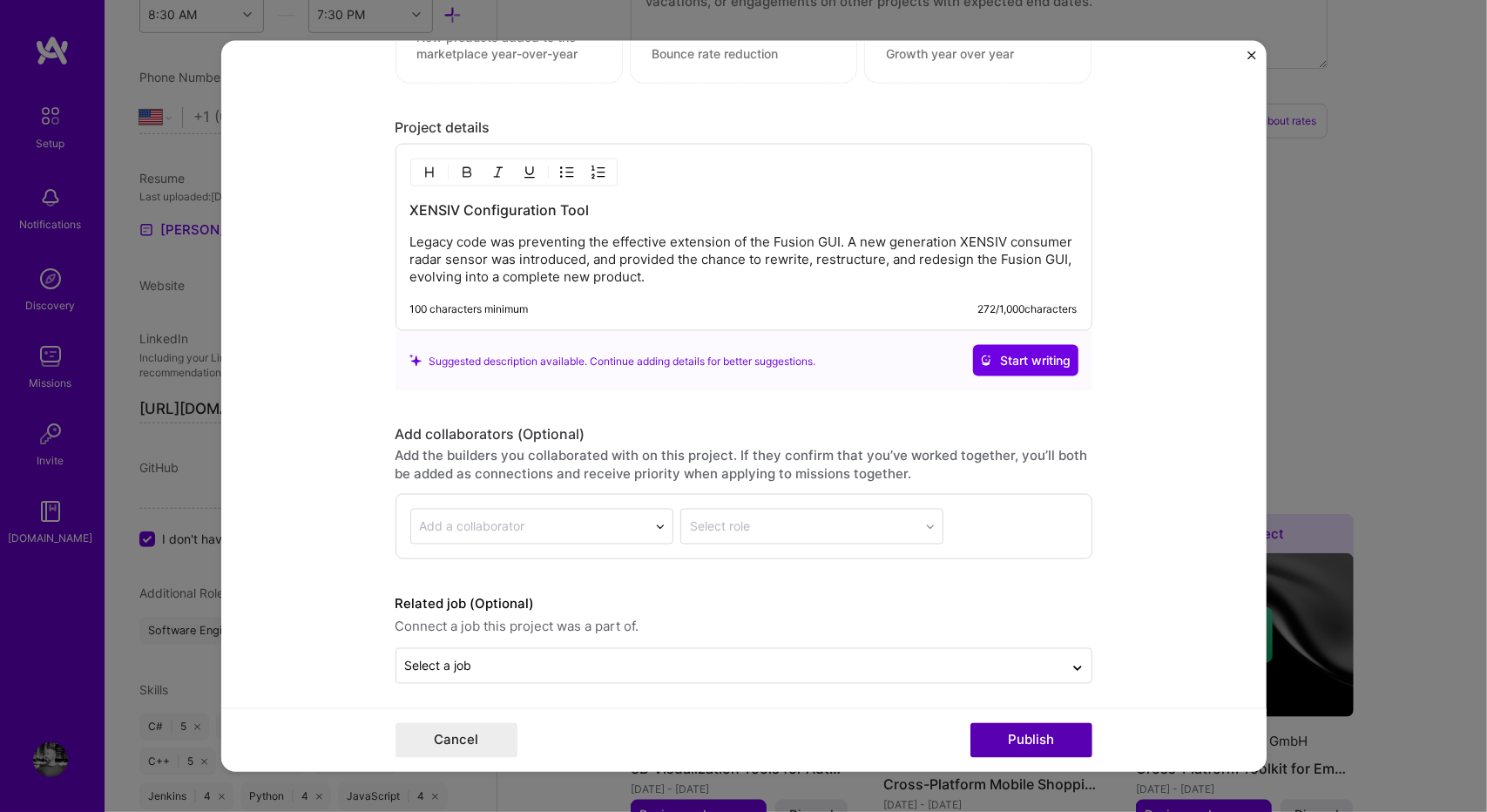
click at [992, 738] on button "Publish" at bounding box center [1031, 739] width 122 height 35
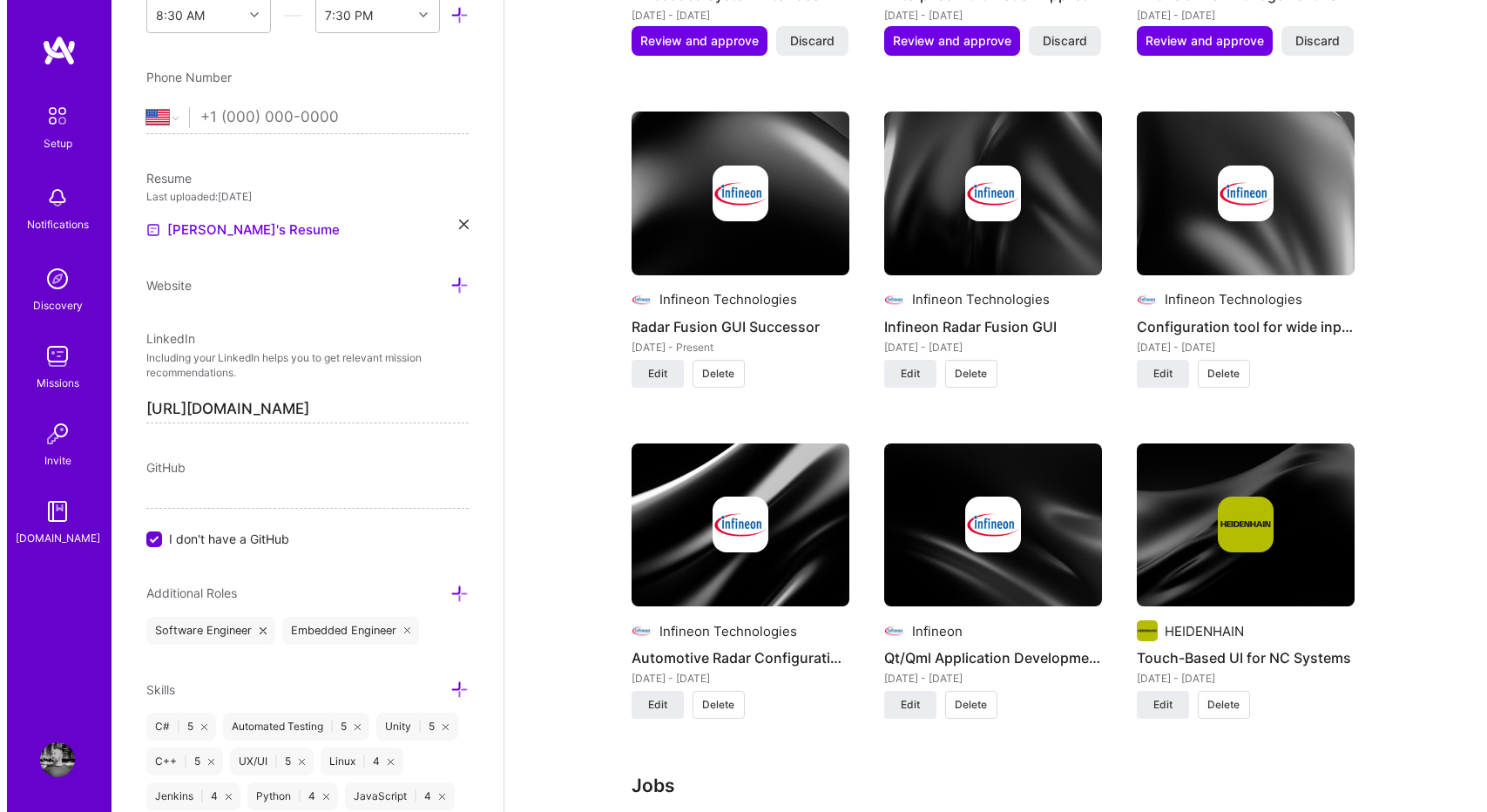
scroll to position [2156, 0]
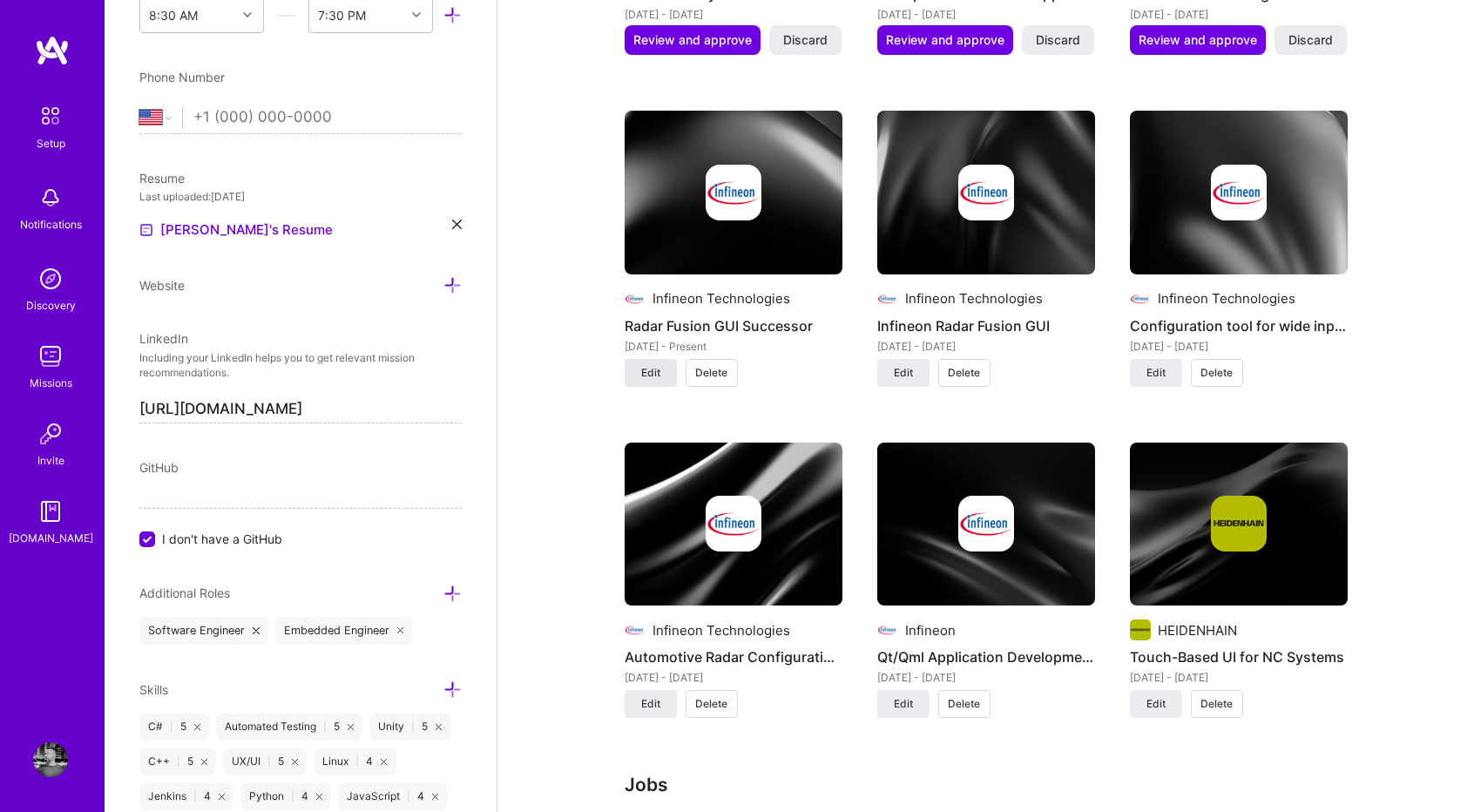
click at [642, 365] on span "Edit" at bounding box center [651, 373] width 19 height 16
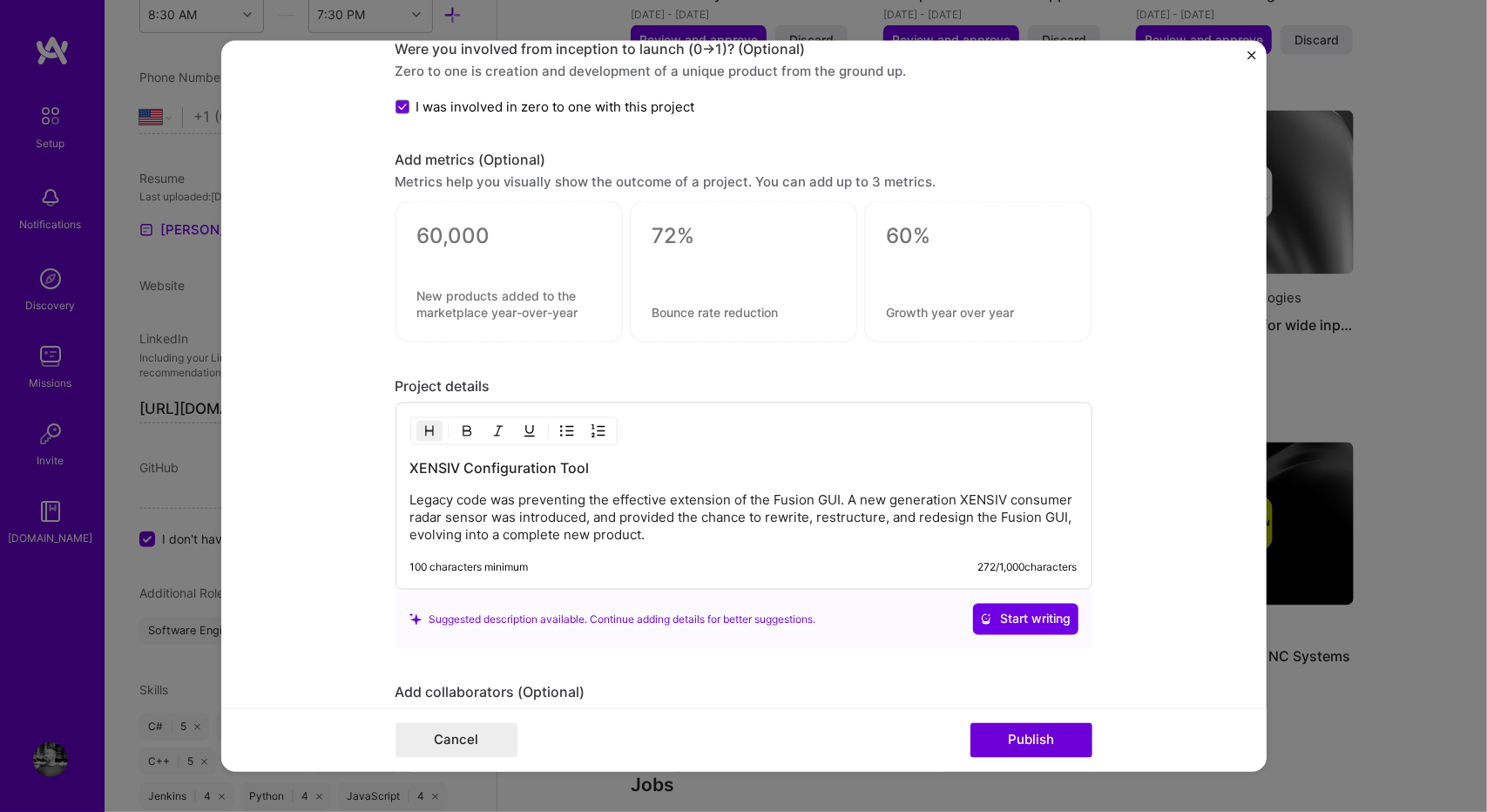
scroll to position [1456, 0]
click at [710, 532] on p "Legacy code was preventing the effective extension of the Fusion GUI. A new gen…" at bounding box center [744, 516] width 667 height 52
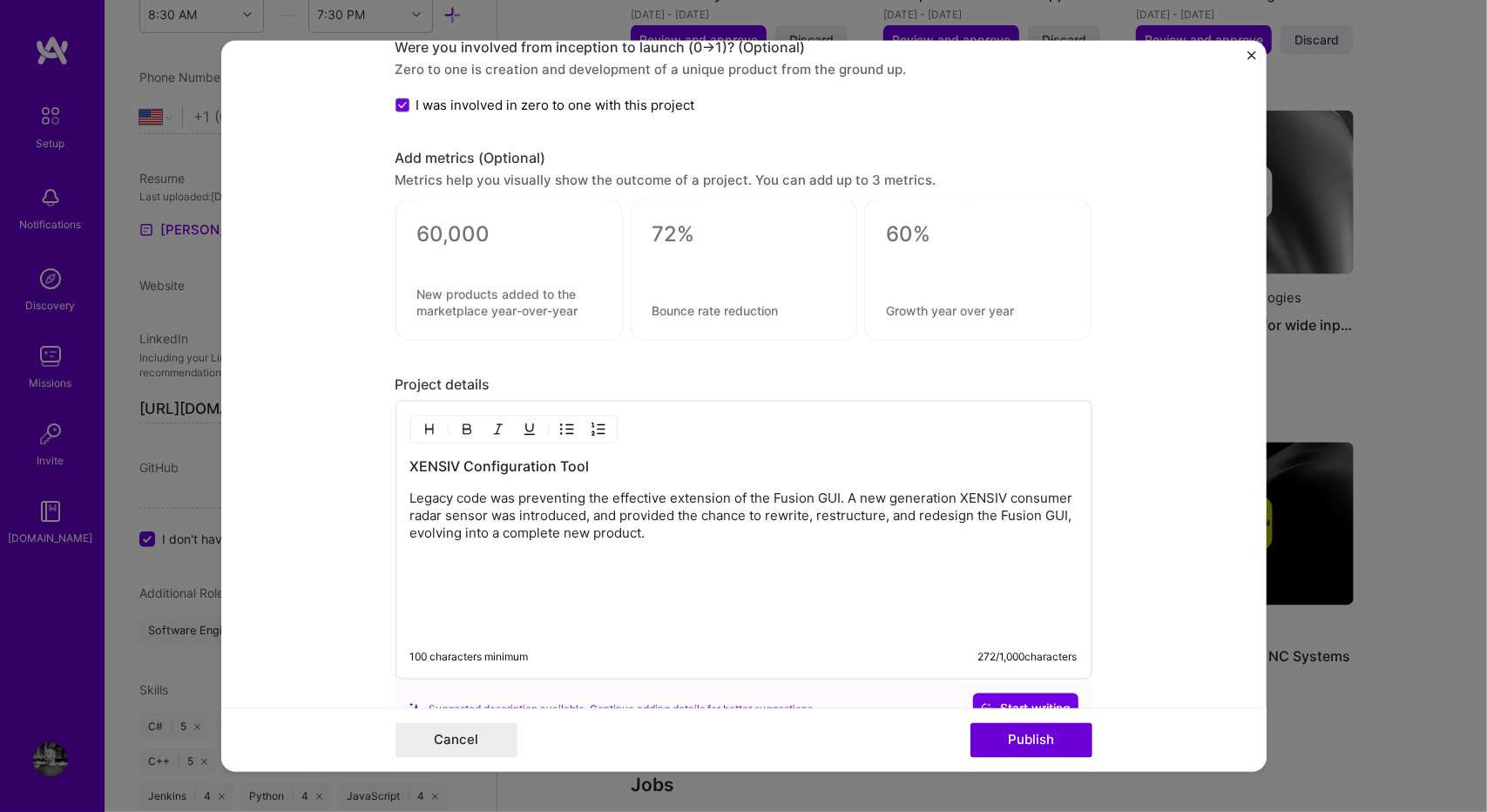
click at [537, 519] on p "Legacy code was preventing the effective extension of the Fusion GUI. A new gen…" at bounding box center [744, 516] width 667 height 52
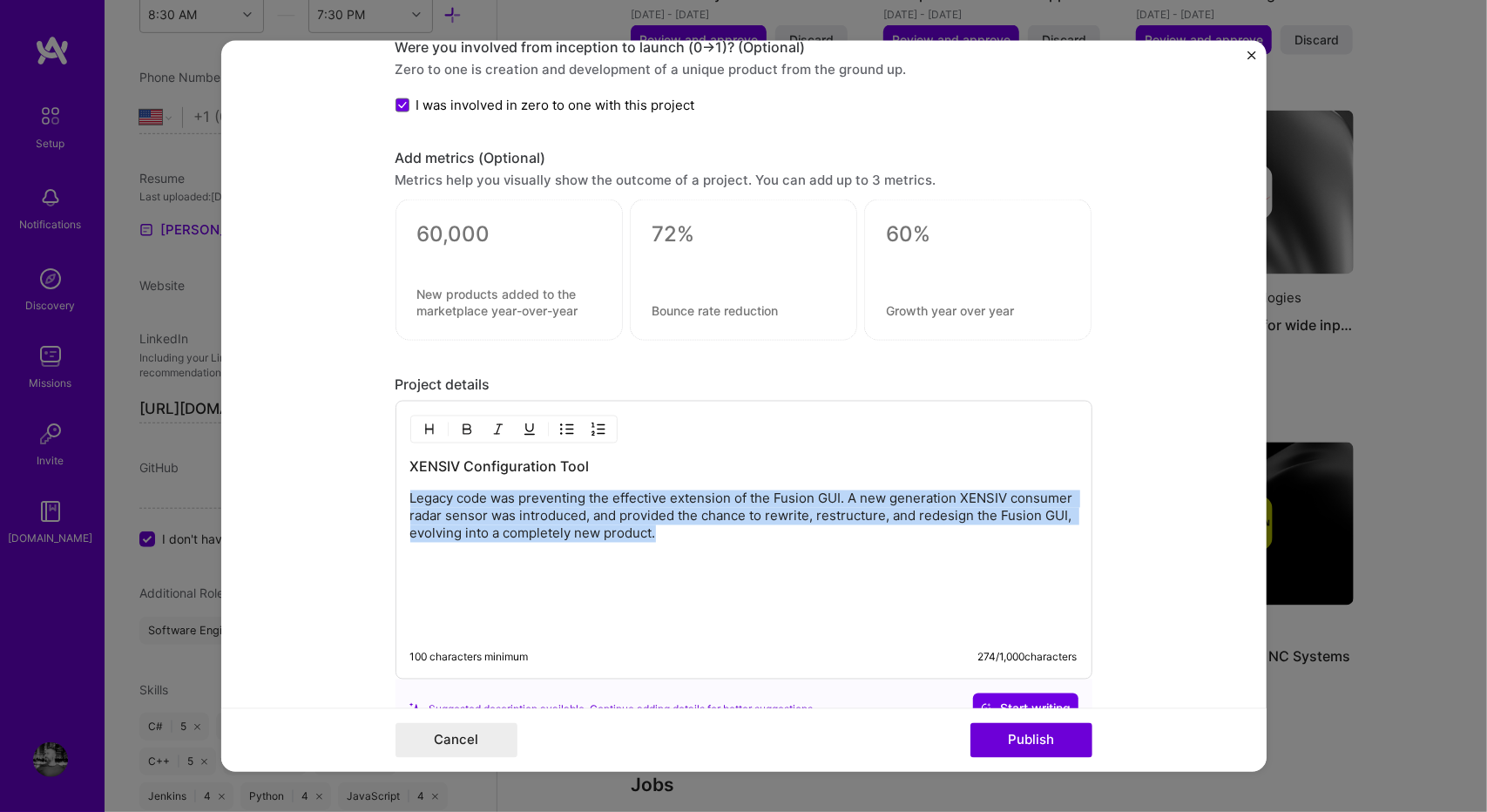
drag, startPoint x: 693, startPoint y: 530, endPoint x: 387, endPoint y: 486, distance: 309.1
click at [387, 486] on form "Project title Radar Fusion GUI Successor Company Infineon Technologies Project …" at bounding box center [744, 406] width 1045 height 731
copy p "Legacy code was preventing the effective extension of the Fusion GUI. A new gen…"
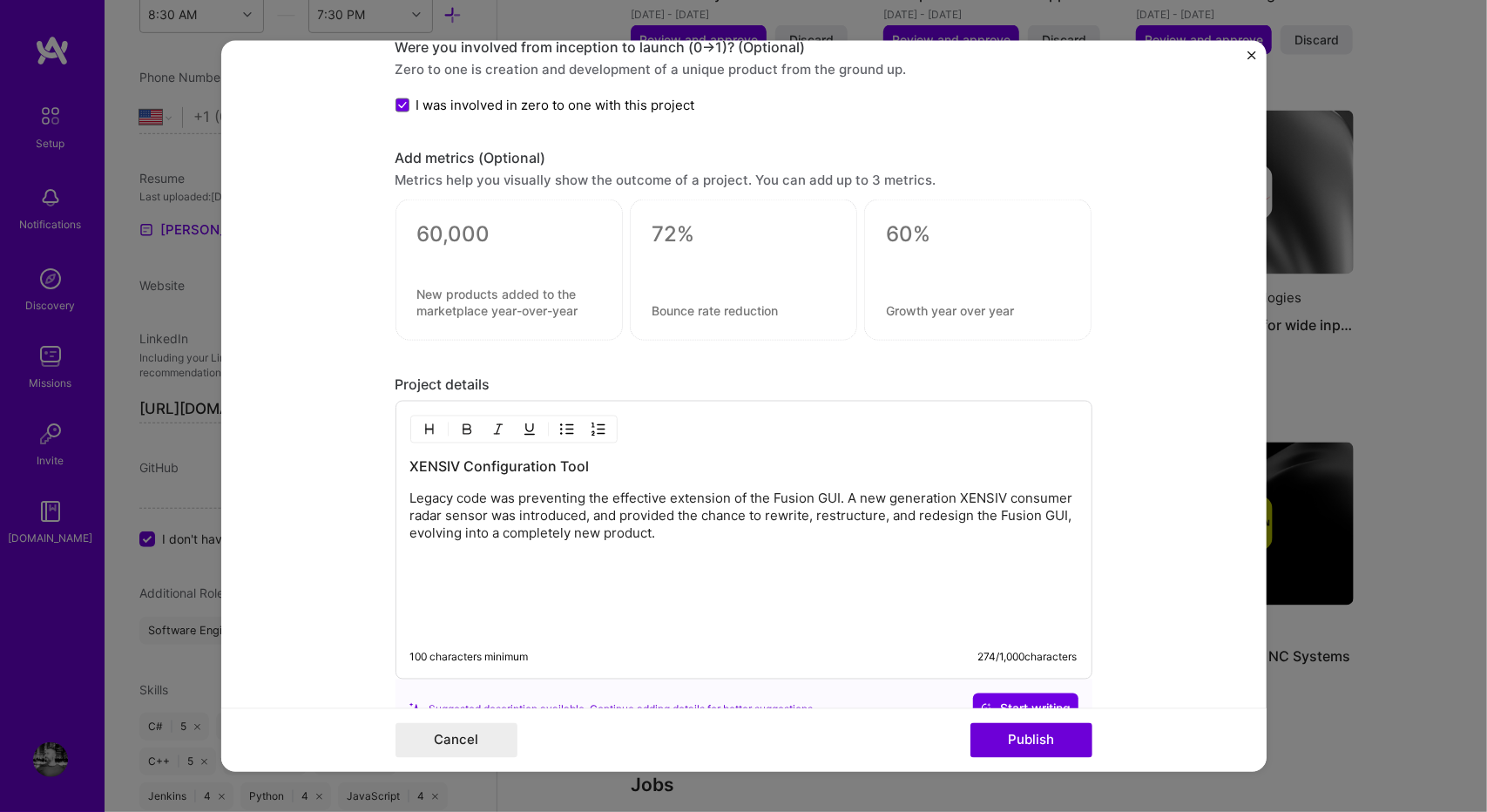
click at [648, 569] on div "XENSIV Configuration Tool Legacy code was preventing the effective extension of…" at bounding box center [744, 546] width 667 height 177
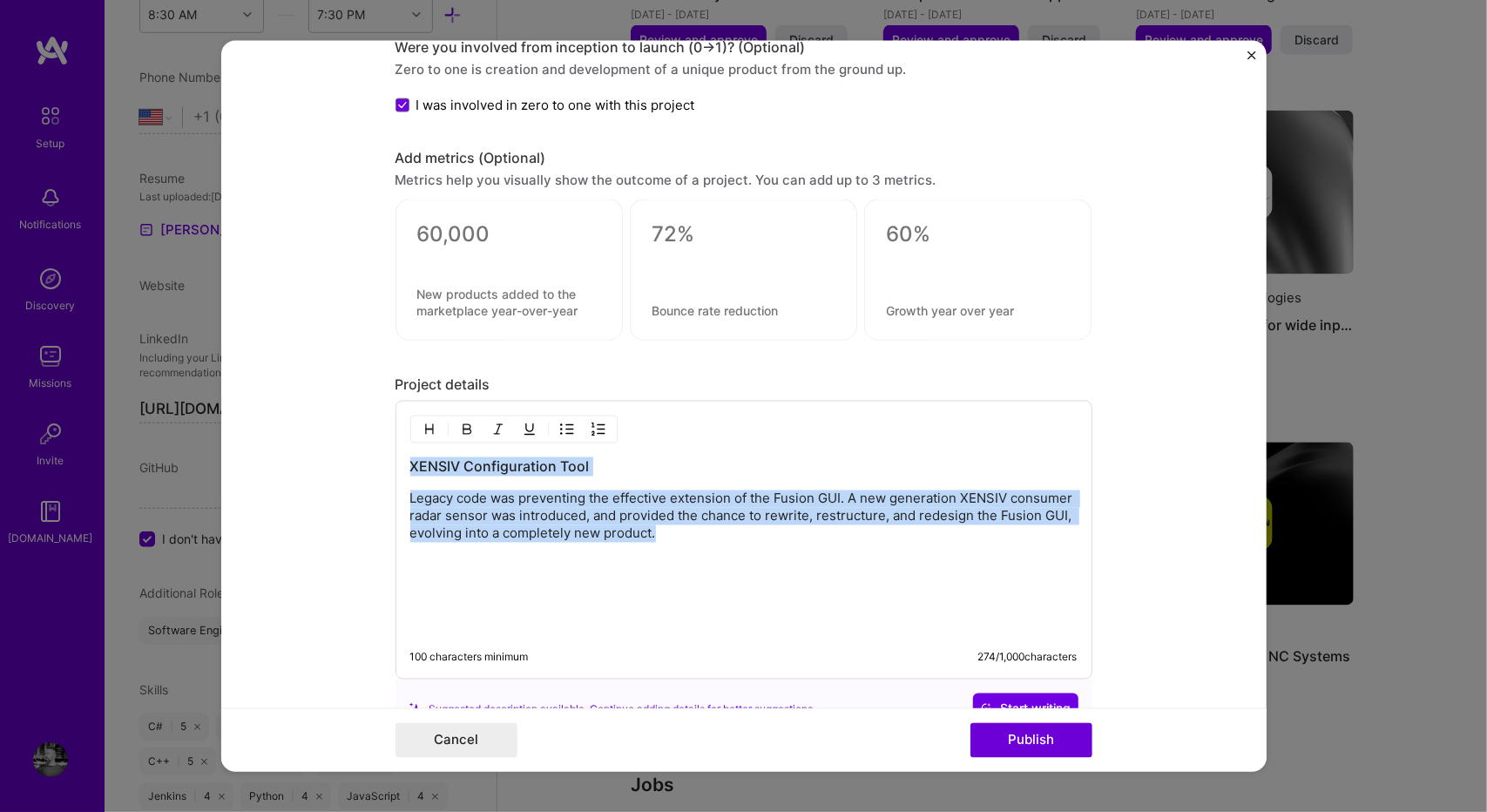
drag, startPoint x: 663, startPoint y: 522, endPoint x: 399, endPoint y: 444, distance: 275.3
click at [399, 444] on div "XENSIV Configuration Tool Legacy code was preventing the effective extension of…" at bounding box center [744, 540] width 697 height 278
copy div "XENSIV Configuration Tool Legacy code was preventing the effective extension of…"
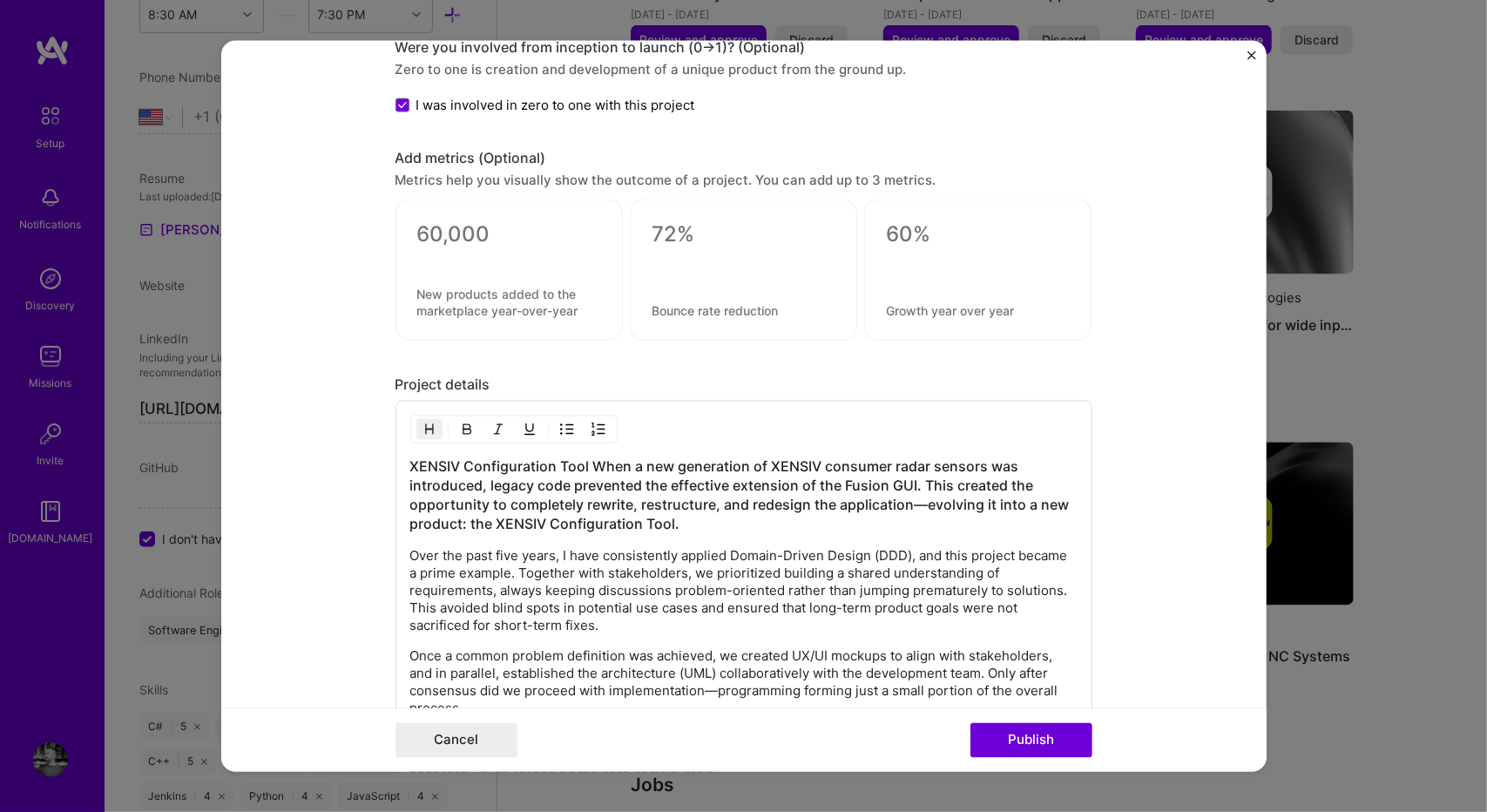
scroll to position [1327, 0]
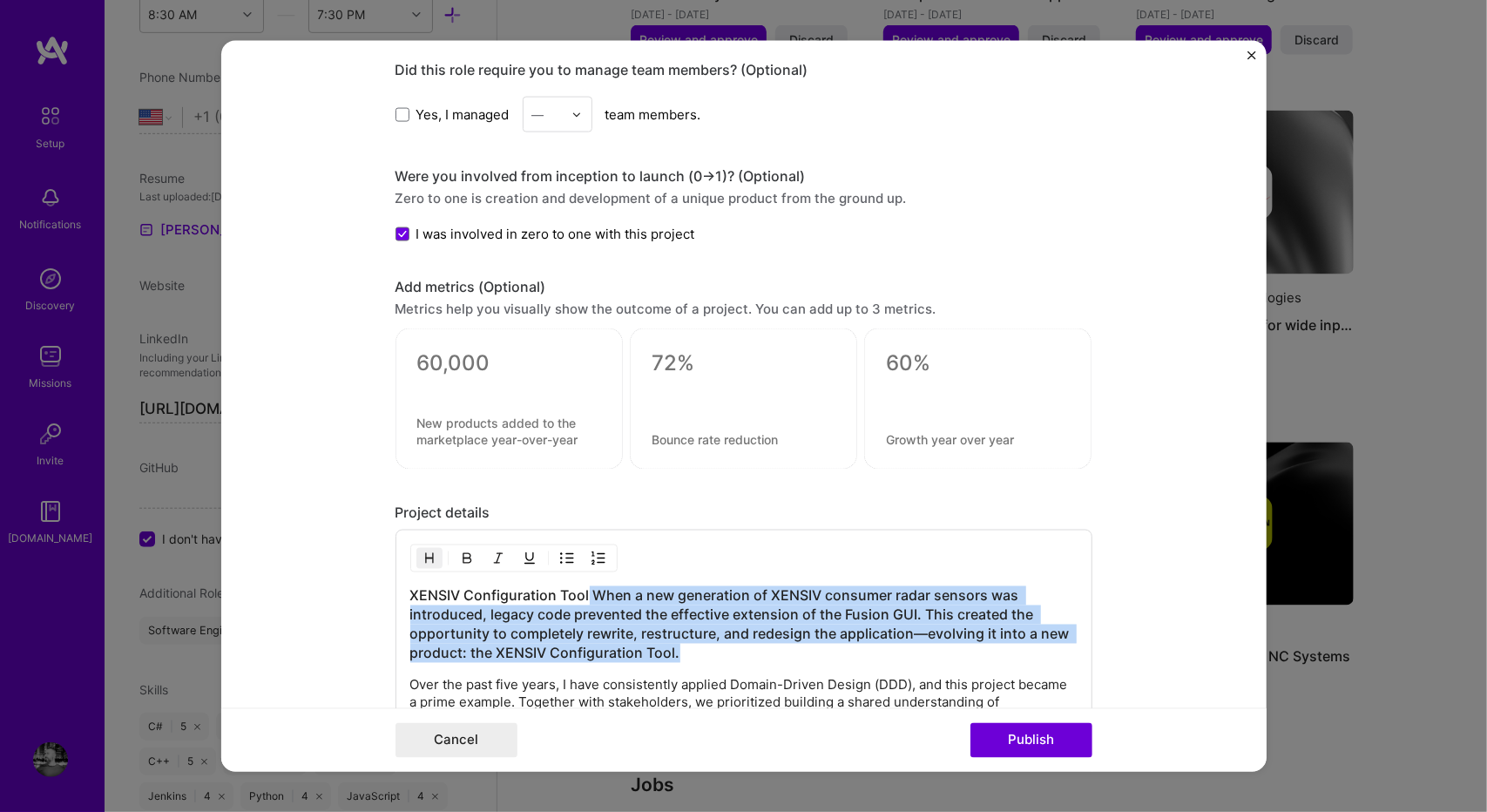
drag, startPoint x: 682, startPoint y: 647, endPoint x: 579, endPoint y: 588, distance: 118.7
click at [579, 588] on h3 "XENSIV Configuration Tool When a new generation of XENSIV consumer radar sensor…" at bounding box center [744, 625] width 667 height 77
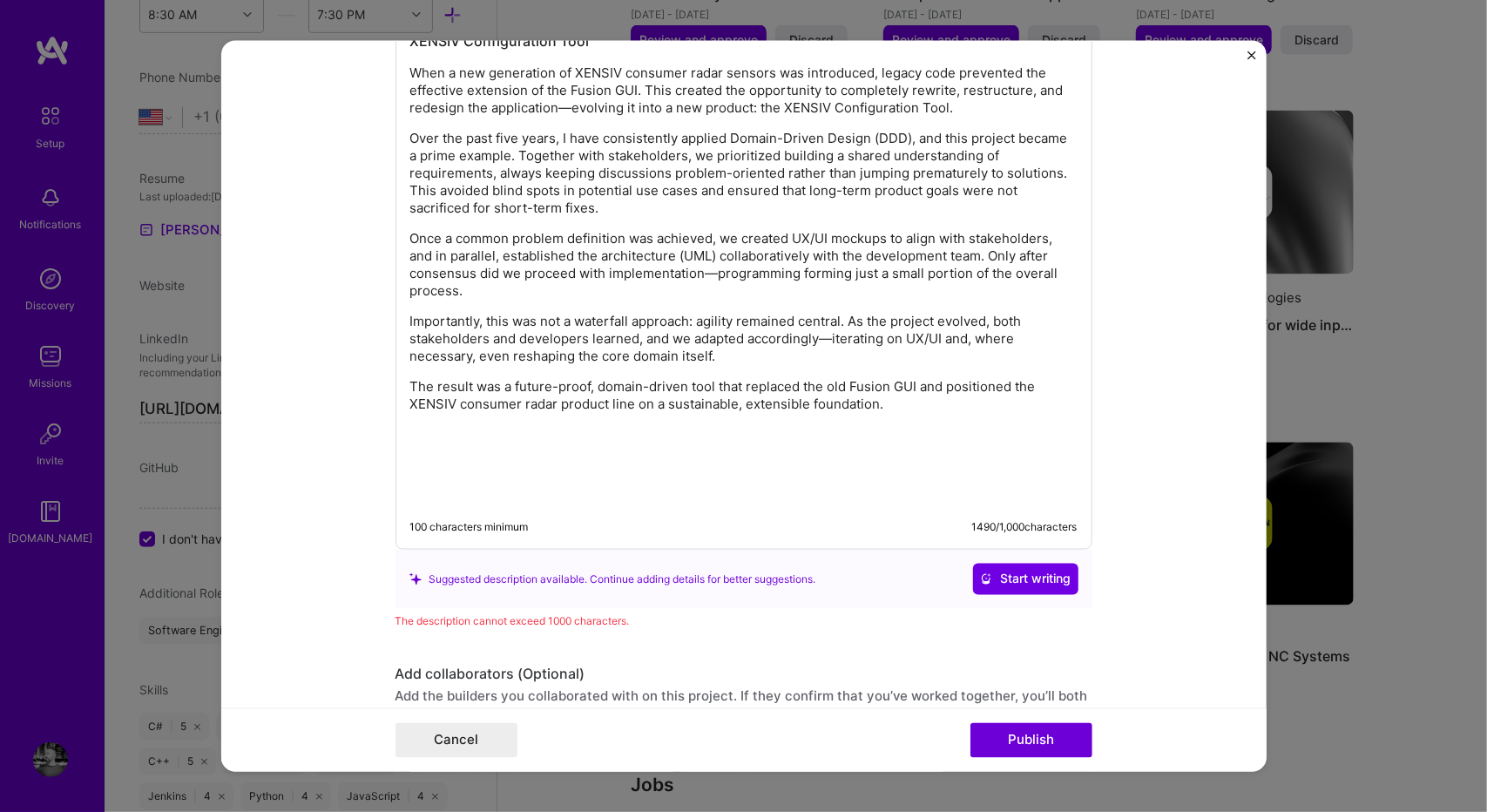
scroll to position [1883, 0]
click at [653, 457] on p at bounding box center [744, 465] width 667 height 18
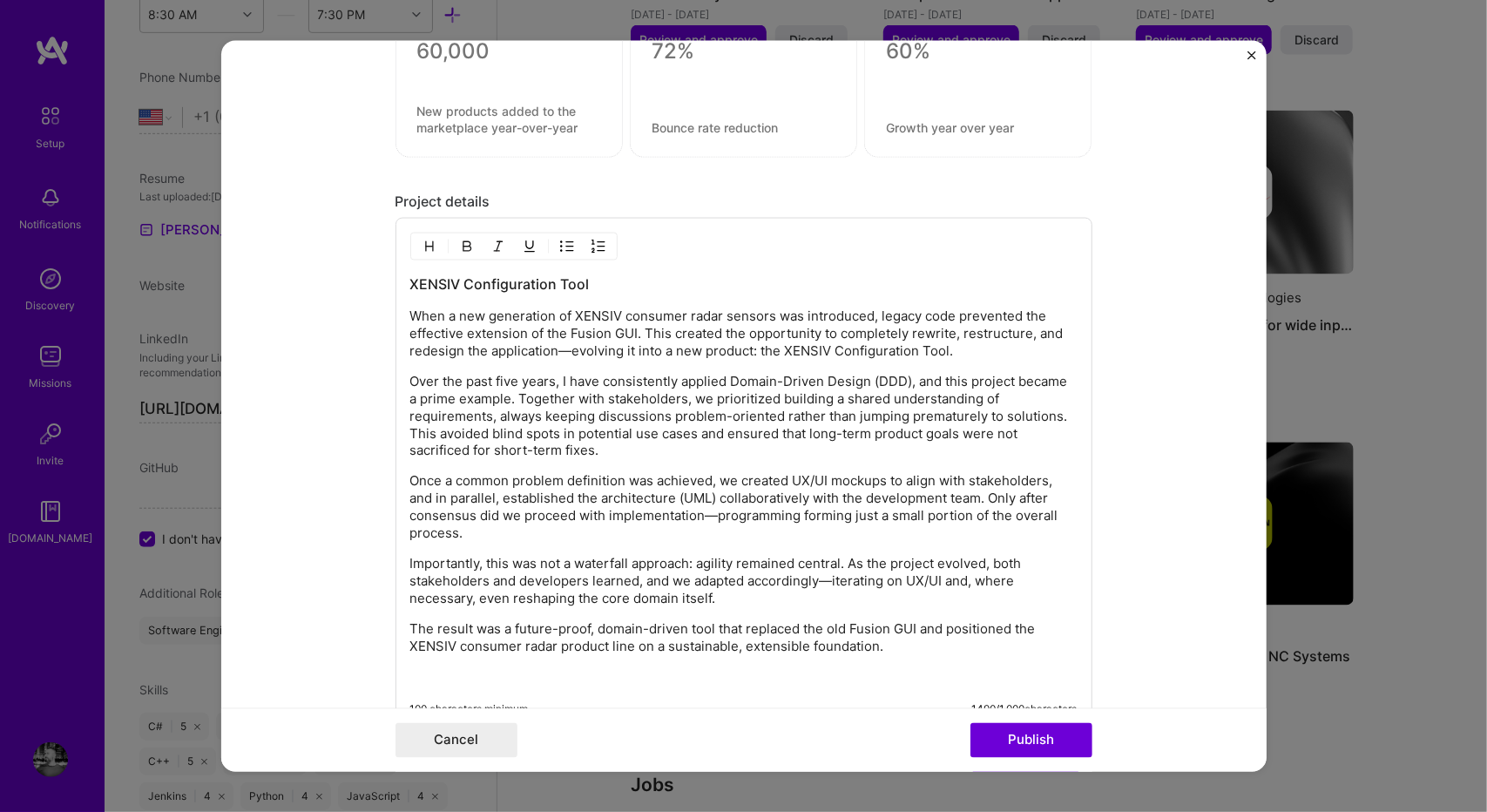
scroll to position [1637, 0]
click at [1056, 751] on button "Publish" at bounding box center [1031, 739] width 122 height 35
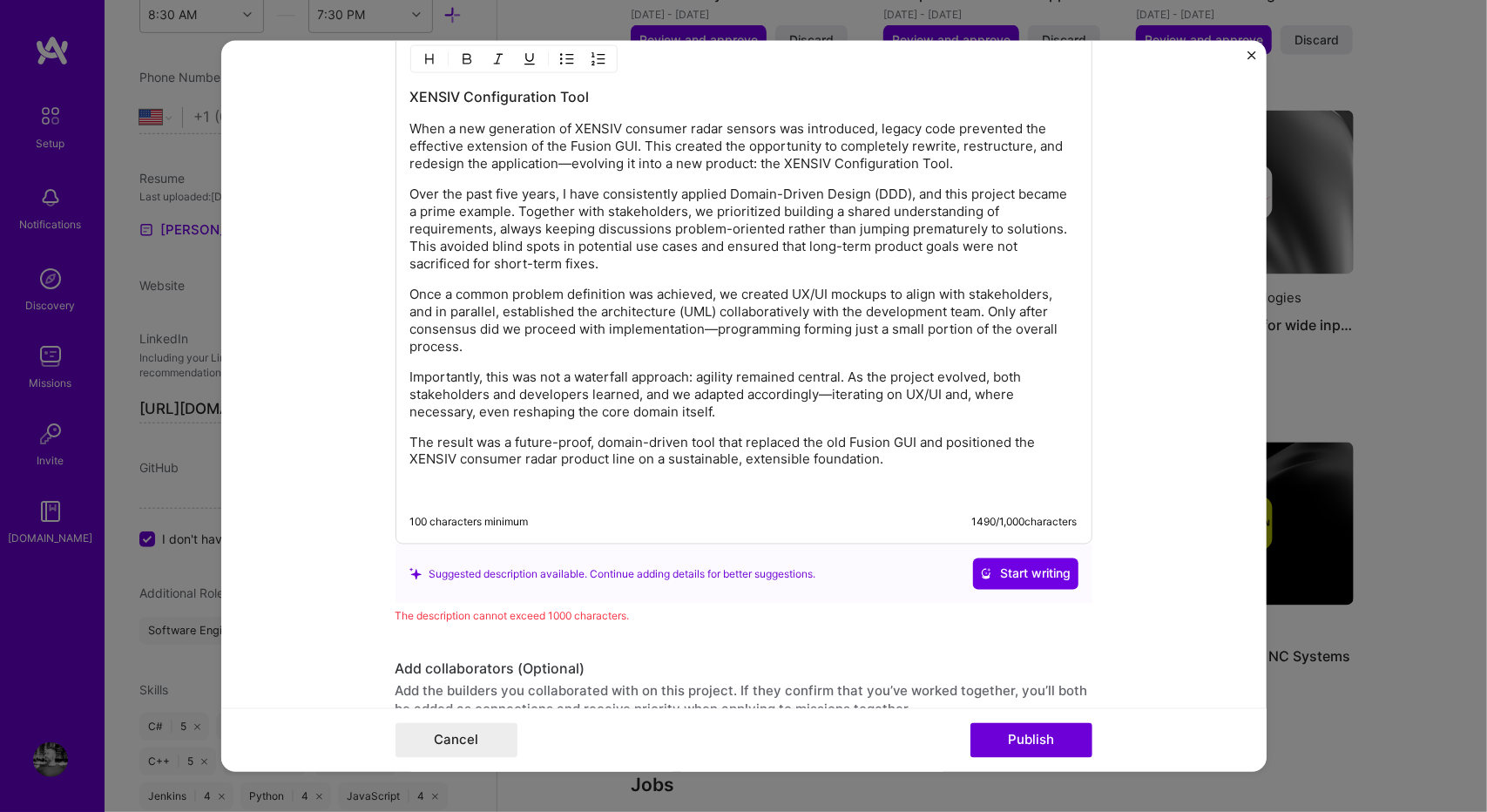
scroll to position [1813, 0]
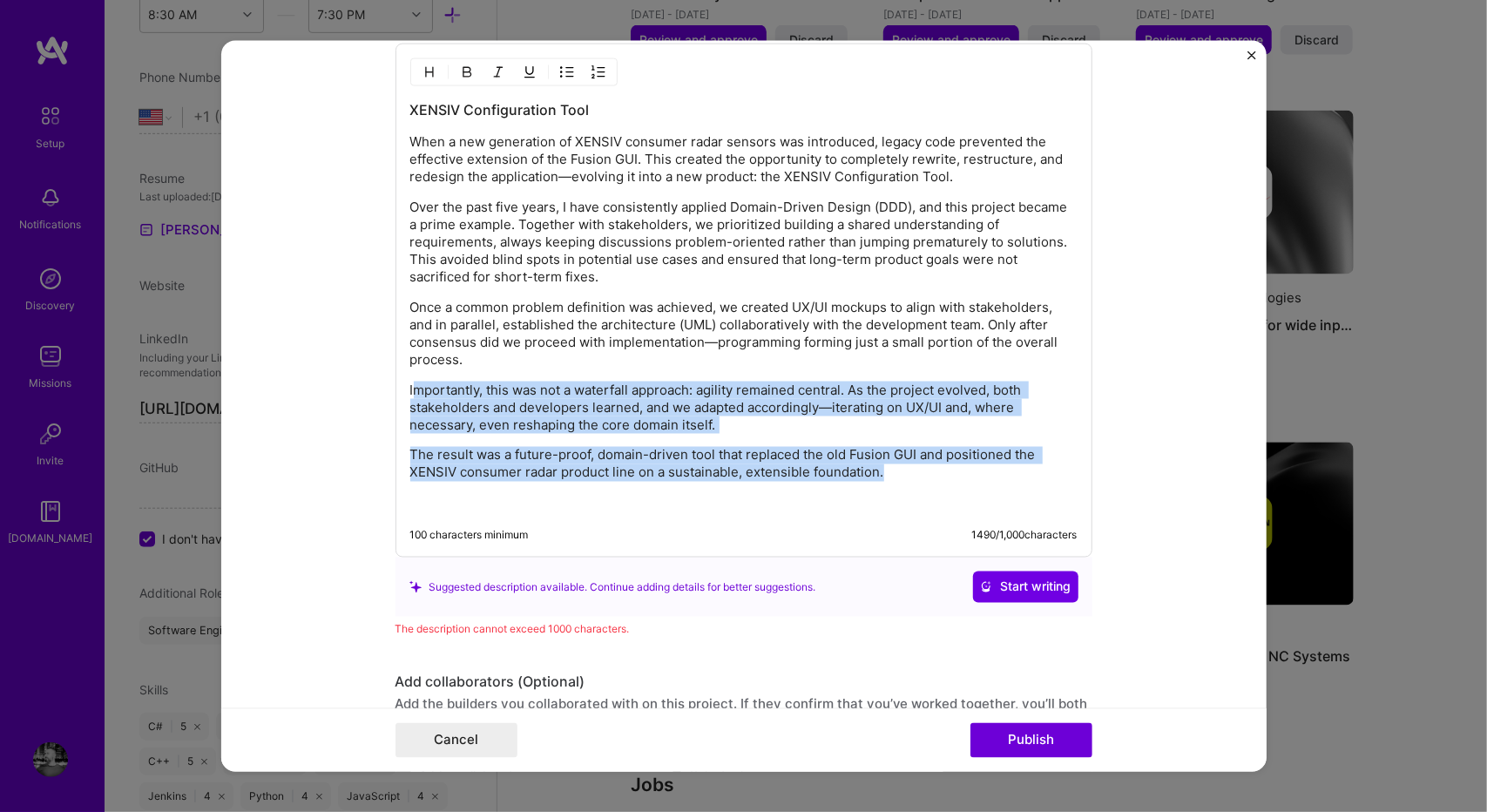
drag, startPoint x: 834, startPoint y: 471, endPoint x: 408, endPoint y: 382, distance: 435.2
click at [410, 382] on div "XENSIV Configuration Tool When a new generation of XENSIV consumer radar sensor…" at bounding box center [744, 305] width 667 height 412
click at [609, 416] on p "Importantly, this was not a waterfall approach: agility remained central. As th…" at bounding box center [744, 408] width 667 height 52
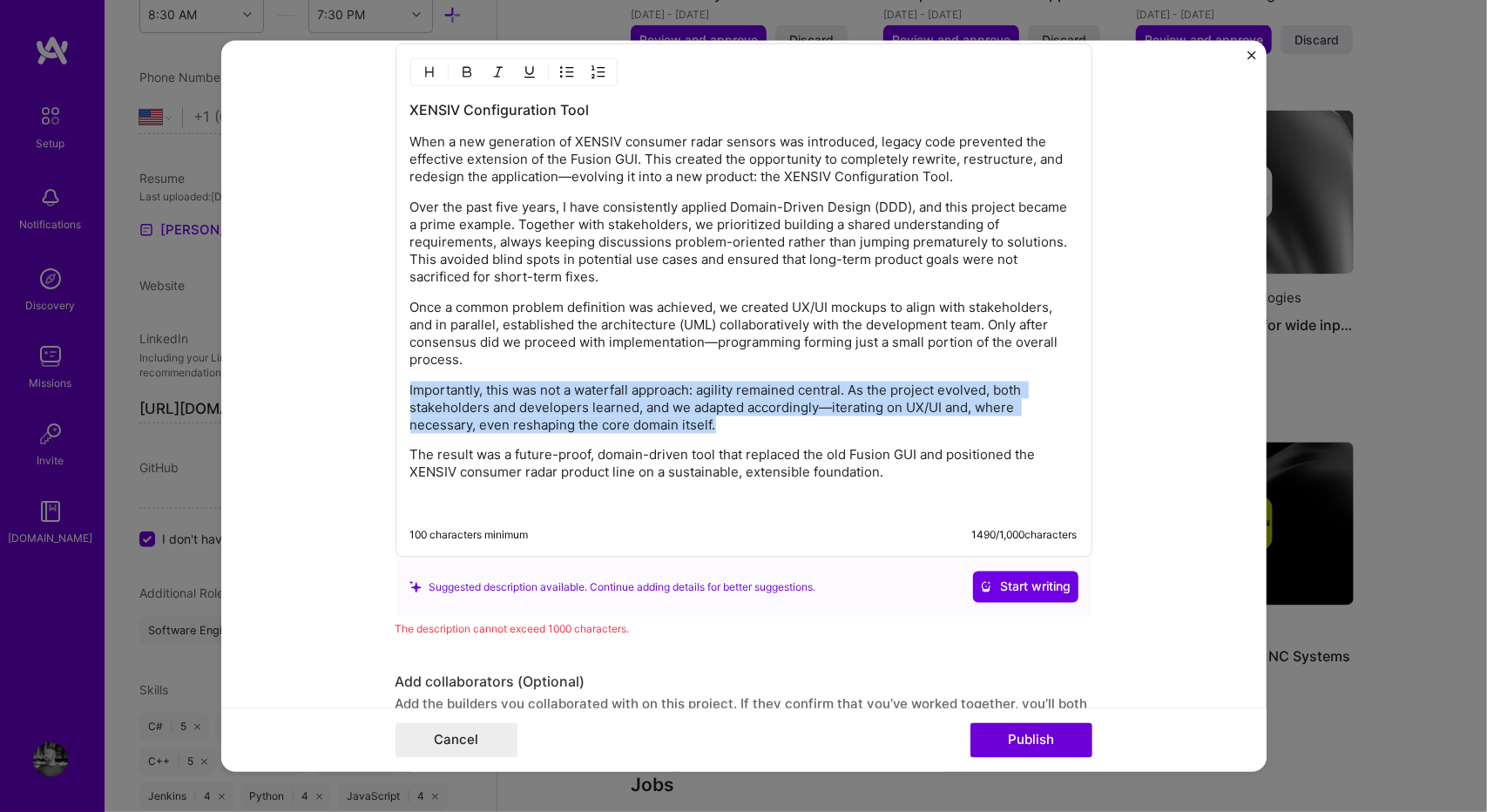
drag, startPoint x: 652, startPoint y: 411, endPoint x: 635, endPoint y: 360, distance: 53.8
click at [635, 360] on div "XENSIV Configuration Tool When a new generation of XENSIV consumer radar sensor…" at bounding box center [744, 305] width 667 height 412
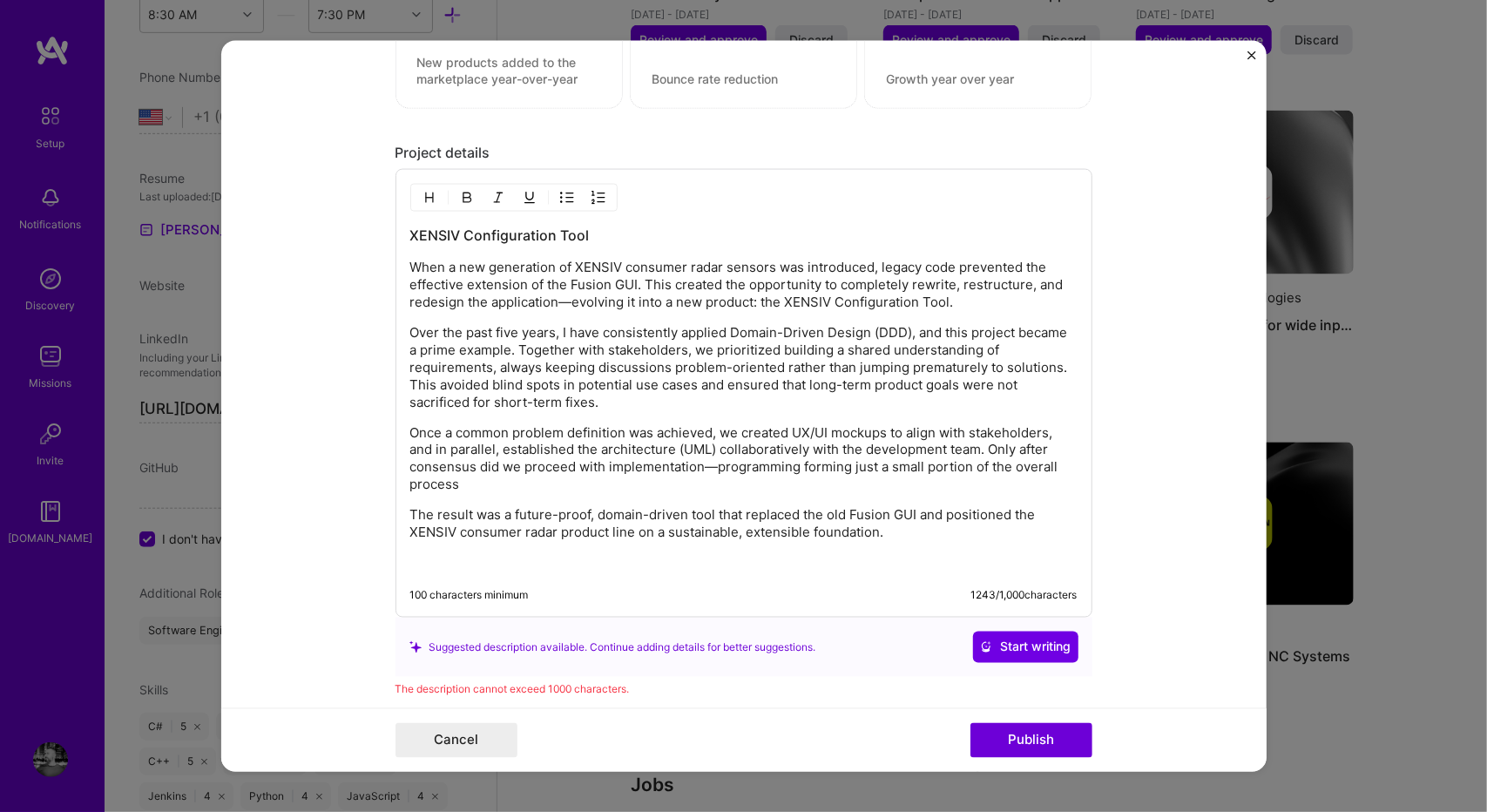
scroll to position [1690, 0]
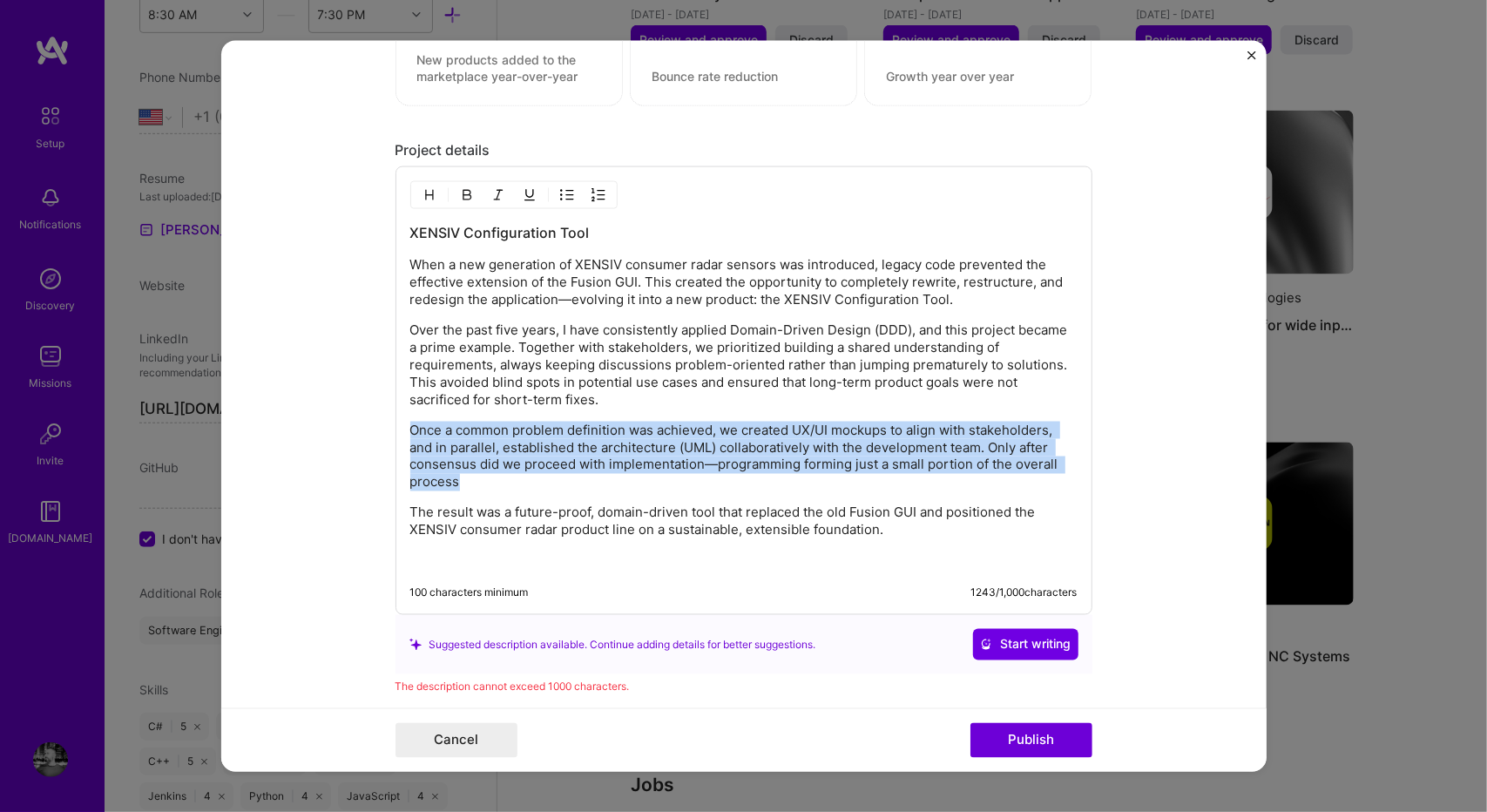
drag, startPoint x: 501, startPoint y: 480, endPoint x: 334, endPoint y: 417, distance: 178.5
click at [334, 417] on form "Project title Radar Fusion GUI Successor Company Infineon Technologies Project …" at bounding box center [744, 406] width 1045 height 731
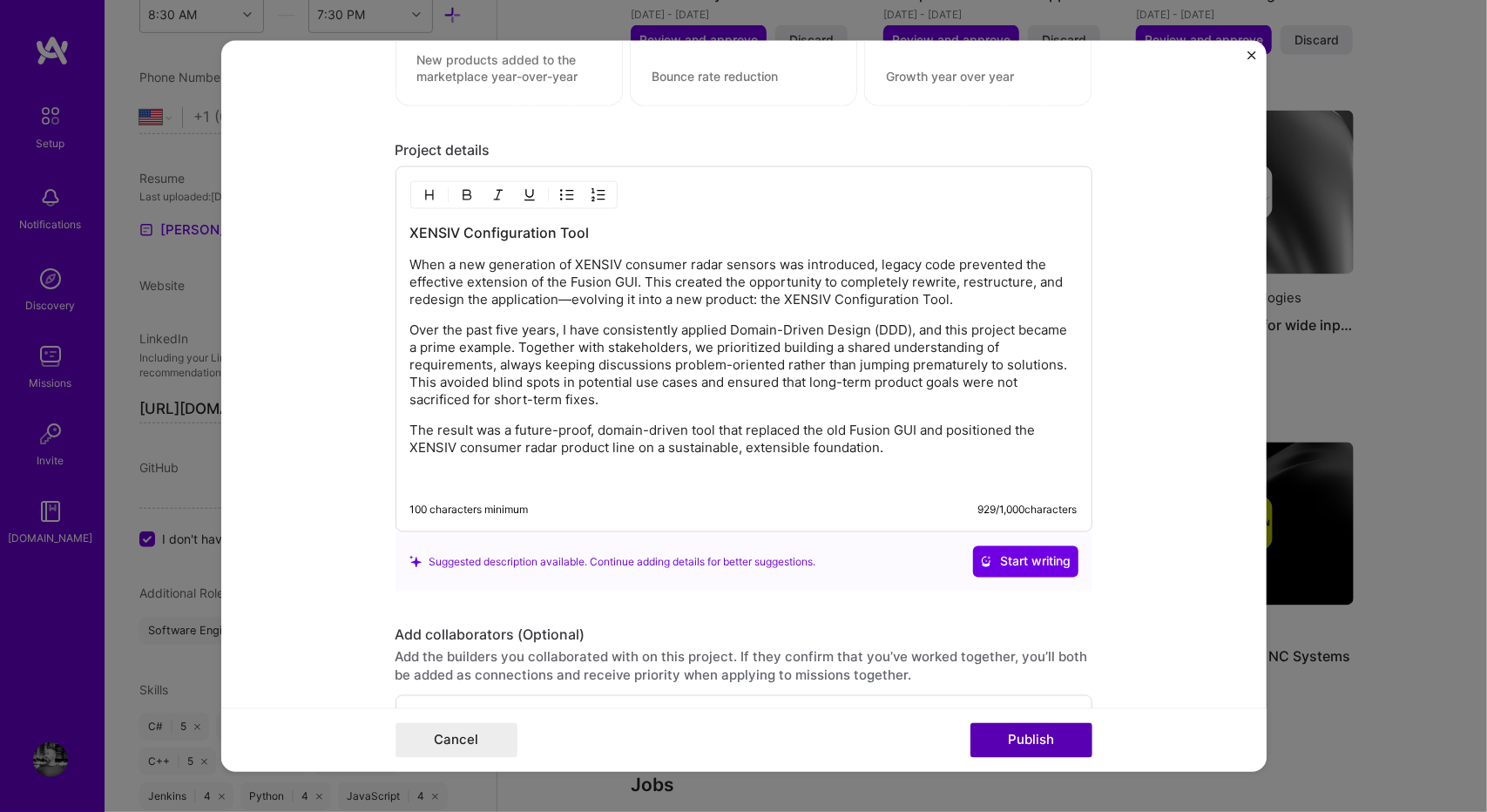
click at [993, 726] on button "Publish" at bounding box center [1031, 739] width 122 height 35
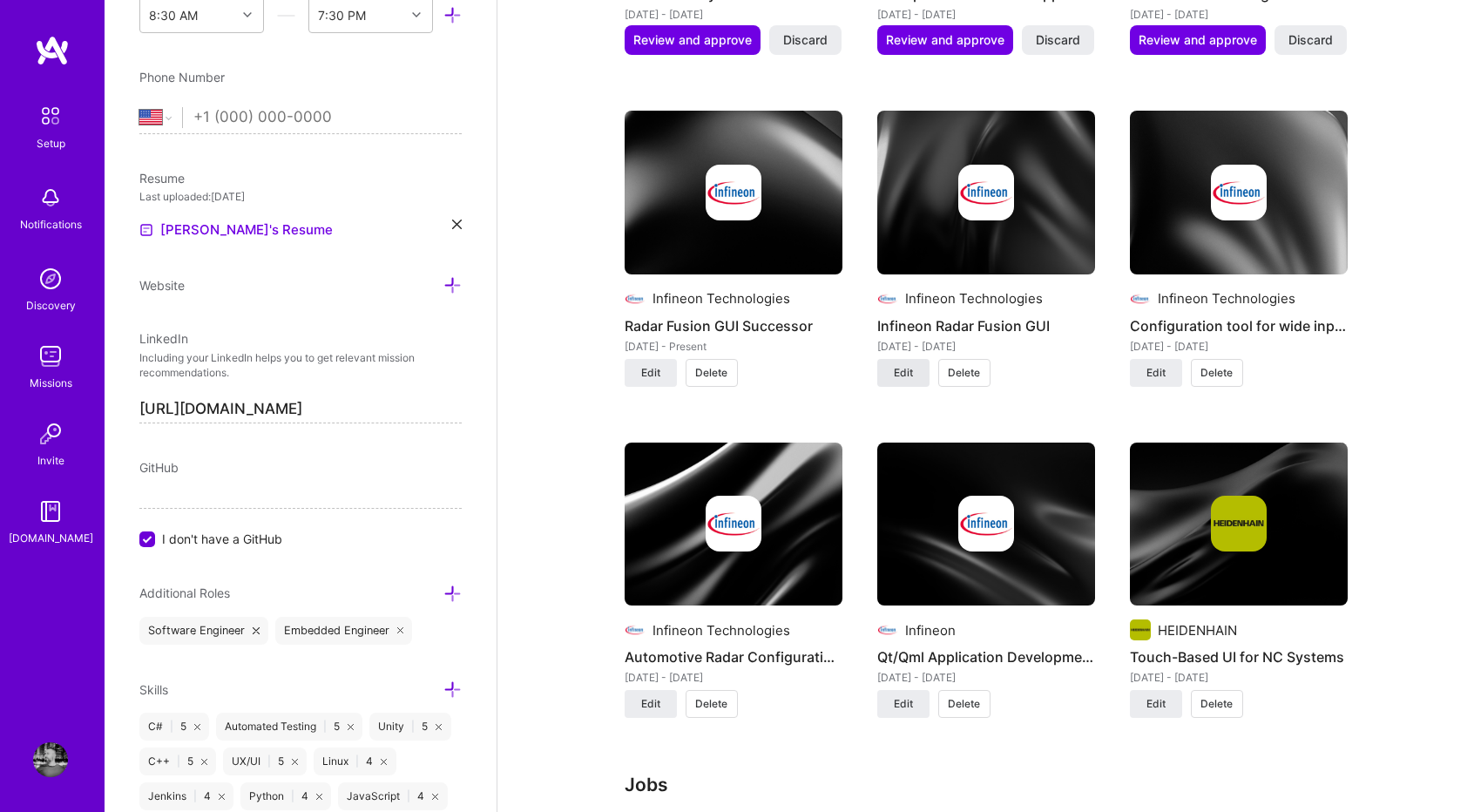
click at [894, 365] on button "Edit" at bounding box center [903, 373] width 53 height 28
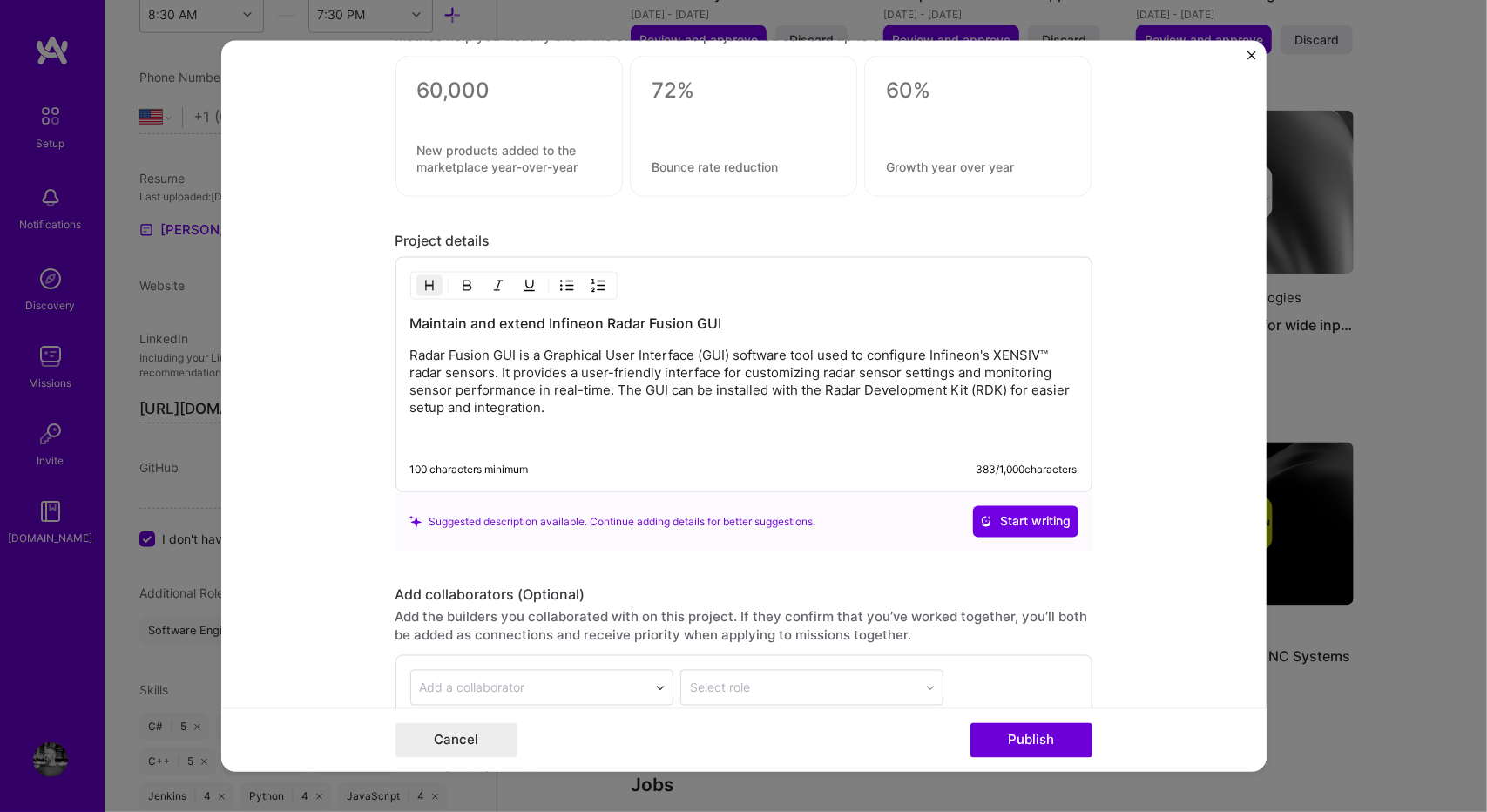
scroll to position [1600, 0]
click at [615, 430] on p at bounding box center [744, 438] width 667 height 18
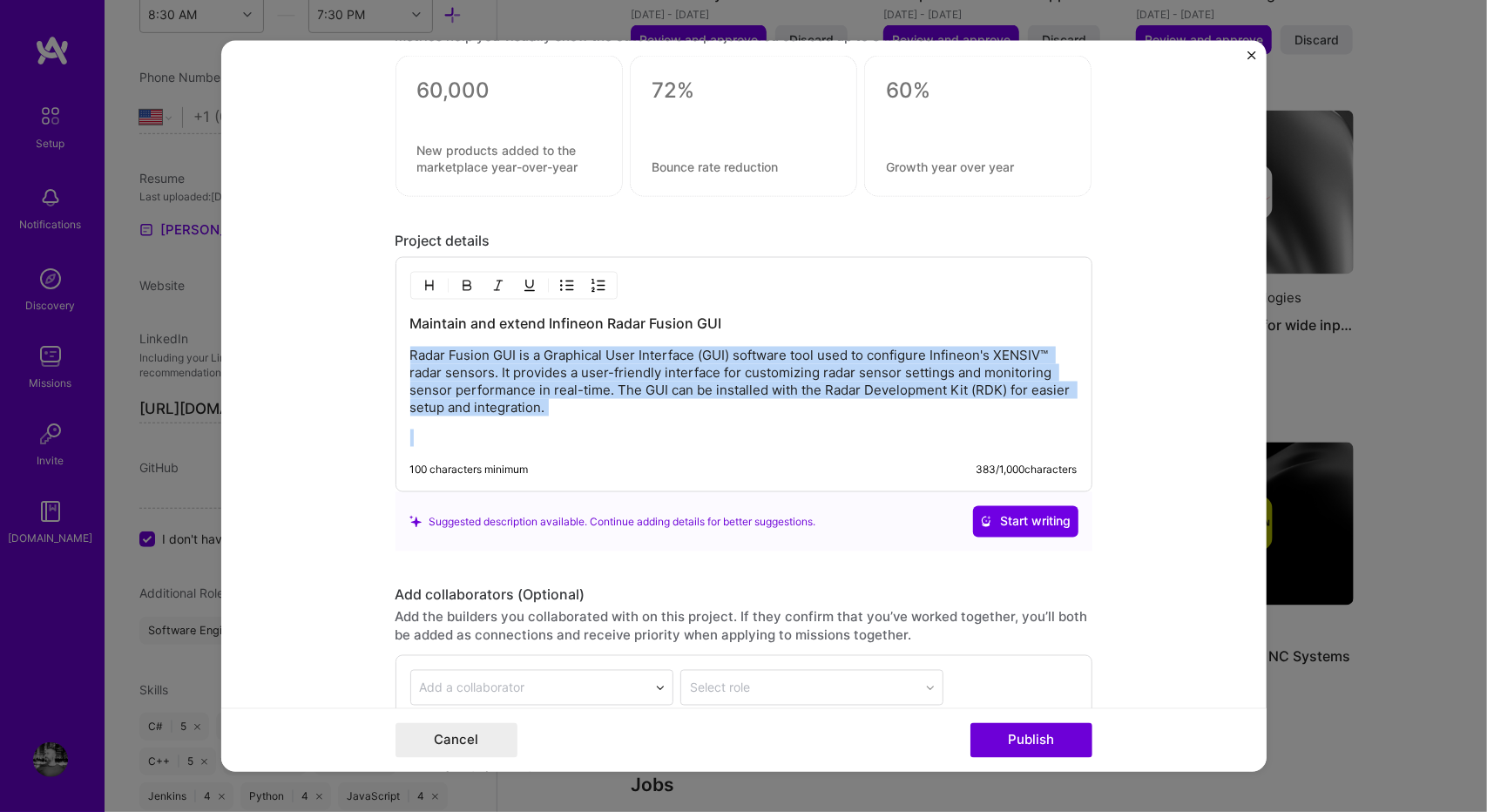
drag, startPoint x: 615, startPoint y: 423, endPoint x: 383, endPoint y: 354, distance: 242.0
click at [383, 354] on form "Project title Infineon Radar Fusion GUI Company Infineon Technologies Project i…" at bounding box center [744, 406] width 1045 height 731
copy p "Radar Fusion GUI is a Graphical User Interface (GUI) software tool used to conf…"
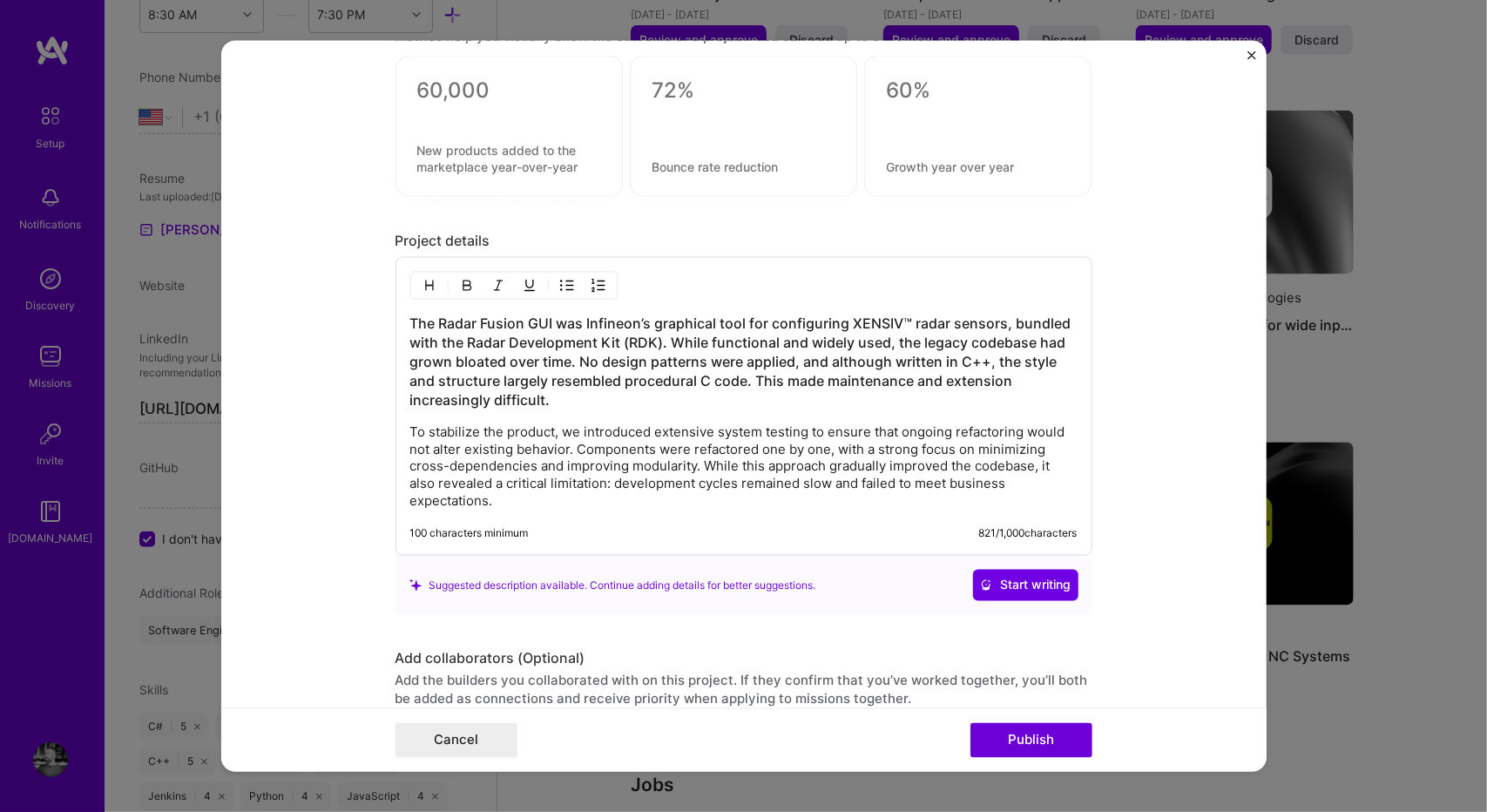
click at [616, 446] on p "To stabilize the product, we introduced extensive system testing to ensure that…" at bounding box center [744, 467] width 667 height 88
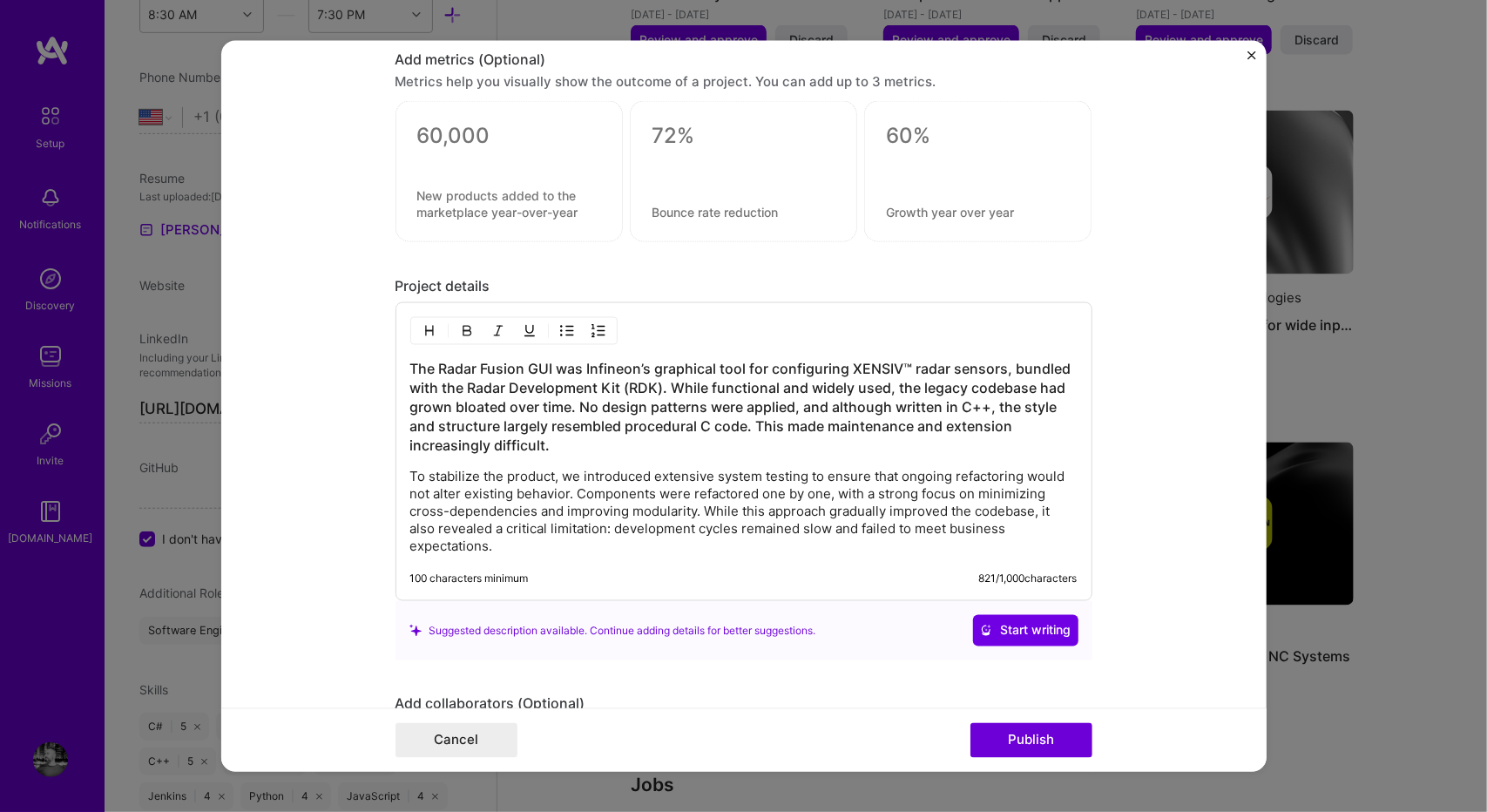
click at [580, 360] on h3 "The Radar Fusion GUI was Infineon’s graphical tool for configuring XENSIV™ rada…" at bounding box center [744, 406] width 667 height 95
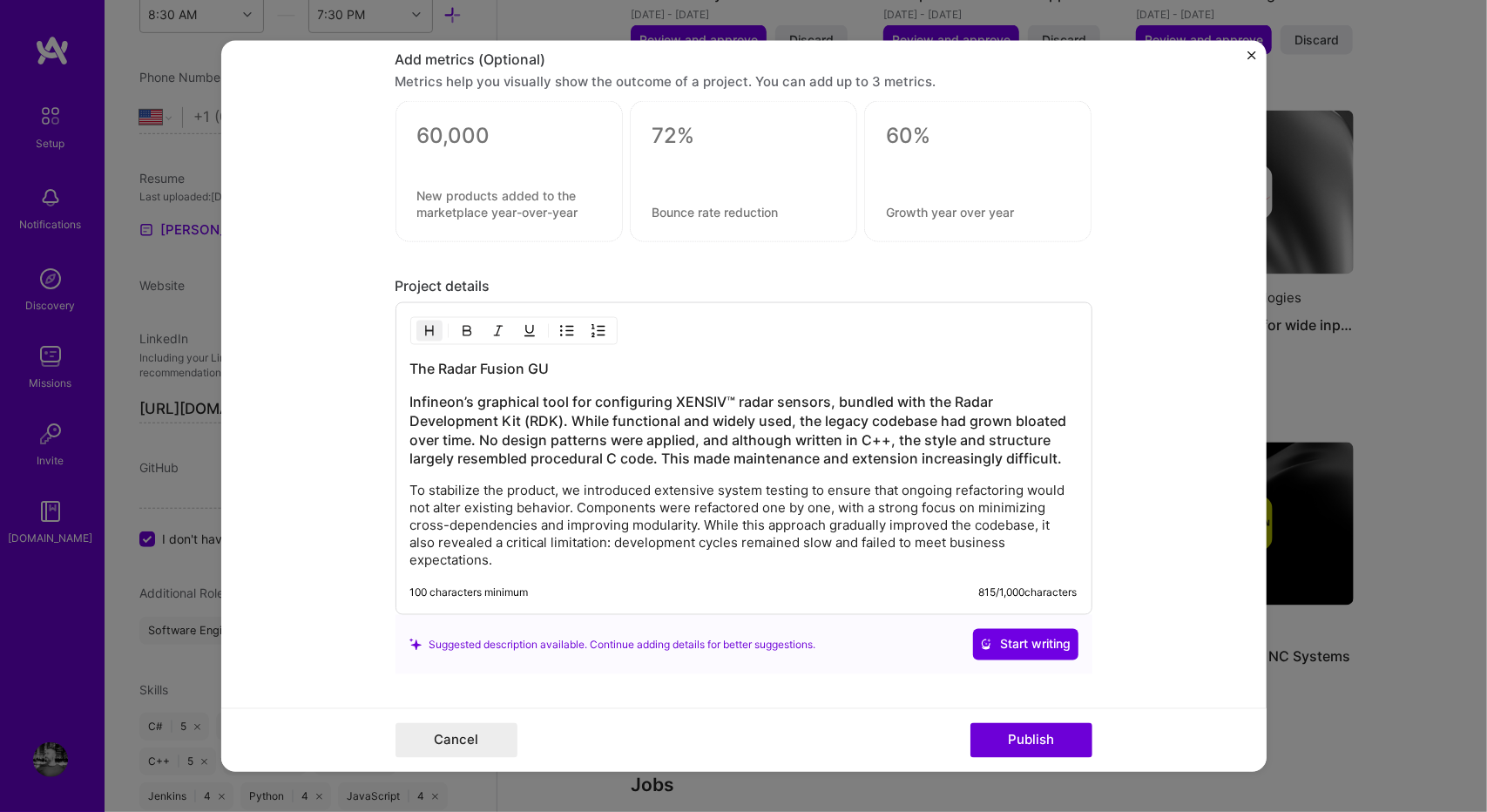
click at [719, 396] on h3 "Infineon’s graphical tool for configuring XENSIV™ radar sensors, bundled with t…" at bounding box center [744, 430] width 667 height 77
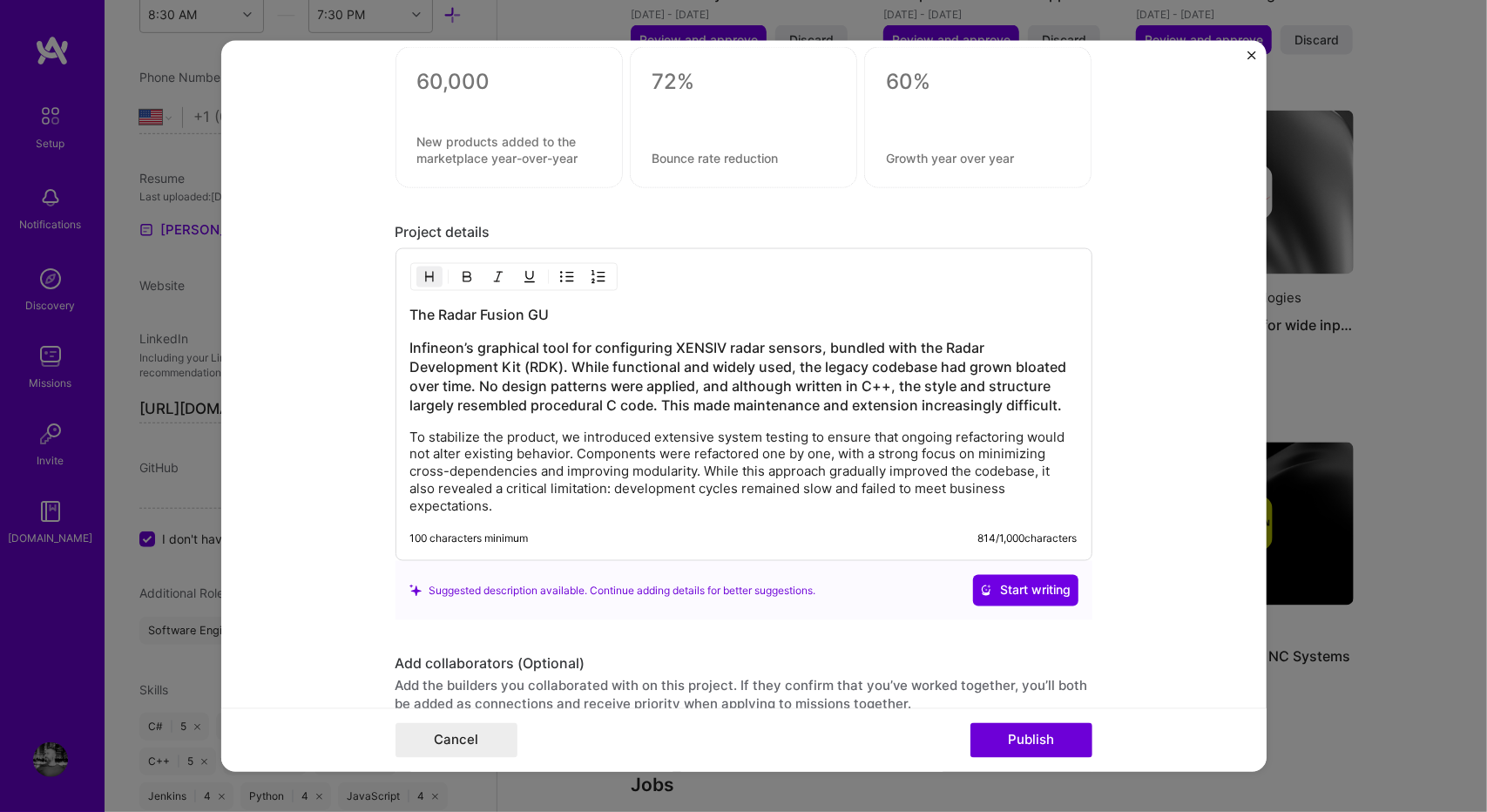
scroll to position [1631, 0]
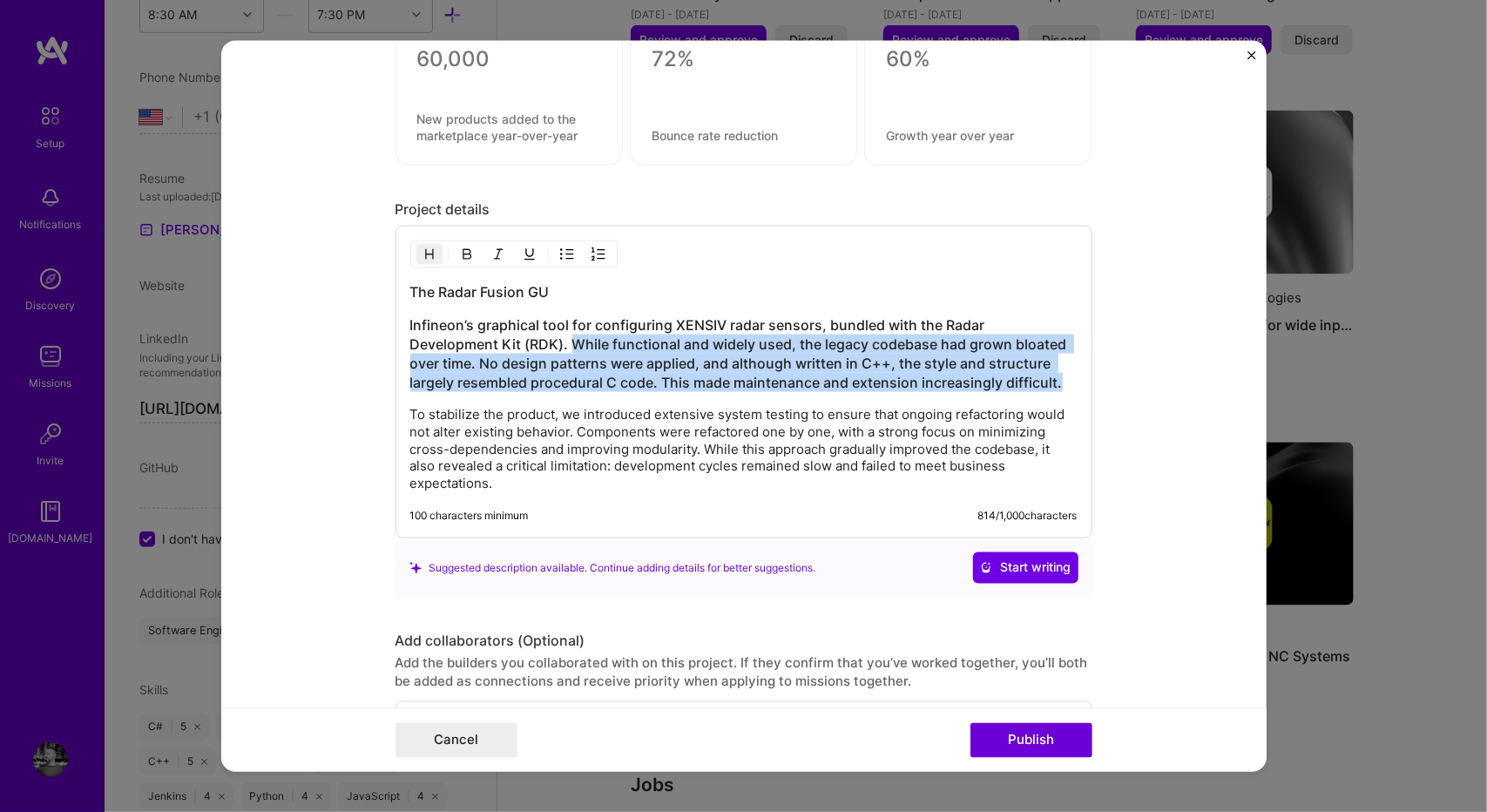
drag, startPoint x: 965, startPoint y: 374, endPoint x: 473, endPoint y: 339, distance: 493.2
click at [473, 339] on h3 "Infineon’s graphical tool for configuring XENSIV radar sensors, bundled with th…" at bounding box center [744, 354] width 667 height 77
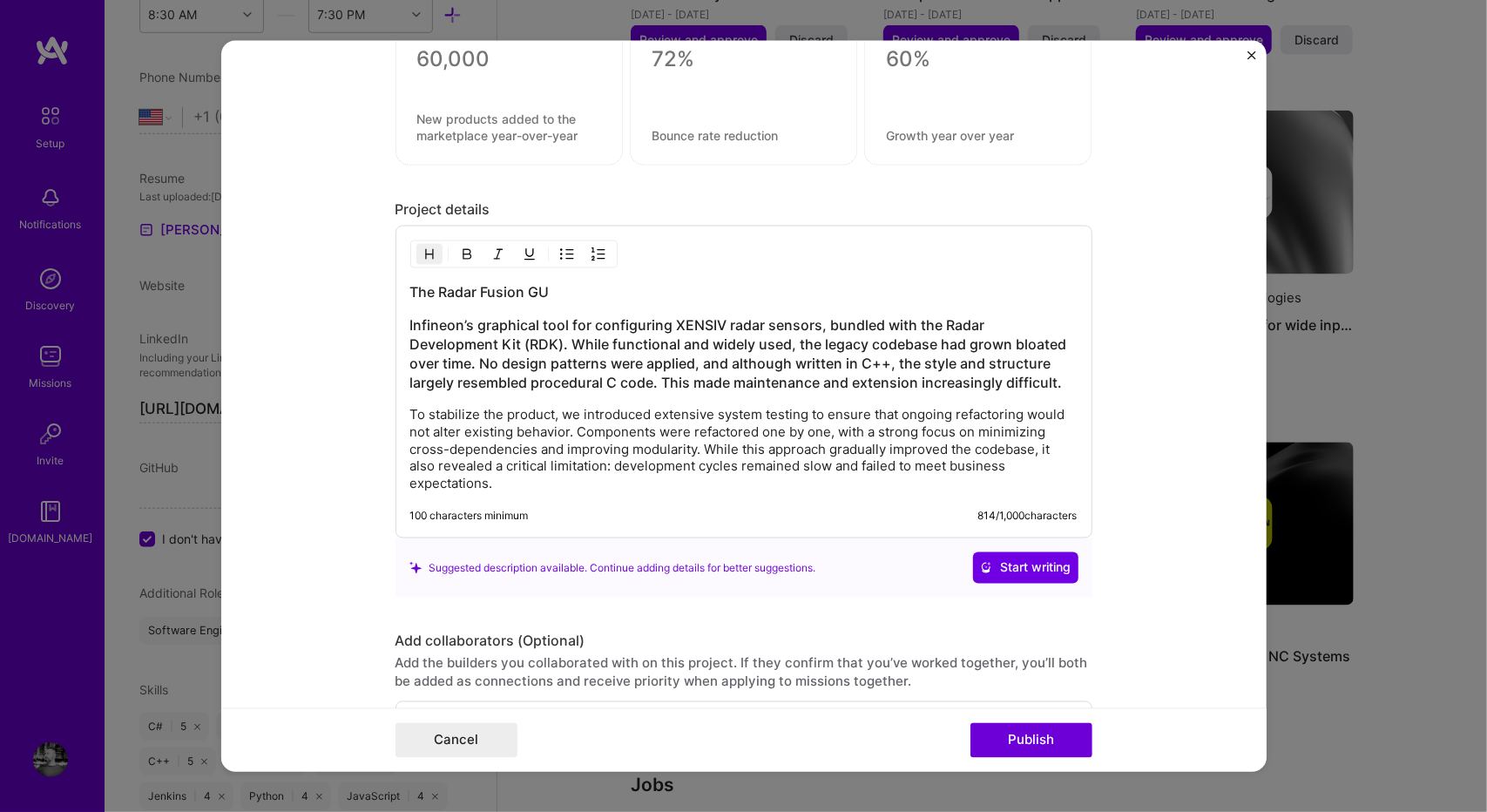
click at [636, 406] on p "To stabilize the product, we introduced extensive system testing to ensure that…" at bounding box center [744, 450] width 667 height 88
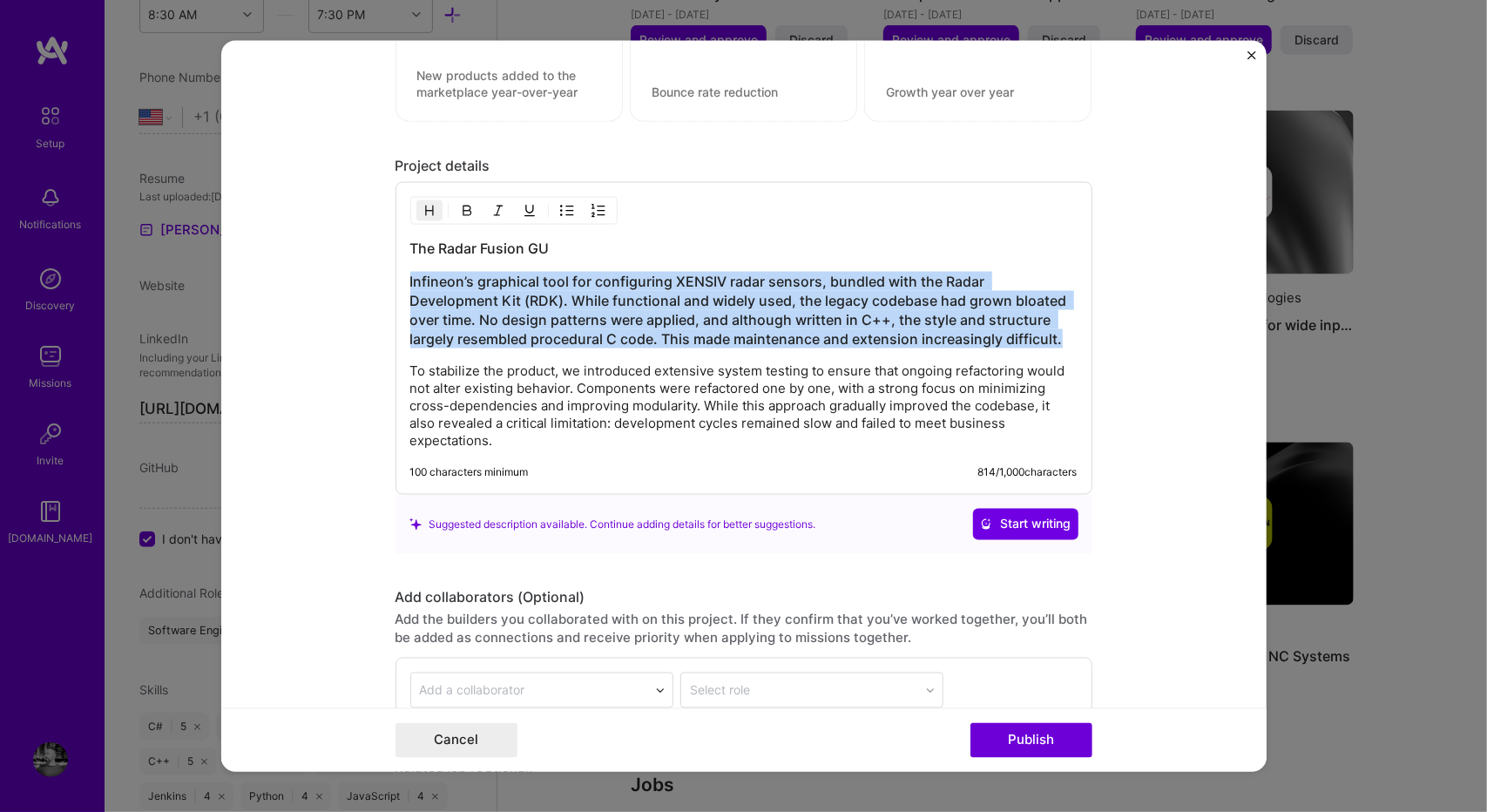
drag, startPoint x: 939, startPoint y: 326, endPoint x: 356, endPoint y: 273, distance: 585.4
click at [356, 273] on form "Project title Infineon Radar Fusion GUI Company Infineon Technologies Project i…" at bounding box center [744, 406] width 1045 height 731
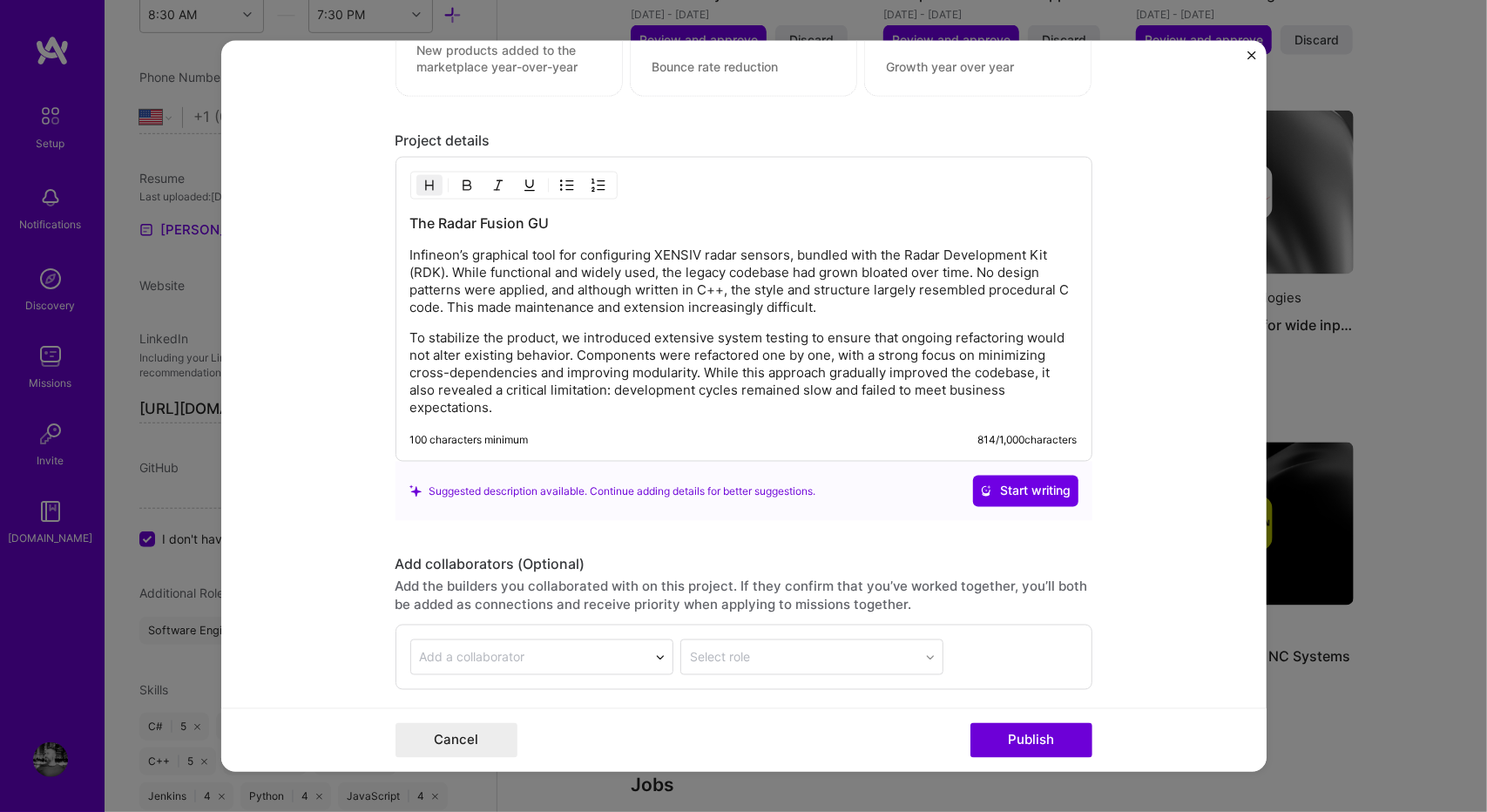
scroll to position [1699, 0]
click at [1052, 370] on p "To stabilize the product, we introduced extensive system testing to ensure that…" at bounding box center [744, 374] width 667 height 88
click at [1049, 384] on p "To stabilize the product, we introduced extensive system testing to ensure that…" at bounding box center [744, 374] width 667 height 88
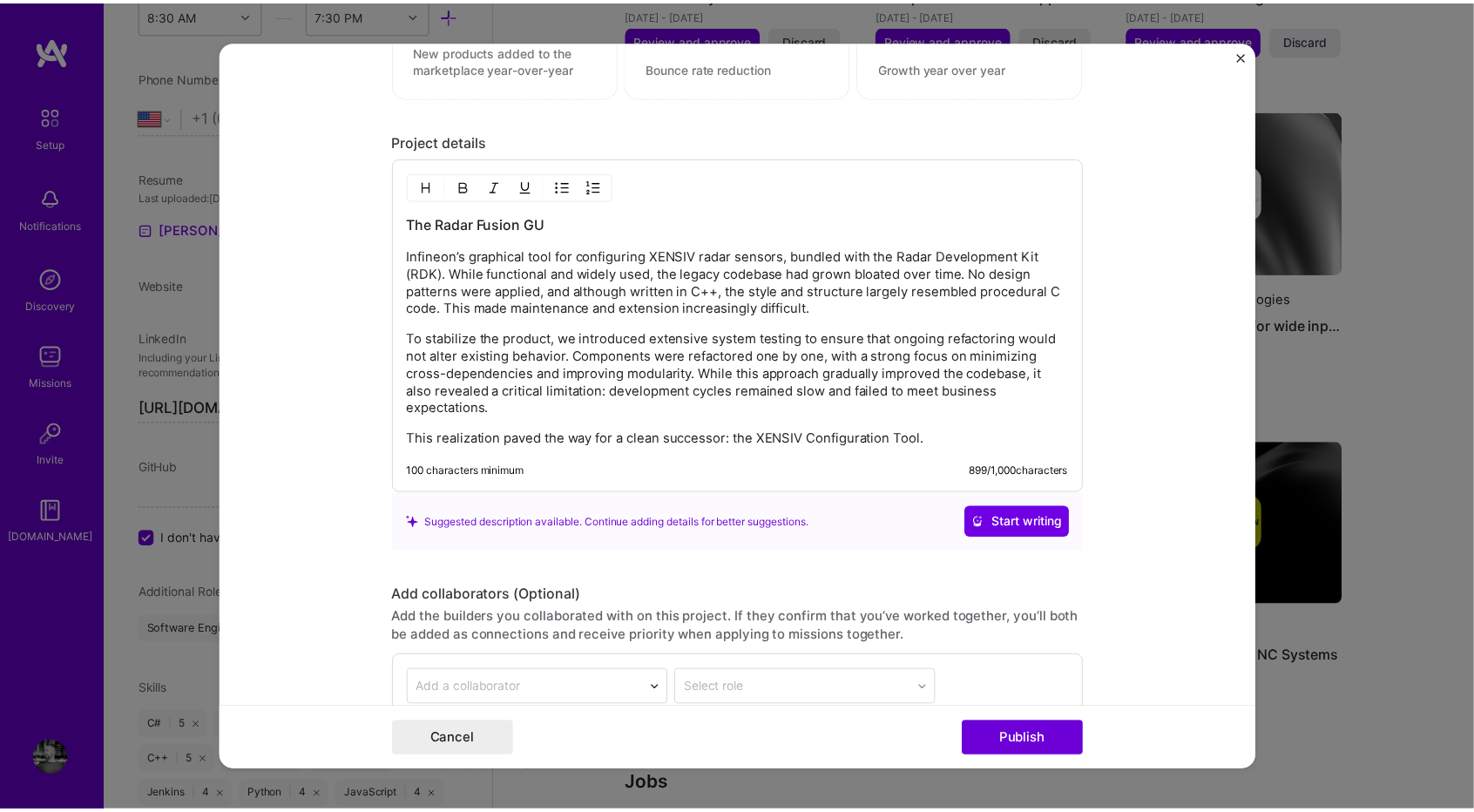
scroll to position [1844, 0]
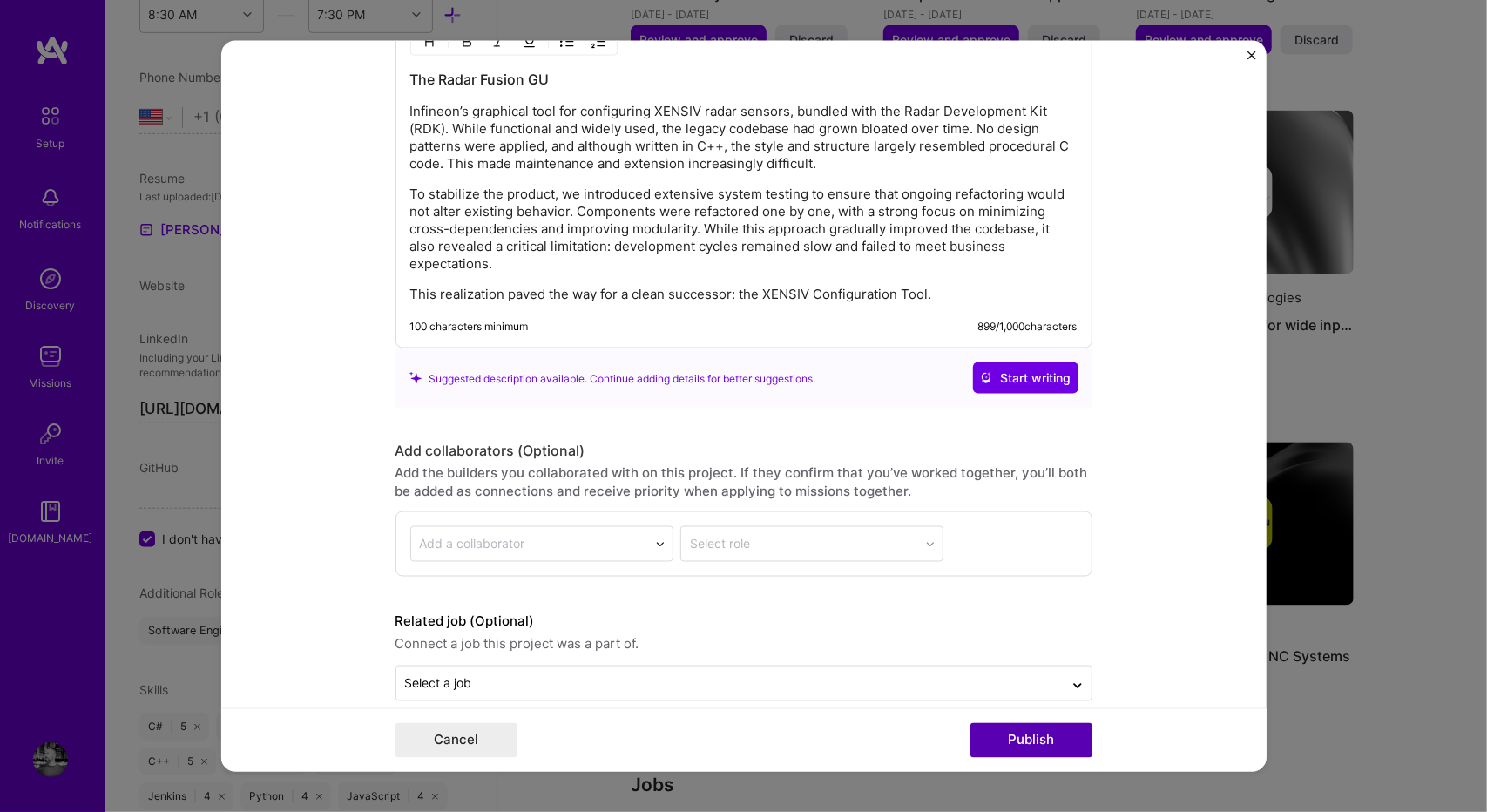
click at [1015, 741] on button "Publish" at bounding box center [1031, 739] width 122 height 35
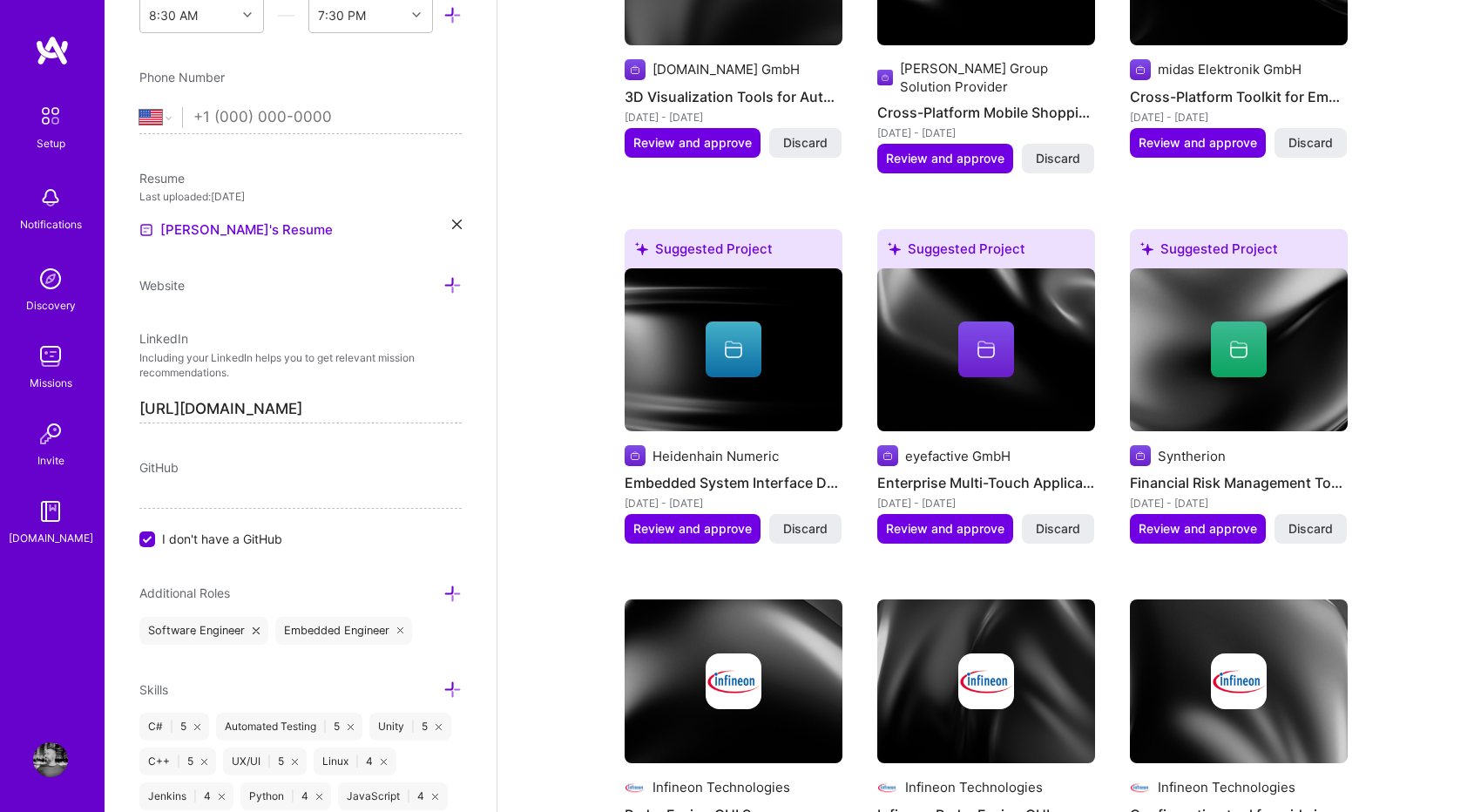
scroll to position [1677, 0]
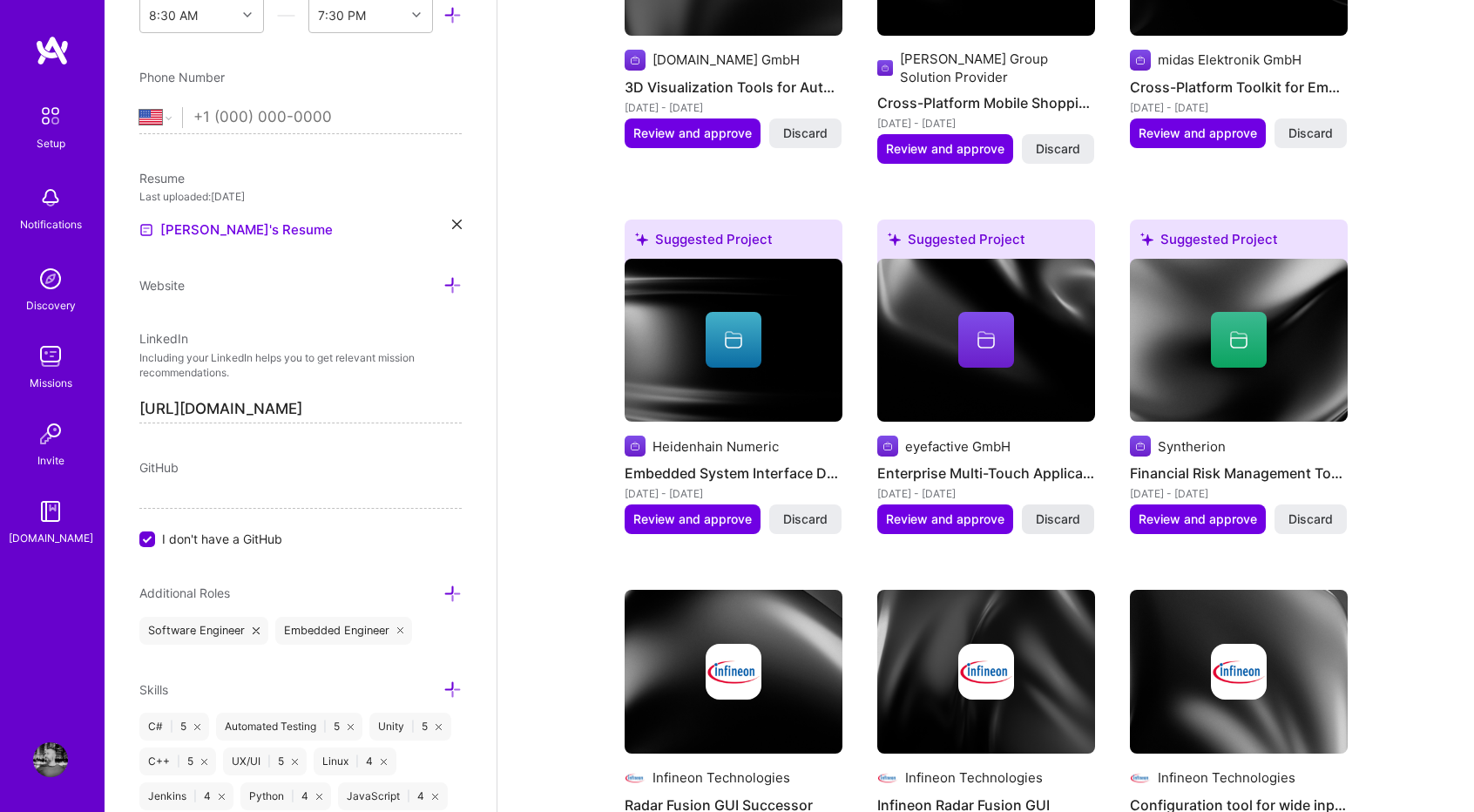
click at [1073, 510] on span "Discard" at bounding box center [1057, 519] width 45 height 18
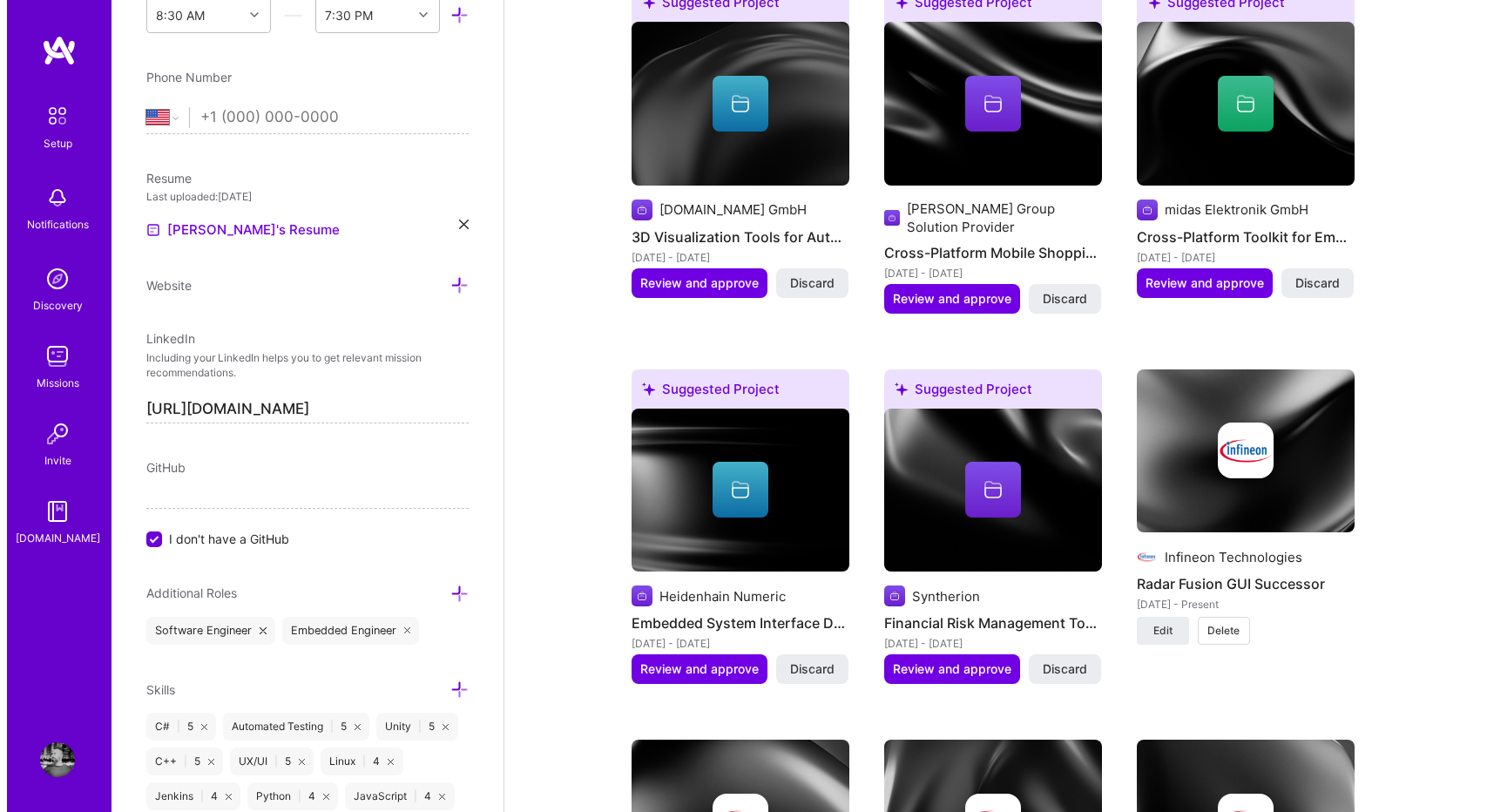
scroll to position [1527, 0]
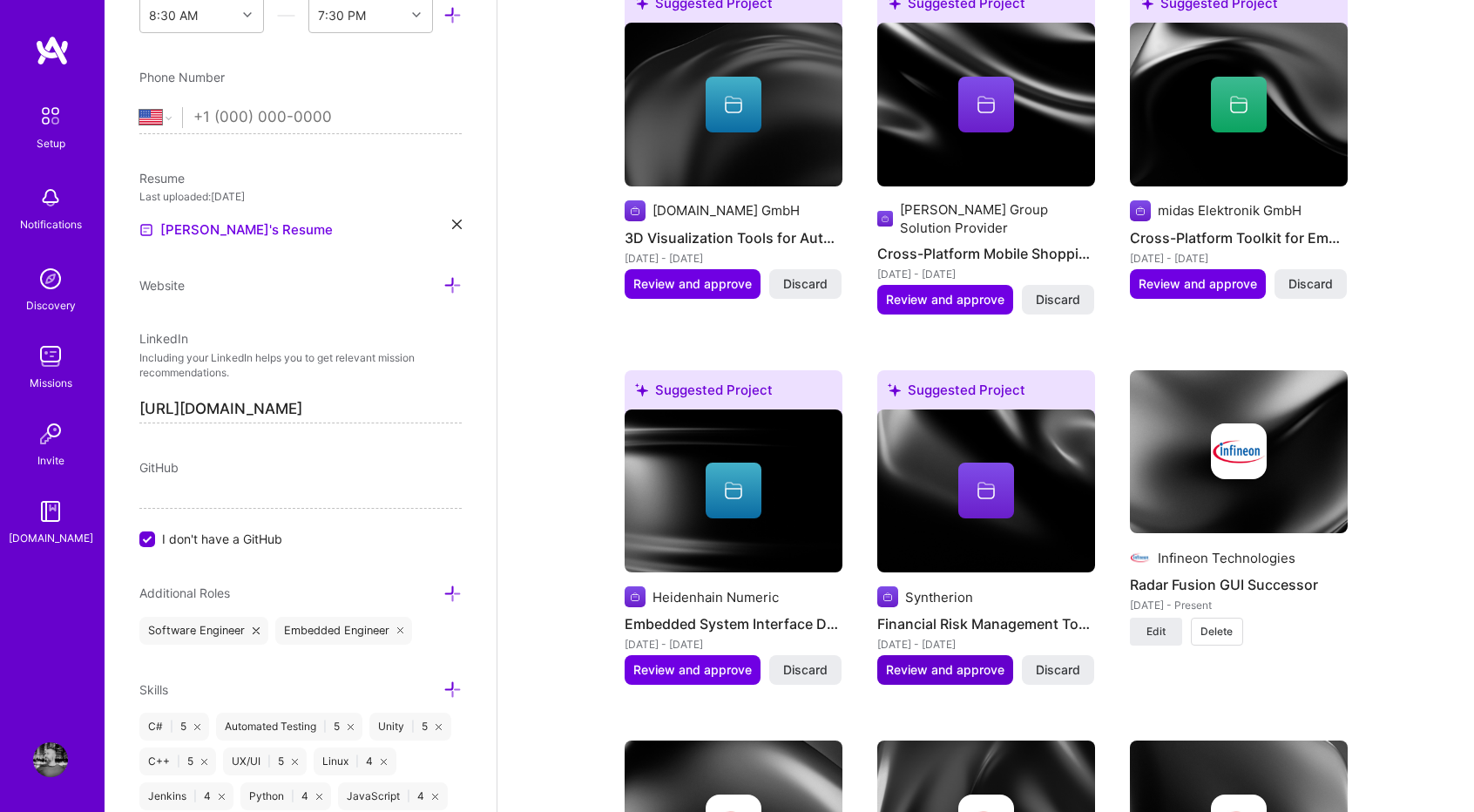
click at [971, 661] on span "Review and approve" at bounding box center [944, 669] width 118 height 18
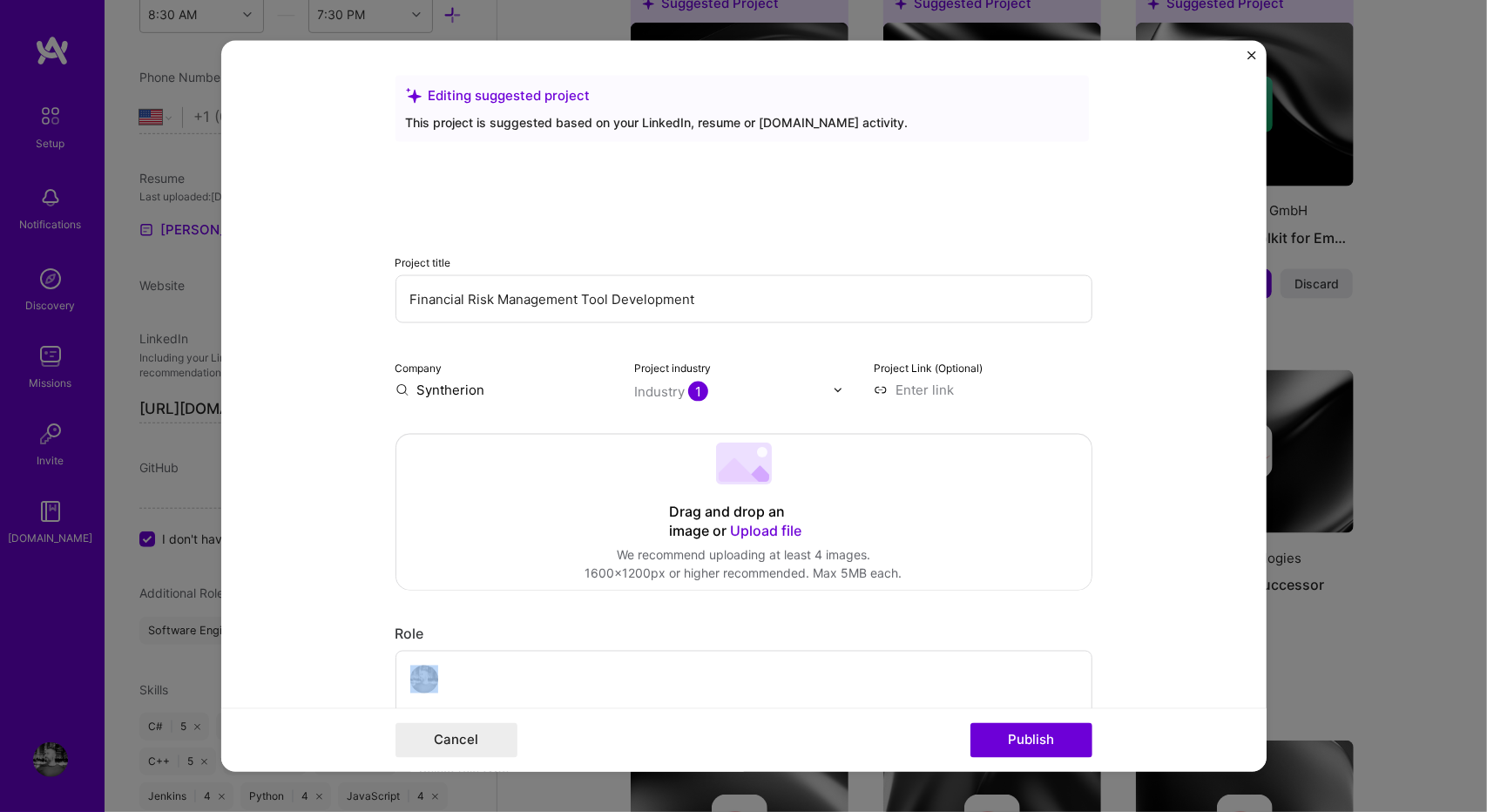
click at [971, 645] on div "Role Software Developer Select role type [DATE] to [DATE] I’m still working on …" at bounding box center [744, 752] width 697 height 252
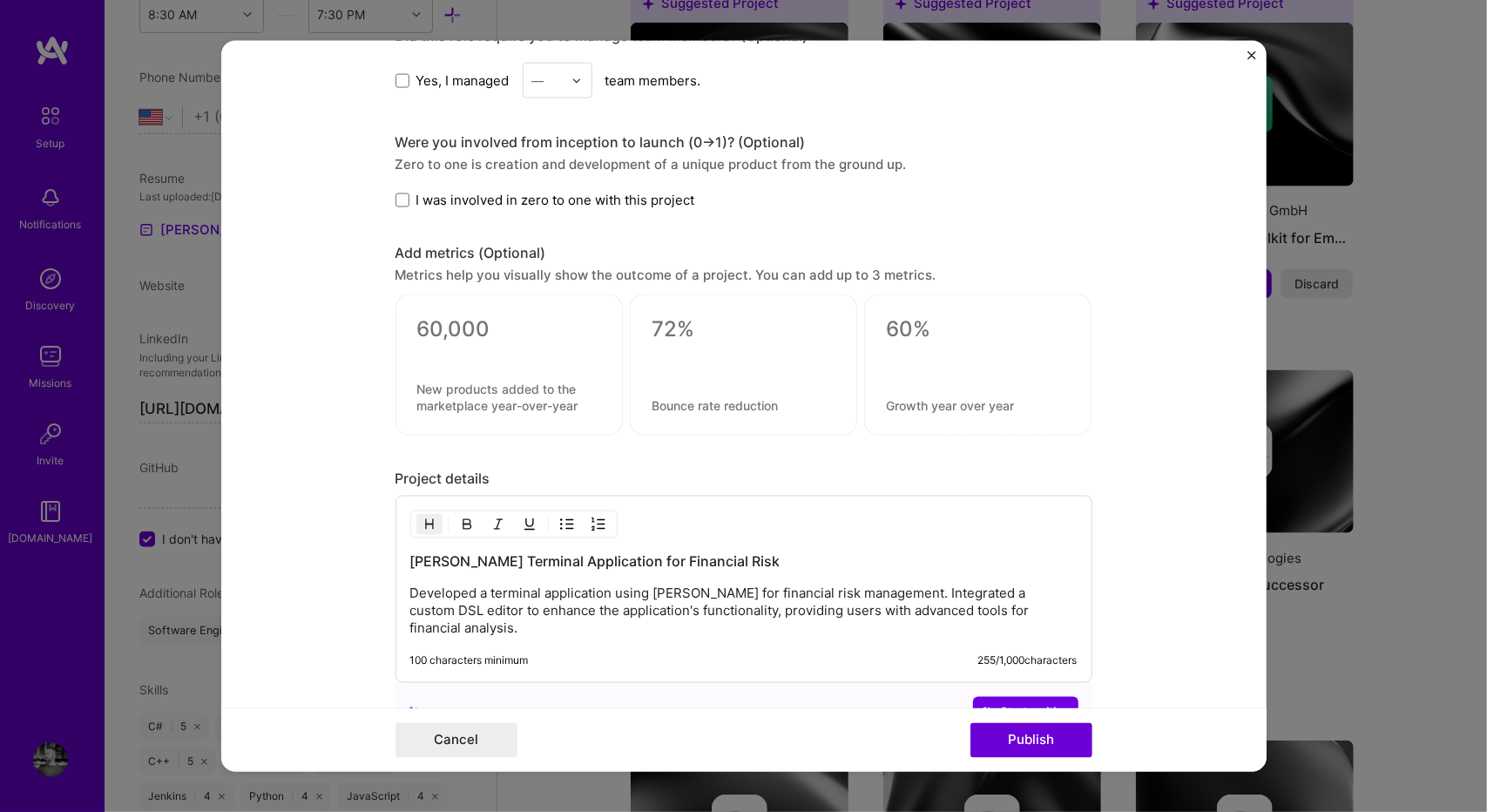
scroll to position [1033, 0]
click at [577, 195] on span "I was involved in zero to one with this project" at bounding box center [556, 199] width 278 height 18
click at [0, 0] on input "I was involved in zero to one with this project" at bounding box center [0, 0] width 0 height 0
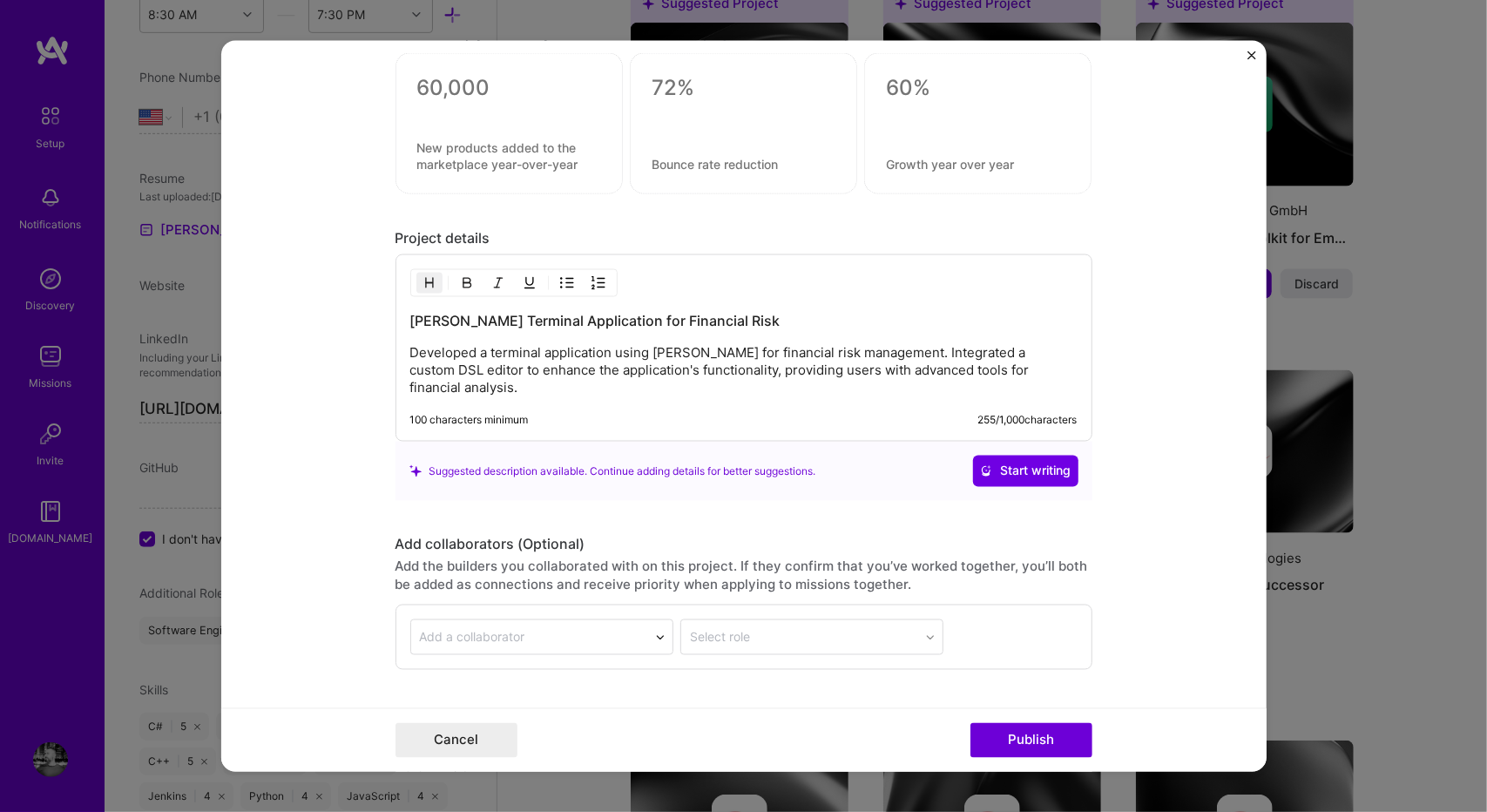
scroll to position [1275, 0]
click at [1014, 367] on p "Developed a terminal application using [PERSON_NAME] for financial risk managem…" at bounding box center [744, 369] width 667 height 52
click at [453, 388] on p "Developed a terminal application using [PERSON_NAME] for financial risk managem…" at bounding box center [744, 369] width 667 height 52
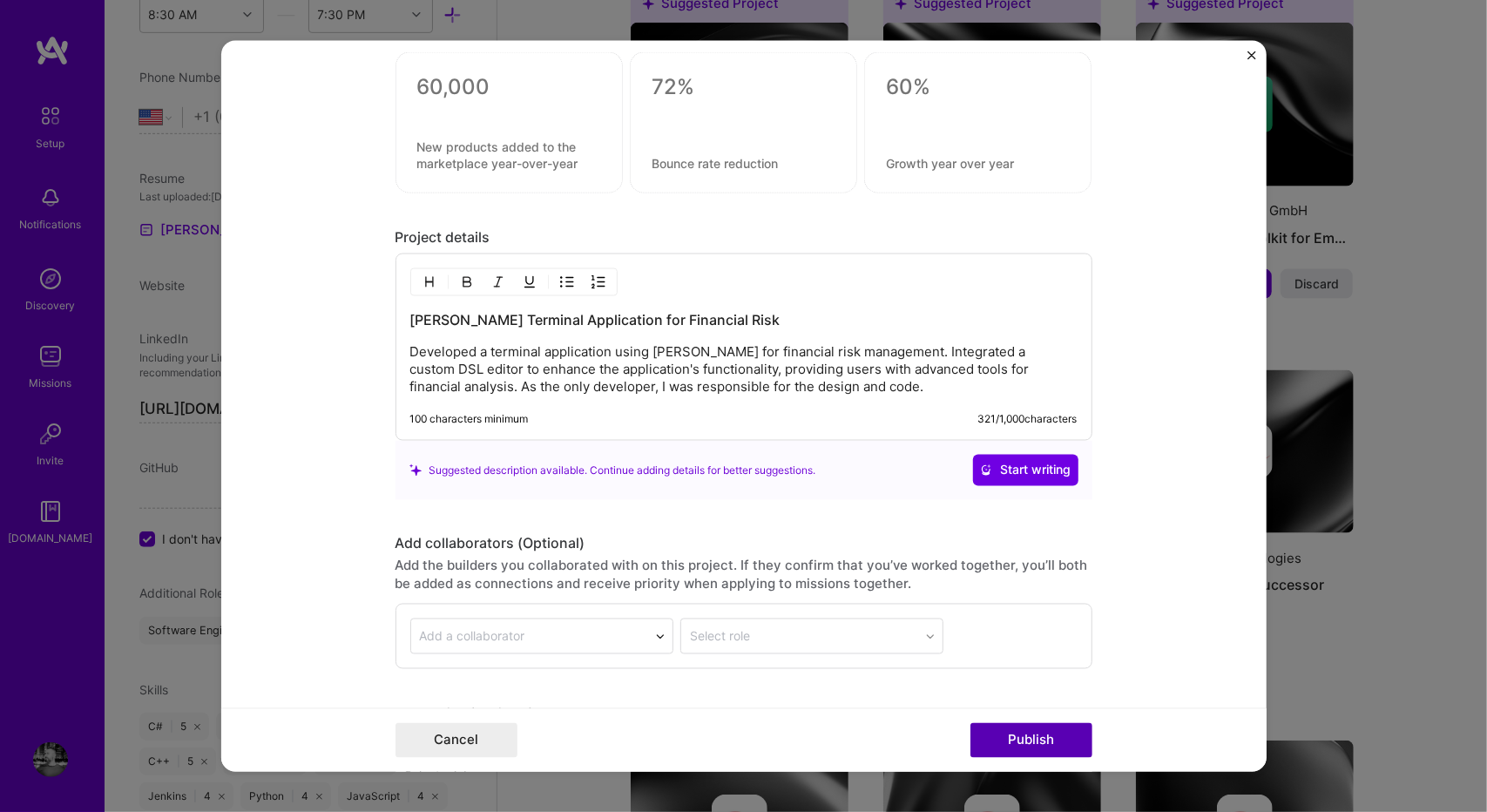
click at [999, 752] on button "Publish" at bounding box center [1031, 739] width 122 height 35
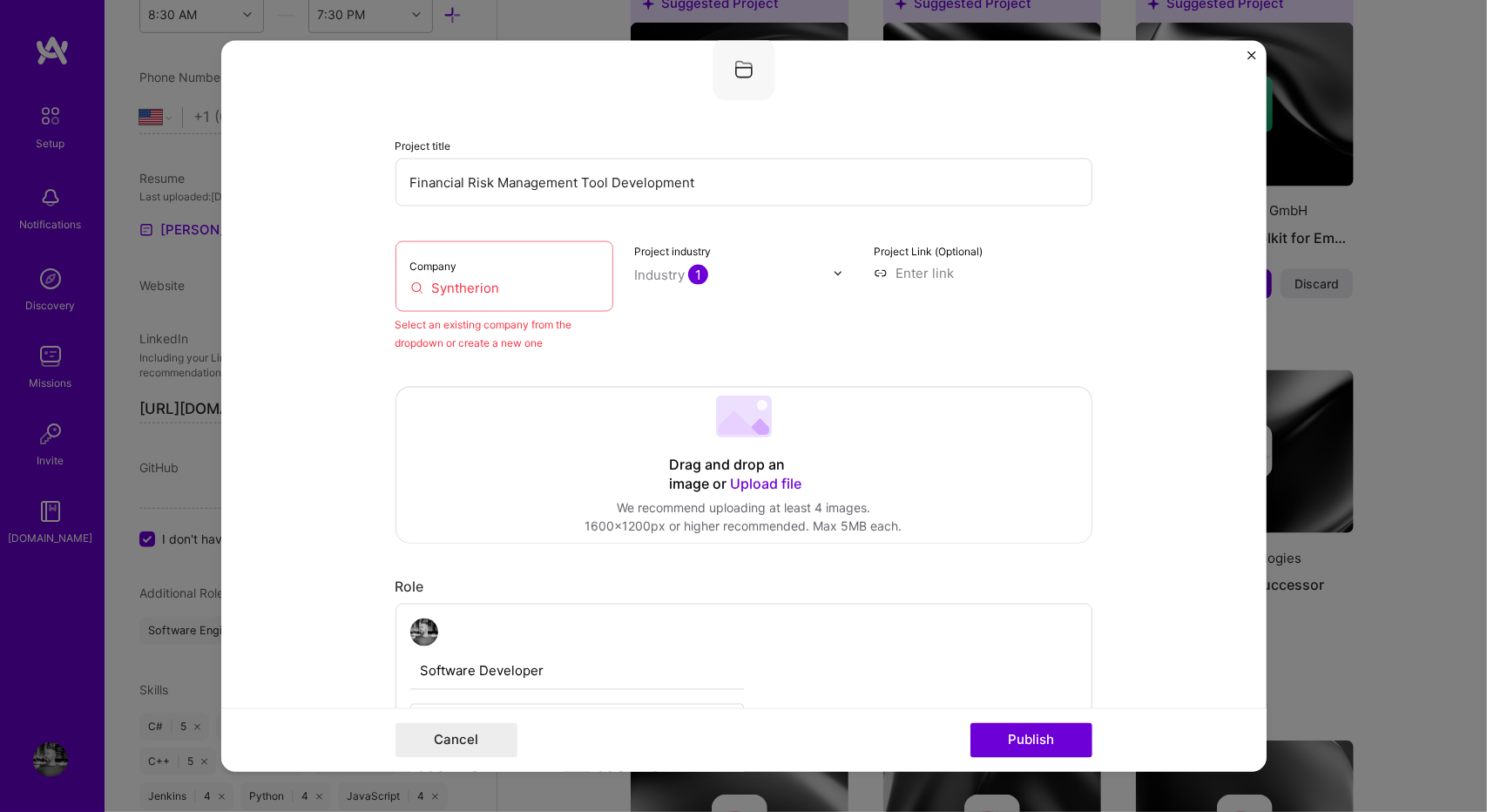
scroll to position [114, 0]
click at [508, 284] on input "Syntherion" at bounding box center [505, 290] width 189 height 18
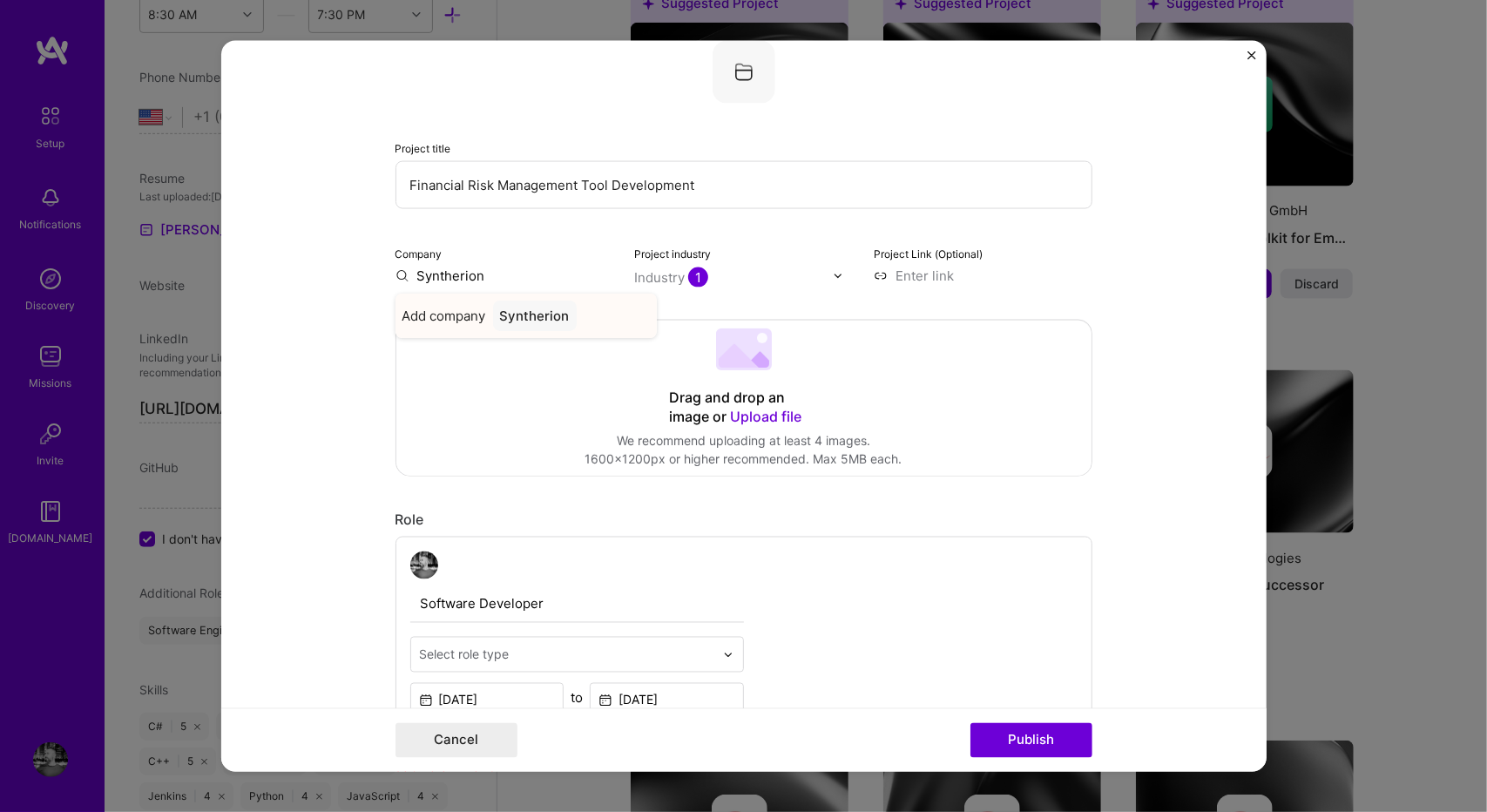
type input "Syntherion"
click at [527, 308] on div "Syntherion" at bounding box center [535, 315] width 84 height 31
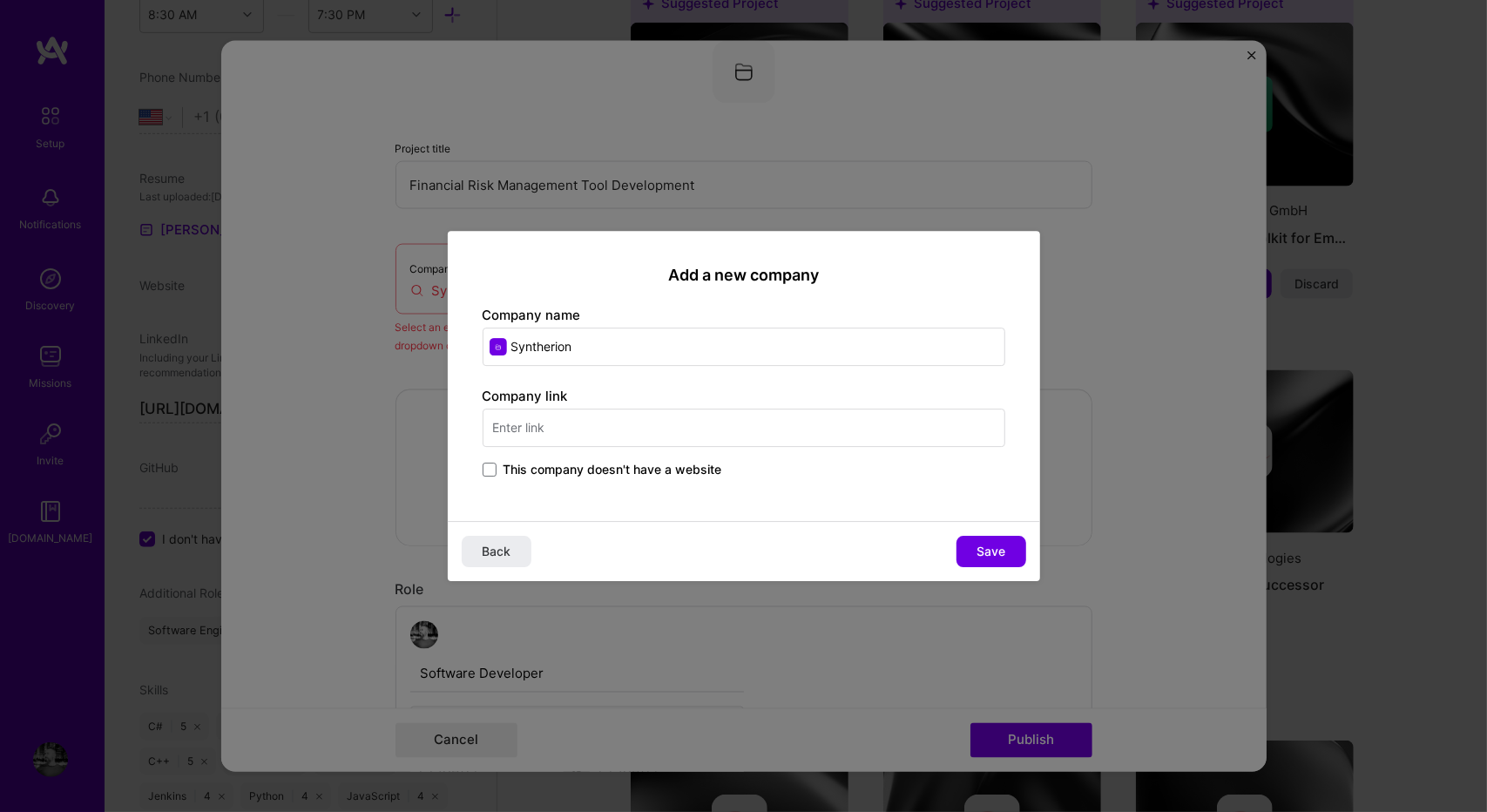
click at [685, 471] on span "This company doesn't have a website" at bounding box center [613, 469] width 219 height 18
click at [0, 0] on input "This company doesn't have a website" at bounding box center [0, 0] width 0 height 0
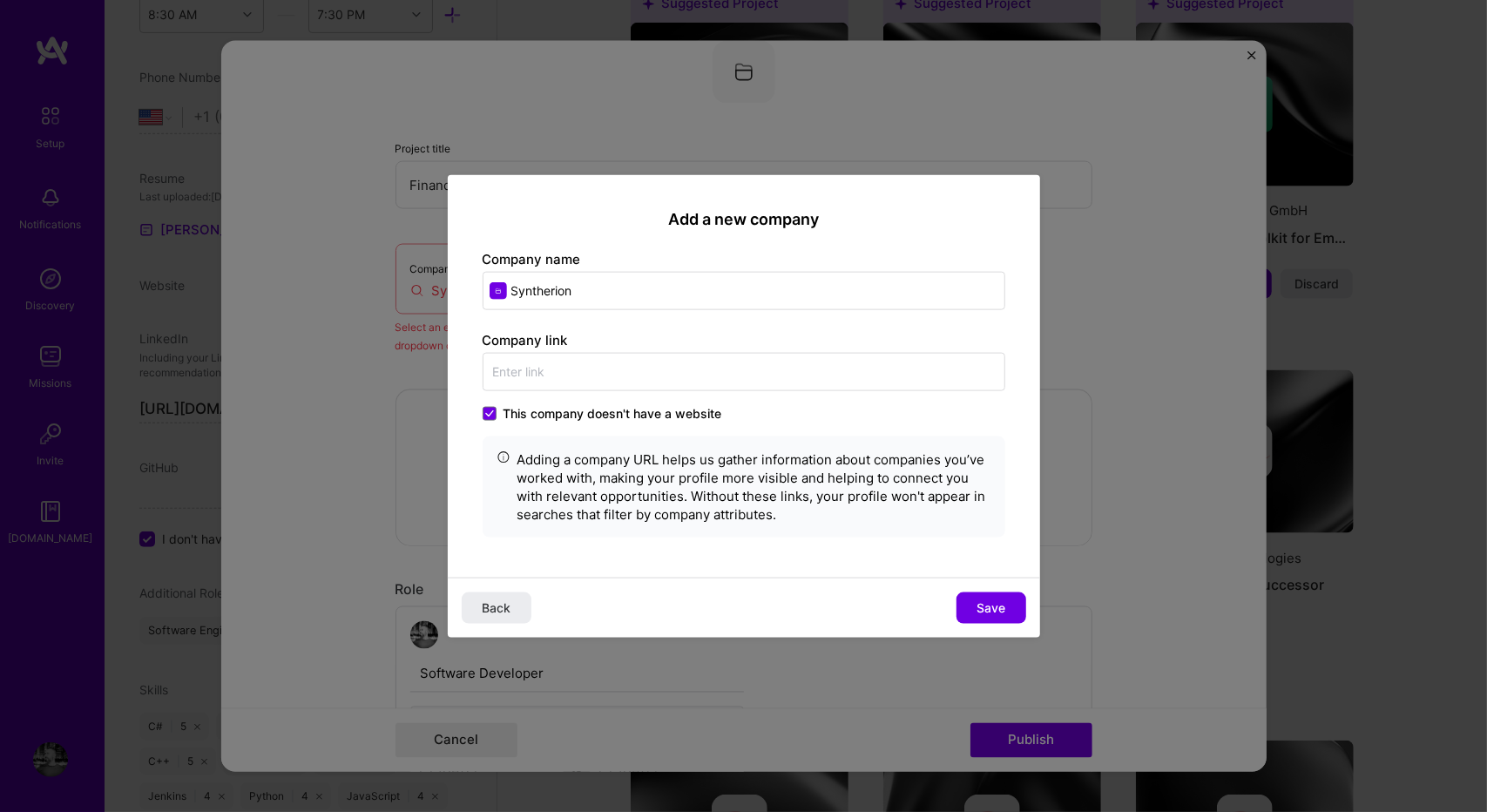
click at [619, 412] on span "This company doesn't have a website" at bounding box center [613, 413] width 219 height 18
click at [0, 0] on input "This company doesn't have a website" at bounding box center [0, 0] width 0 height 0
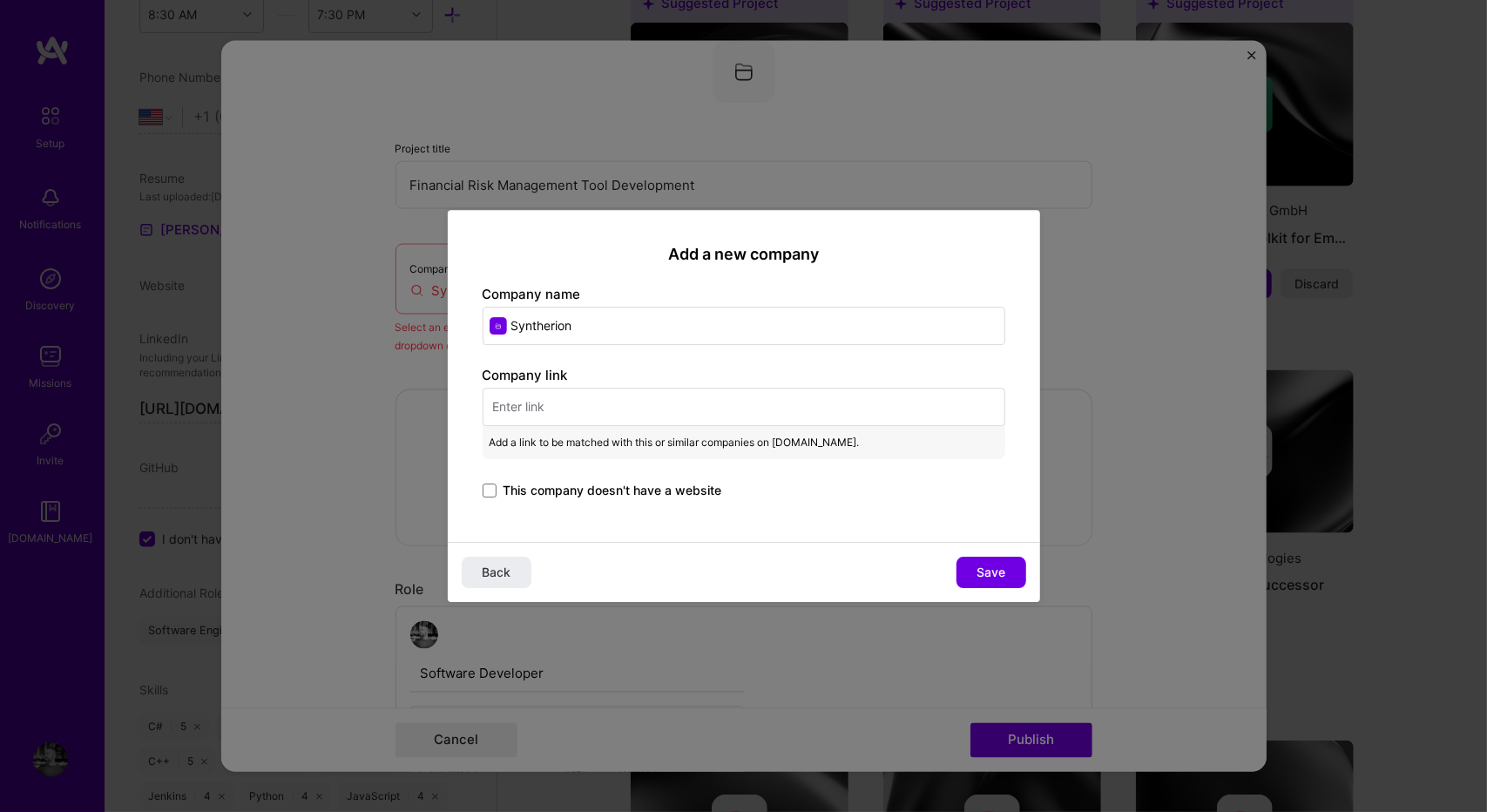
click at [586, 321] on input "Syntherion" at bounding box center [743, 326] width 523 height 38
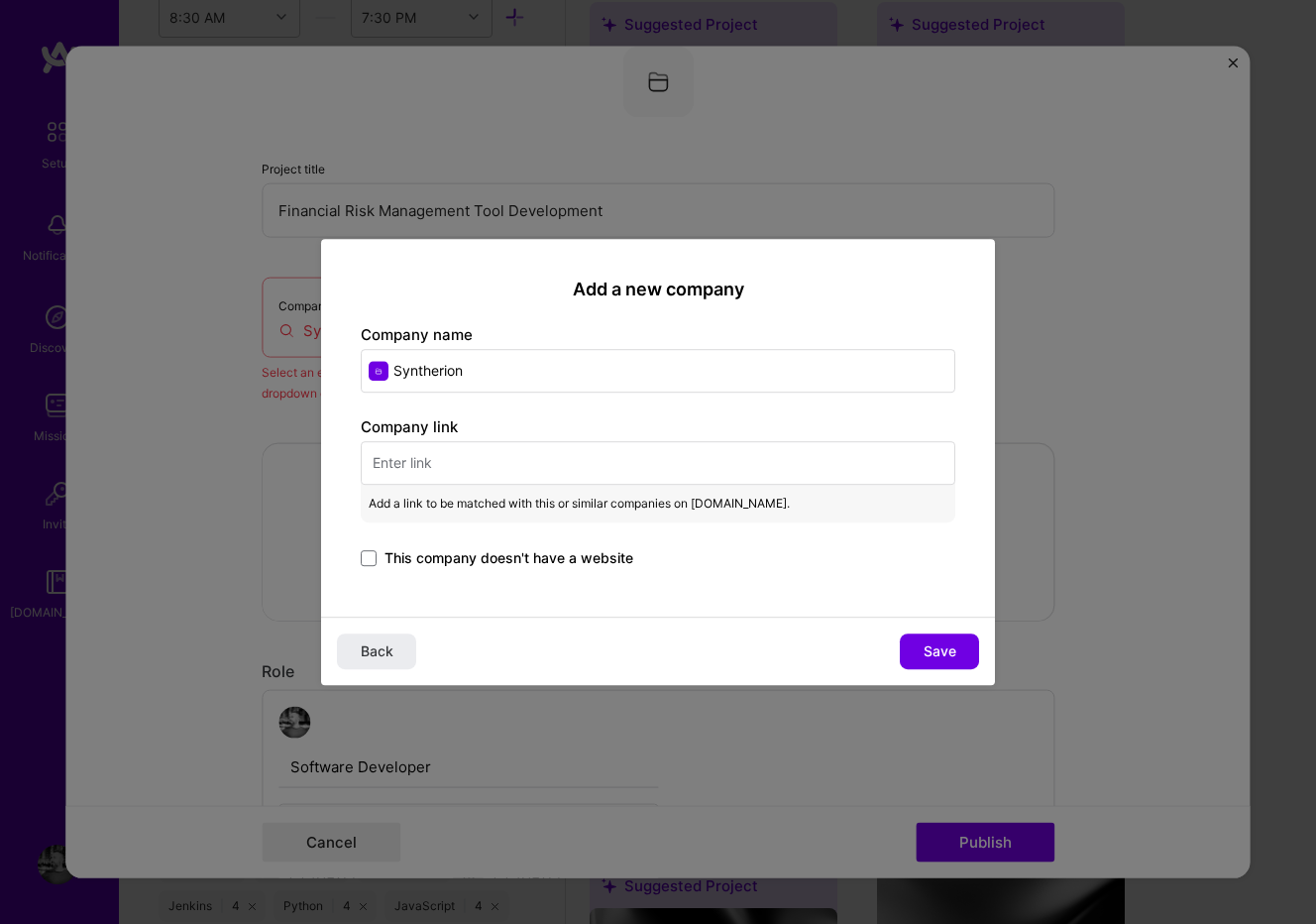
click at [590, 474] on input "text" at bounding box center [657, 463] width 594 height 44
paste input "[URL][DOMAIN_NAME]"
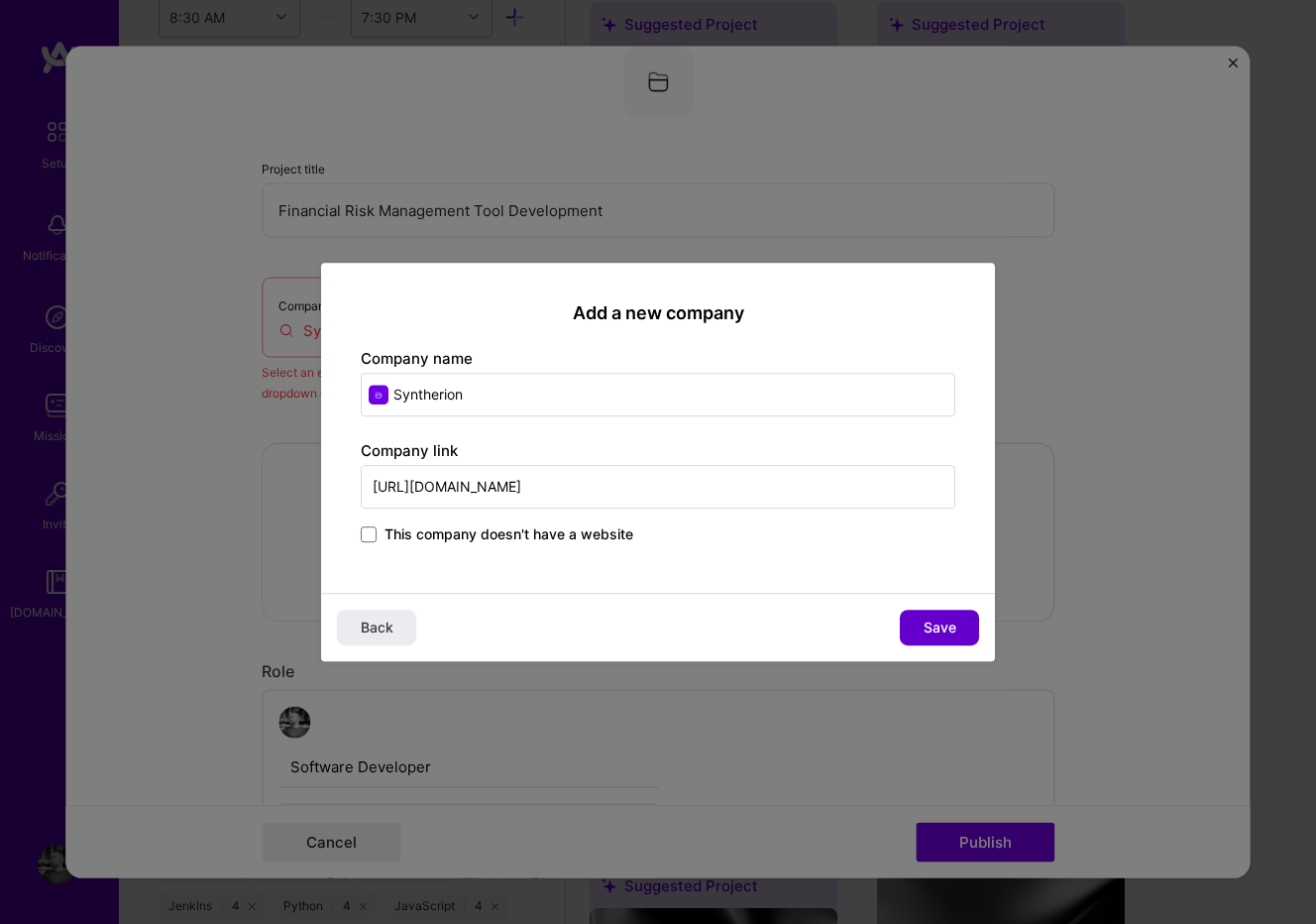
type input "[URL][DOMAIN_NAME]"
click at [914, 621] on button "Save" at bounding box center [940, 627] width 80 height 36
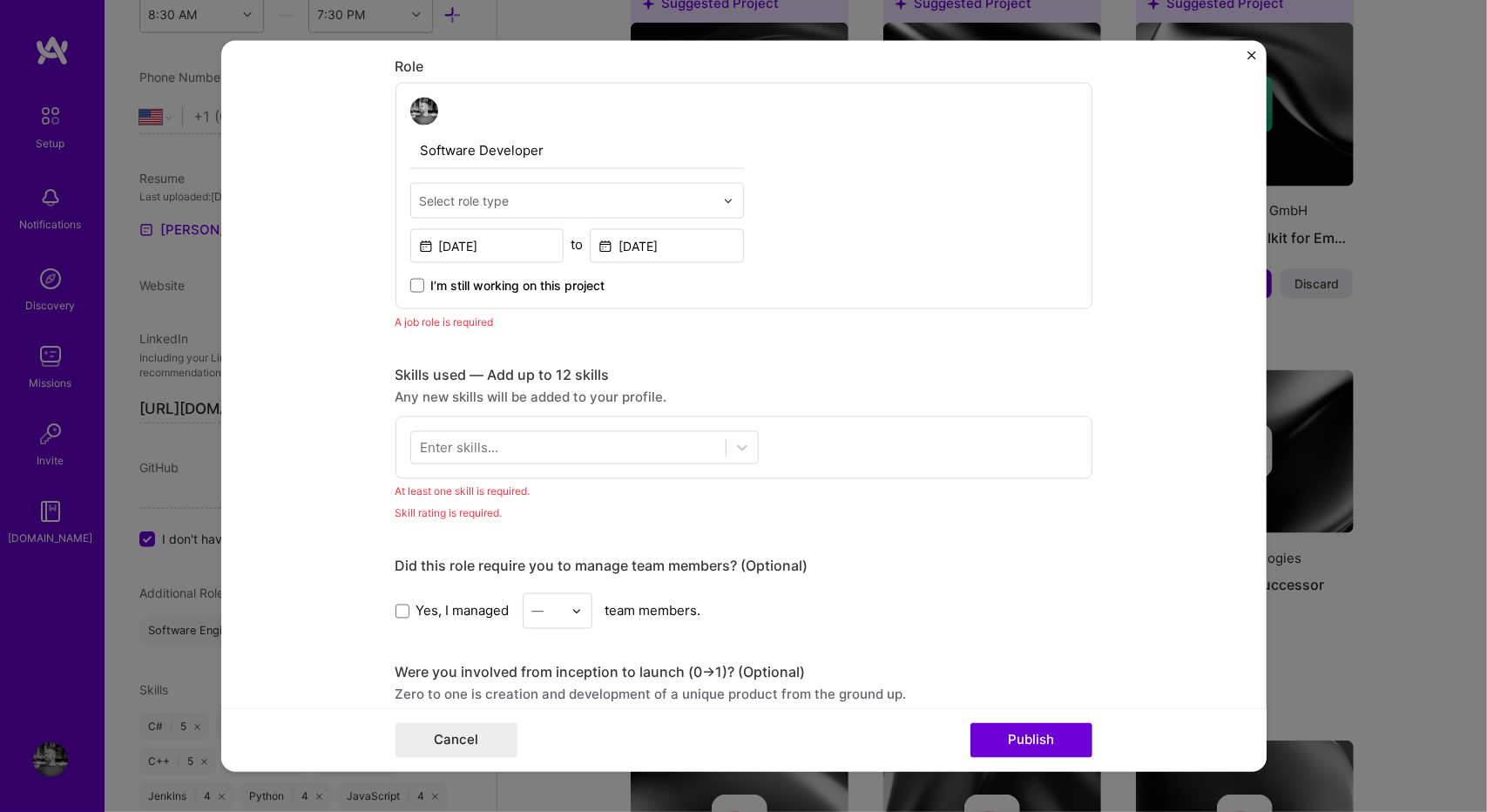
scroll to position [659, 0]
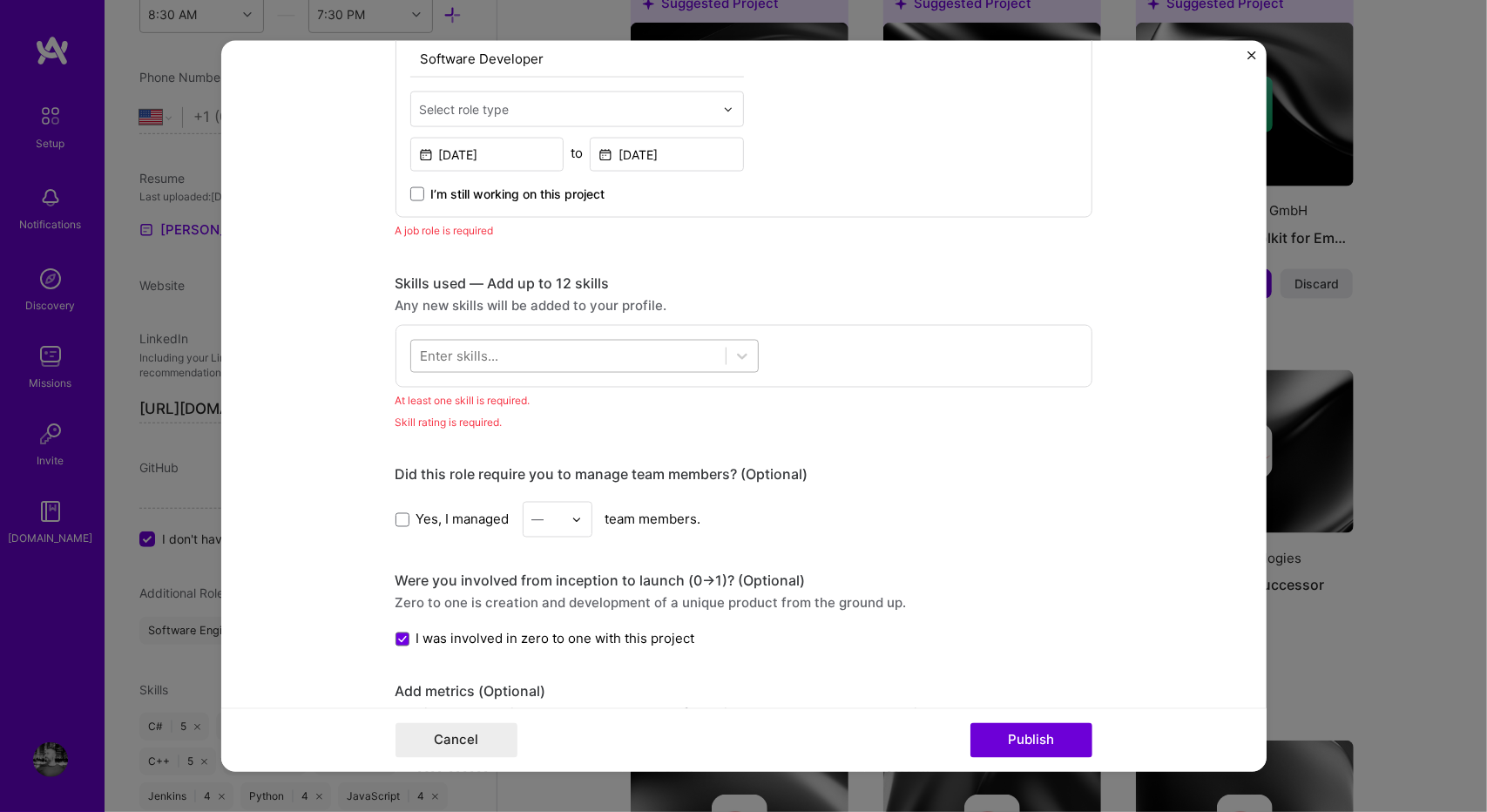
click at [544, 348] on div at bounding box center [568, 355] width 314 height 29
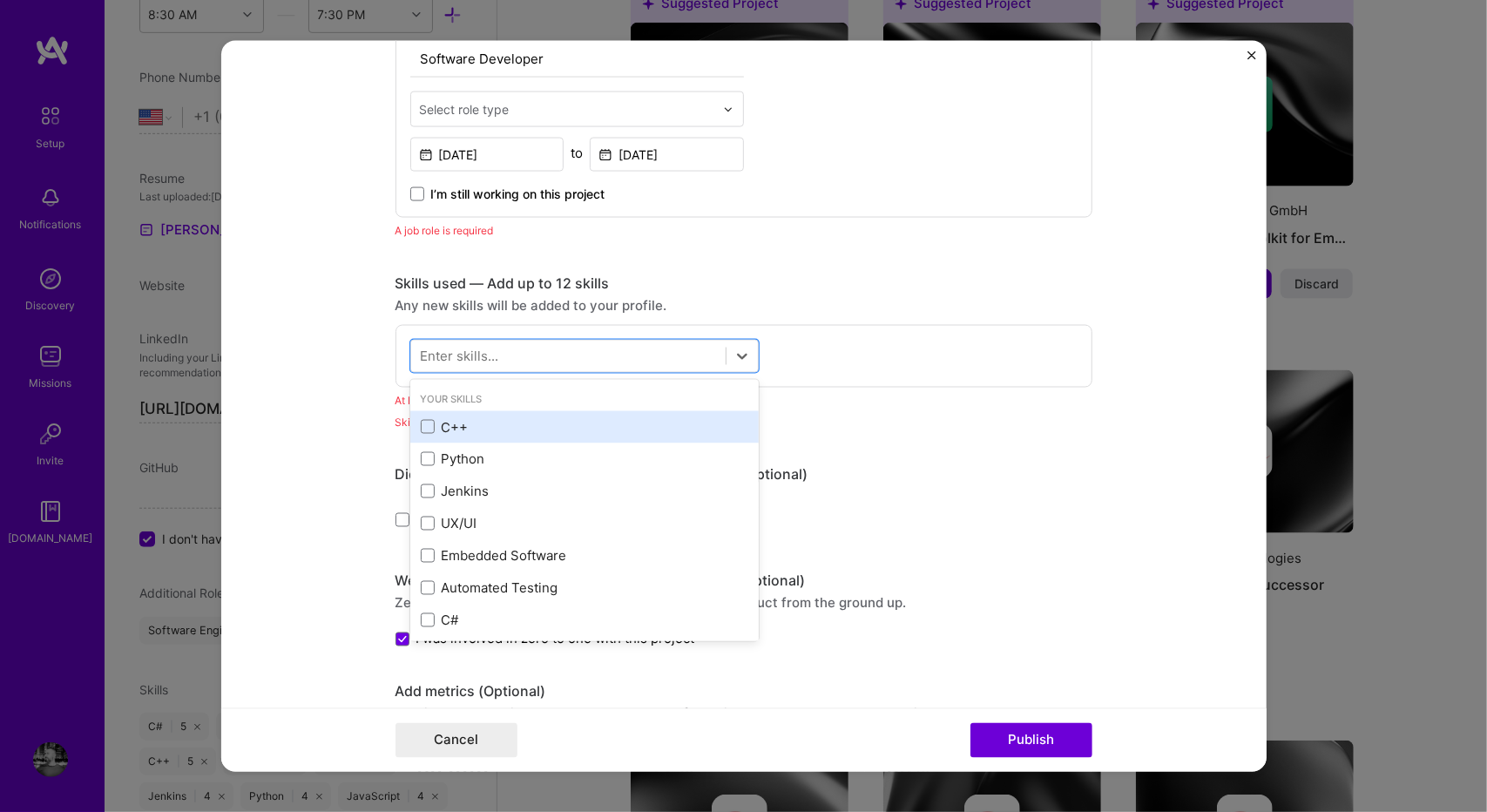
click at [486, 438] on div "C++" at bounding box center [585, 426] width 348 height 32
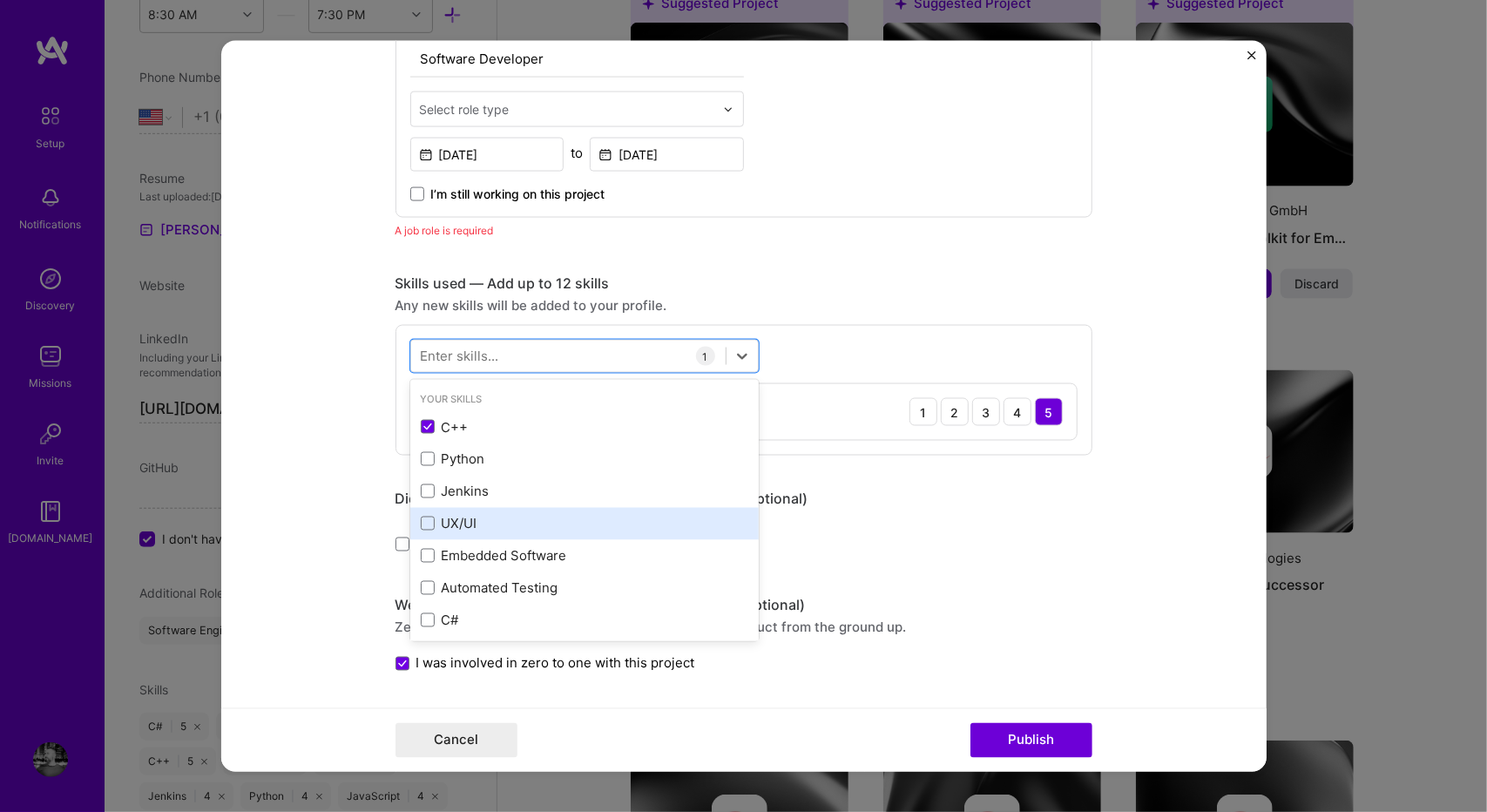
click at [467, 514] on div "UX/UI" at bounding box center [585, 522] width 327 height 18
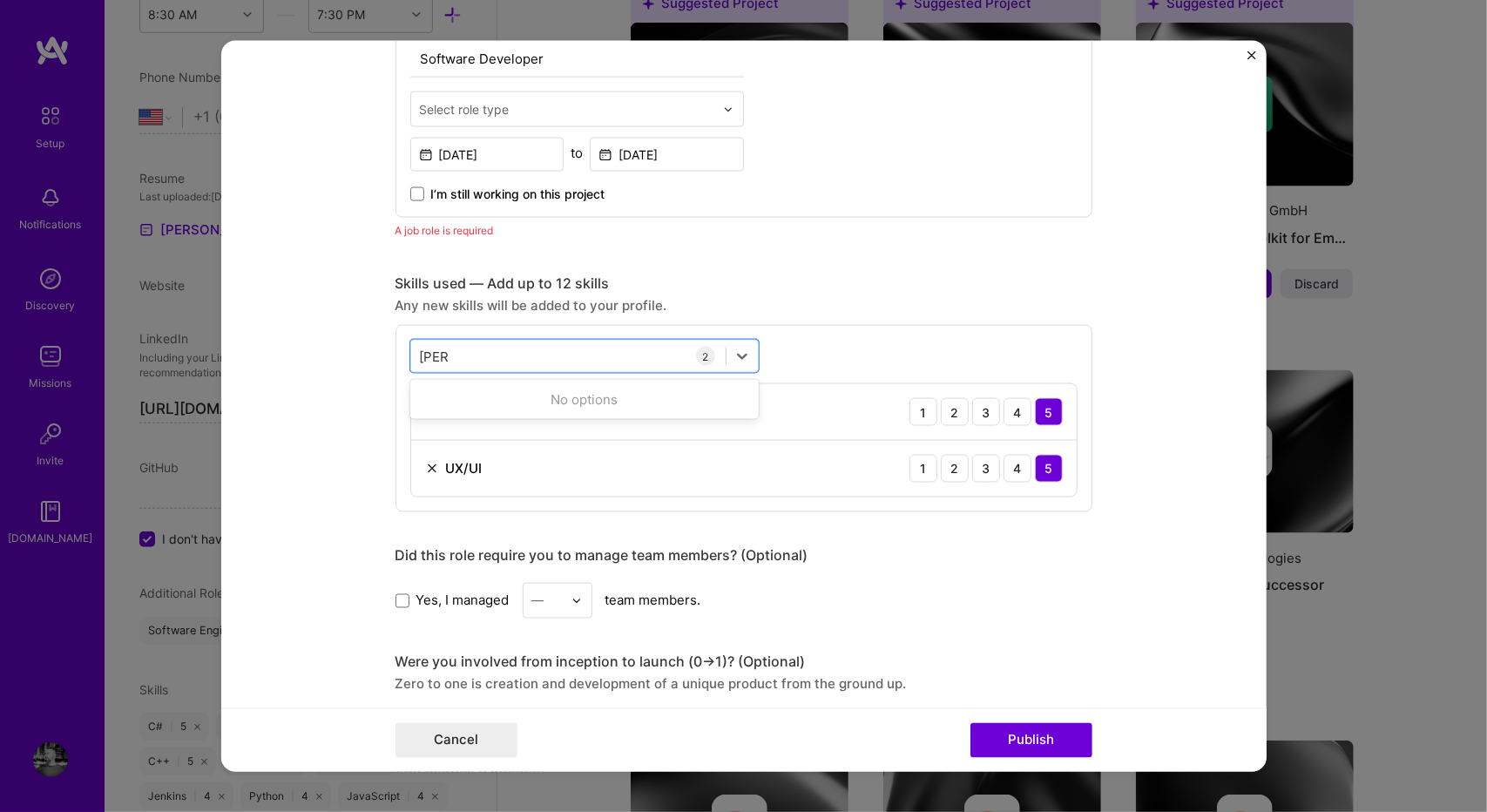
type input "[PERSON_NAME]"
click at [366, 393] on form "Editing suggested project This project is suggested based on your LinkedIn, res…" at bounding box center [744, 406] width 1045 height 731
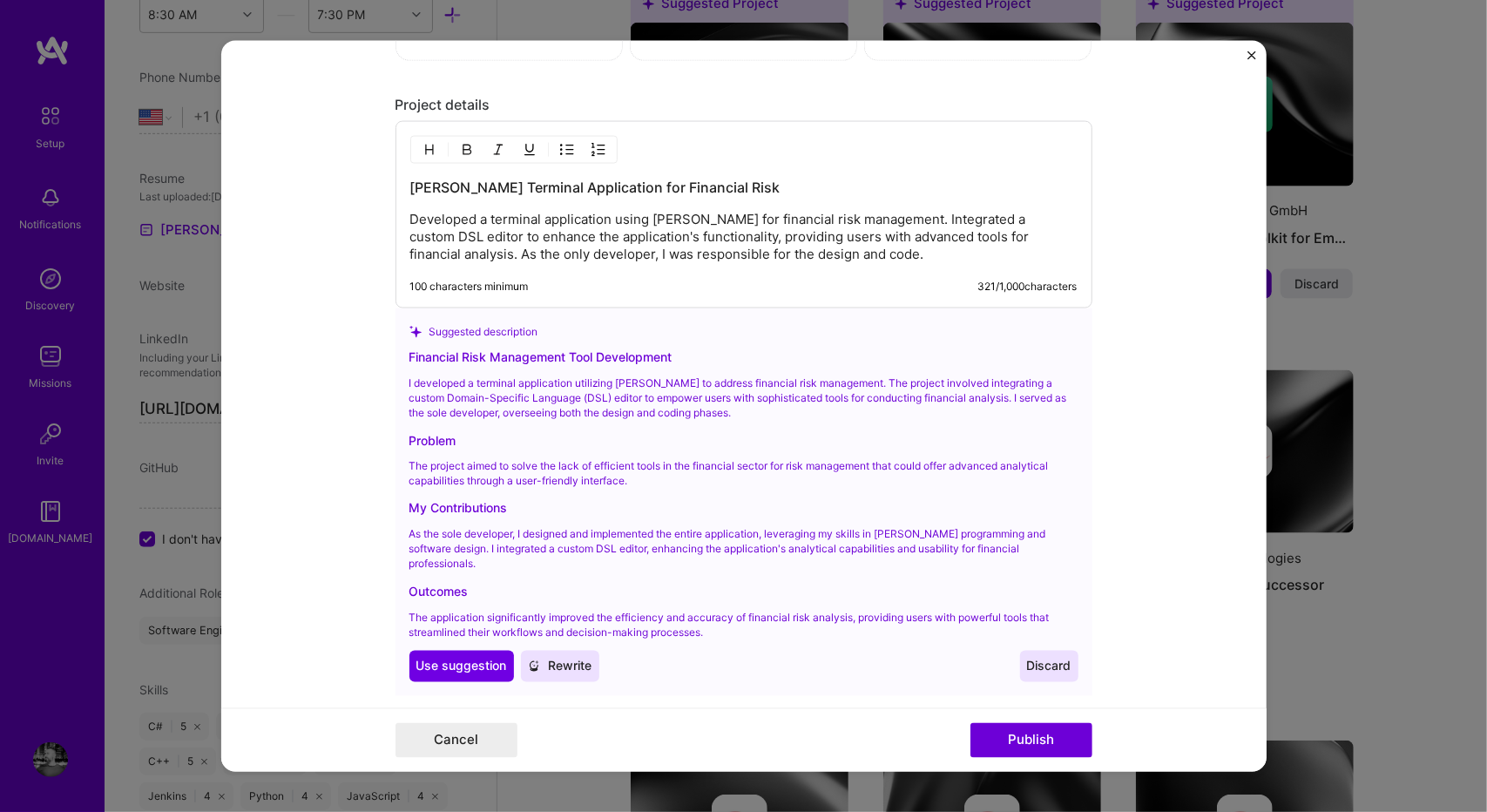
scroll to position [1555, 0]
click at [446, 361] on div "Financial Risk Management Tool Development I developed a terminal application u…" at bounding box center [744, 514] width 669 height 334
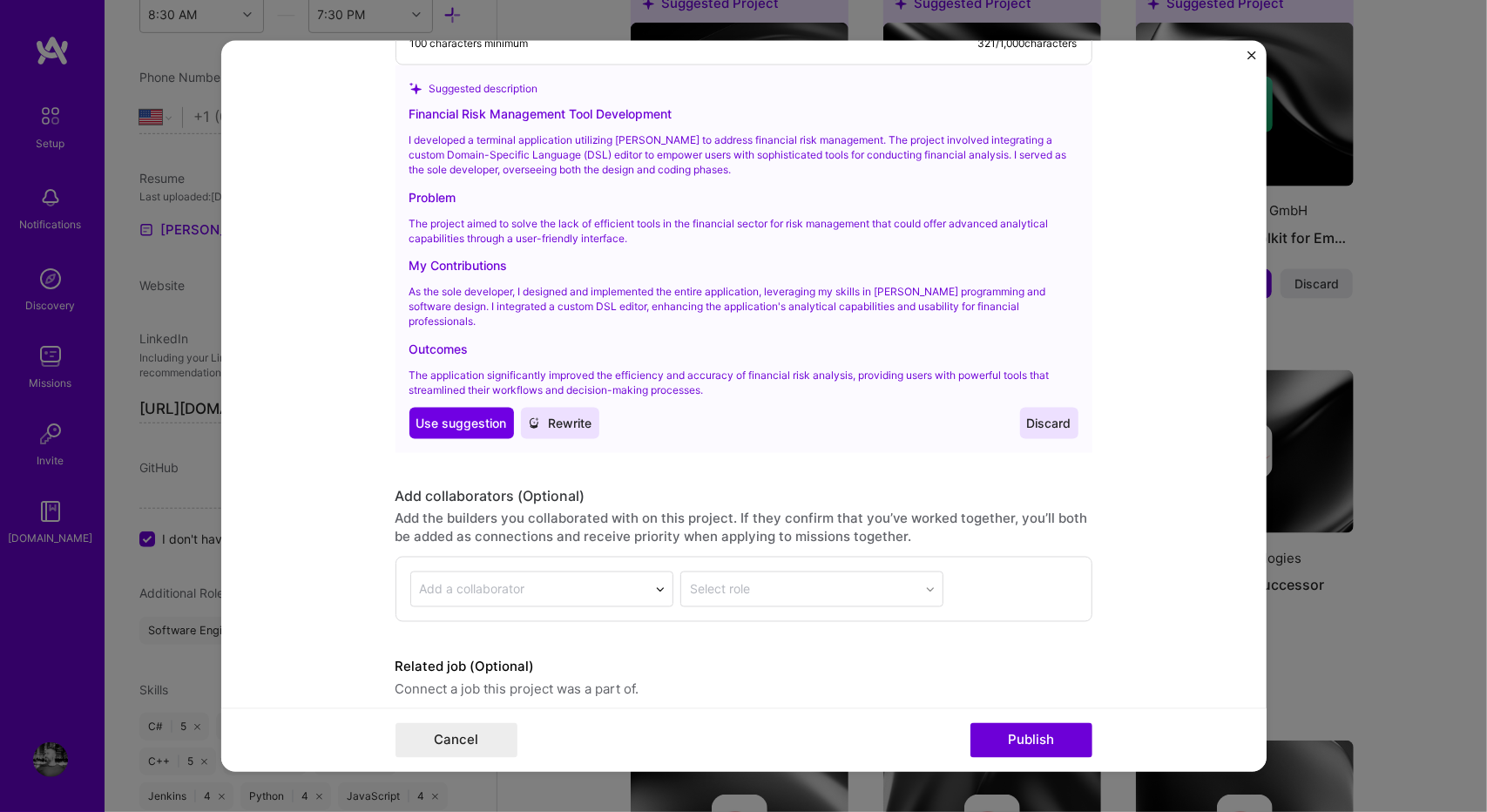
scroll to position [1846, 0]
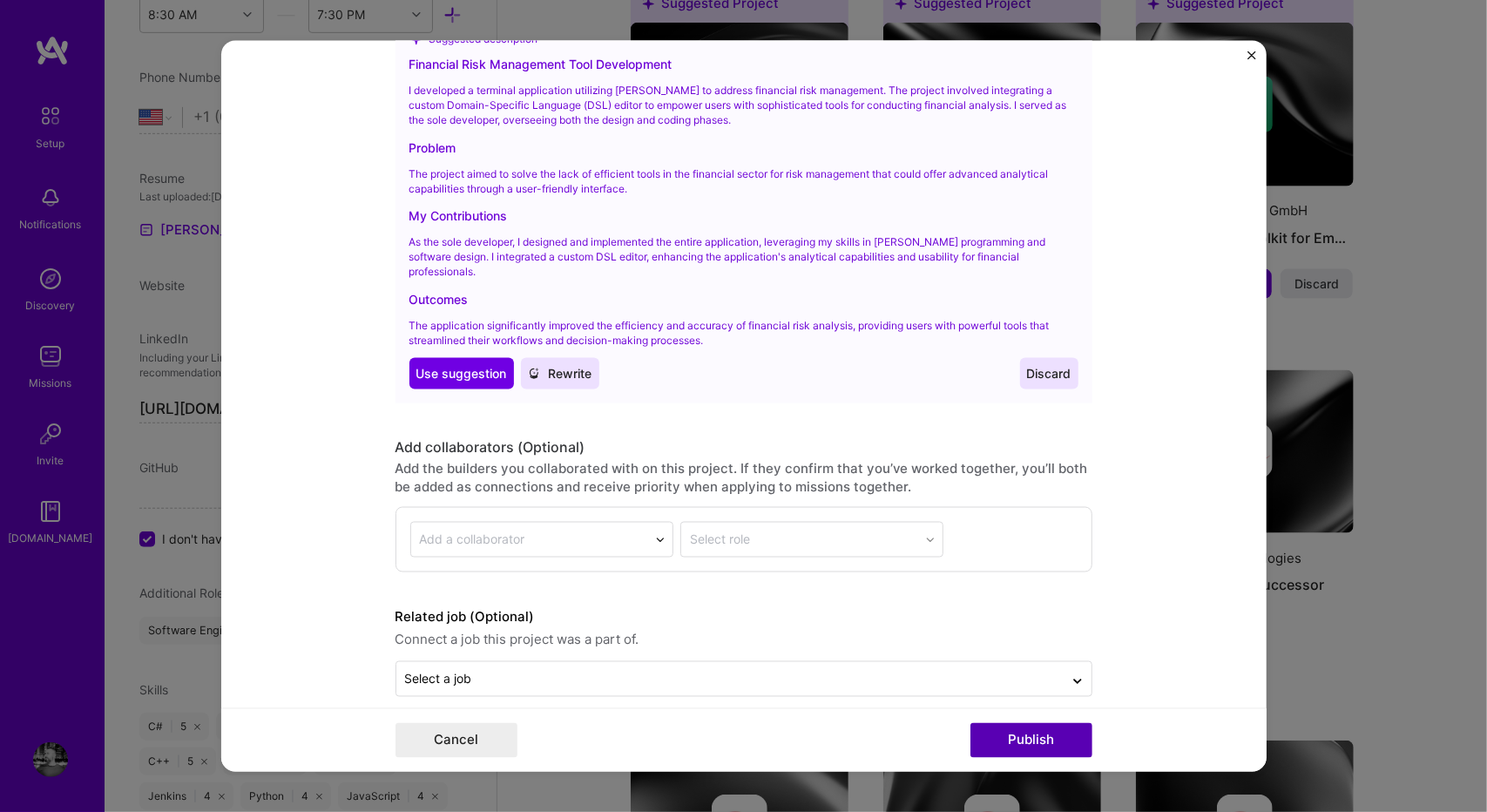
click at [1032, 742] on button "Publish" at bounding box center [1031, 739] width 122 height 35
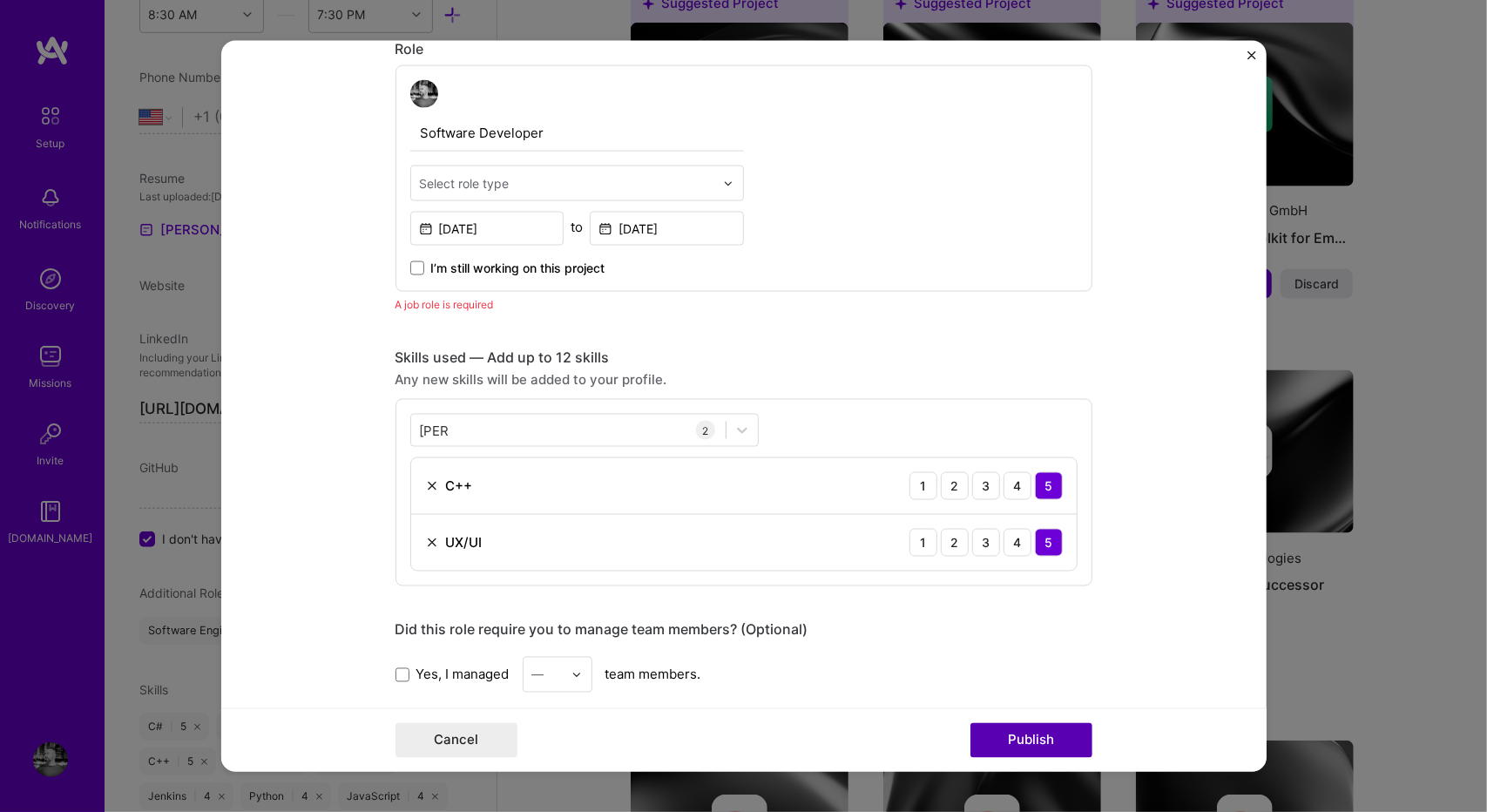
scroll to position [584, 0]
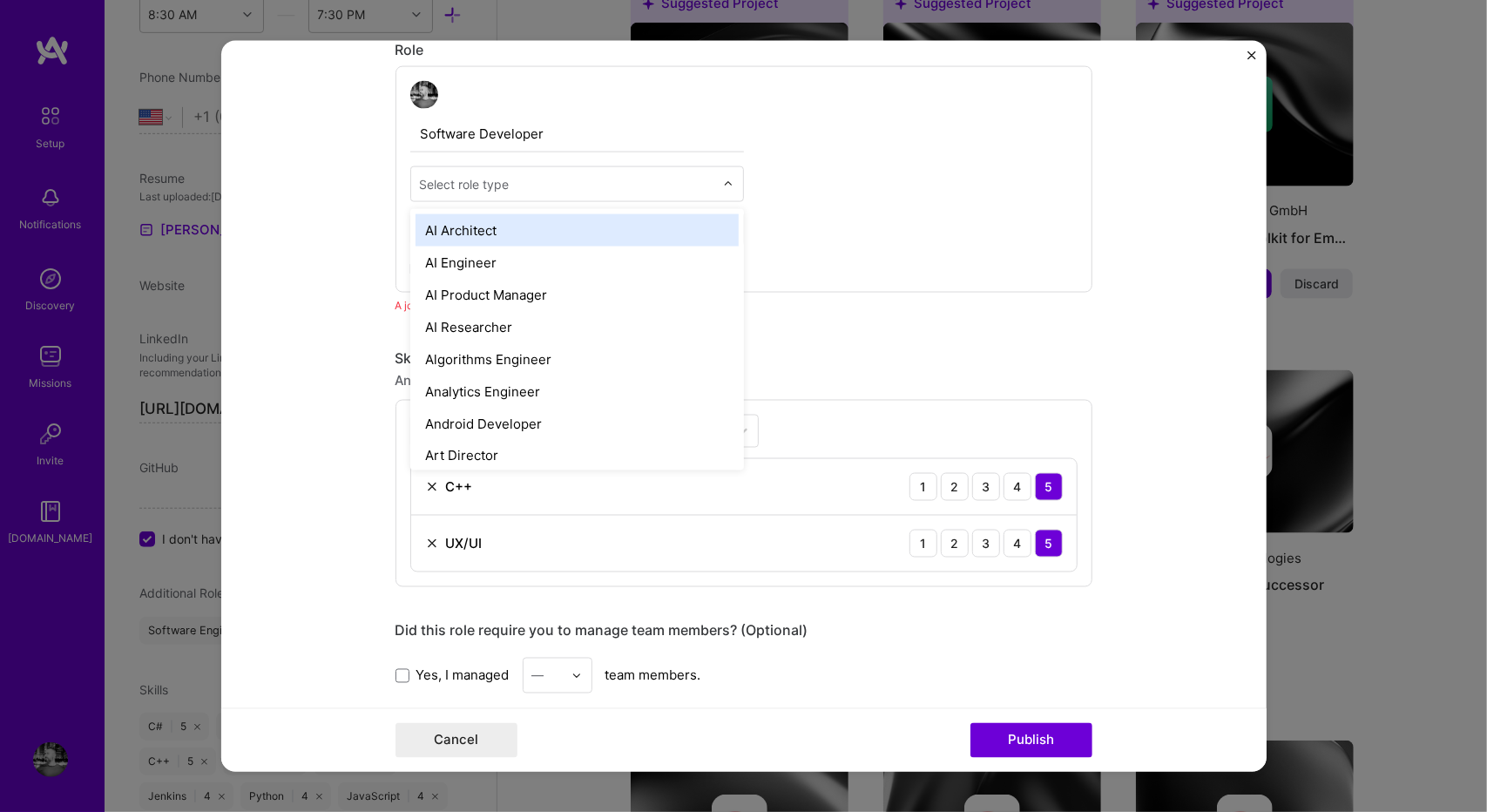
click at [531, 171] on div "Select role type" at bounding box center [567, 184] width 312 height 34
type input "Engine"
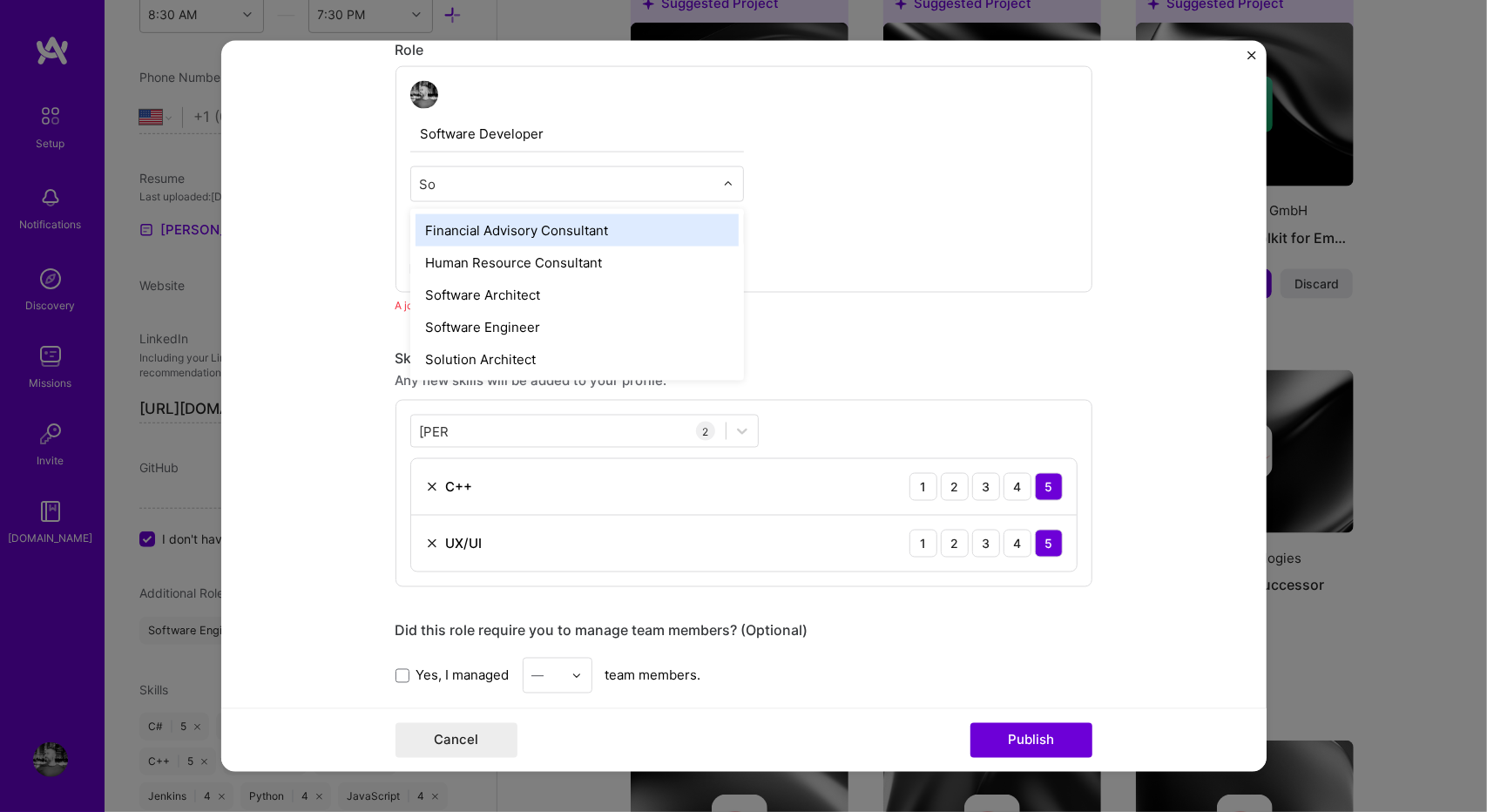
type input "Sof"
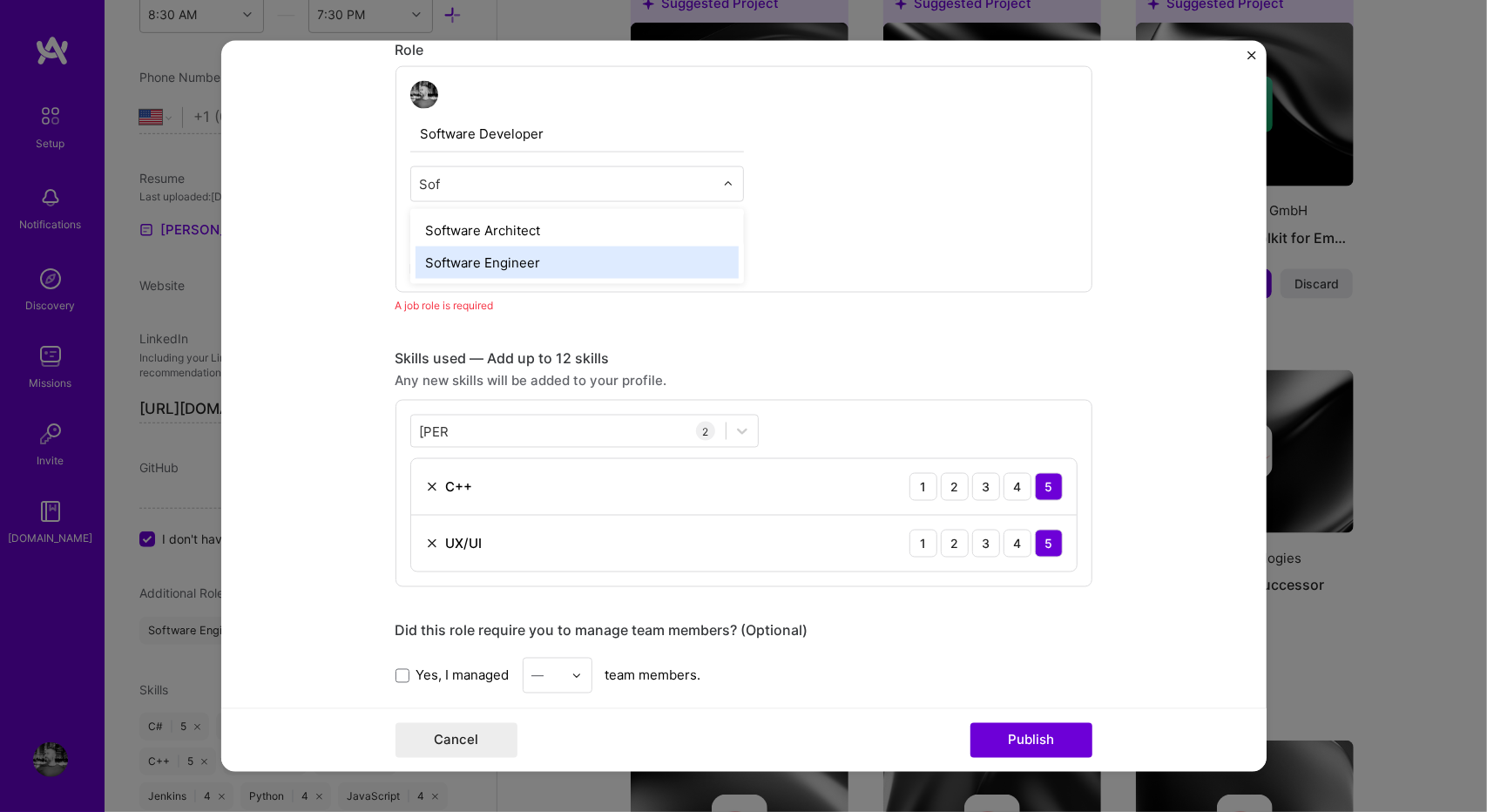
click at [485, 259] on div "Software Engineer" at bounding box center [577, 262] width 323 height 32
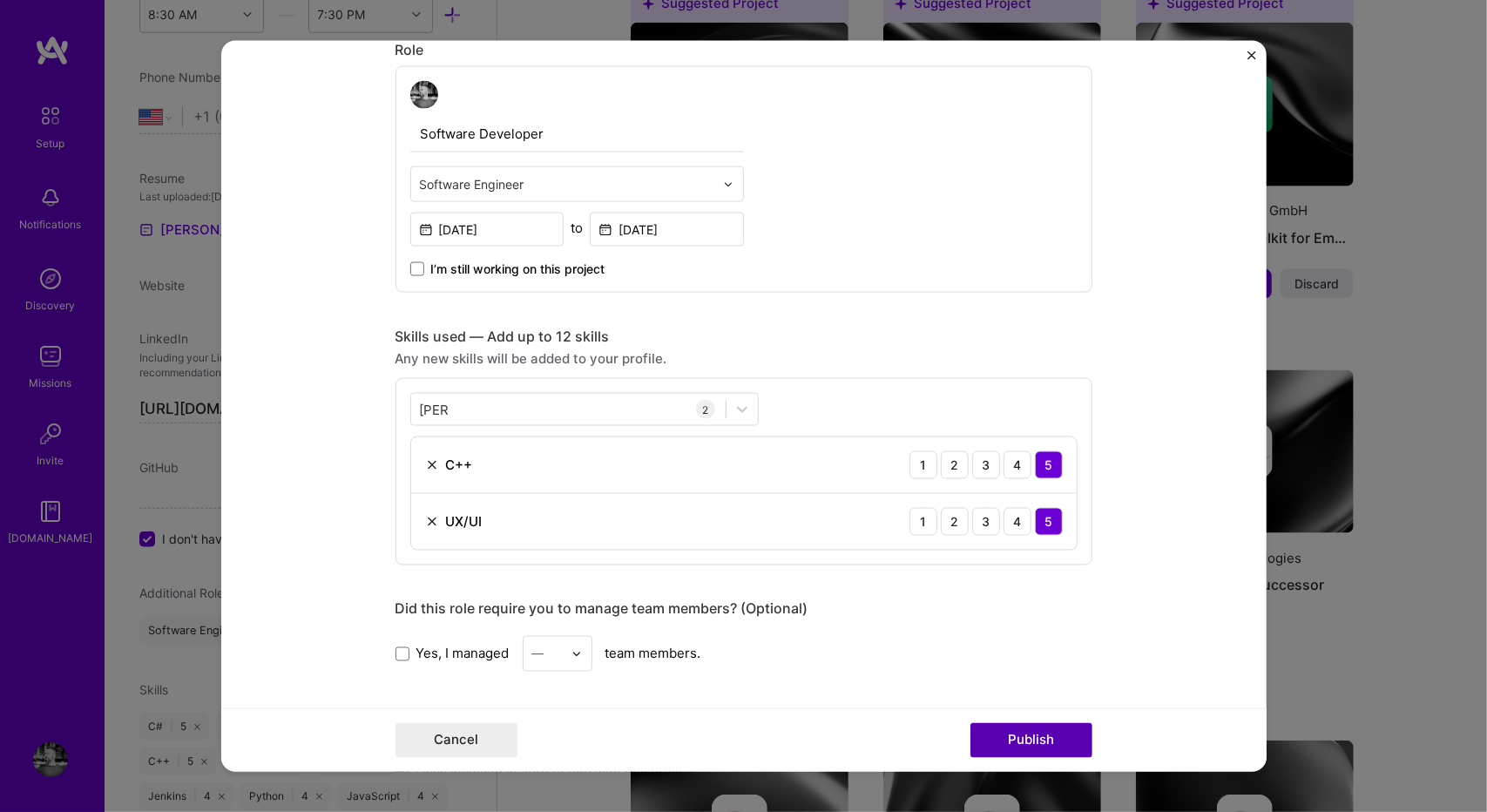
click at [1014, 732] on button "Publish" at bounding box center [1031, 739] width 122 height 35
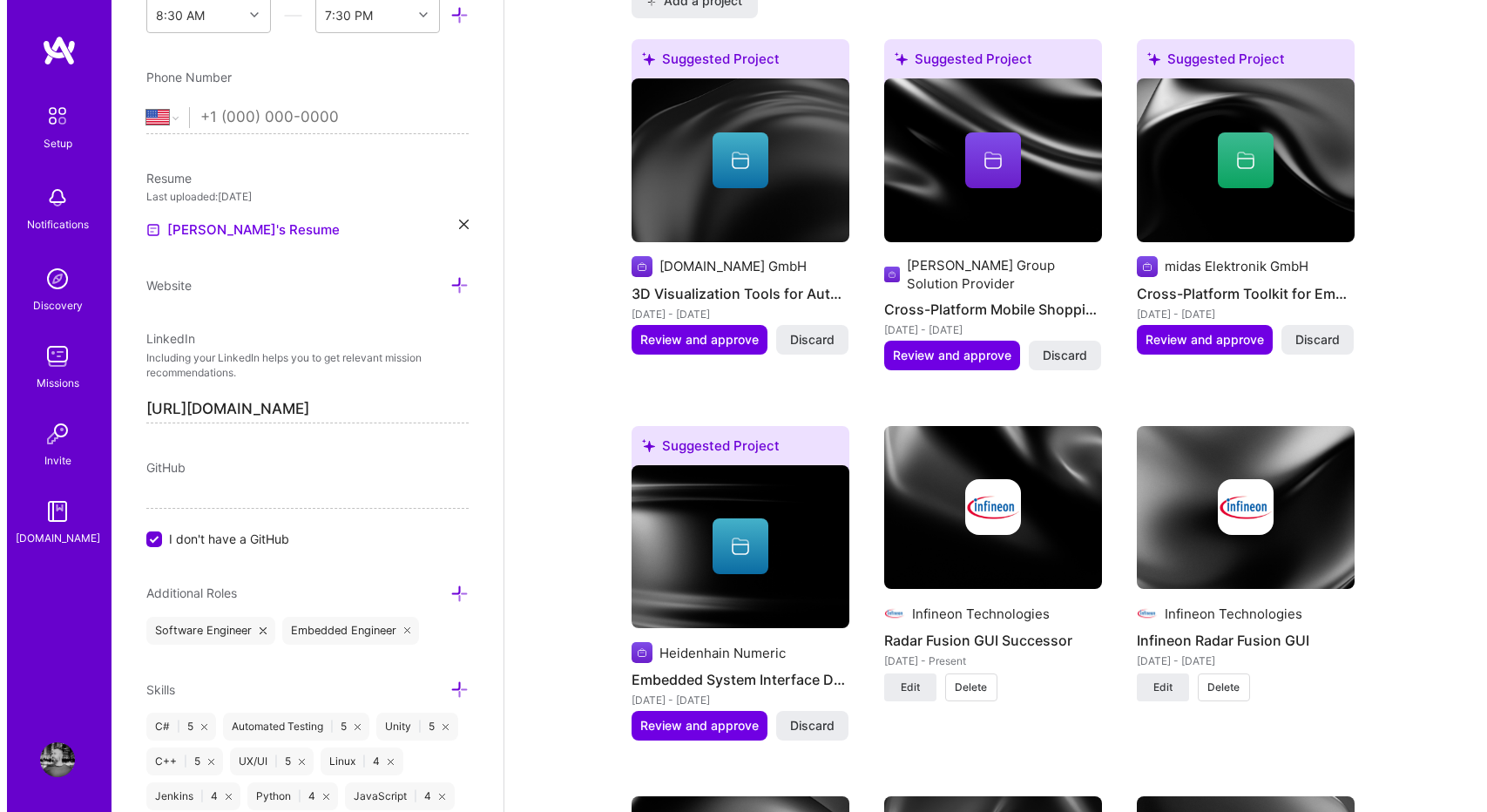
scroll to position [1628, 0]
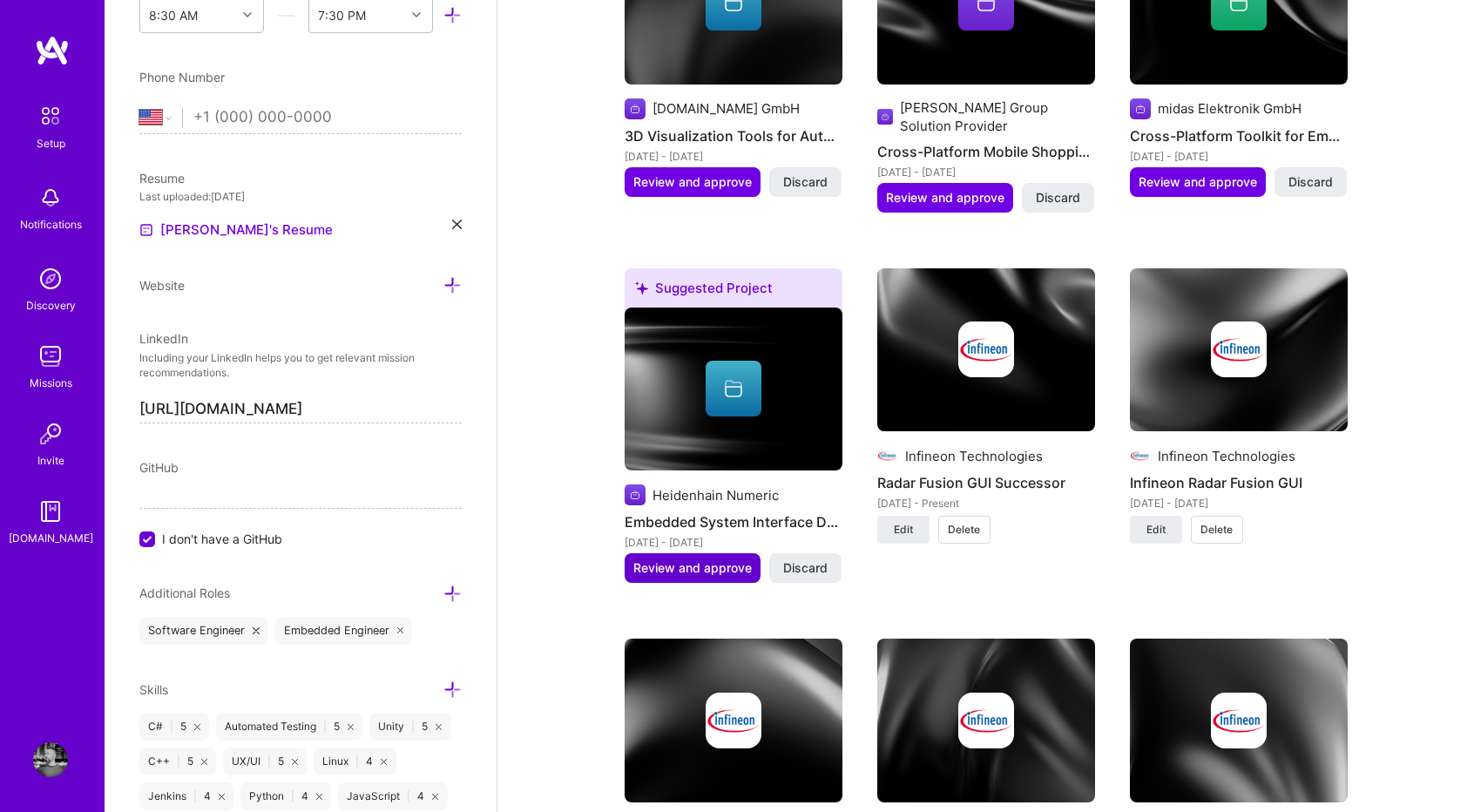
click at [704, 559] on span "Review and approve" at bounding box center [692, 568] width 118 height 18
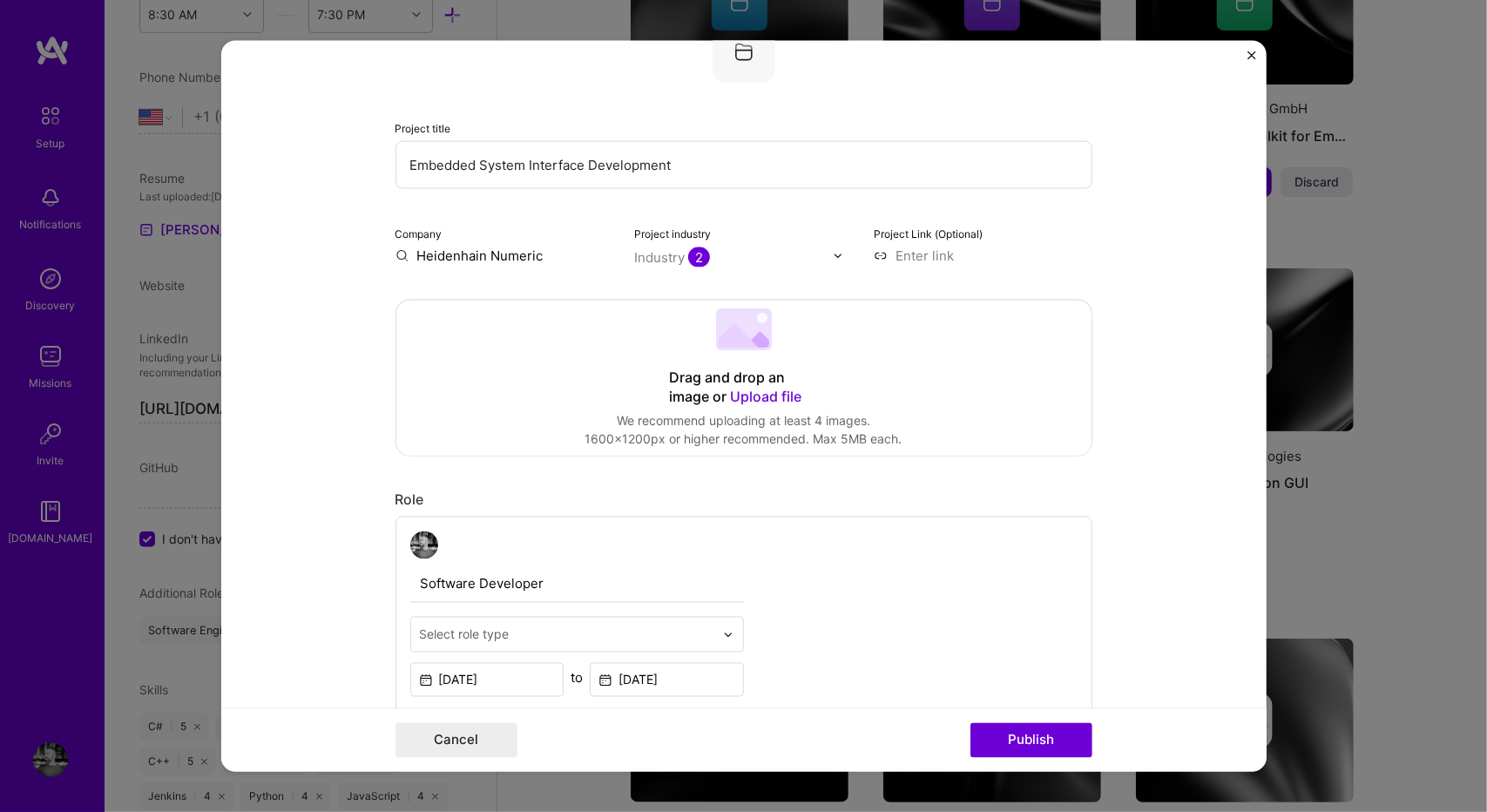
scroll to position [136, 0]
click at [1196, 400] on form "Editing suggested project This project is suggested based on your LinkedIn, res…" at bounding box center [744, 406] width 1045 height 731
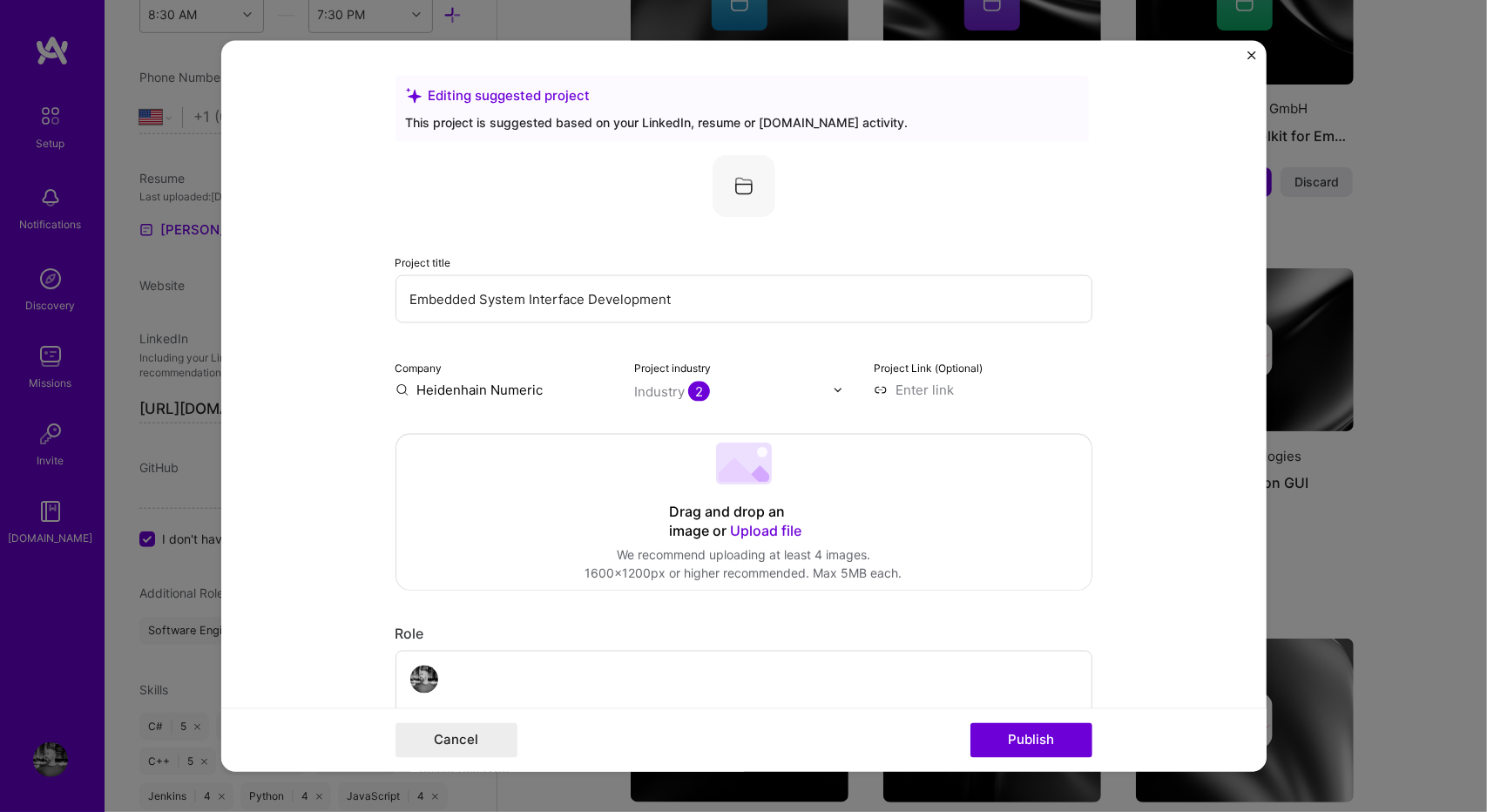
scroll to position [4, 0]
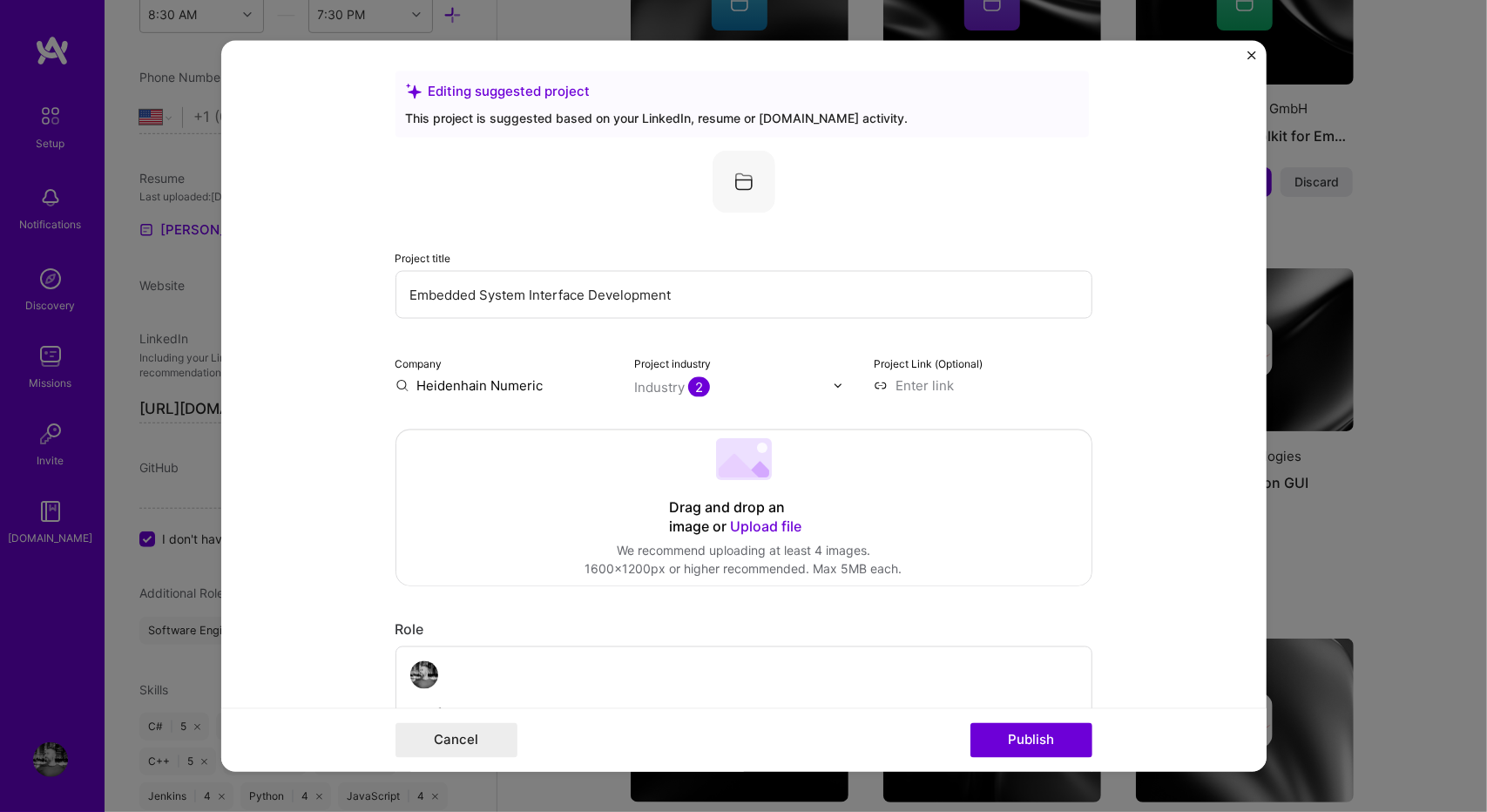
click at [936, 390] on input at bounding box center [983, 385] width 219 height 18
paste input "[URL][DOMAIN_NAME]"
type input "[URL][DOMAIN_NAME]"
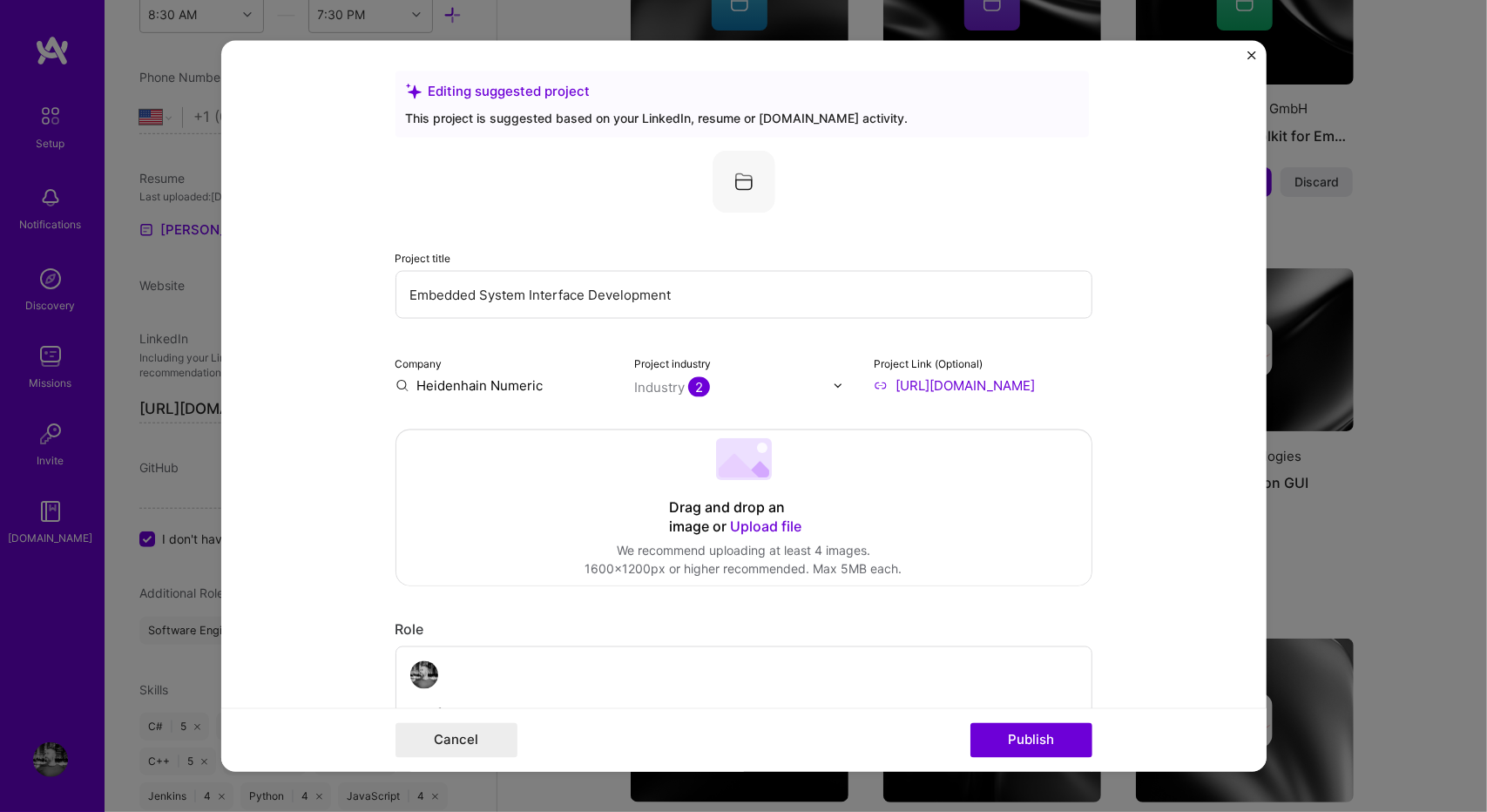
scroll to position [0, 0]
click at [1175, 256] on form "Editing suggested project This project is suggested based on your LinkedIn, res…" at bounding box center [744, 406] width 1045 height 731
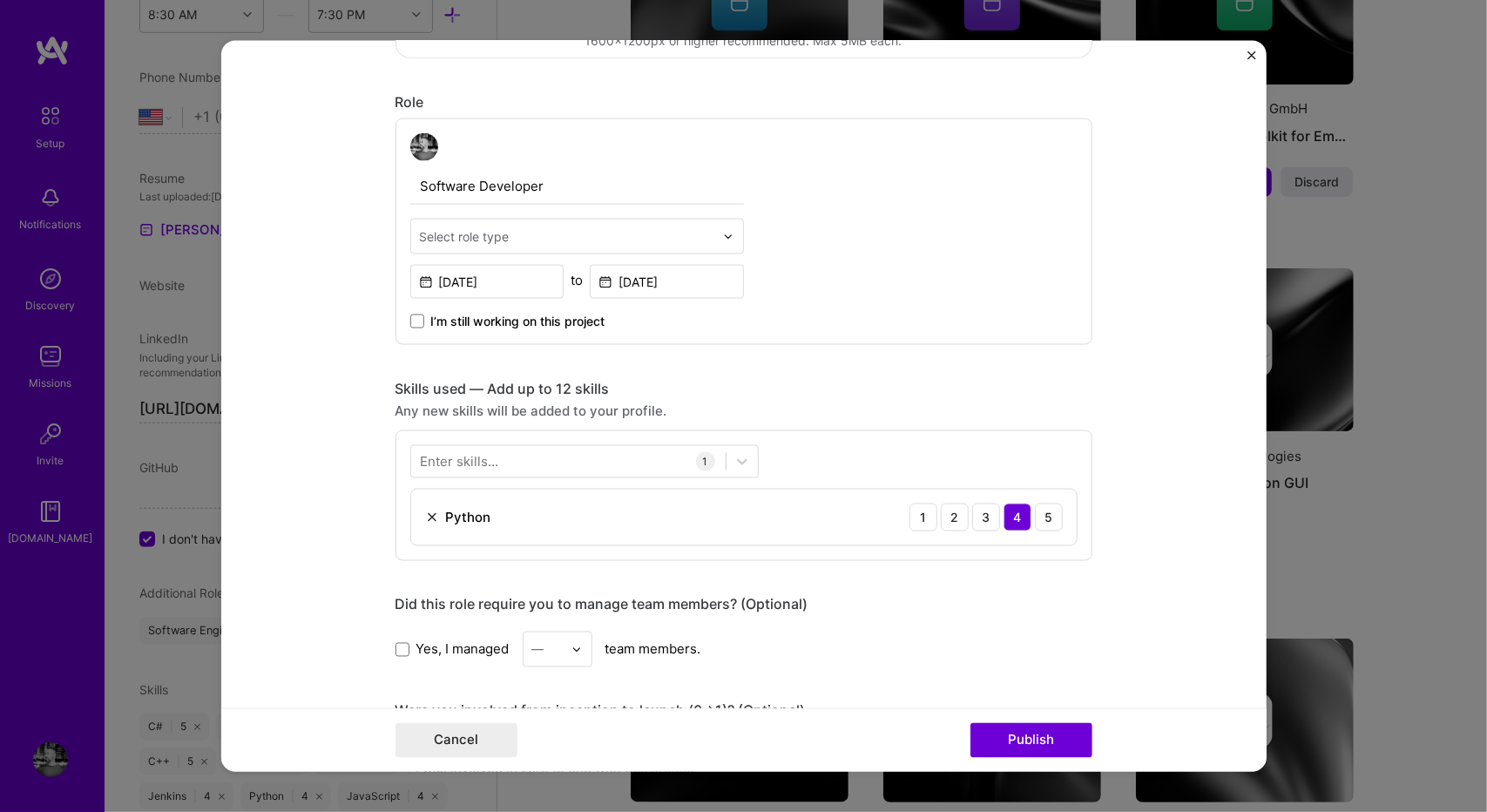
scroll to position [534, 0]
click at [485, 461] on div "Enter skills..." at bounding box center [460, 459] width 79 height 18
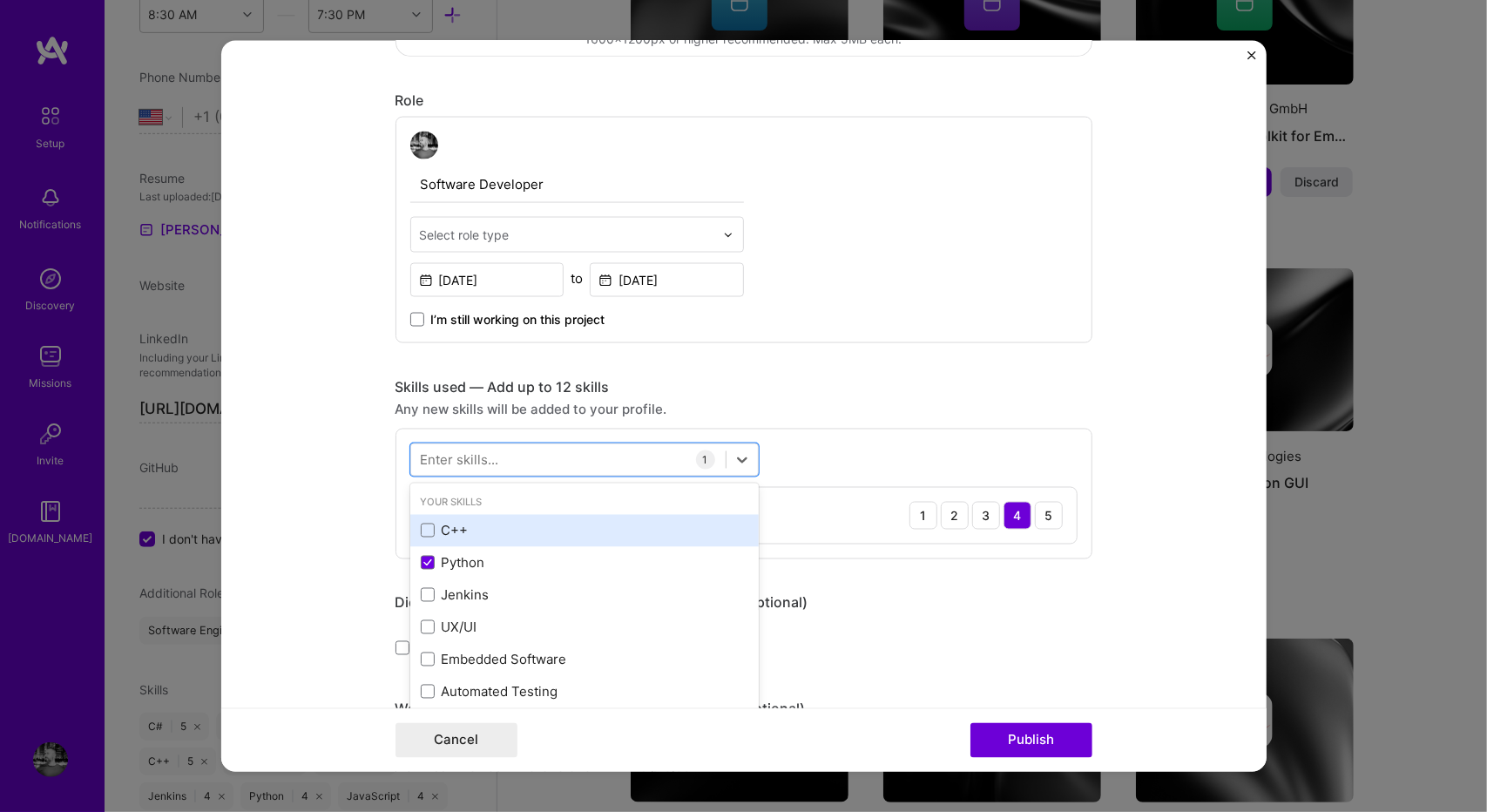
click at [435, 534] on div "C++" at bounding box center [585, 529] width 327 height 18
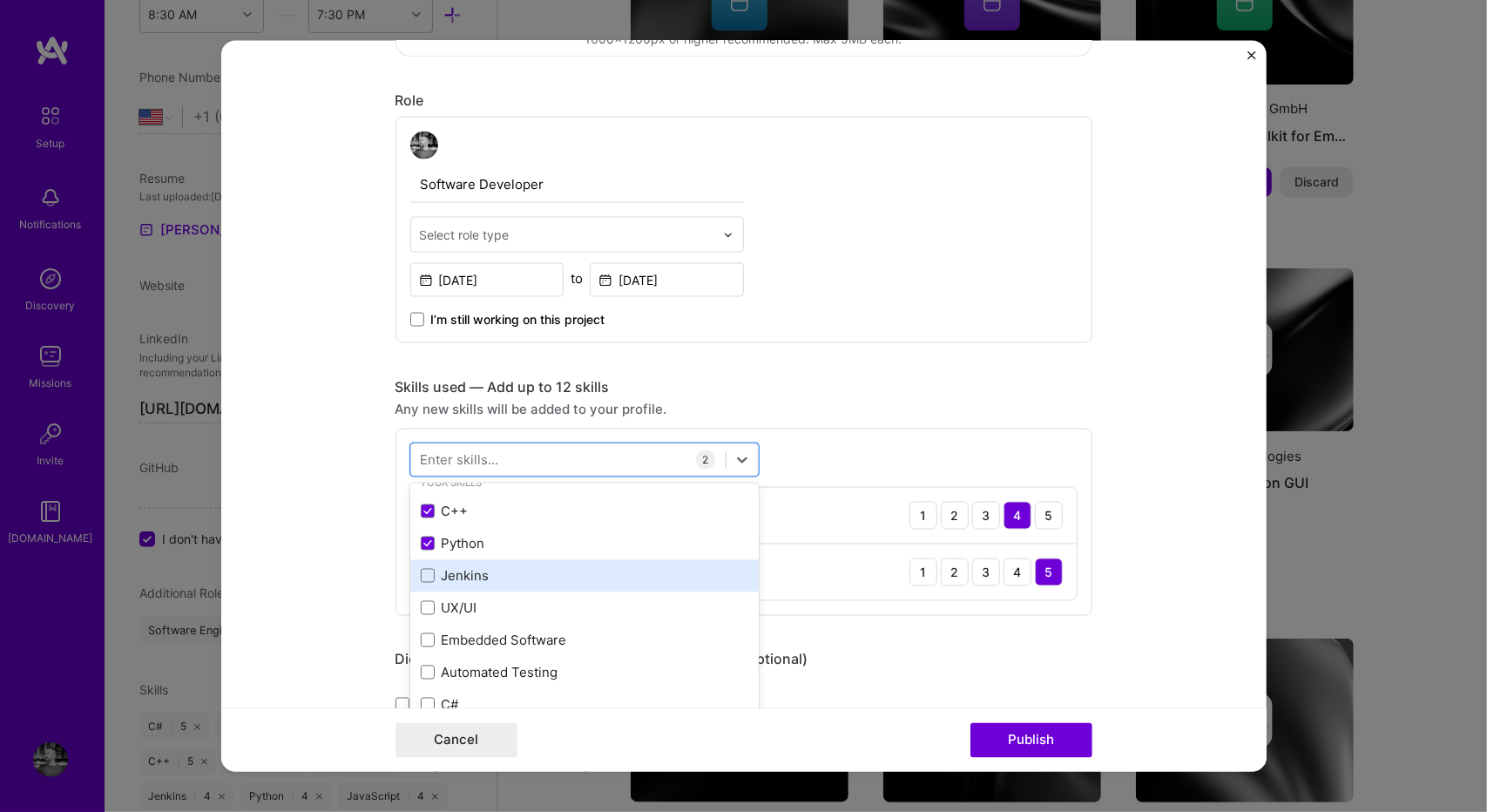
scroll to position [0, 0]
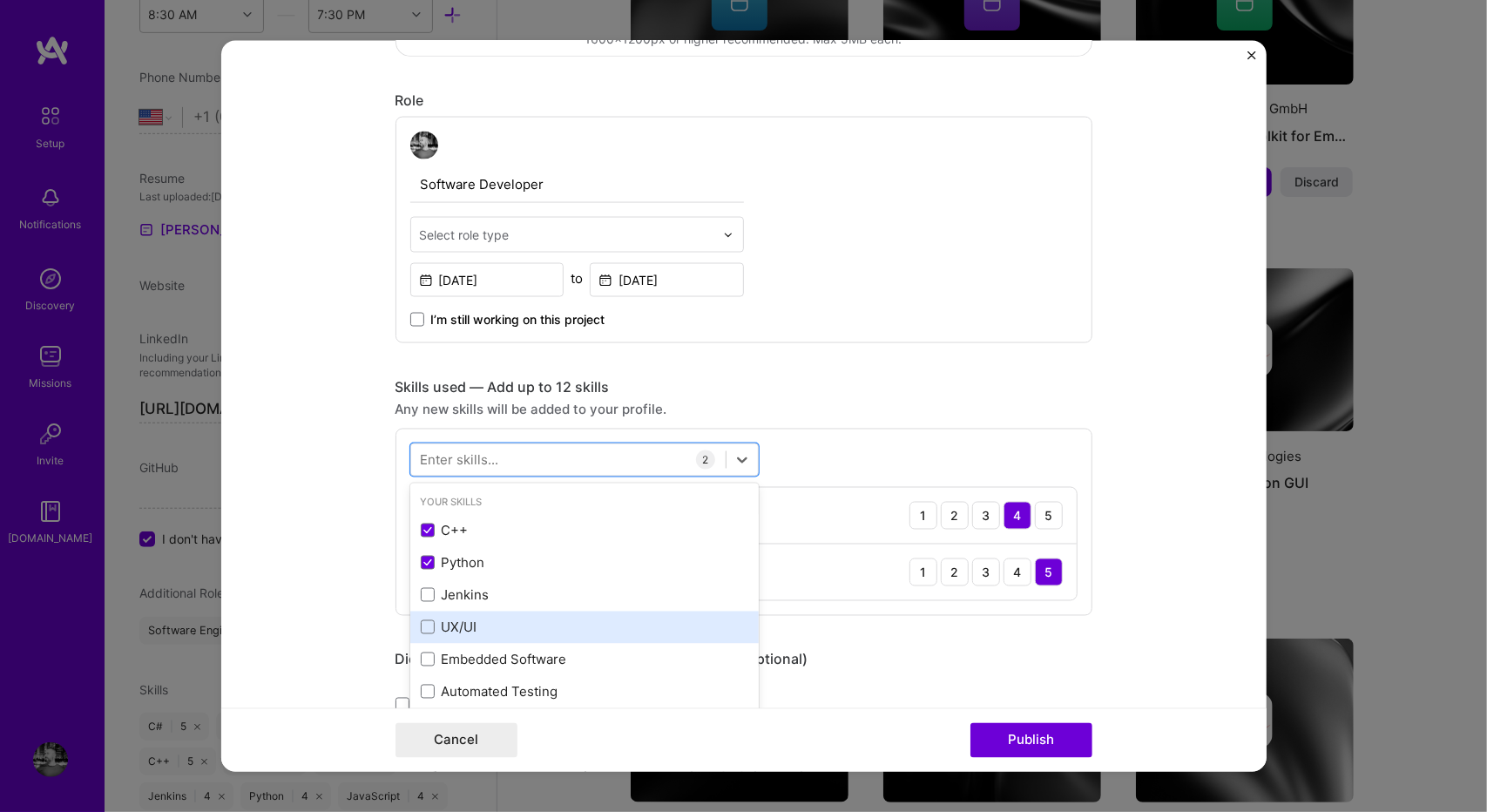
click at [564, 618] on div "UX/UI" at bounding box center [585, 626] width 327 height 18
click at [863, 410] on div "Any new skills will be added to your profile." at bounding box center [744, 409] width 697 height 18
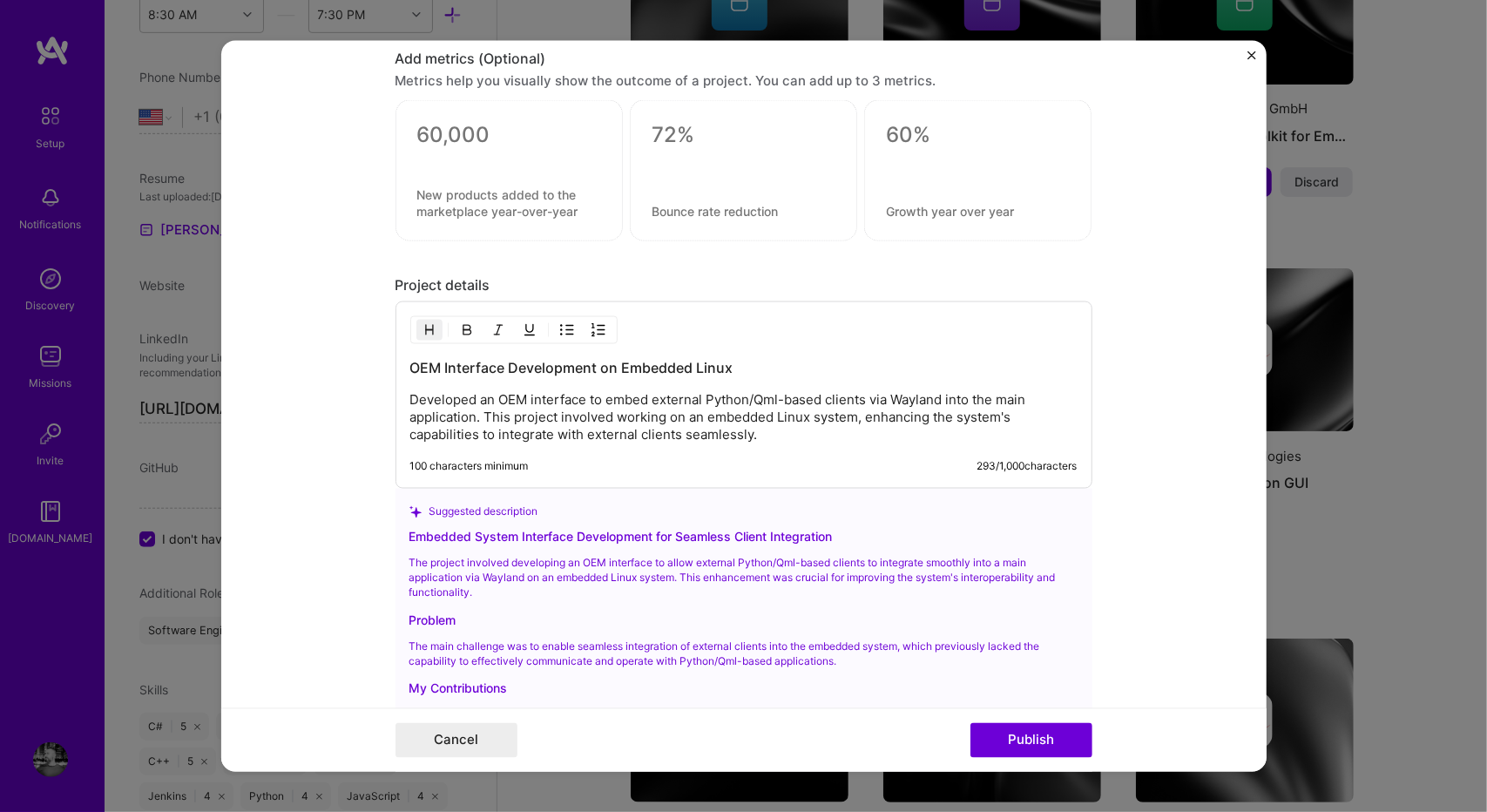
scroll to position [1353, 0]
click at [410, 396] on p "Developed an OEM interface to embed external Python/Qml-based clients via Wayla…" at bounding box center [744, 416] width 667 height 52
click at [774, 428] on p "I developed an OEM interface to embed external Python/QML-based clients via Way…" at bounding box center [744, 416] width 667 height 52
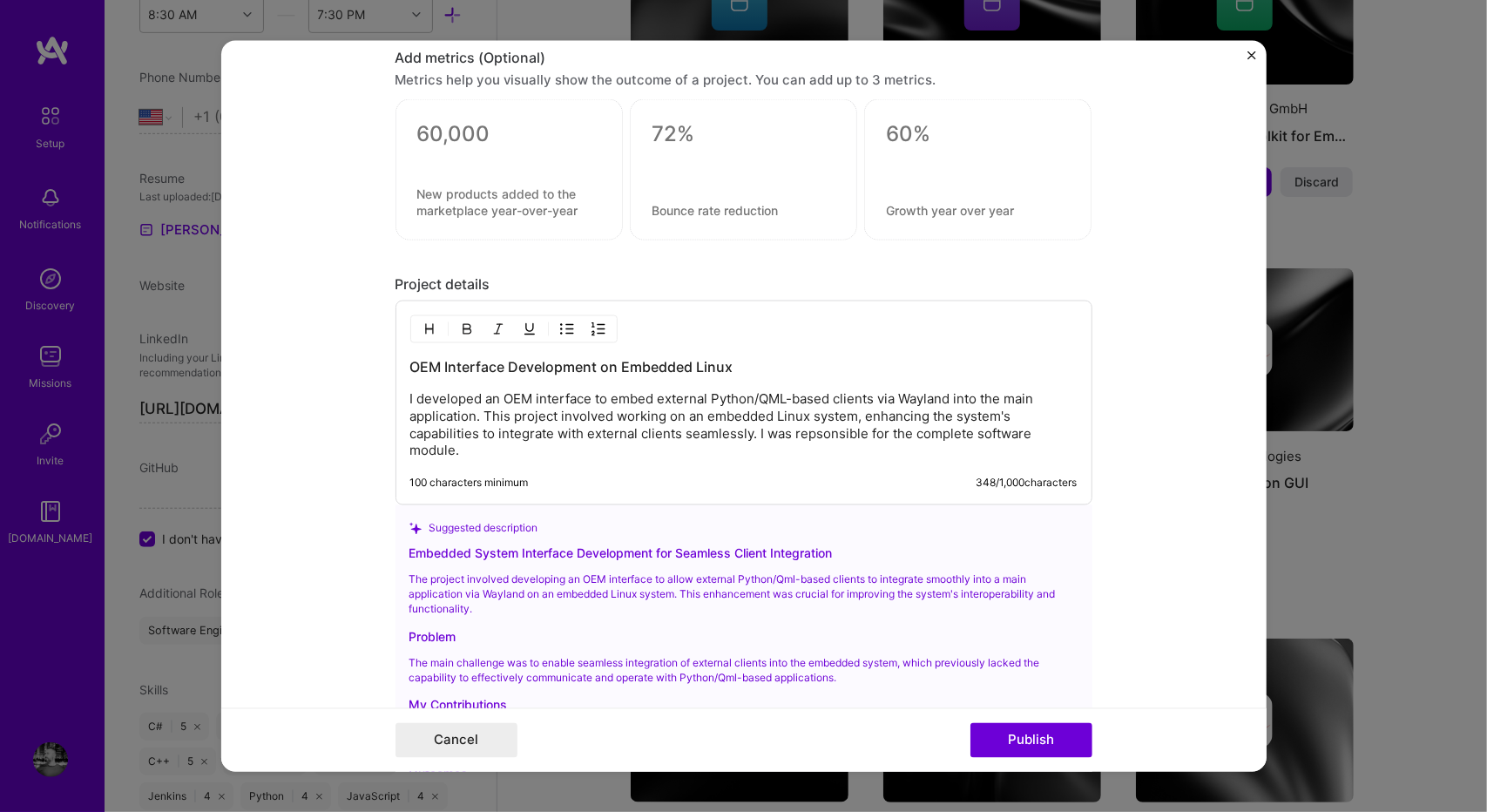
click at [753, 426] on p "I developed an OEM interface to embed external Python/QML-based clients via Way…" at bounding box center [744, 425] width 667 height 70
click at [989, 739] on button "Publish" at bounding box center [1031, 739] width 122 height 35
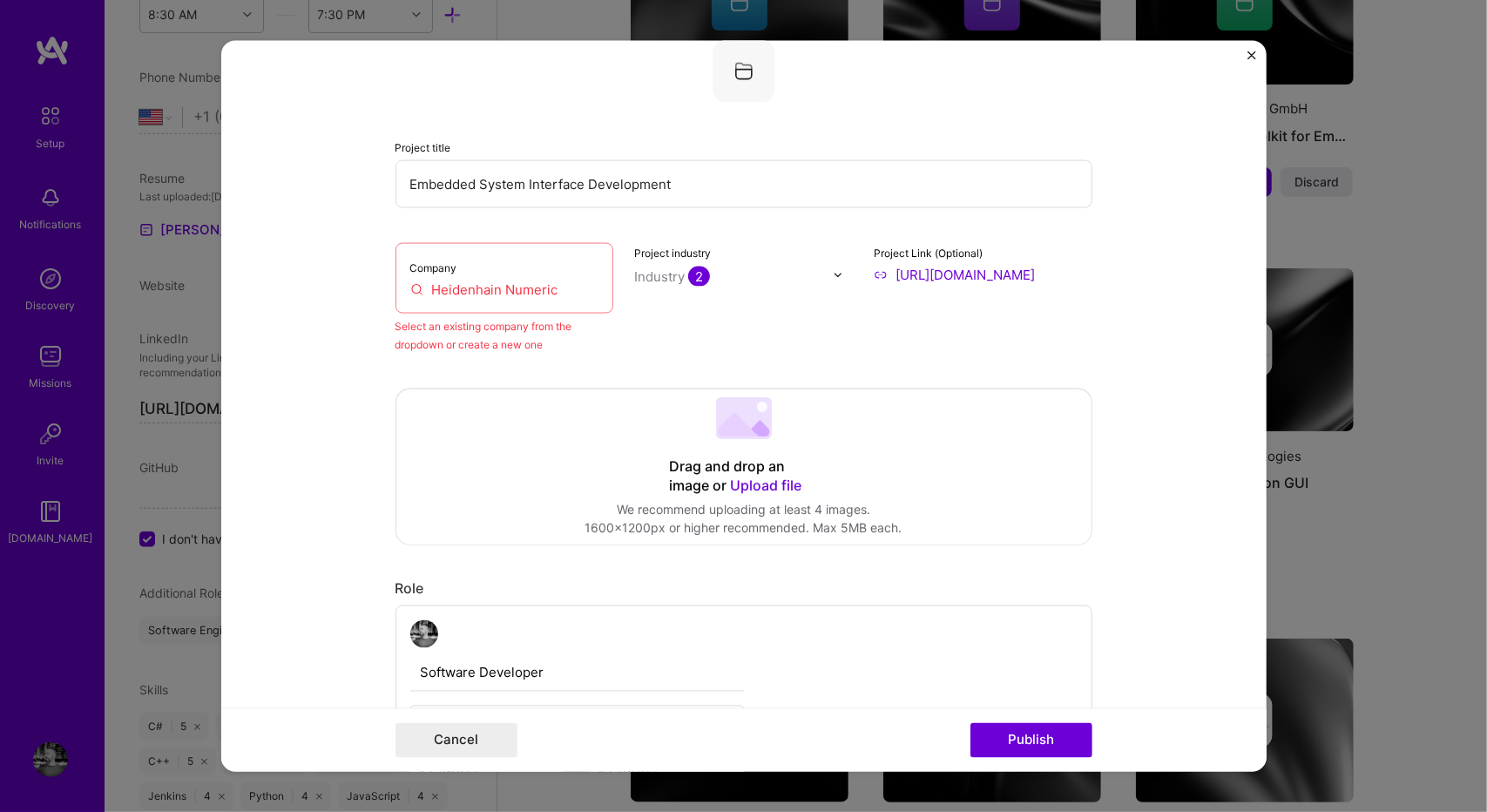
scroll to position [114, 0]
click at [554, 268] on div "Company Heidenhain Numeric" at bounding box center [505, 279] width 219 height 71
click at [530, 285] on input "Heidenhain Numeric" at bounding box center [505, 290] width 189 height 18
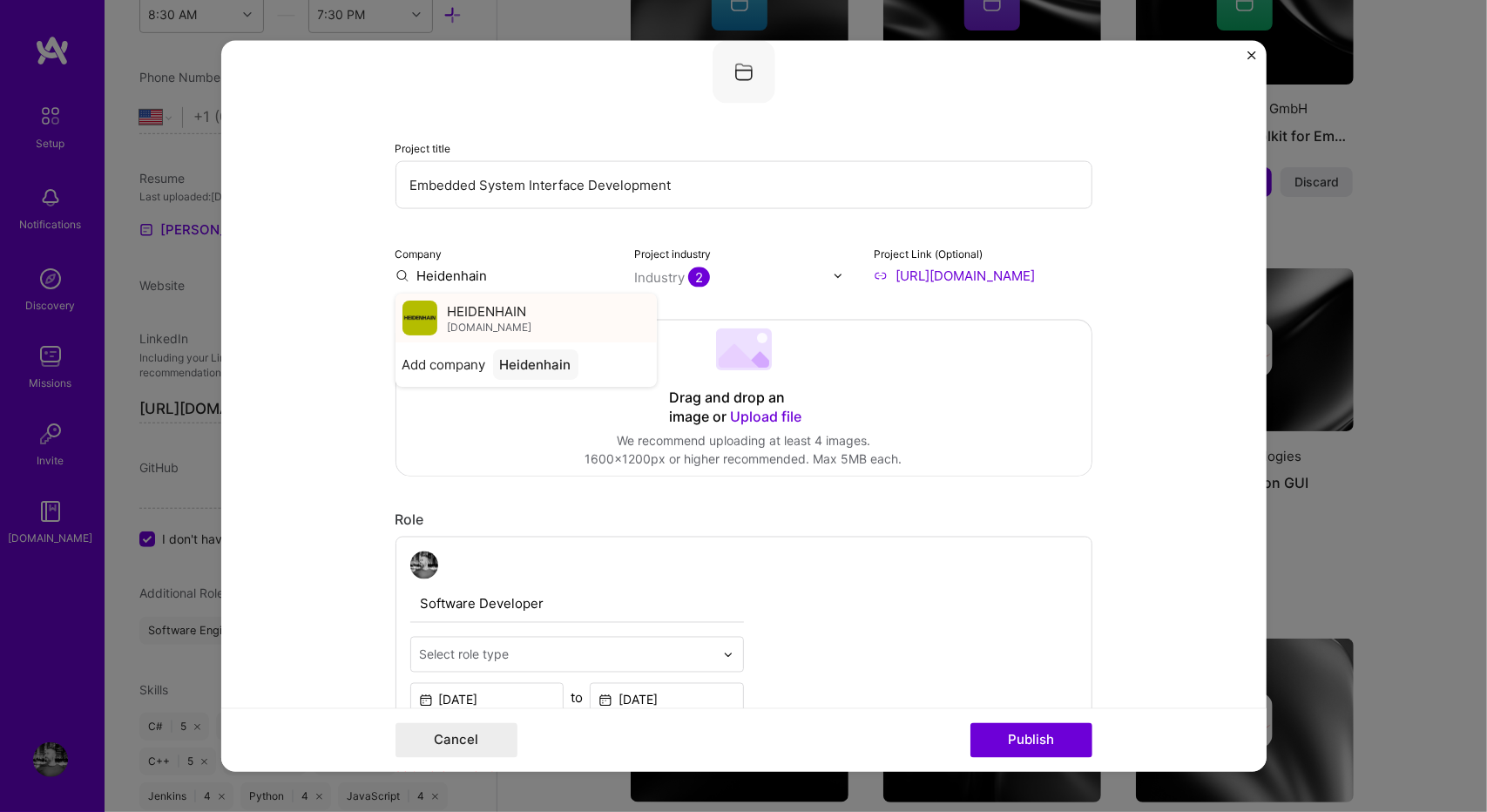
click at [489, 312] on span "HEIDENHAIN" at bounding box center [487, 310] width 80 height 18
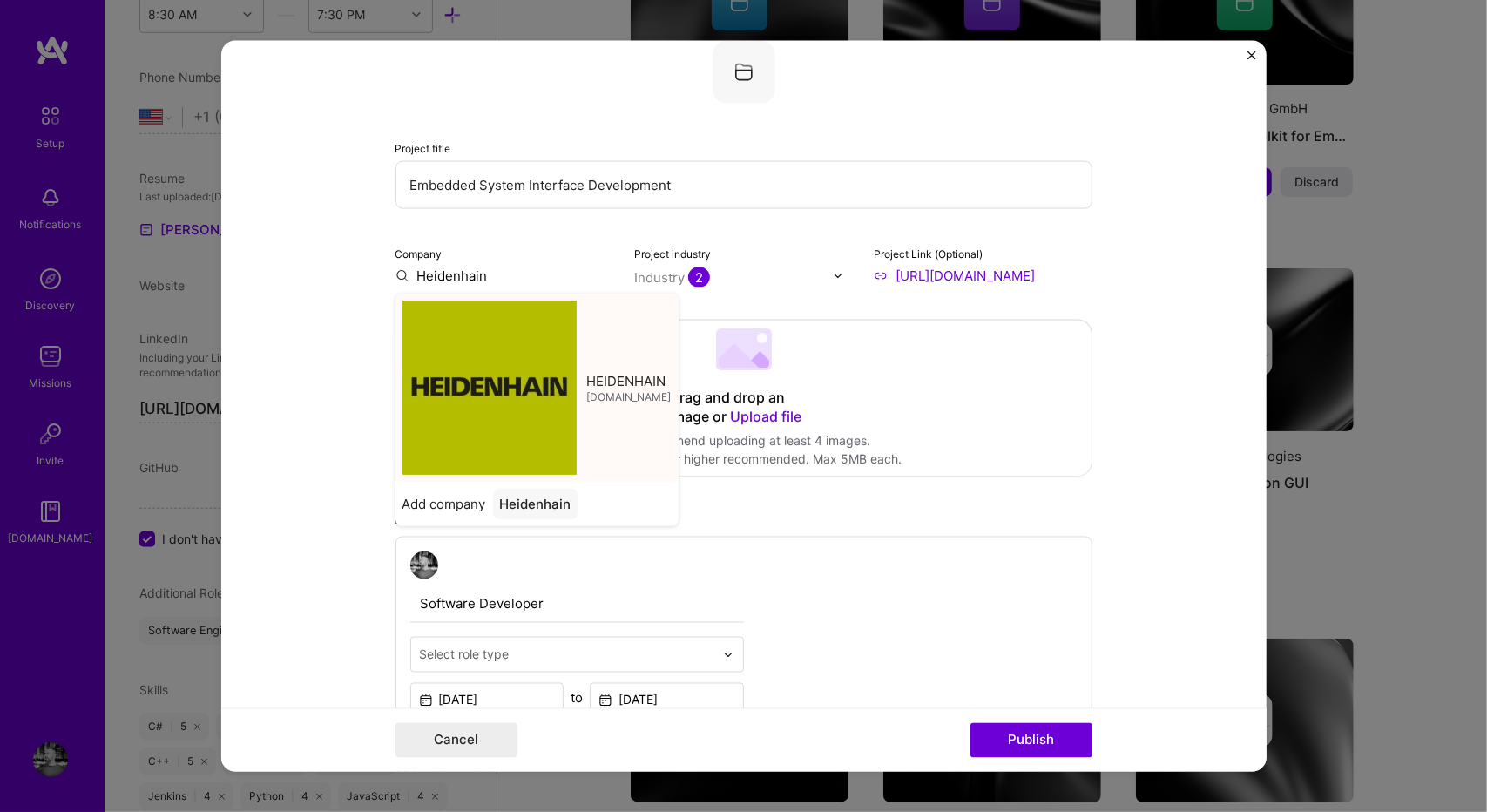
type input "HEIDENHAIN"
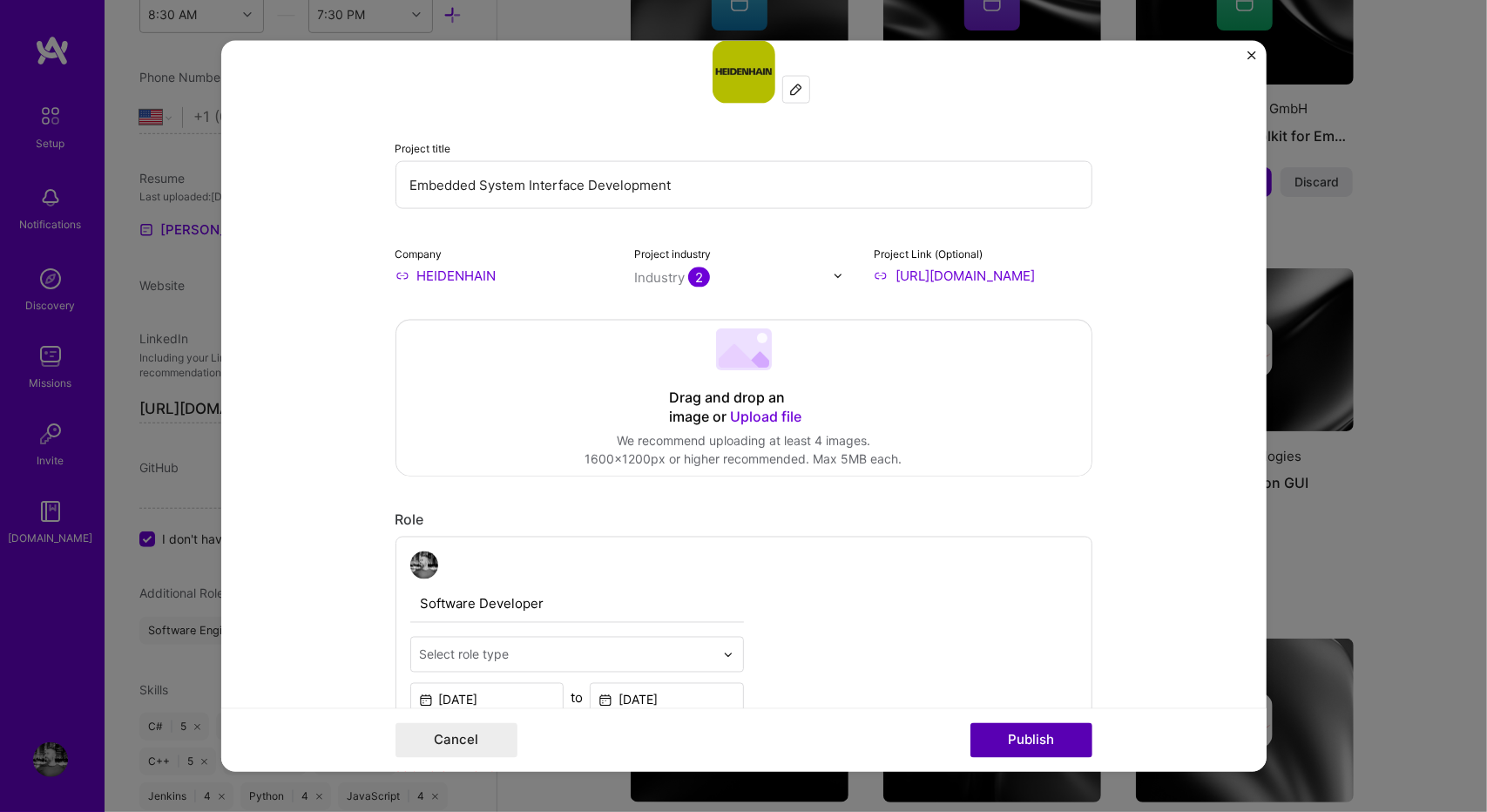
click at [1042, 736] on button "Publish" at bounding box center [1031, 739] width 122 height 35
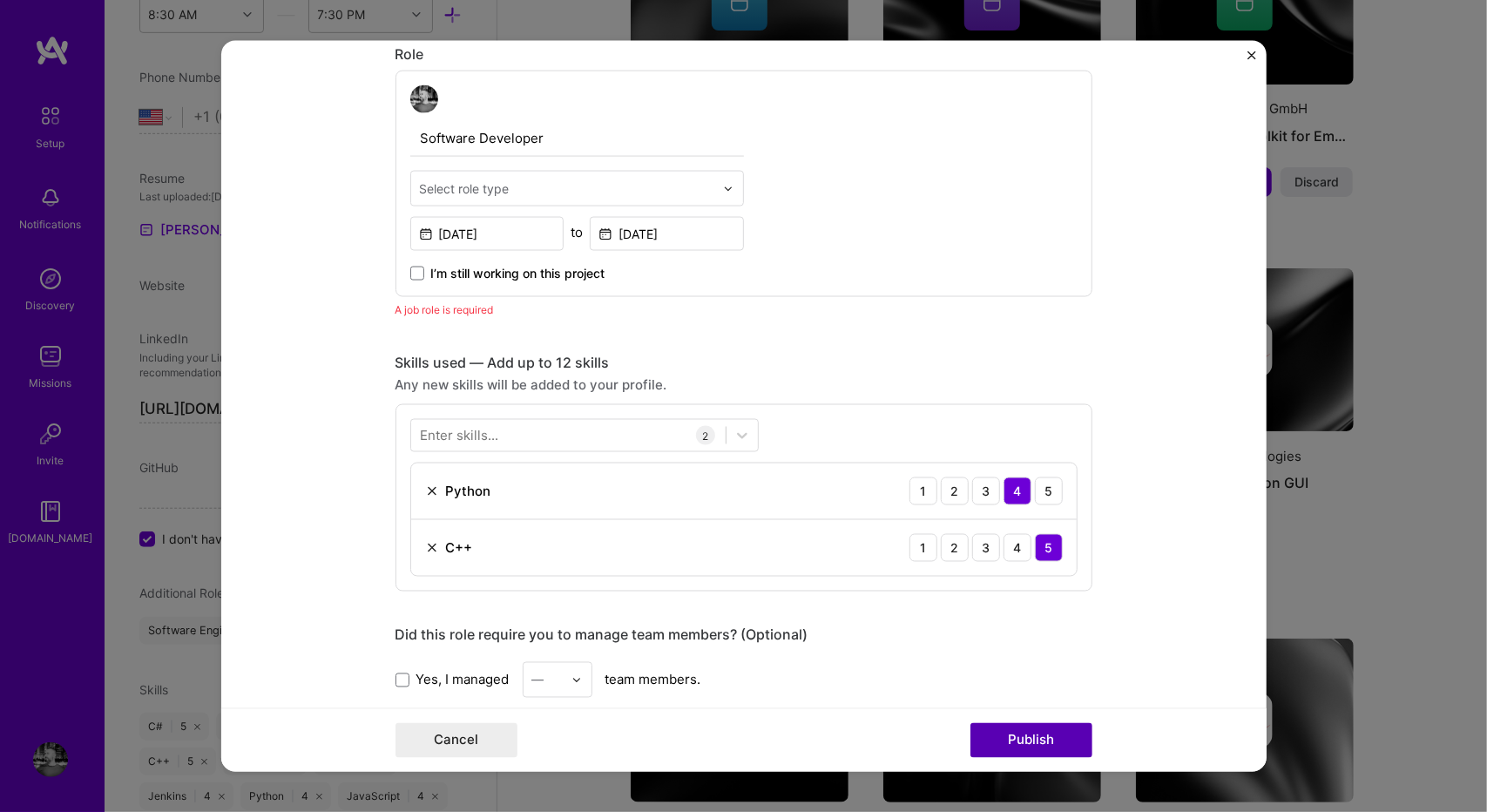
scroll to position [584, 0]
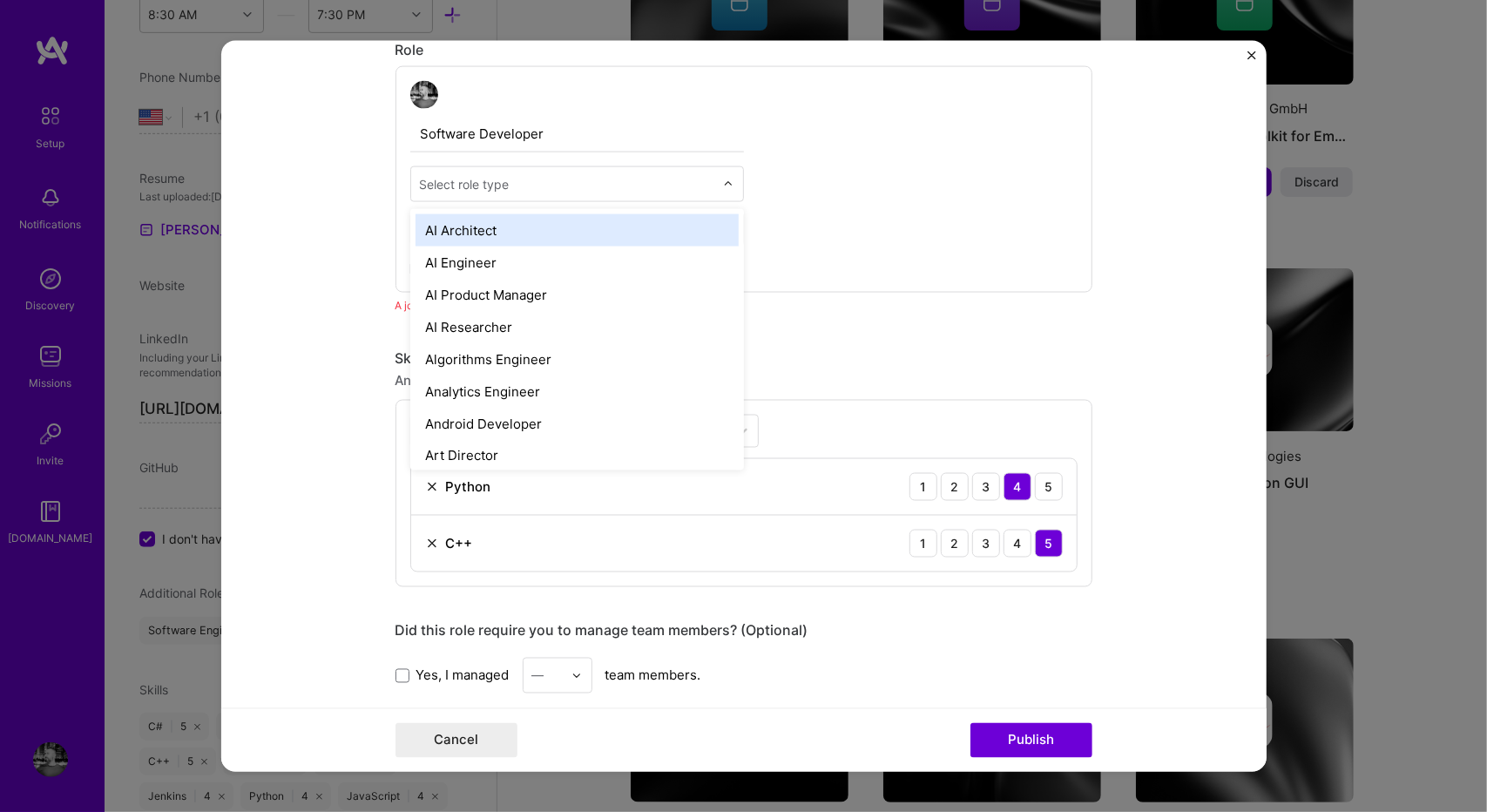
click at [523, 167] on div "Select role type" at bounding box center [567, 184] width 312 height 34
type input "Sof"
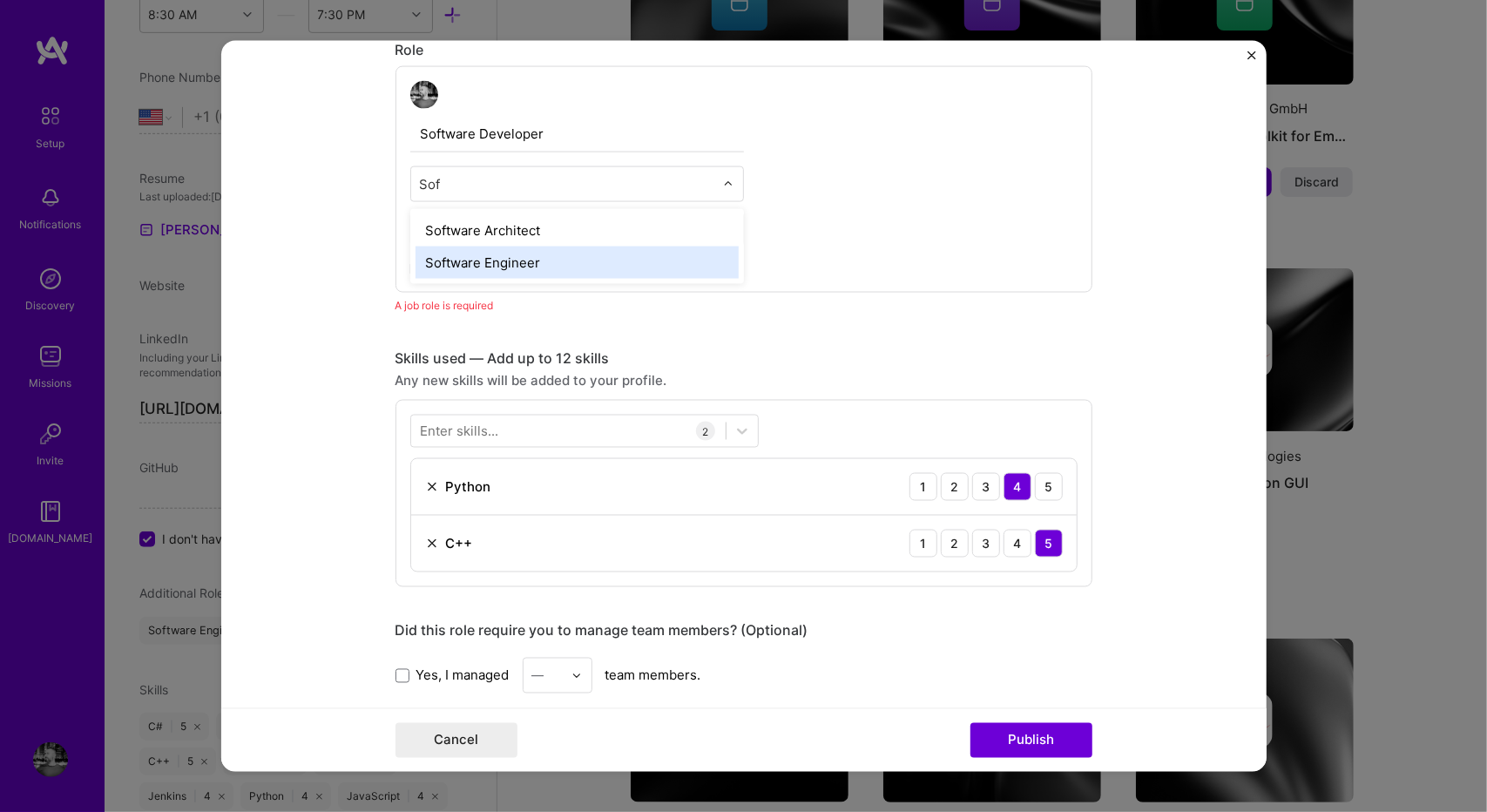
click at [482, 252] on div "Software Engineer" at bounding box center [577, 262] width 323 height 32
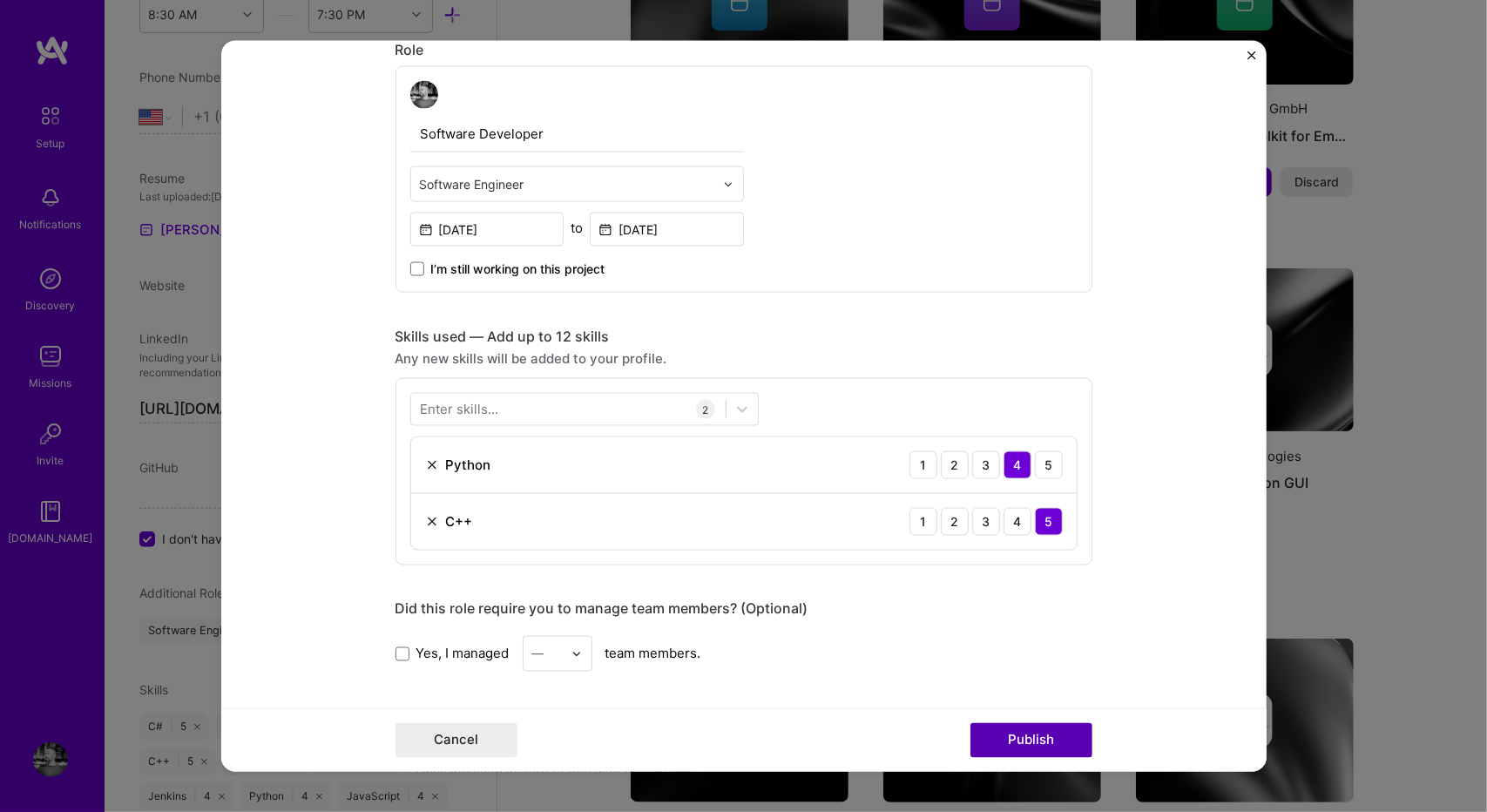
click at [1000, 726] on button "Publish" at bounding box center [1031, 739] width 122 height 35
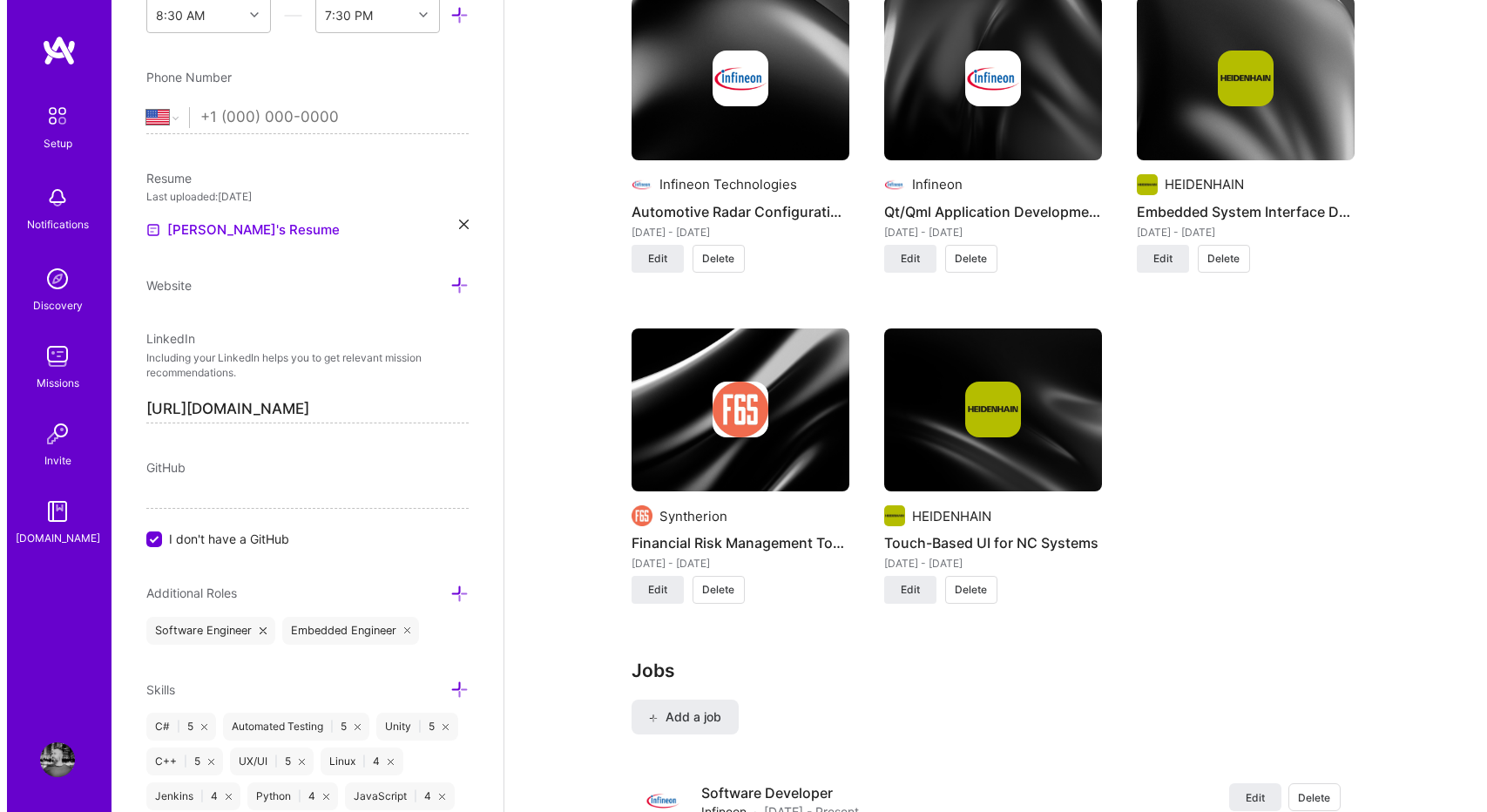
scroll to position [2232, 0]
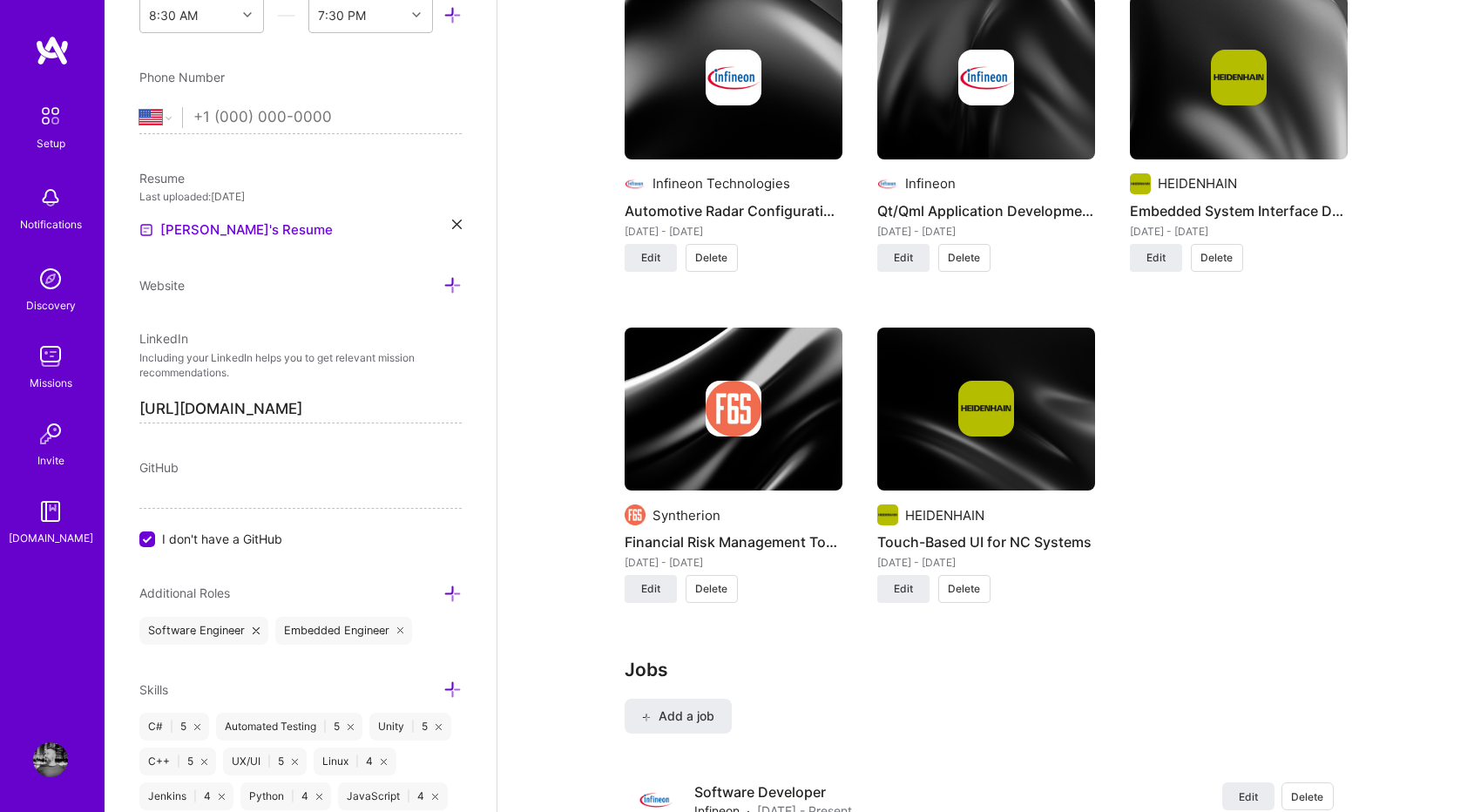
click at [1385, 396] on div "We need more information to consider you for [DOMAIN_NAME] To determine whether…" at bounding box center [986, 218] width 977 height 4761
click at [884, 575] on button "Edit" at bounding box center [903, 589] width 53 height 28
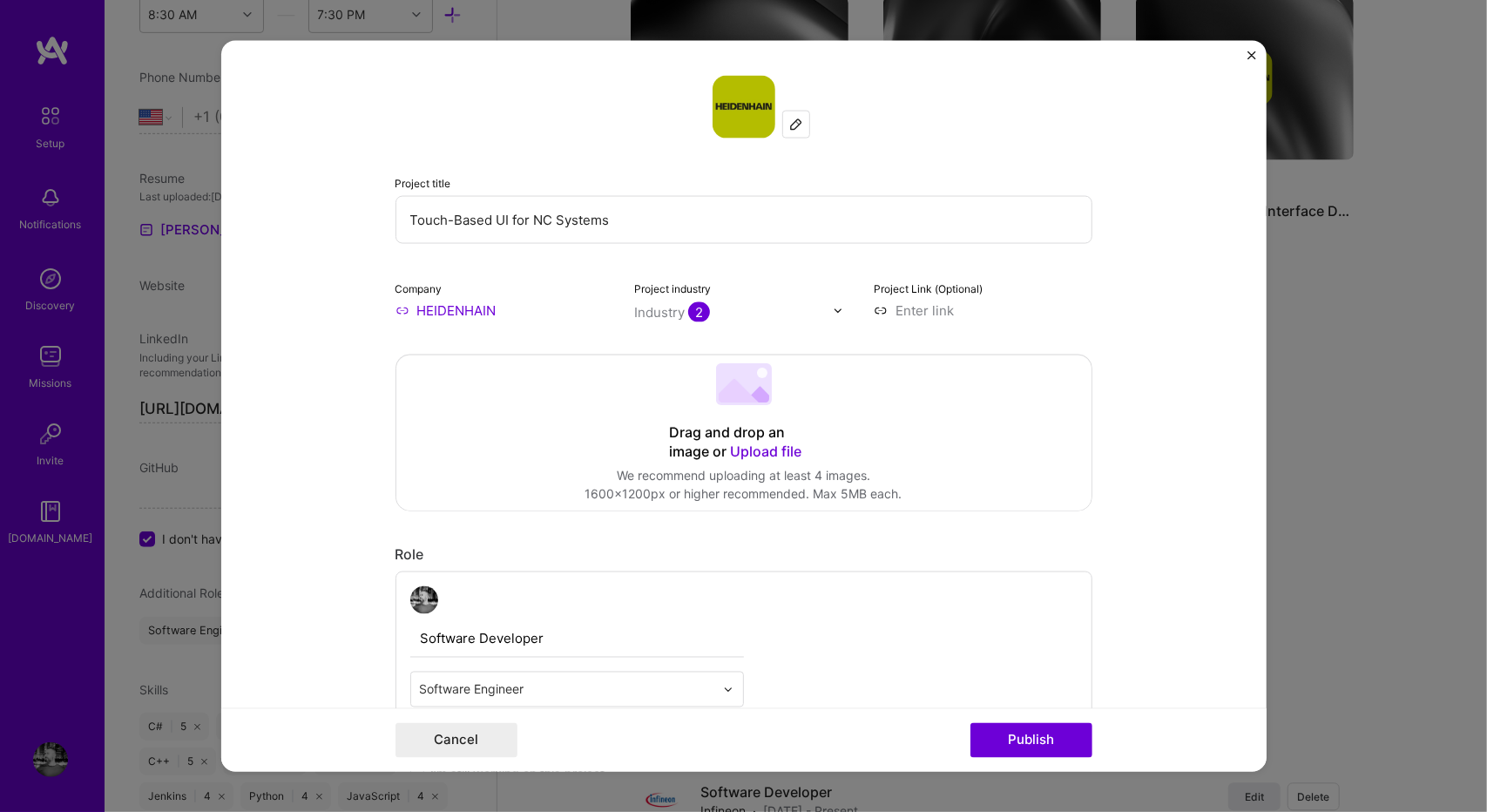
click at [937, 305] on input at bounding box center [983, 310] width 219 height 18
paste input "[URL][DOMAIN_NAME]"
type input "[URL][DOMAIN_NAME]"
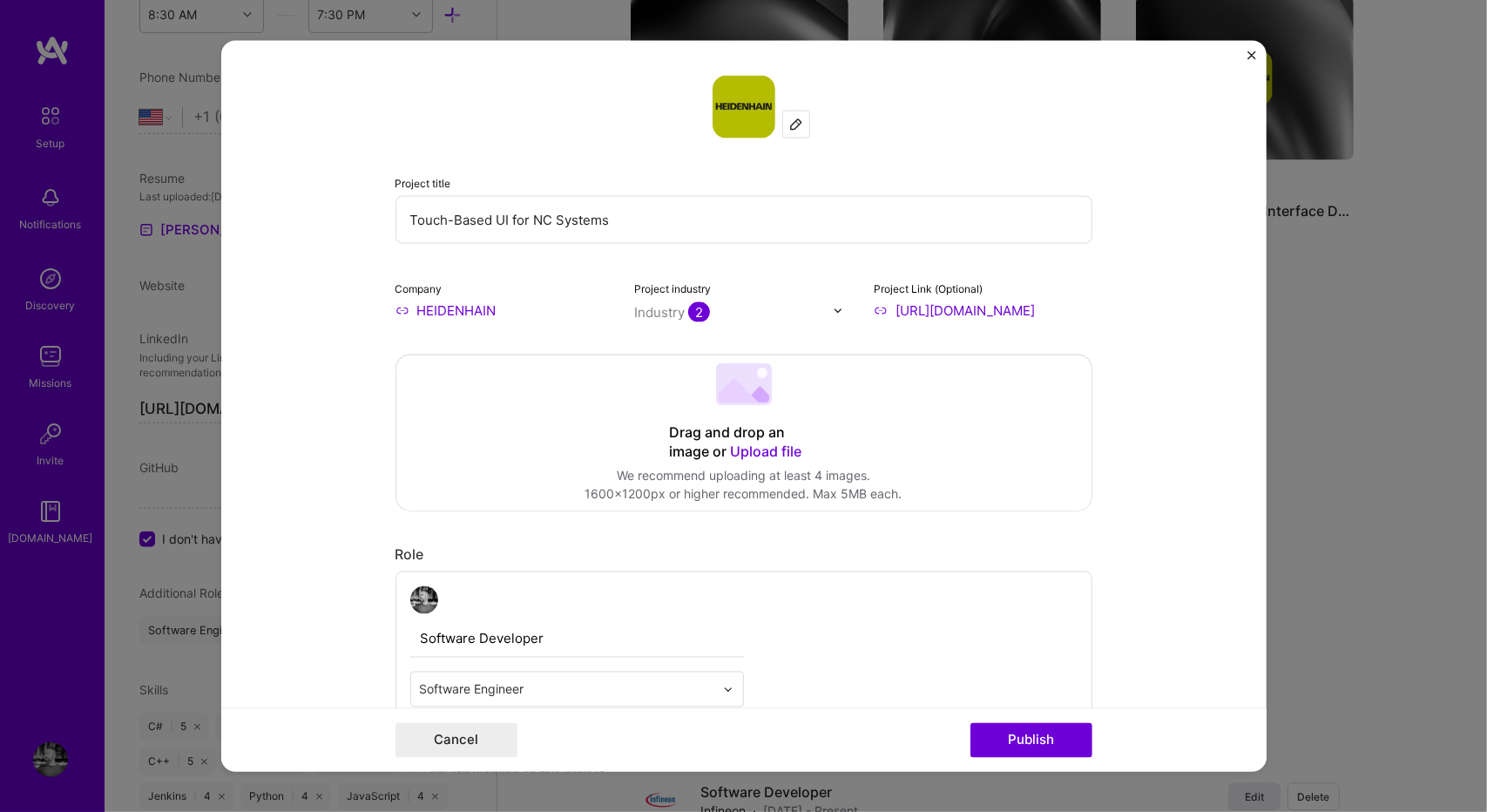
scroll to position [0, 0]
click at [1171, 421] on form "Project title Touch-Based UI for NC Systems Company HEIDENHAIN Project industry…" at bounding box center [744, 406] width 1045 height 731
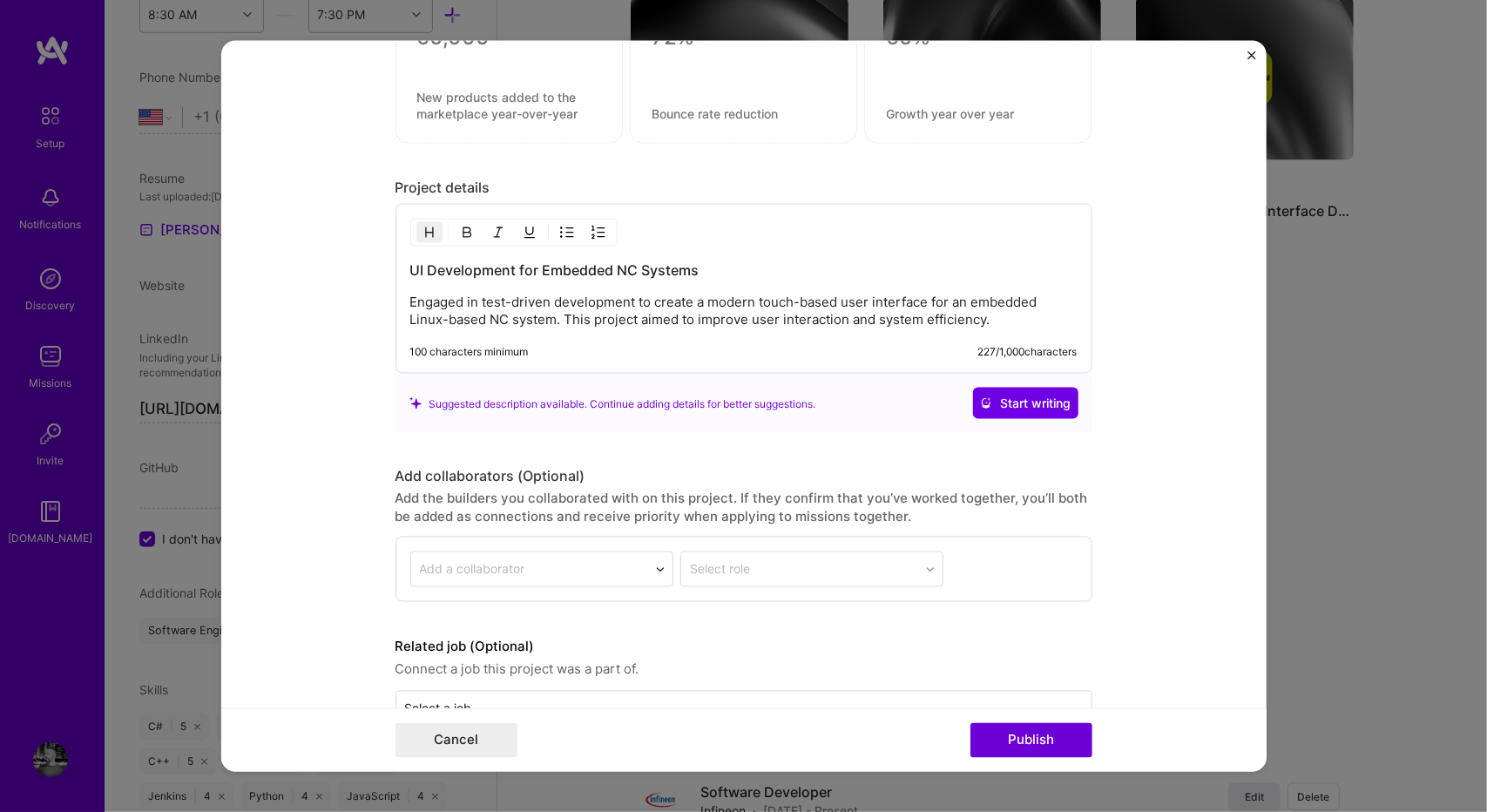
scroll to position [1602, 0]
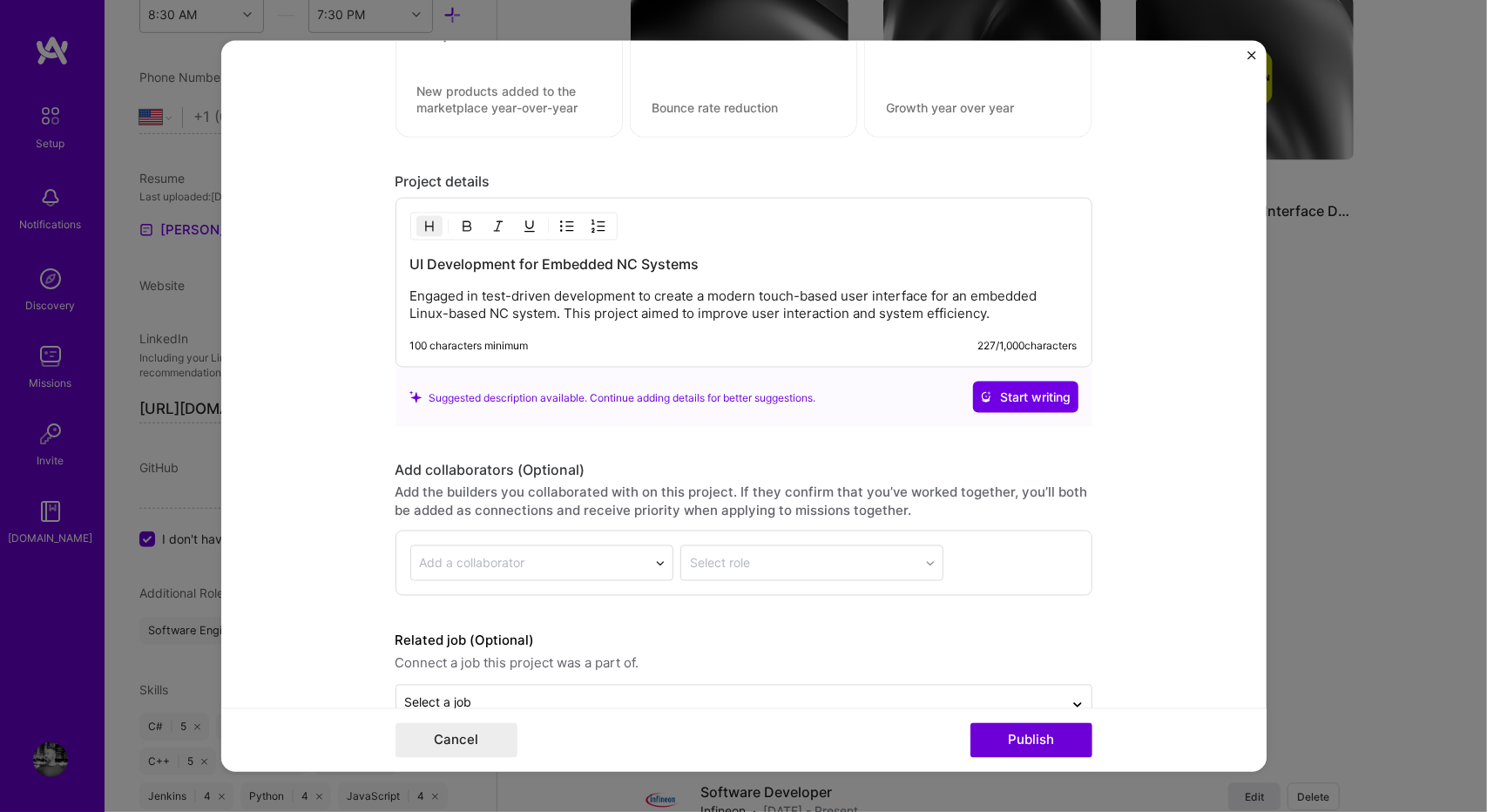
click at [936, 312] on p "Engaged in test-driven development to create a modern touch-based user interfac…" at bounding box center [744, 304] width 667 height 35
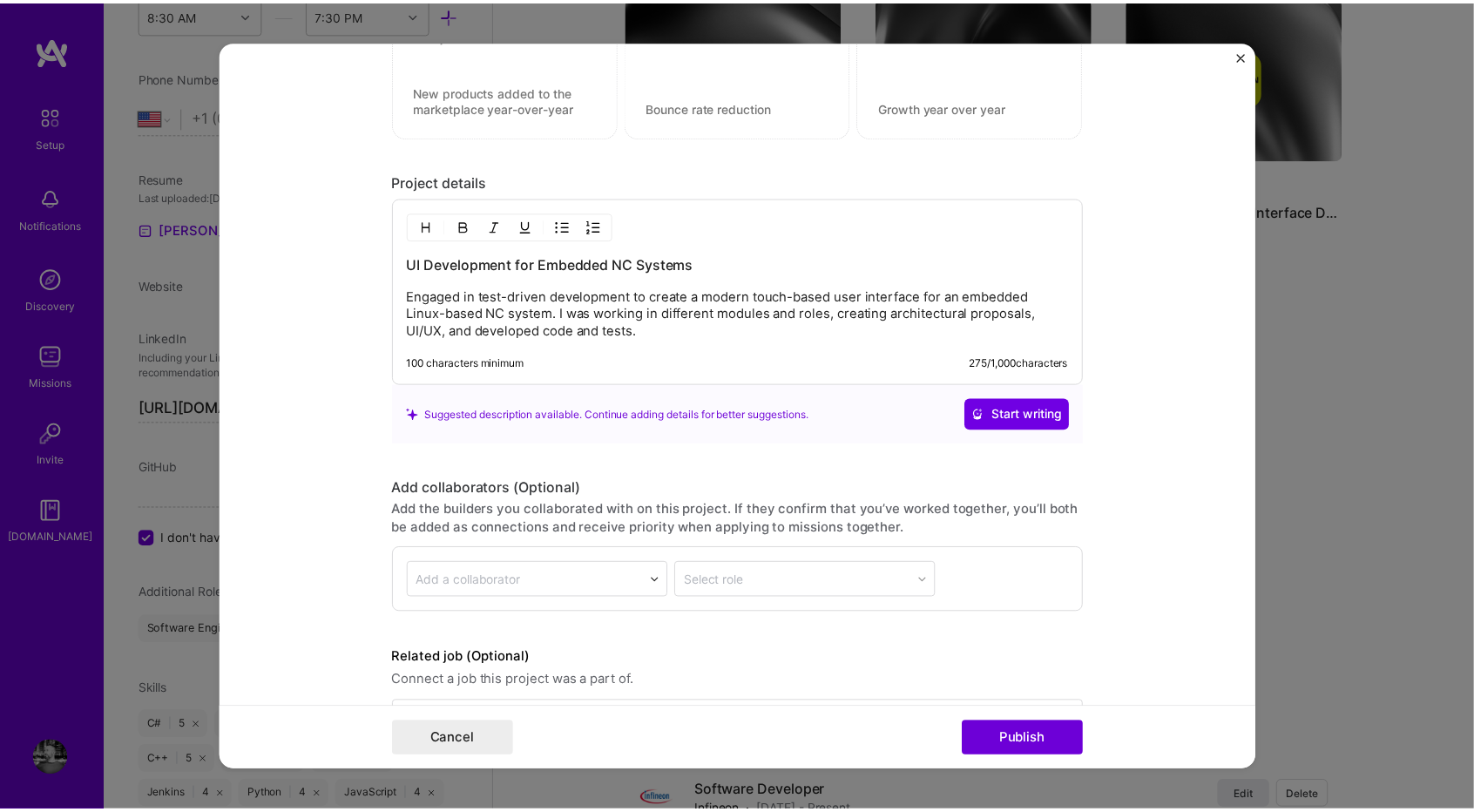
scroll to position [1656, 0]
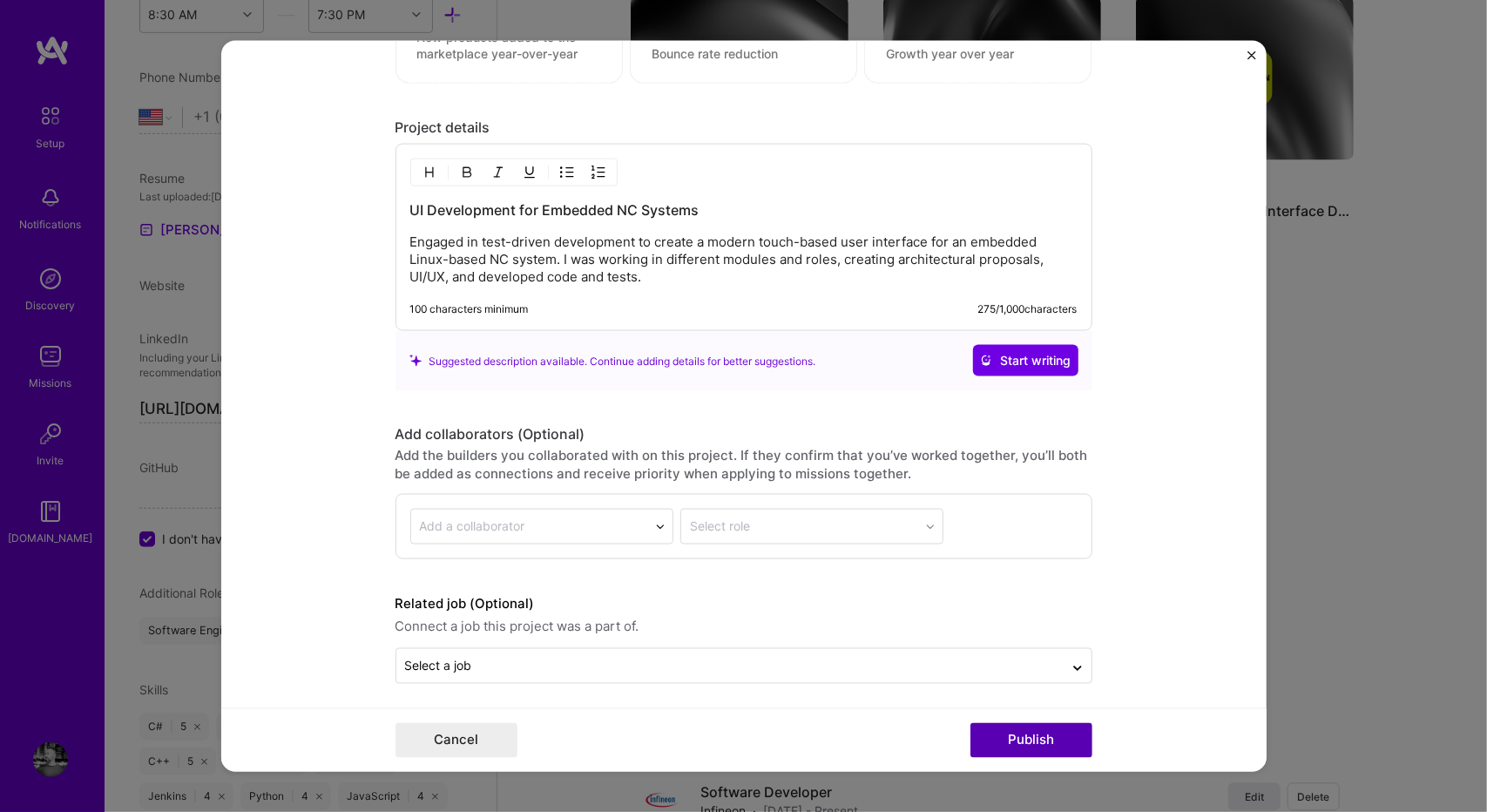
click at [1029, 744] on button "Publish" at bounding box center [1031, 739] width 122 height 35
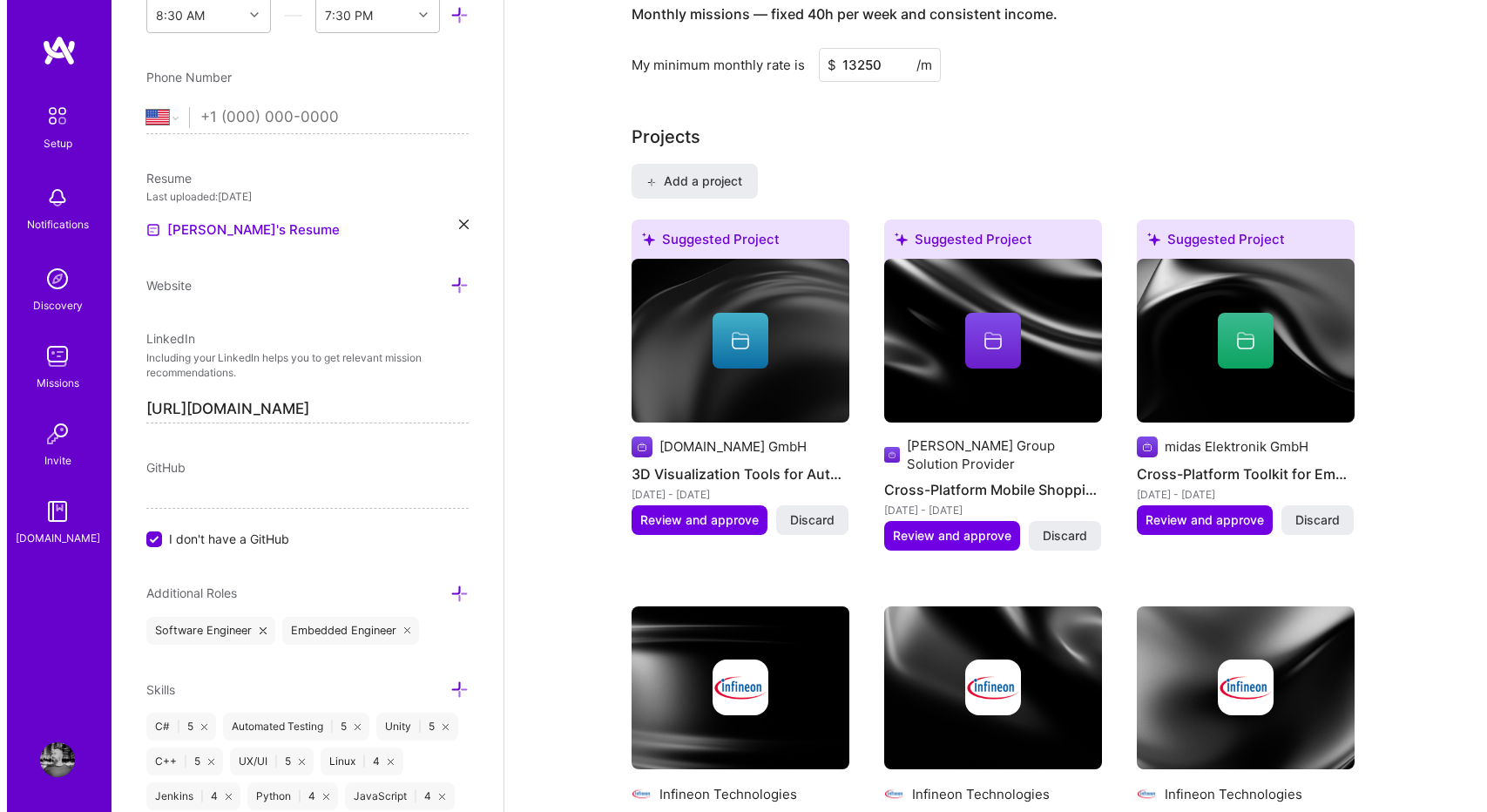
scroll to position [1392, 0]
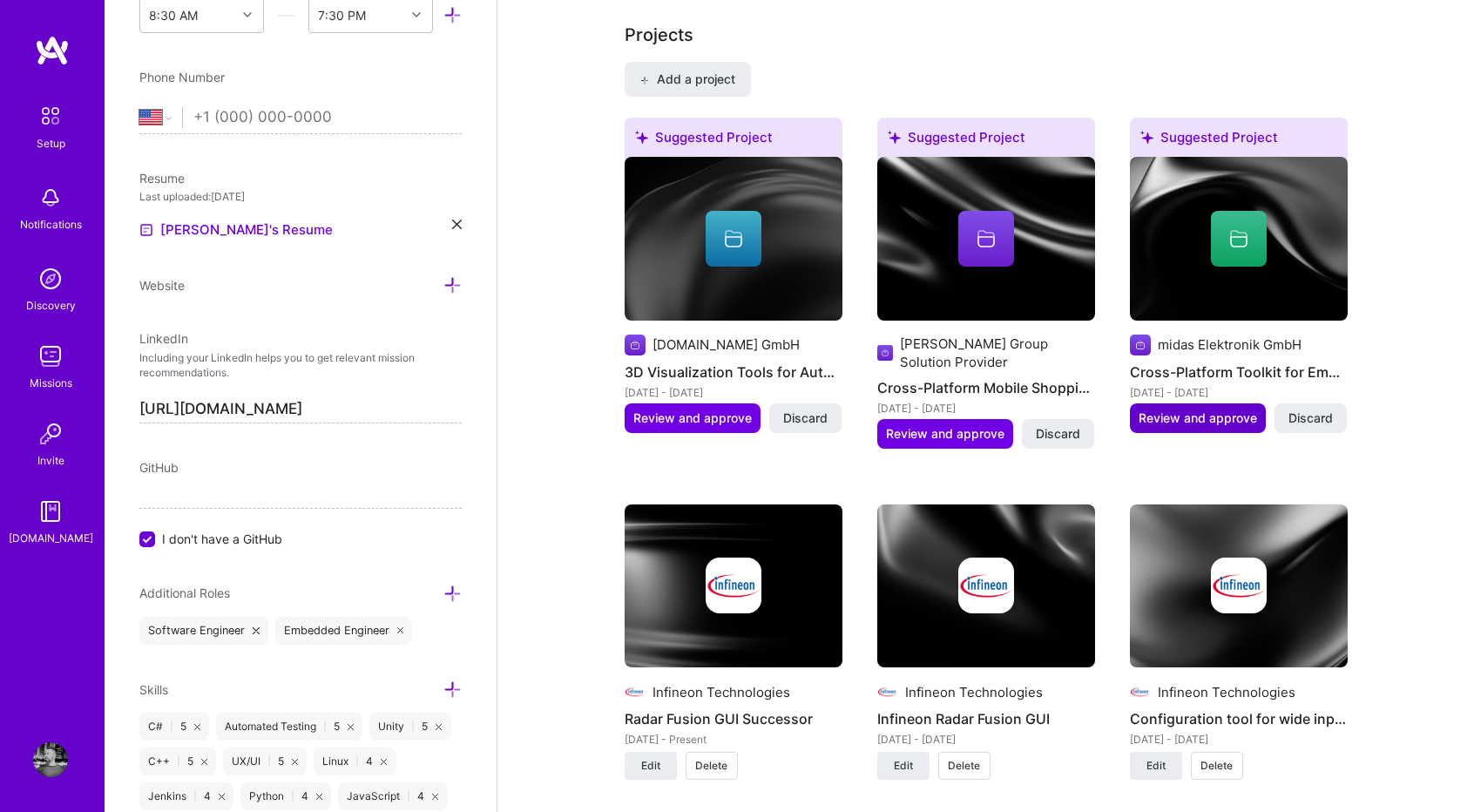
click at [1171, 414] on span "Review and approve" at bounding box center [1197, 418] width 118 height 18
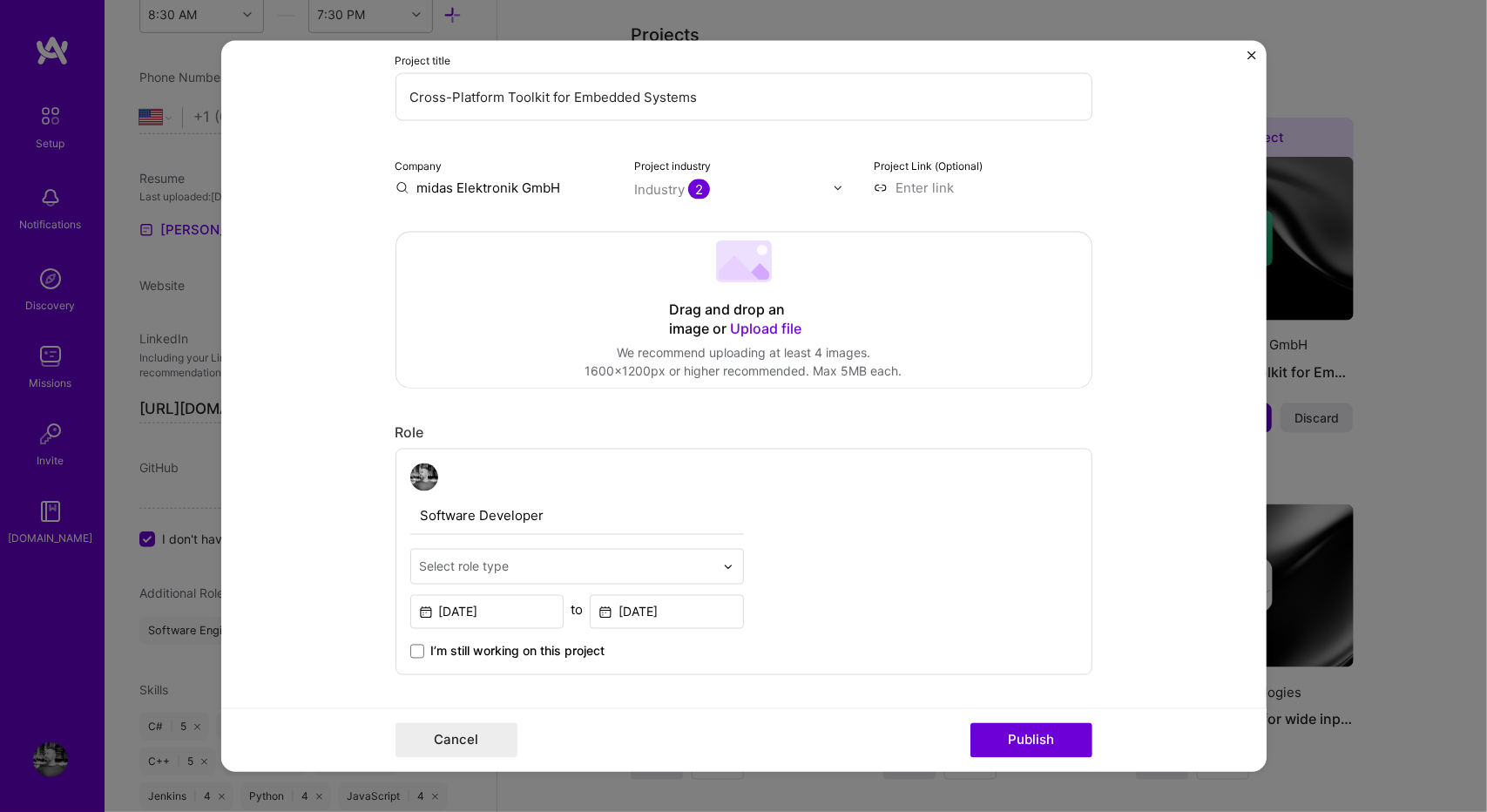
scroll to position [0, 0]
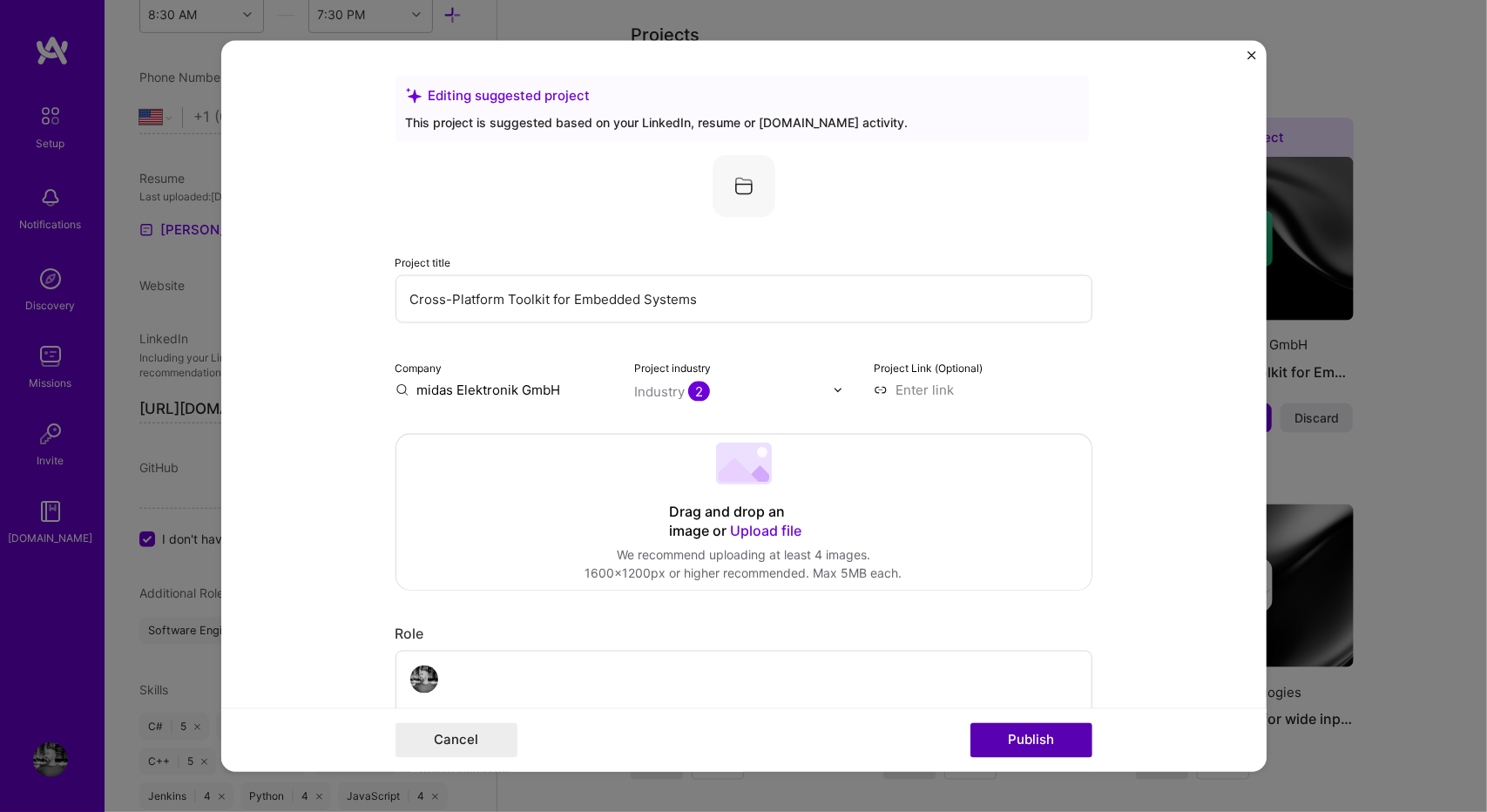
click at [1028, 748] on button "Publish" at bounding box center [1031, 739] width 122 height 35
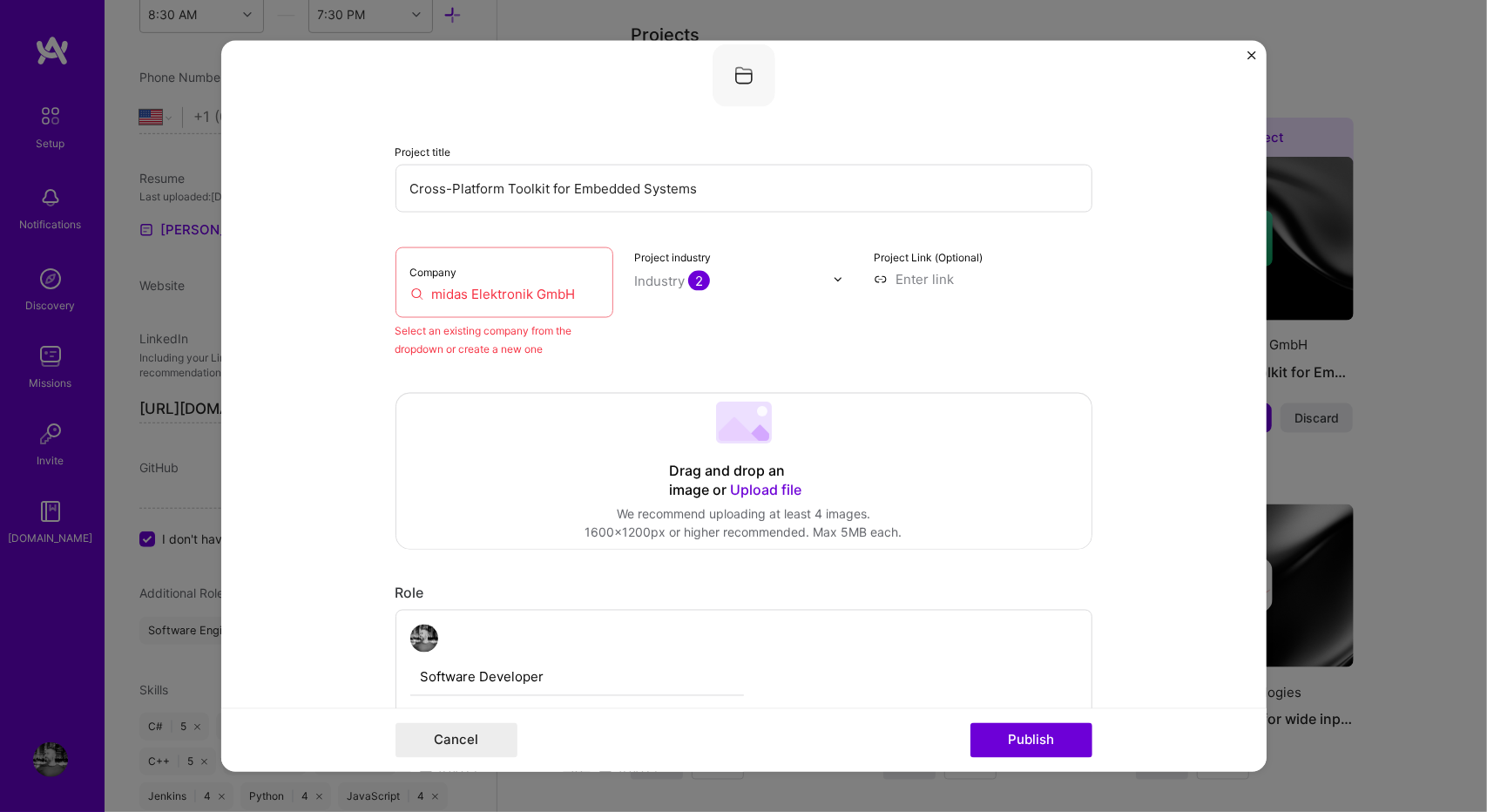
scroll to position [114, 0]
click at [575, 304] on div "Company midas Elektronik GmbH" at bounding box center [505, 279] width 219 height 71
click at [574, 294] on input "midas Elektronik GmbH" at bounding box center [505, 290] width 189 height 18
click at [572, 293] on input "midas Elektronik GmbH" at bounding box center [505, 290] width 189 height 18
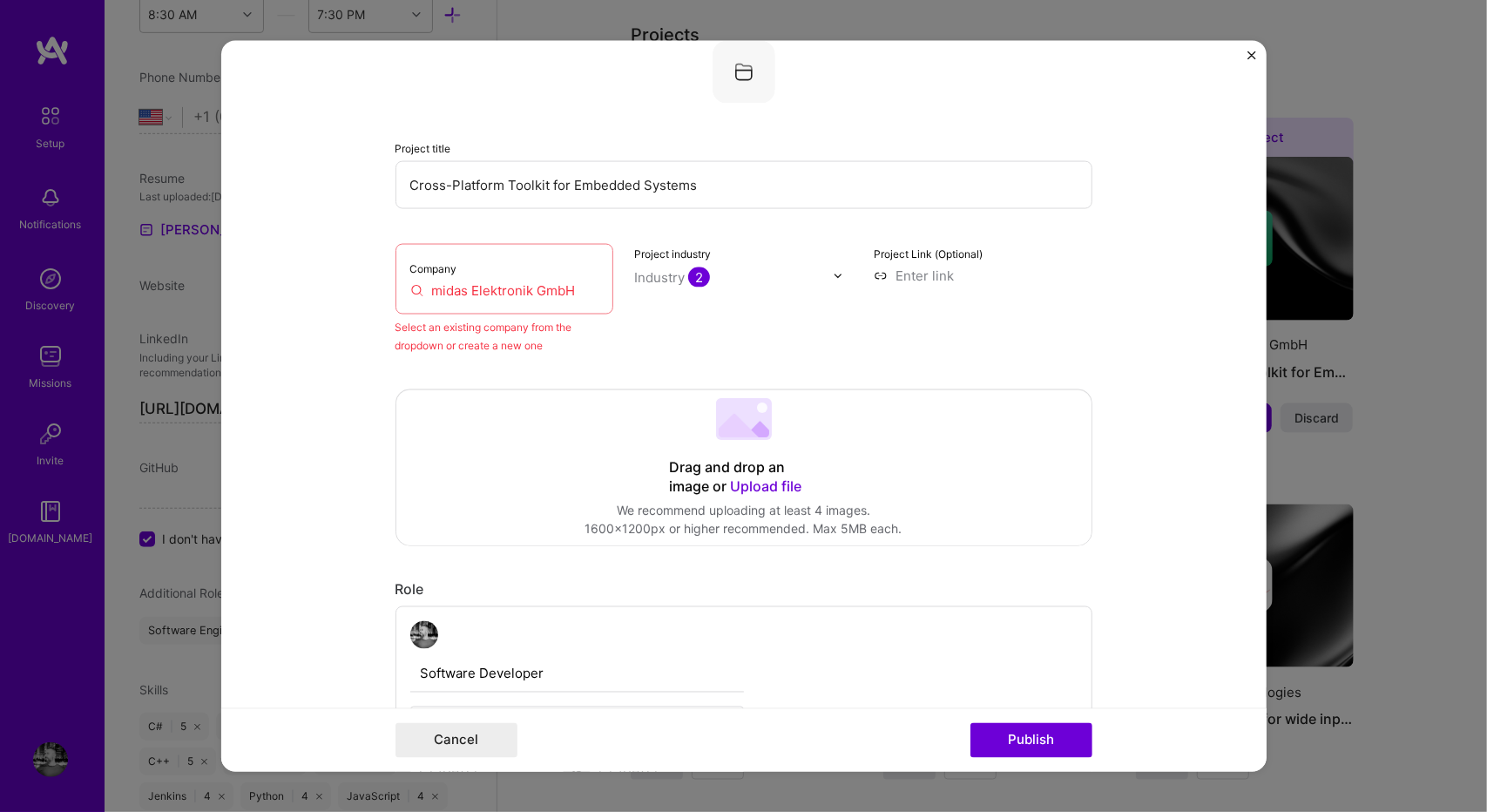
click at [572, 293] on input "midas Elektronik GmbH" at bounding box center [505, 290] width 189 height 18
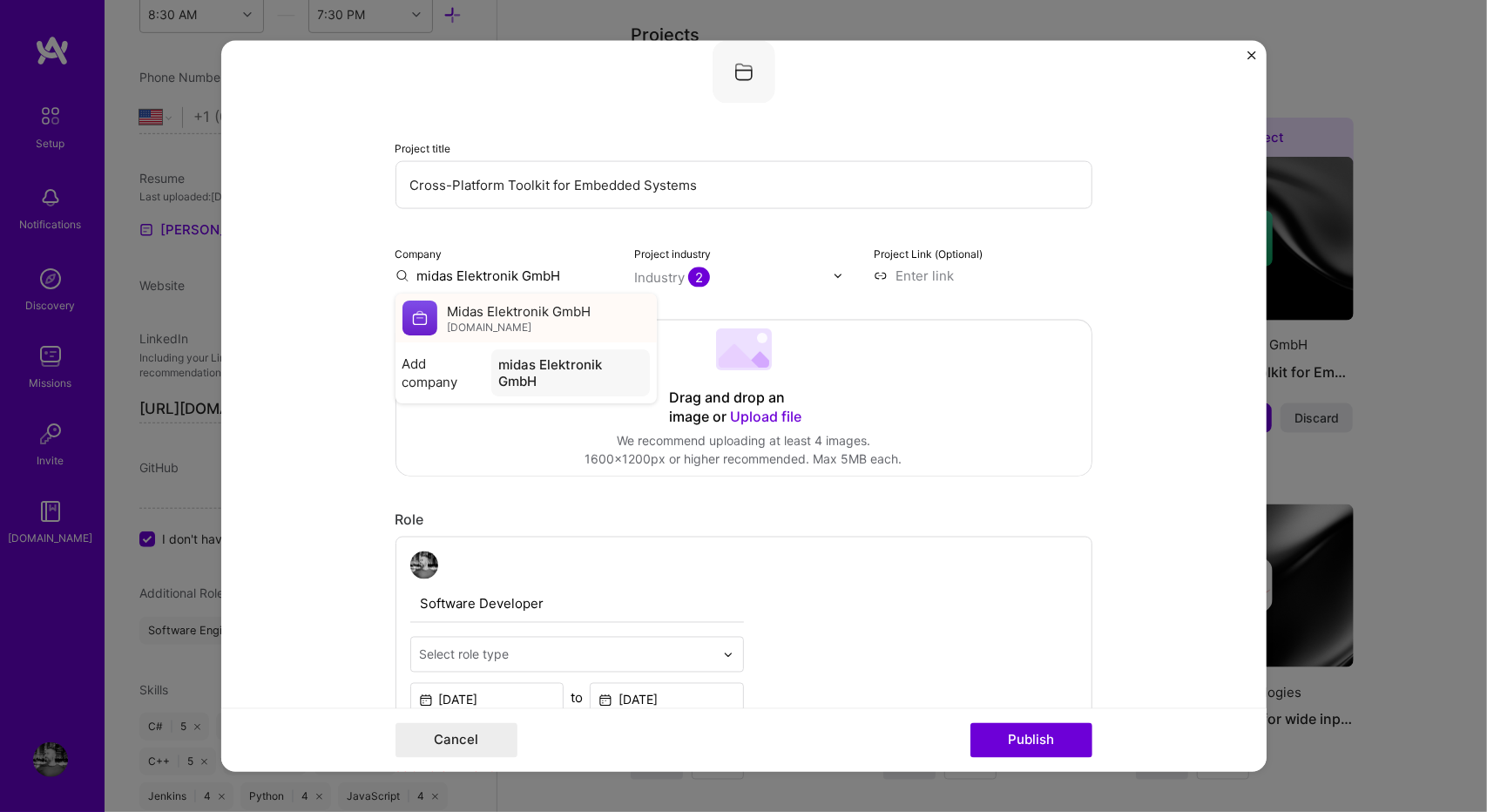
click at [512, 318] on span "Midas Elektronik GmbH" at bounding box center [520, 310] width 144 height 18
type input "Midas Elektronik GmbH"
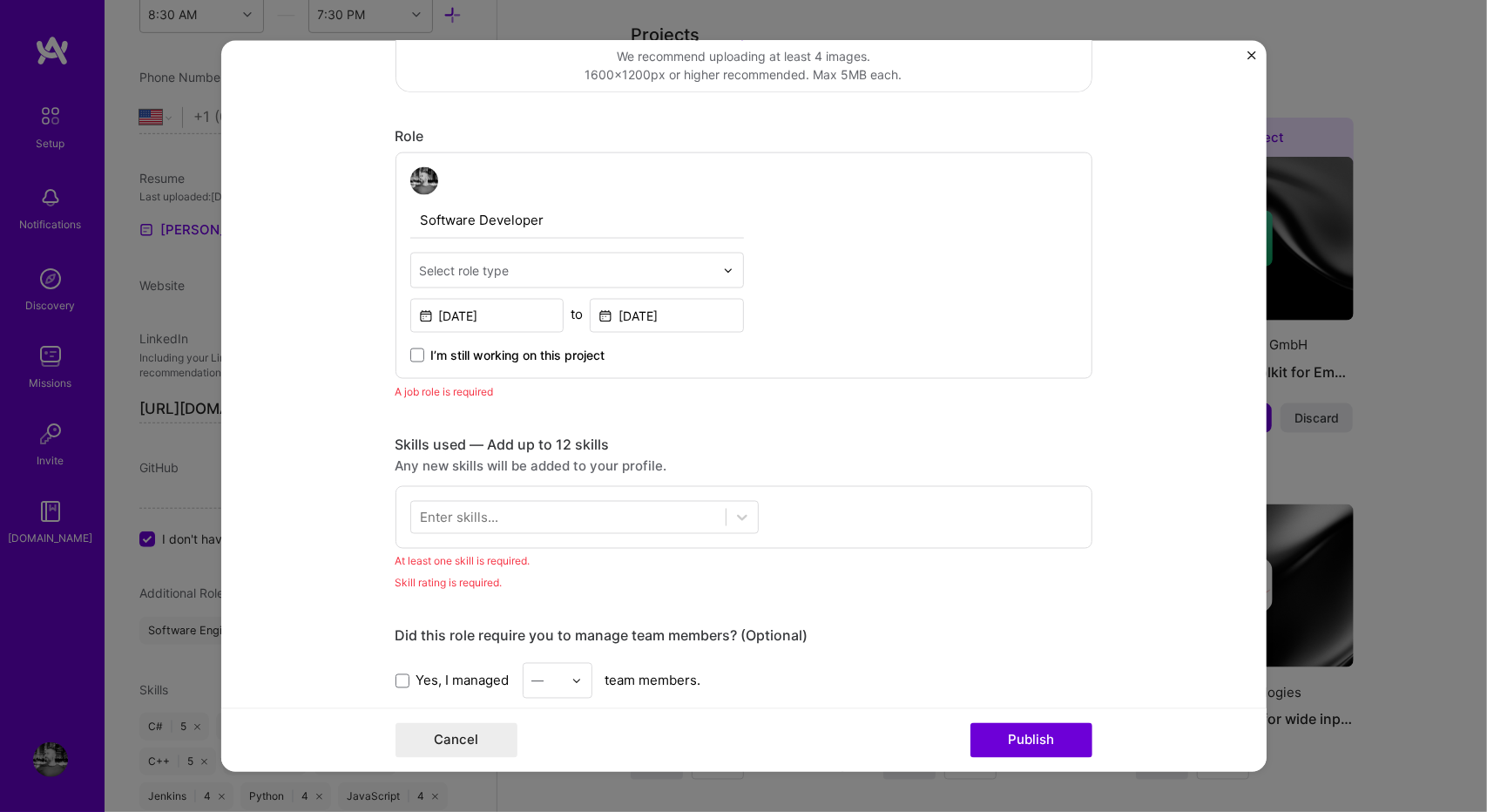
scroll to position [507, 0]
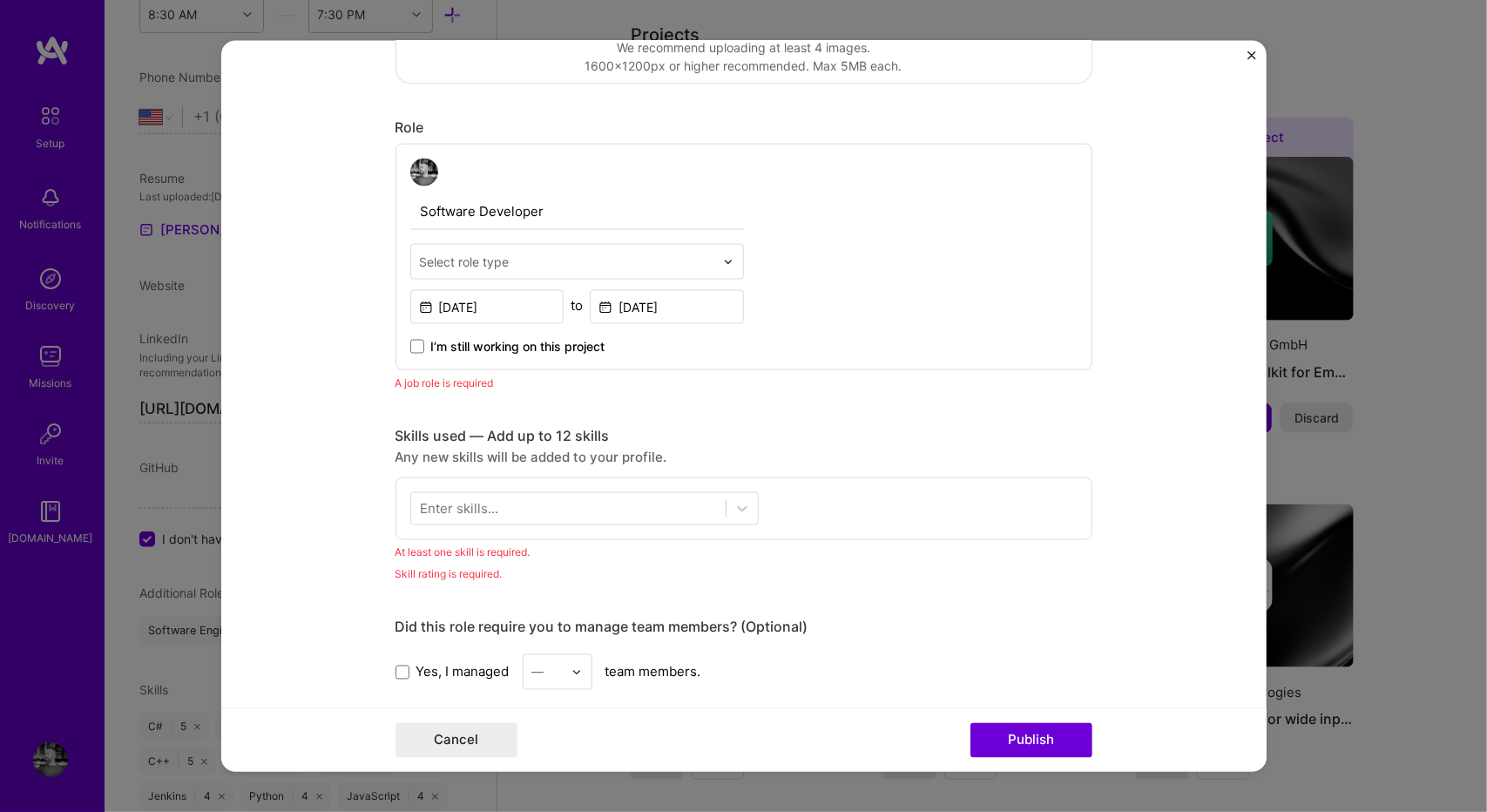
click at [502, 263] on input "text" at bounding box center [567, 262] width 294 height 18
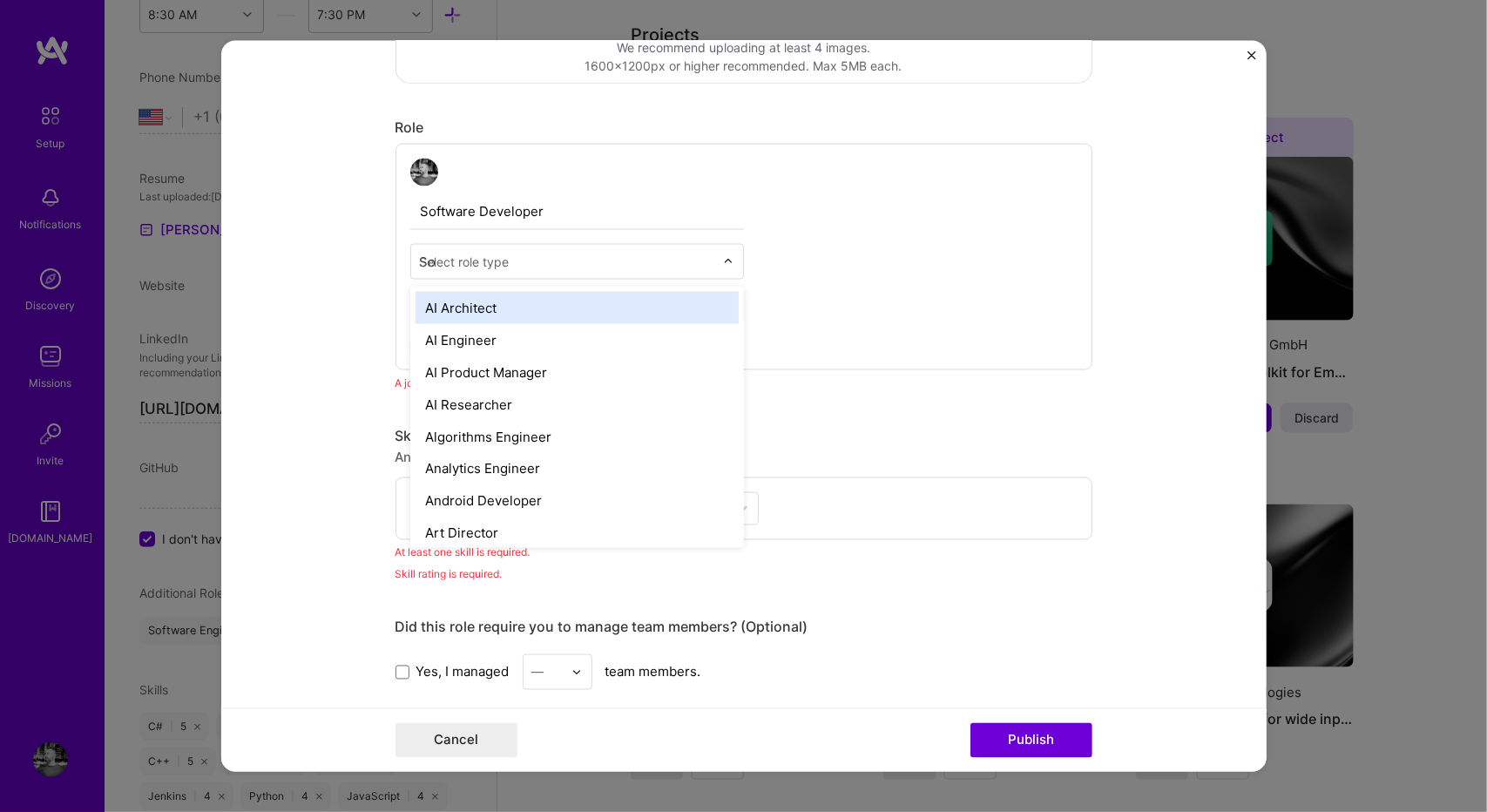
type input "Sof"
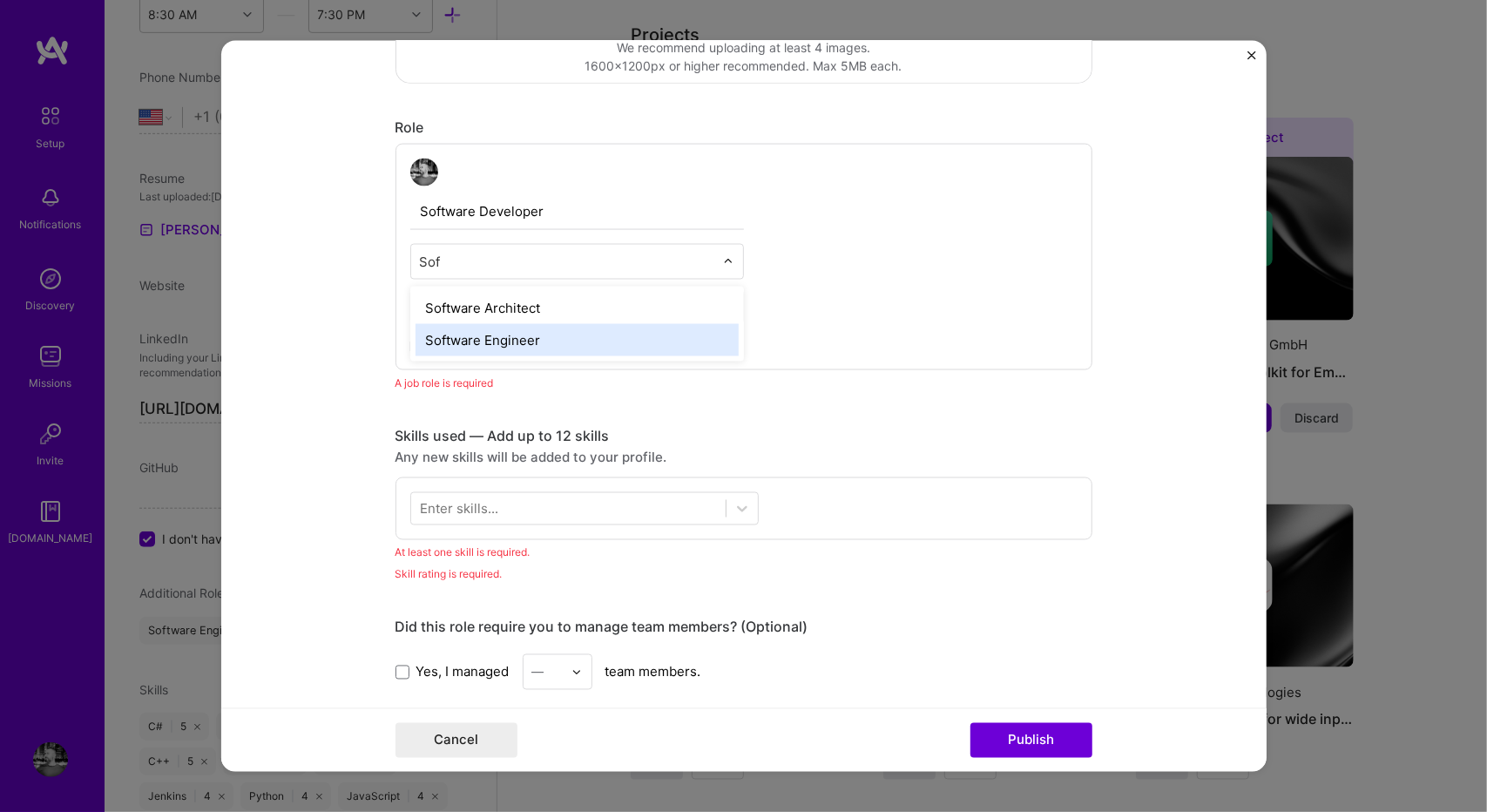
click at [506, 336] on div "Software Engineer" at bounding box center [577, 340] width 323 height 32
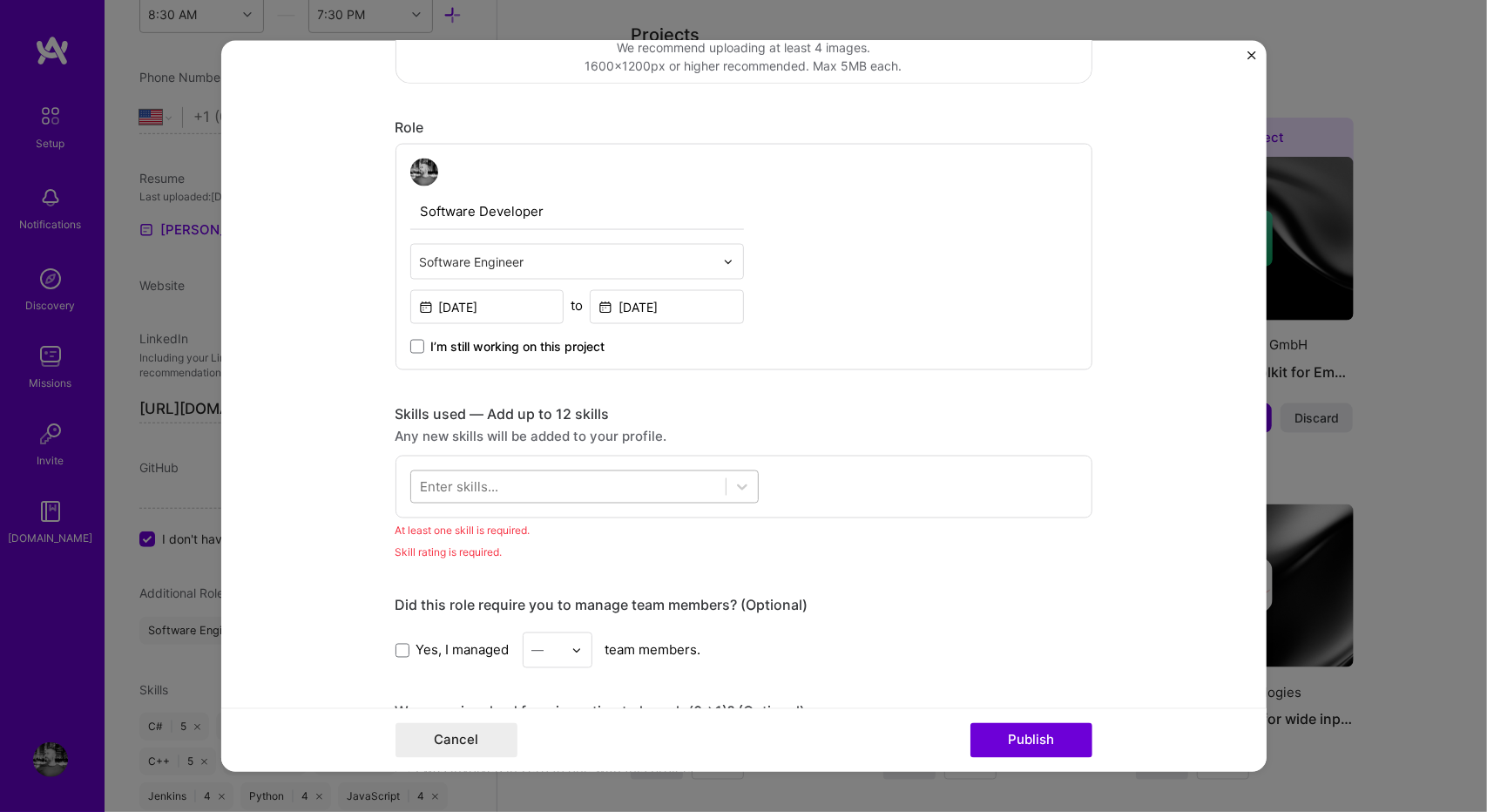
click at [584, 495] on div at bounding box center [568, 486] width 314 height 29
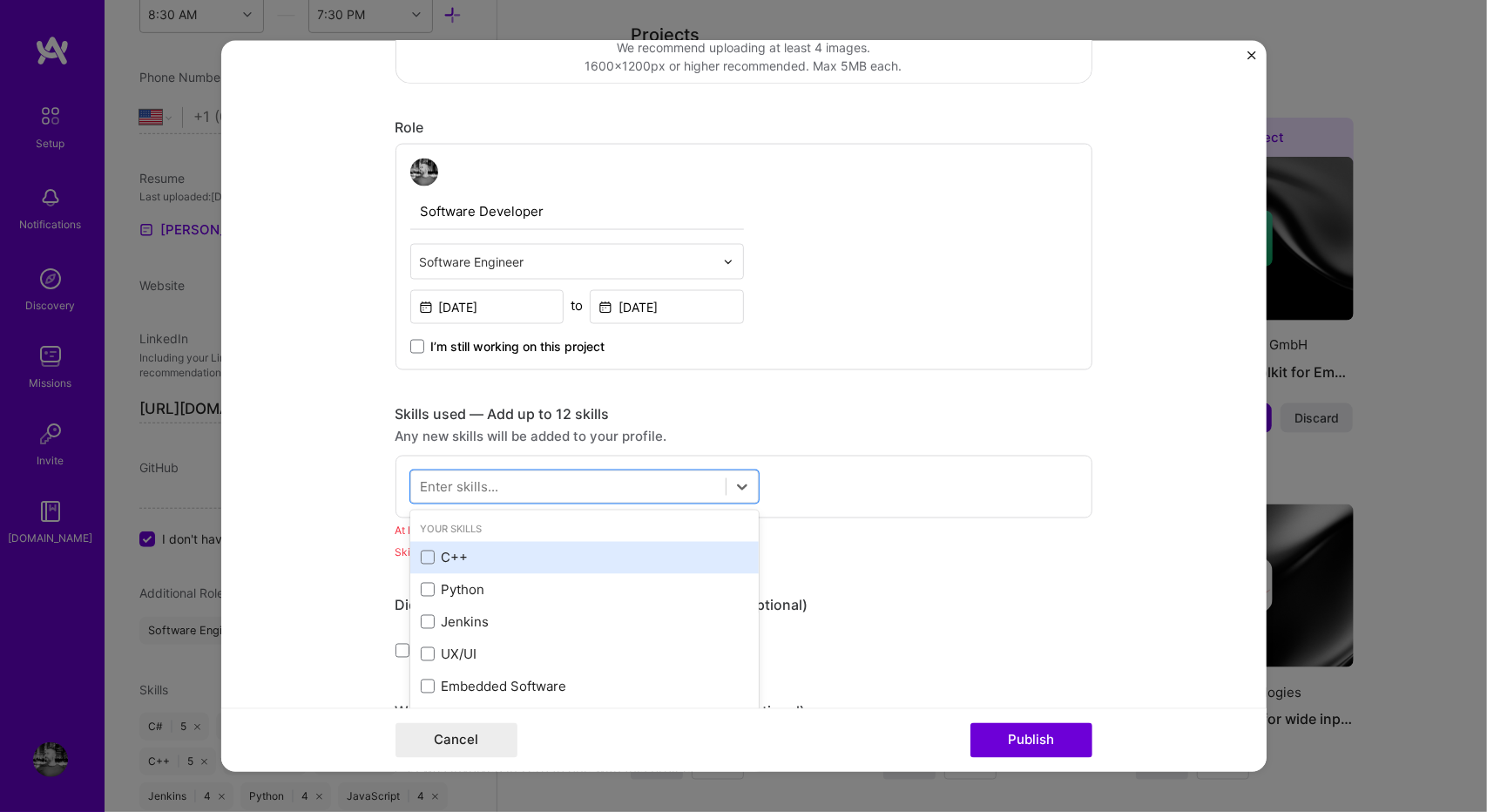
click at [477, 555] on div "C++" at bounding box center [585, 556] width 327 height 18
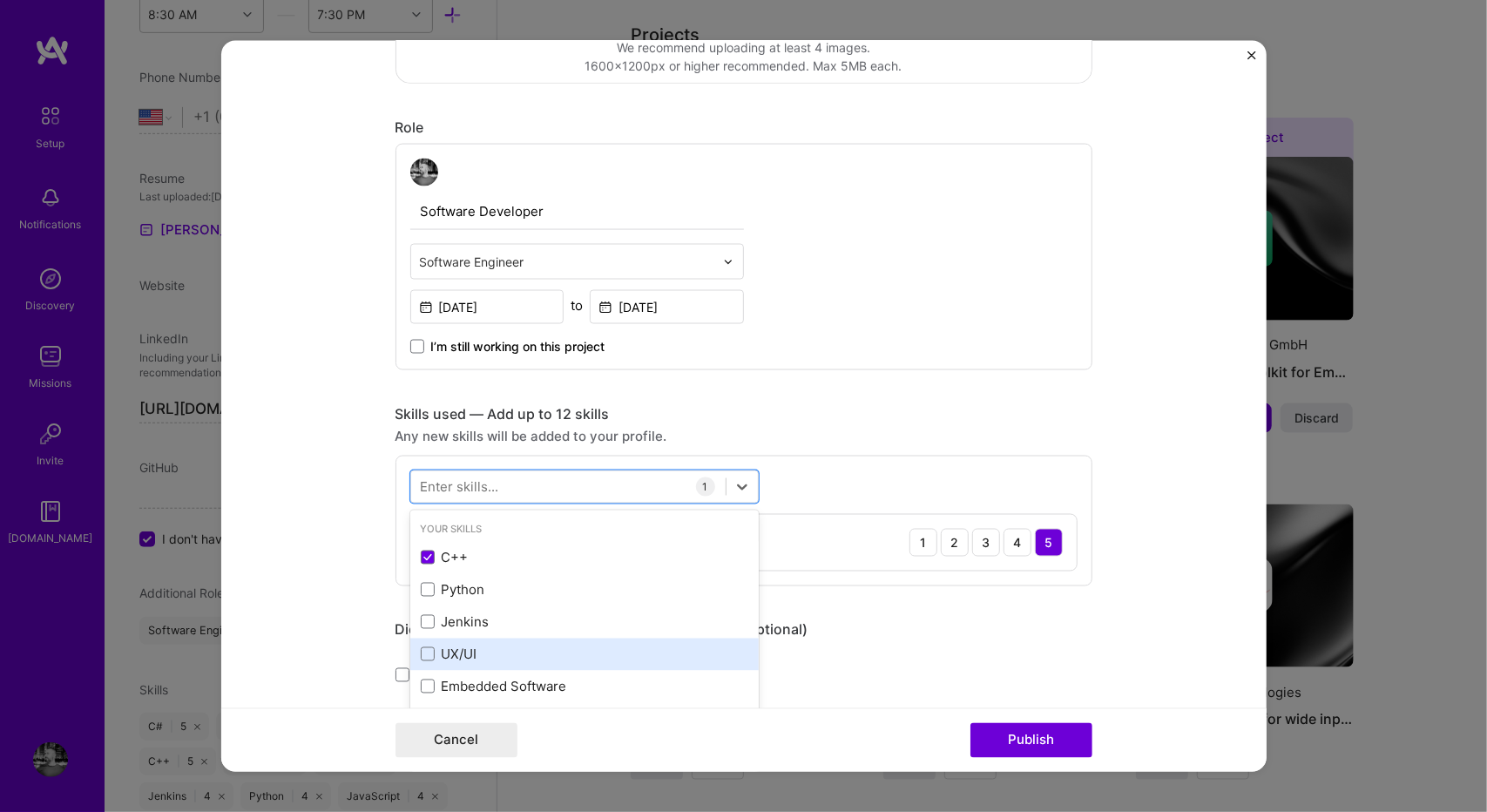
click at [496, 640] on div "UX/UI" at bounding box center [585, 654] width 348 height 32
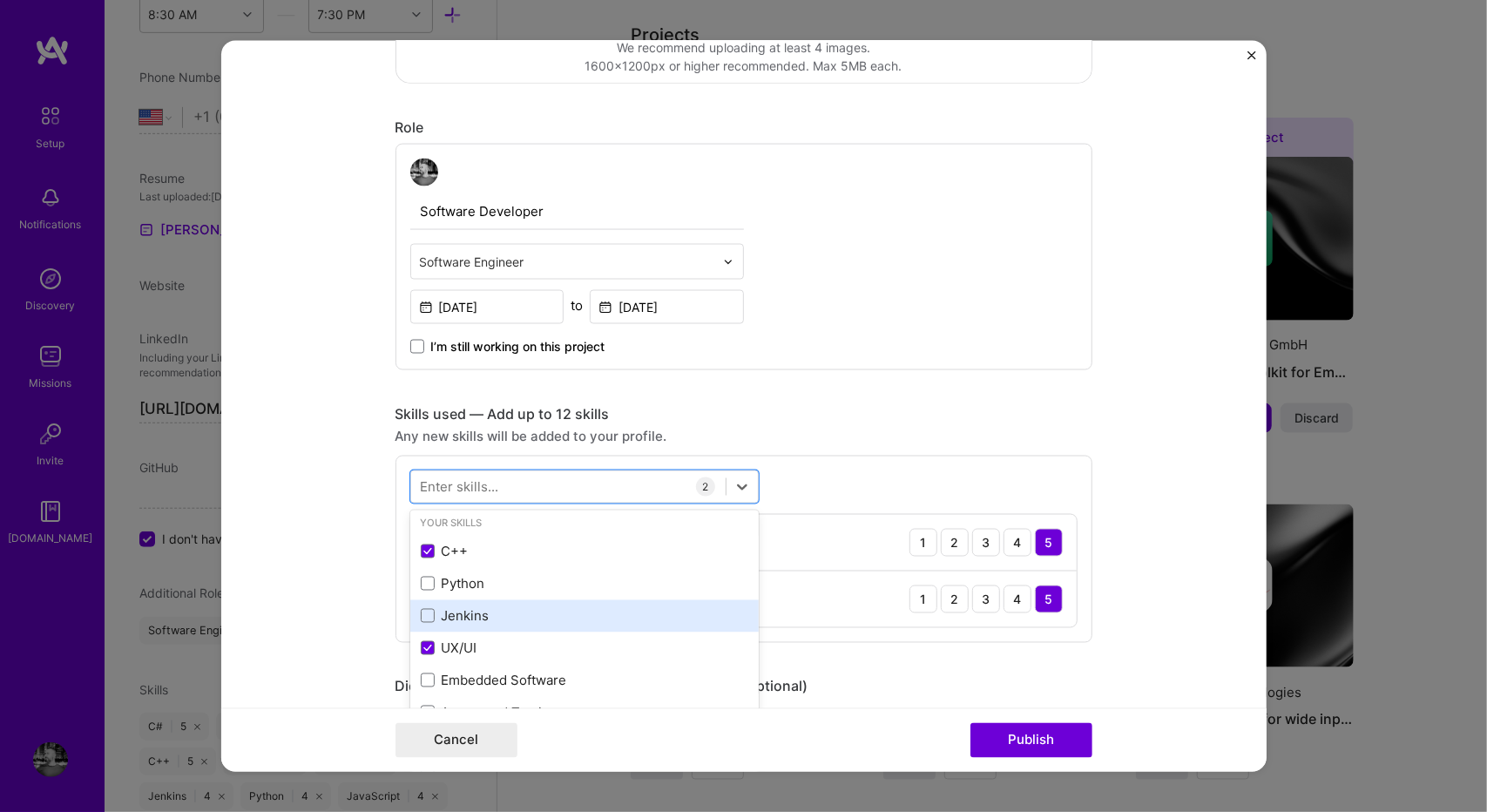
scroll to position [5, 0]
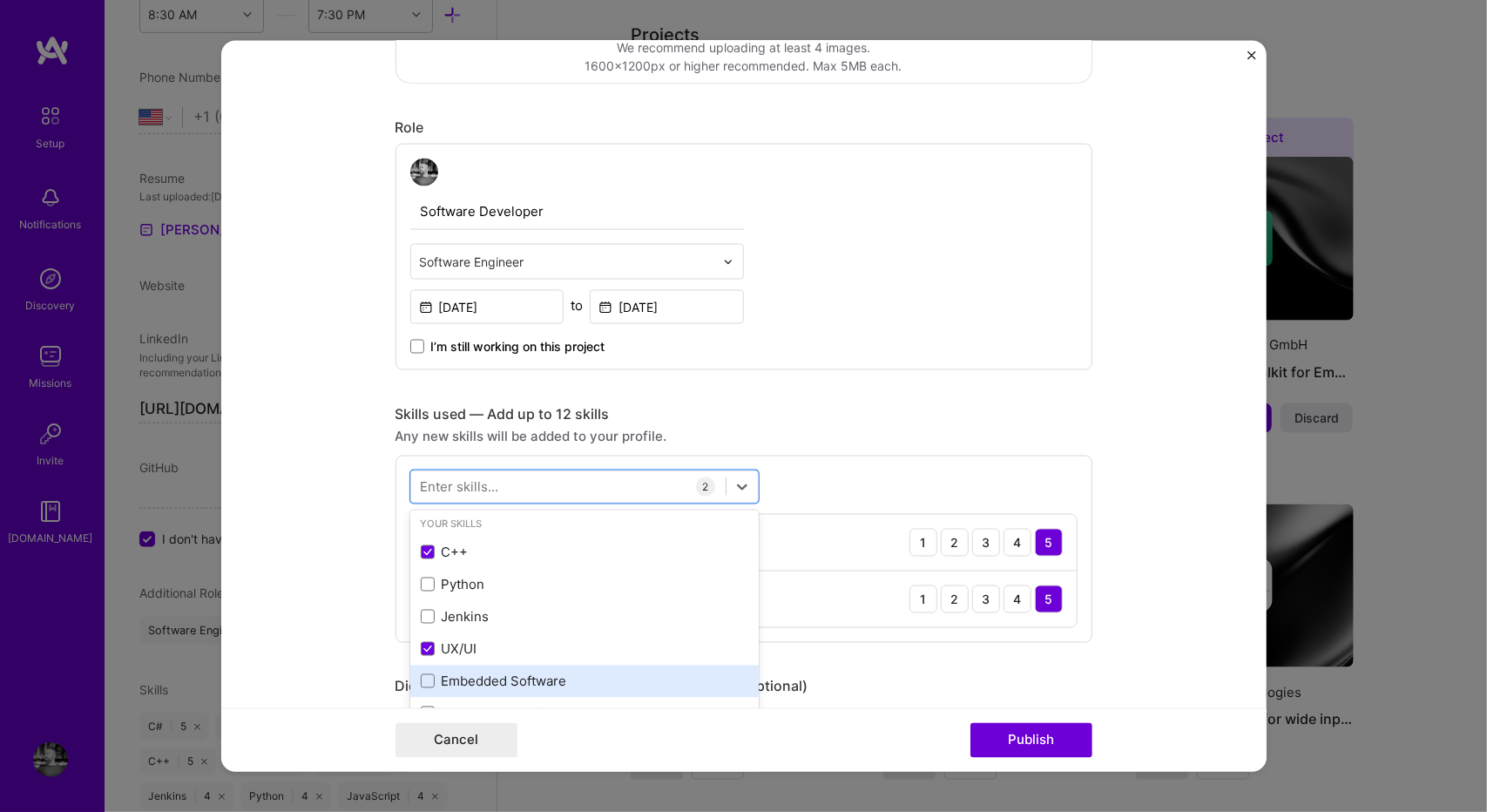
click at [548, 664] on div "Embedded Software" at bounding box center [585, 680] width 348 height 32
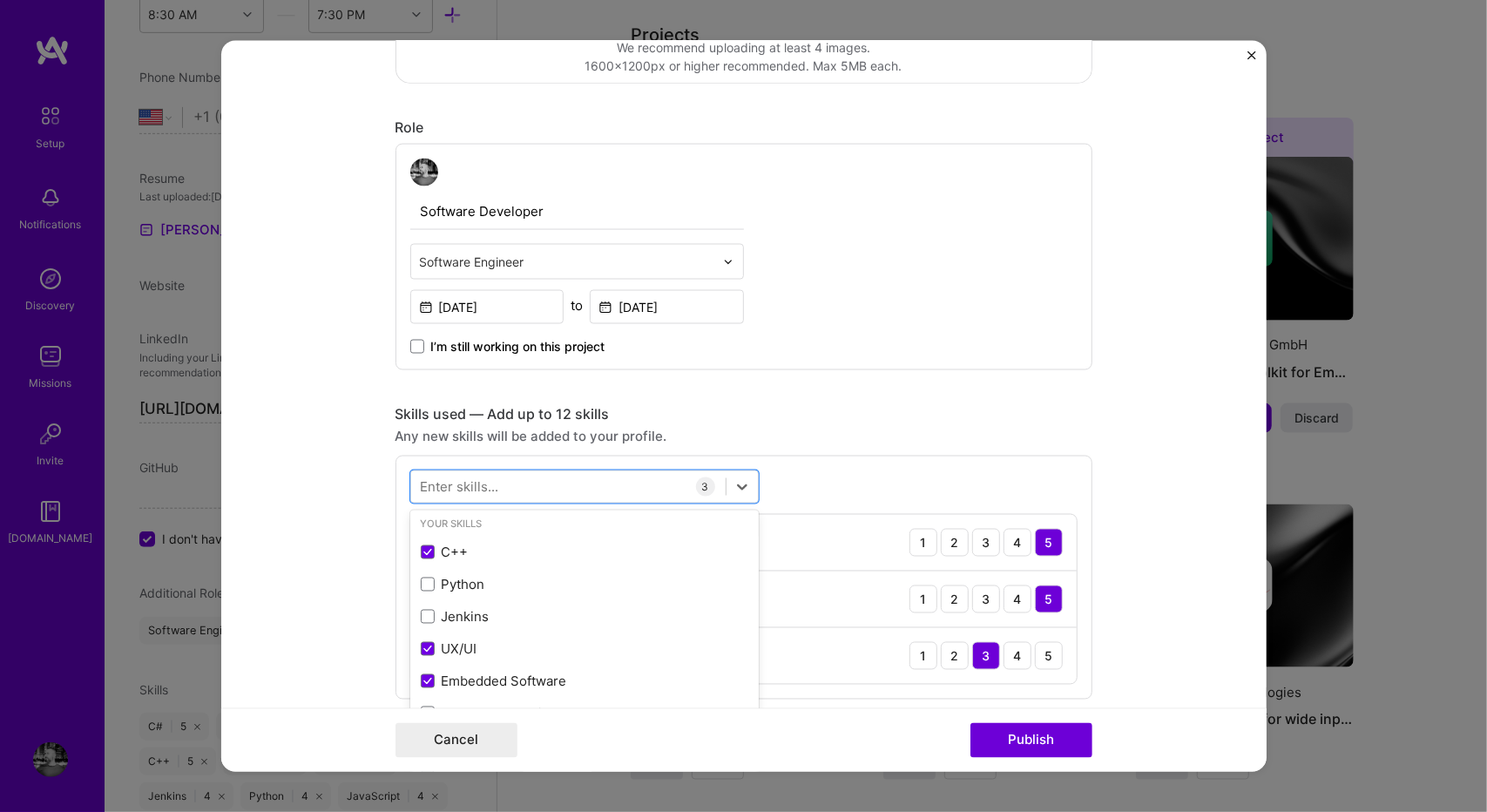
click at [872, 398] on div "Editing suggested project This project is suggested based on your LinkedIn, res…" at bounding box center [744, 796] width 697 height 2456
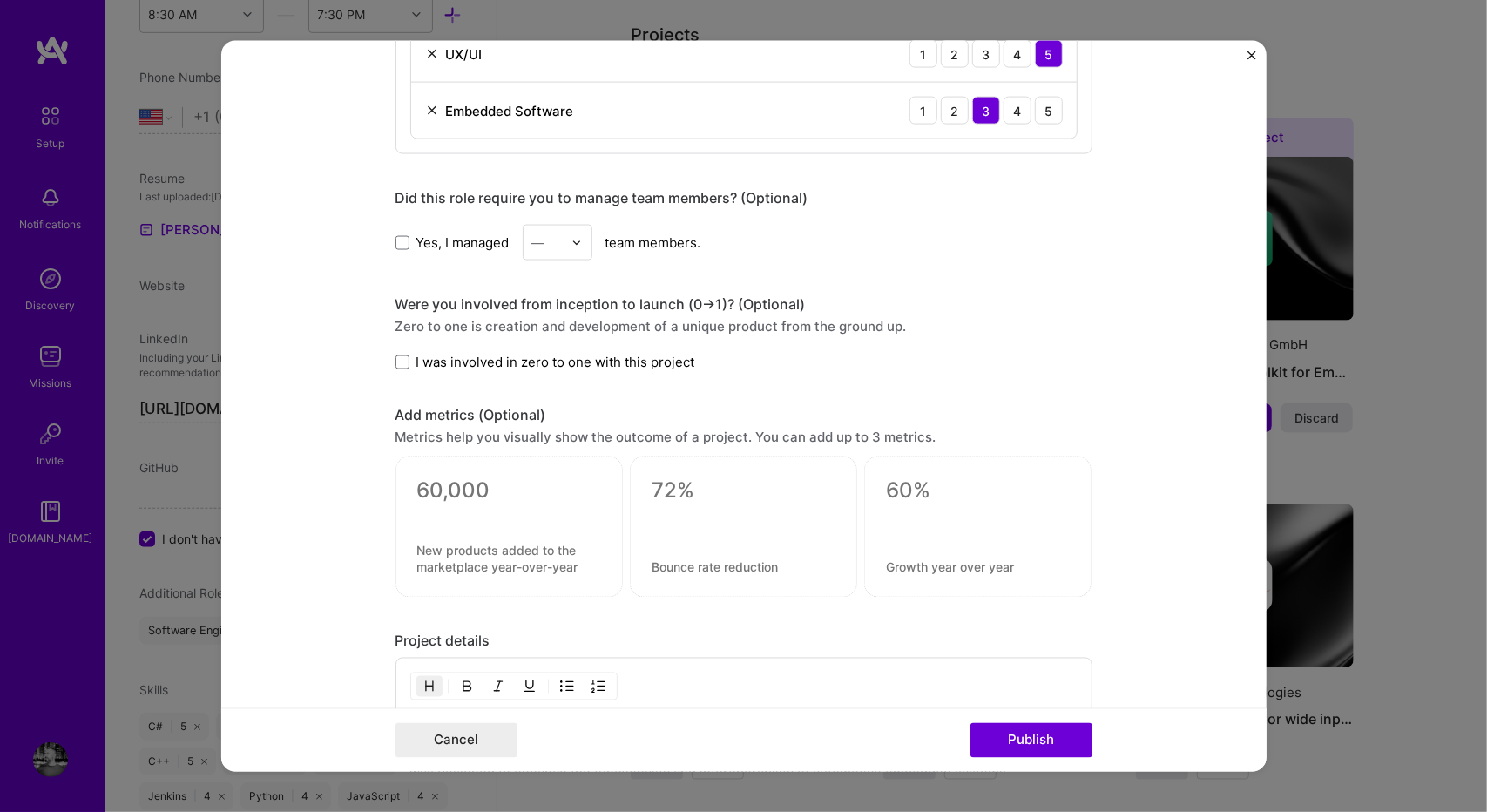
scroll to position [1058, 0]
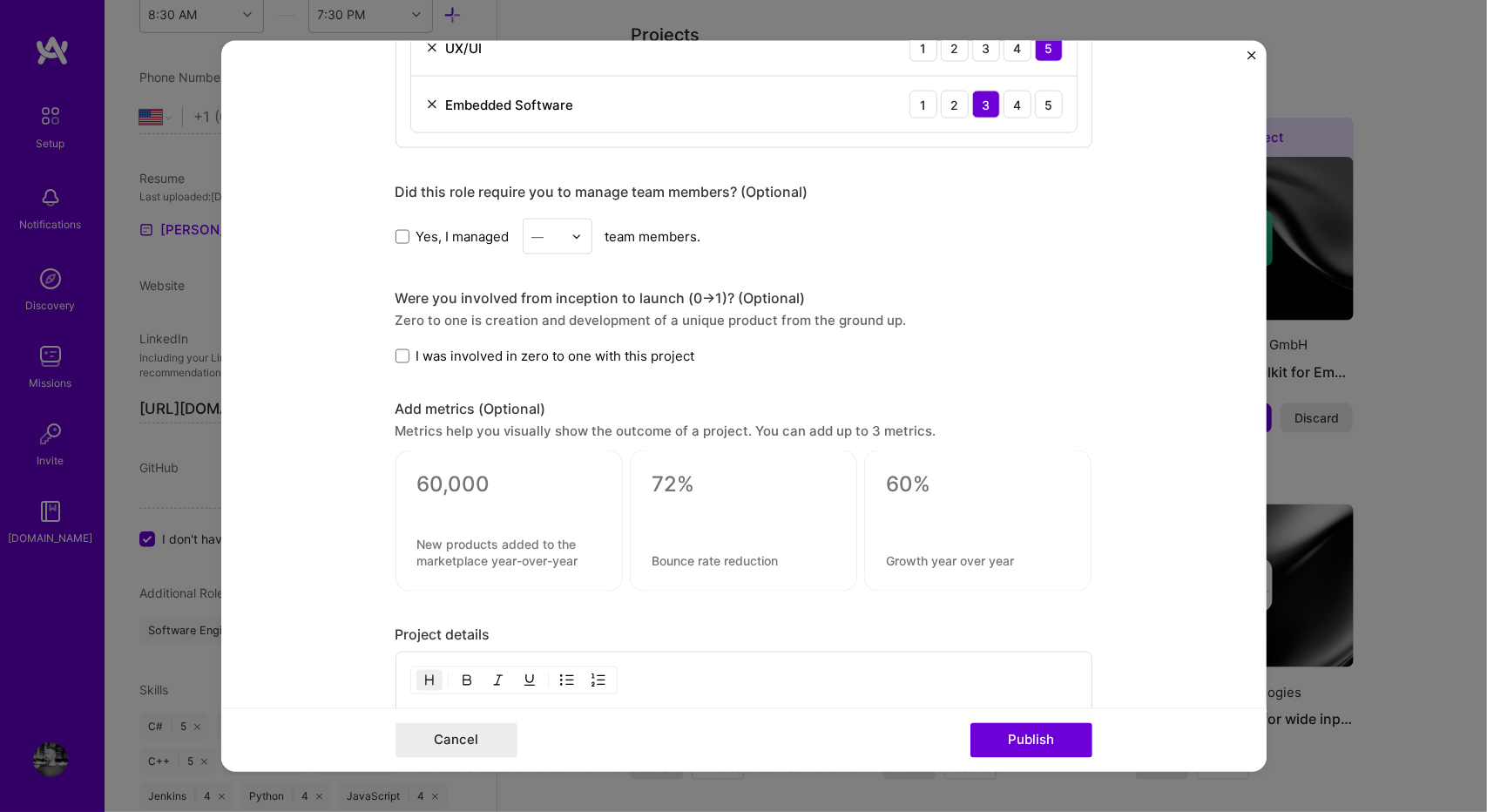
click at [525, 332] on div "Were you involved from inception to launch (0 -> 1)? (Optional) Zero to one is …" at bounding box center [744, 326] width 697 height 76
click at [512, 354] on span "I was involved in zero to one with this project" at bounding box center [556, 355] width 278 height 18
click at [0, 0] on input "I was involved in zero to one with this project" at bounding box center [0, 0] width 0 height 0
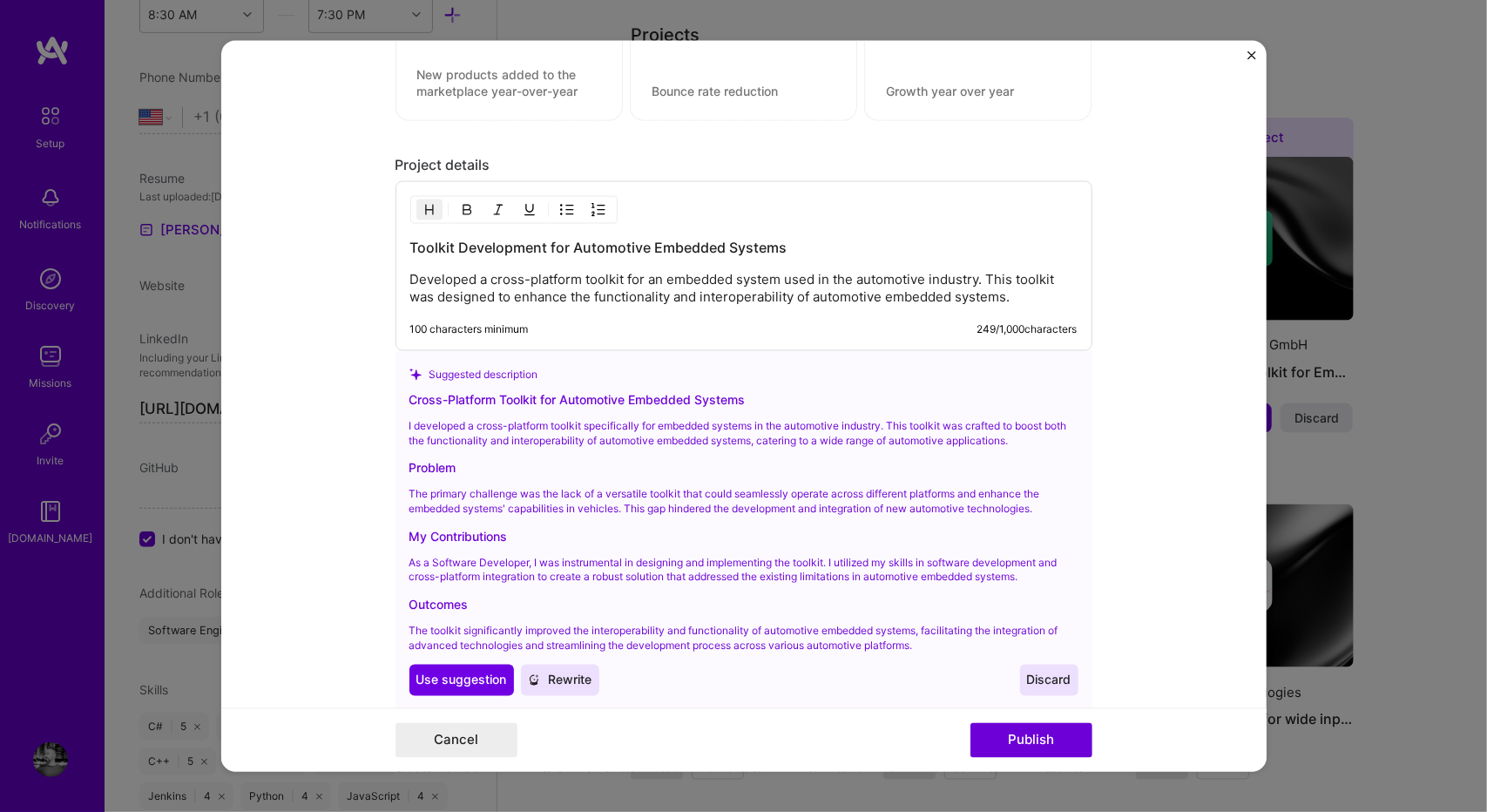
scroll to position [1537, 0]
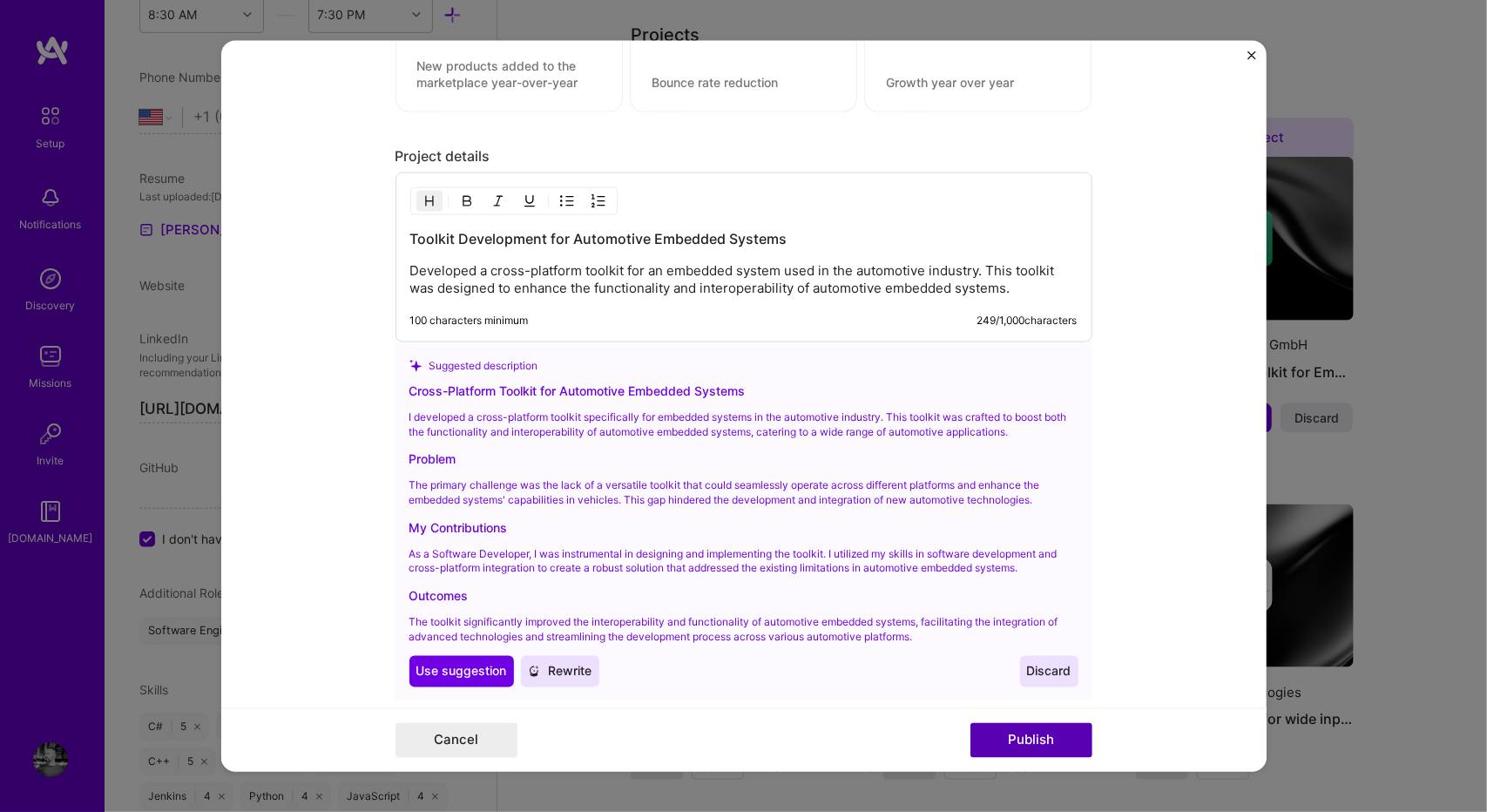
click at [1033, 732] on button "Publish" at bounding box center [1031, 739] width 122 height 35
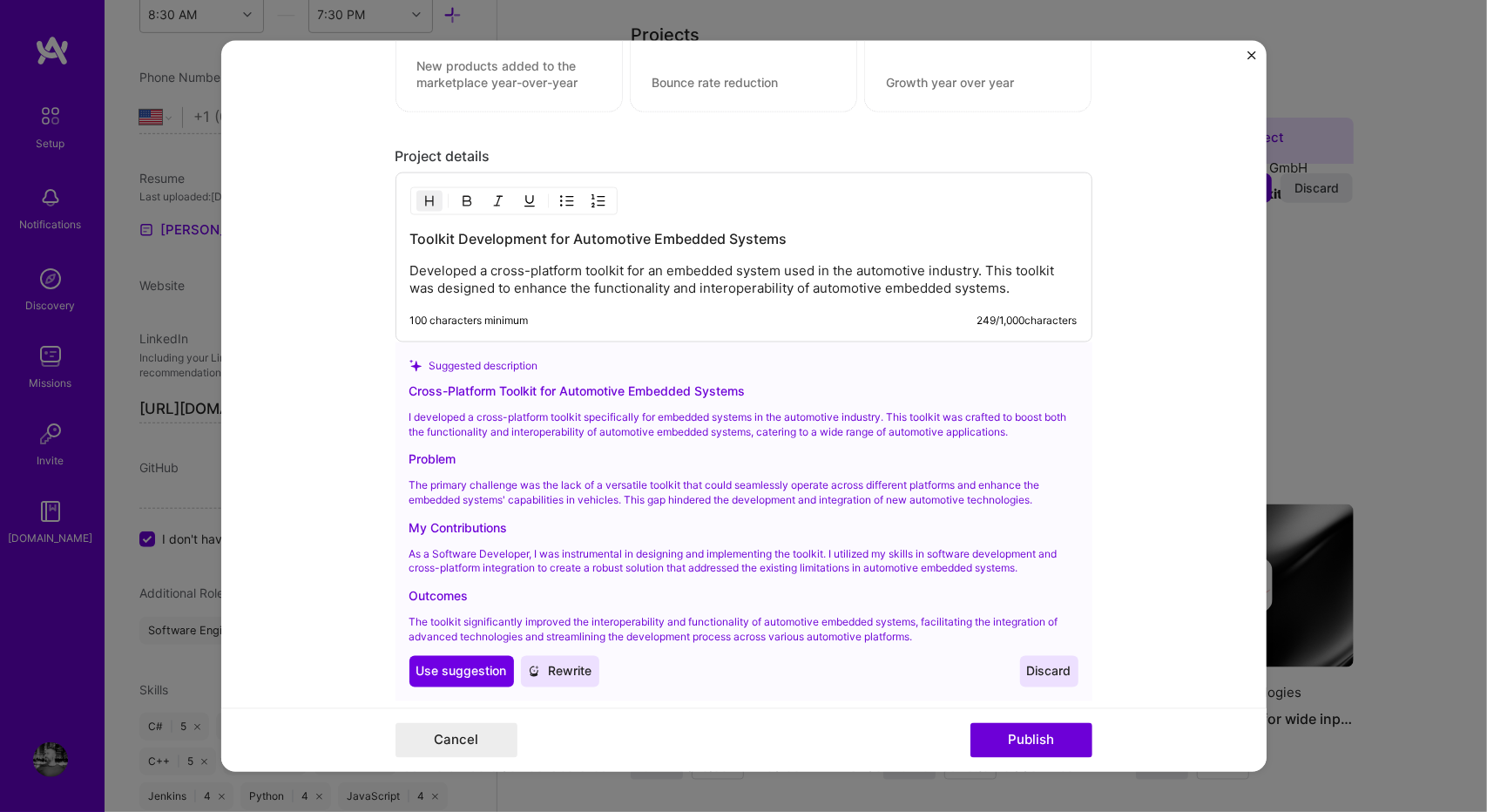
scroll to position [1458, 0]
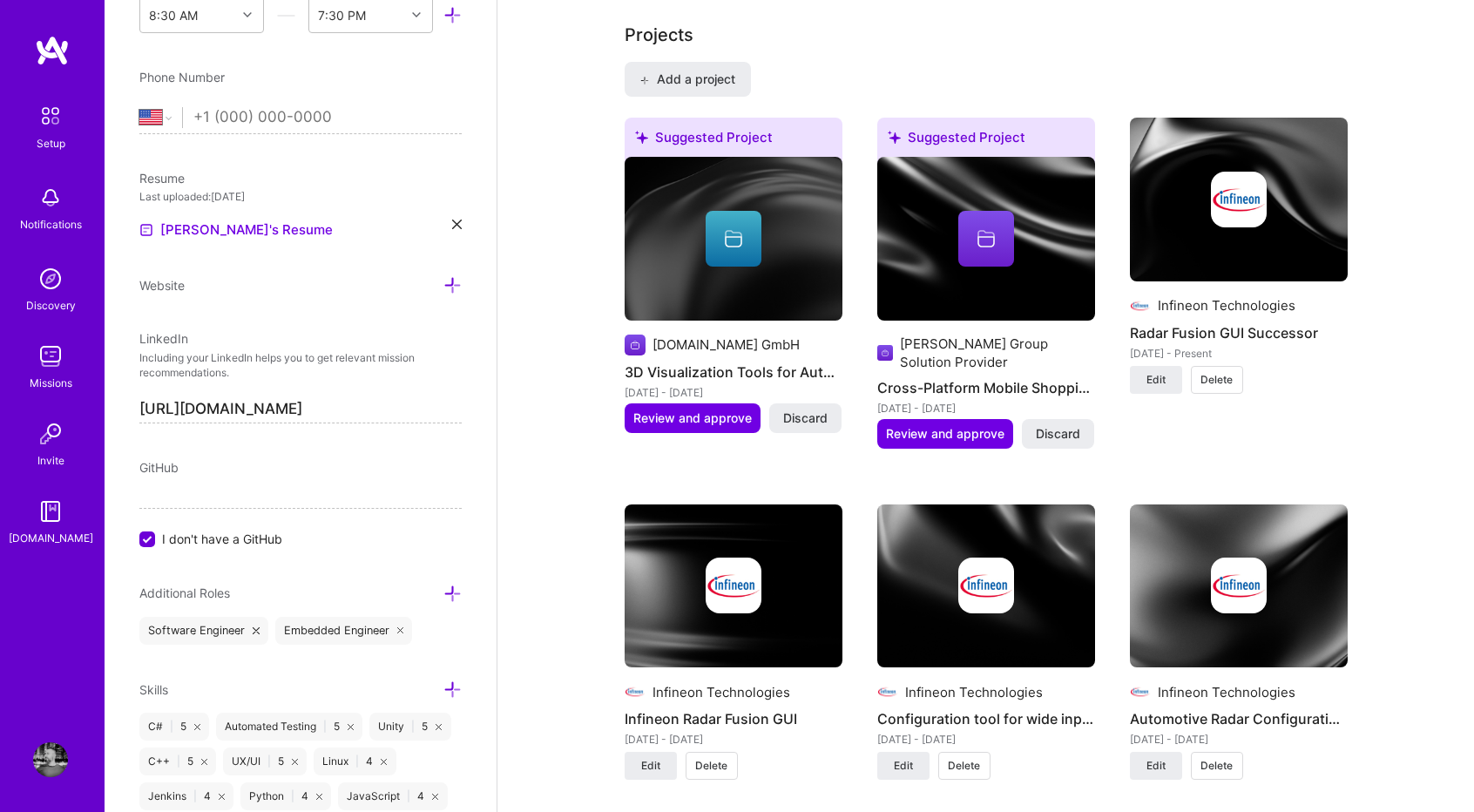
click at [1252, 55] on div "Projects Add a project Suggested Project [DOMAIN_NAME] GmbH 3D Visualization To…" at bounding box center [986, 742] width 723 height 1441
click at [974, 425] on span "Review and approve" at bounding box center [944, 434] width 118 height 18
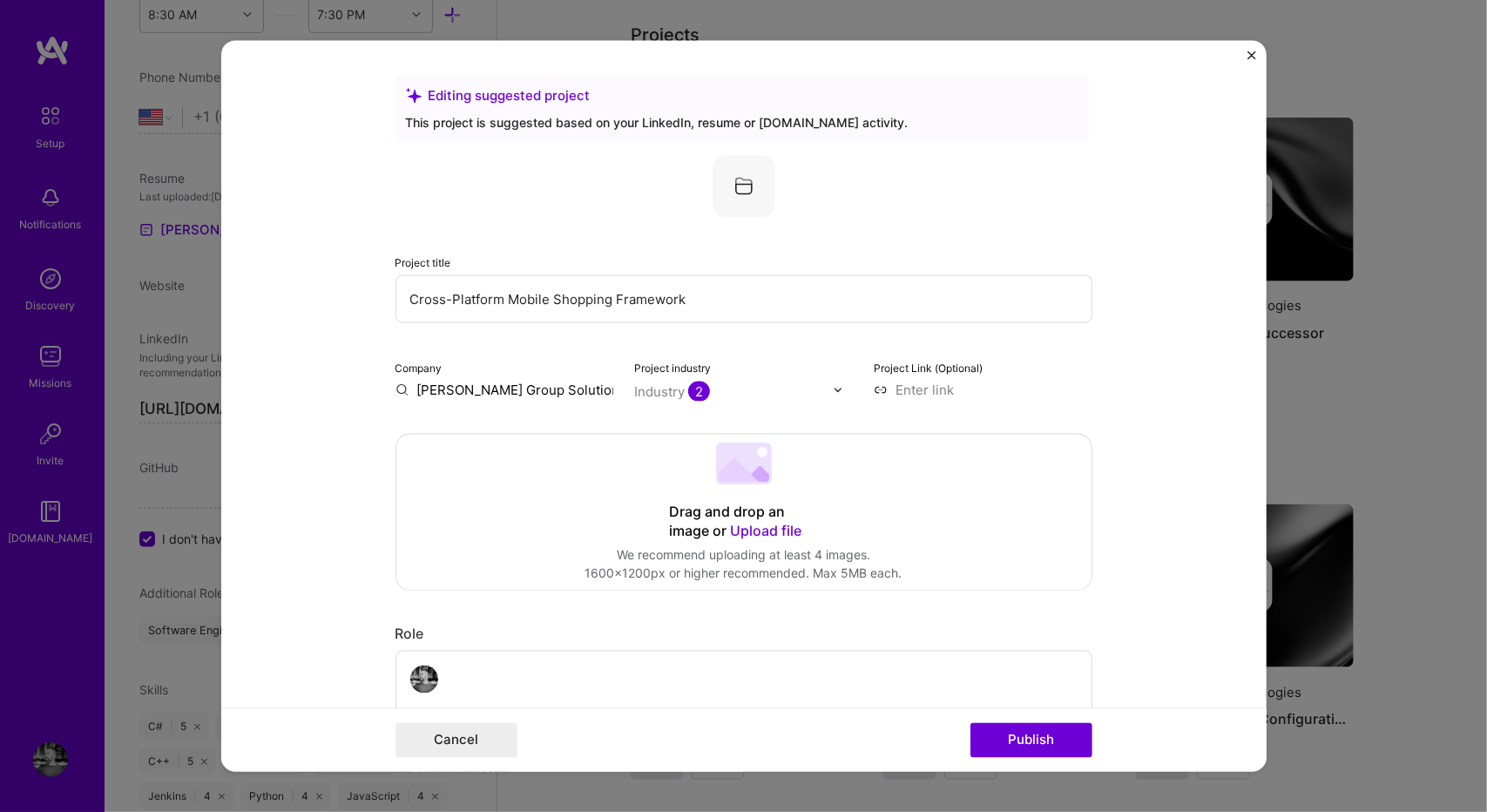
click at [583, 389] on input "[PERSON_NAME] Group Solution Provider" at bounding box center [505, 389] width 219 height 18
type input "[PERSON_NAME] Group Solution Provider"
click at [535, 440] on div "[PERSON_NAME] Group Solution Provider" at bounding box center [557, 438] width 185 height 47
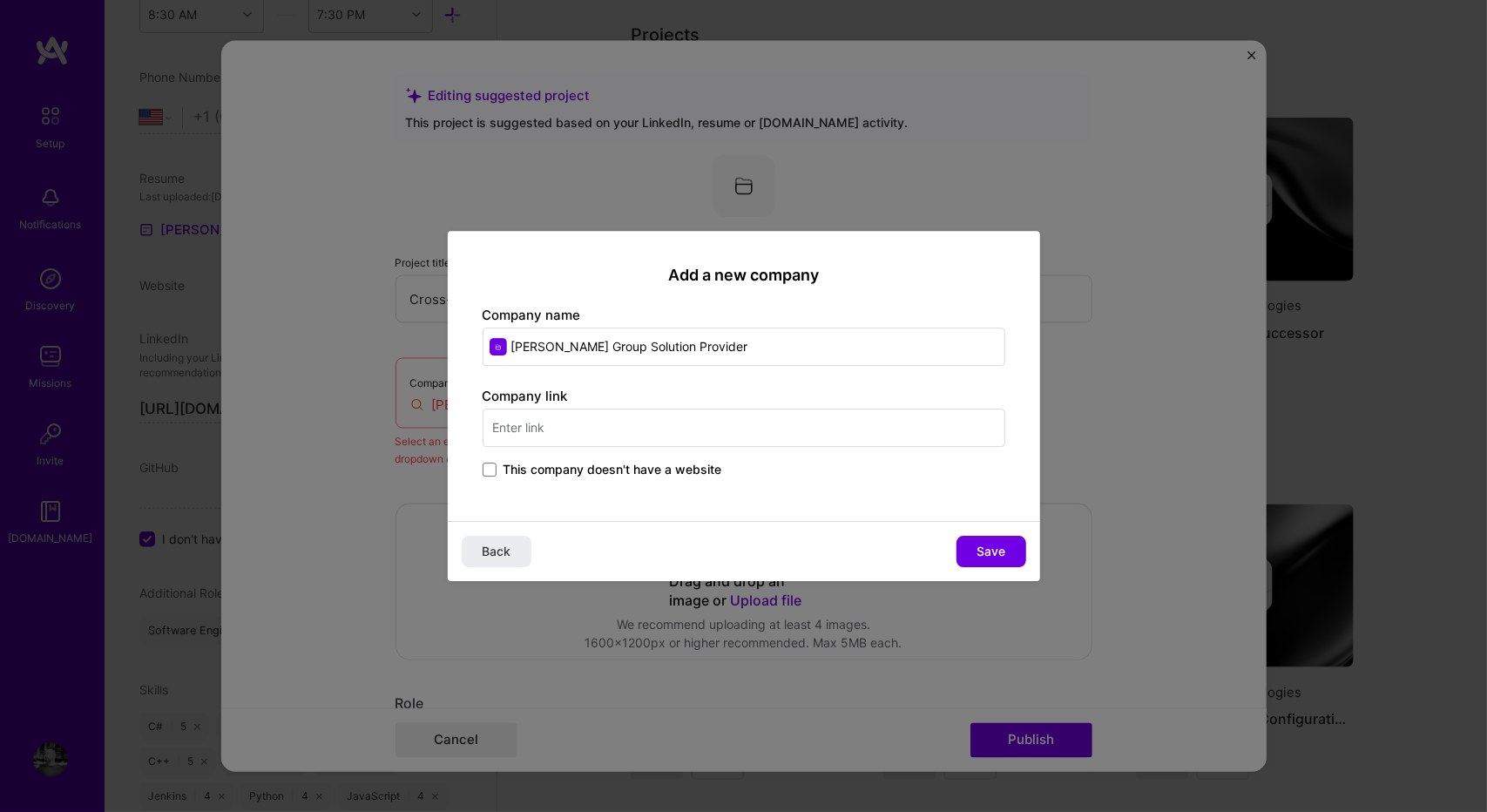
drag, startPoint x: 722, startPoint y: 346, endPoint x: 403, endPoint y: 342, distance: 319.0
click at [403, 342] on div "Add a new company Company name [PERSON_NAME] Group Solution Provider Company li…" at bounding box center [743, 406] width 1487 height 812
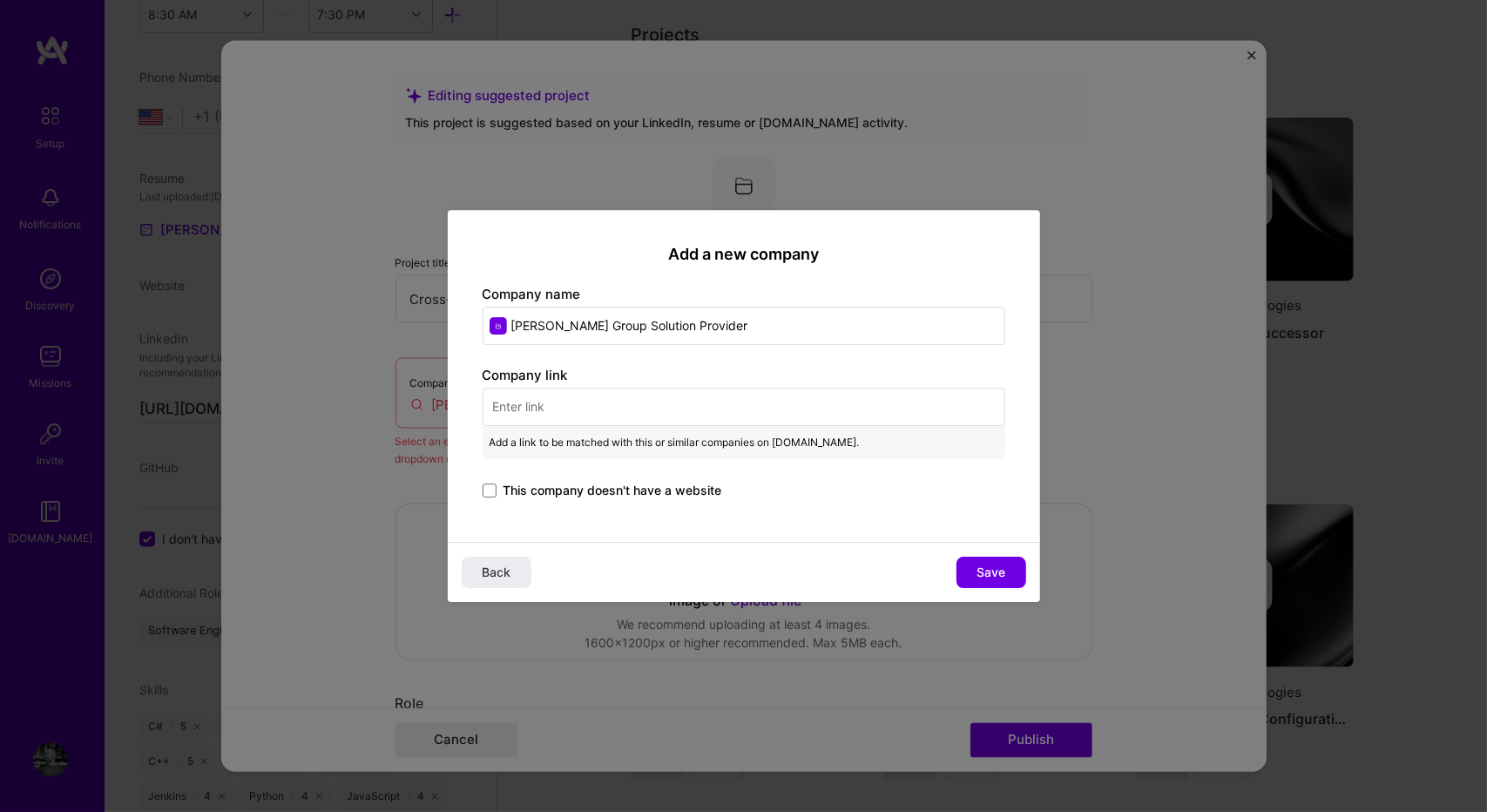
click at [600, 400] on input "text" at bounding box center [743, 407] width 523 height 38
paste input "[URL][DOMAIN_NAME]"
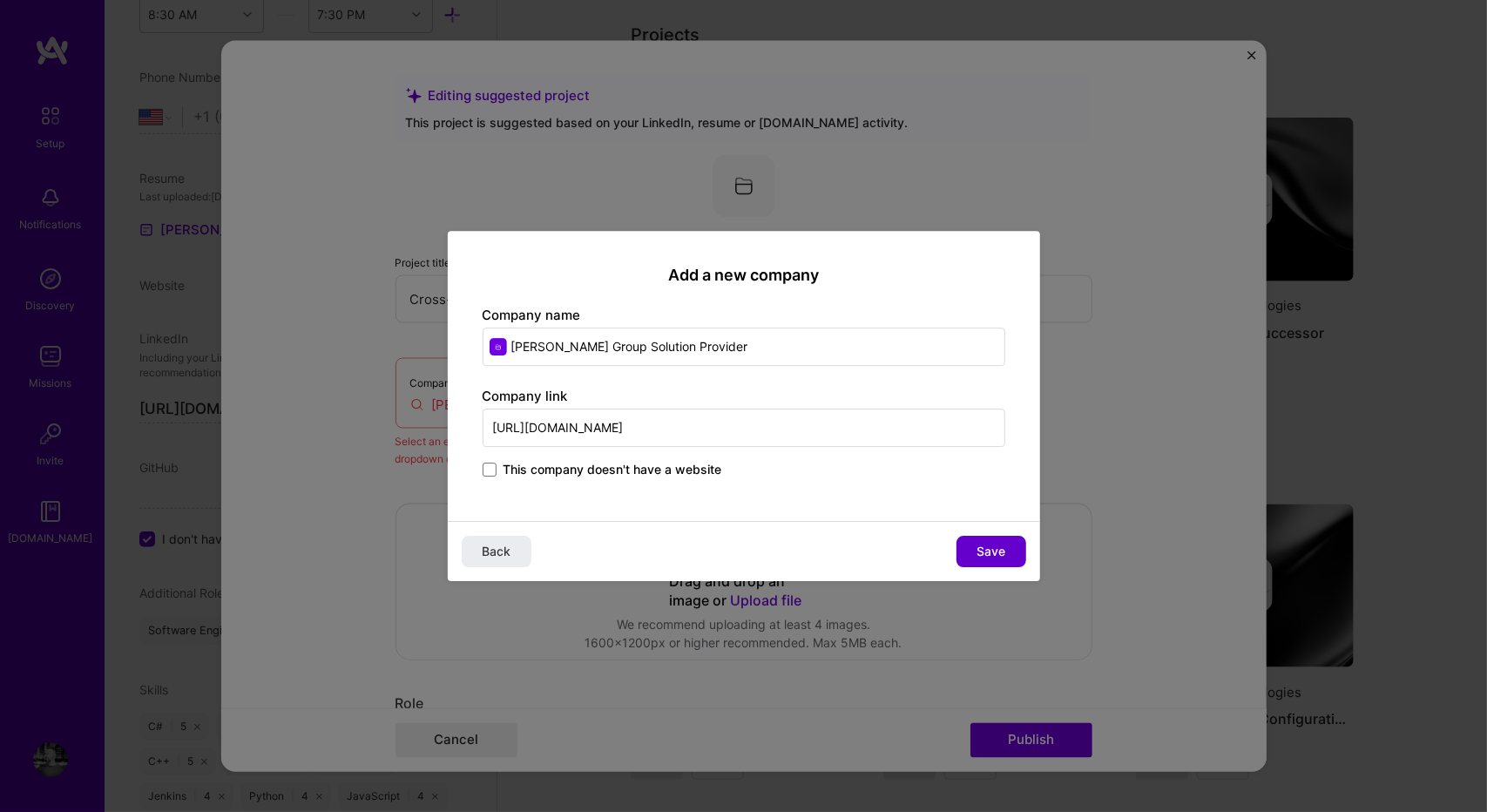
type input "[URL][DOMAIN_NAME]"
click at [970, 544] on button "Save" at bounding box center [992, 551] width 70 height 32
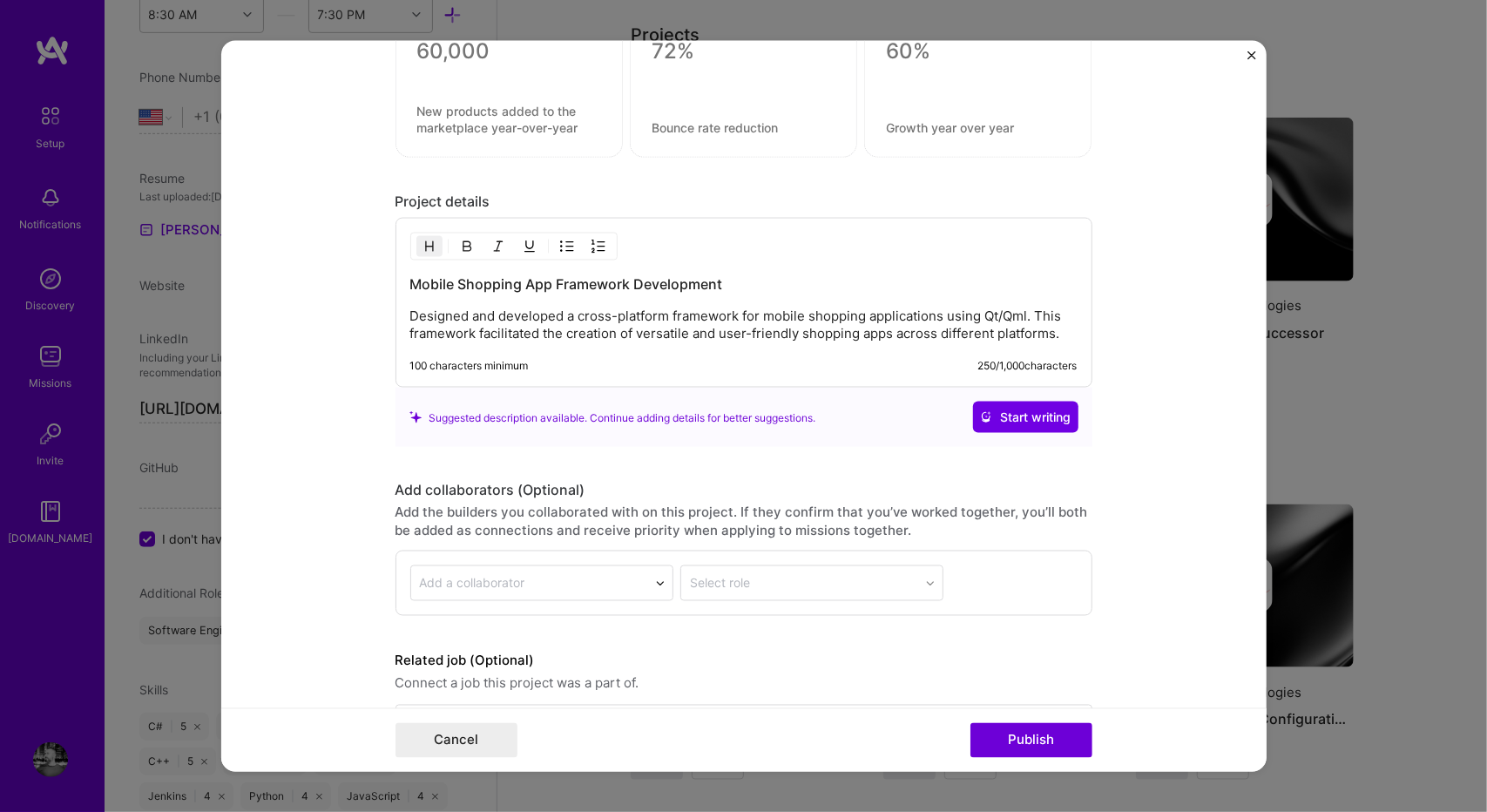
scroll to position [1312, 0]
click at [1023, 741] on button "Publish" at bounding box center [1031, 739] width 122 height 35
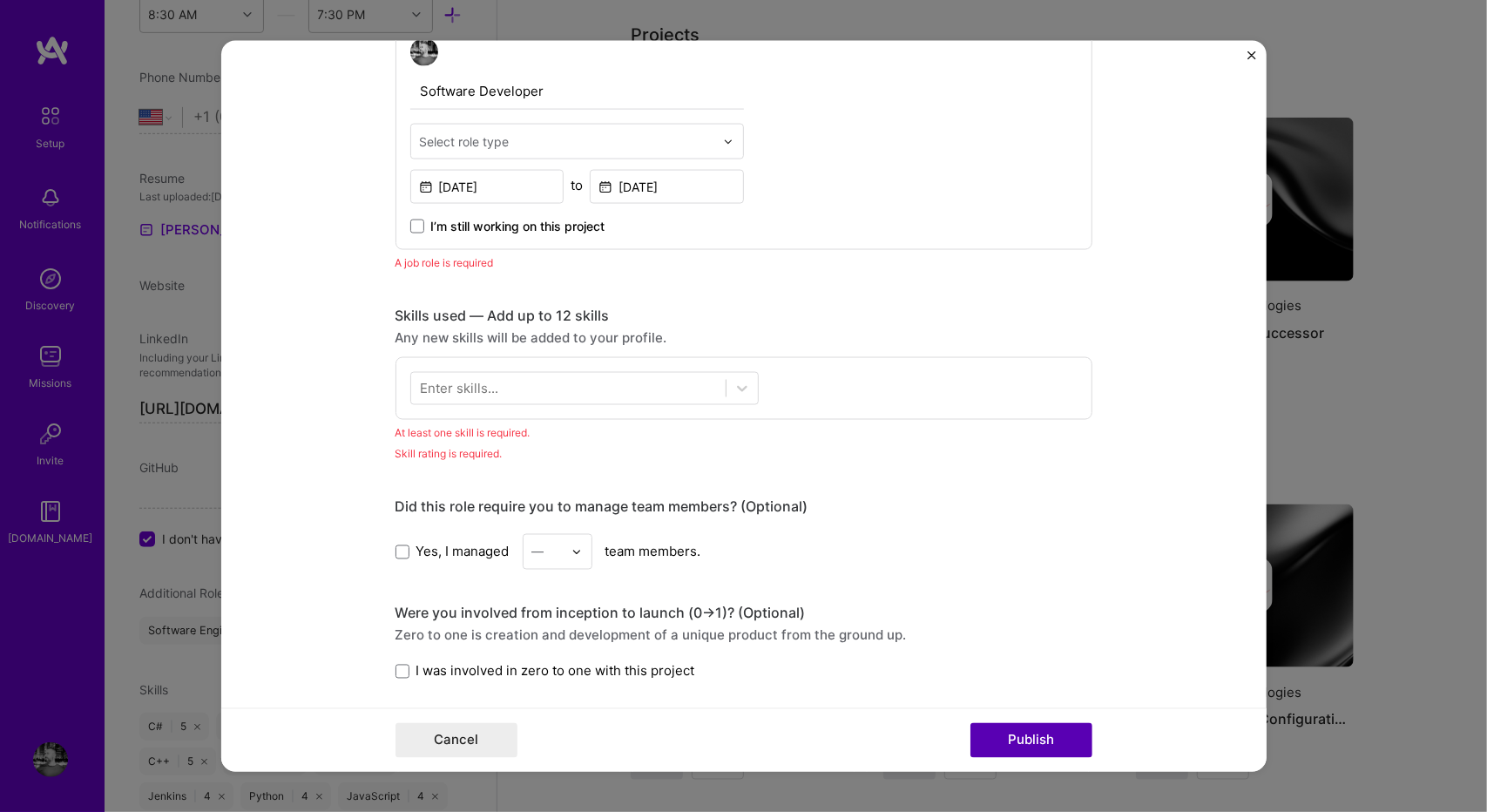
scroll to position [584, 0]
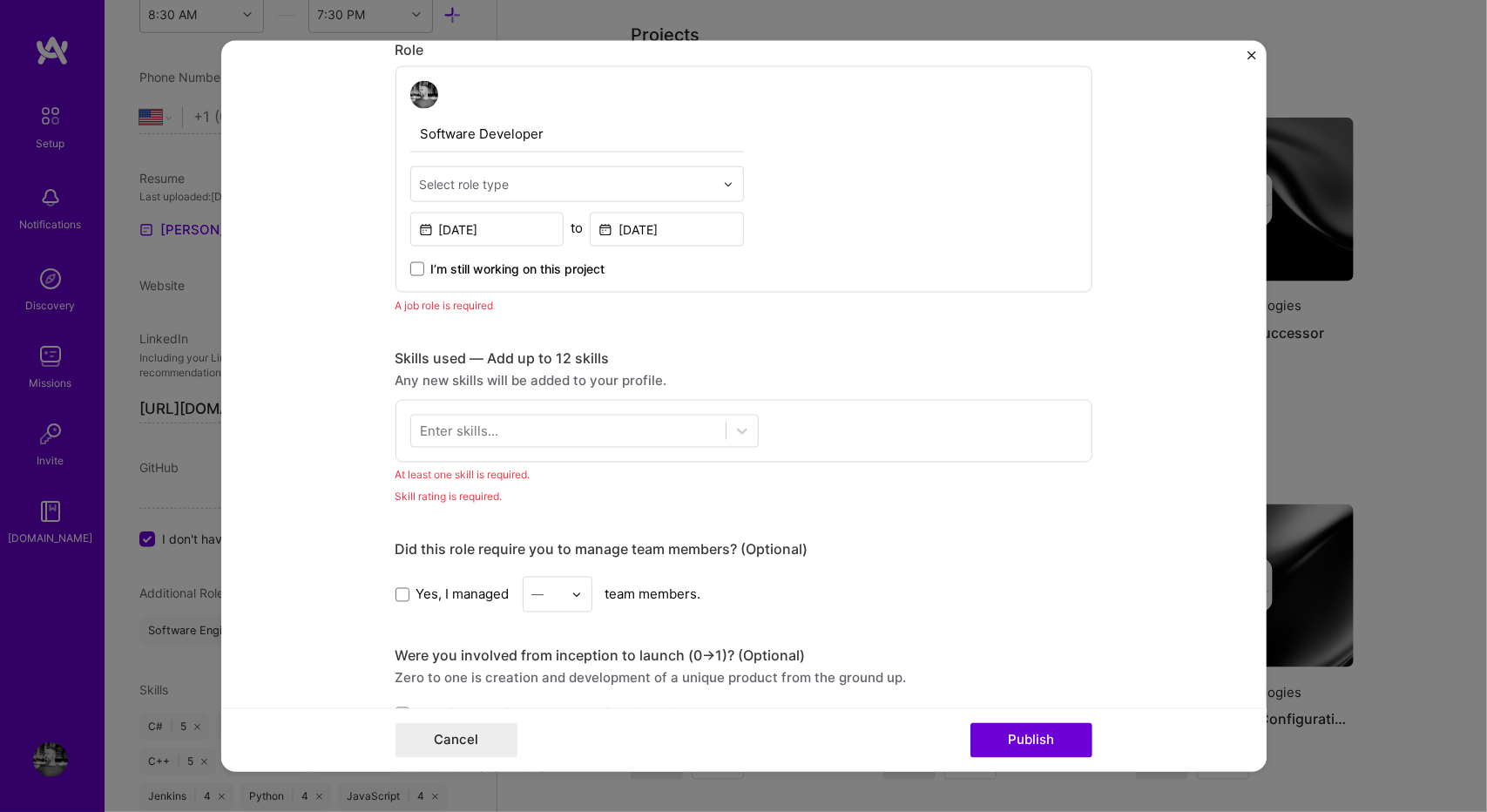
click at [483, 175] on div "Select role type" at bounding box center [465, 184] width 90 height 18
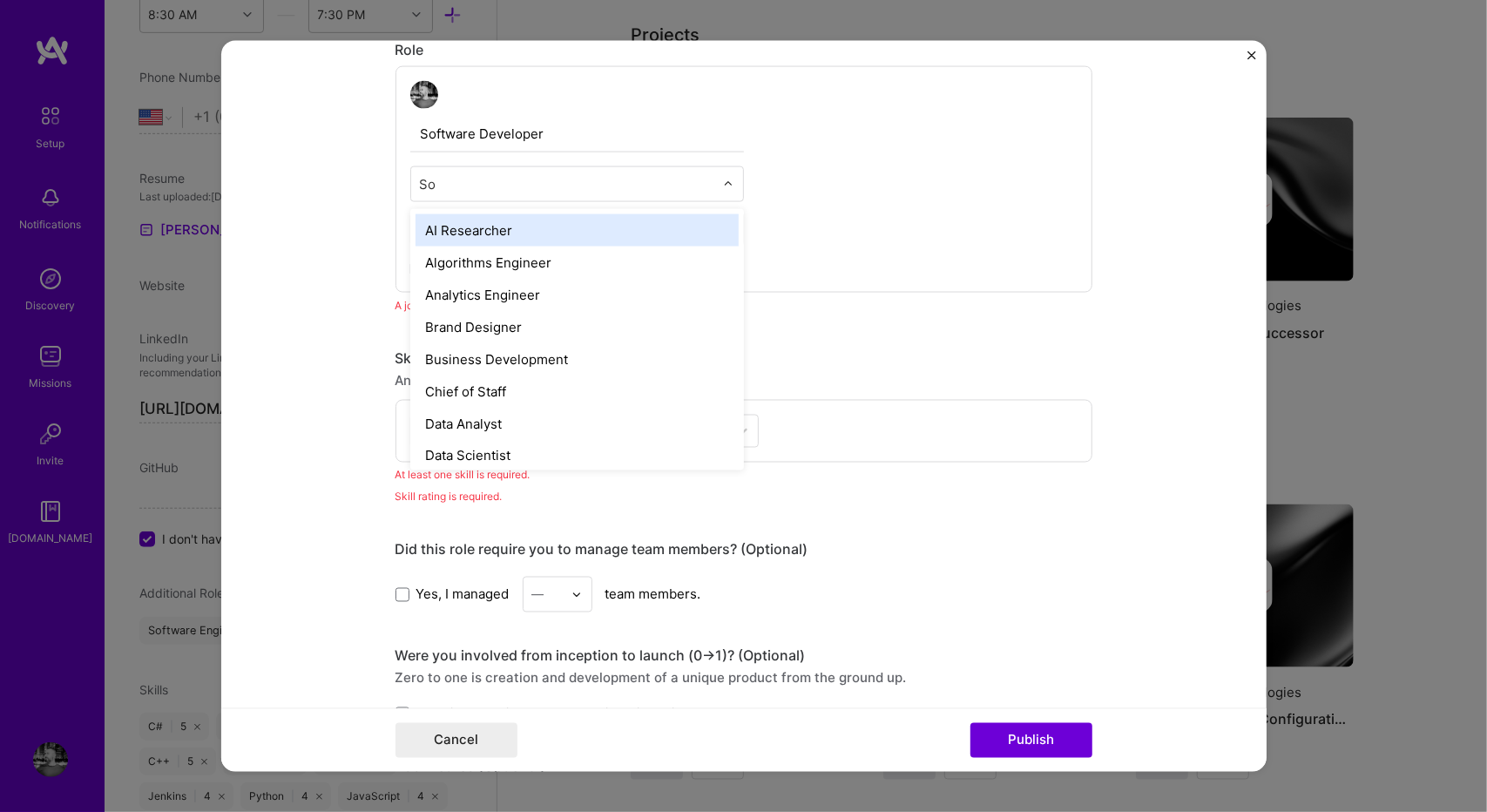
type input "Sof"
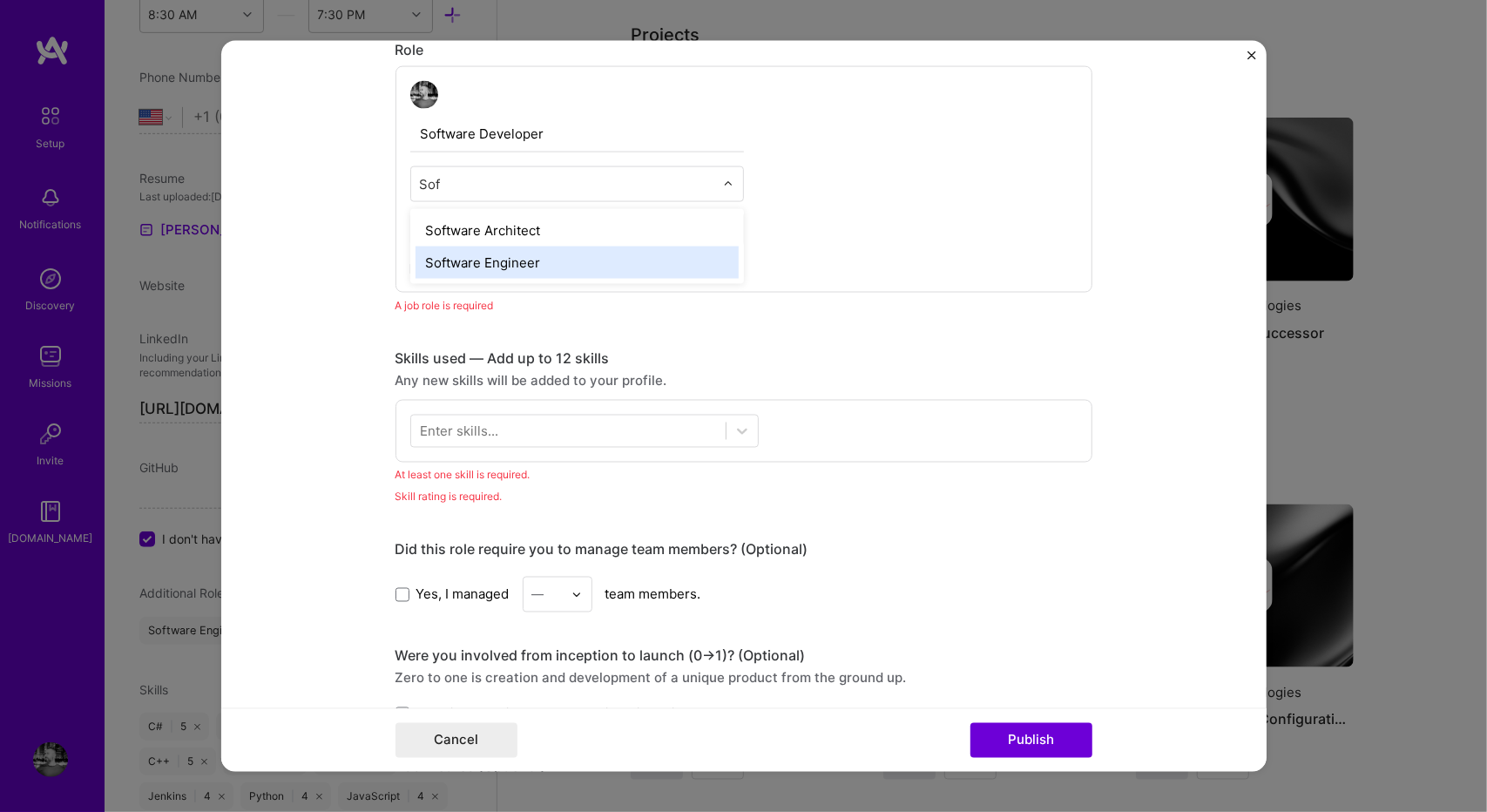
click at [511, 264] on div "Software Engineer" at bounding box center [577, 262] width 323 height 32
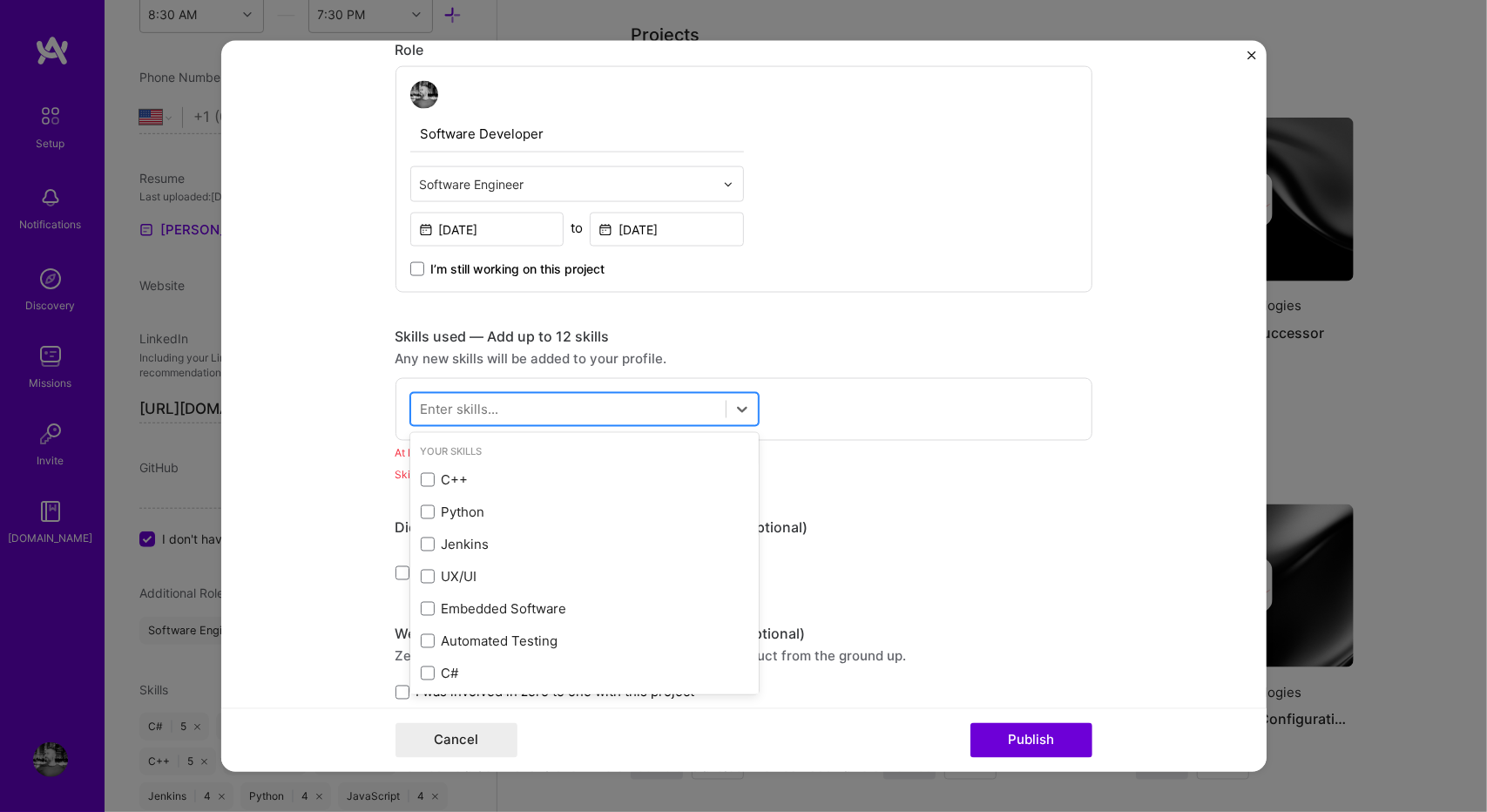
click at [593, 415] on div at bounding box center [568, 409] width 314 height 29
click at [503, 478] on div "C++" at bounding box center [585, 479] width 327 height 18
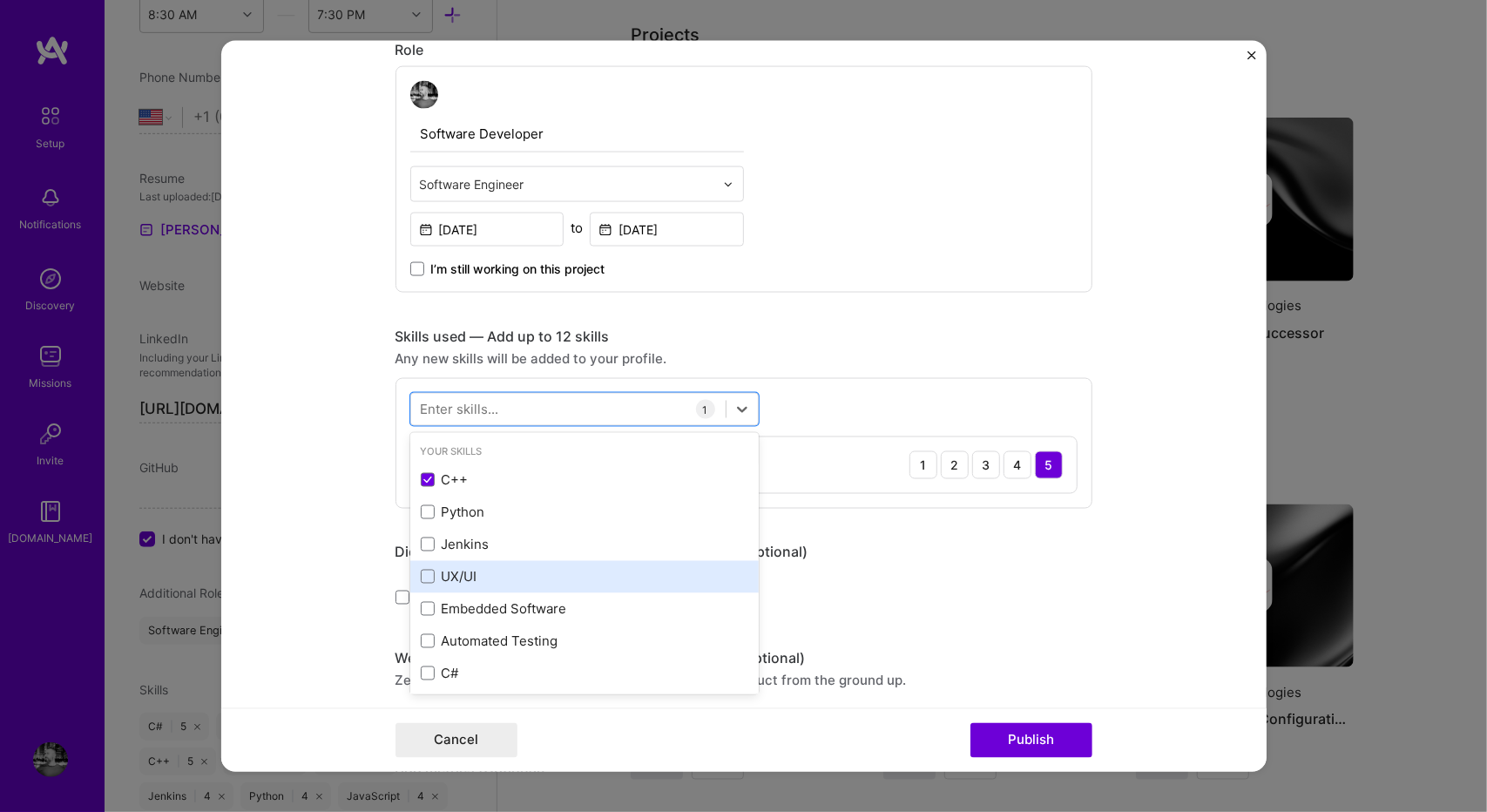
click at [528, 563] on div "UX/UI" at bounding box center [585, 576] width 348 height 32
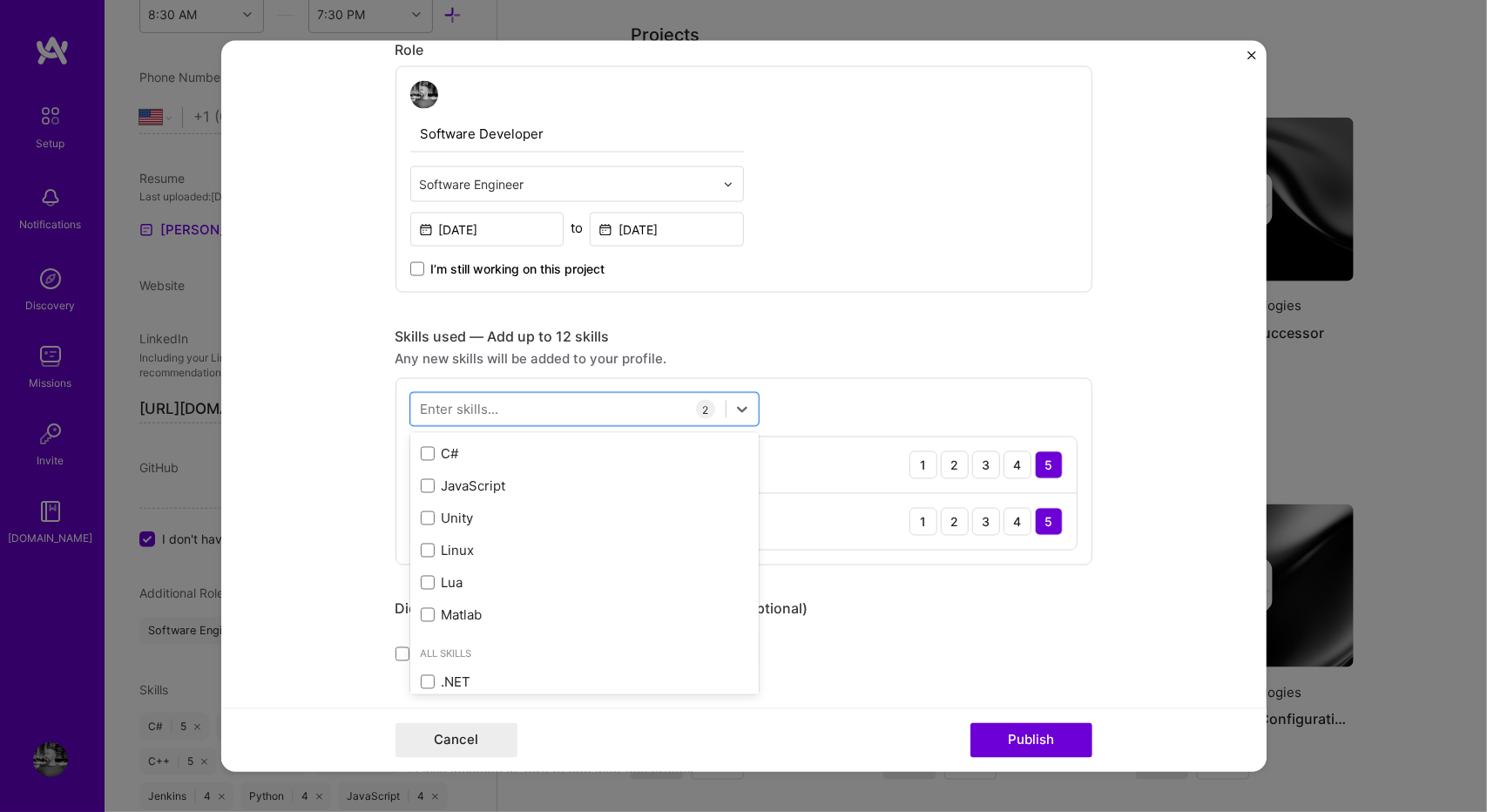
scroll to position [0, 0]
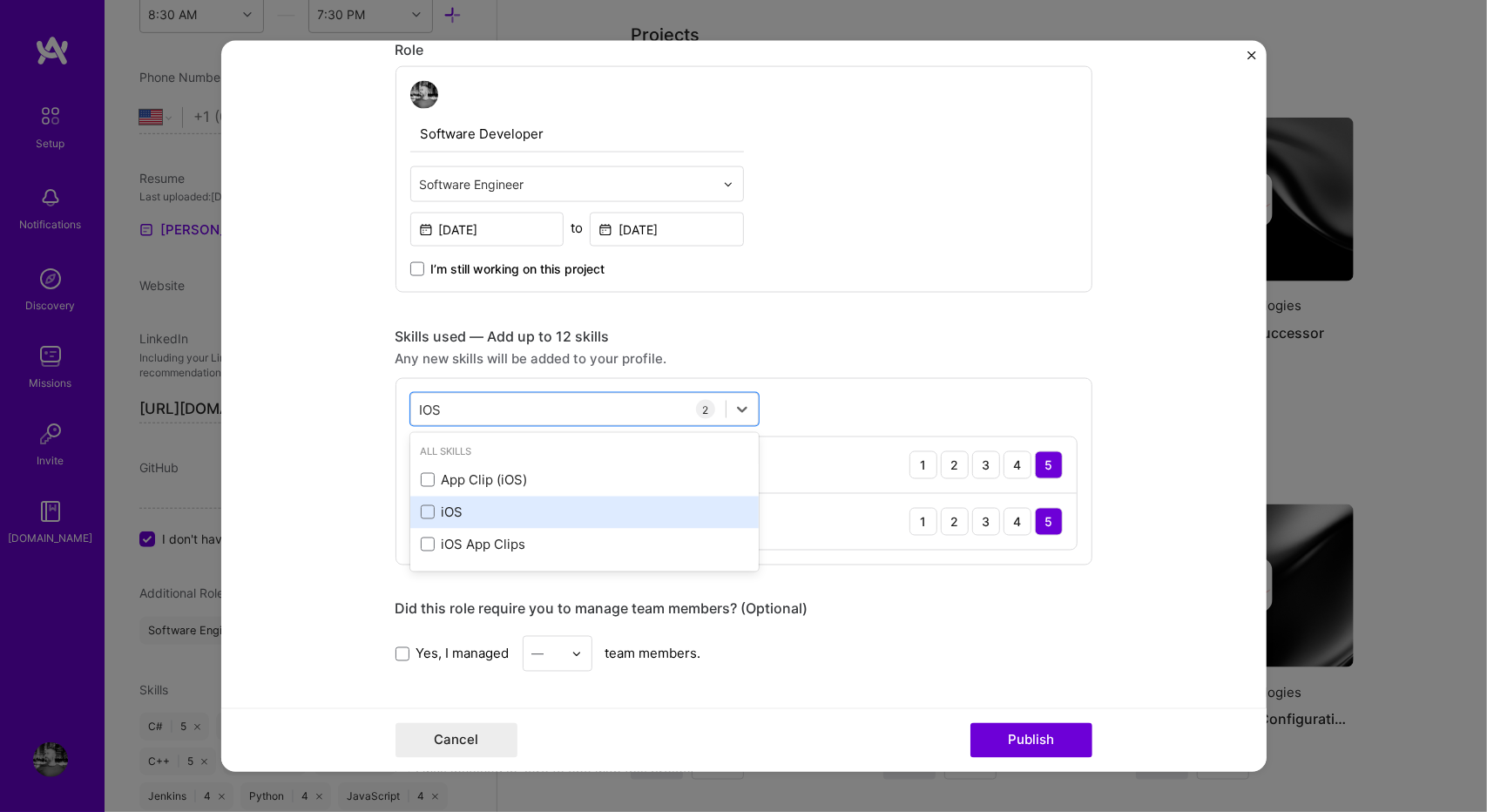
click at [510, 508] on div "iOS" at bounding box center [585, 511] width 327 height 18
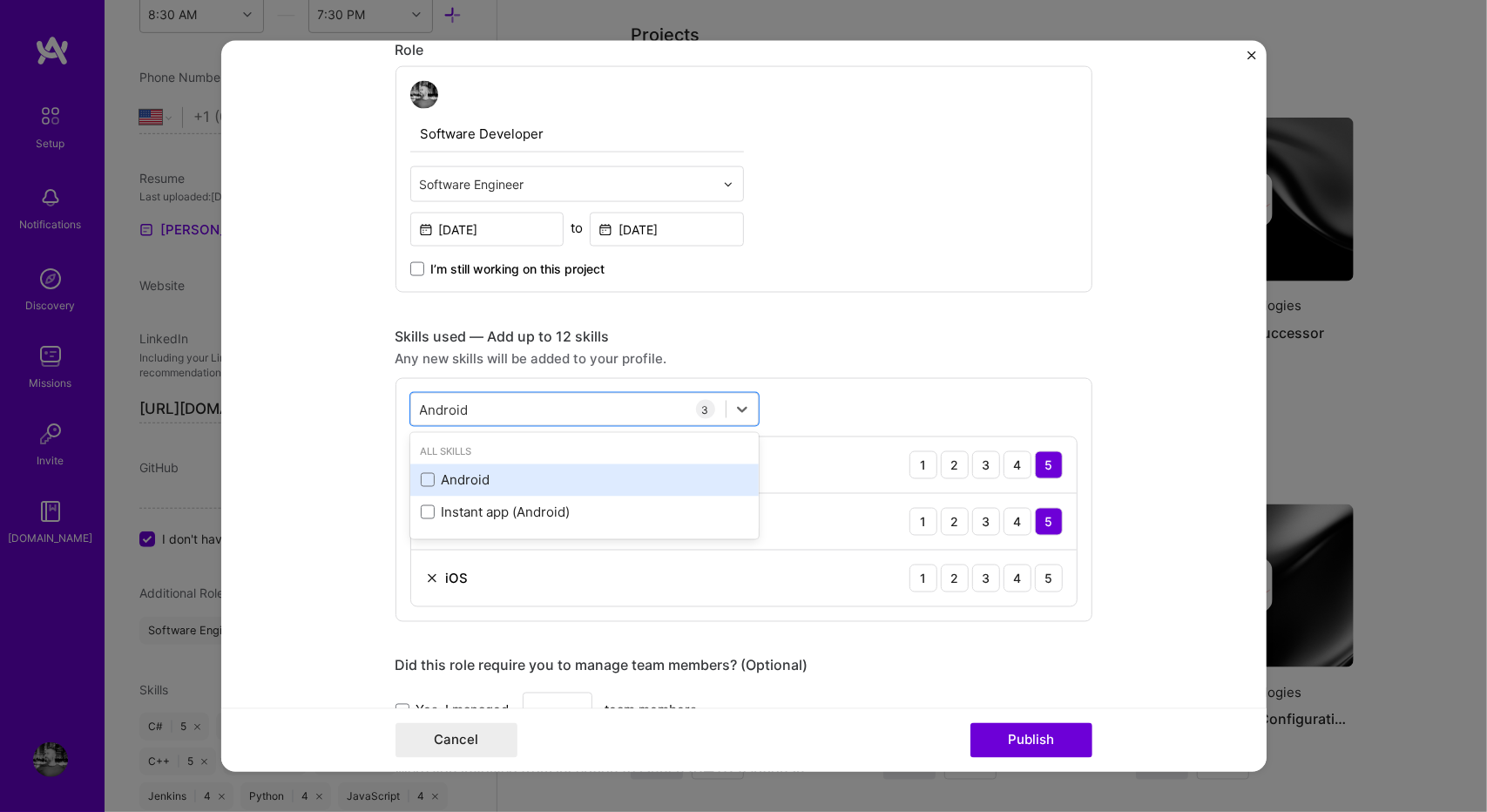
click at [484, 475] on div "Android" at bounding box center [585, 479] width 327 height 18
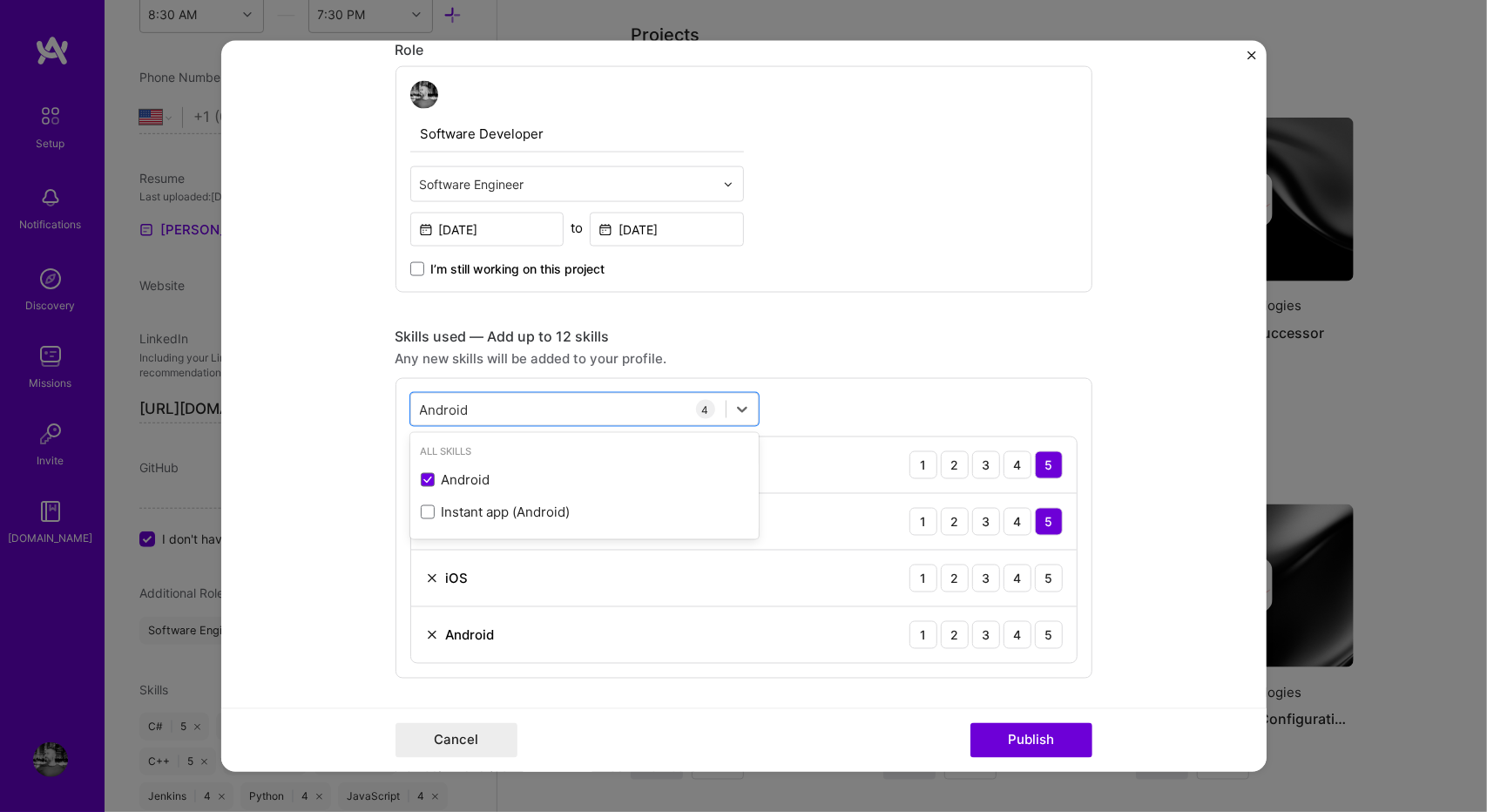
type input "Android"
click at [975, 301] on div "Editing suggested project This project is suggested based on your LinkedIn, res…" at bounding box center [744, 598] width 697 height 2213
click at [986, 576] on div "3" at bounding box center [986, 578] width 28 height 28
click at [986, 614] on div "Android 1 2 3 4 5" at bounding box center [744, 635] width 665 height 56
click at [982, 623] on div "3" at bounding box center [986, 635] width 28 height 28
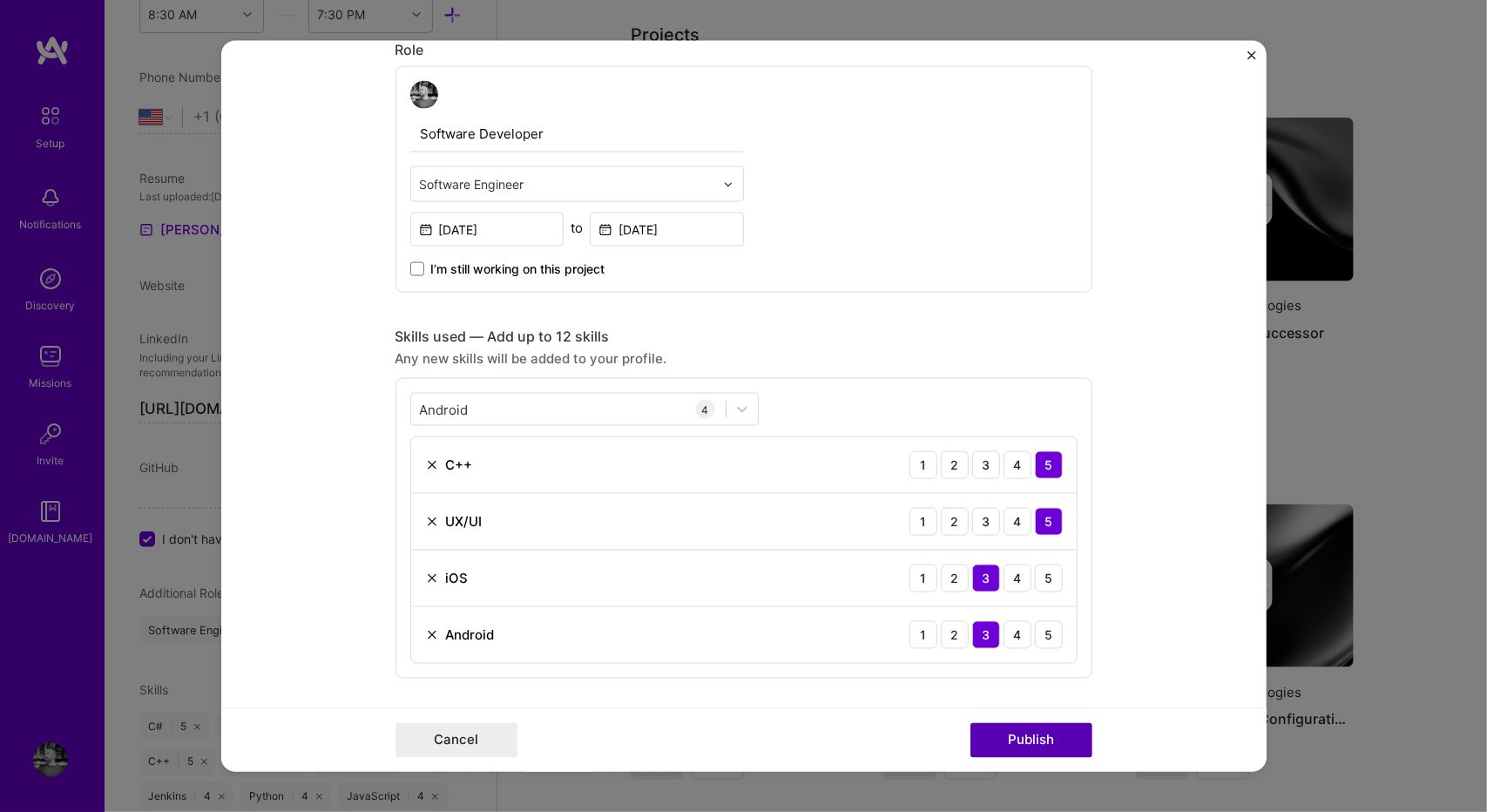
click at [1040, 737] on button "Publish" at bounding box center [1031, 739] width 122 height 35
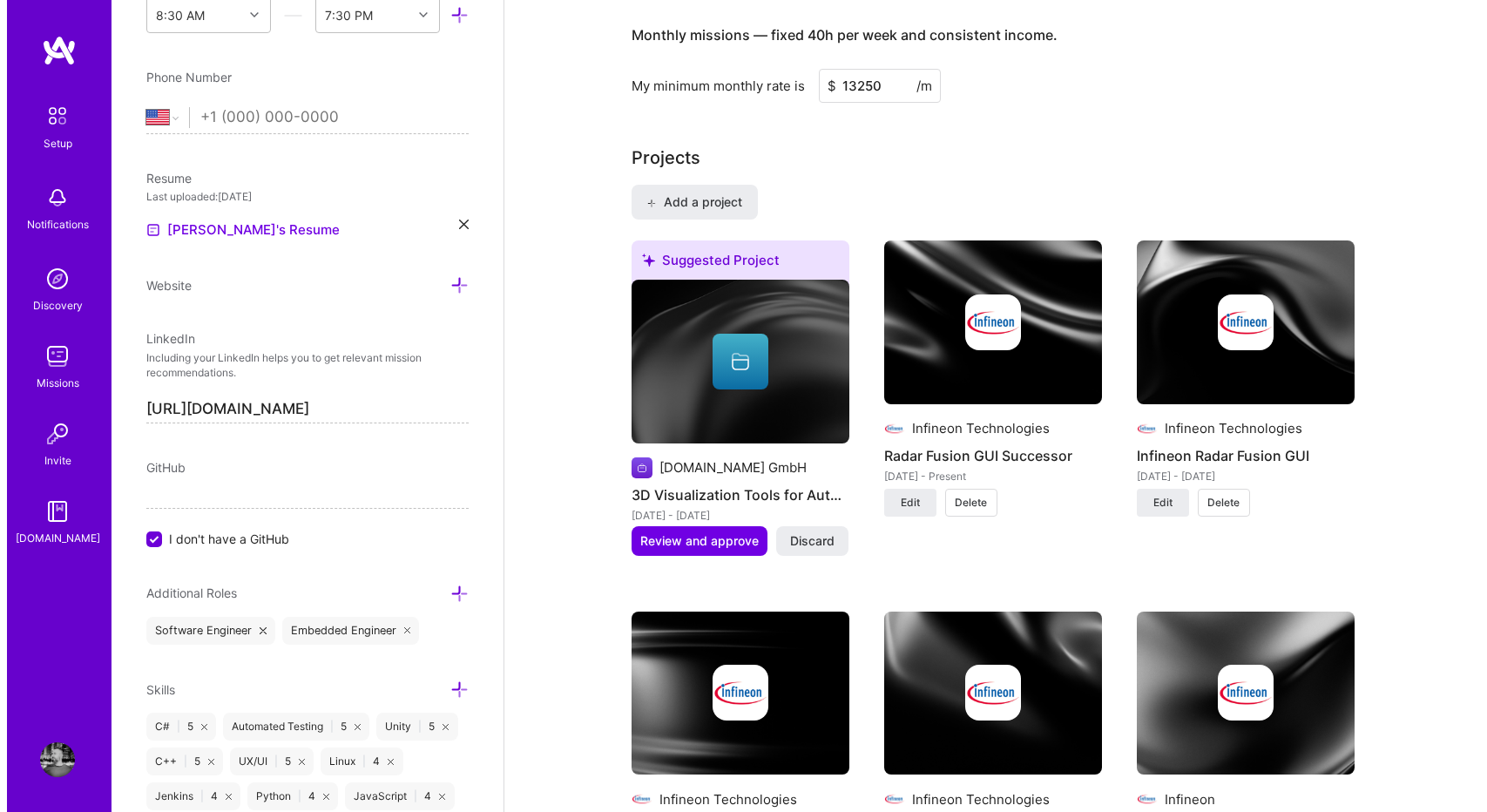
scroll to position [1270, 0]
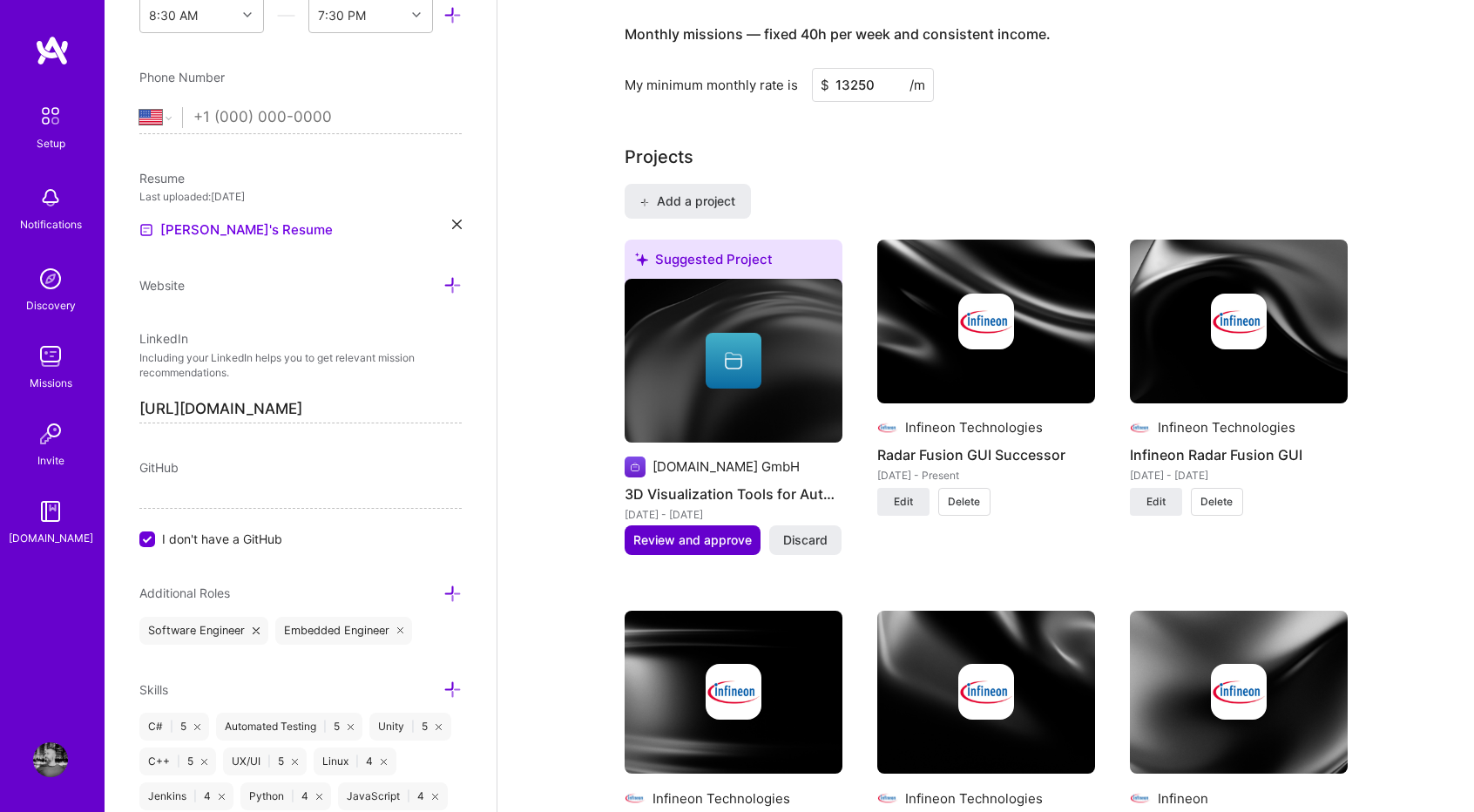
click at [711, 541] on span "Review and approve" at bounding box center [692, 540] width 118 height 18
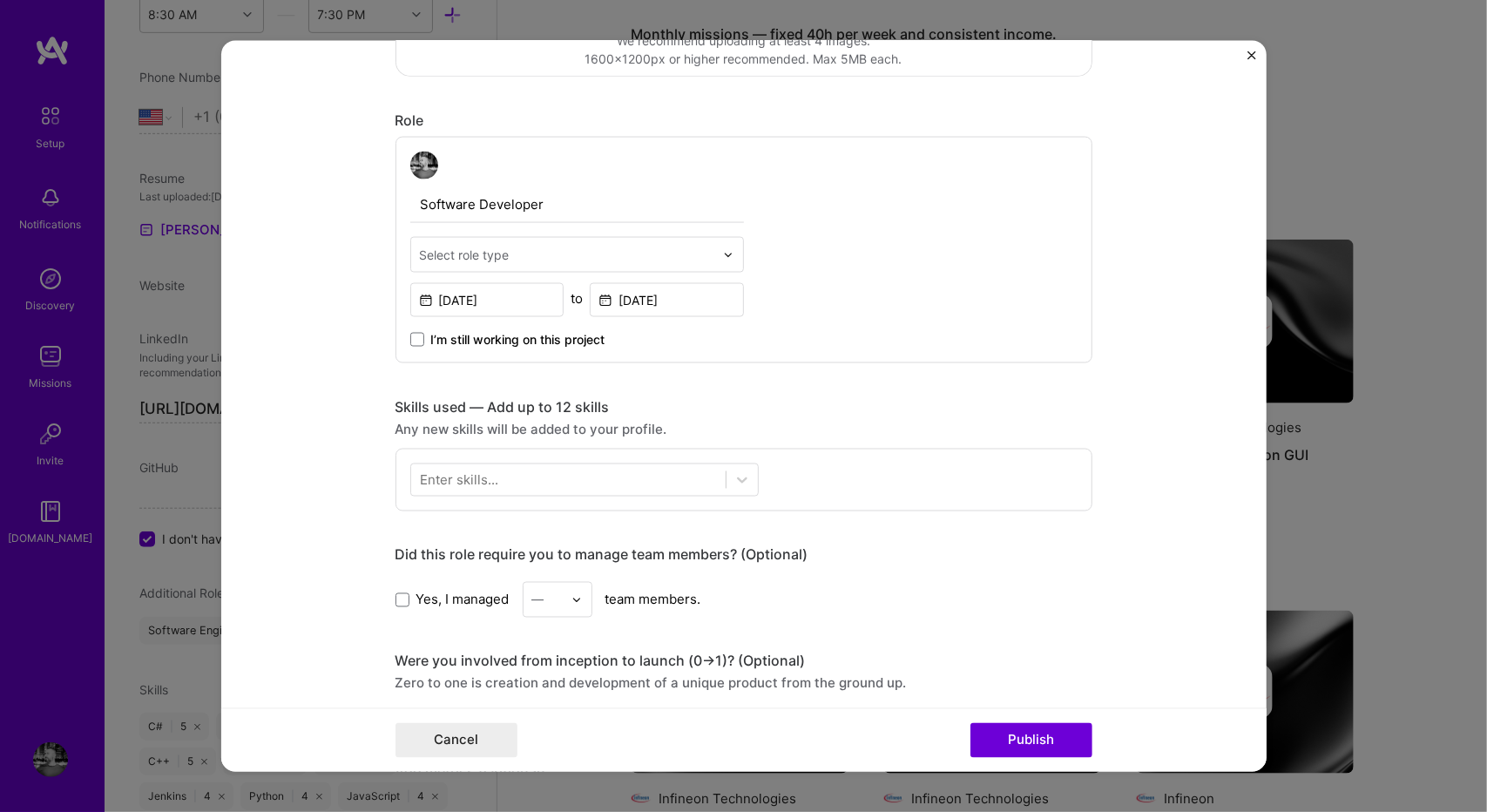
scroll to position [519, 0]
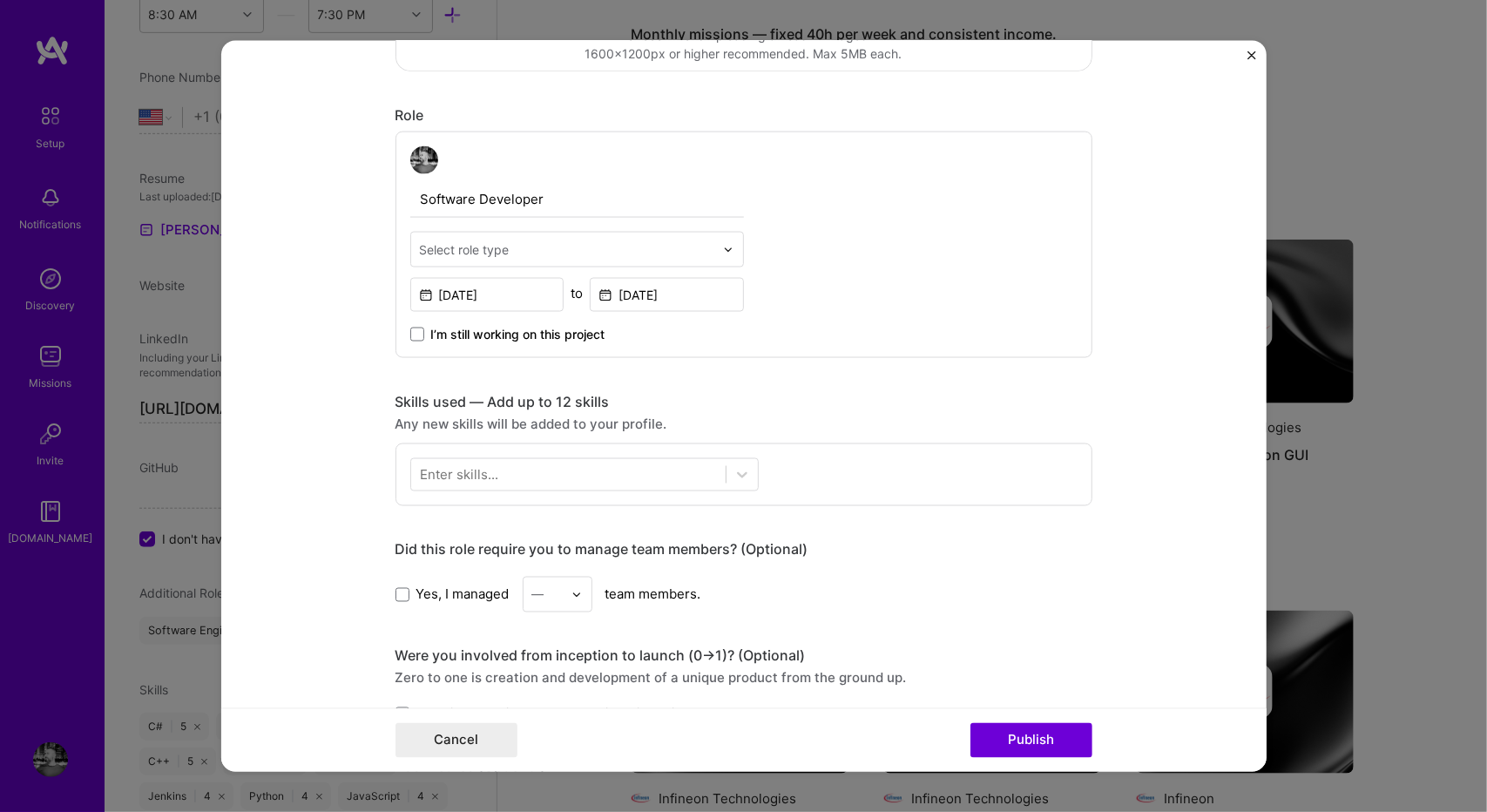
click at [521, 243] on input "text" at bounding box center [567, 249] width 294 height 18
type input "Soft"
click at [501, 326] on div "Software Engineer" at bounding box center [577, 327] width 323 height 32
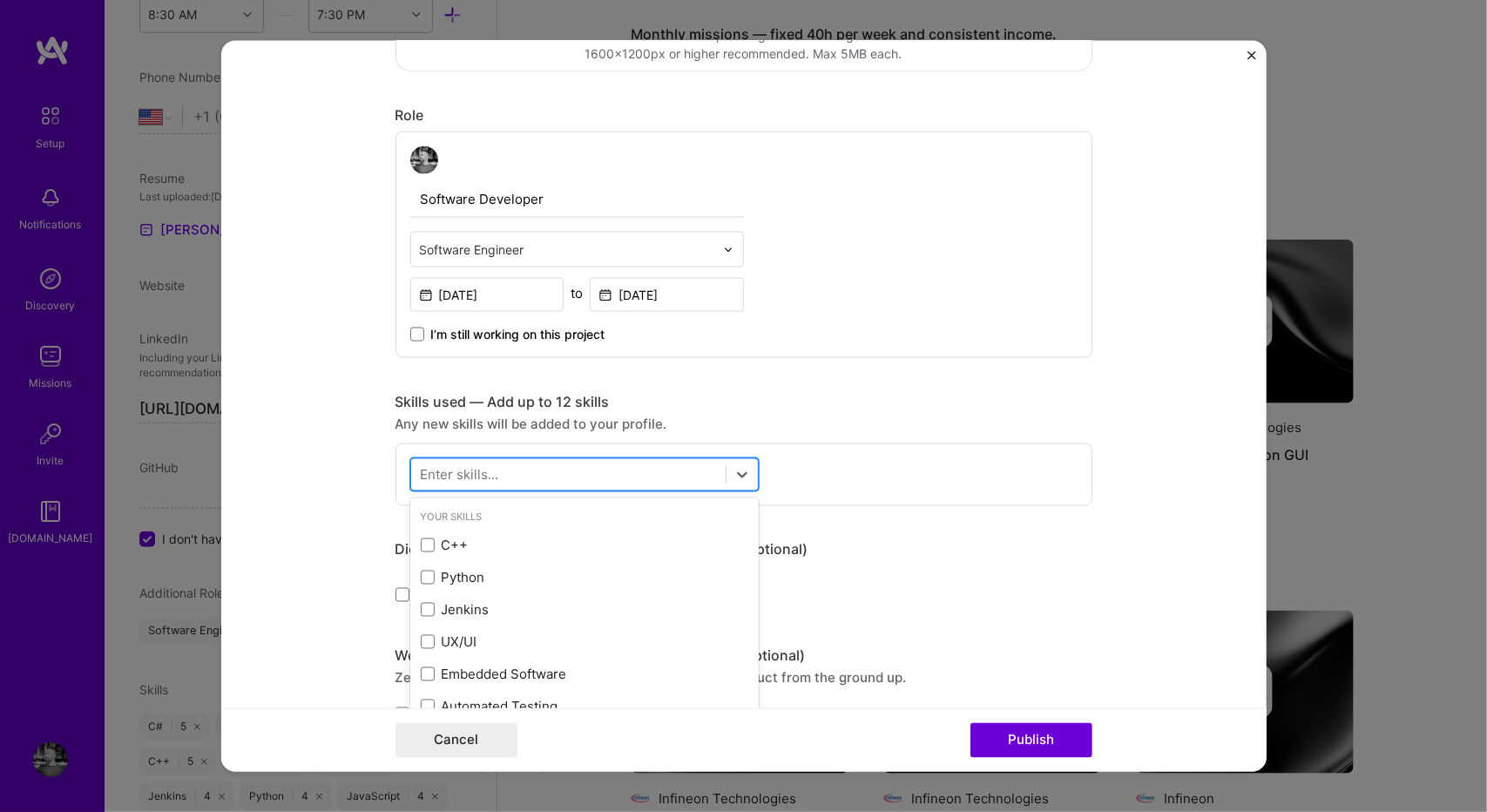
click at [544, 460] on div at bounding box center [568, 474] width 314 height 29
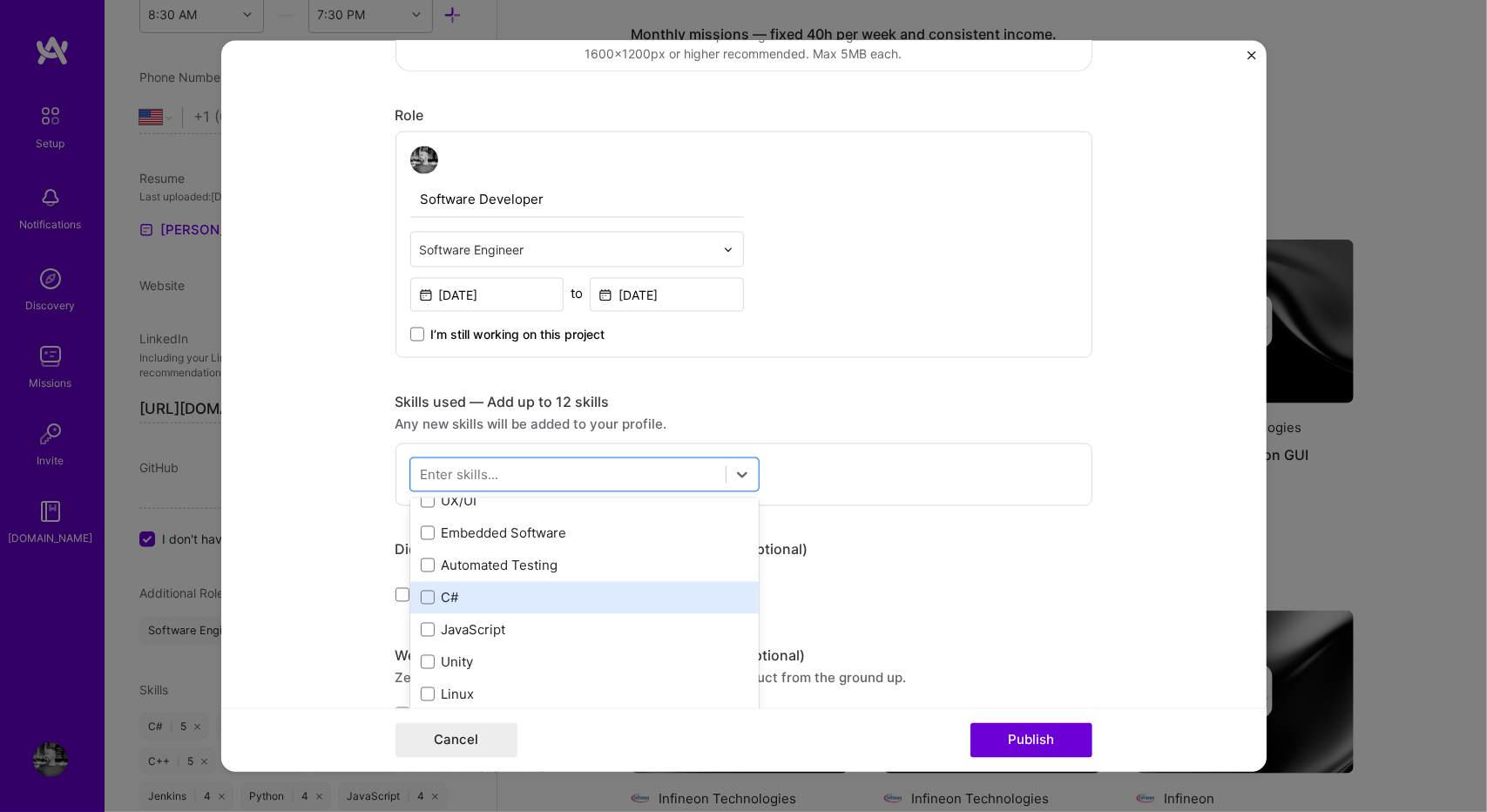
click at [524, 591] on div "C#" at bounding box center [585, 597] width 327 height 18
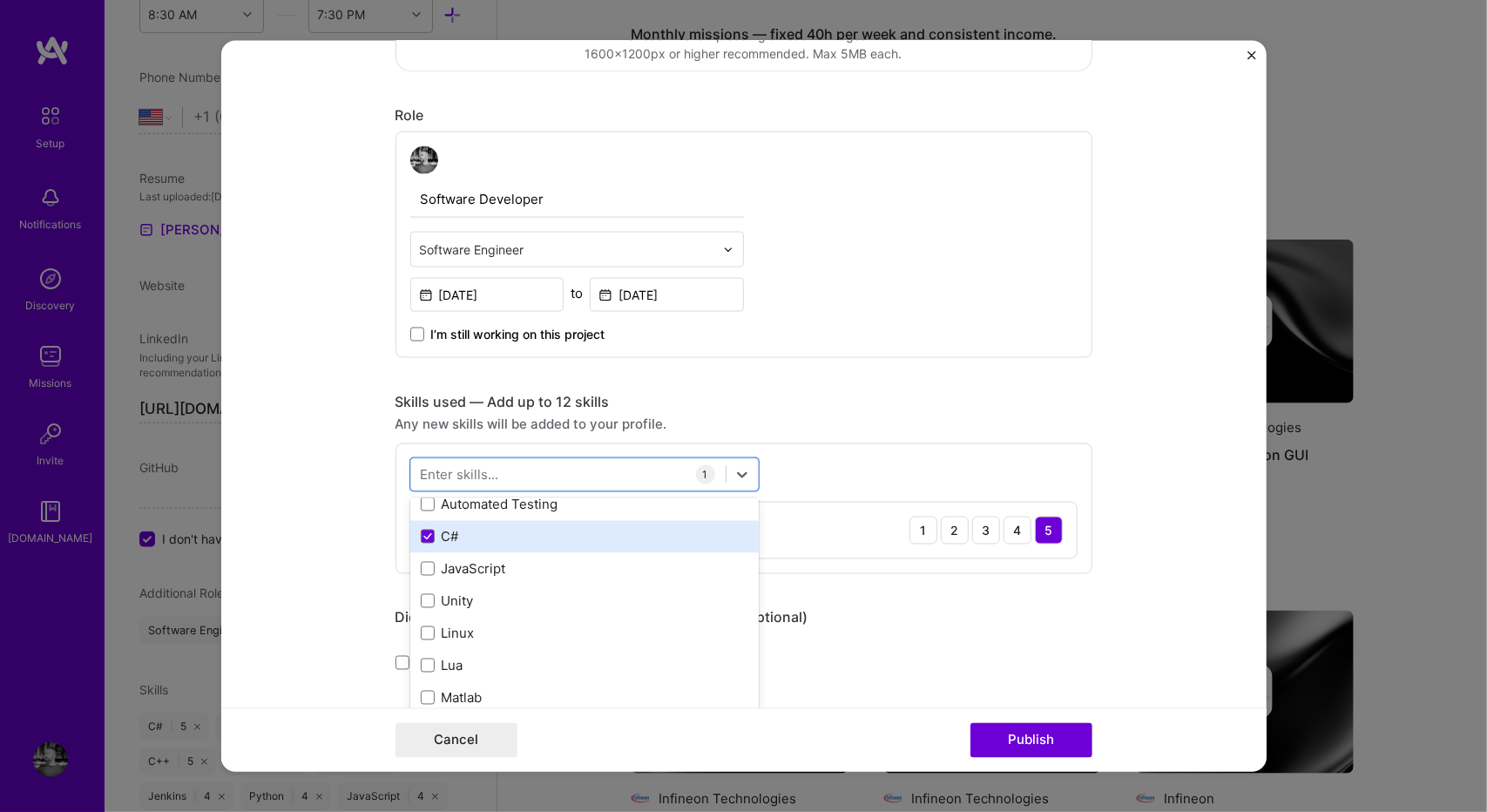
scroll to position [202, 0]
click at [923, 423] on div "Any new skills will be added to your profile." at bounding box center [744, 424] width 697 height 18
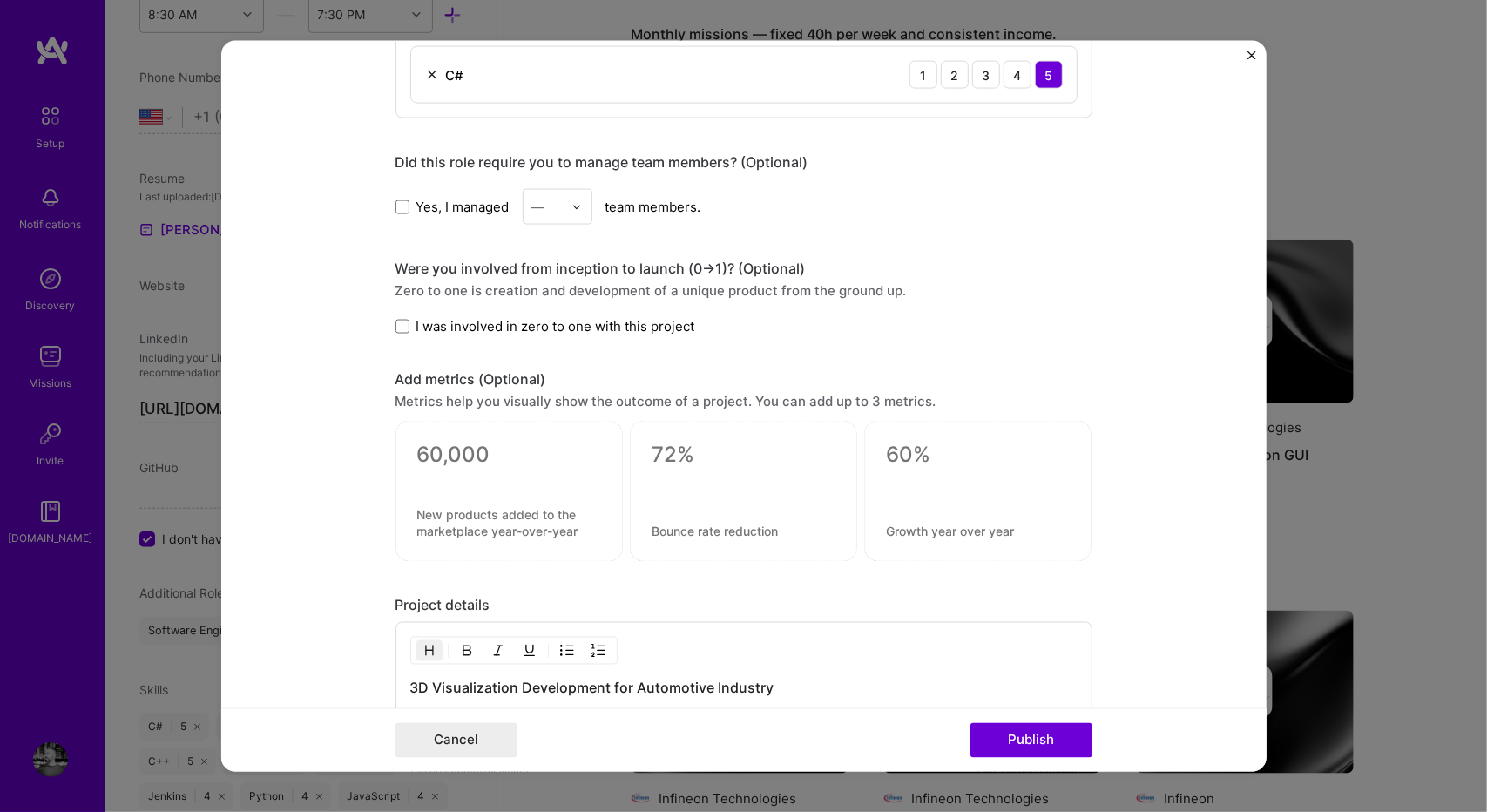
scroll to position [976, 0]
click at [548, 325] on span "I was involved in zero to one with this project" at bounding box center [556, 325] width 278 height 18
click at [0, 0] on input "I was involved in zero to one with this project" at bounding box center [0, 0] width 0 height 0
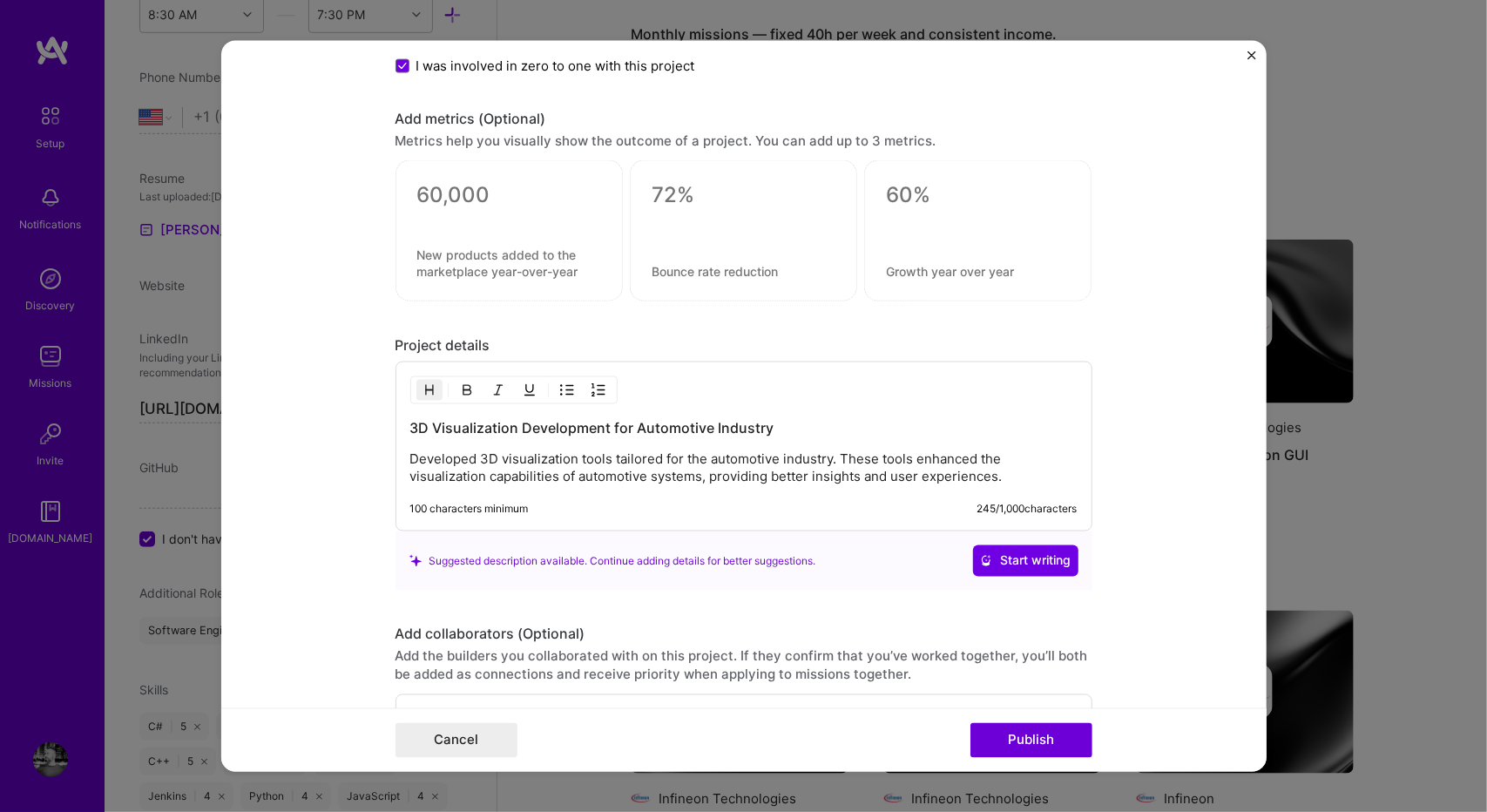
scroll to position [1437, 0]
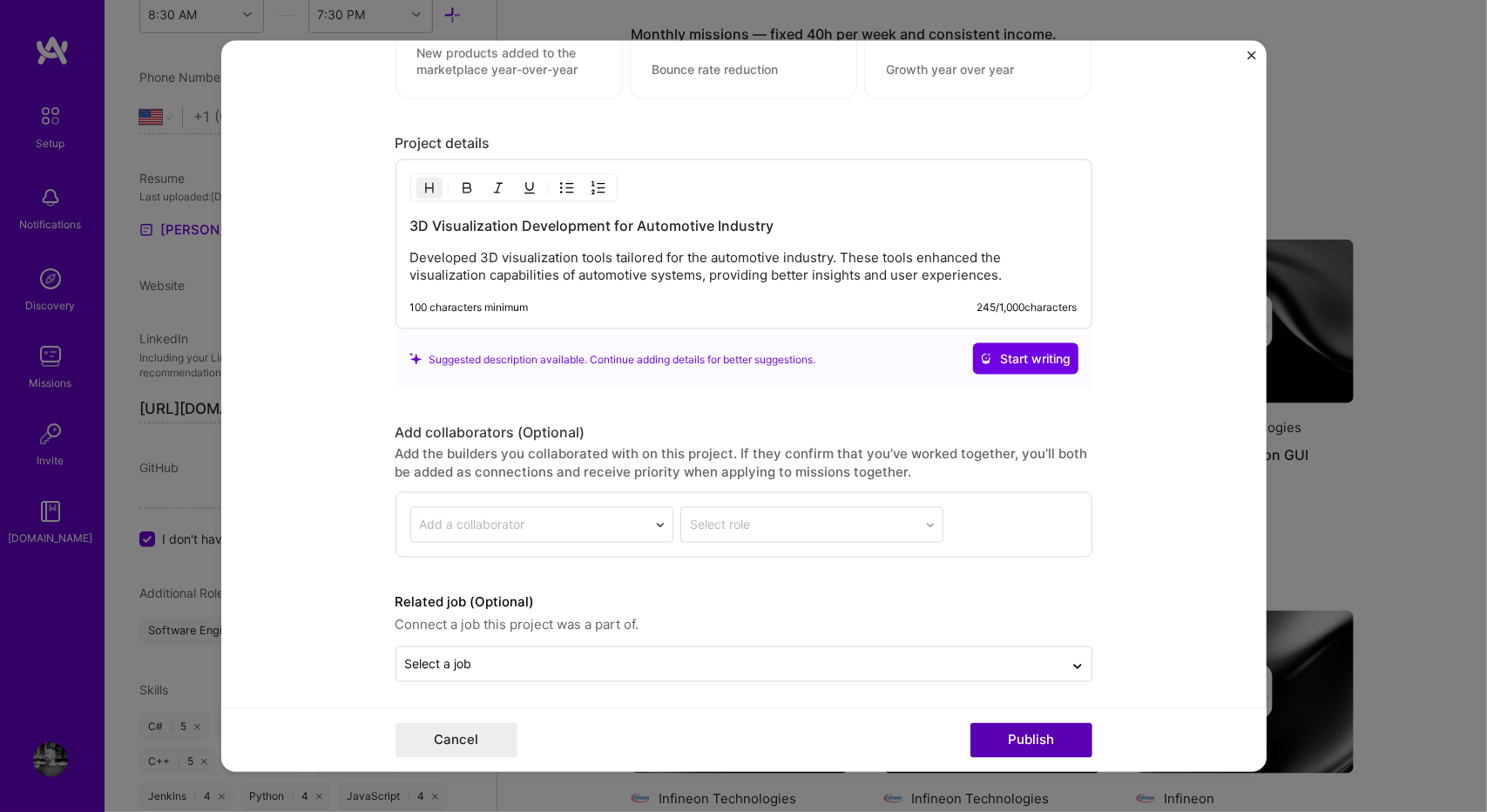
click at [1013, 747] on button "Publish" at bounding box center [1031, 739] width 122 height 35
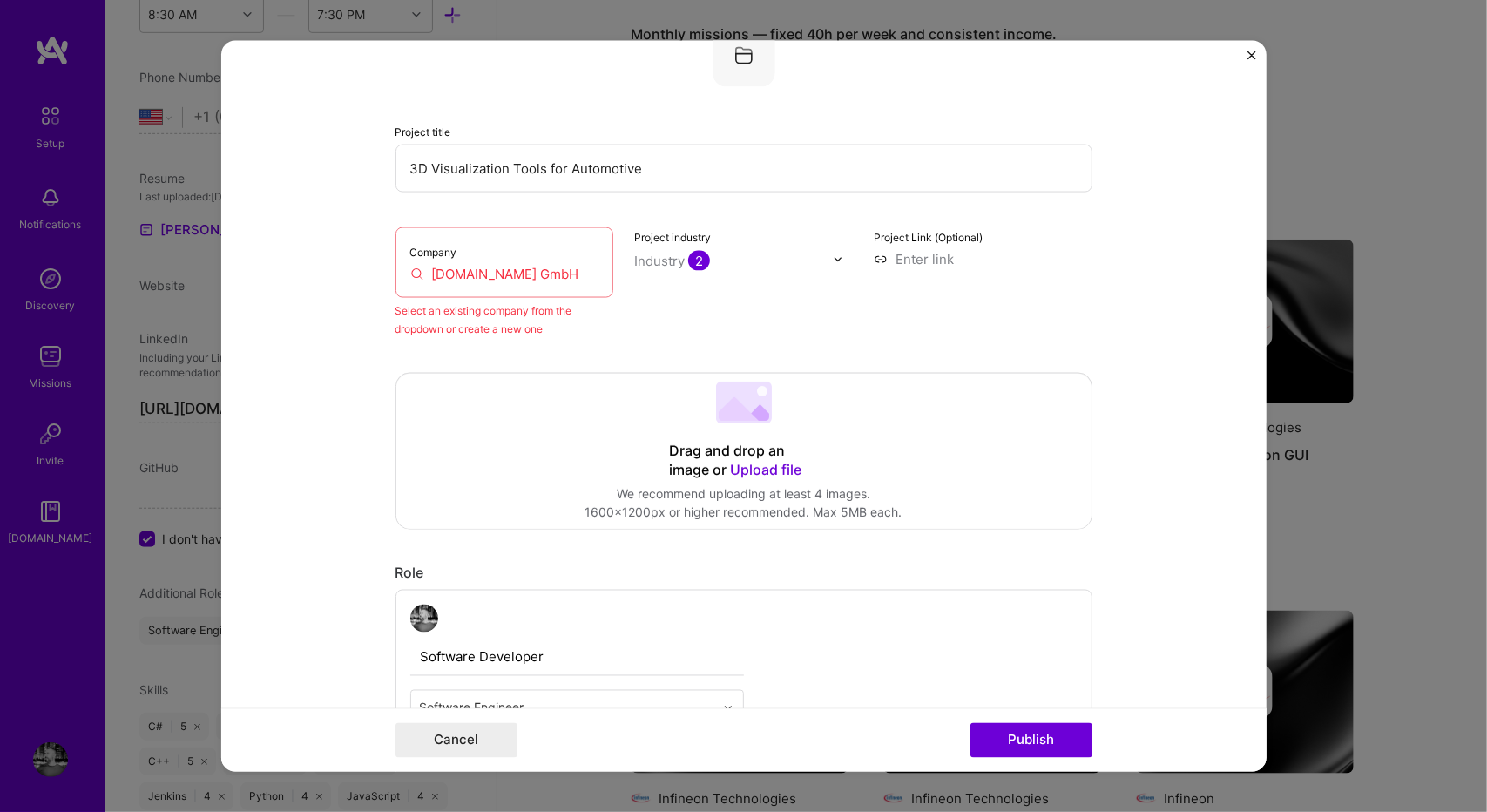
scroll to position [114, 0]
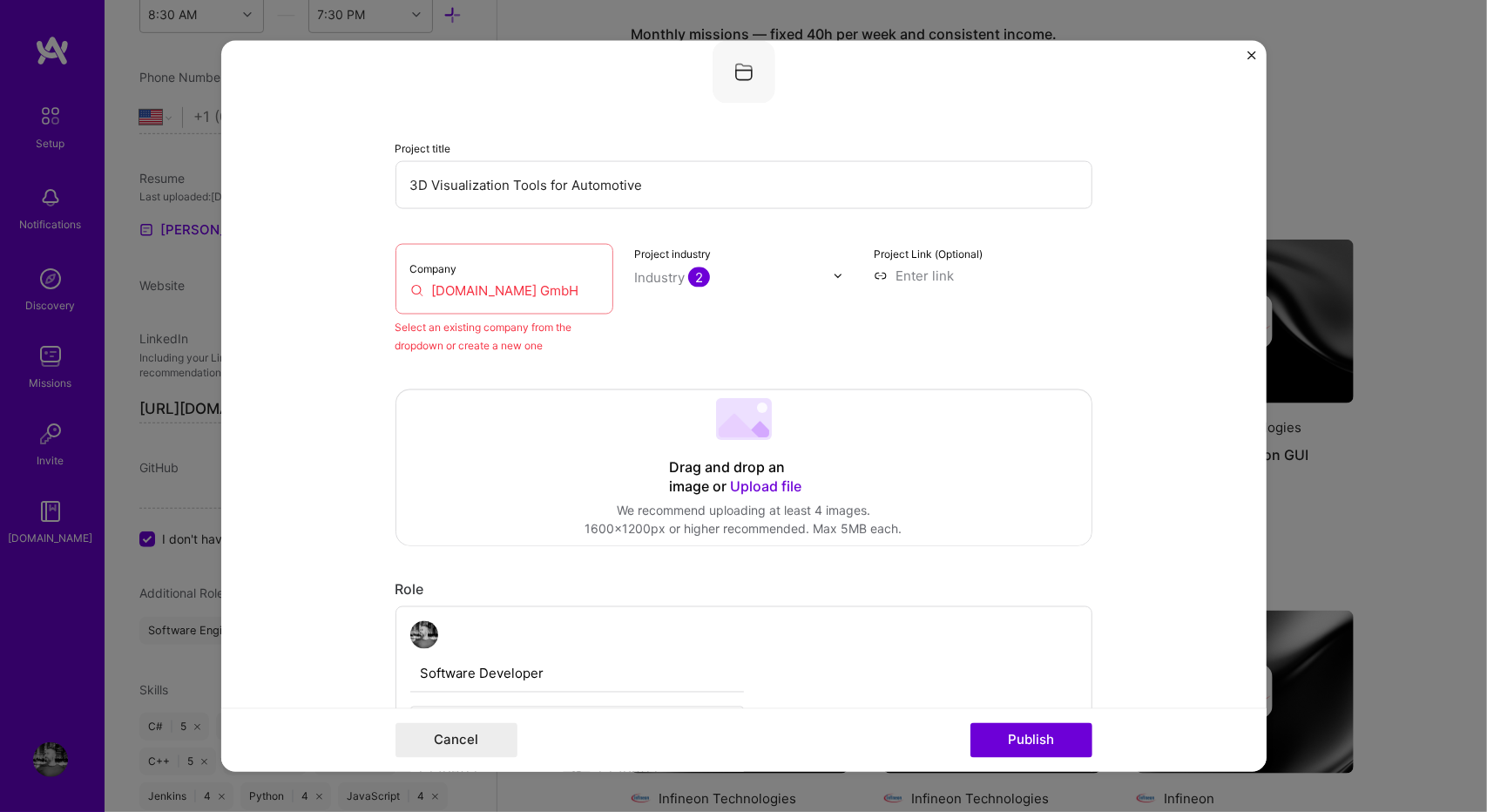
click at [554, 302] on div "Company [DOMAIN_NAME] GmbH" at bounding box center [505, 279] width 219 height 71
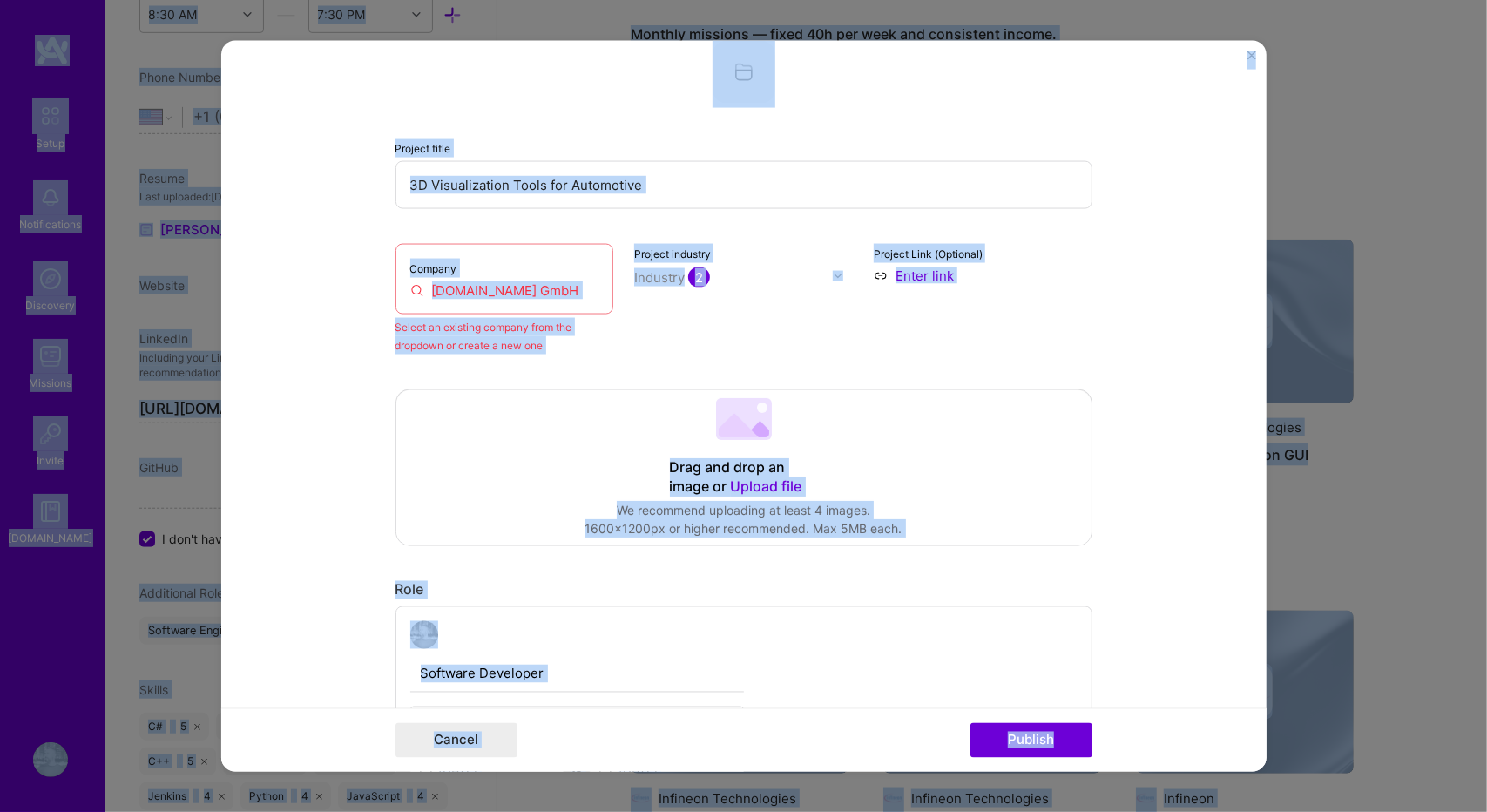
copy body "Lorem Ipsumdolorsit Ametconse Adipisci Elitse D.Eiusm Tempori Utlab Etdo mag al…"
click at [579, 290] on input "[DOMAIN_NAME] GmbH" at bounding box center [505, 290] width 189 height 18
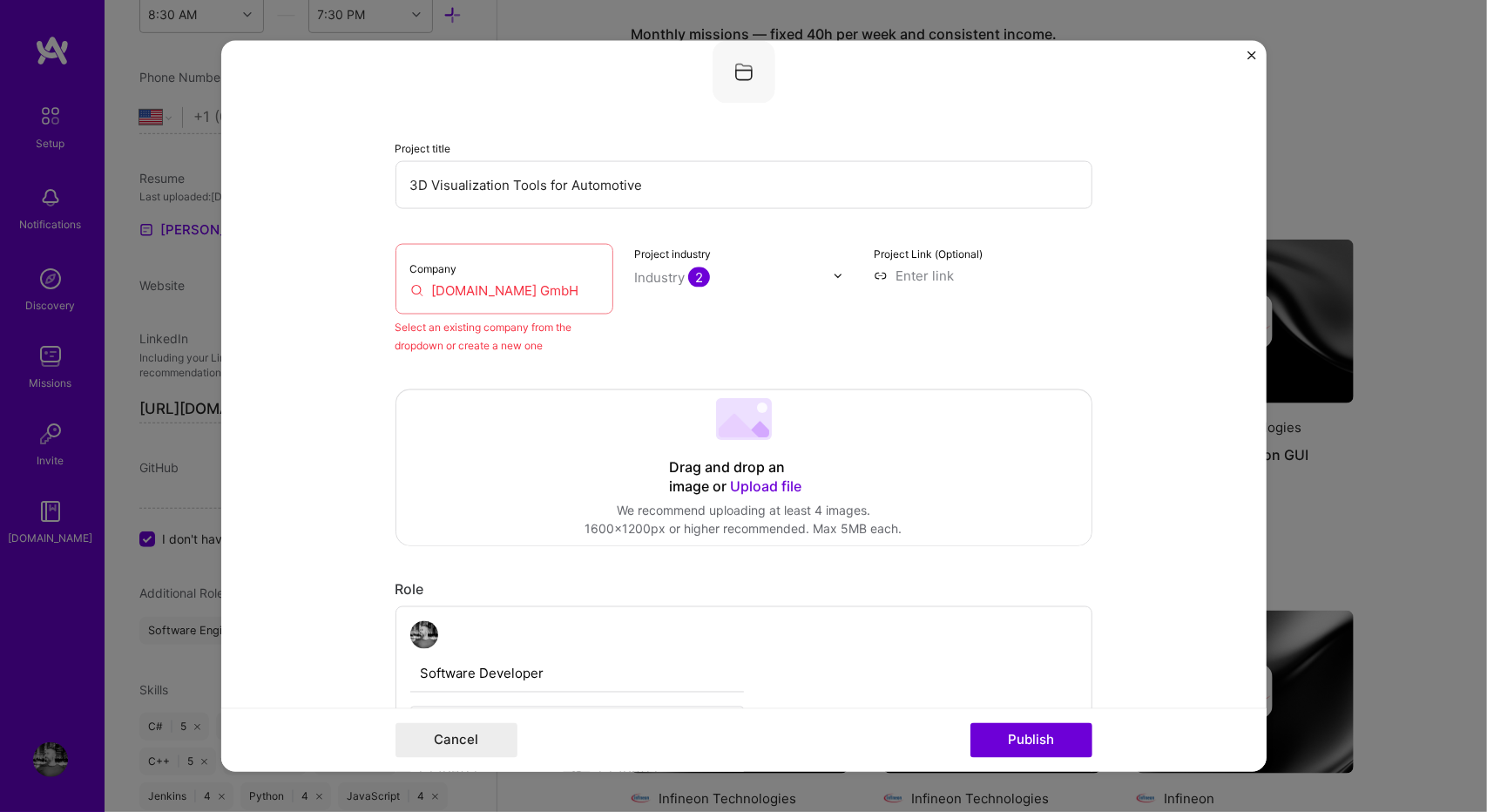
click at [581, 290] on input "[DOMAIN_NAME] GmbH" at bounding box center [505, 290] width 189 height 18
click at [572, 293] on input "[DOMAIN_NAME] GmbH" at bounding box center [505, 290] width 189 height 18
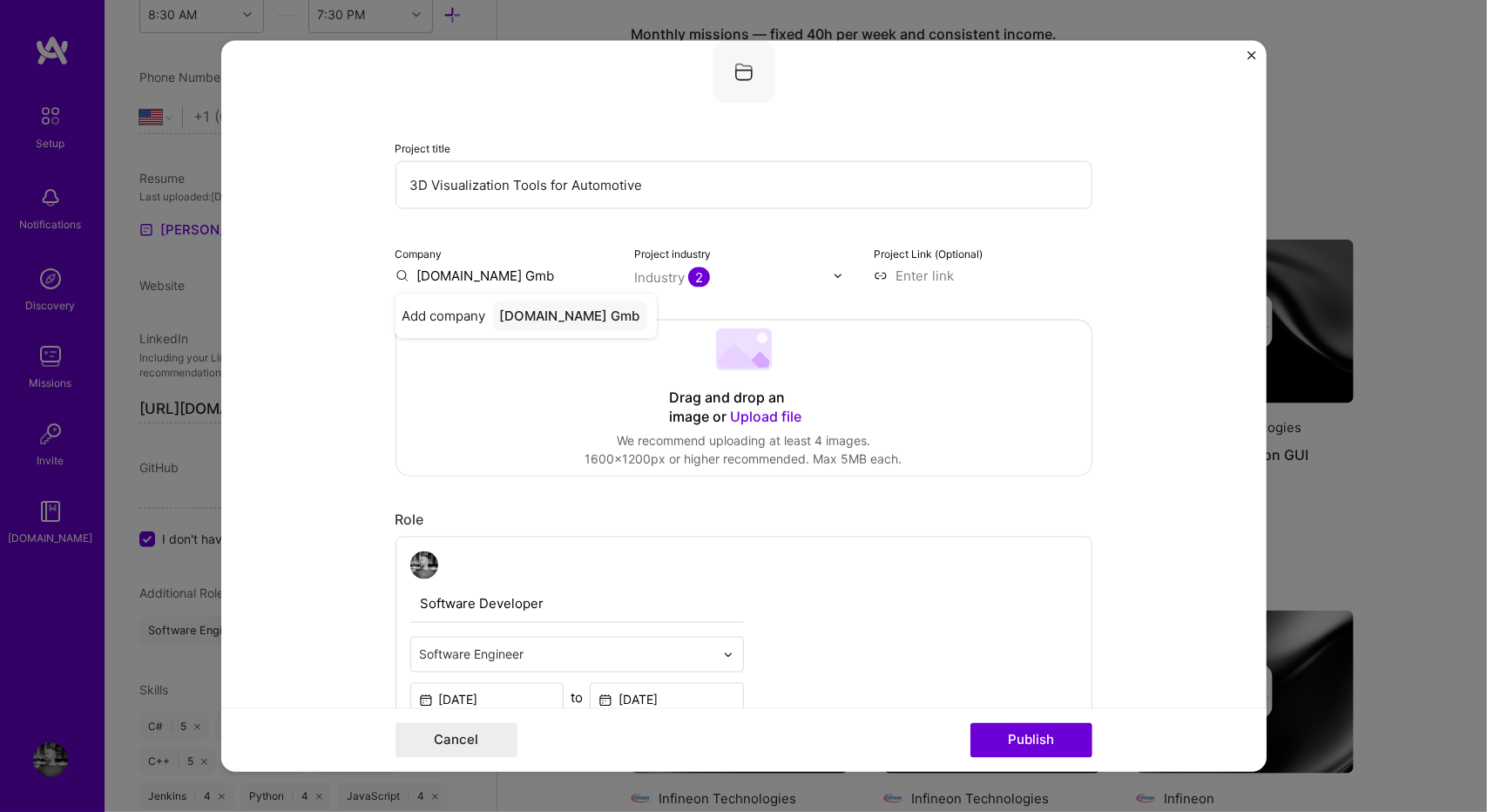
type input "[DOMAIN_NAME] GmbH"
click at [560, 321] on div "[DOMAIN_NAME] GmbH" at bounding box center [570, 324] width 159 height 47
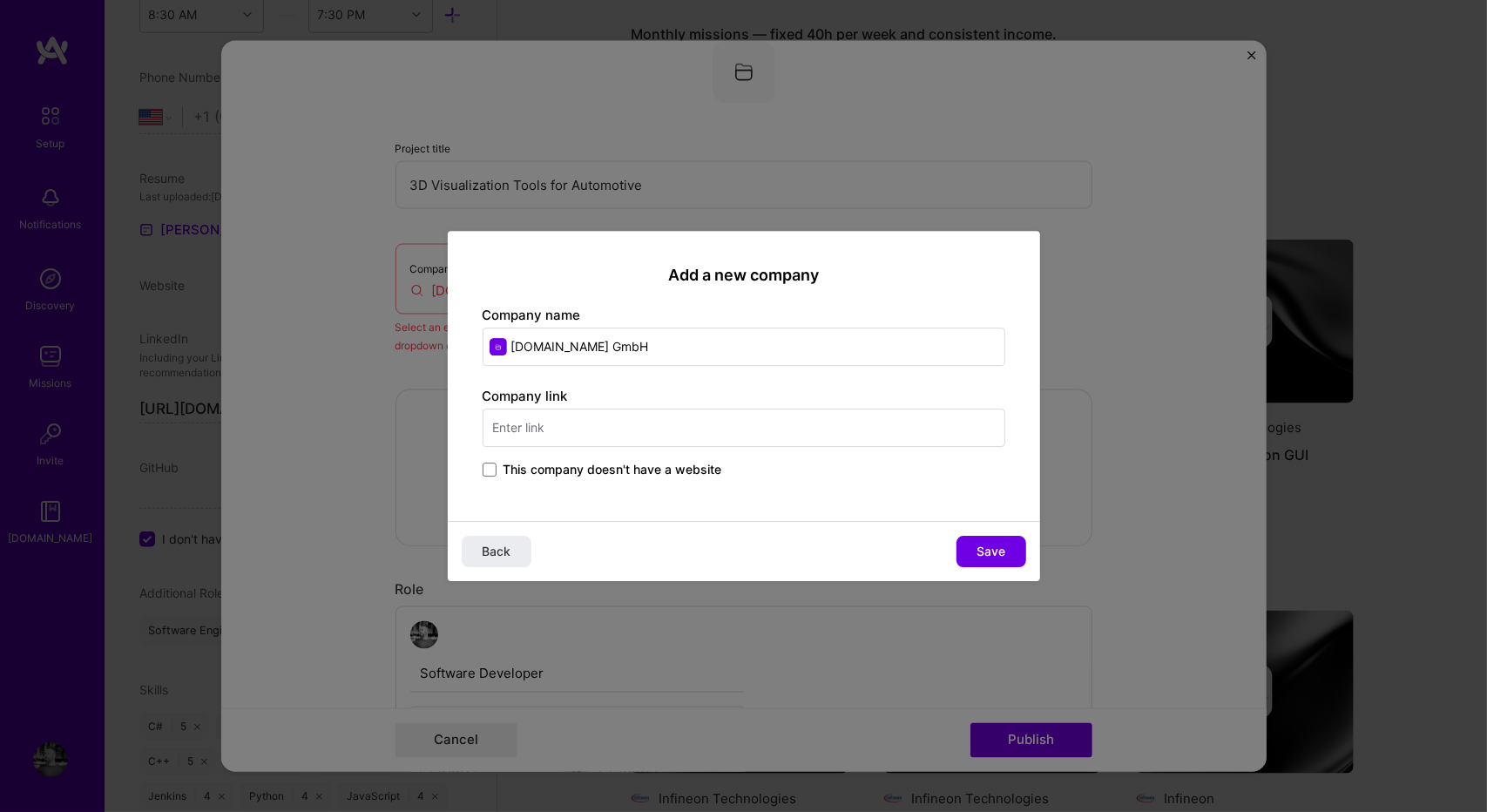
click at [635, 446] on div "Company link This company doesn't have a website" at bounding box center [743, 433] width 523 height 94
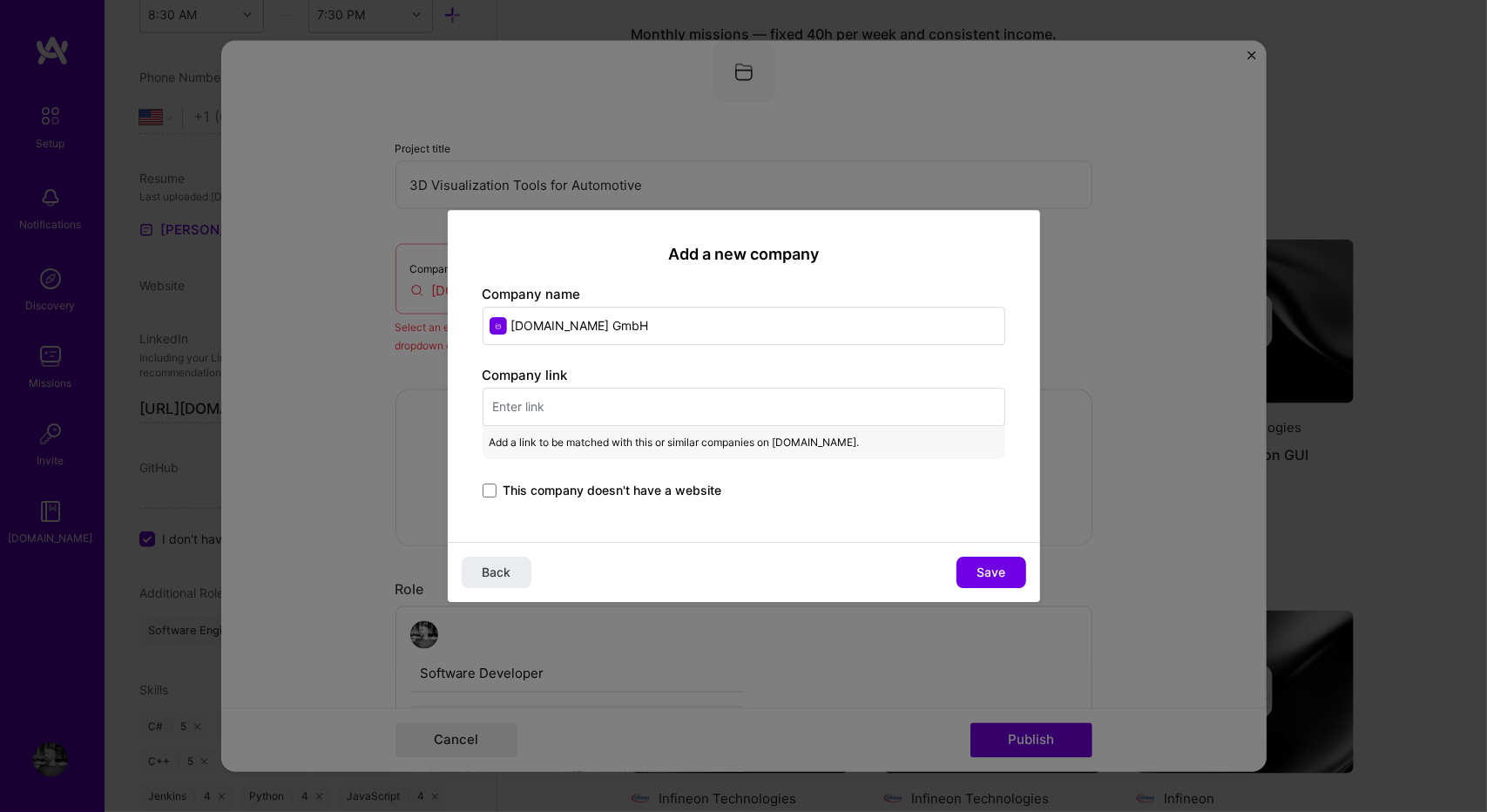
click at [678, 416] on input "text" at bounding box center [743, 407] width 523 height 38
paste input "[URL][DOMAIN_NAME]"
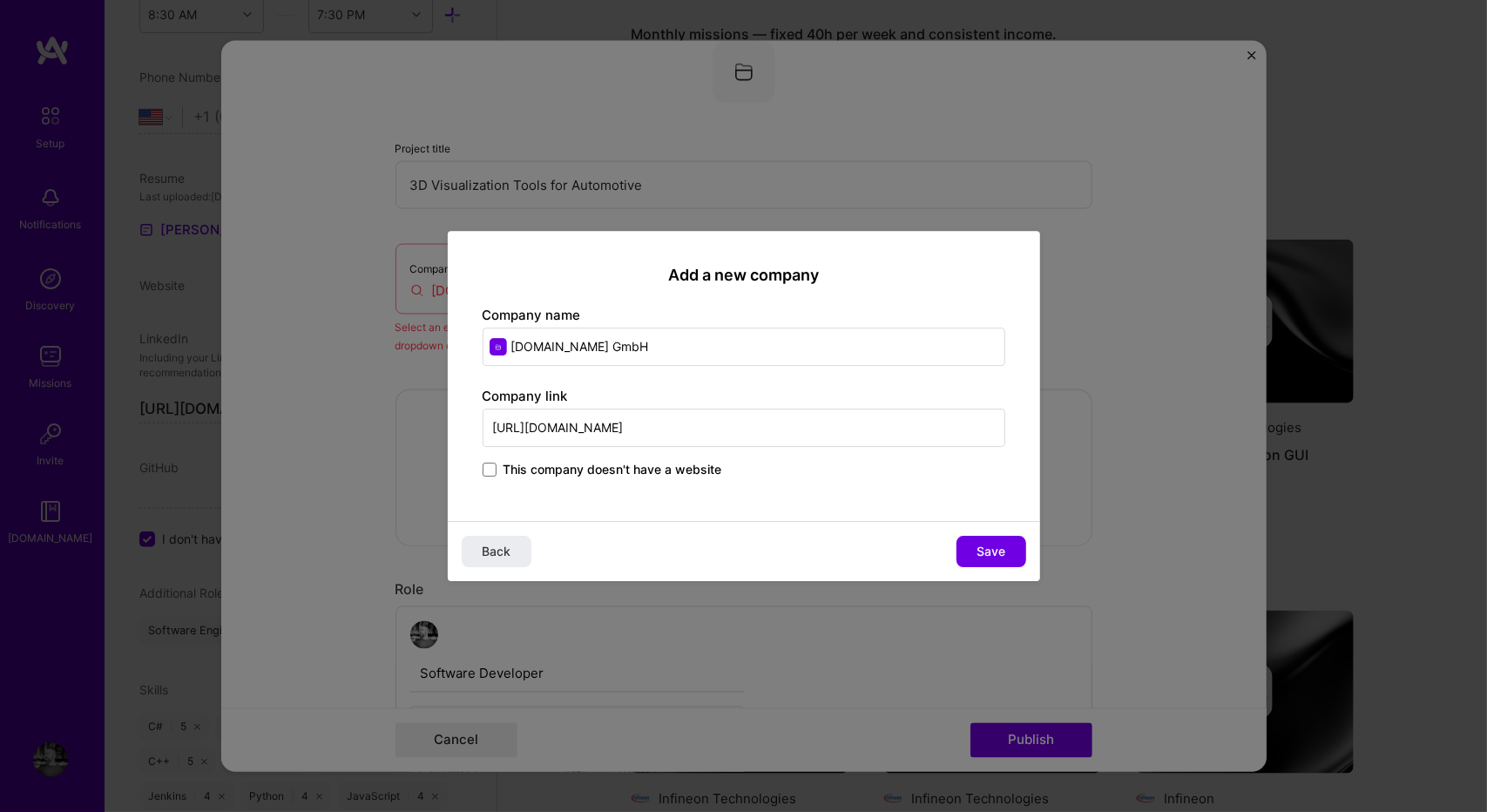
scroll to position [0, 225]
type input "[URL][DOMAIN_NAME]"
click at [981, 561] on button "Save" at bounding box center [992, 551] width 70 height 32
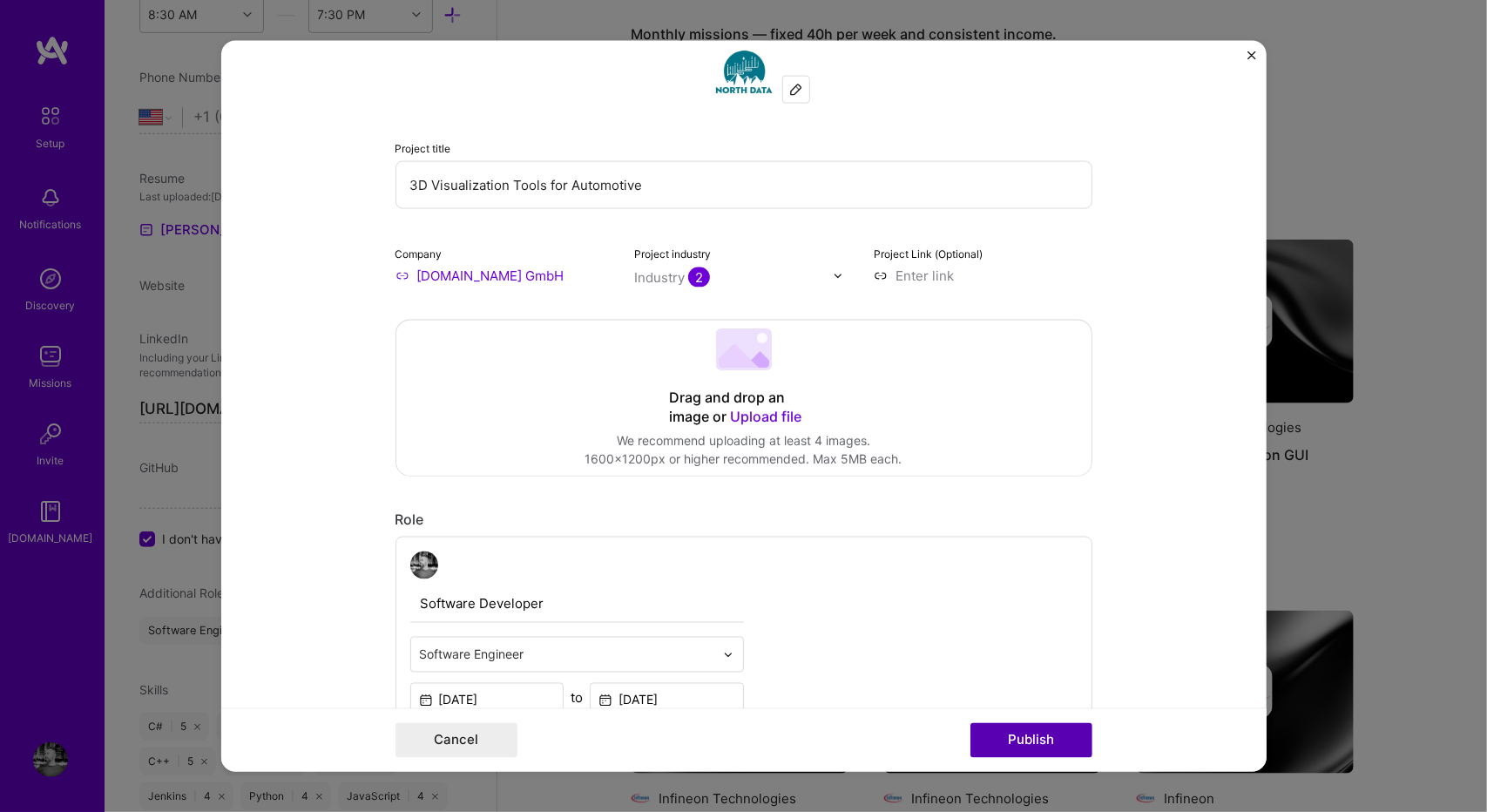
click at [1028, 738] on button "Publish" at bounding box center [1031, 739] width 122 height 35
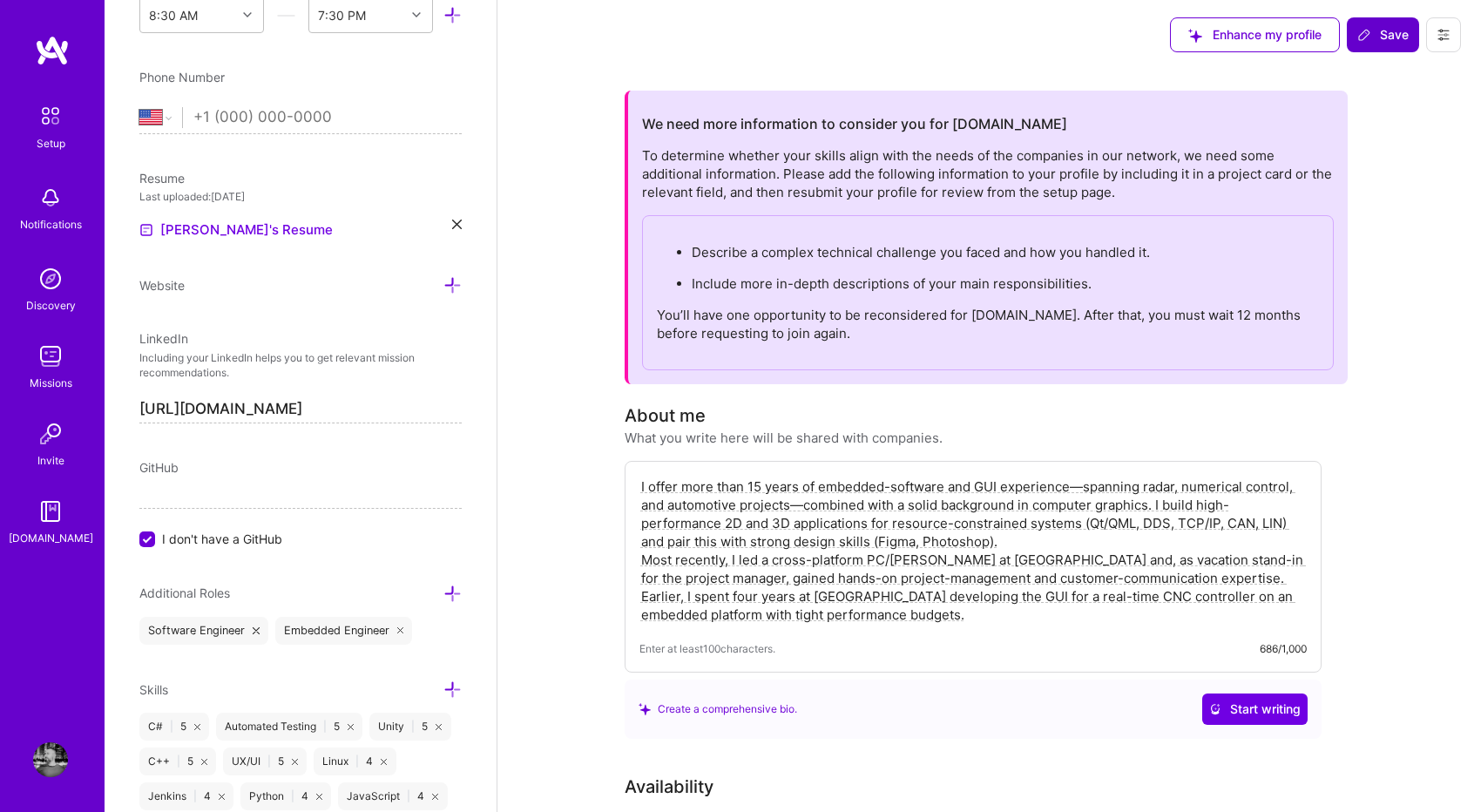
click at [1384, 33] on span "Save" at bounding box center [1383, 35] width 52 height 18
type input "[DATE]"
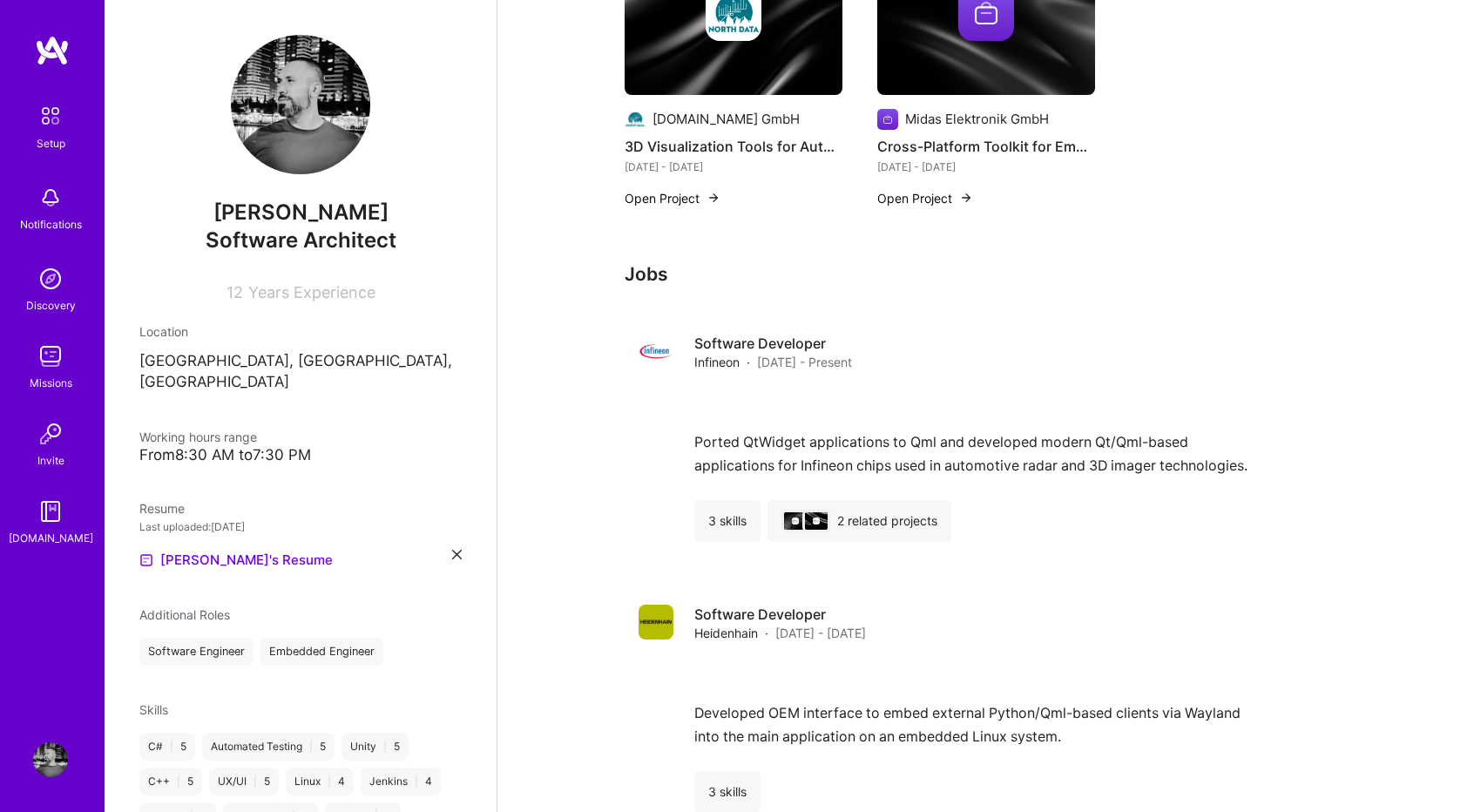
scroll to position [1818, 0]
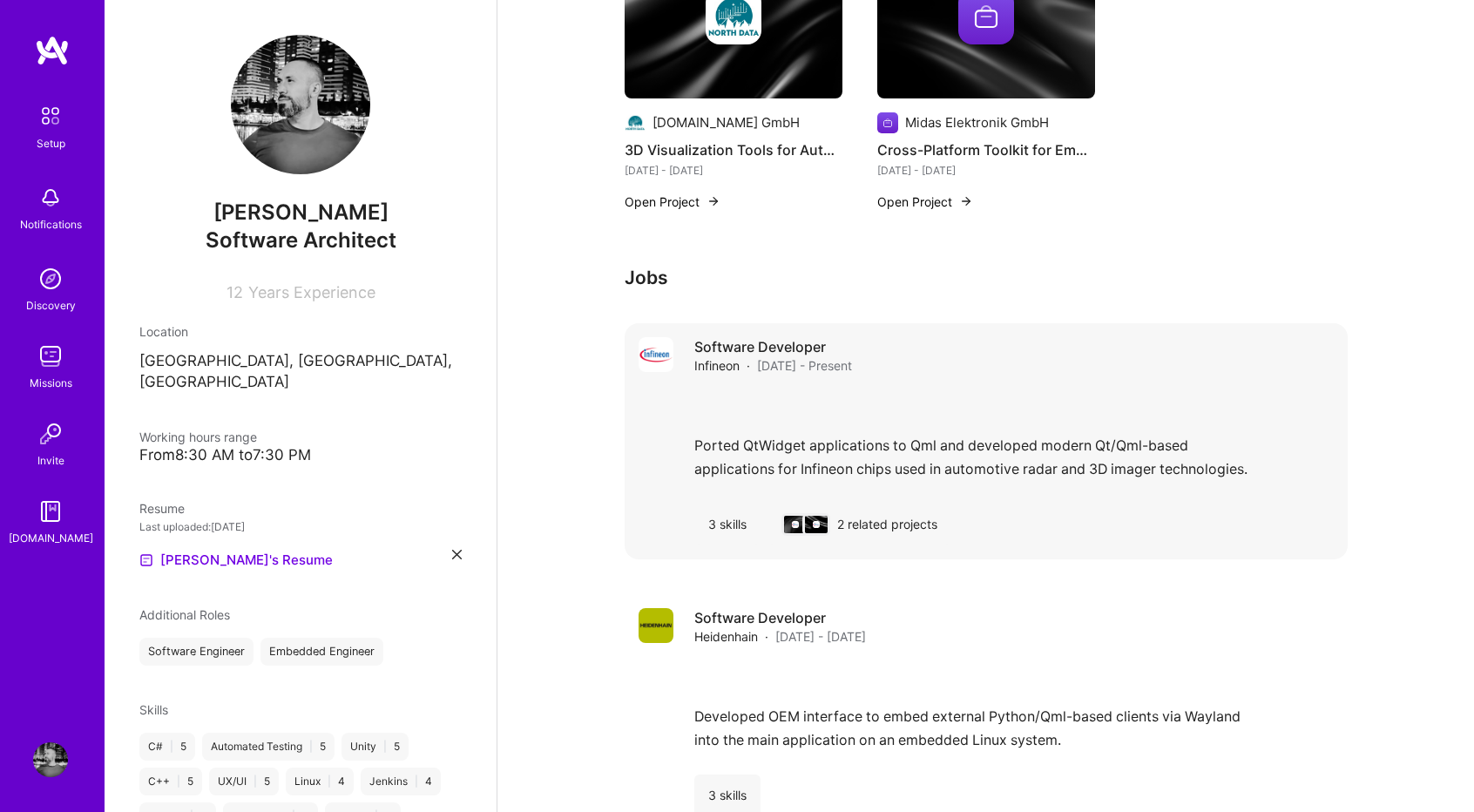
click at [877, 513] on div "2 related projects" at bounding box center [860, 524] width 184 height 42
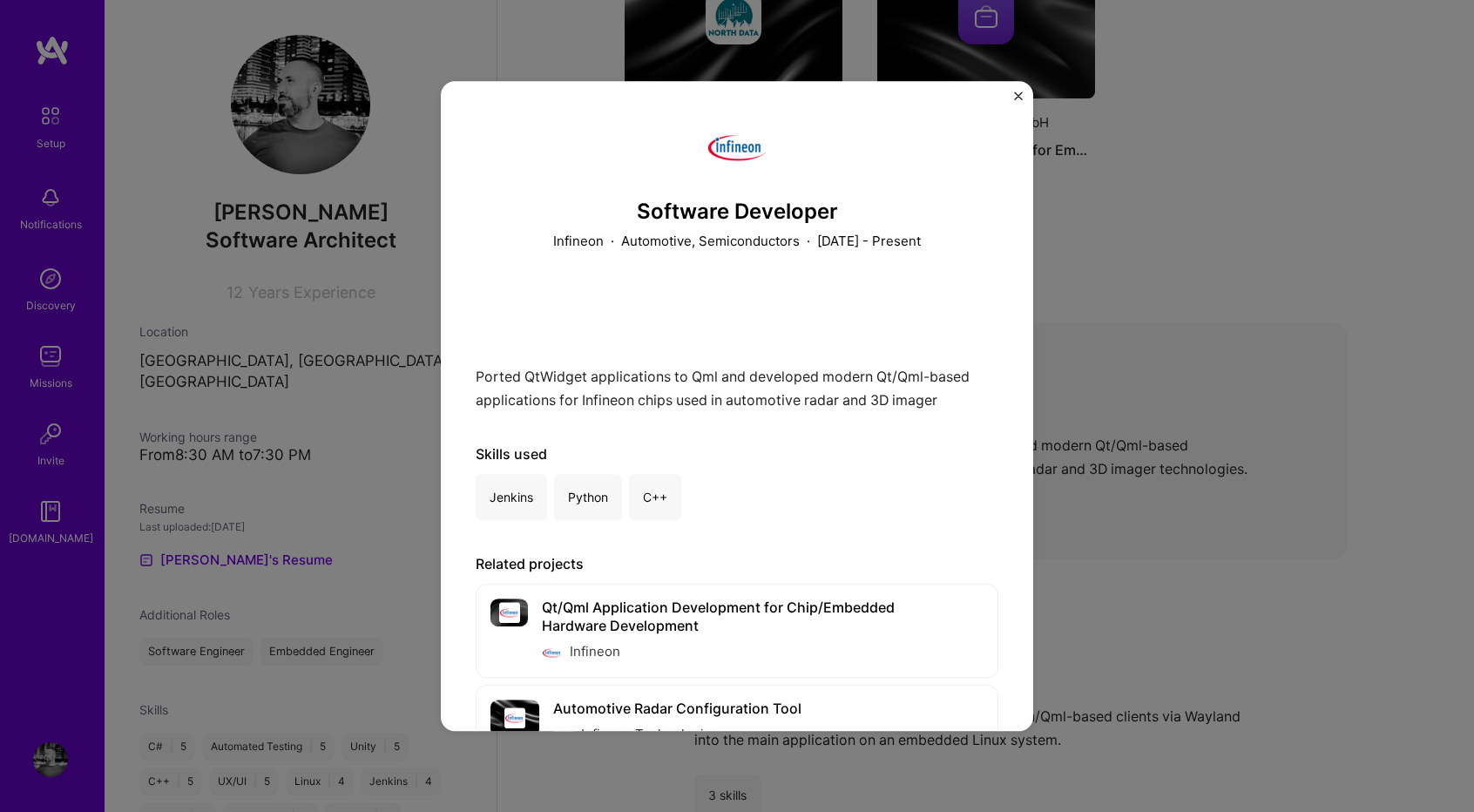
scroll to position [71, 0]
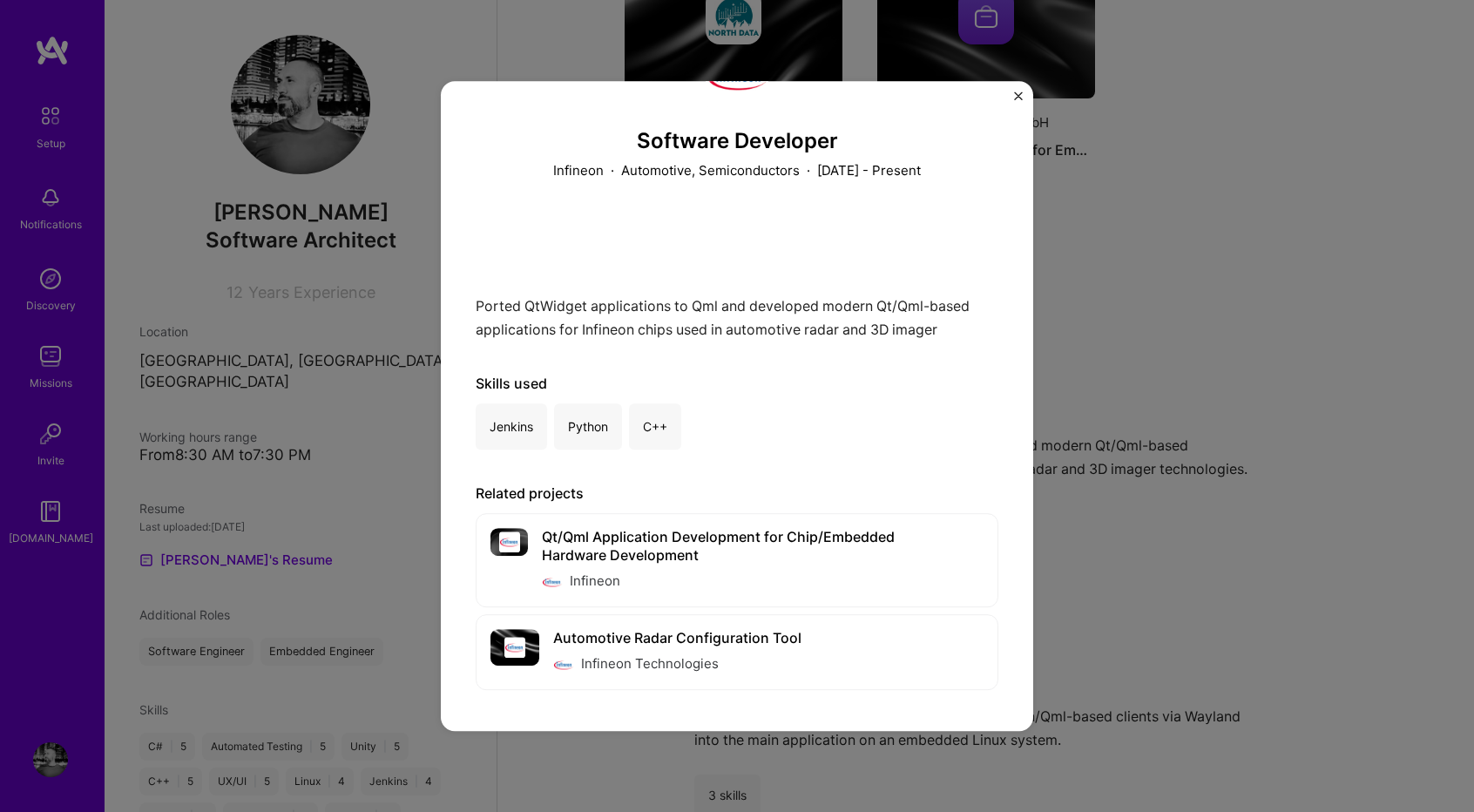
click at [1015, 102] on button "Close" at bounding box center [1018, 101] width 9 height 18
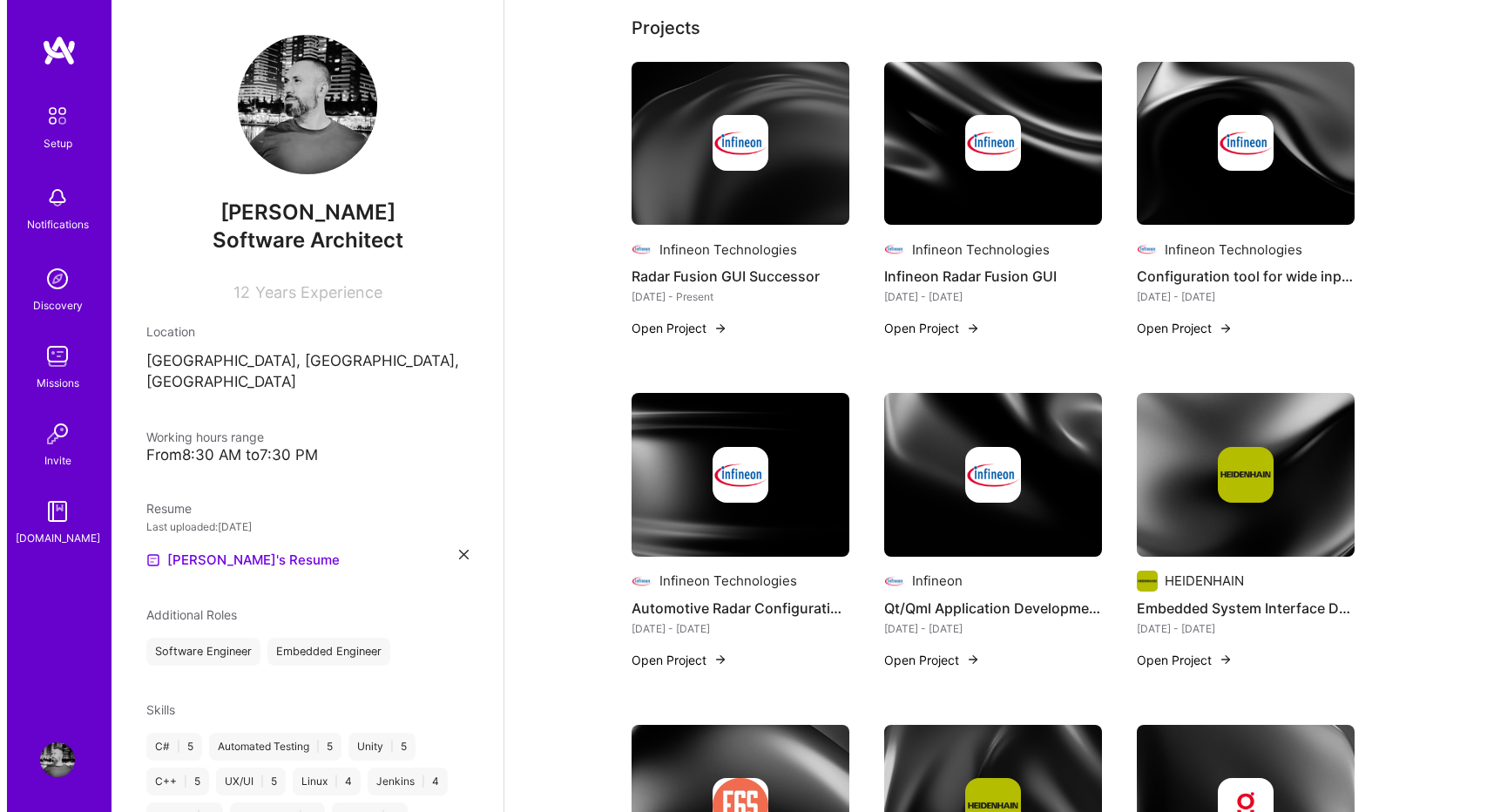
scroll to position [545, 0]
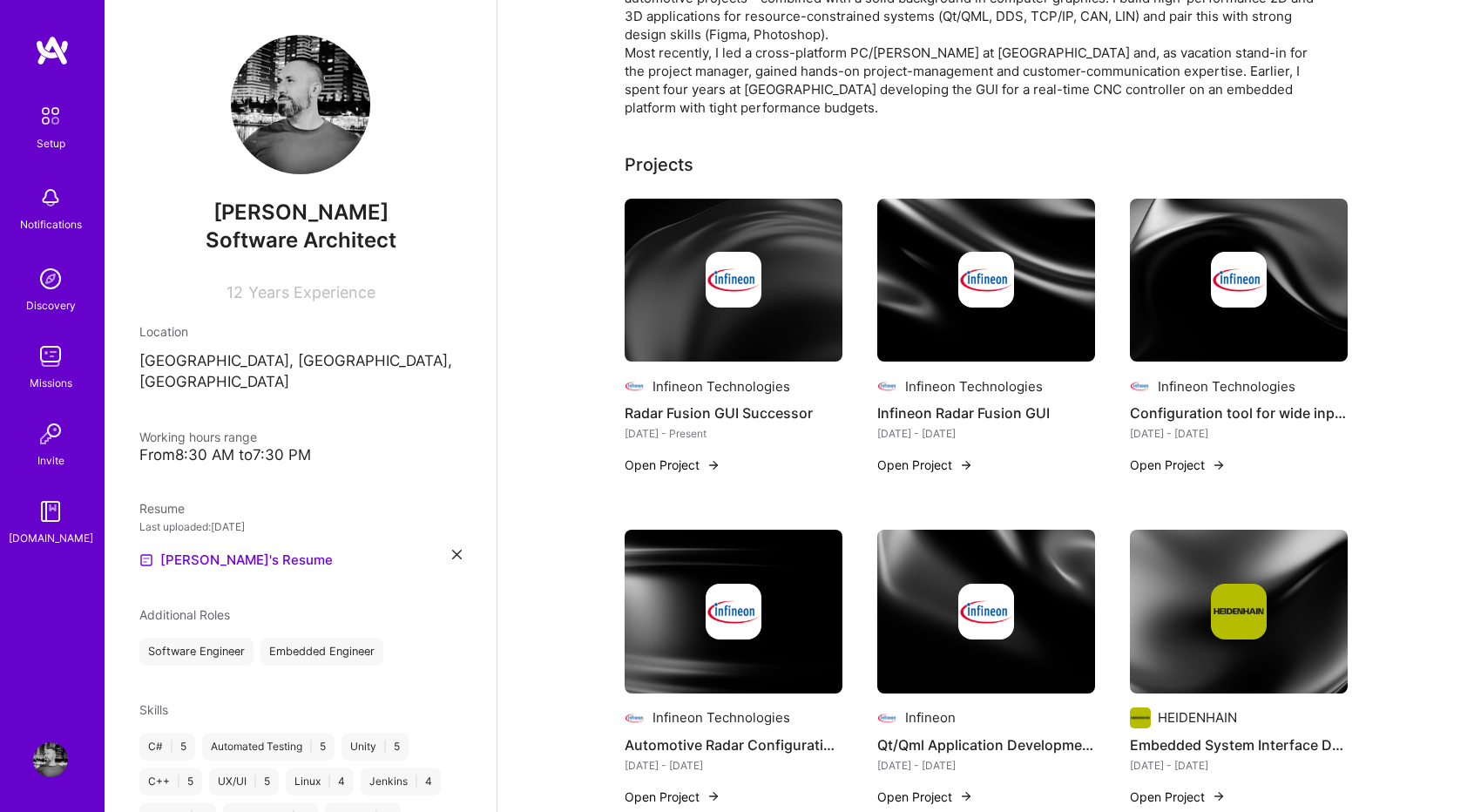
click at [1164, 463] on button "Open Project" at bounding box center [1177, 465] width 95 height 18
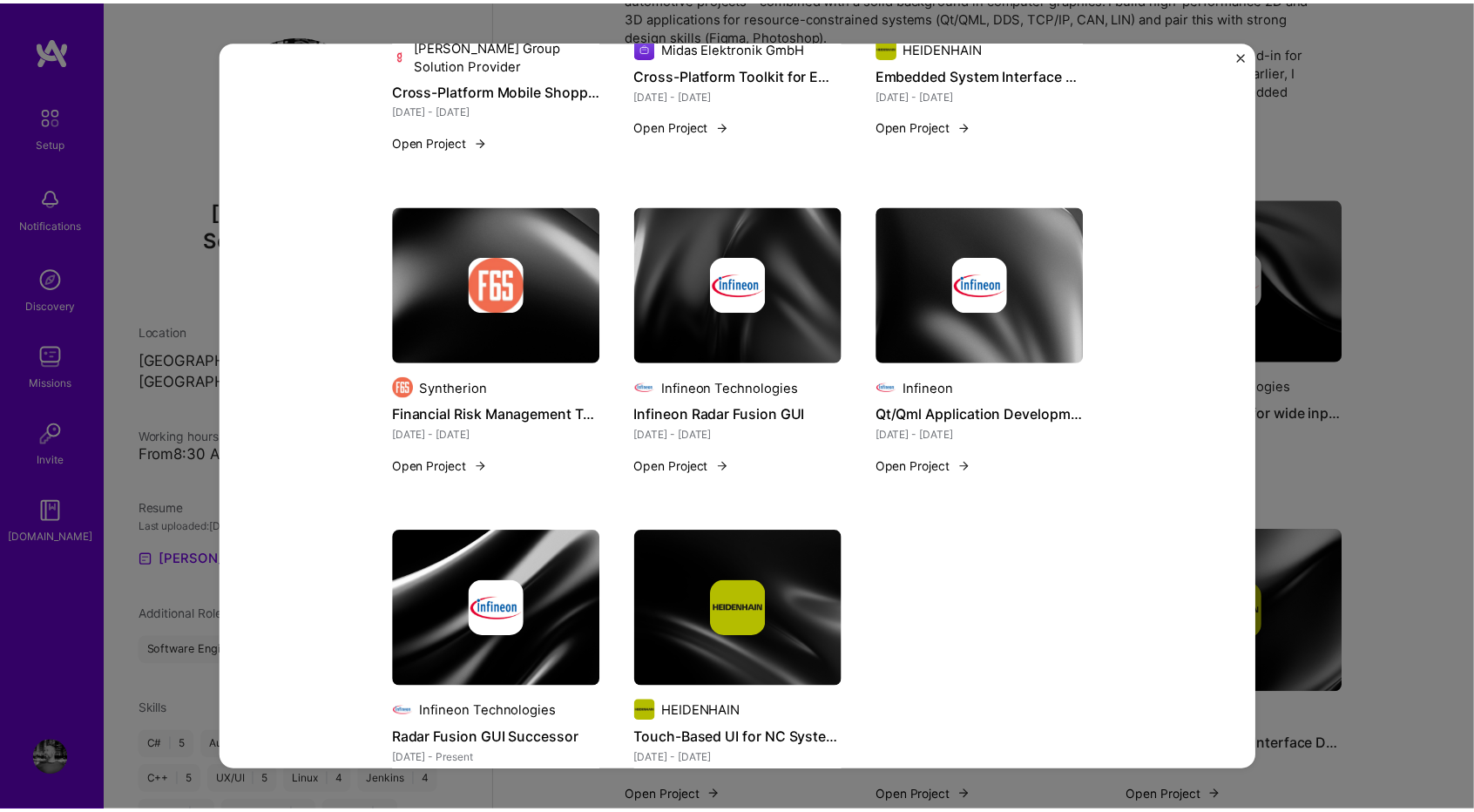
scroll to position [1282, 0]
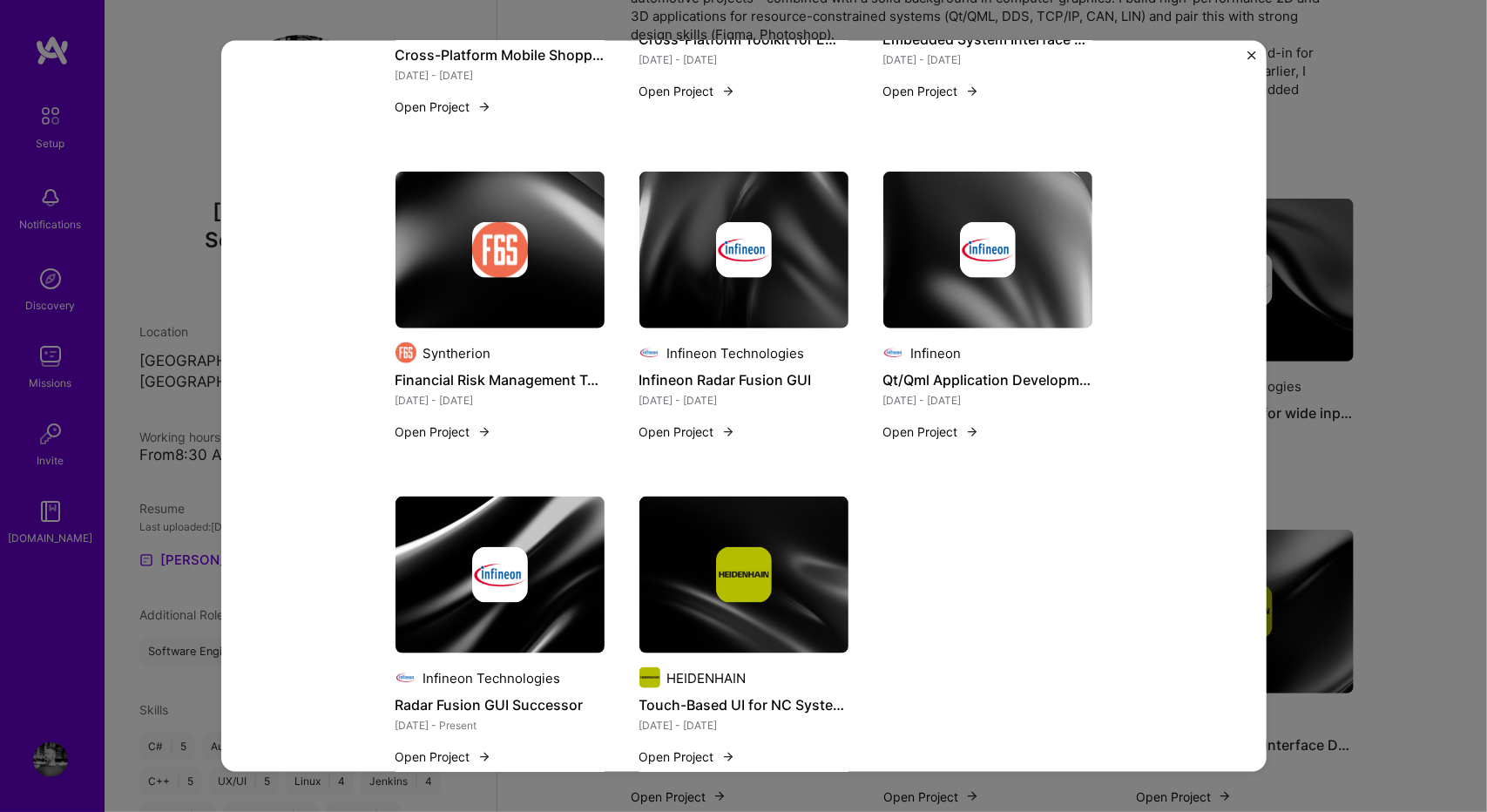
click at [1362, 88] on div "Configuration tool for wide input voltage monitoring systems Infineon Technolog…" at bounding box center [743, 406] width 1487 height 812
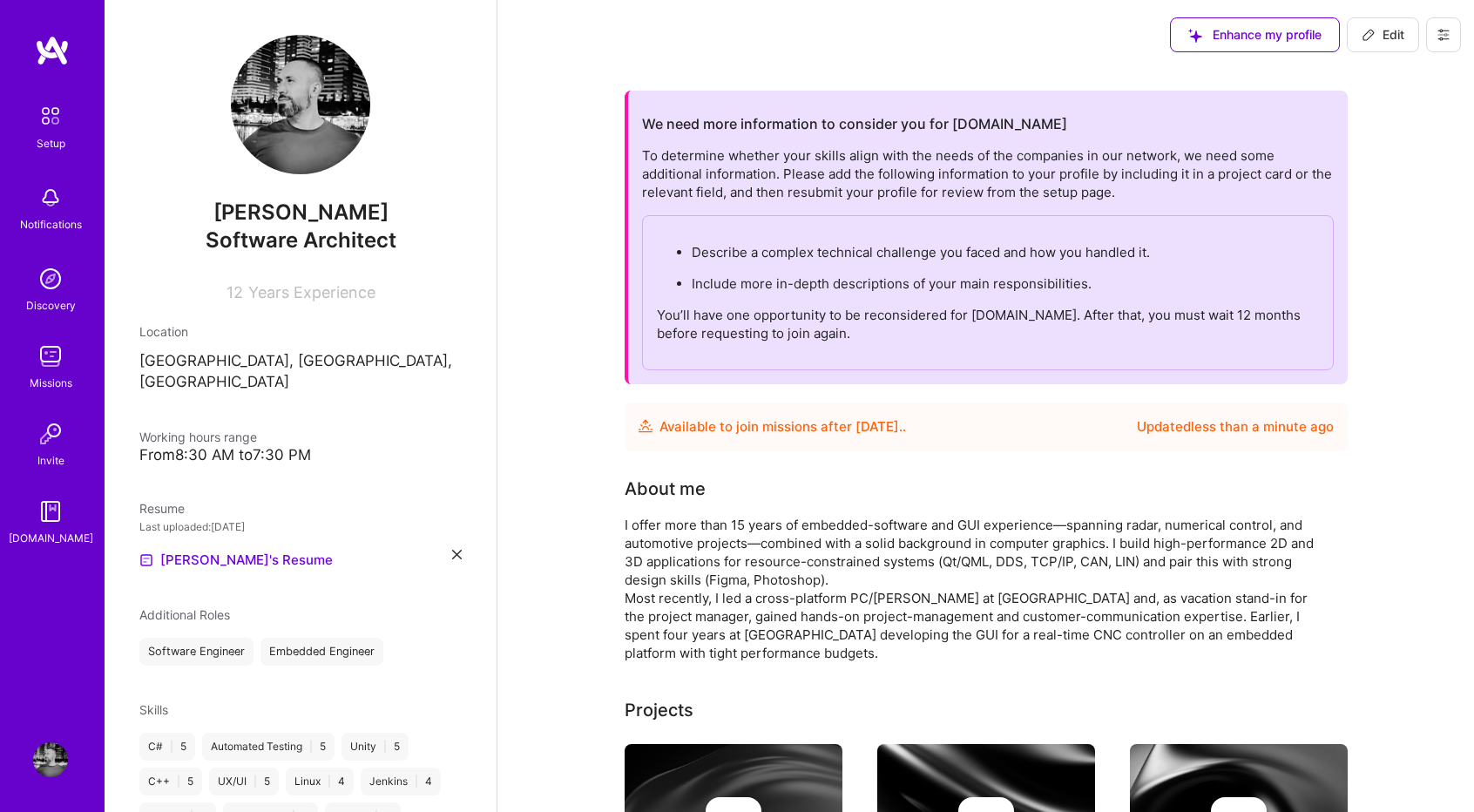
click at [1377, 38] on span "Edit" at bounding box center [1383, 35] width 43 height 18
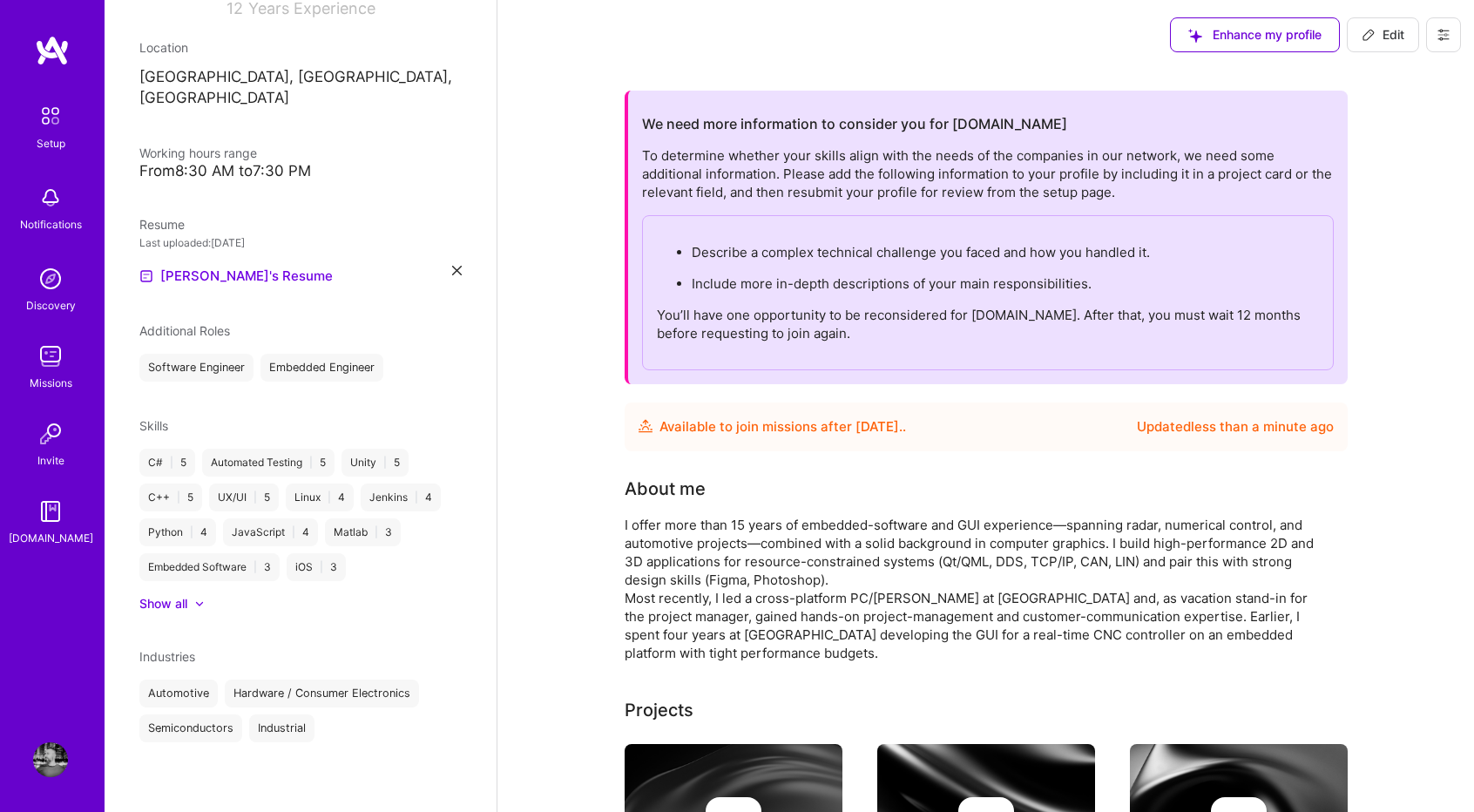
select select "US"
select select "Future Date"
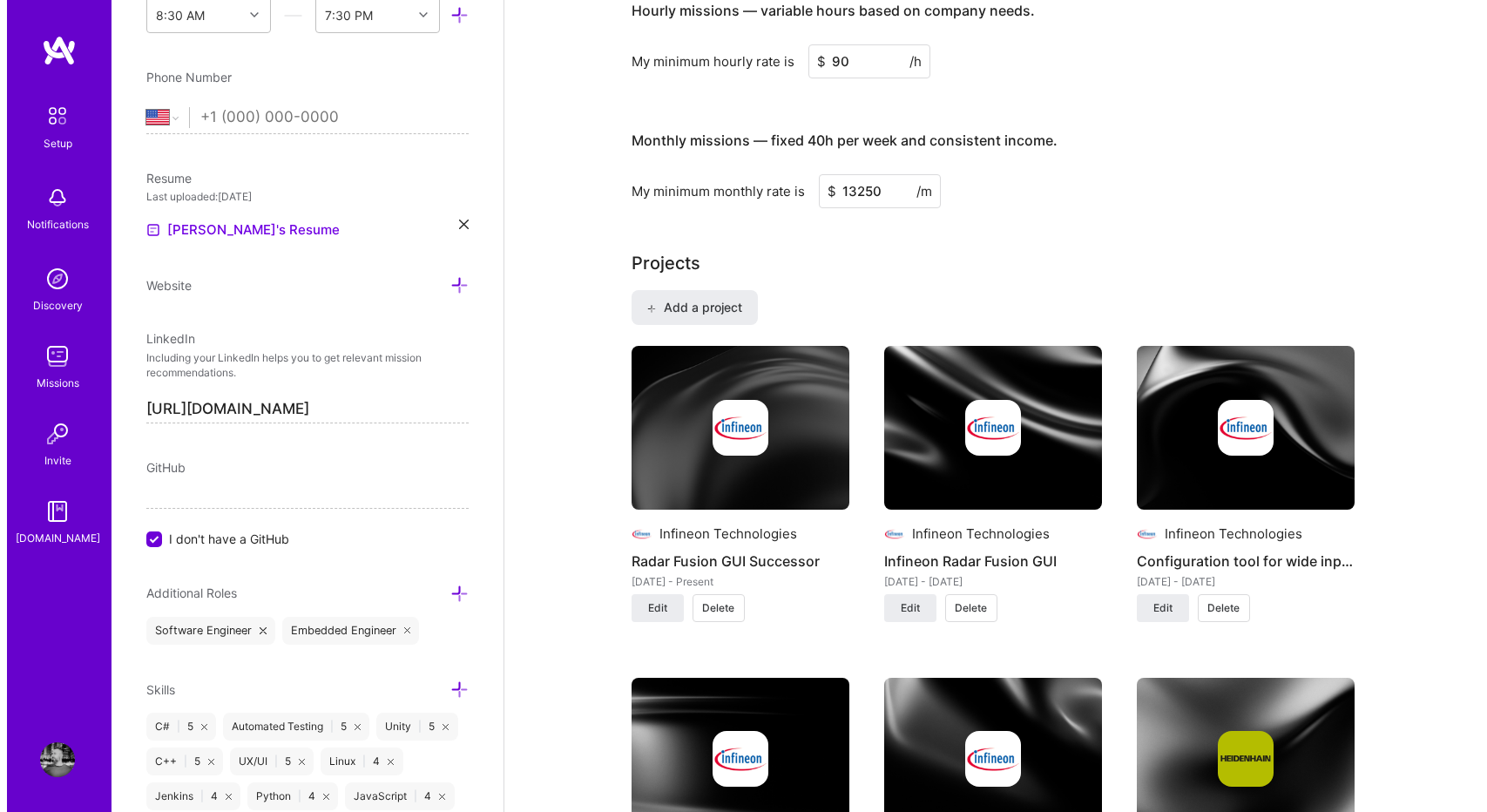
scroll to position [1166, 0]
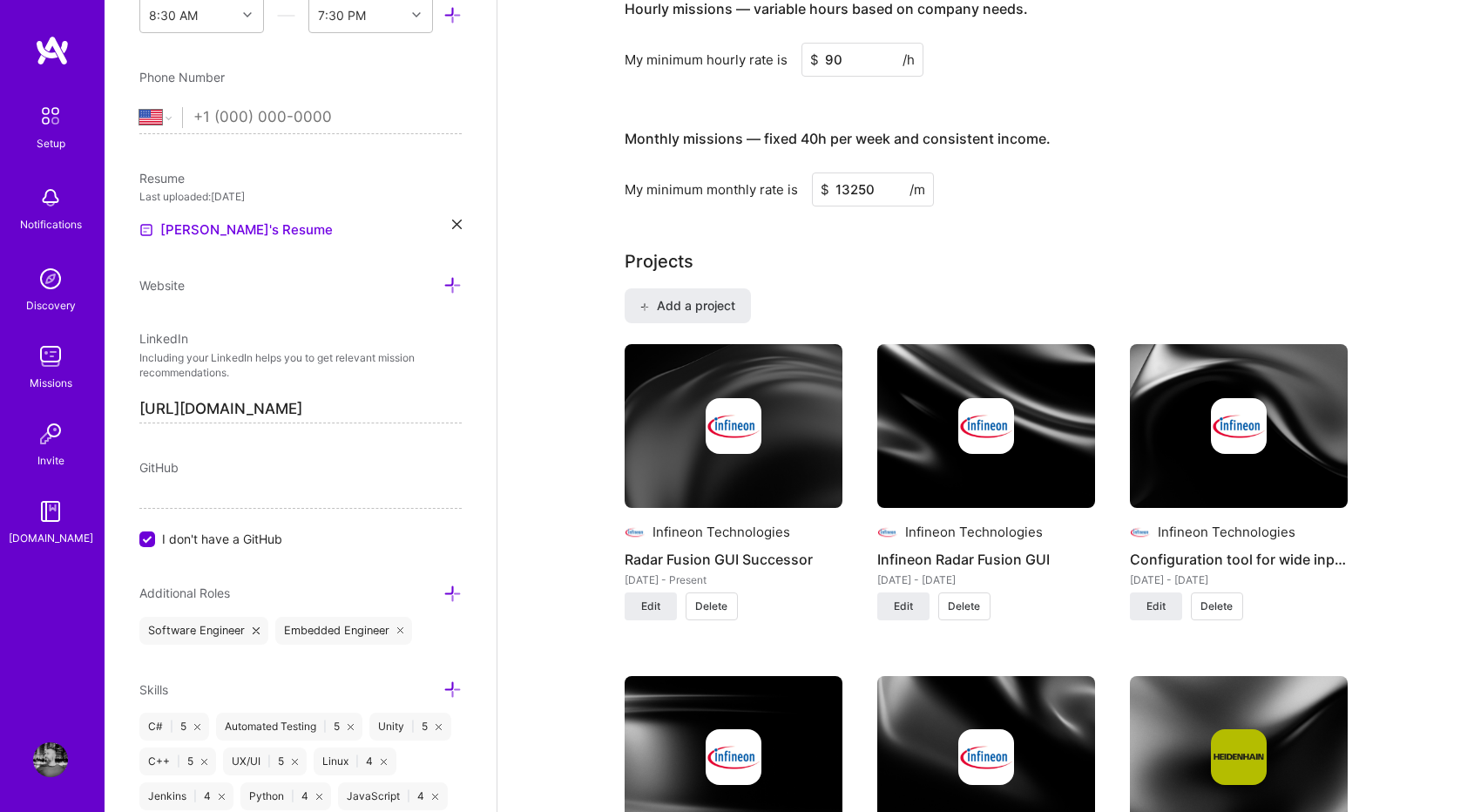
click at [1279, 435] on div at bounding box center [1239, 426] width 218 height 56
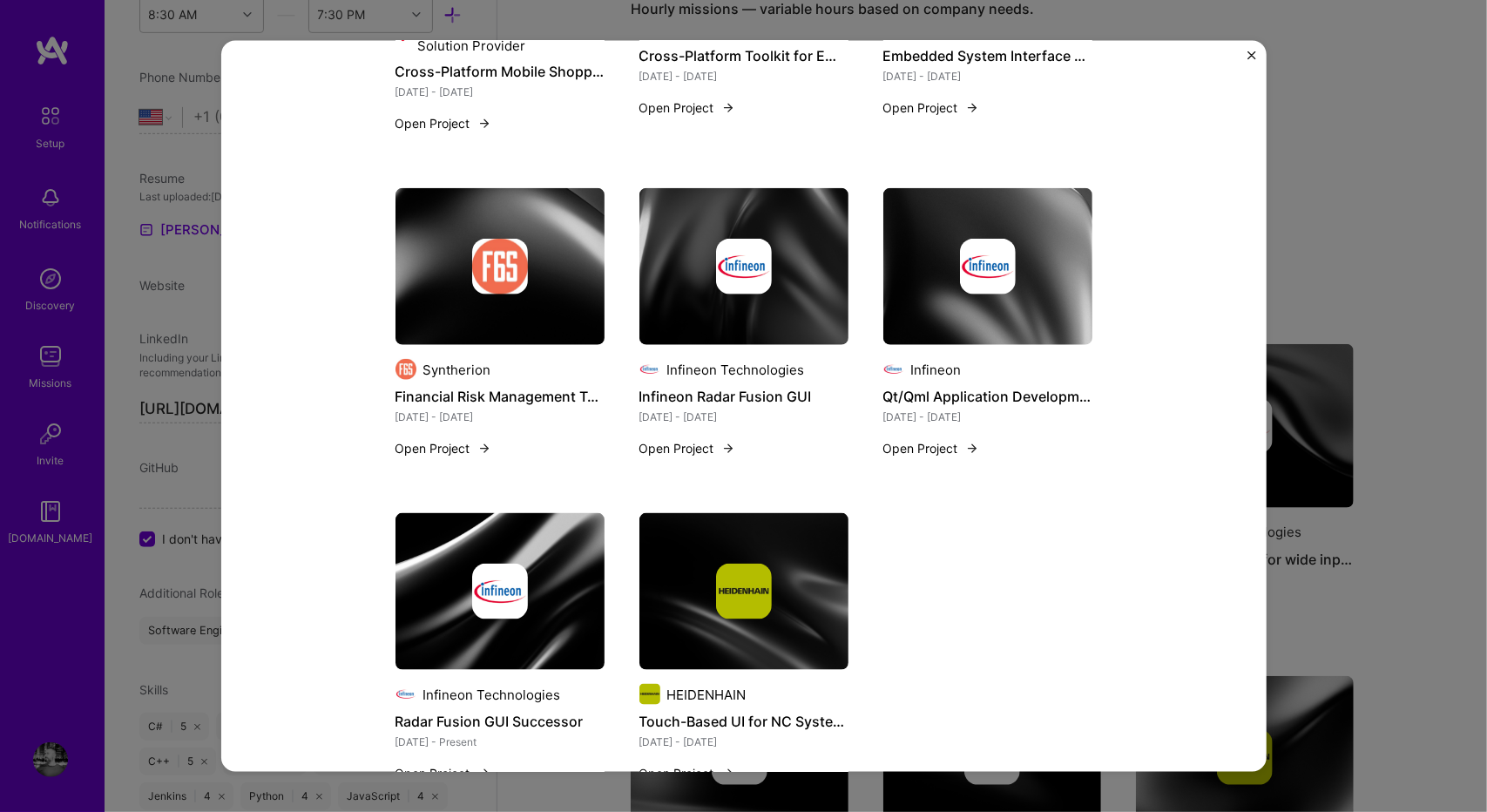
scroll to position [1316, 0]
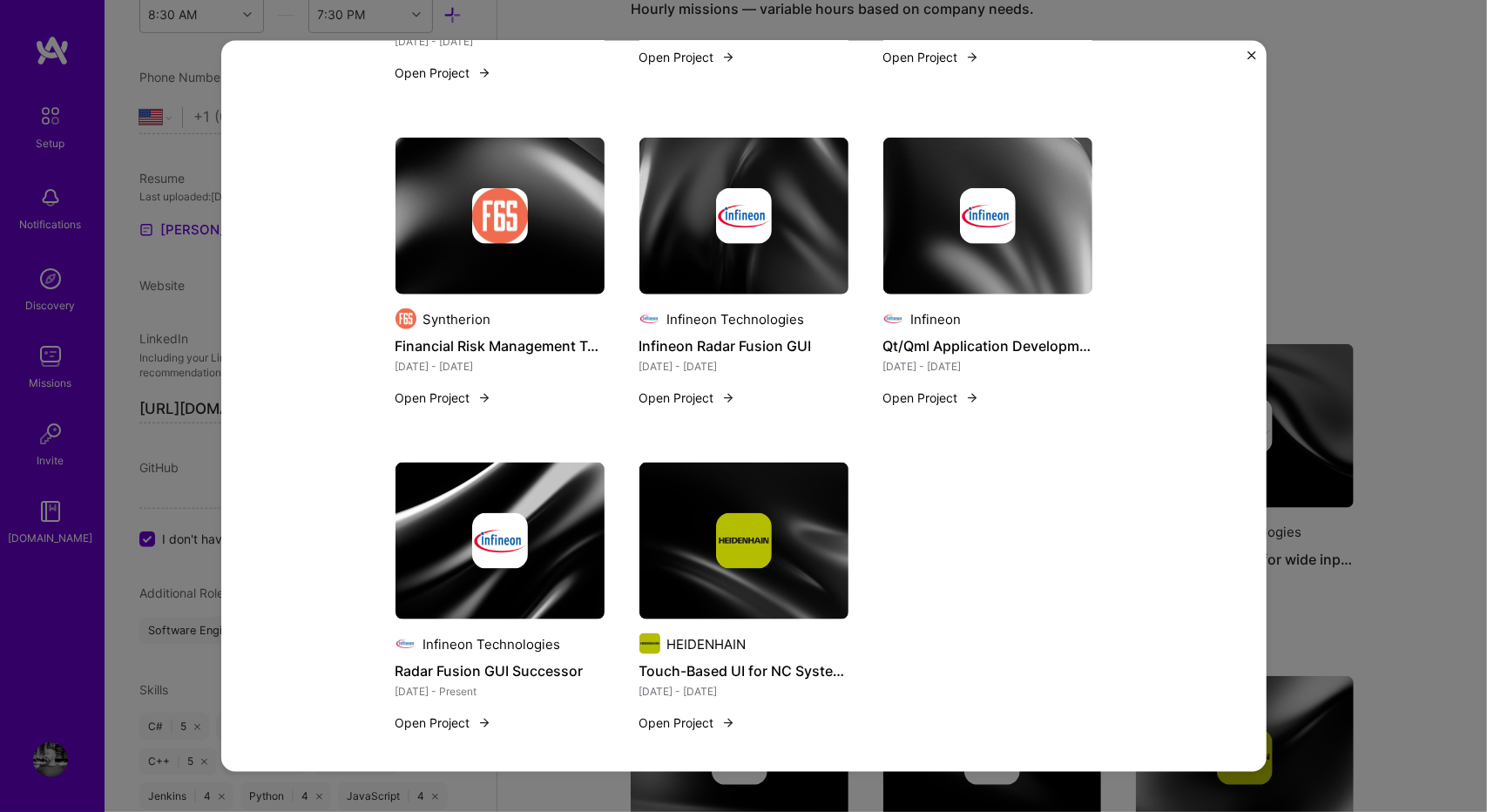
click at [1247, 56] on img "Close" at bounding box center [1252, 56] width 9 height 9
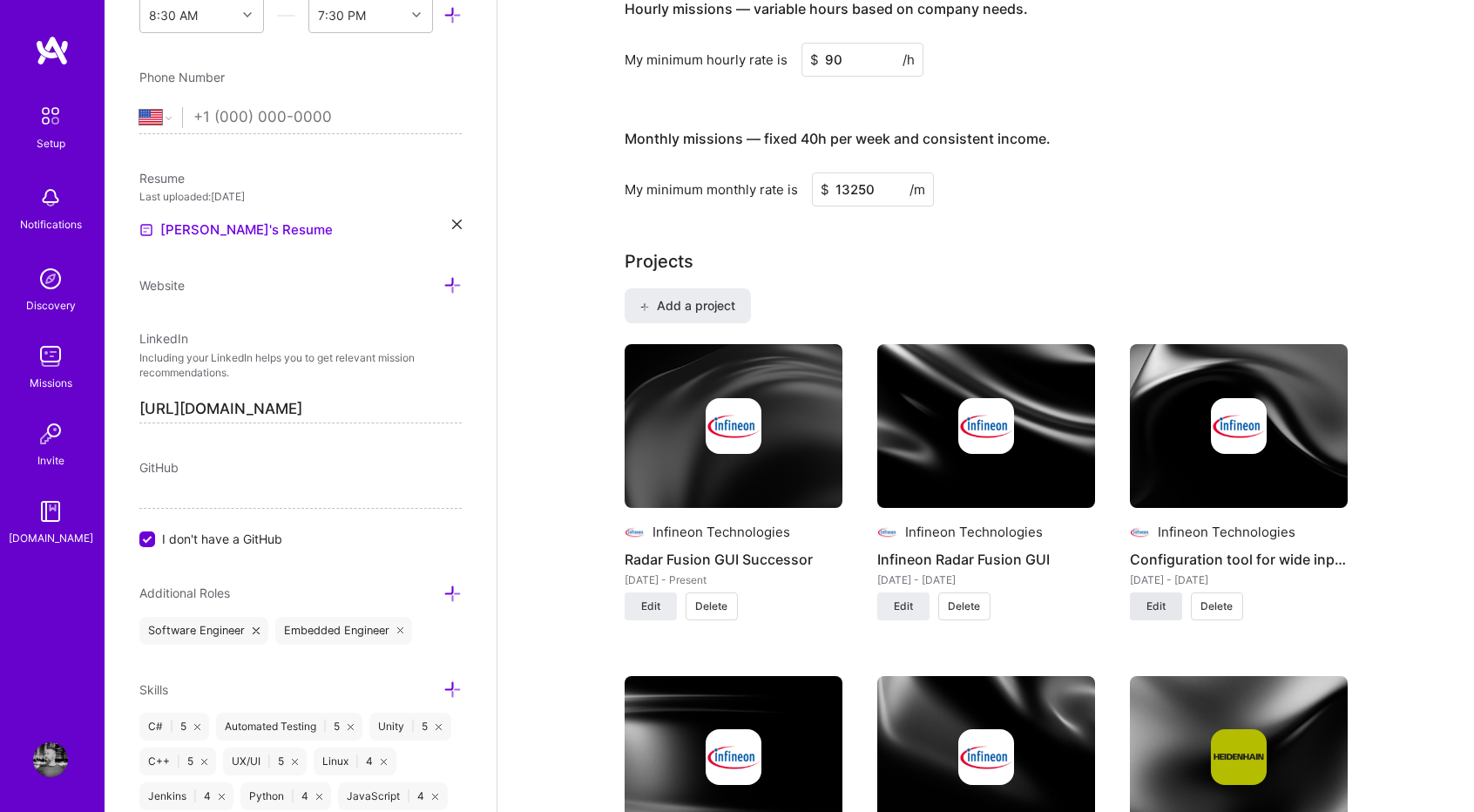
click at [1165, 606] on button "Edit" at bounding box center [1156, 606] width 53 height 28
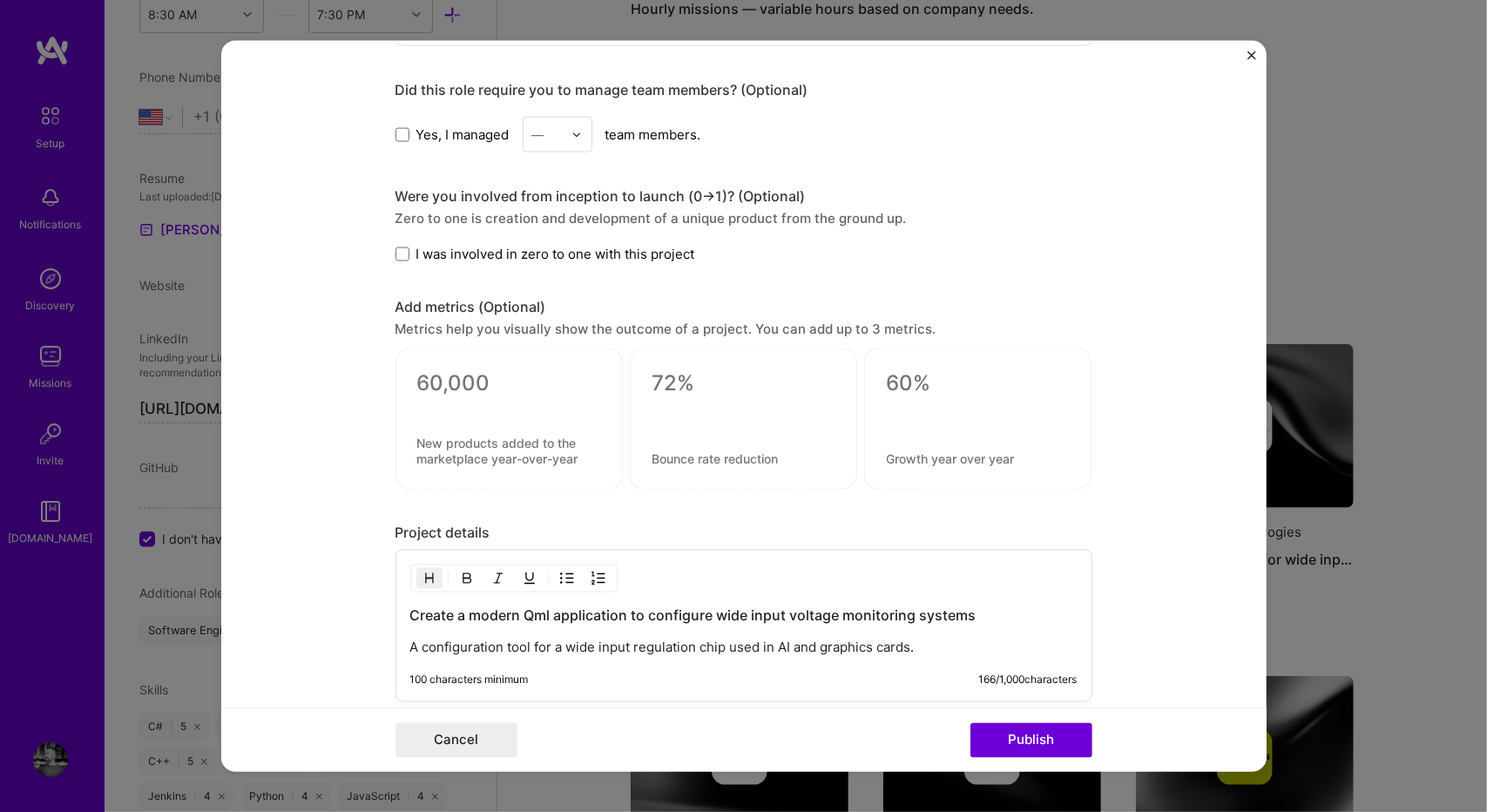
scroll to position [1509, 0]
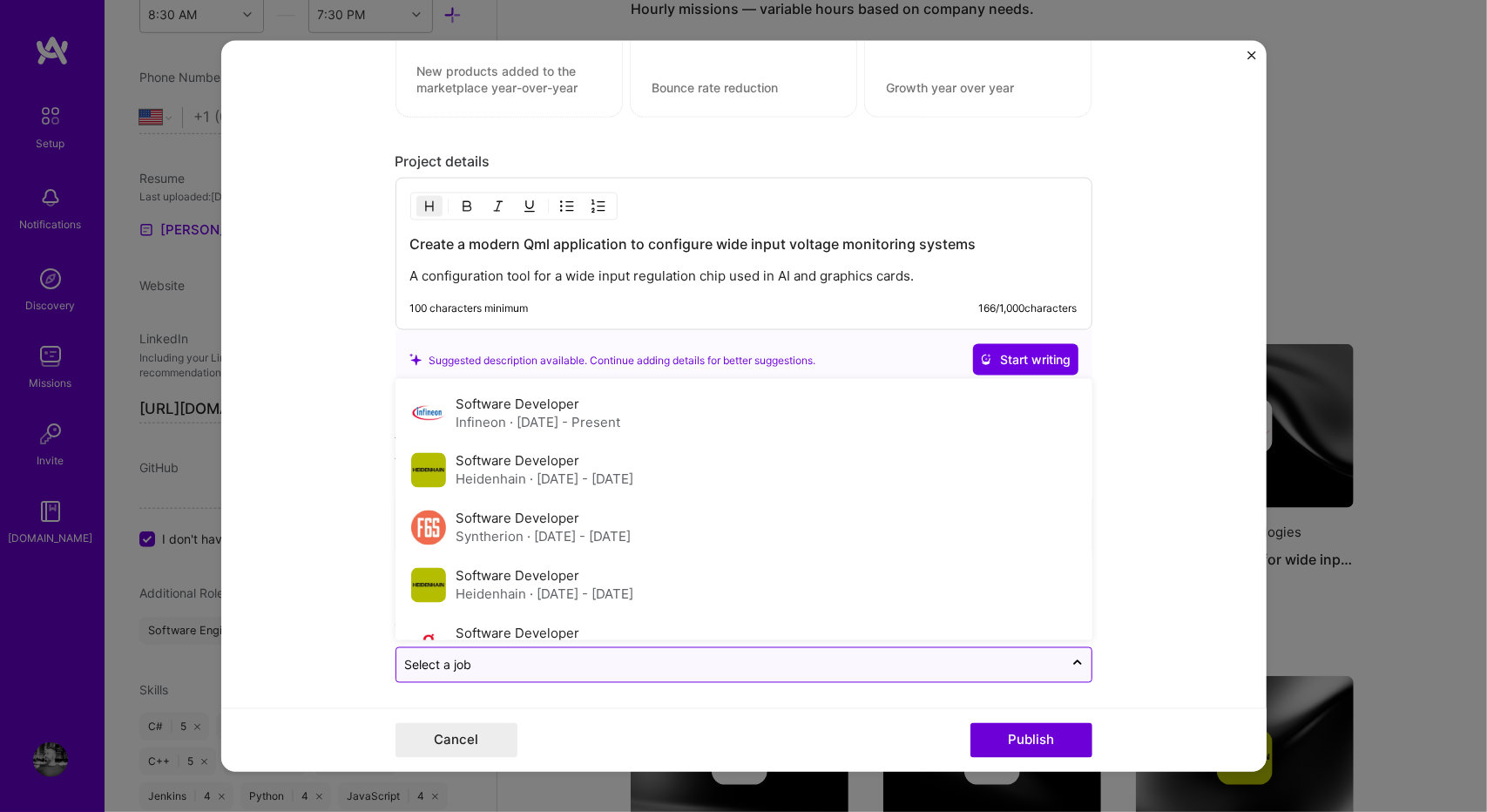
click at [575, 667] on div at bounding box center [730, 664] width 649 height 22
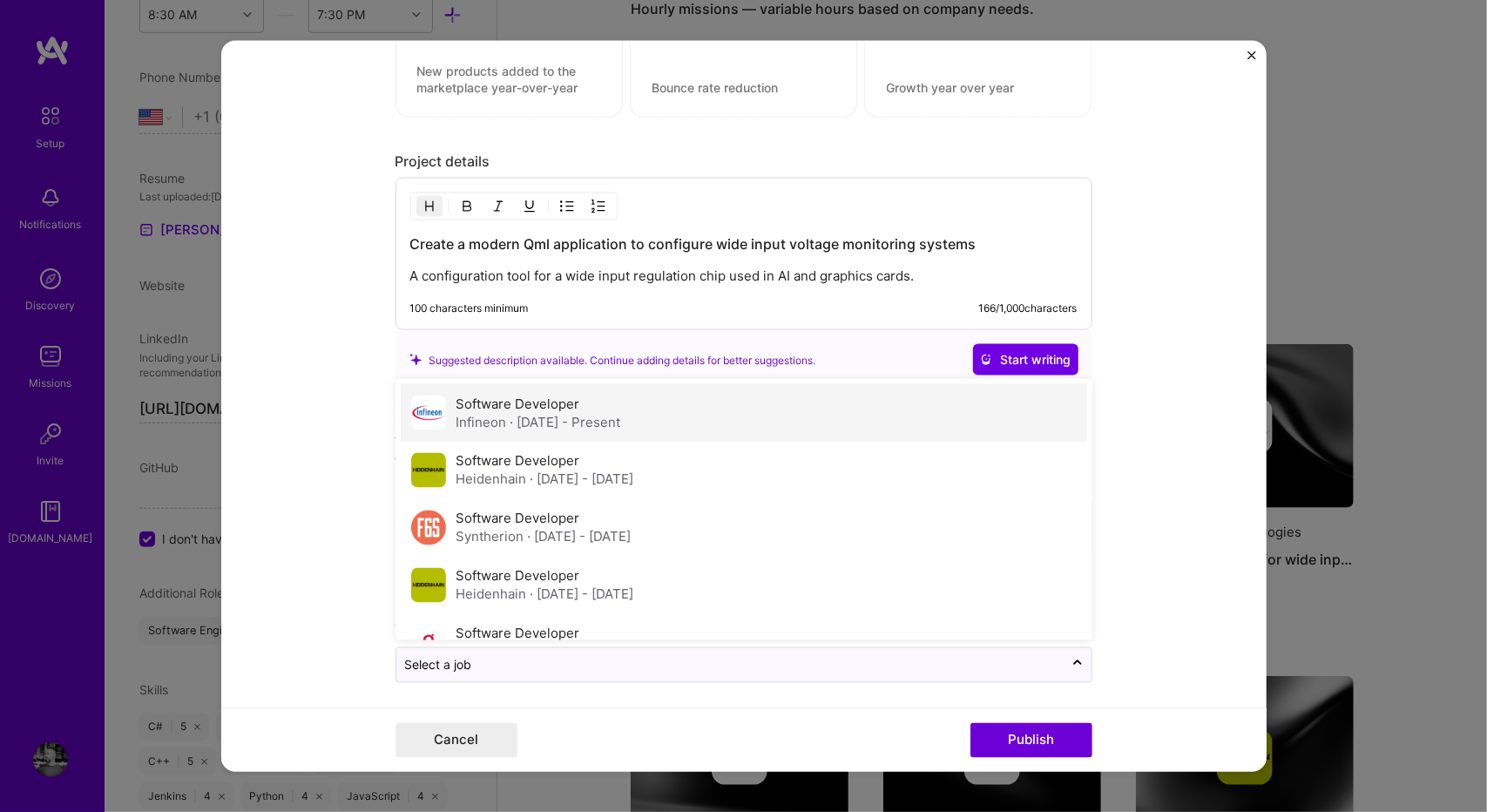
click at [700, 413] on div "Software Developer Infineon · [DATE] - Present" at bounding box center [744, 413] width 686 height 58
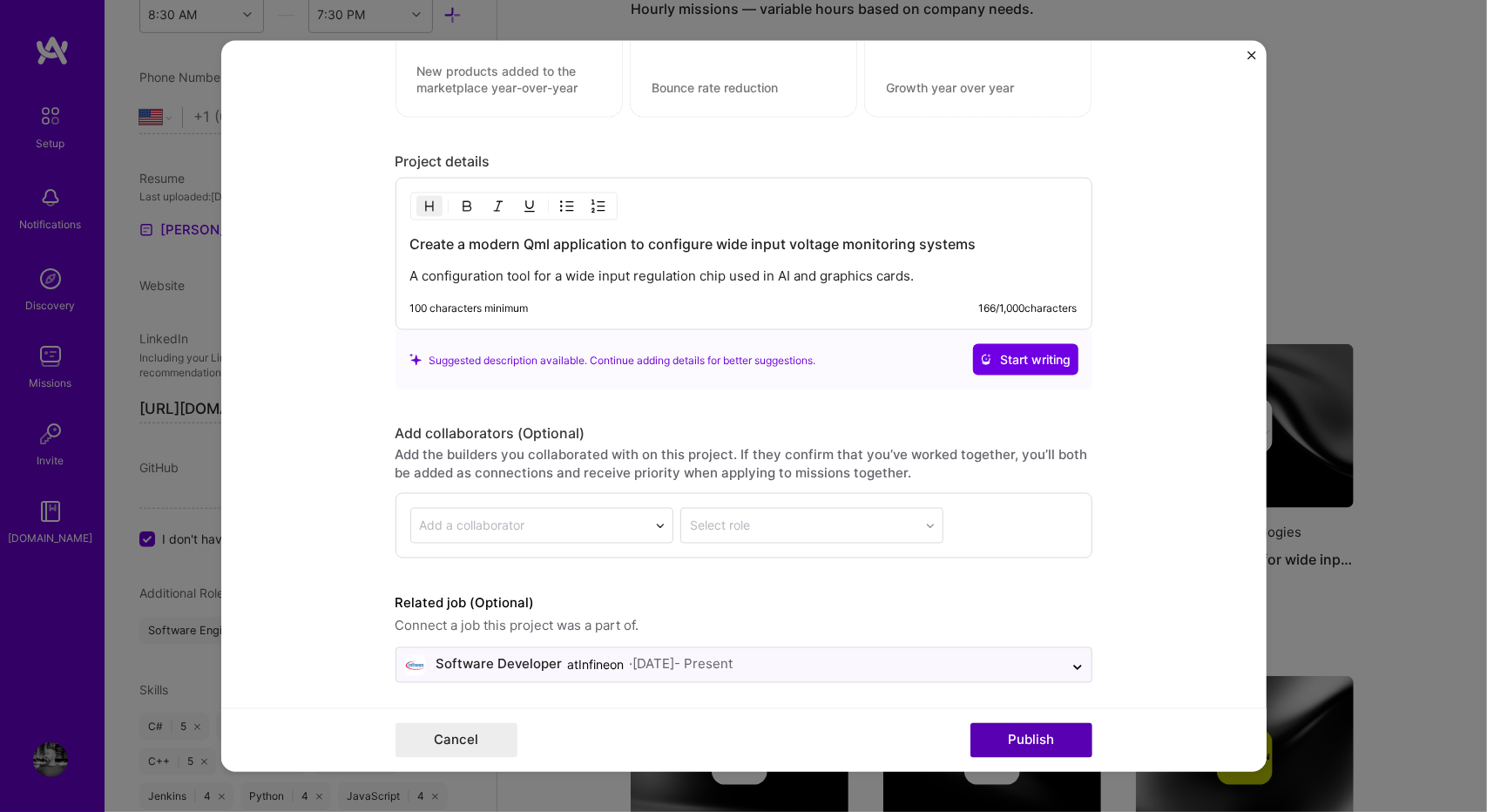
click at [1006, 725] on button "Publish" at bounding box center [1031, 739] width 122 height 35
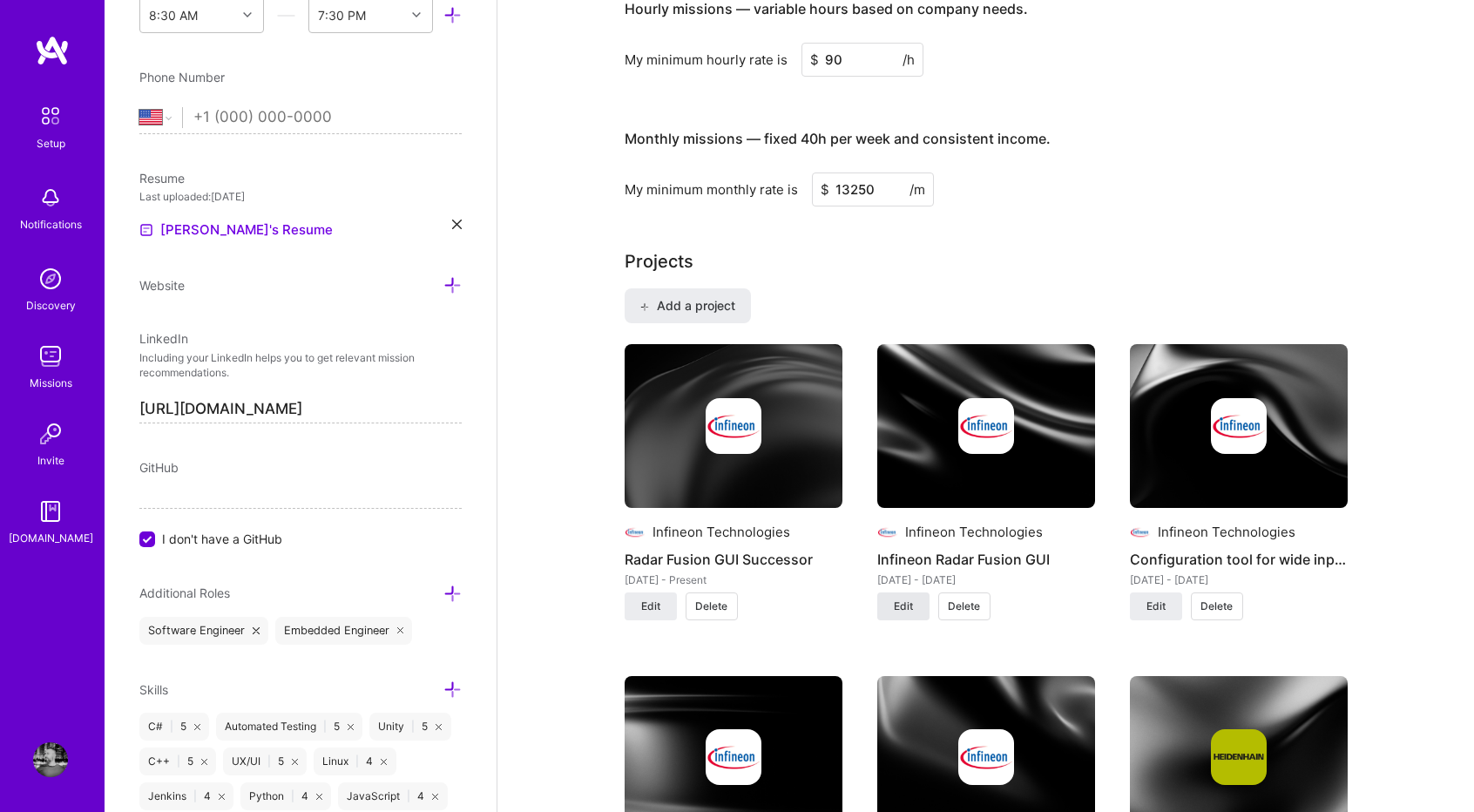
click at [909, 602] on span "Edit" at bounding box center [903, 606] width 19 height 16
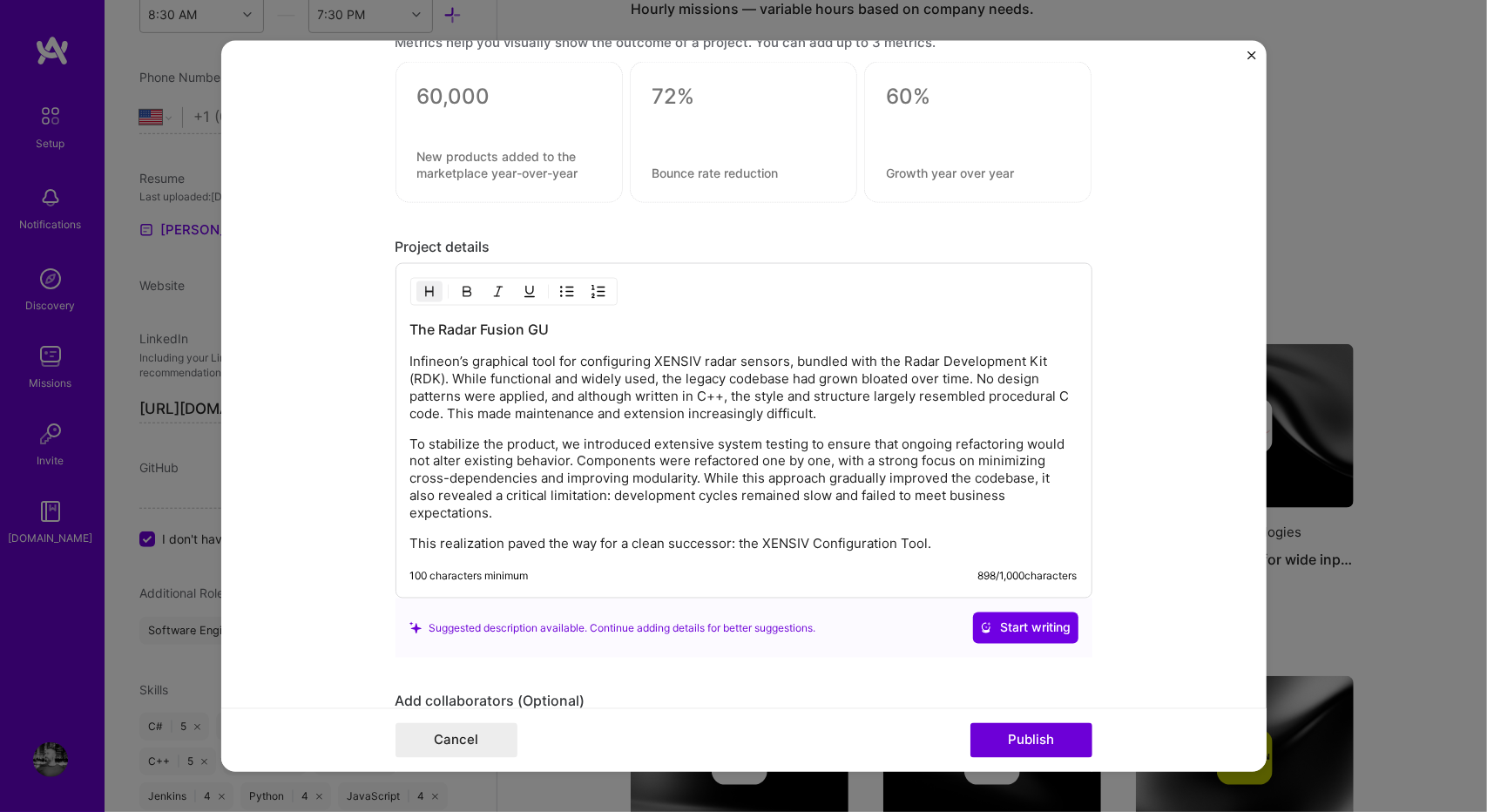
scroll to position [1844, 0]
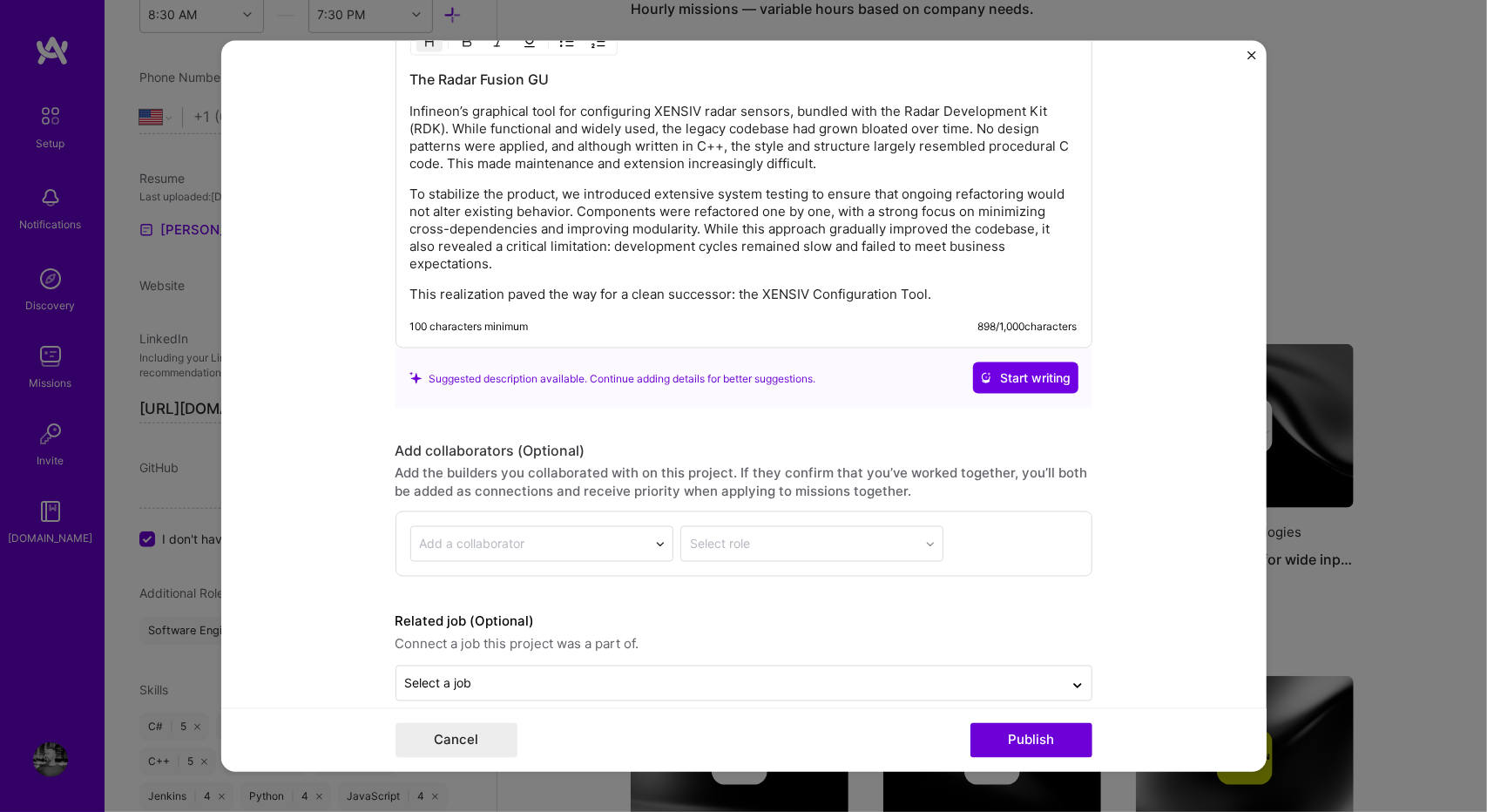
click at [900, 634] on span "Connect a job this project was a part of." at bounding box center [744, 645] width 697 height 21
click at [871, 666] on div "Select a job" at bounding box center [730, 682] width 667 height 34
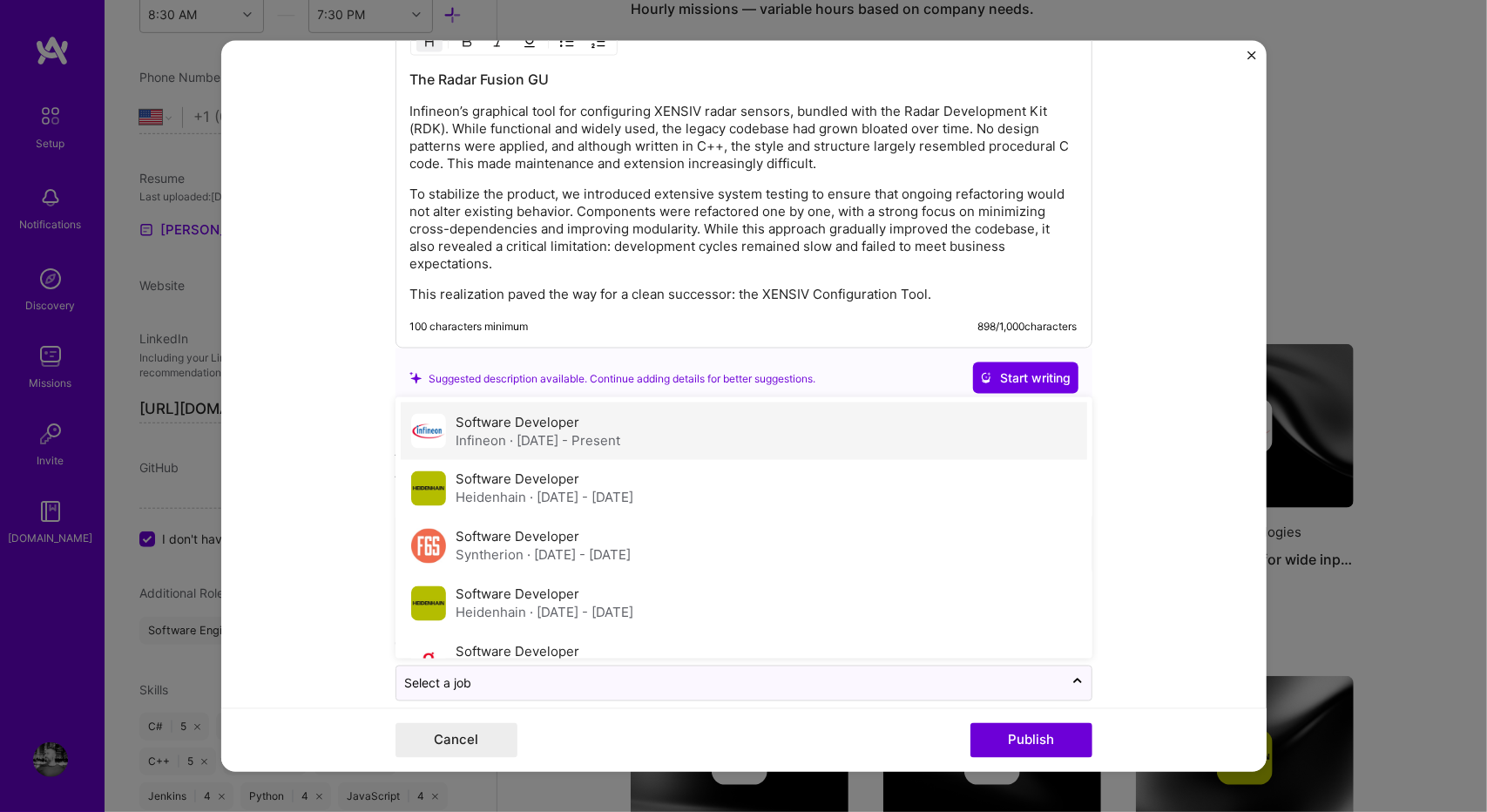
click at [776, 409] on div "Software Developer Infineon · [DATE] - Present" at bounding box center [744, 431] width 686 height 58
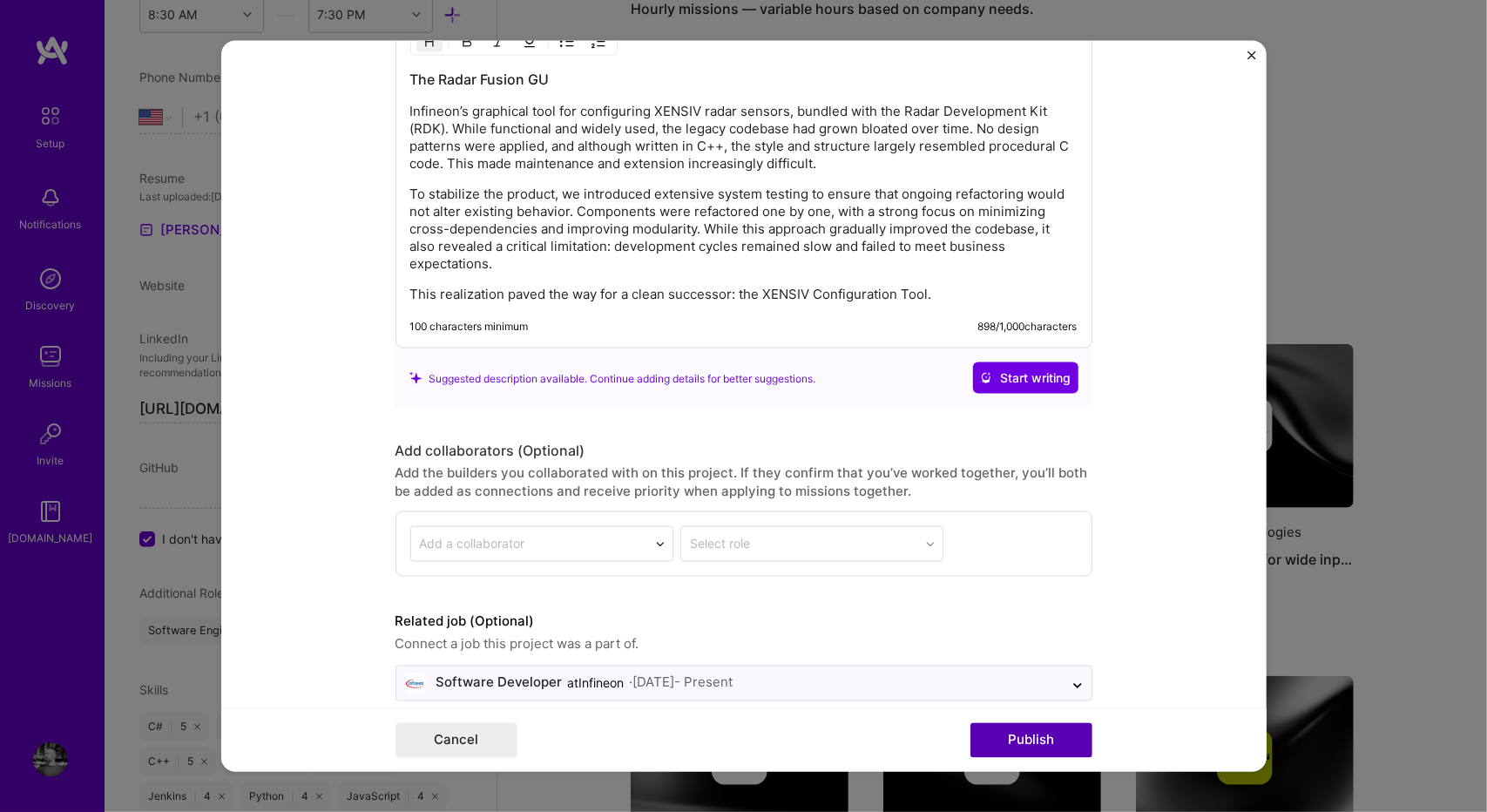
click at [1057, 731] on button "Publish" at bounding box center [1031, 739] width 122 height 35
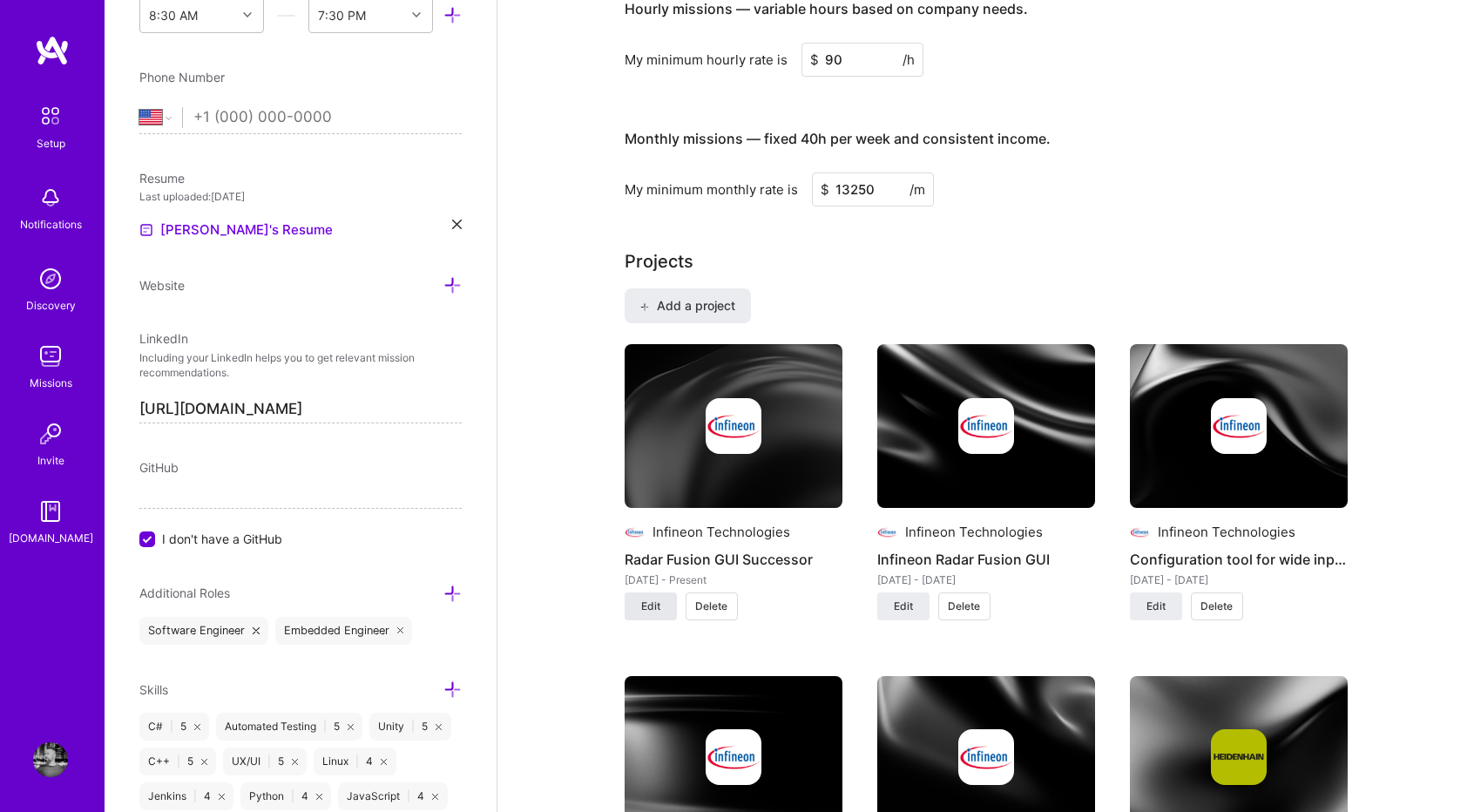
click at [662, 607] on button "Edit" at bounding box center [651, 606] width 53 height 28
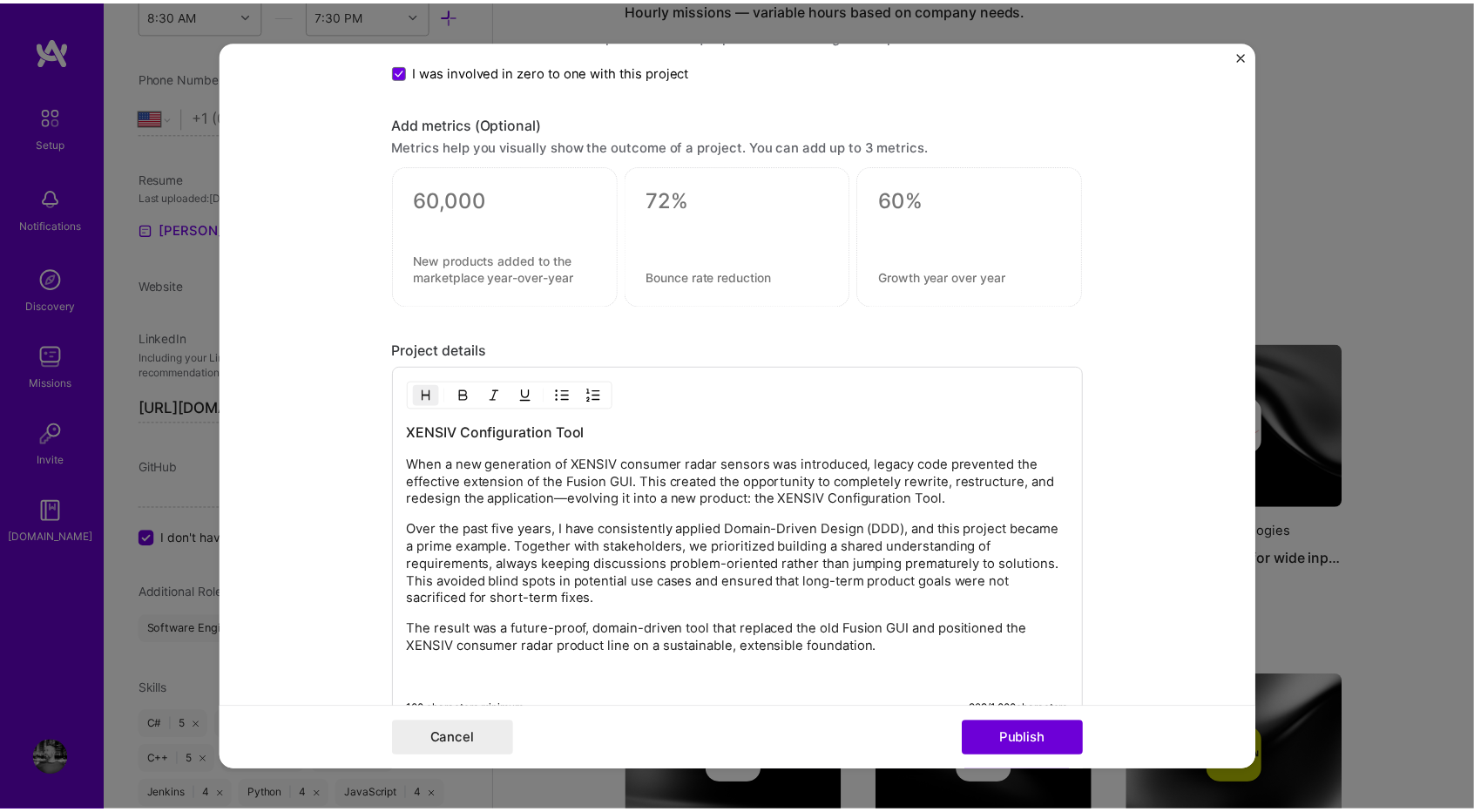
scroll to position [1892, 0]
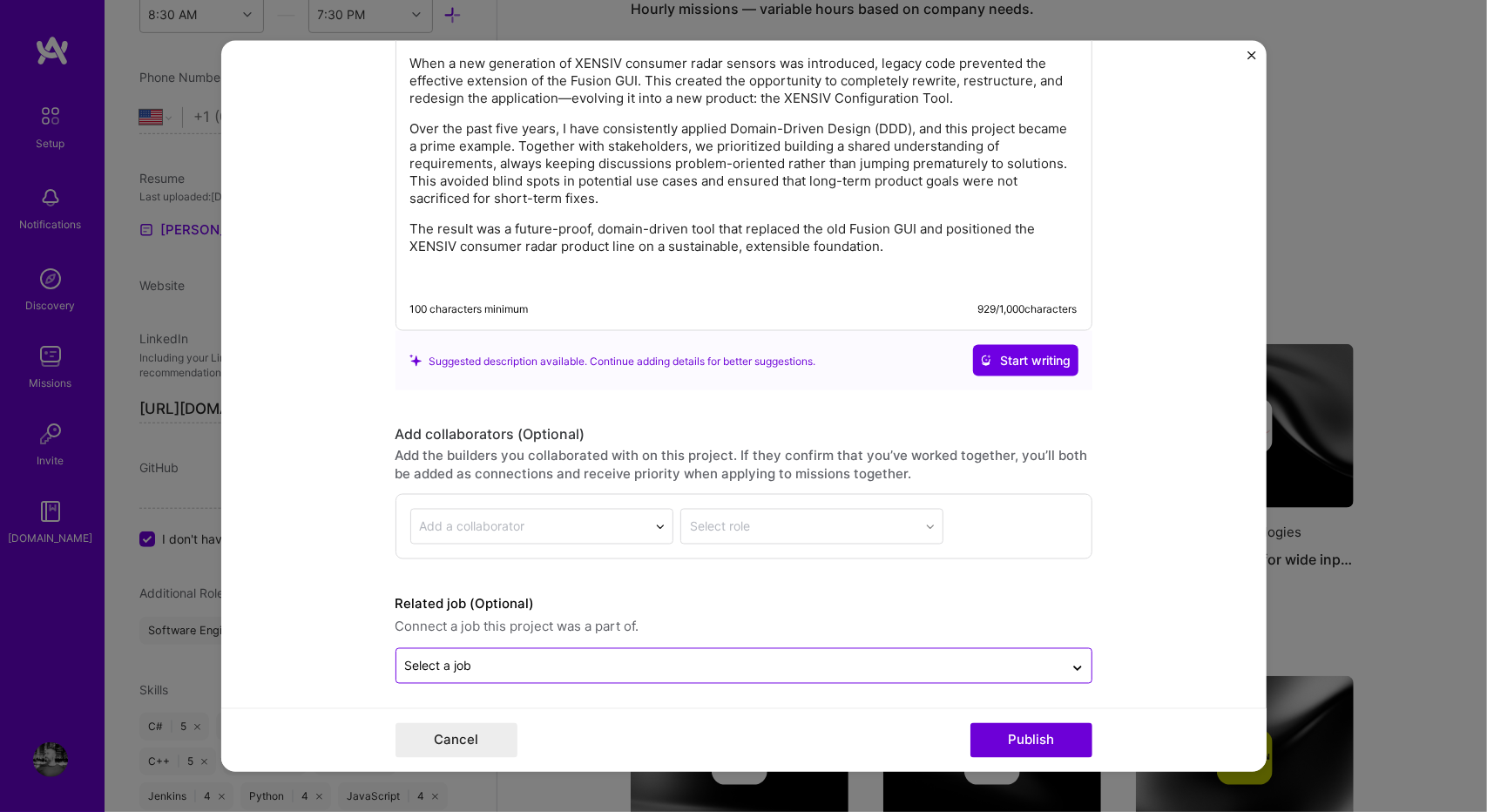
click at [772, 654] on div at bounding box center [730, 665] width 649 height 22
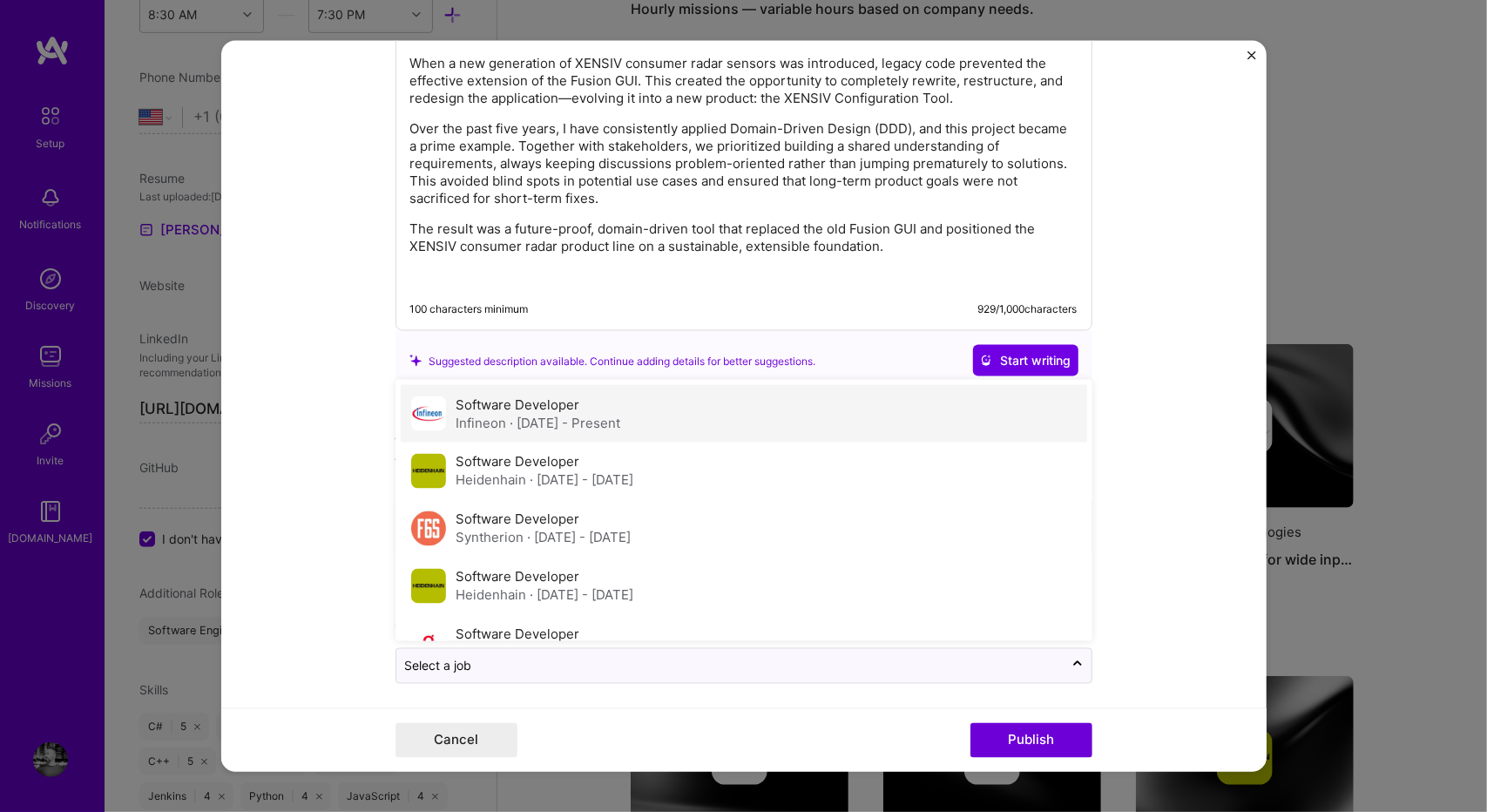
click at [768, 424] on div "Software Developer Infineon · [DATE] - Present" at bounding box center [744, 414] width 686 height 58
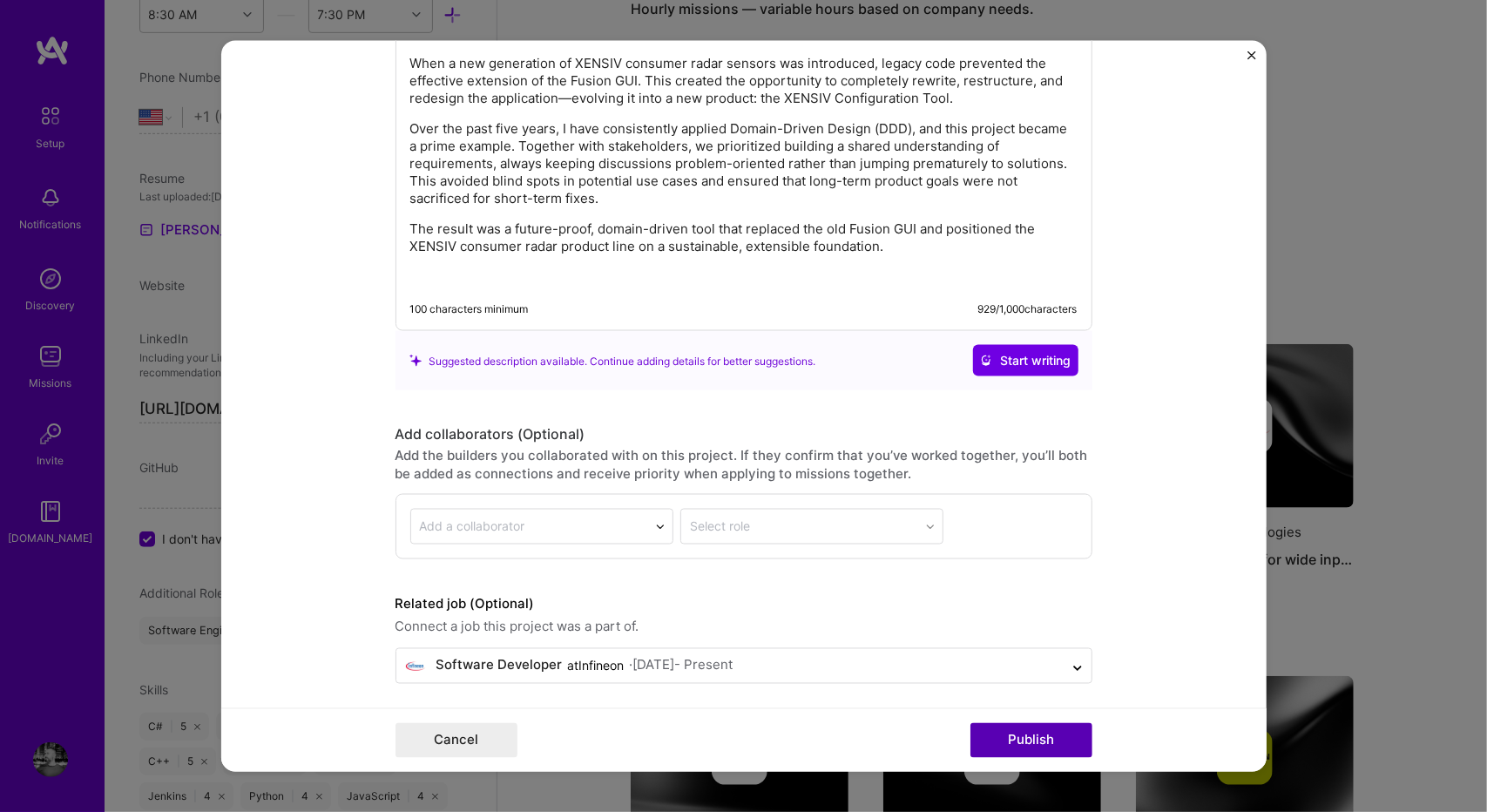
click at [1014, 741] on button "Publish" at bounding box center [1031, 739] width 122 height 35
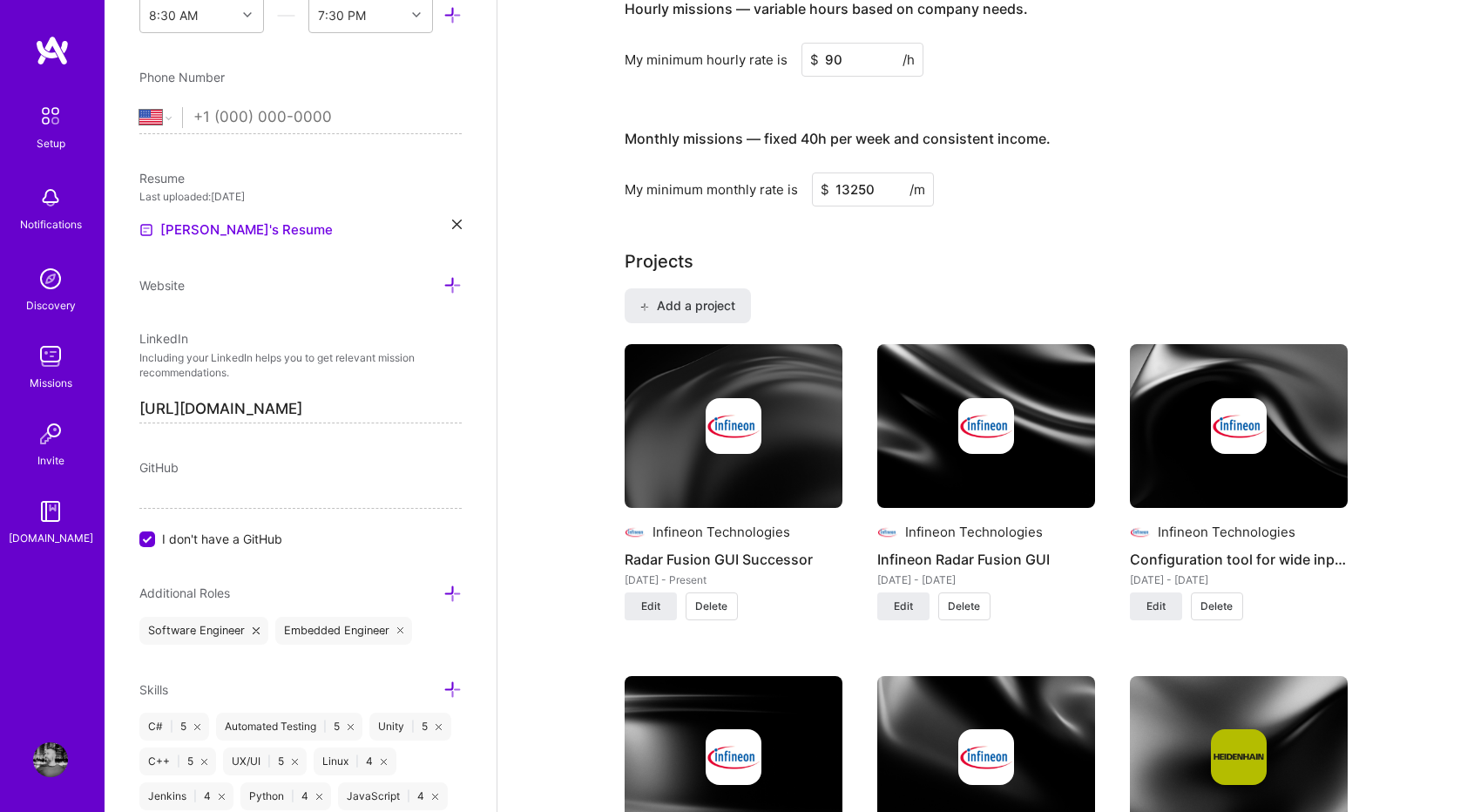
click at [1258, 550] on h4 "Configuration tool for wide input voltage monitoring systems" at bounding box center [1239, 559] width 218 height 23
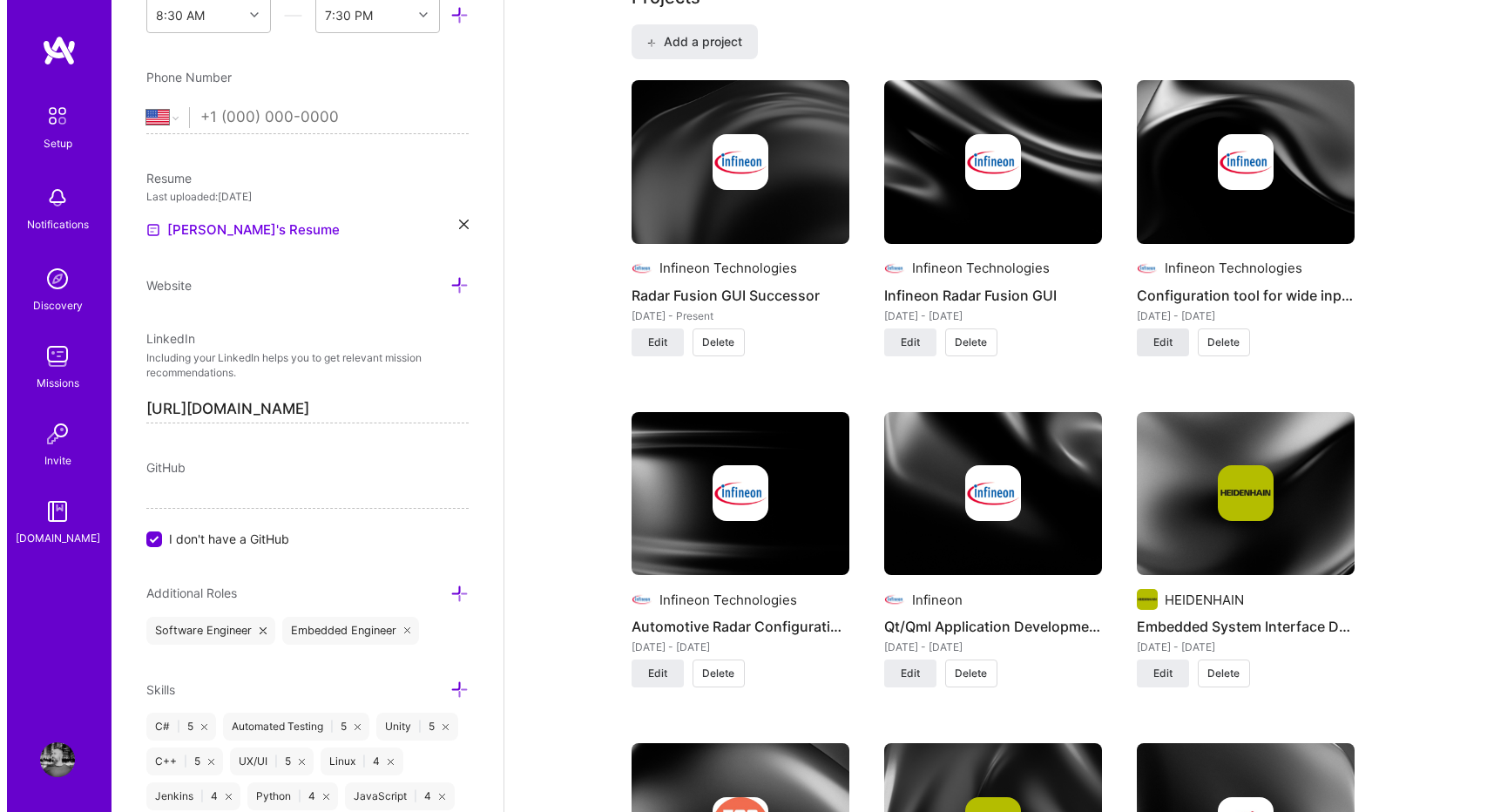
scroll to position [1432, 0]
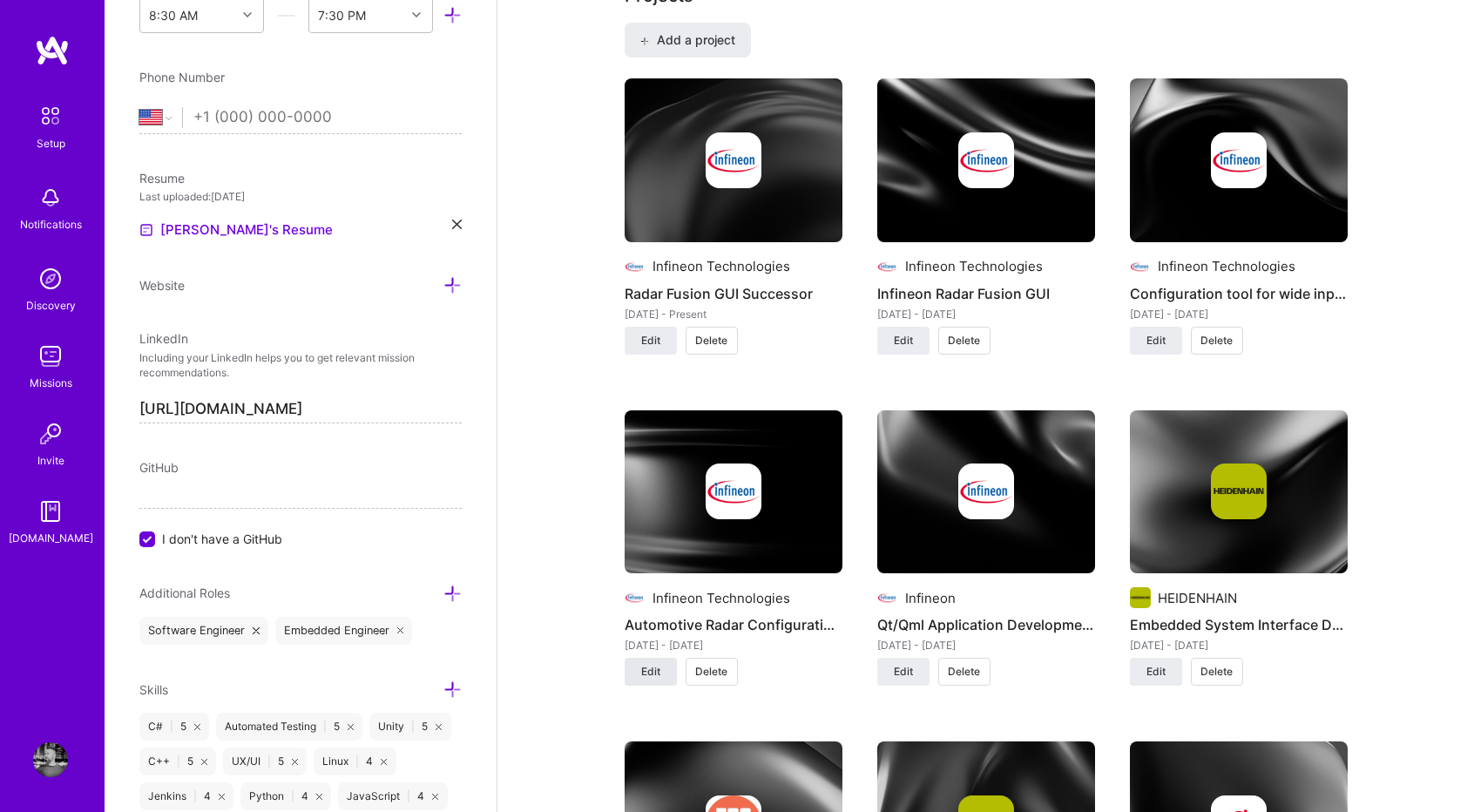
click at [657, 663] on span "Edit" at bounding box center [651, 671] width 19 height 16
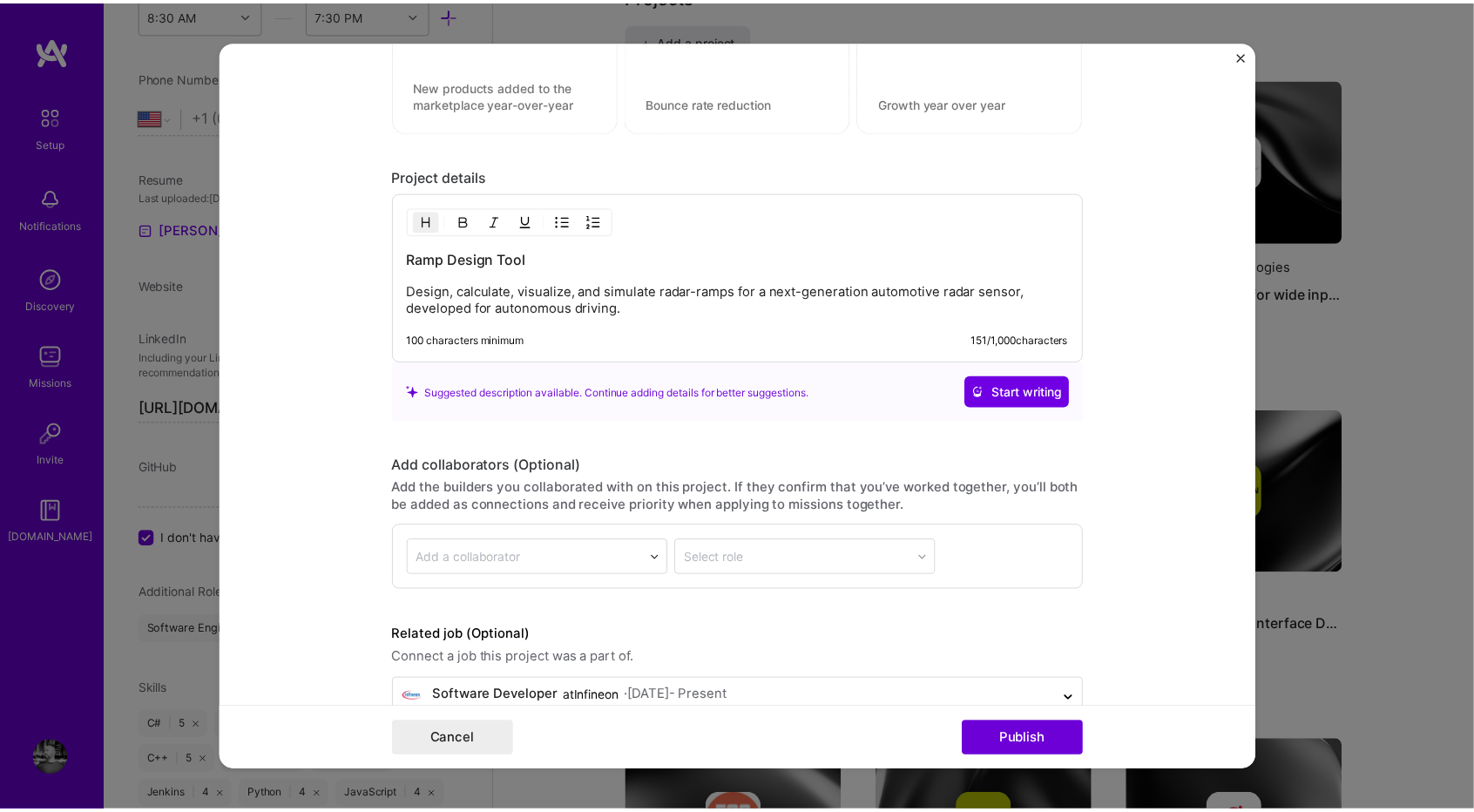
scroll to position [1604, 0]
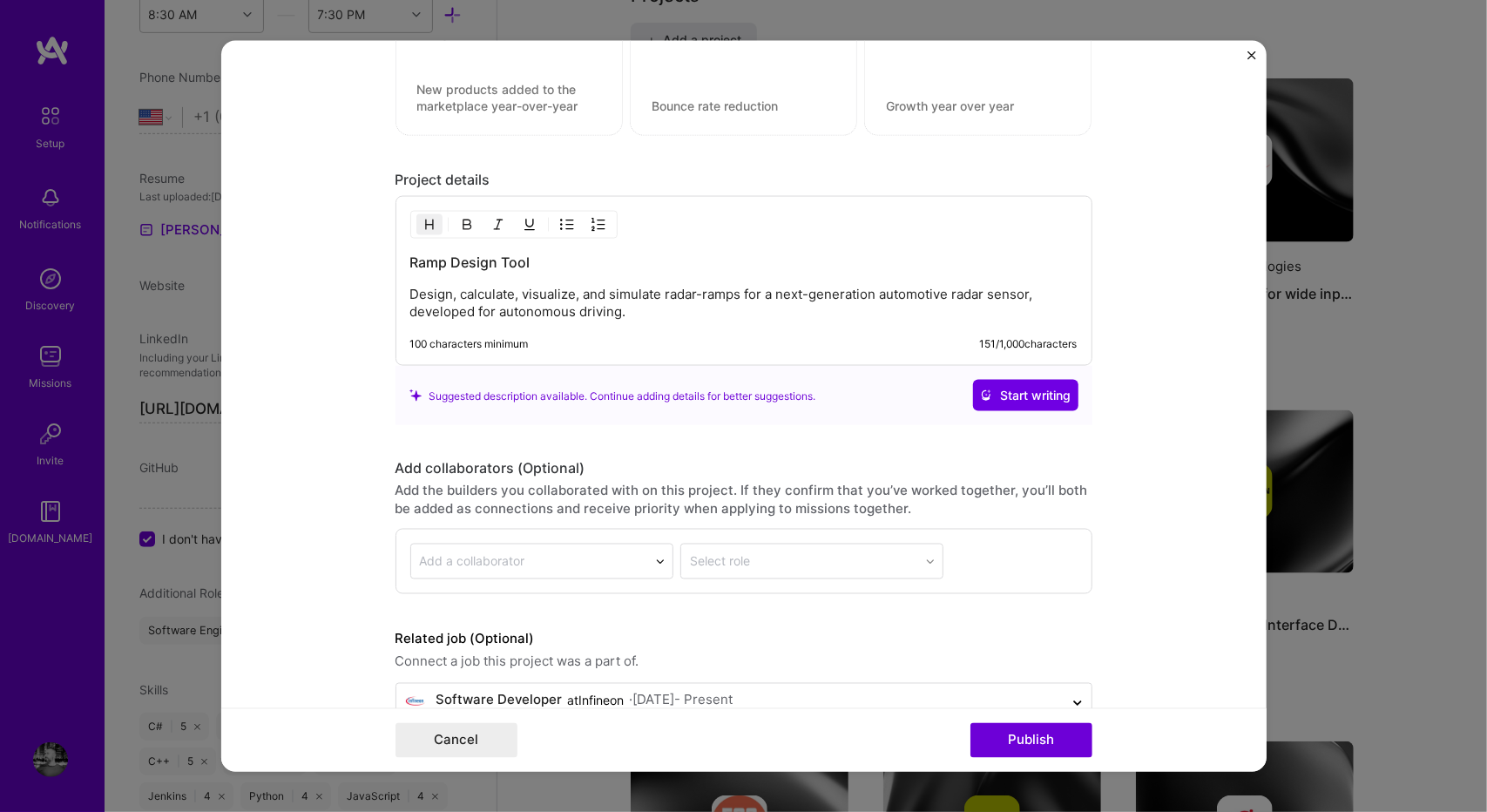
click at [1252, 55] on img "Close" at bounding box center [1252, 56] width 9 height 9
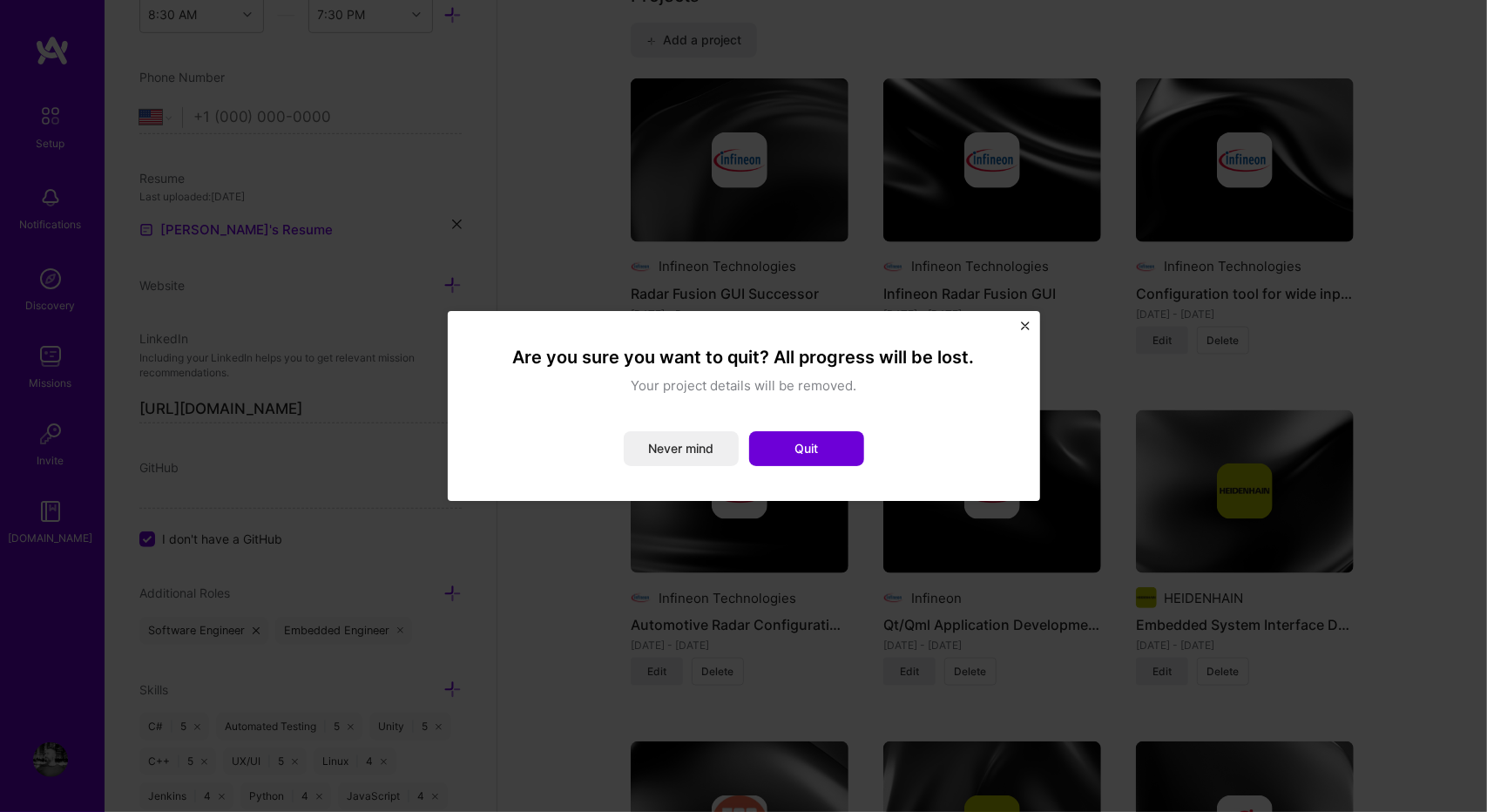
click at [1023, 320] on div "Are you sure you want to quit? All progress will be lost. Your project details …" at bounding box center [744, 405] width 593 height 190
click at [1024, 327] on img "Close" at bounding box center [1025, 326] width 9 height 9
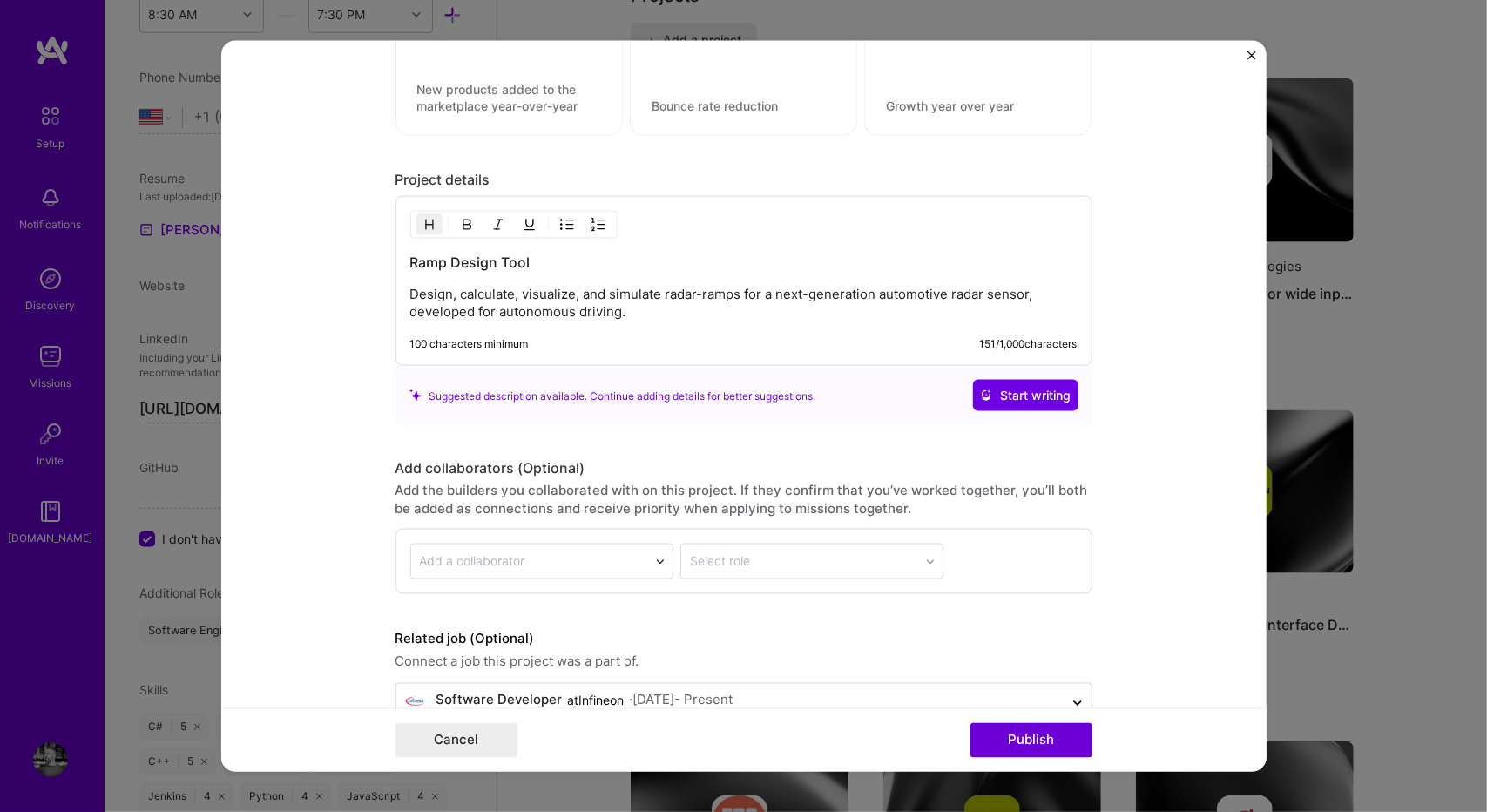
click at [1251, 53] on img "Close" at bounding box center [1252, 56] width 9 height 9
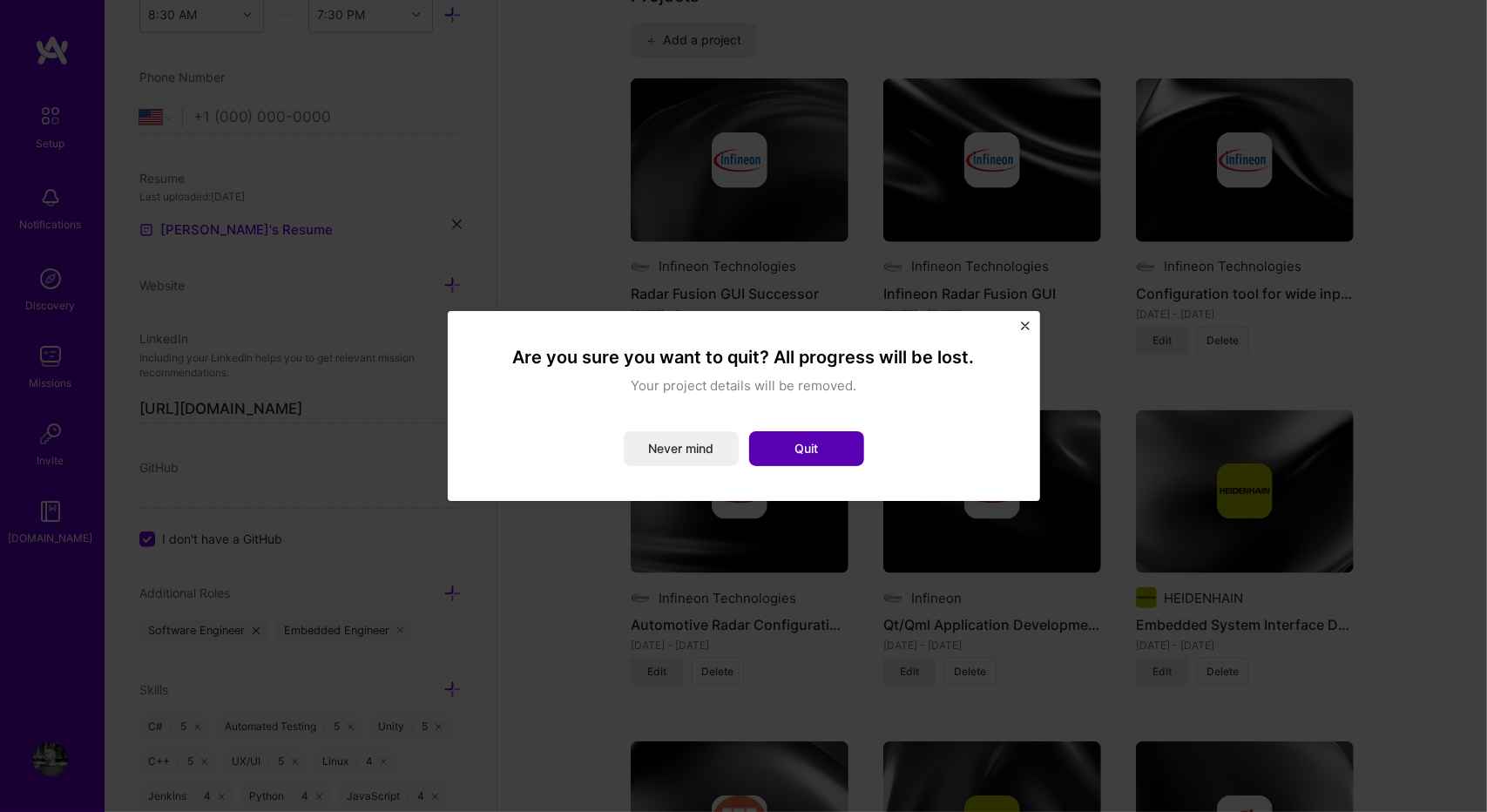
click at [801, 447] on button "Quit" at bounding box center [806, 449] width 115 height 35
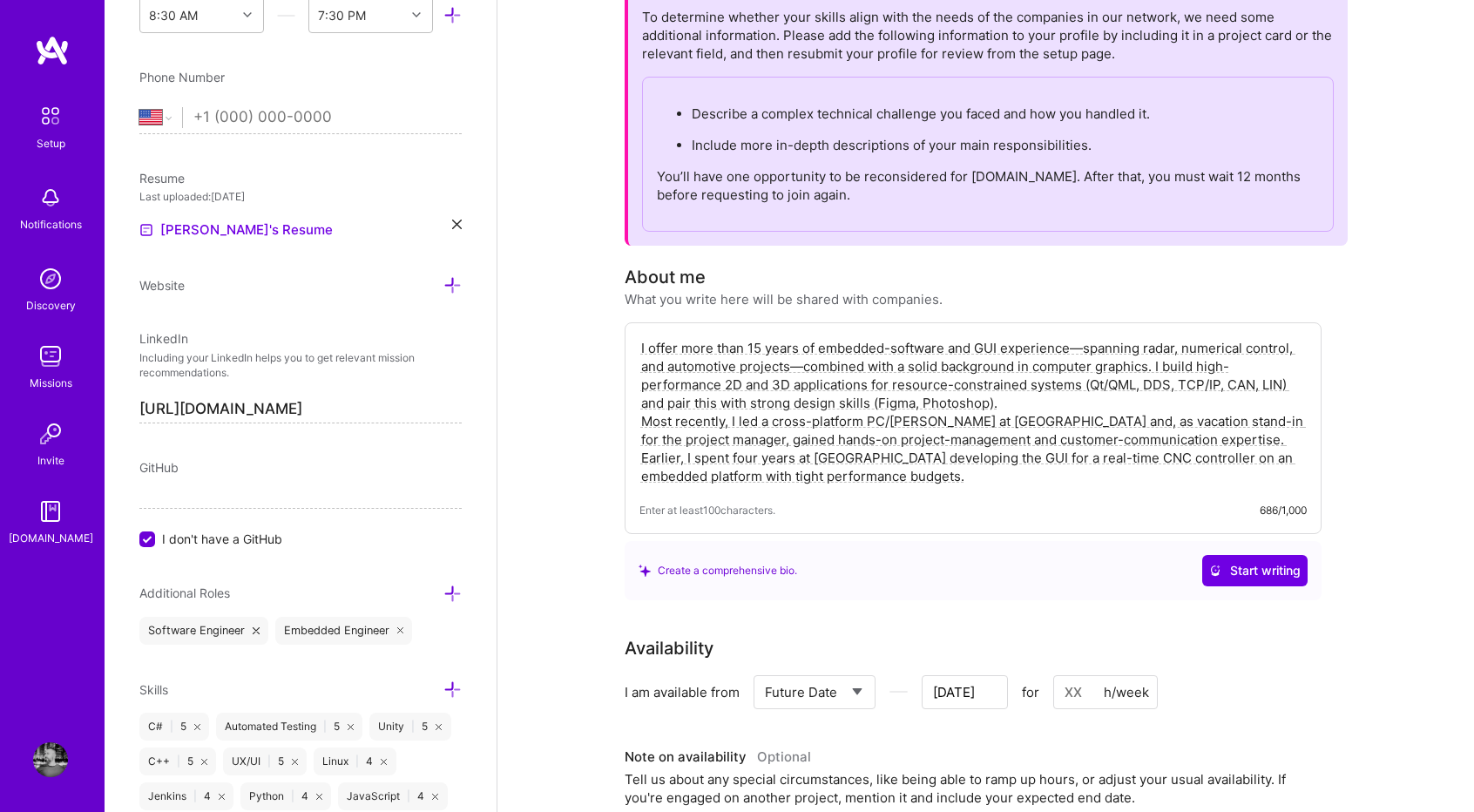
scroll to position [142, 0]
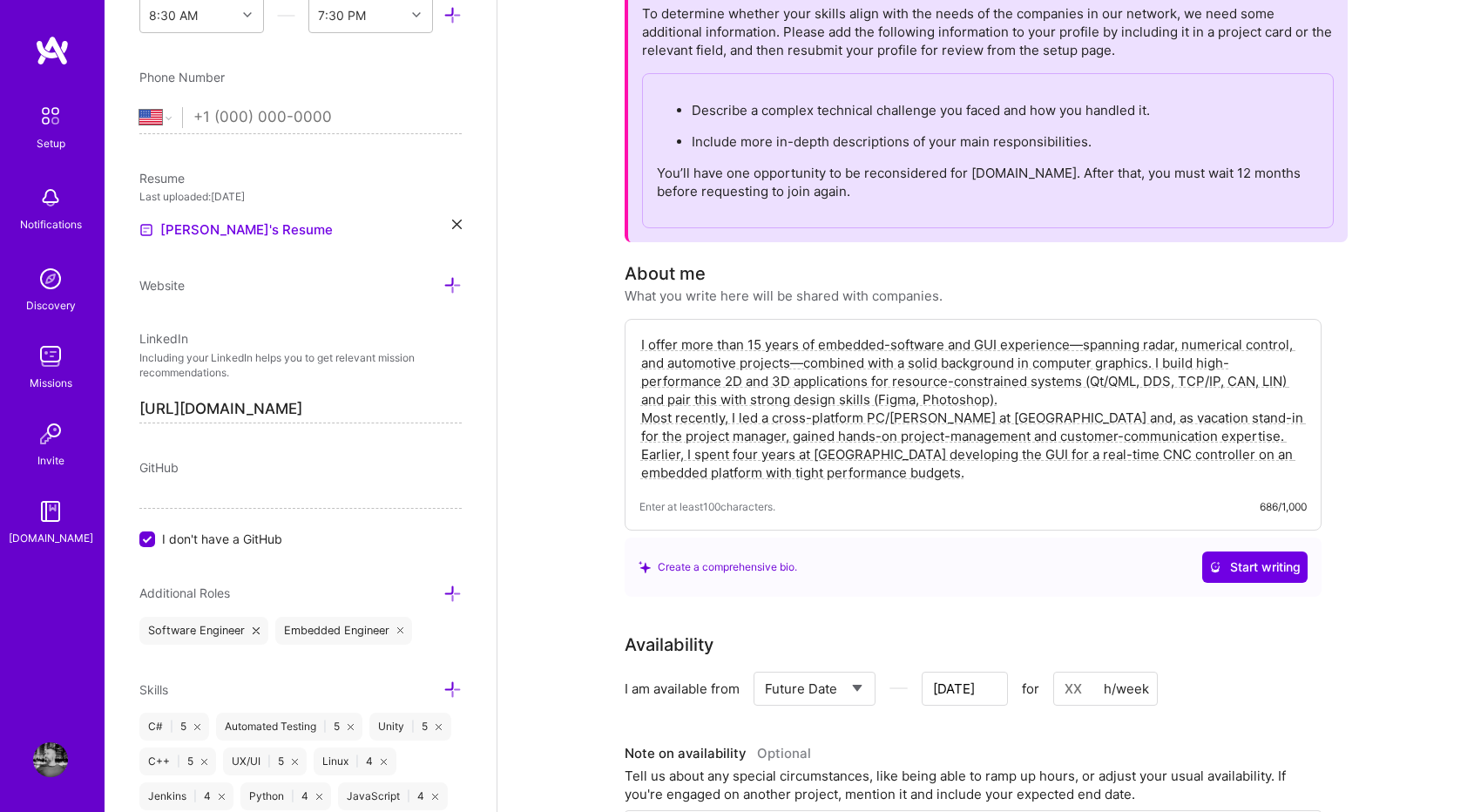
click at [868, 471] on textarea "I offer more than 15 years of embedded-software and GUI experience—spanning rad…" at bounding box center [973, 408] width 667 height 150
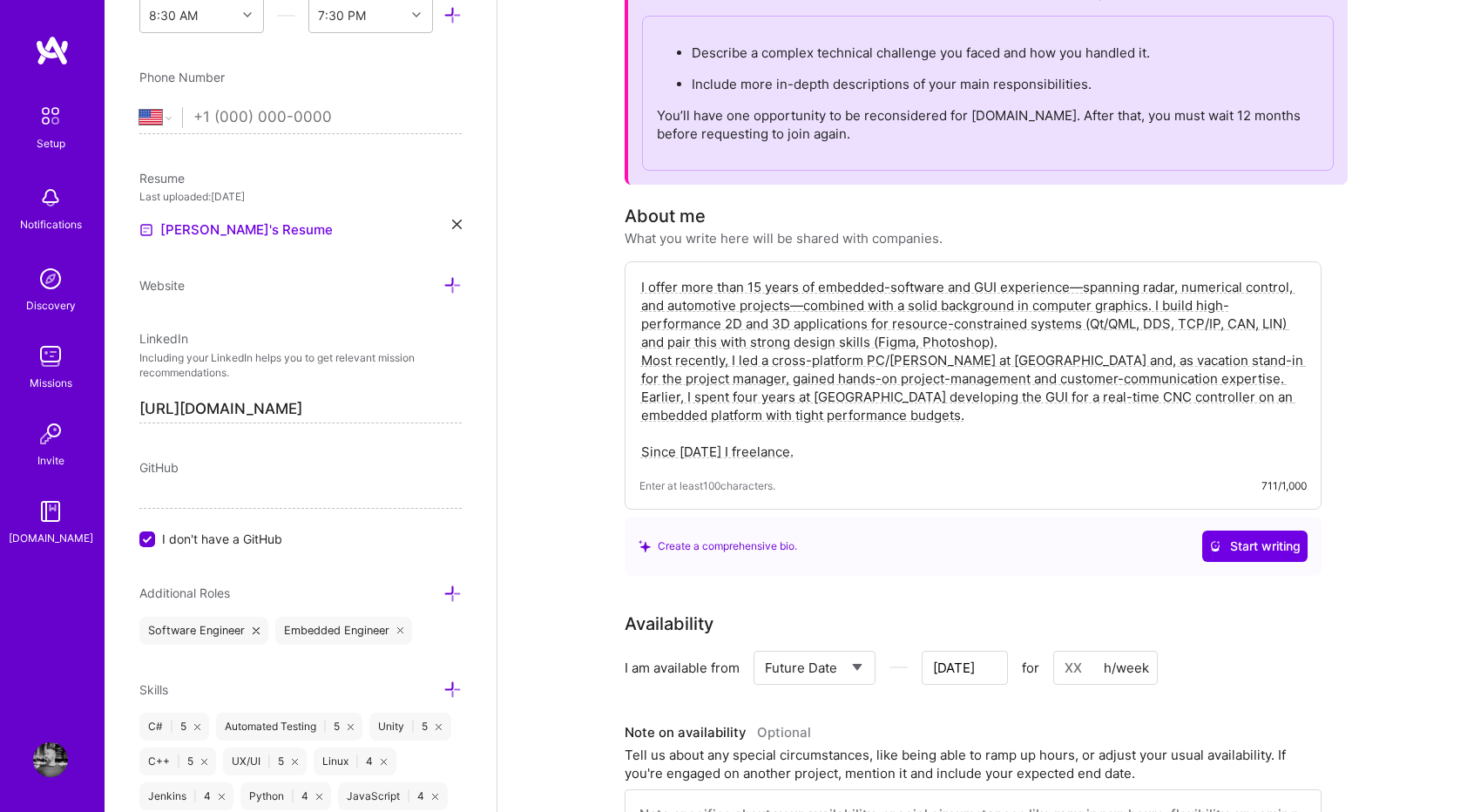
scroll to position [202, 0]
click at [920, 423] on textarea "I offer more than 15 years of embedded-software and GUI experience—spanning rad…" at bounding box center [973, 367] width 667 height 186
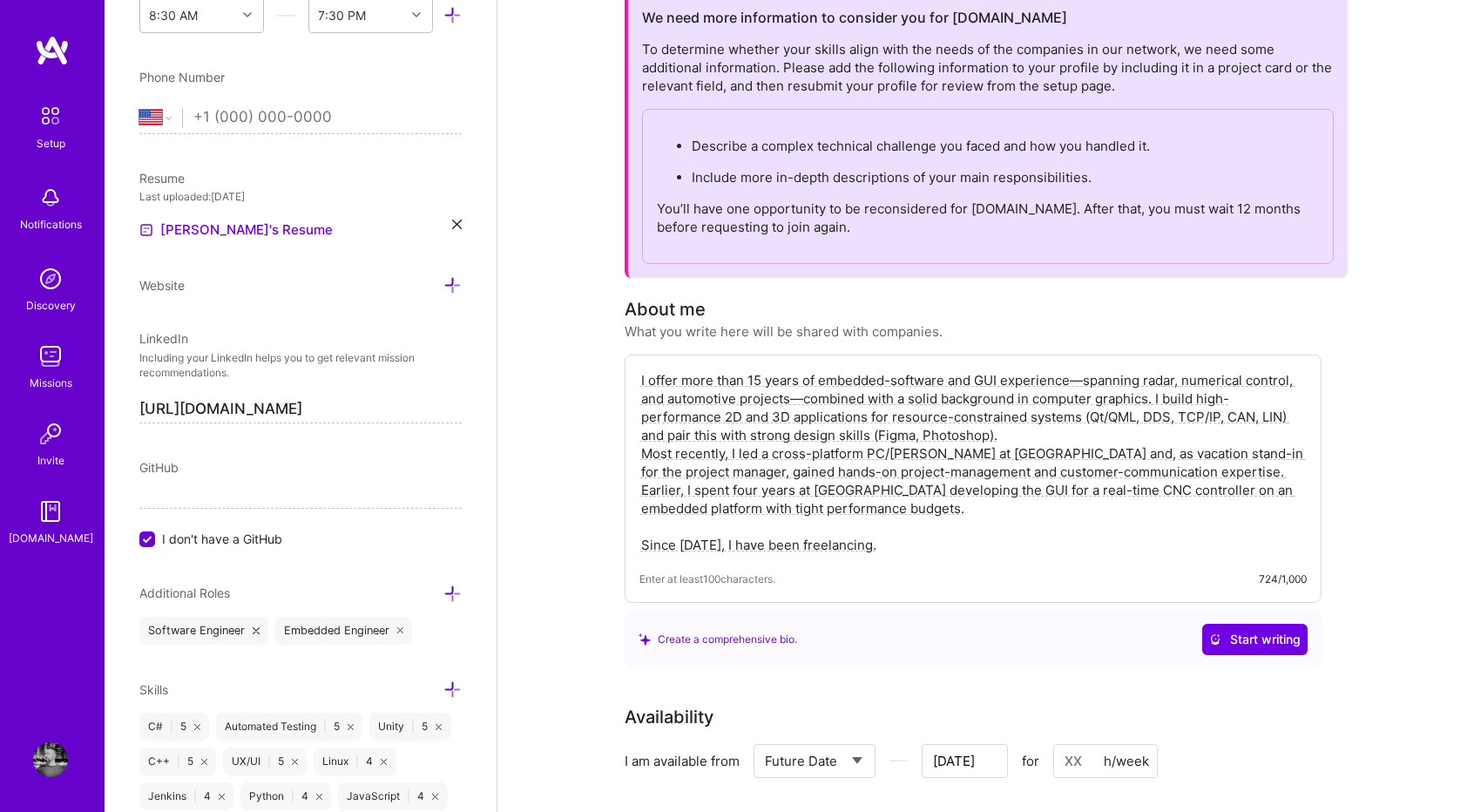
scroll to position [0, 0]
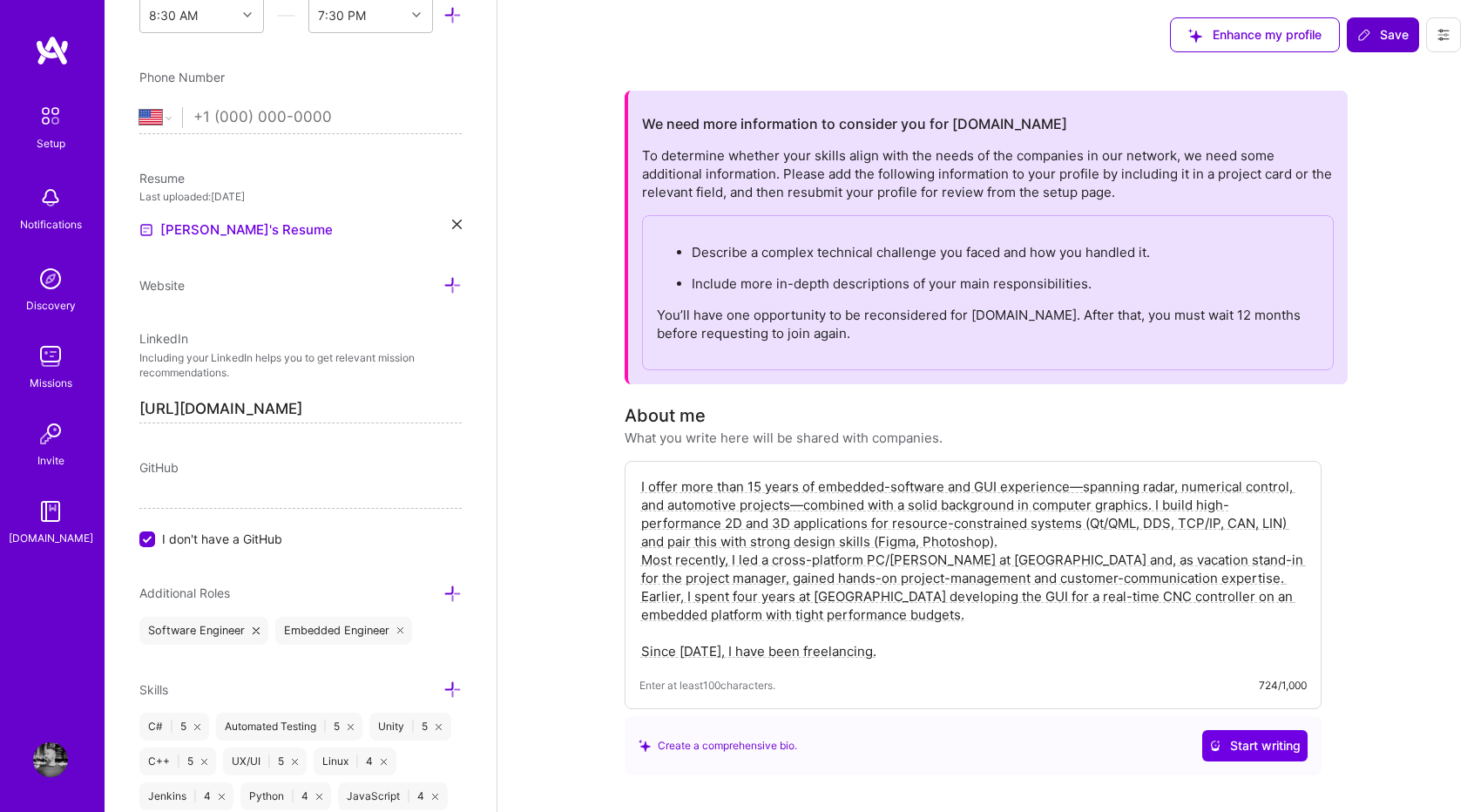
type textarea "I offer more than 15 years of embedded-software and GUI experience—spanning rad…"
click at [1390, 27] on span "Save" at bounding box center [1383, 35] width 52 height 18
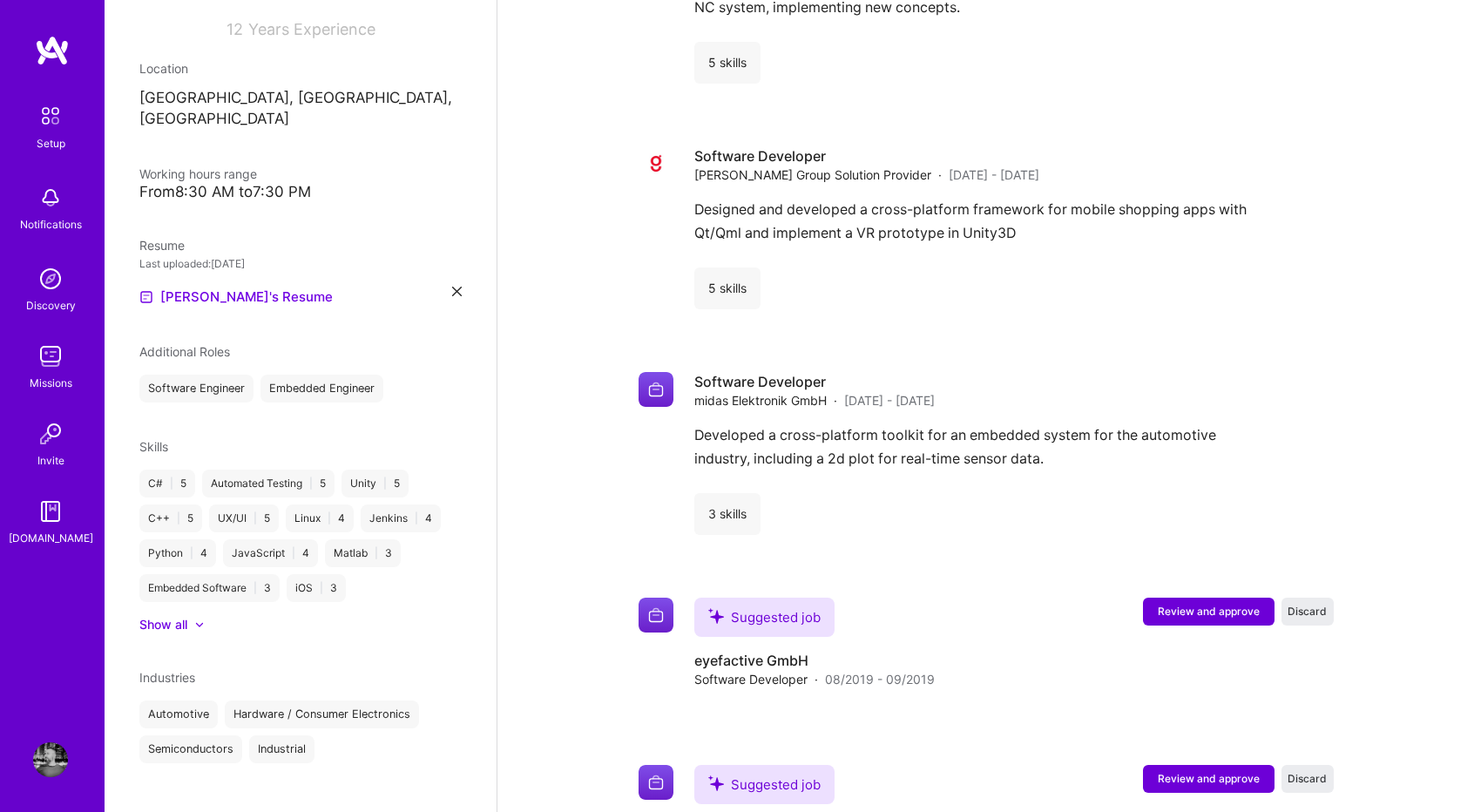
scroll to position [3181, 0]
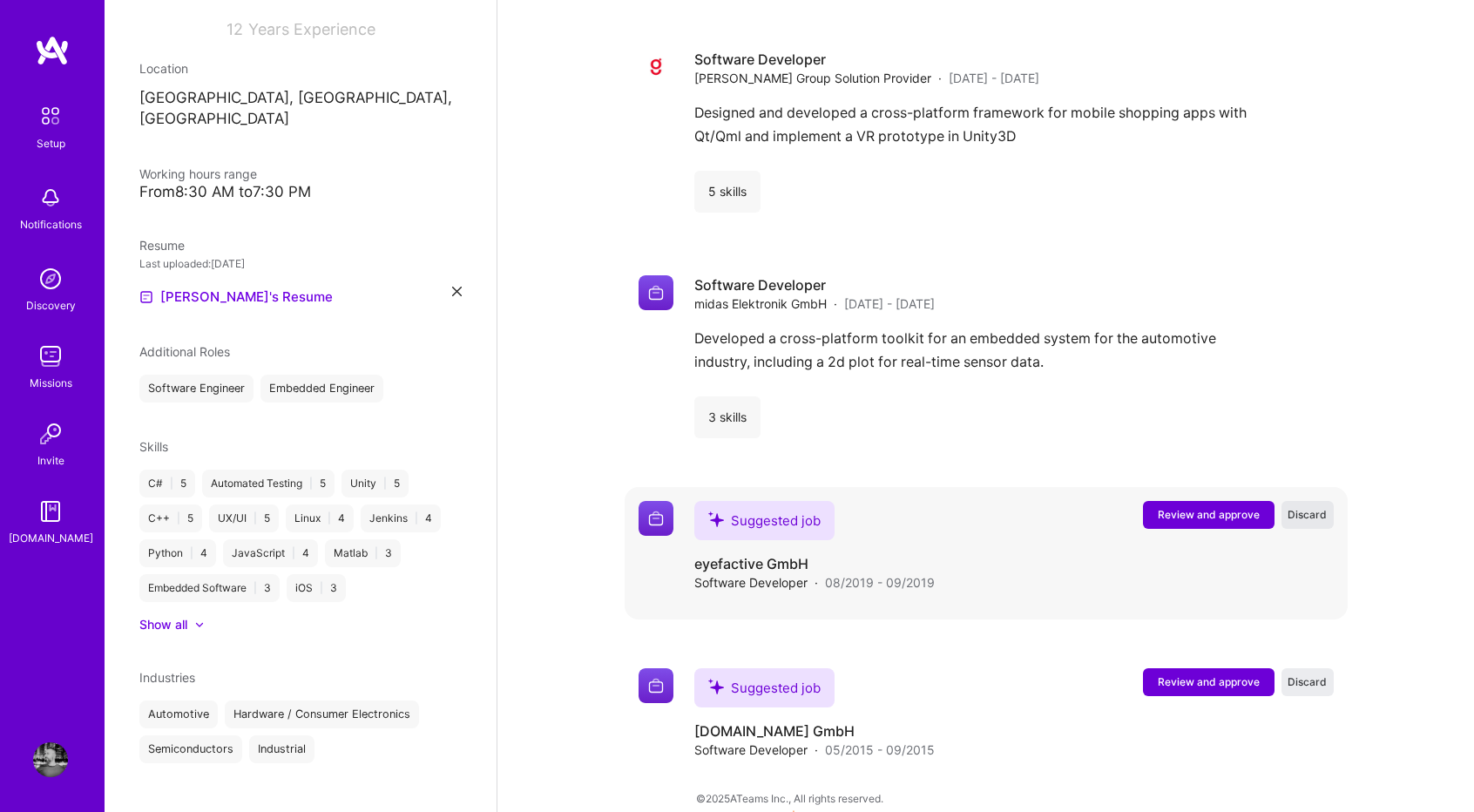
click at [1303, 507] on span "Discard" at bounding box center [1307, 514] width 39 height 15
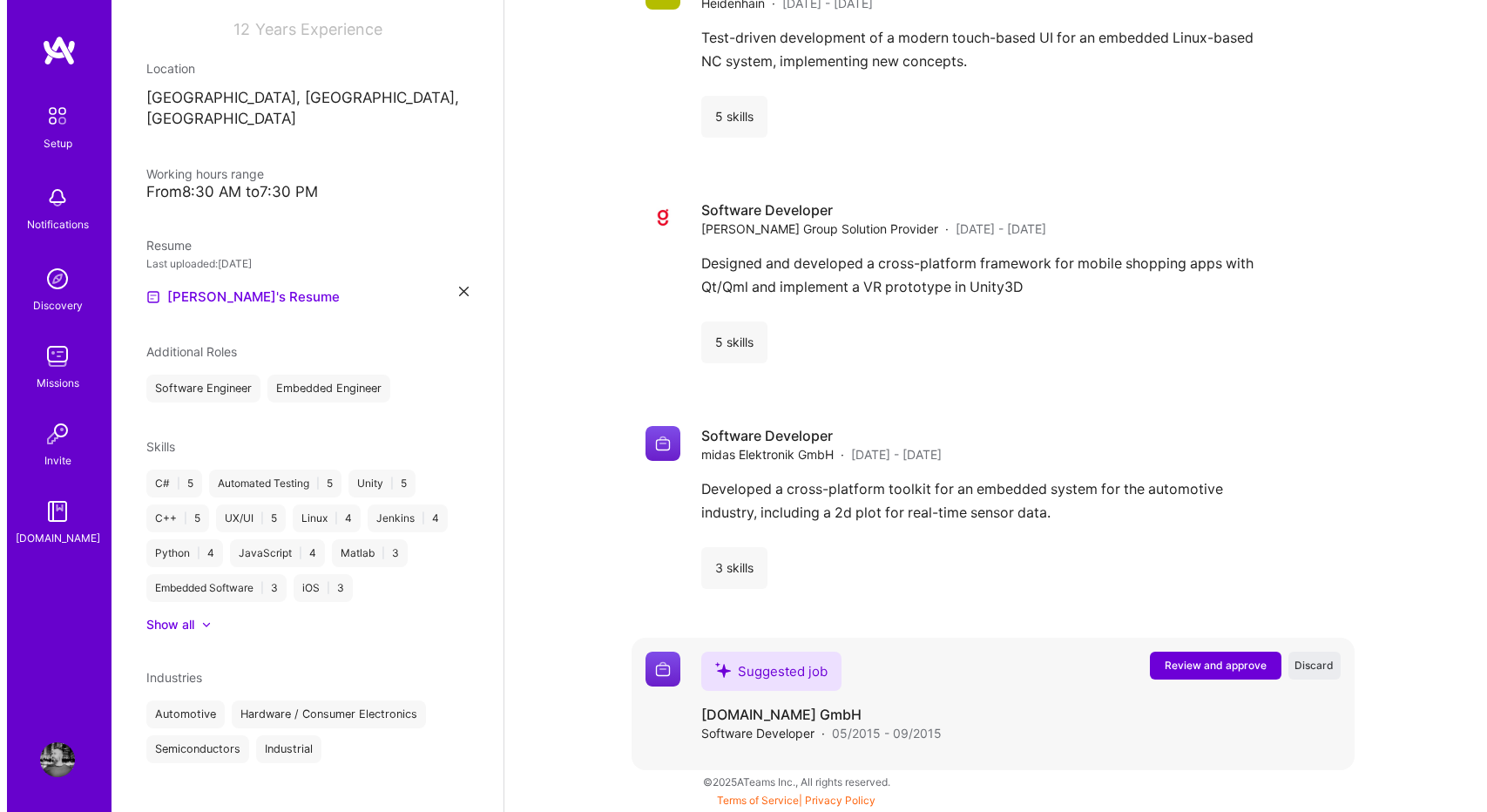
scroll to position [3014, 0]
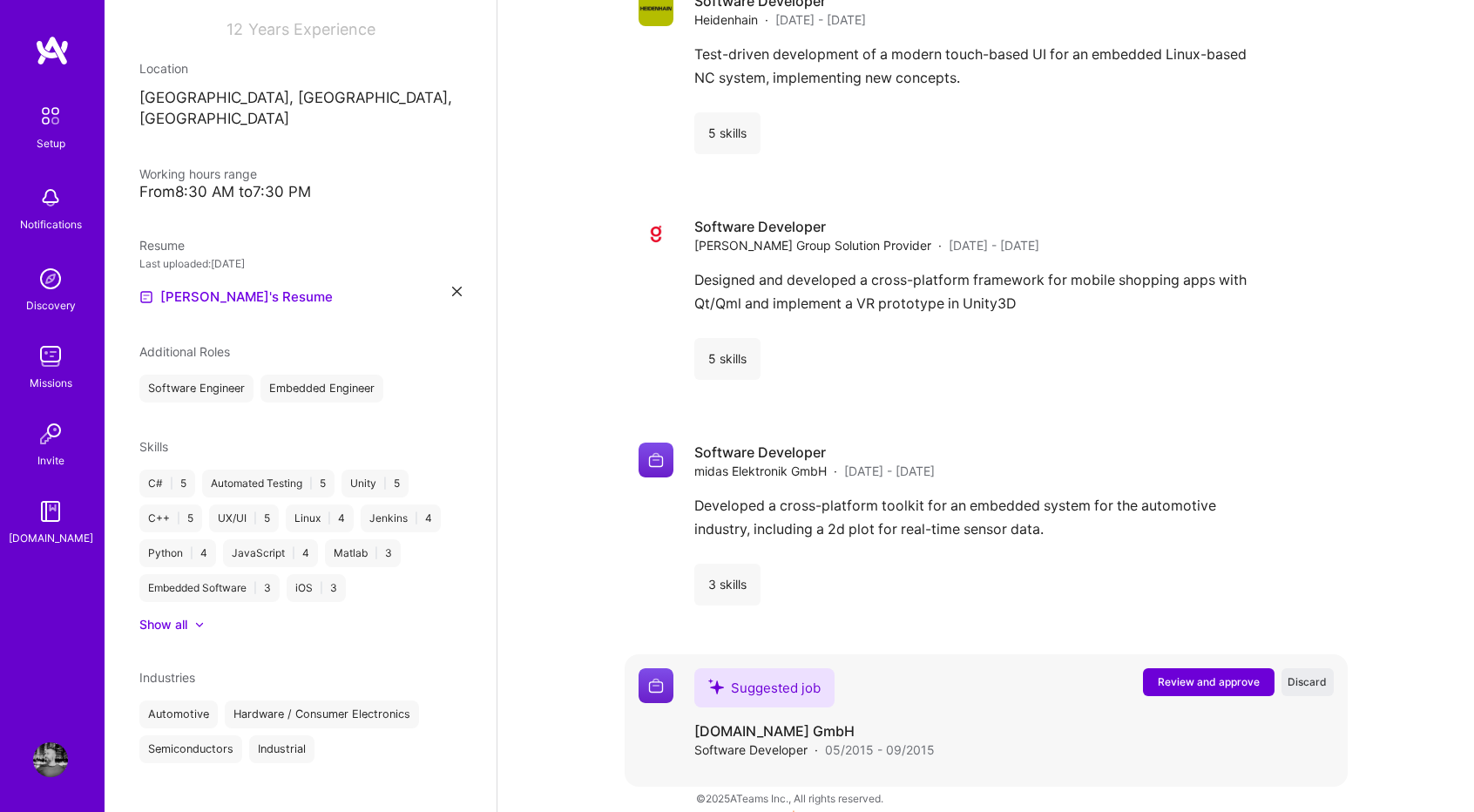
click at [1160, 674] on span "Review and approve" at bounding box center [1209, 681] width 102 height 15
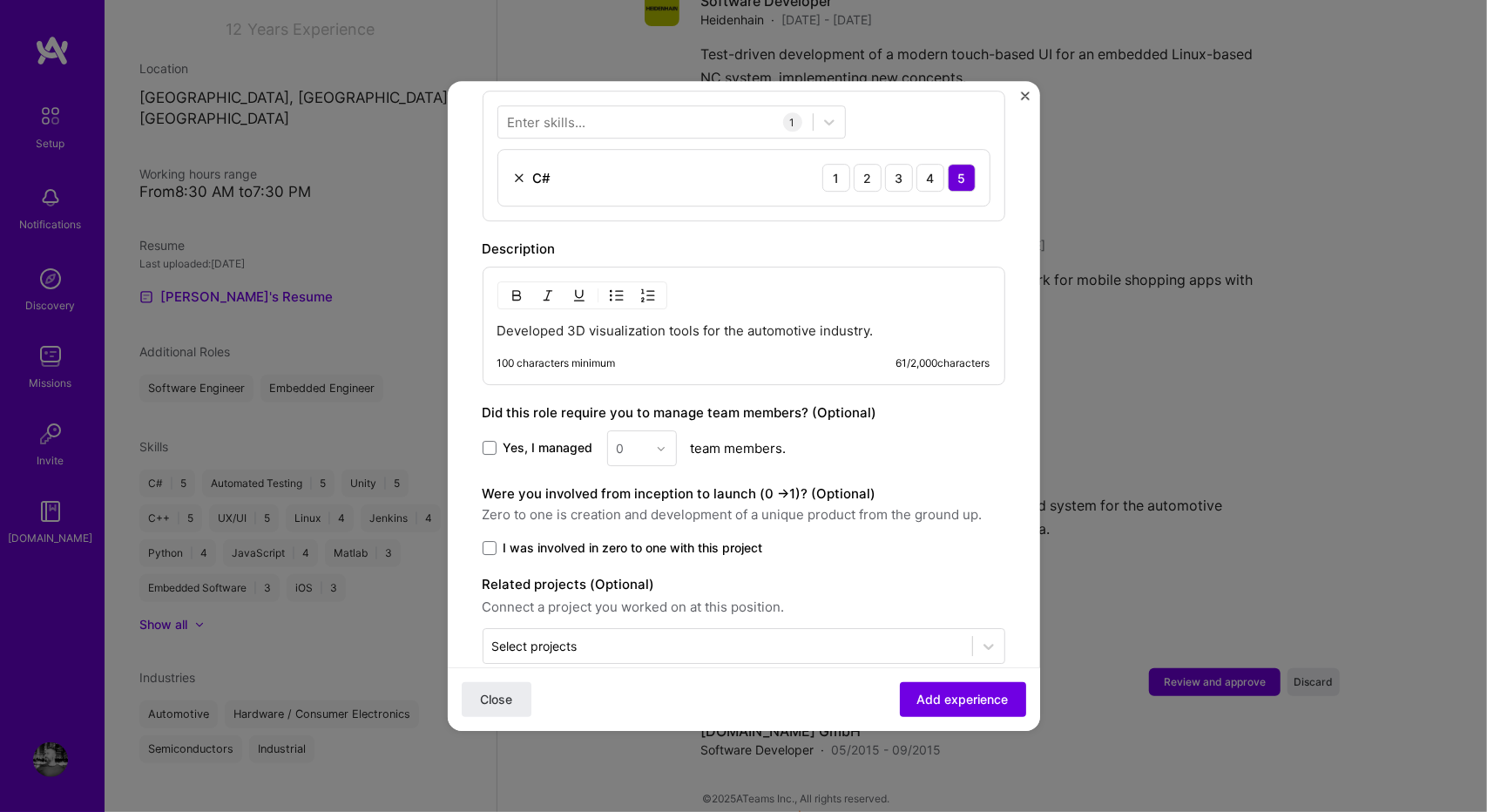
scroll to position [672, 0]
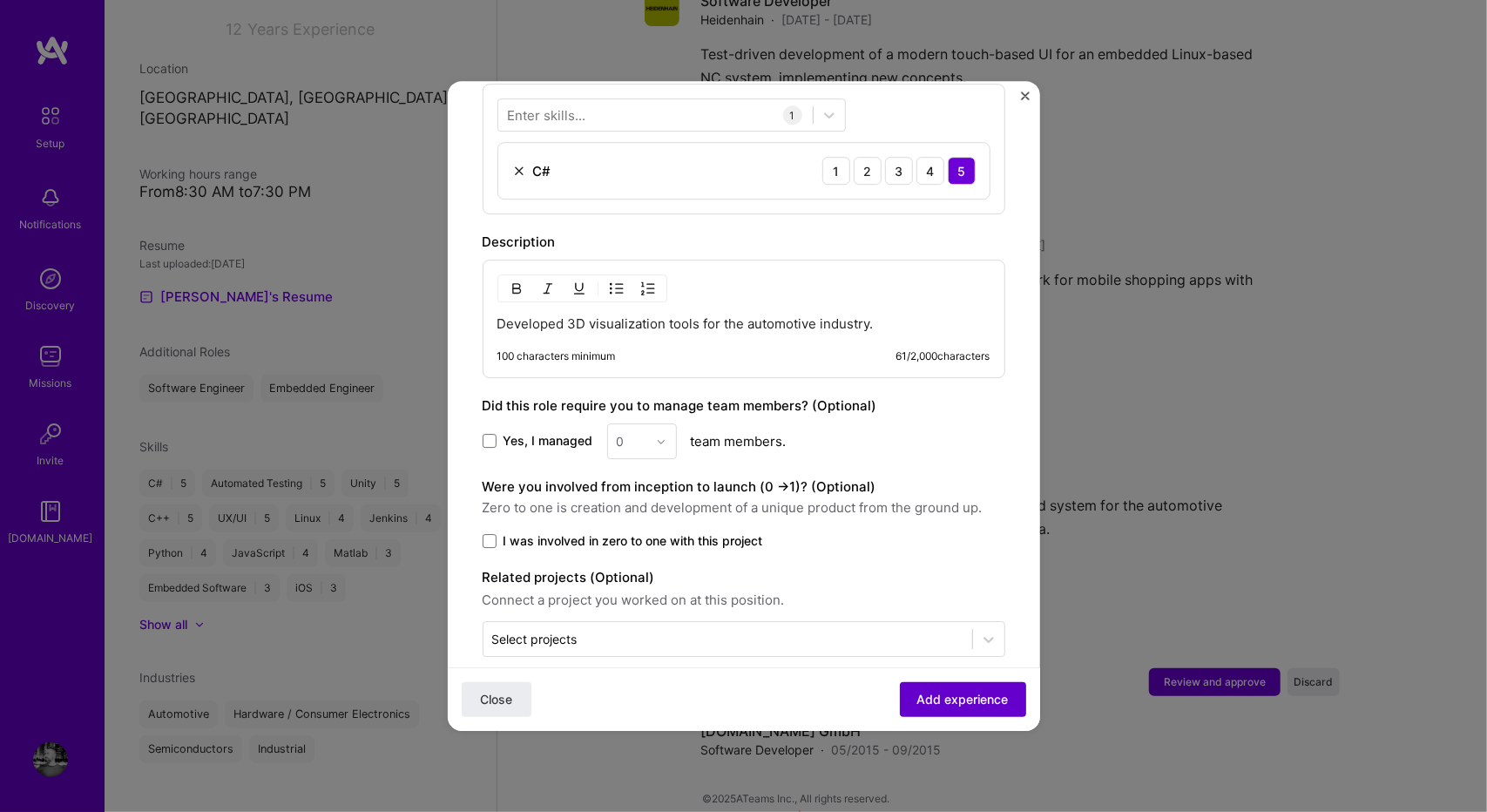
click at [942, 701] on span "Add experience" at bounding box center [963, 699] width 92 height 18
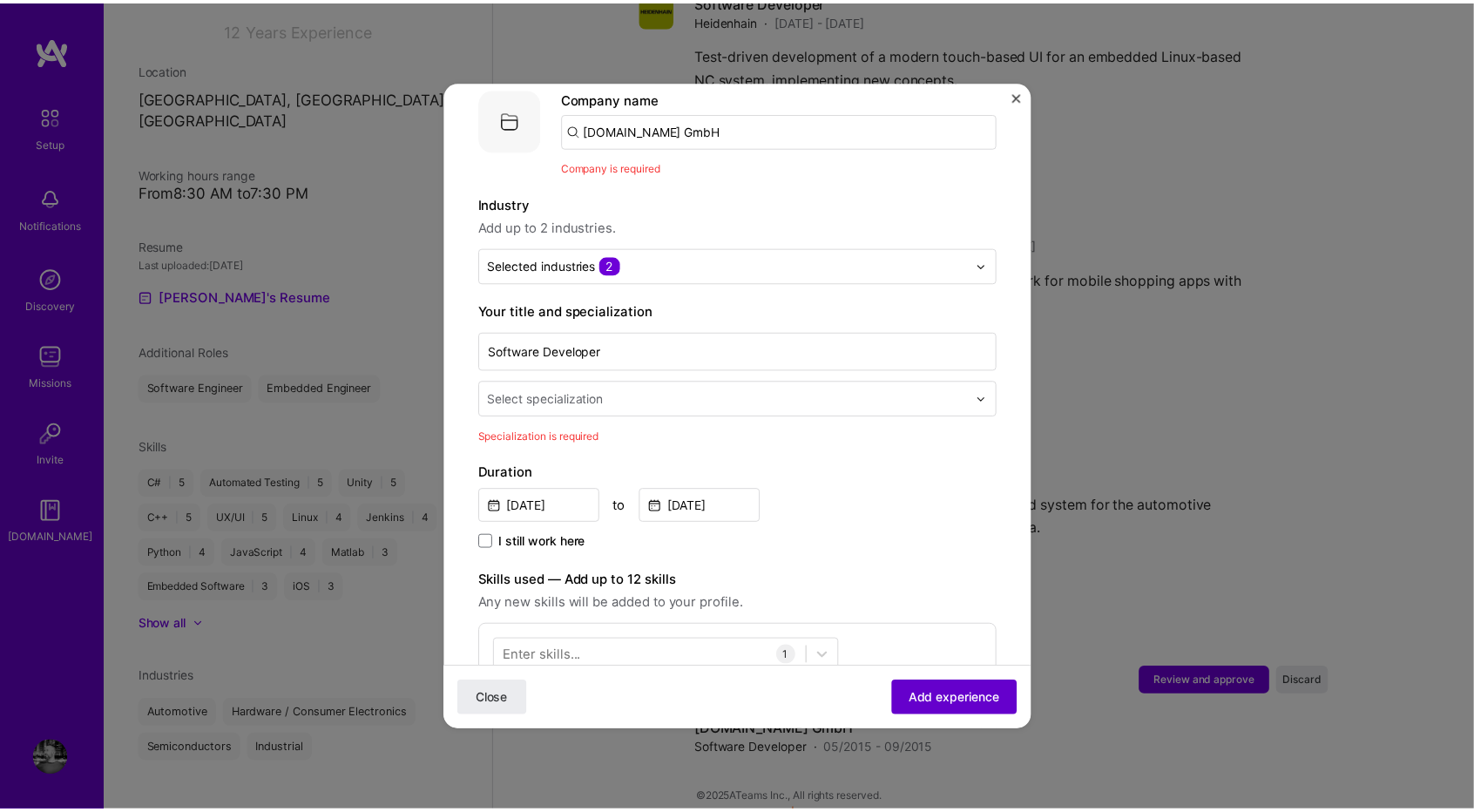
scroll to position [174, 0]
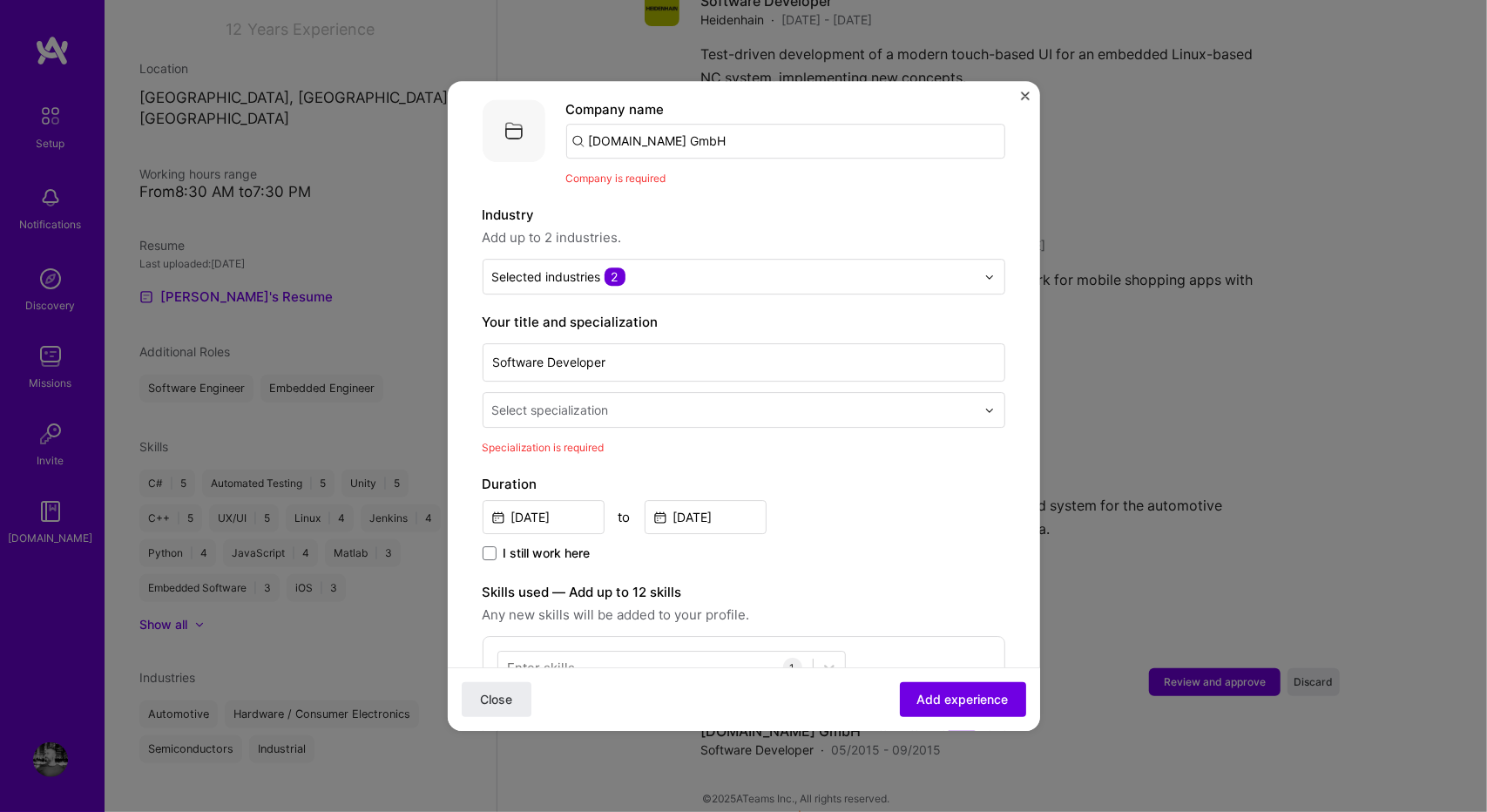
click at [776, 123] on input "[DOMAIN_NAME] GmbH" at bounding box center [786, 141] width 439 height 35
click at [1015, 99] on form "Adding suggested job This job is suggested based on your LinkedIn, resume or [D…" at bounding box center [744, 638] width 593 height 1394
click at [1015, 97] on form "Adding suggested job This job is suggested based on your LinkedIn, resume or [D…" at bounding box center [744, 638] width 593 height 1394
click at [1022, 97] on img "Close" at bounding box center [1025, 96] width 9 height 9
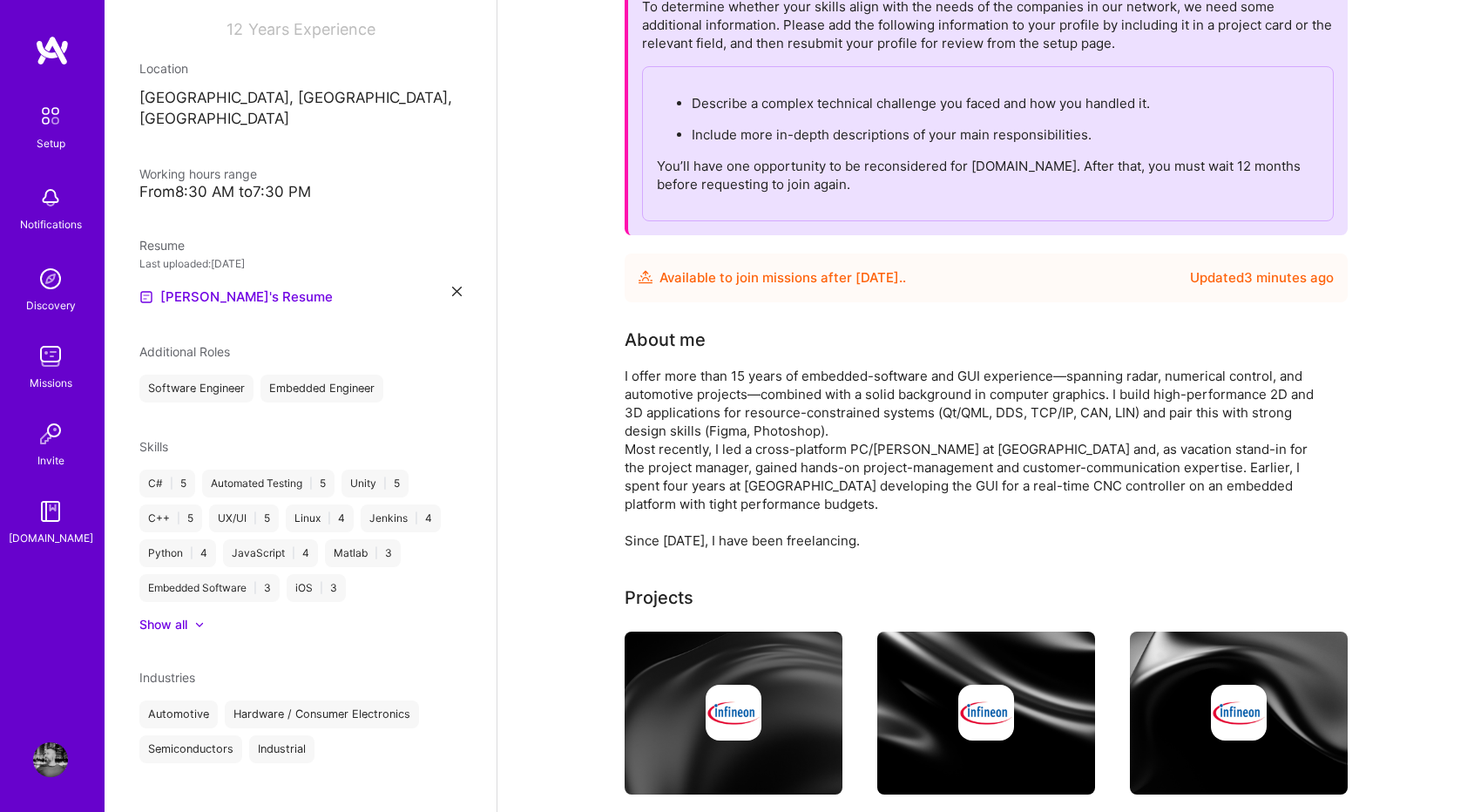
scroll to position [0, 0]
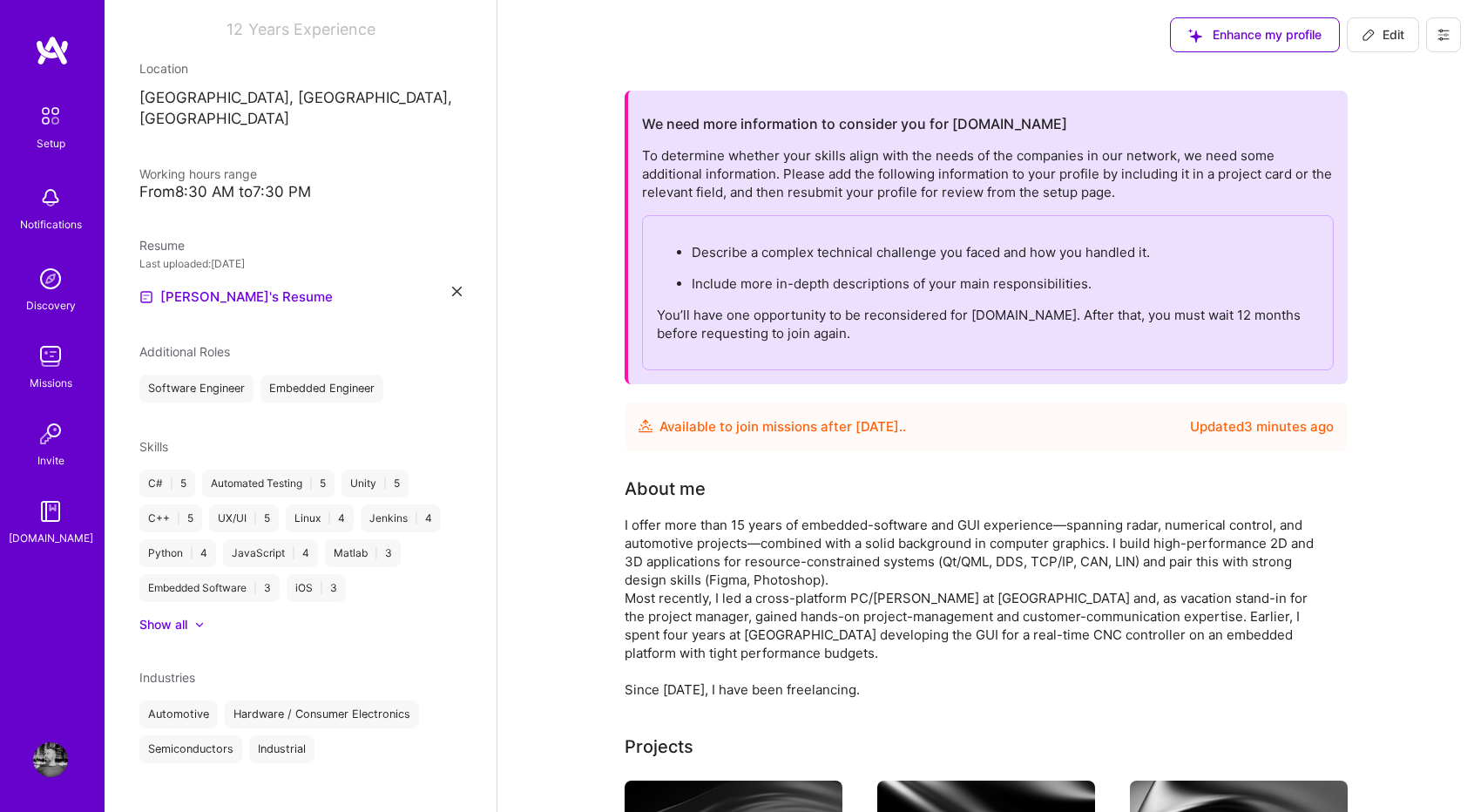
click at [1443, 41] on icon at bounding box center [1443, 35] width 14 height 14
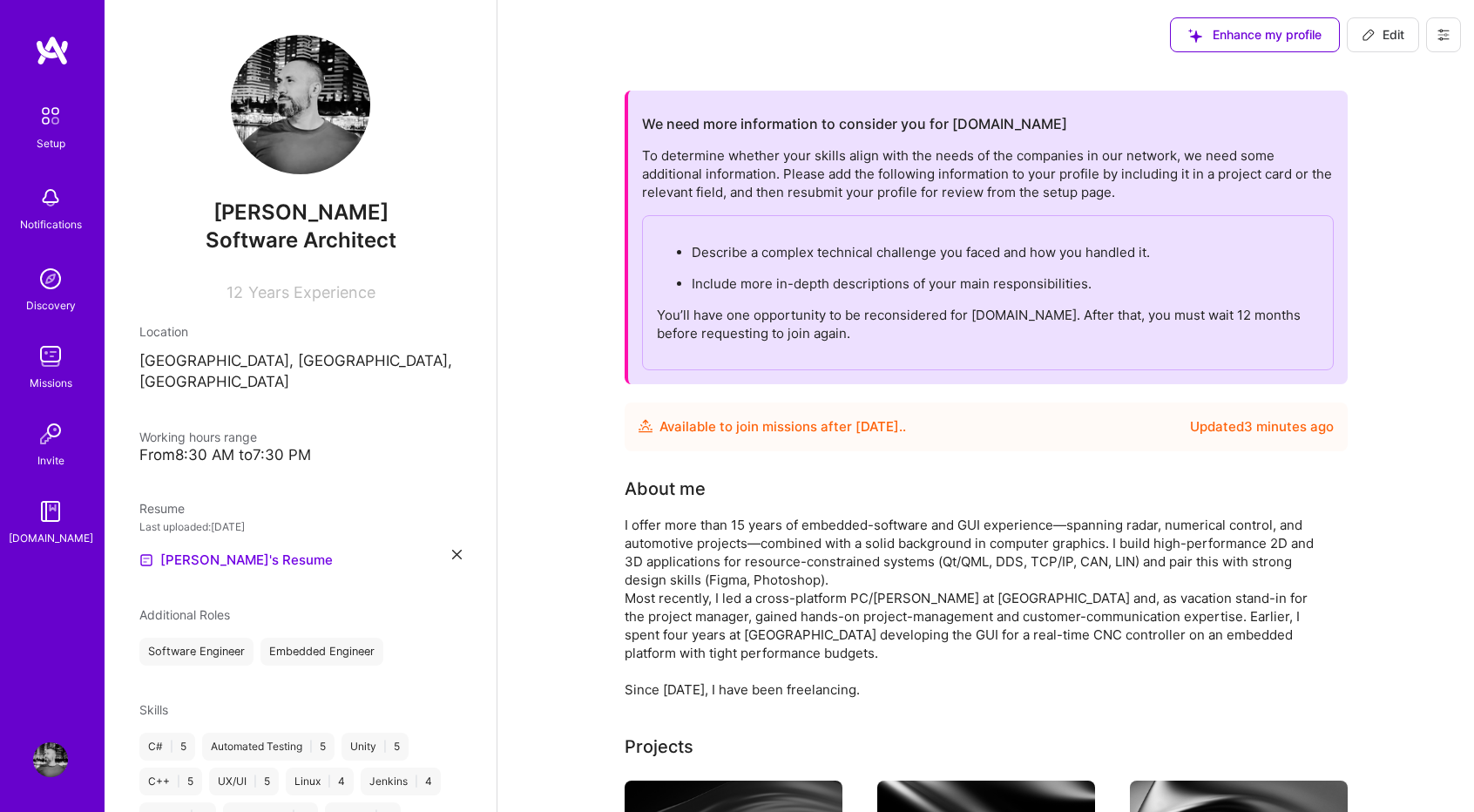
scroll to position [263, 0]
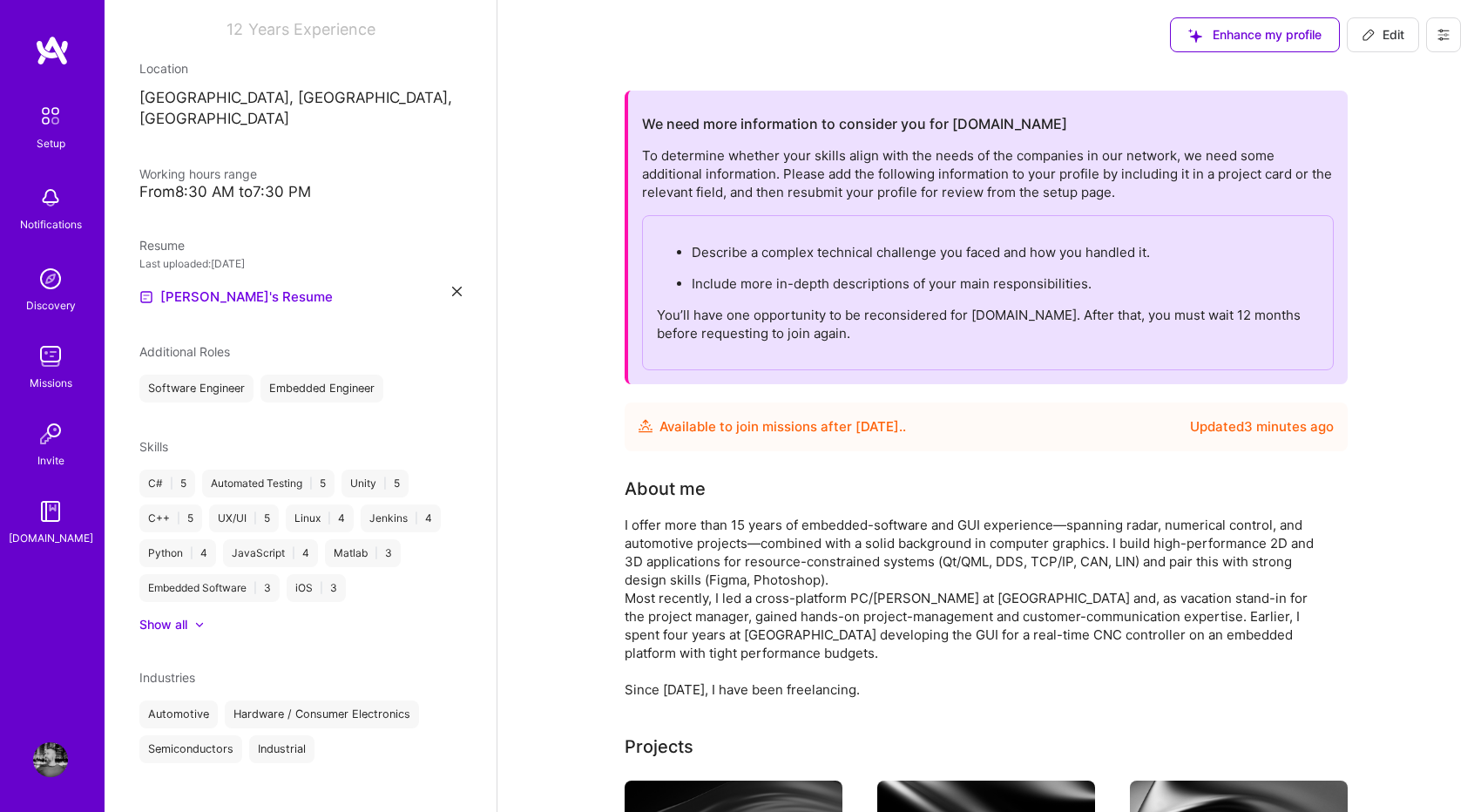
click at [46, 125] on img at bounding box center [51, 116] width 37 height 37
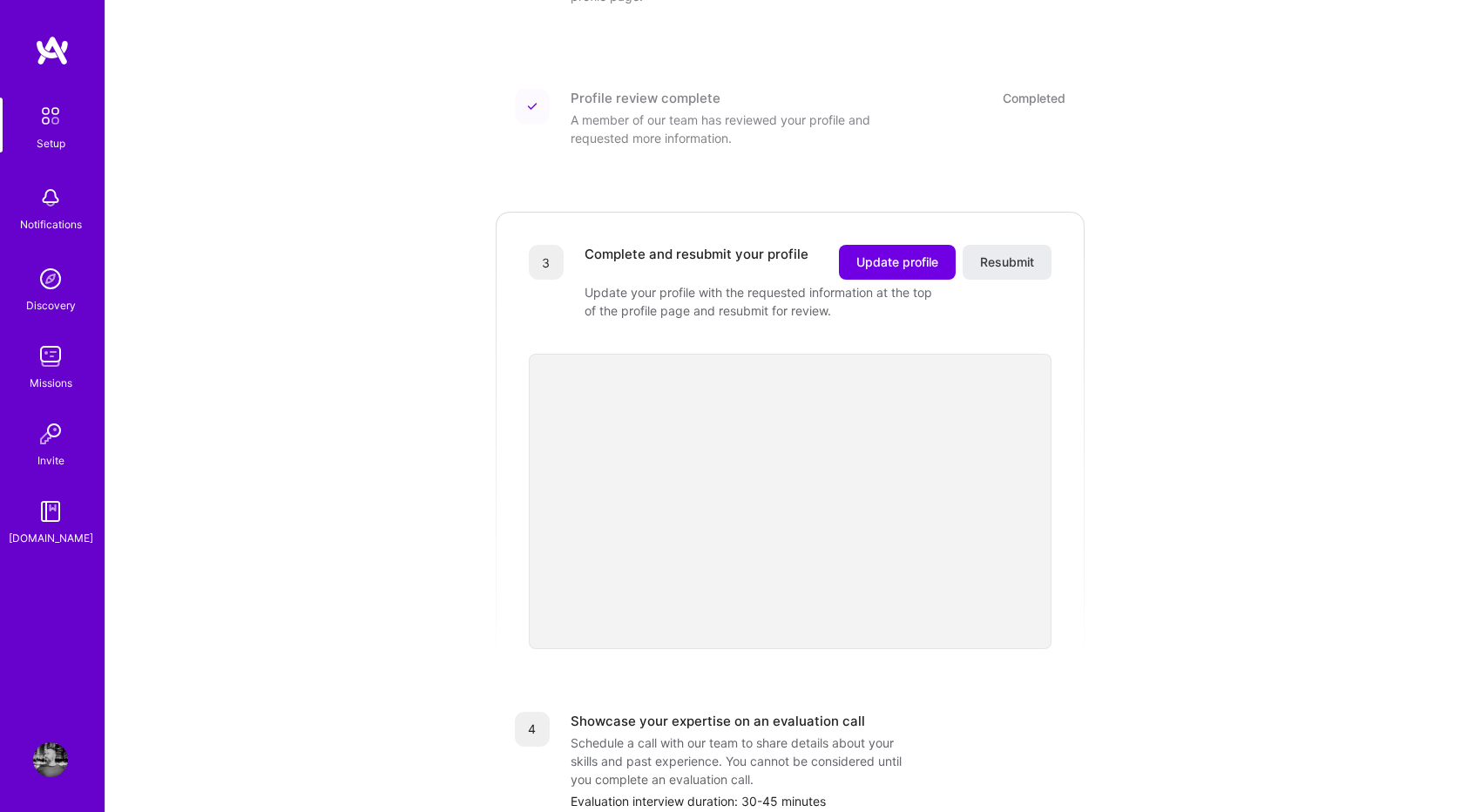
scroll to position [330, 0]
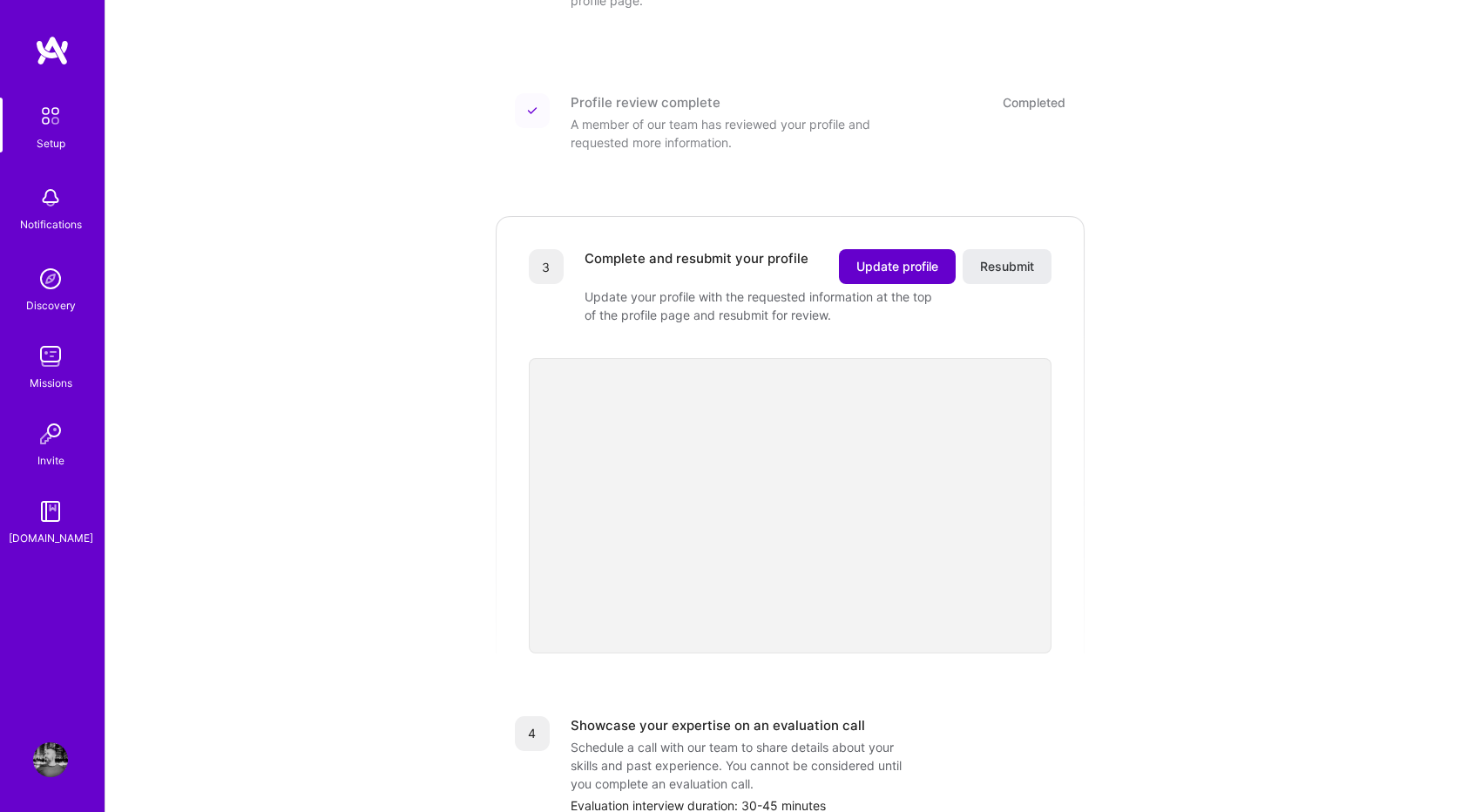
click at [874, 249] on button "Update profile" at bounding box center [896, 267] width 116 height 35
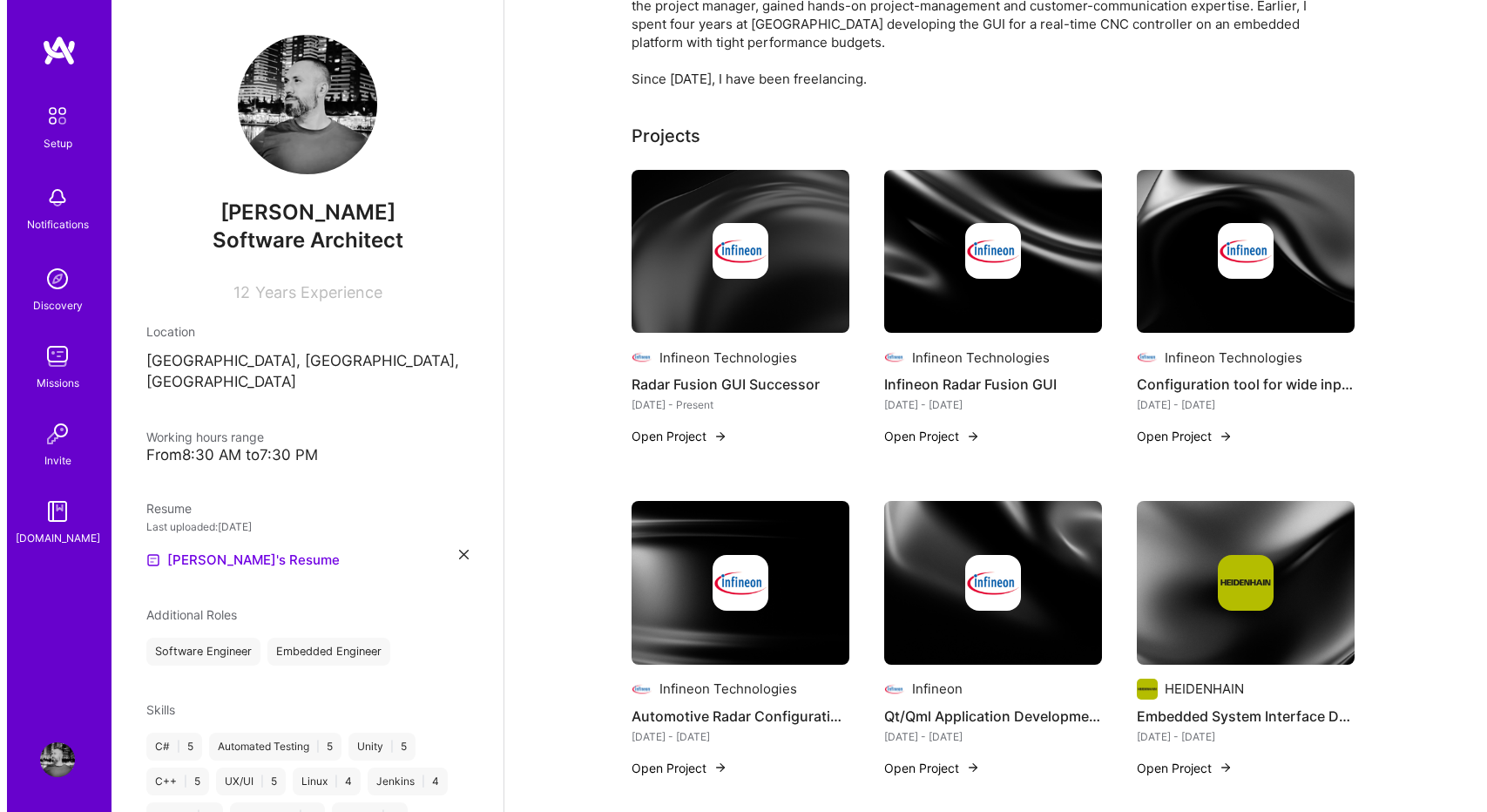
scroll to position [610, 0]
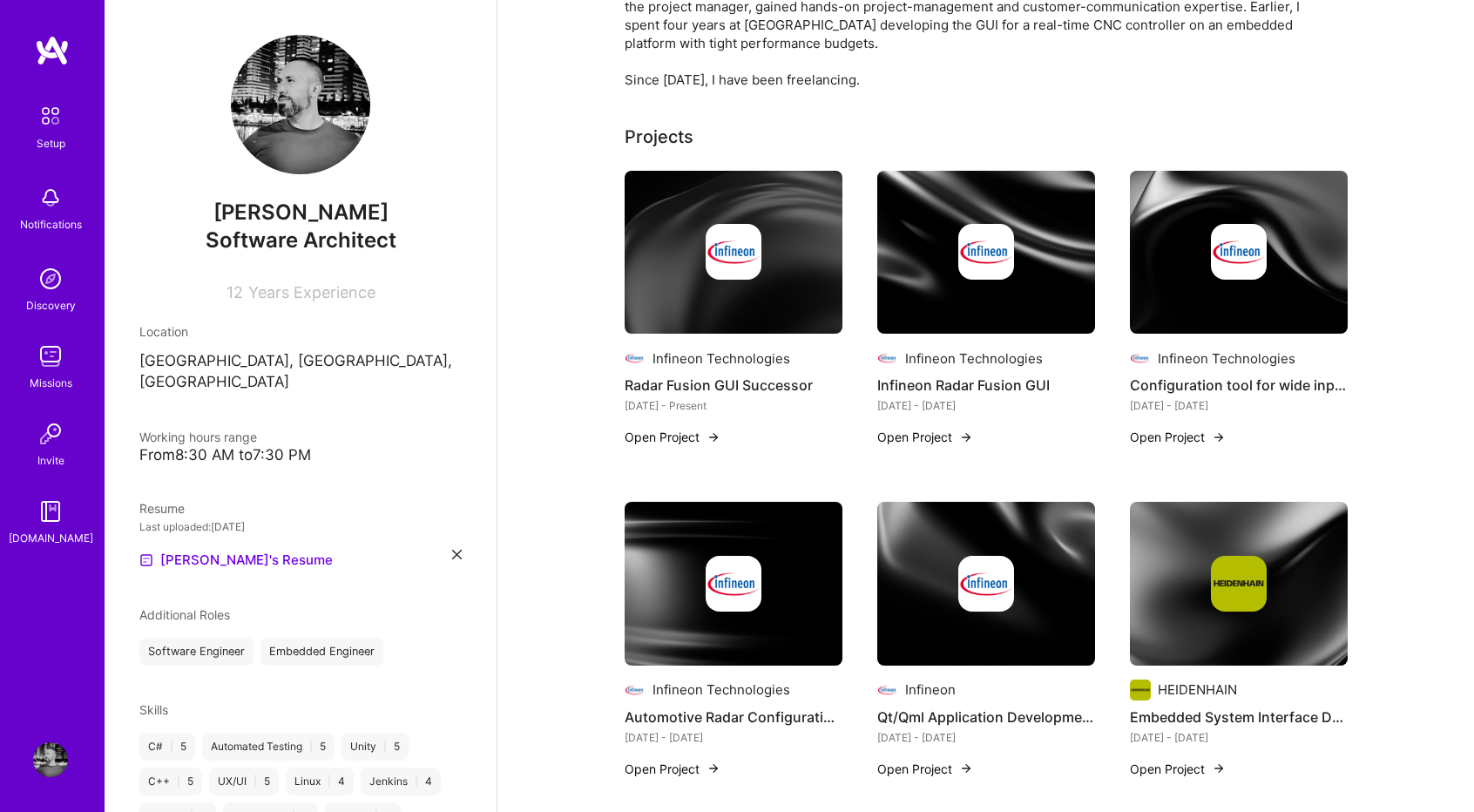
click at [776, 252] on div at bounding box center [733, 252] width 218 height 56
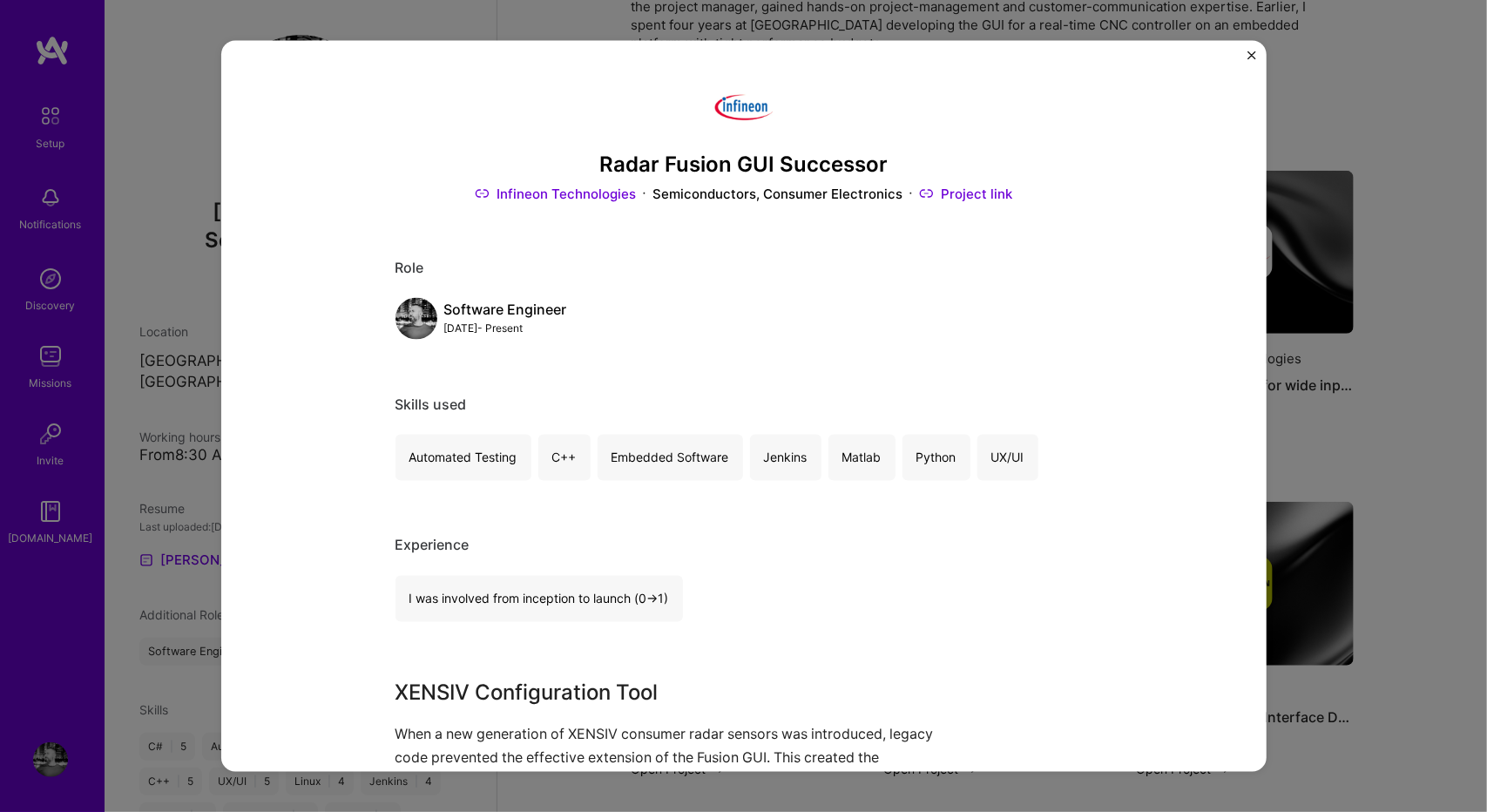
click at [1250, 57] on img "Close" at bounding box center [1252, 56] width 9 height 9
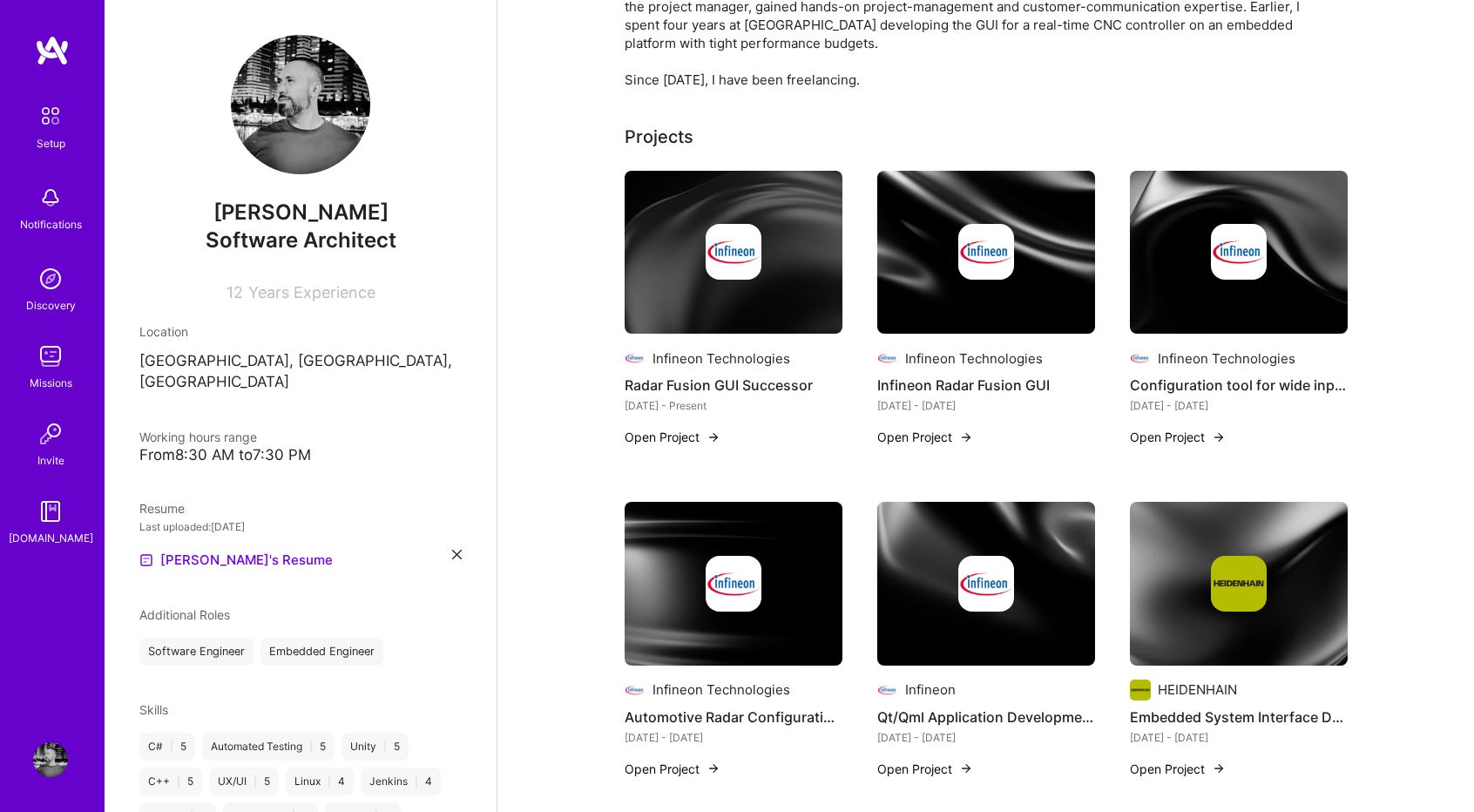
click at [1009, 320] on img at bounding box center [986, 252] width 218 height 164
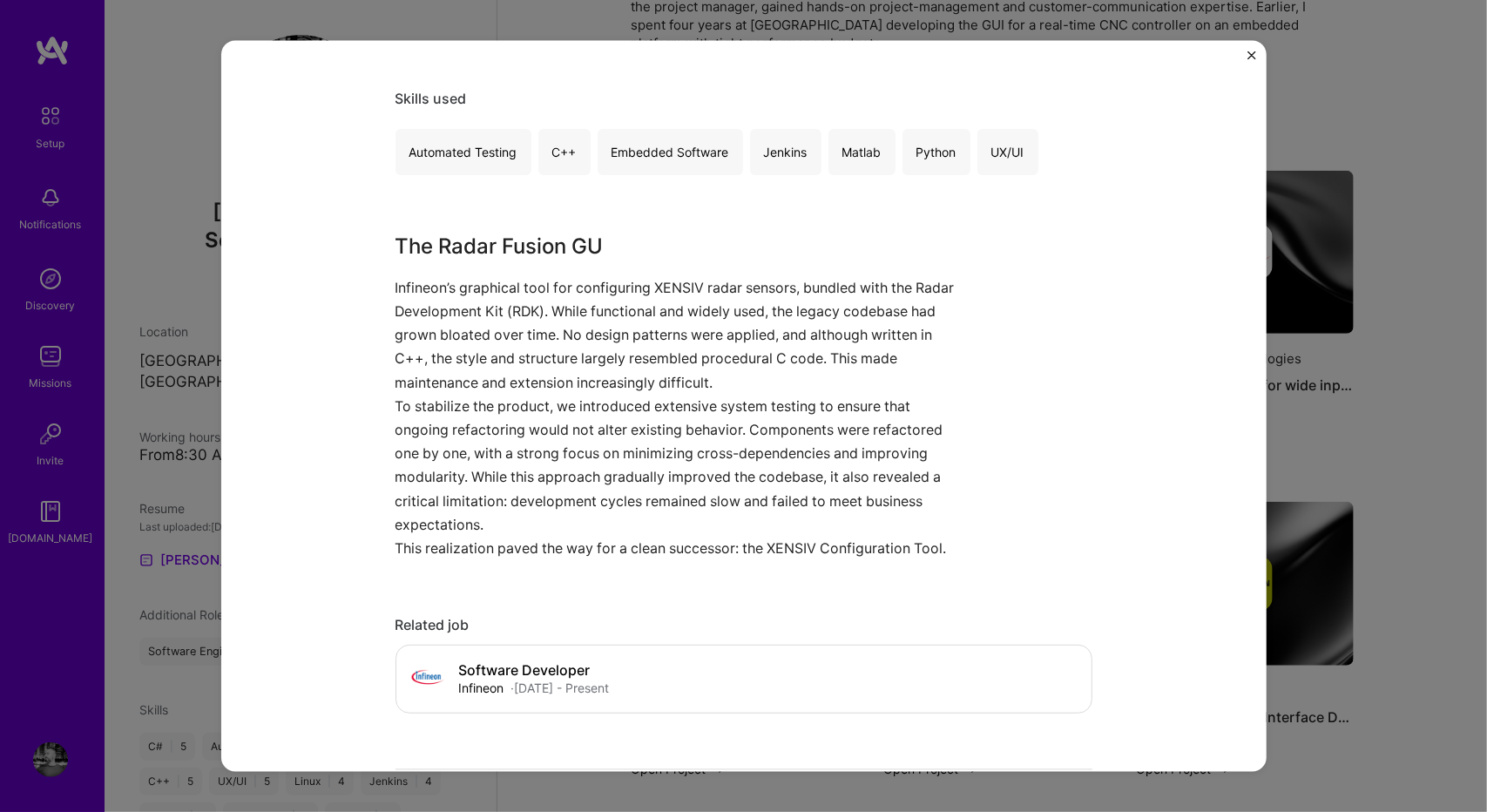
scroll to position [304, 0]
click at [1251, 53] on img "Close" at bounding box center [1252, 56] width 9 height 9
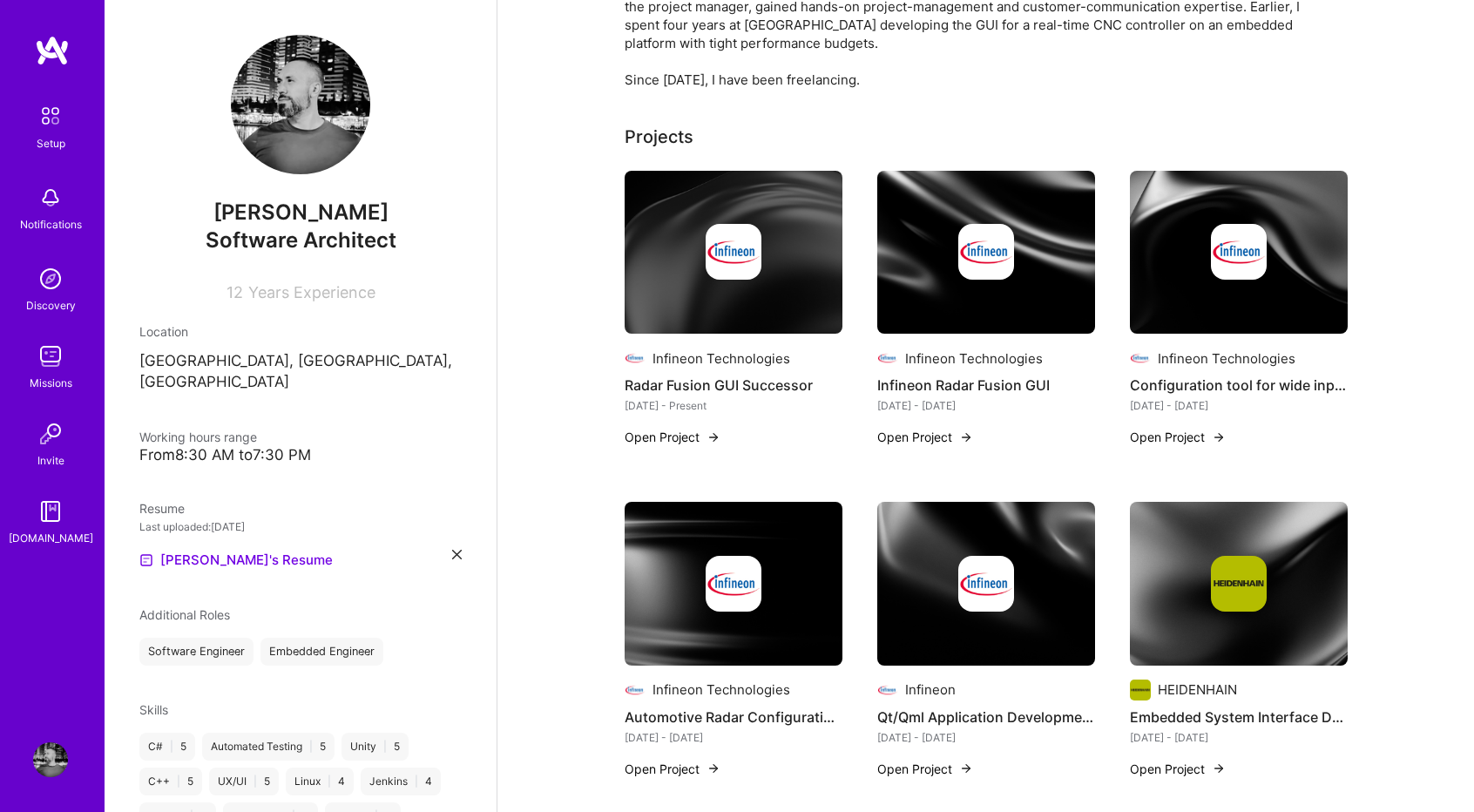
click at [1223, 239] on img at bounding box center [1239, 252] width 56 height 56
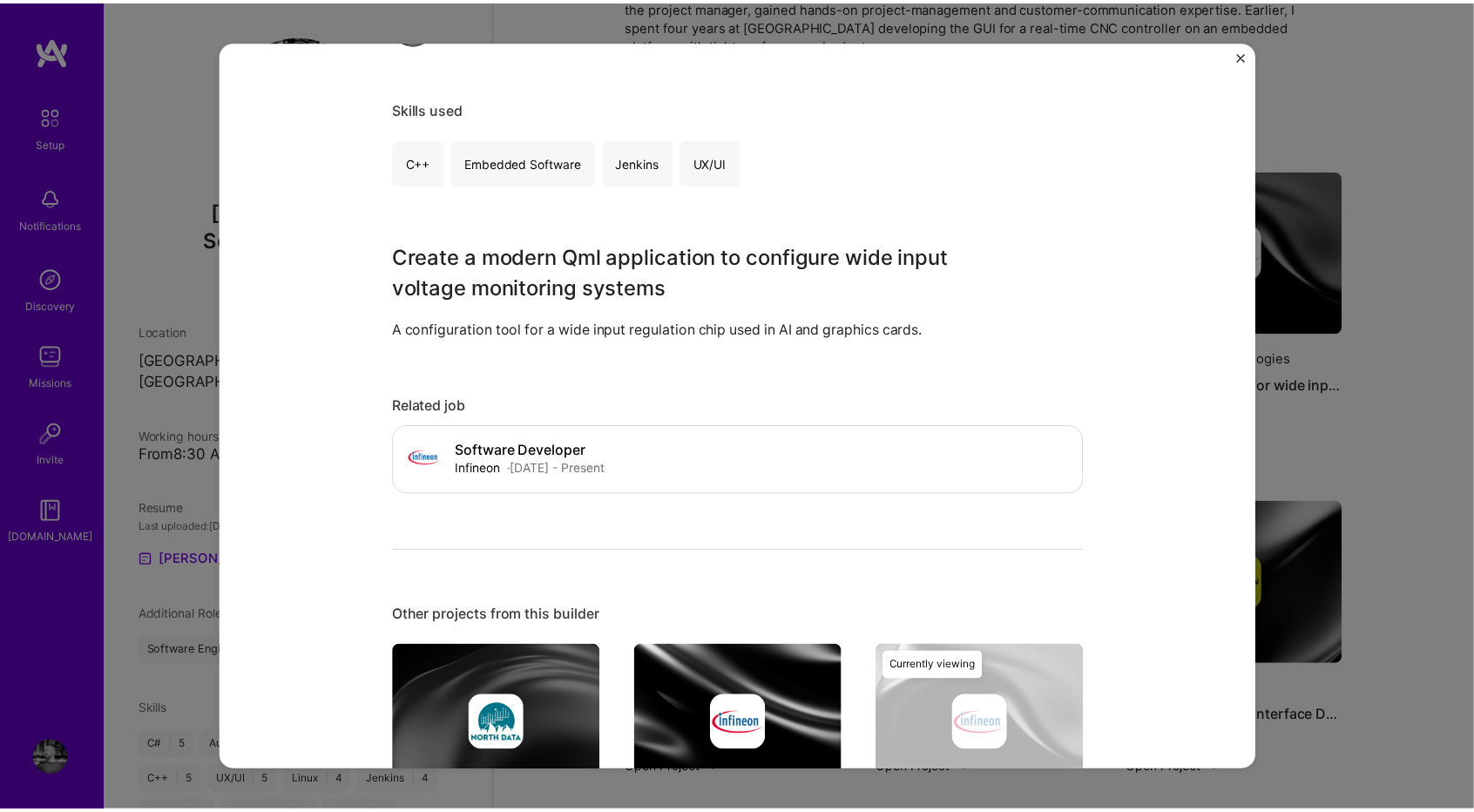
scroll to position [322, 0]
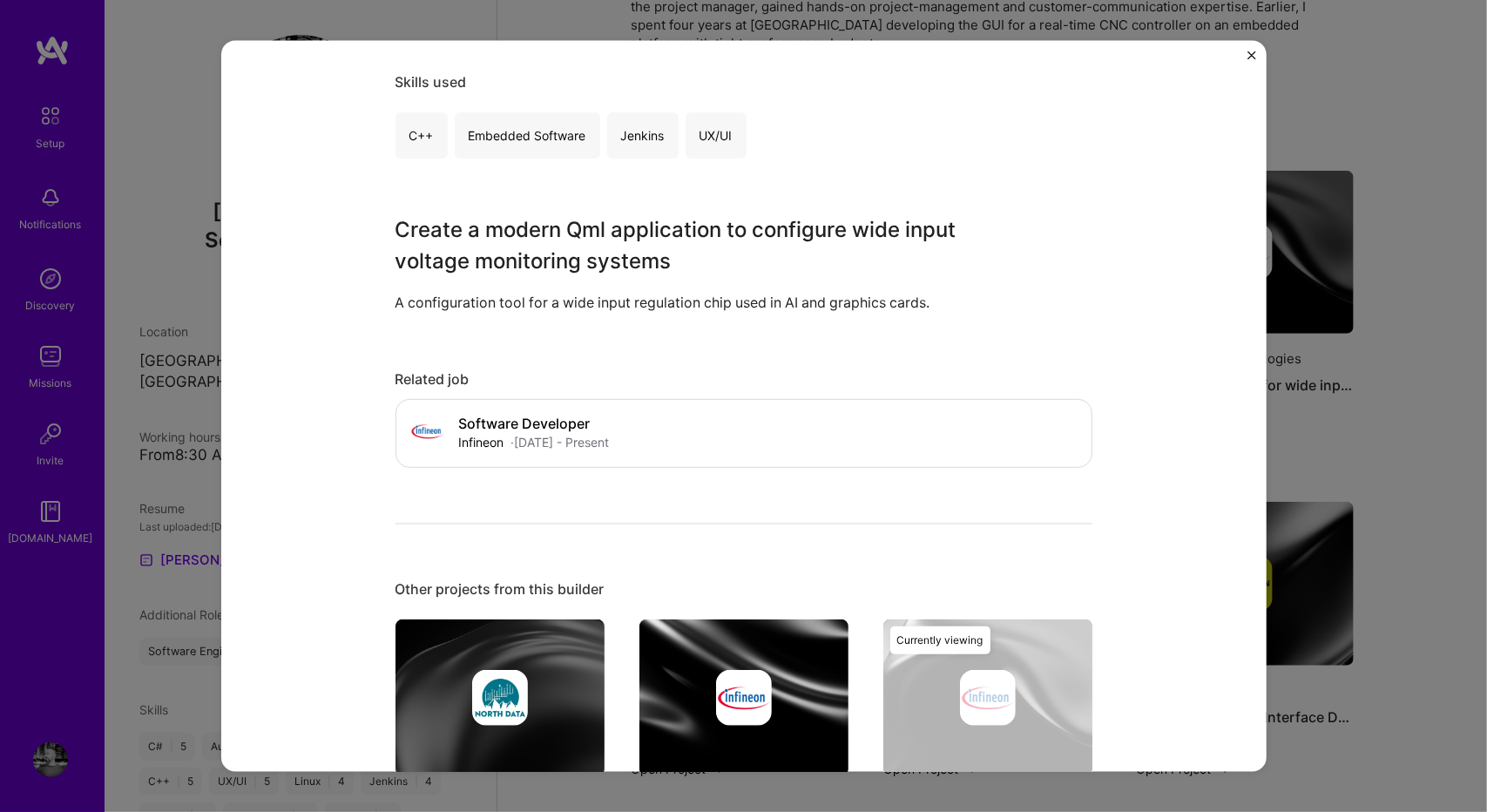
click at [1252, 53] on img "Close" at bounding box center [1252, 56] width 9 height 9
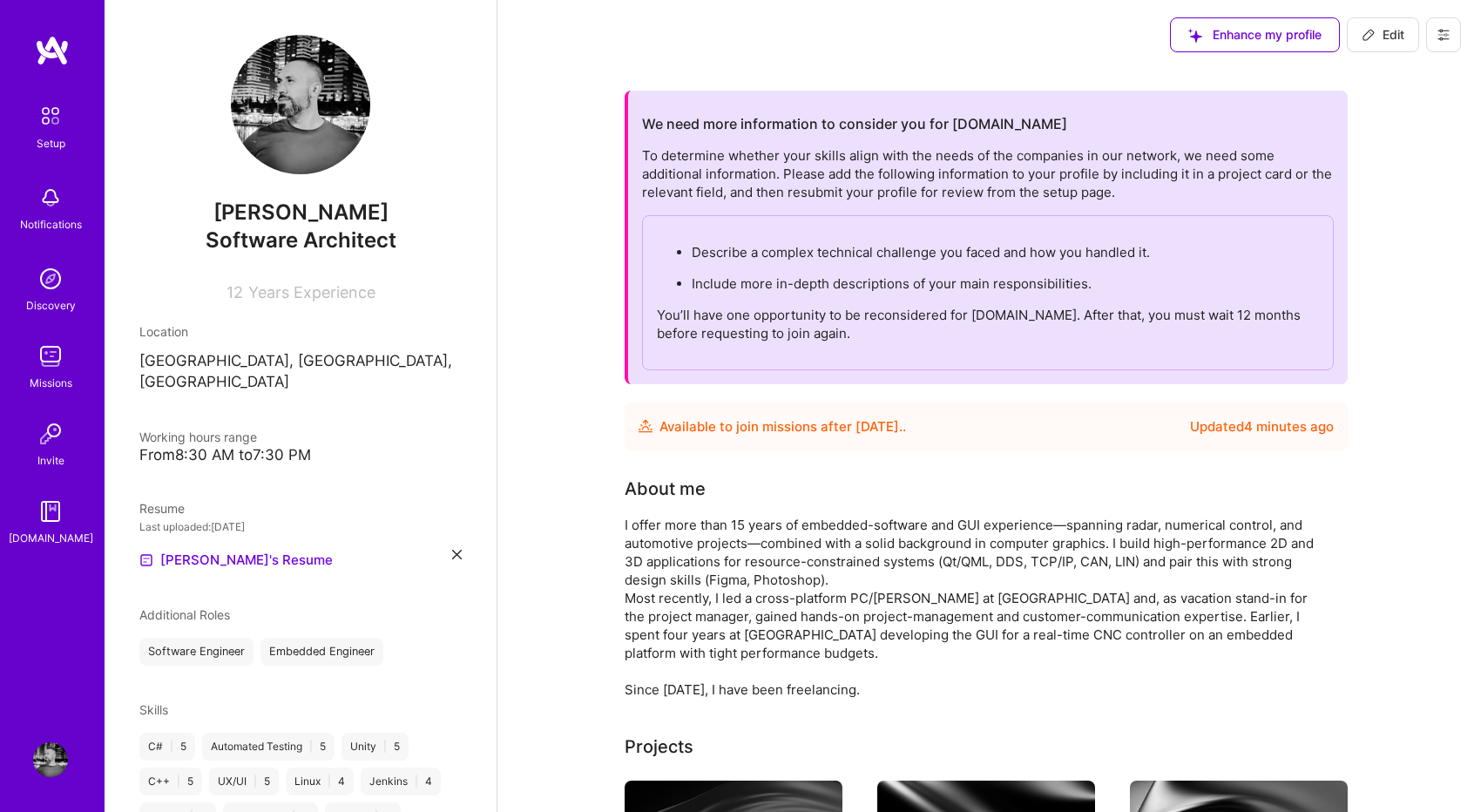
click at [1380, 45] on button "Edit" at bounding box center [1383, 35] width 73 height 35
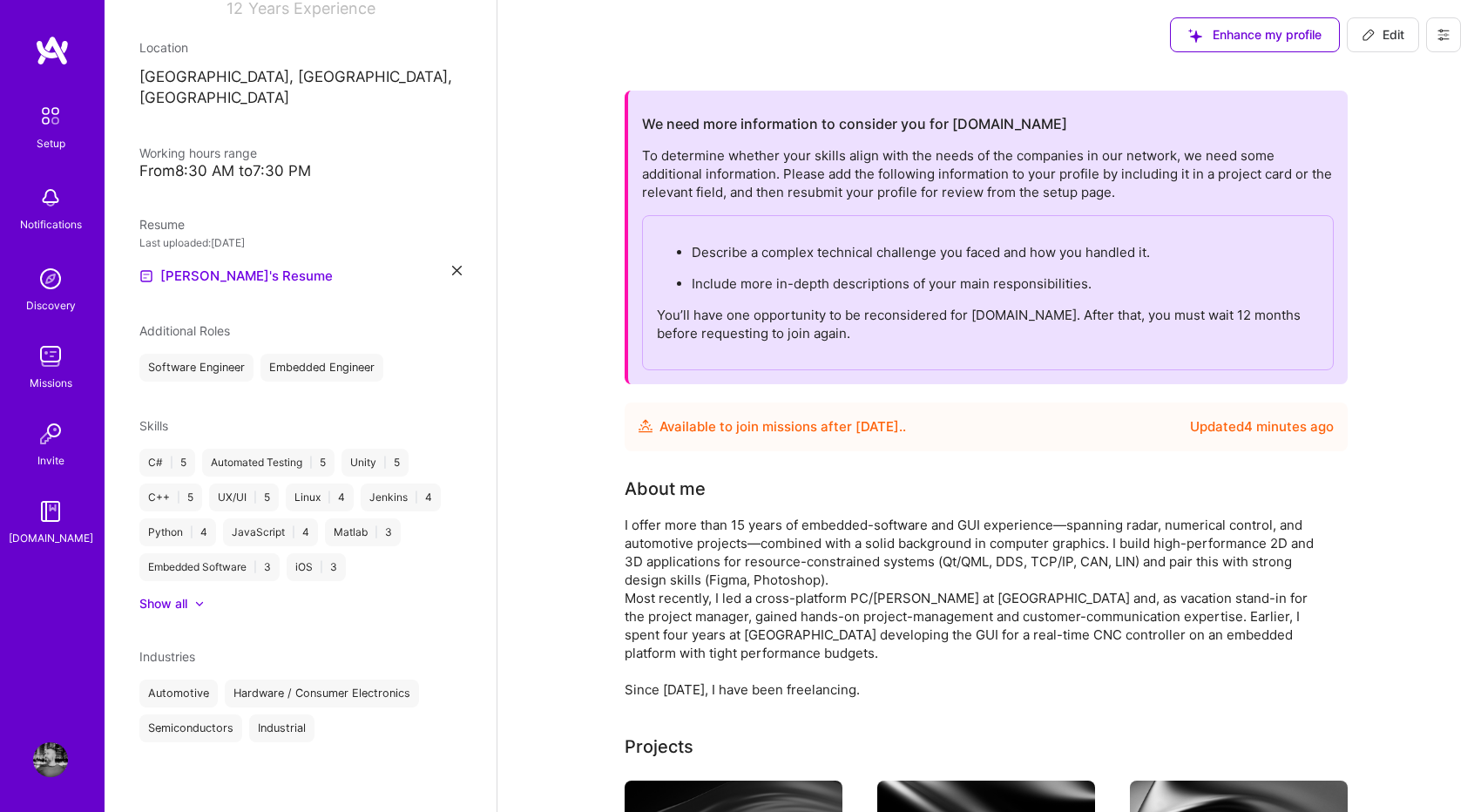
select select "US"
select select "Future Date"
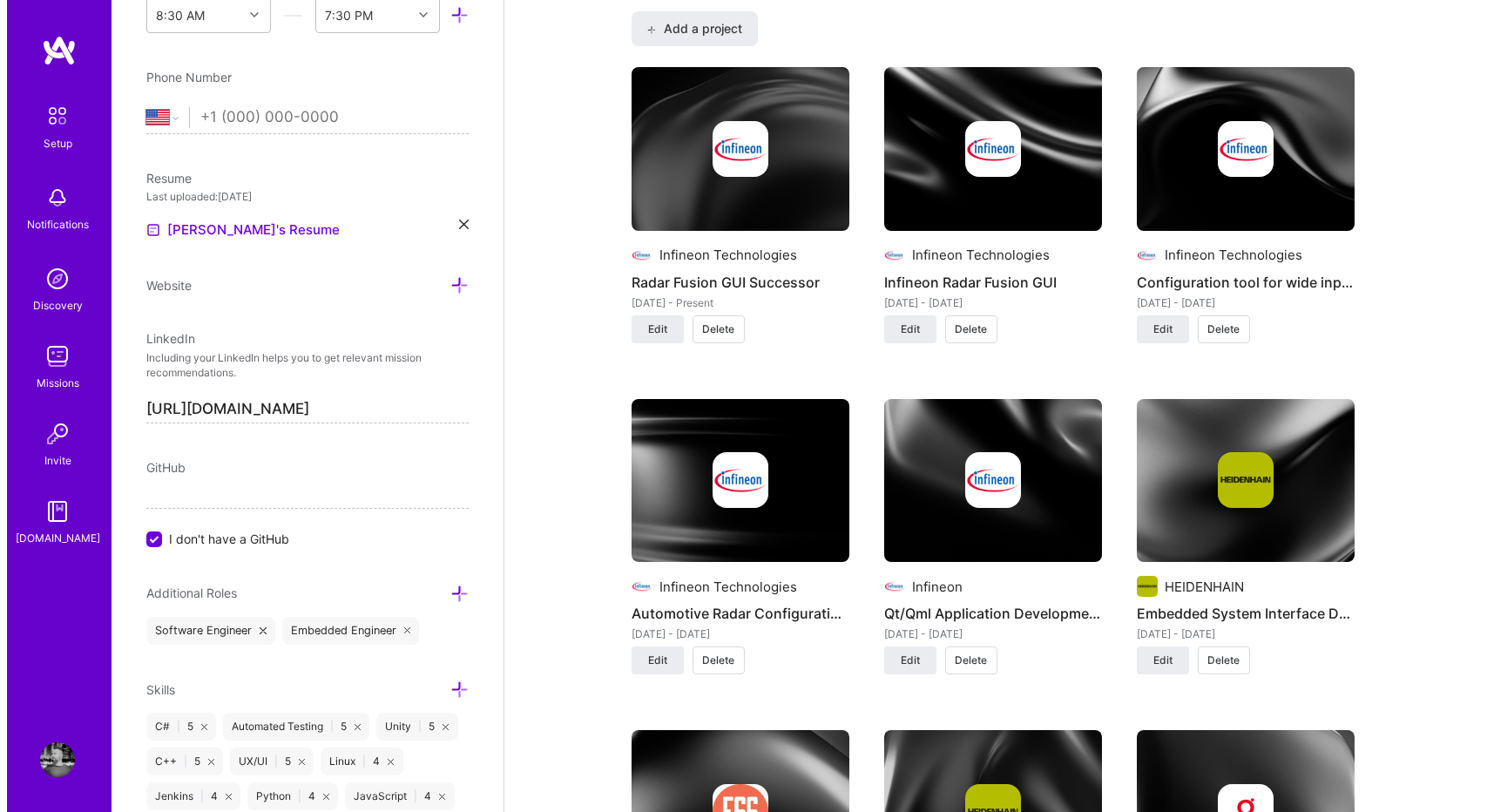
scroll to position [1480, 0]
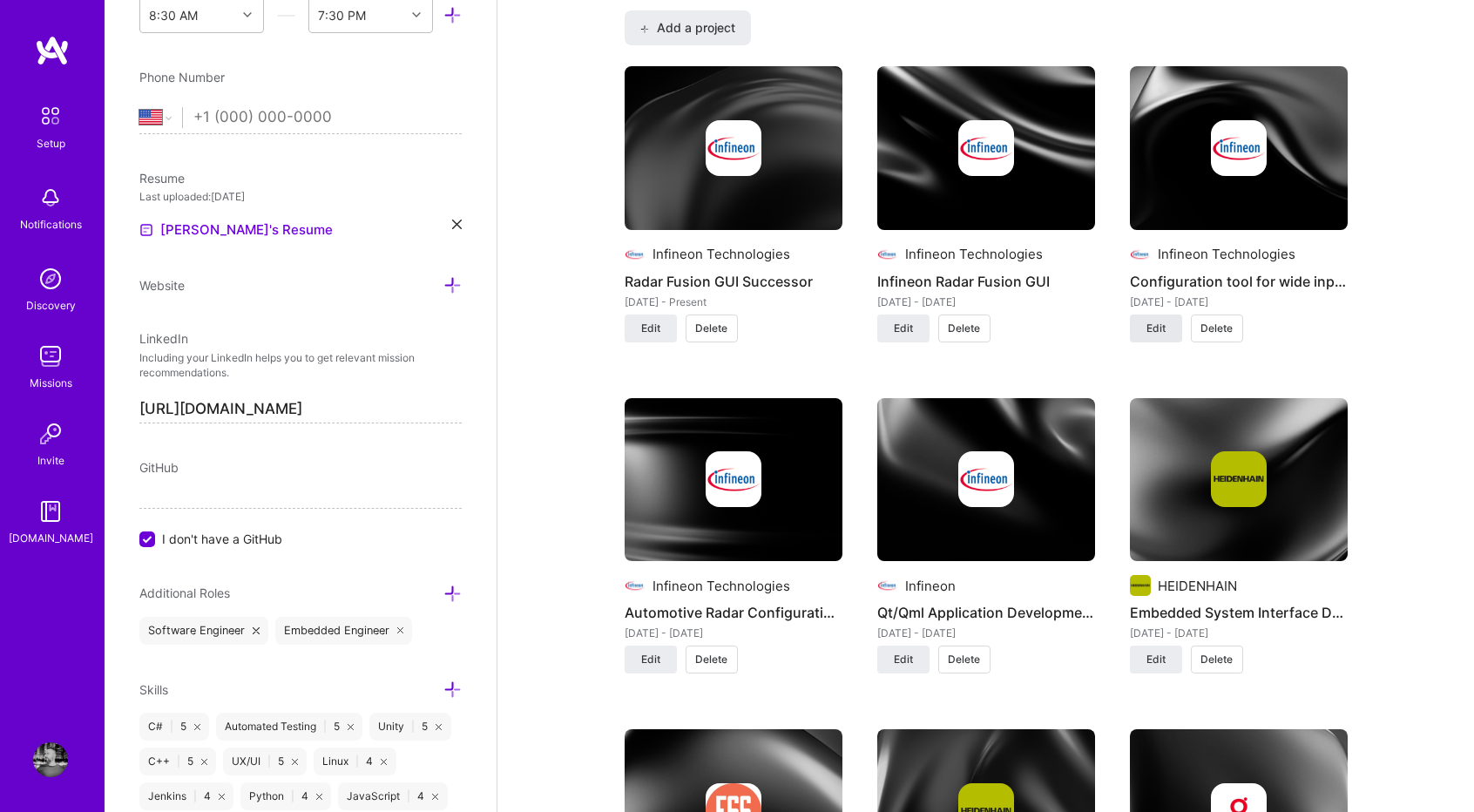
click at [1148, 334] on button "Edit" at bounding box center [1156, 328] width 53 height 28
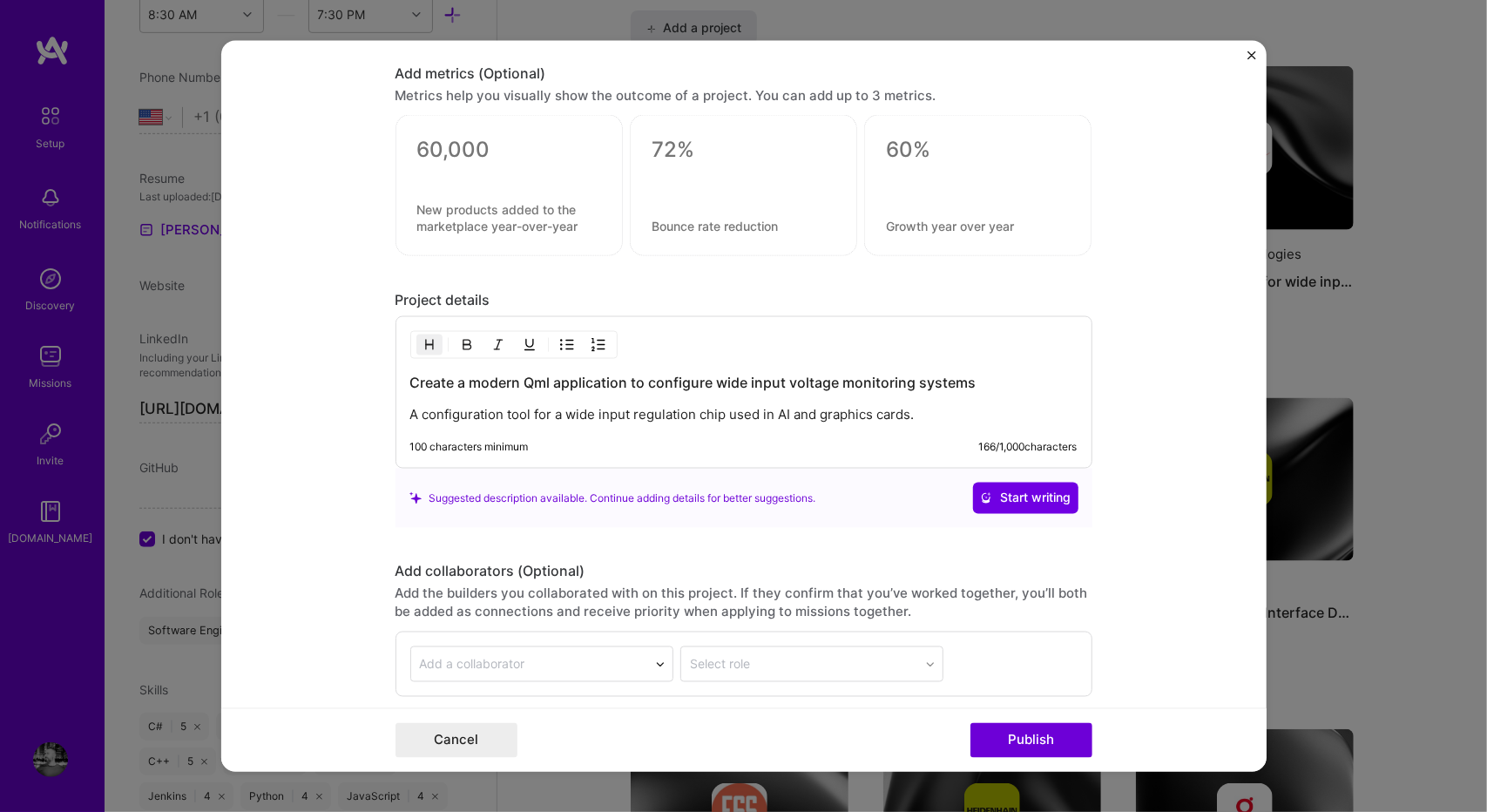
scroll to position [1509, 0]
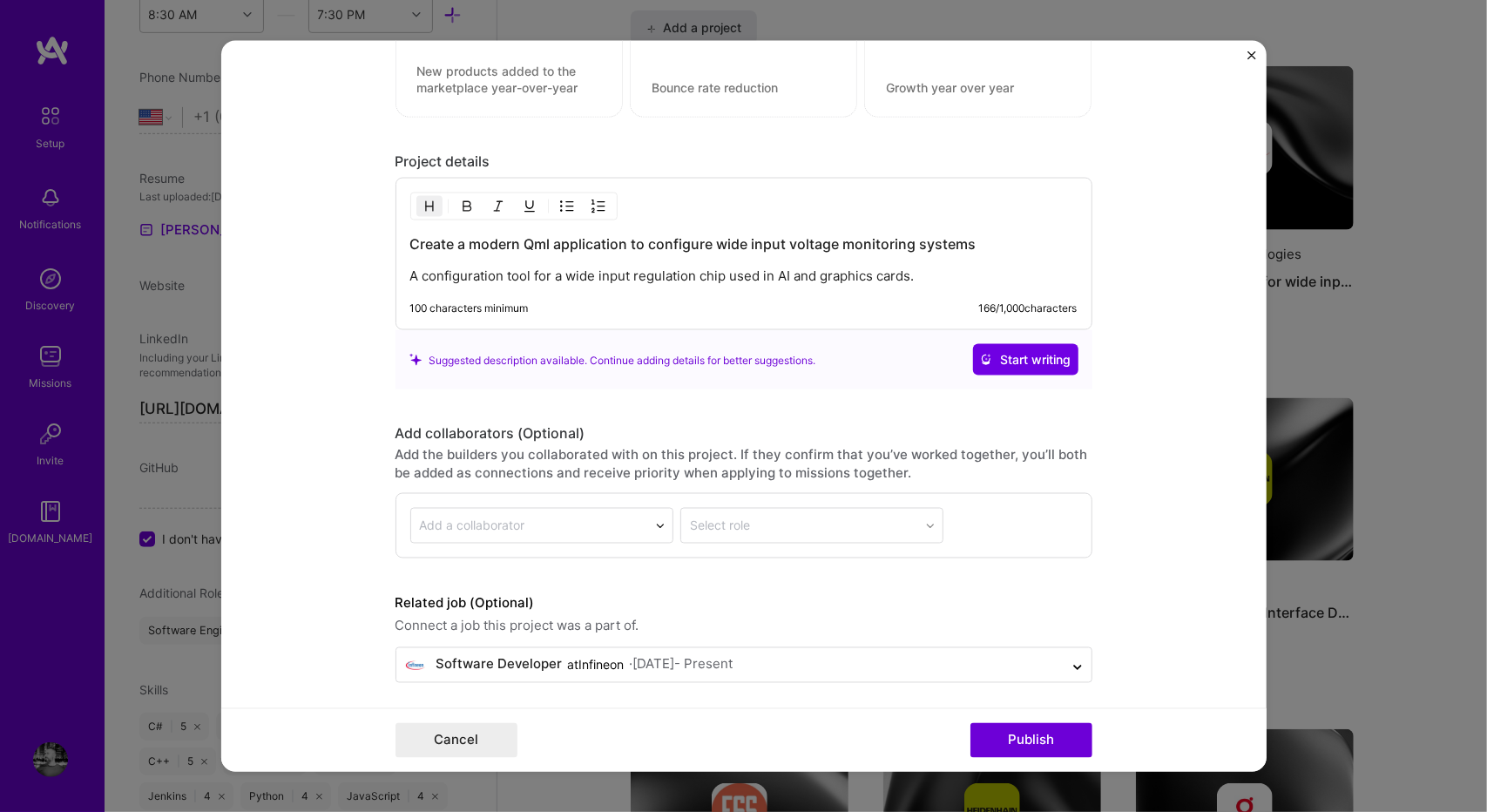
click at [958, 275] on p "A configuration tool for a wide input regulation chip used in AI and graphics c…" at bounding box center [744, 276] width 667 height 18
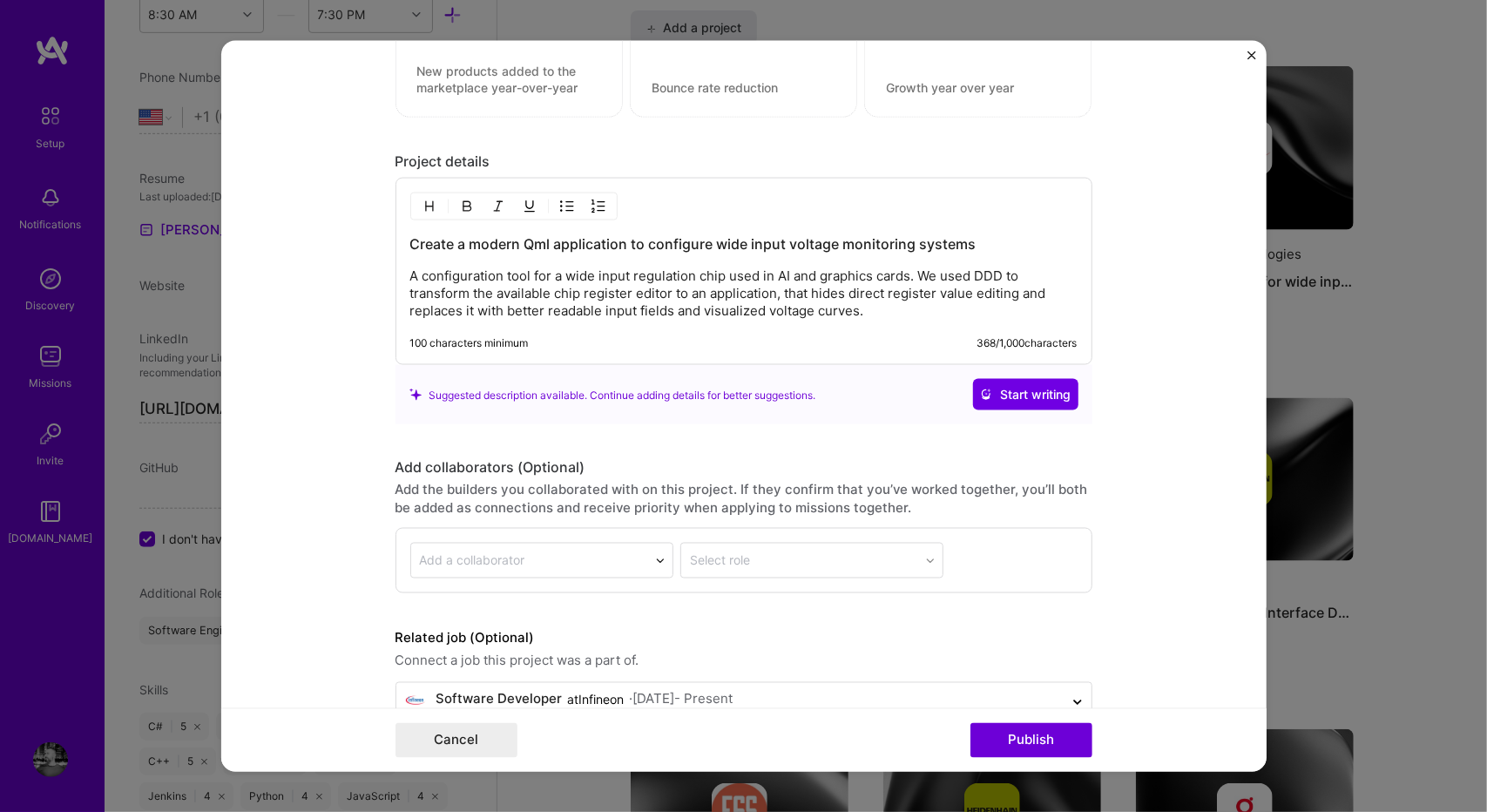
click at [674, 284] on p "A configuration tool for a wide input regulation chip used in AI and graphics c…" at bounding box center [744, 294] width 667 height 52
click at [764, 294] on p "A configuration tool for a wide input regulation chip used in AI and graphics c…" at bounding box center [744, 294] width 667 height 52
click at [782, 312] on p "A configuration tool for a wide input regulation chip used in AI and graphics c…" at bounding box center [744, 294] width 667 height 52
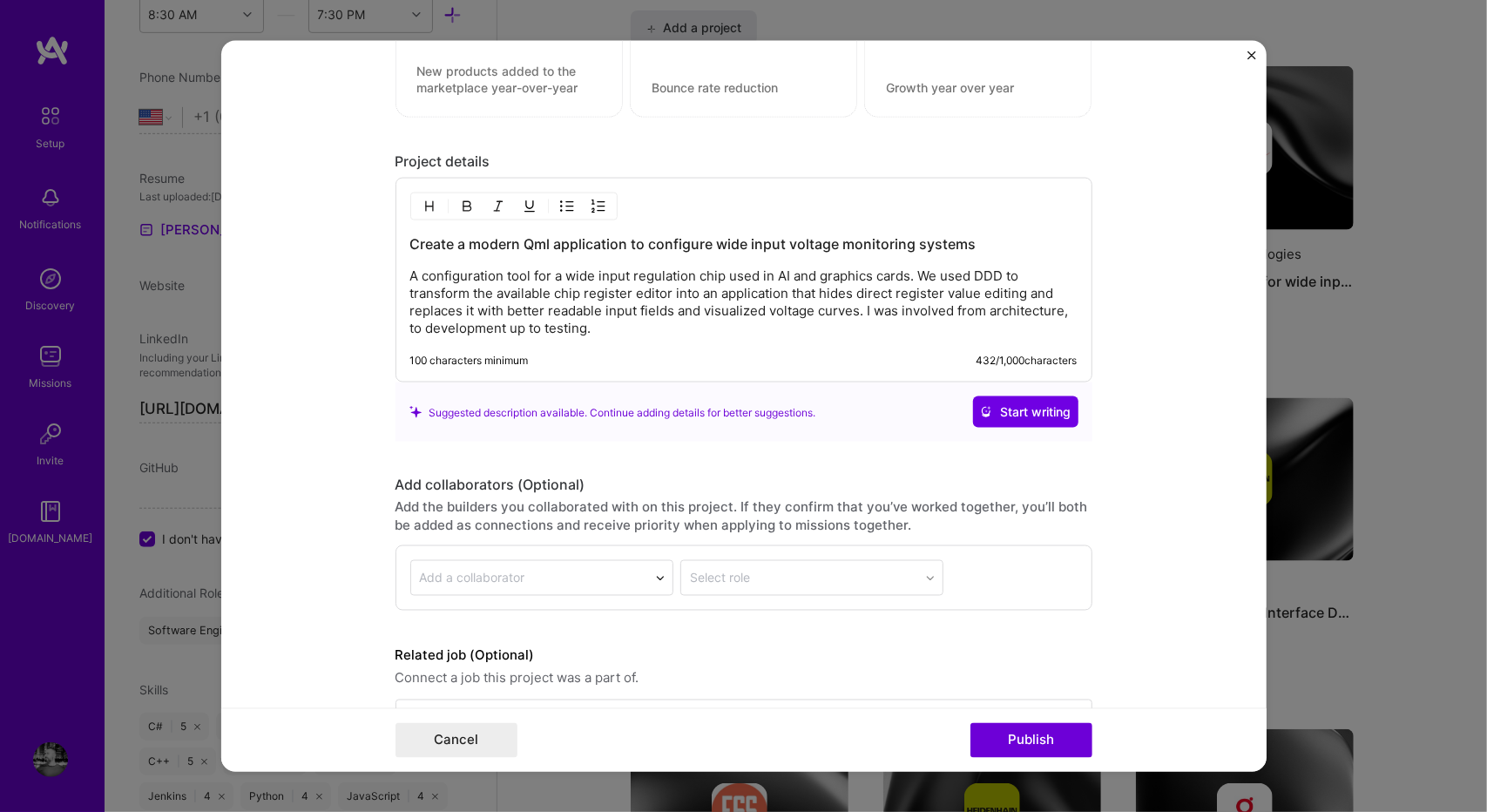
click at [853, 433] on div "Suggested description available. Continue adding details for better suggestions…" at bounding box center [744, 412] width 697 height 60
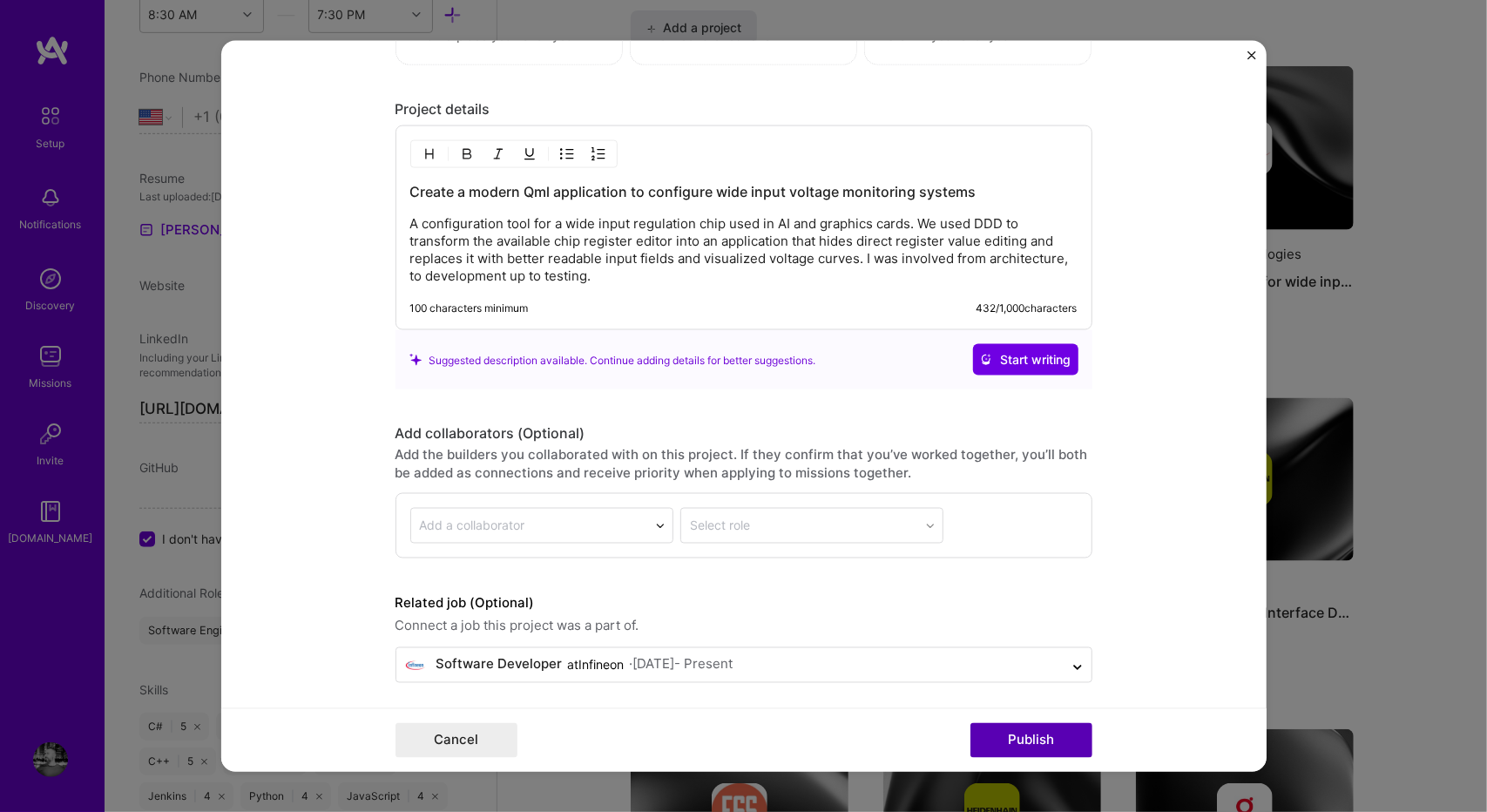
click at [1016, 746] on button "Publish" at bounding box center [1031, 739] width 122 height 35
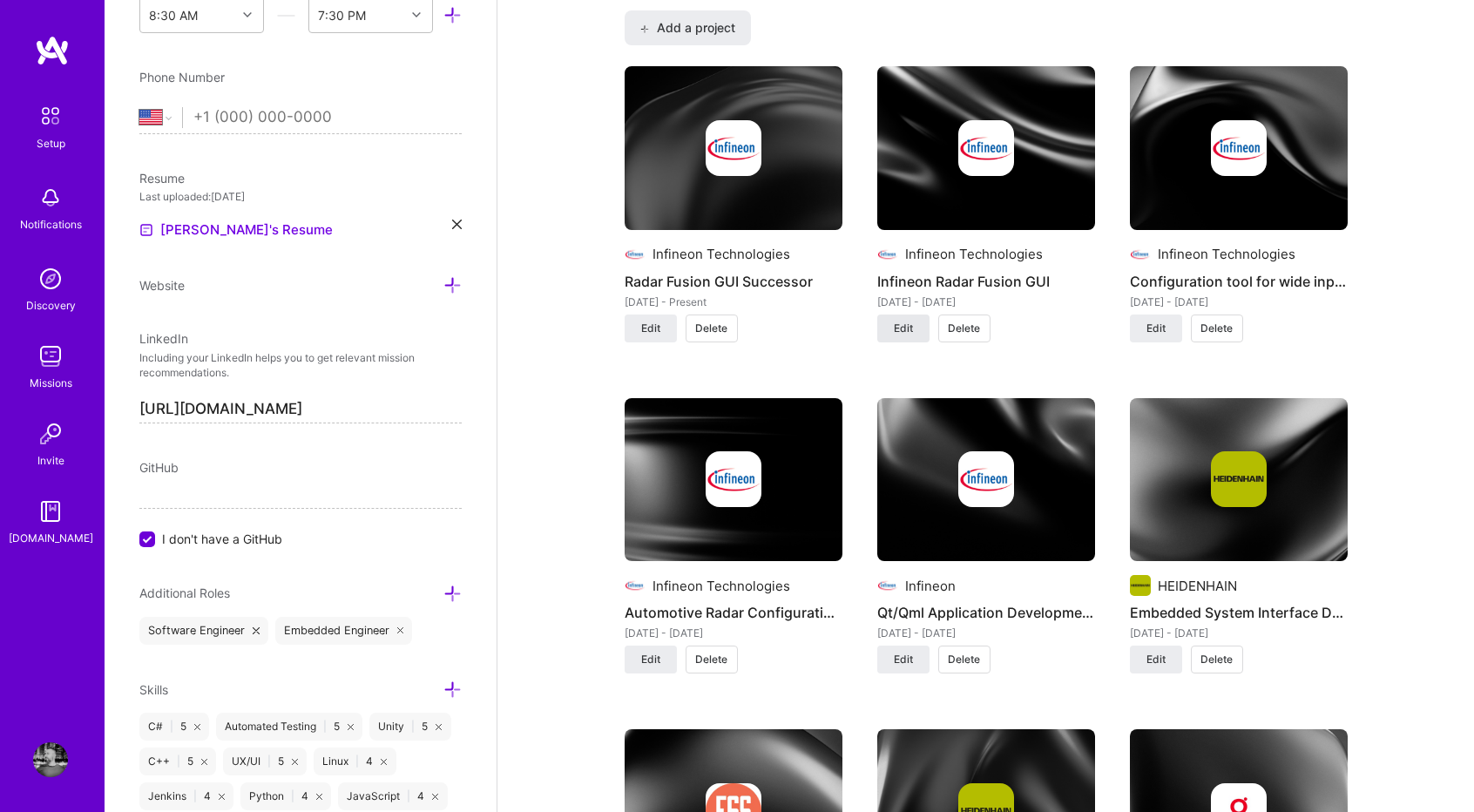
click at [919, 330] on button "Edit" at bounding box center [903, 328] width 53 height 28
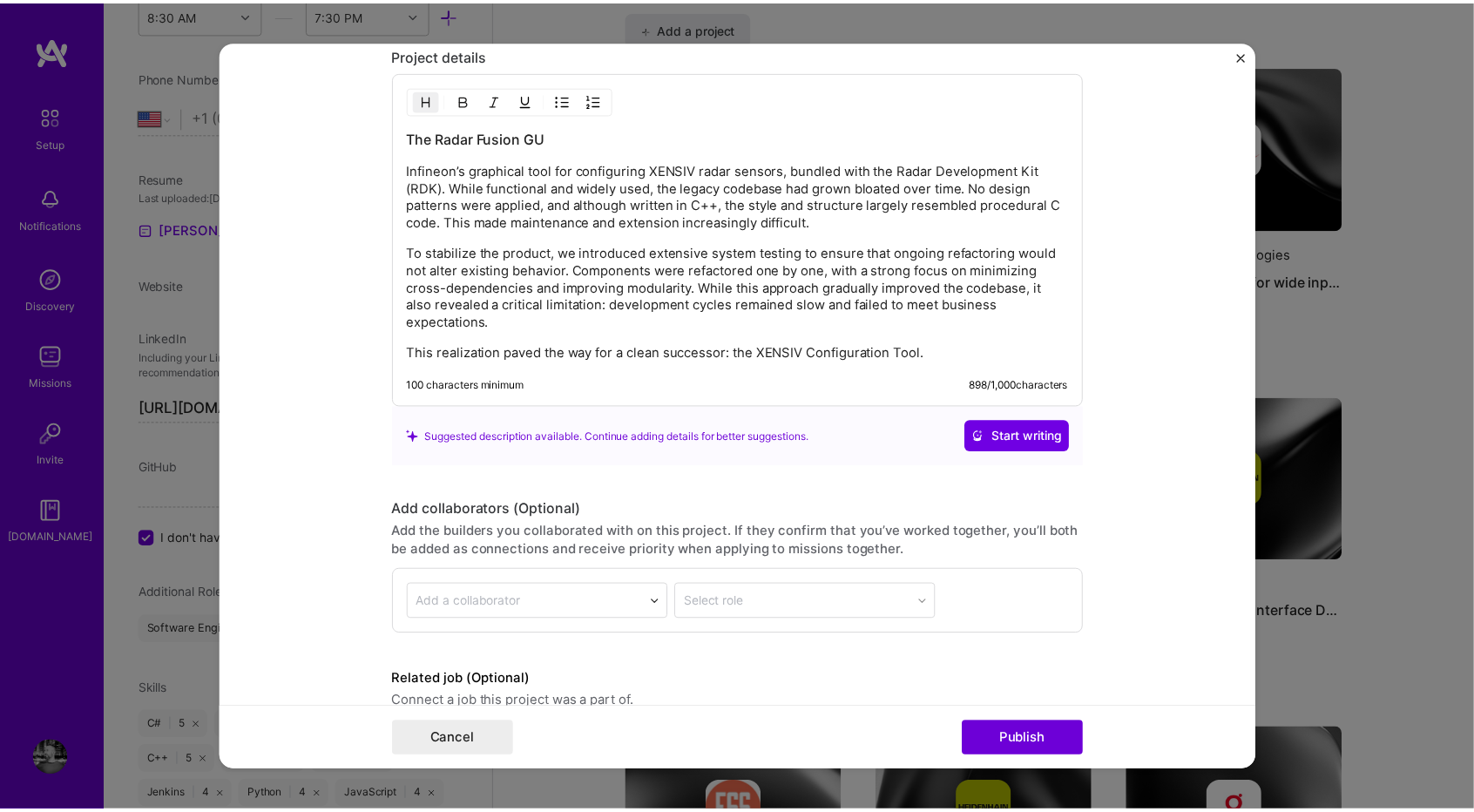
scroll to position [1697, 0]
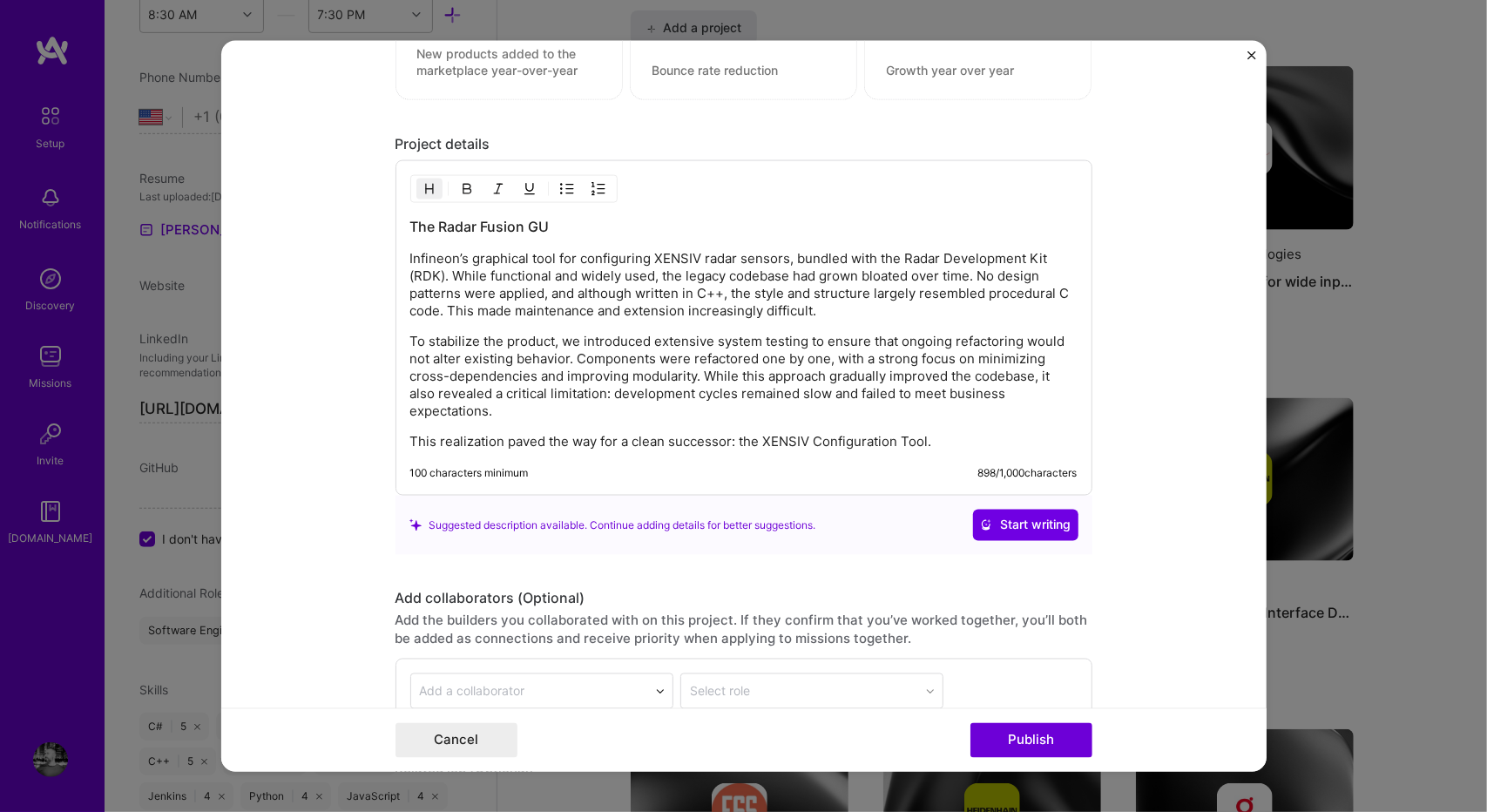
click at [1252, 52] on img "Close" at bounding box center [1252, 56] width 9 height 9
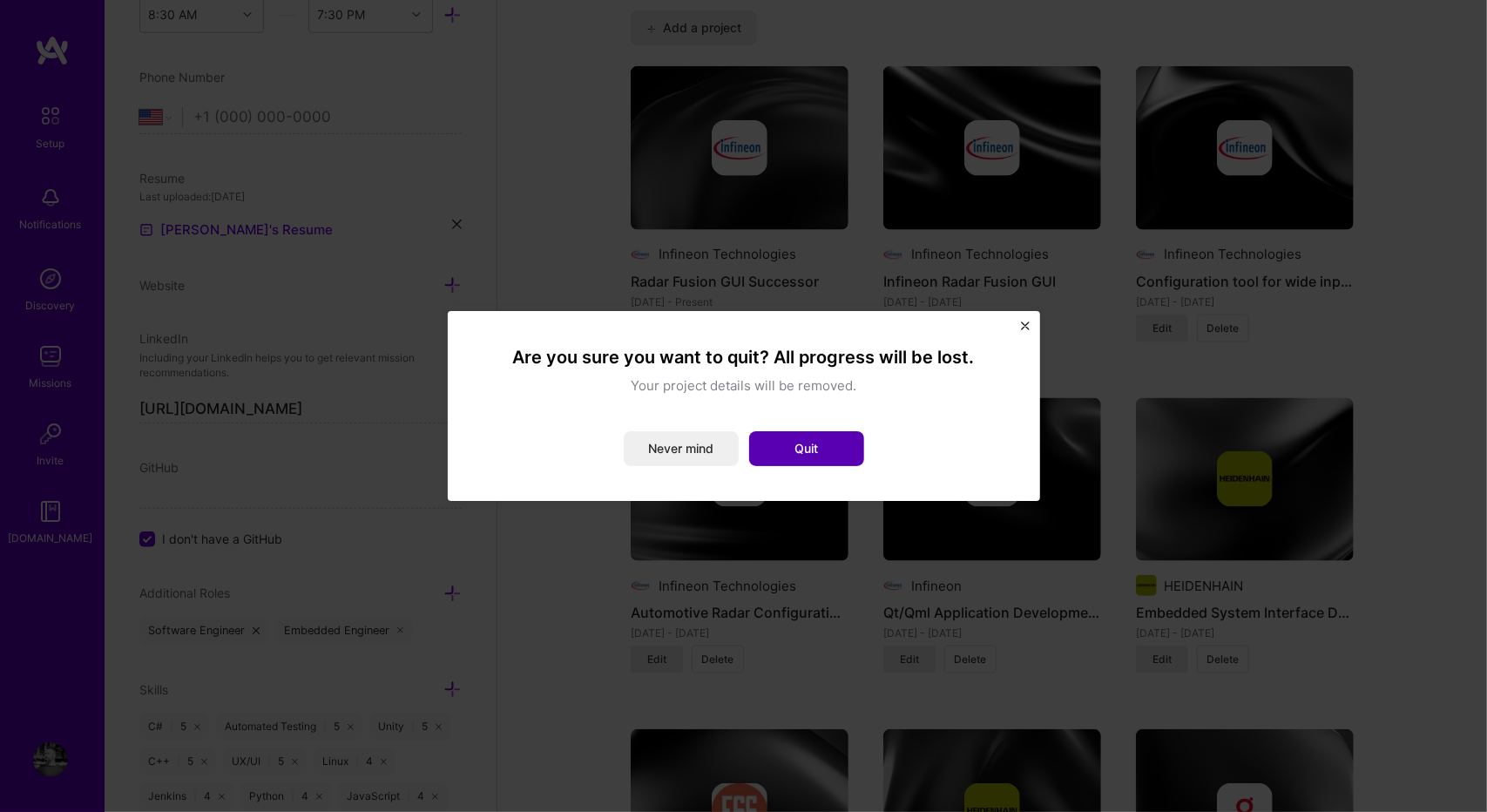
click at [779, 440] on button "Quit" at bounding box center [806, 449] width 115 height 35
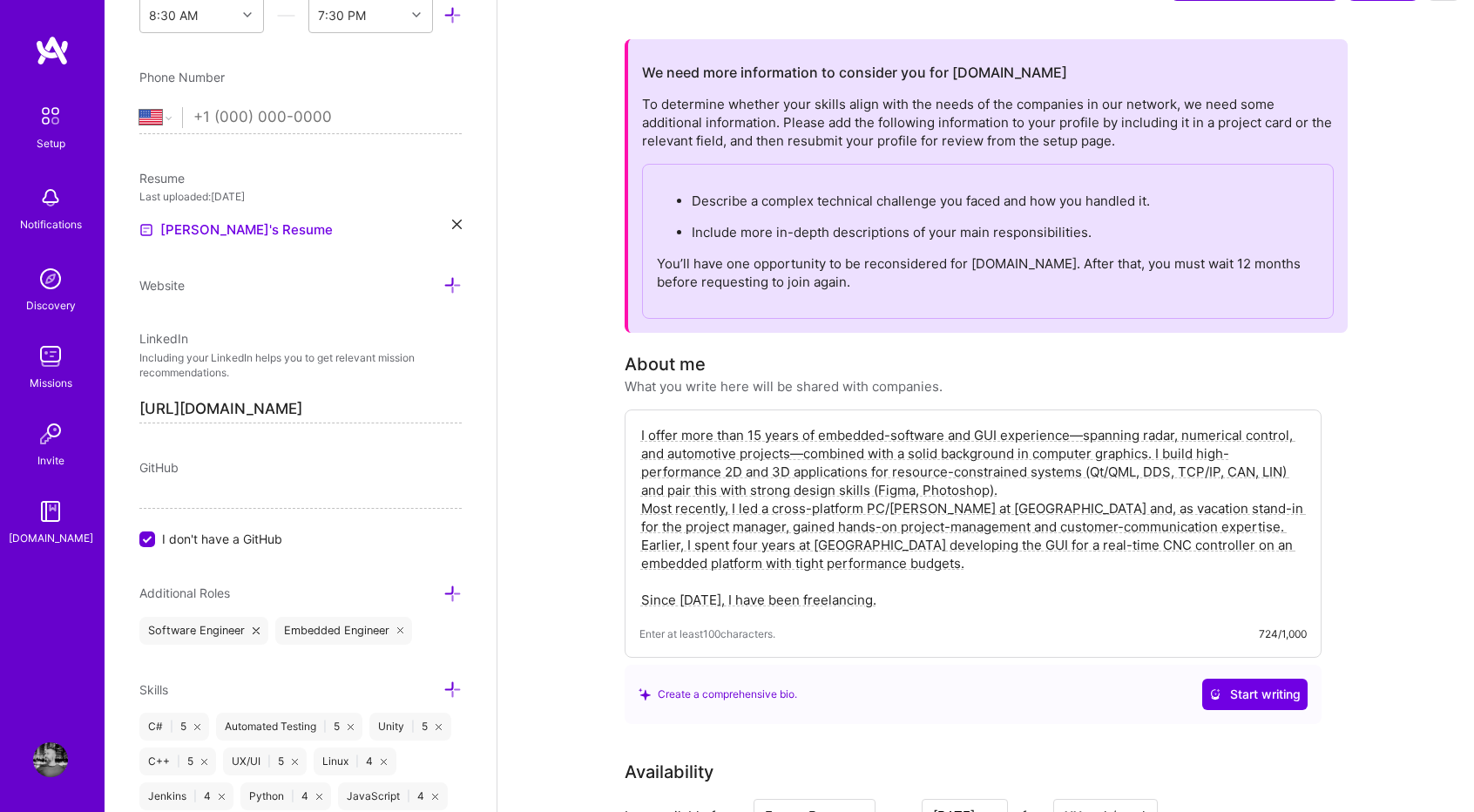
scroll to position [0, 0]
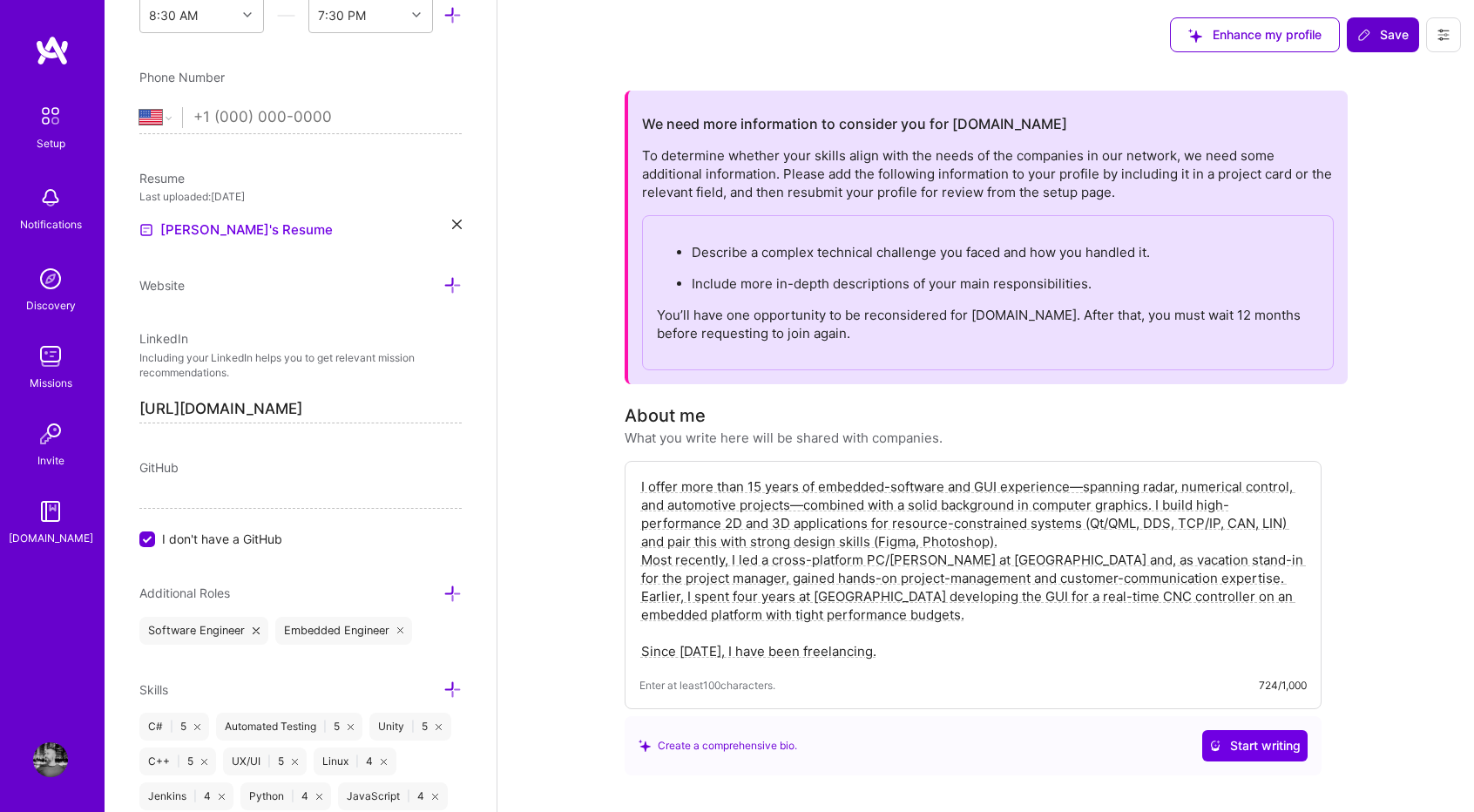
click at [1383, 48] on button "Save" at bounding box center [1383, 35] width 73 height 35
click at [1390, 40] on span "Save" at bounding box center [1383, 35] width 52 height 18
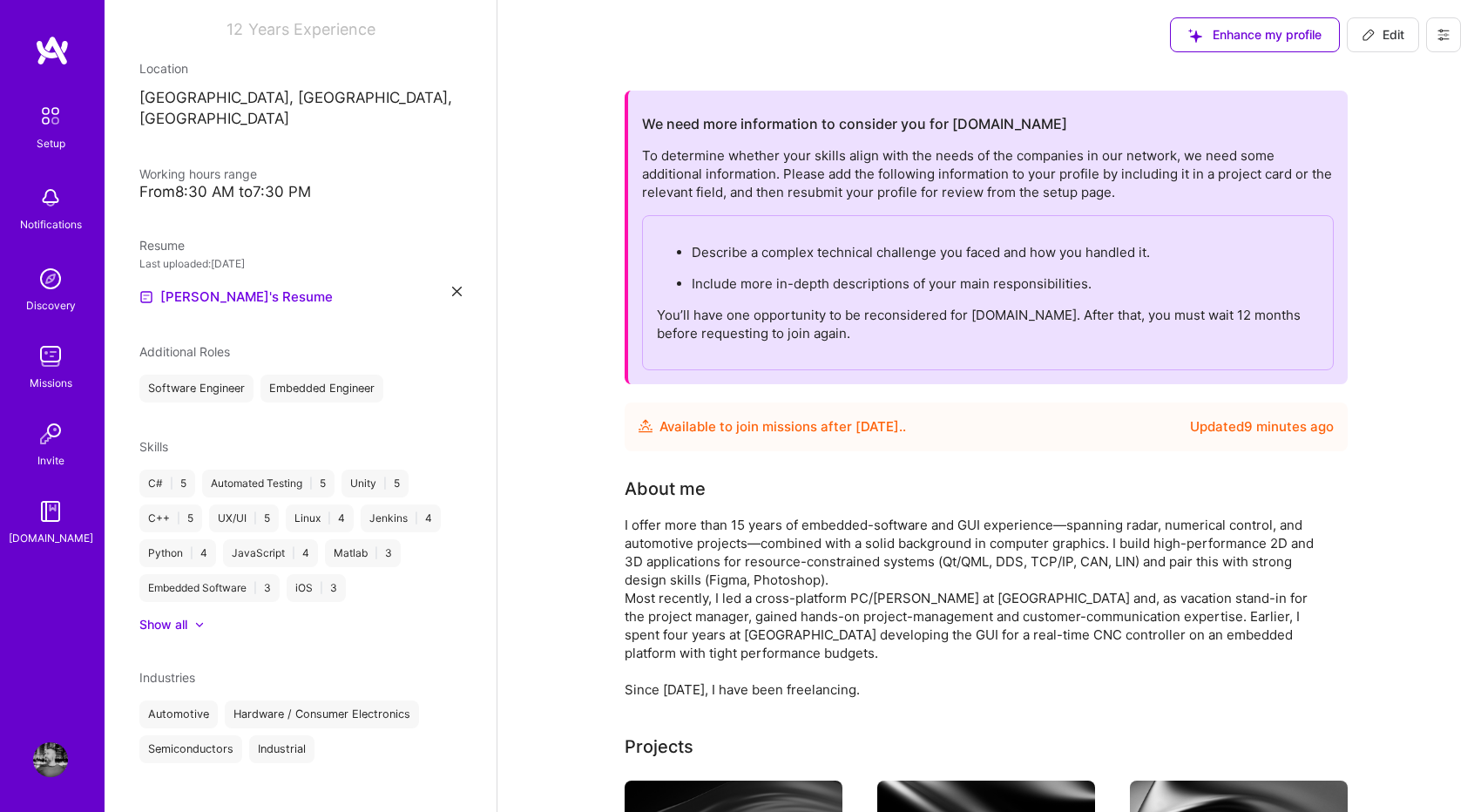
click at [1395, 50] on button "Edit" at bounding box center [1383, 35] width 73 height 35
select select "US"
select select "Future Date"
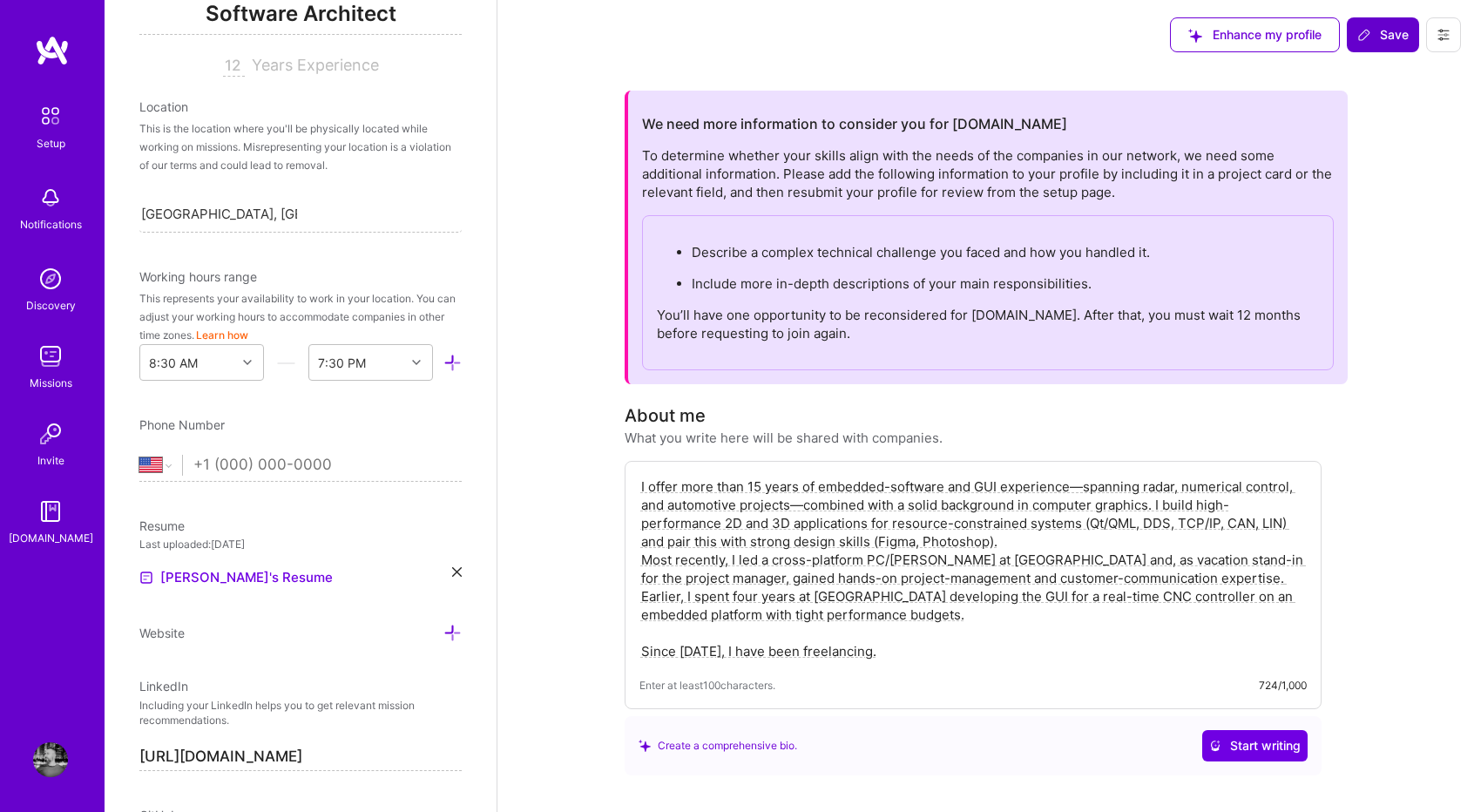
scroll to position [611, 0]
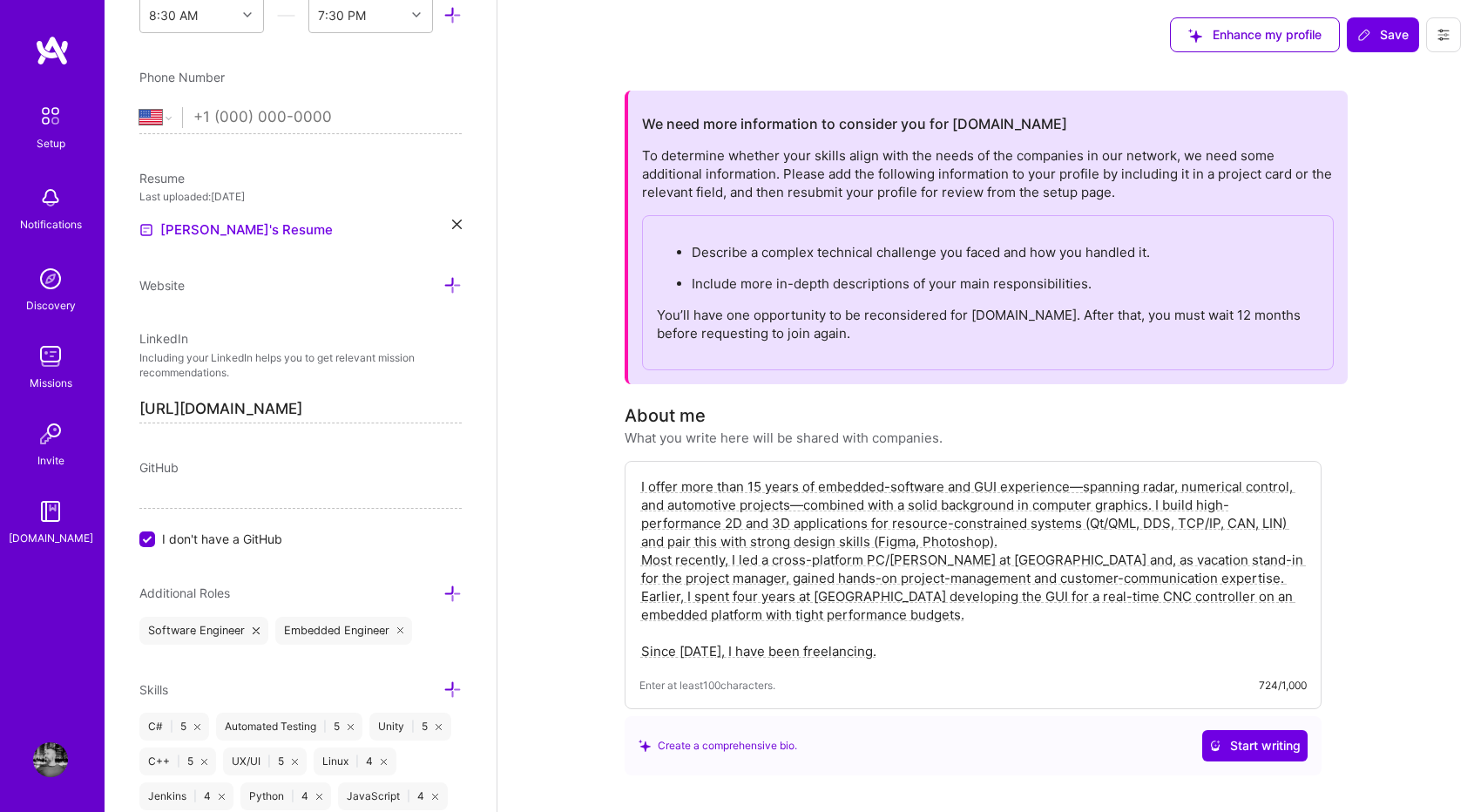
click at [196, 110] on input "tel" at bounding box center [327, 117] width 269 height 51
type input "[PHONE_NUMBER]"
select select "TR"
click at [1407, 38] on span "Save" at bounding box center [1383, 35] width 52 height 18
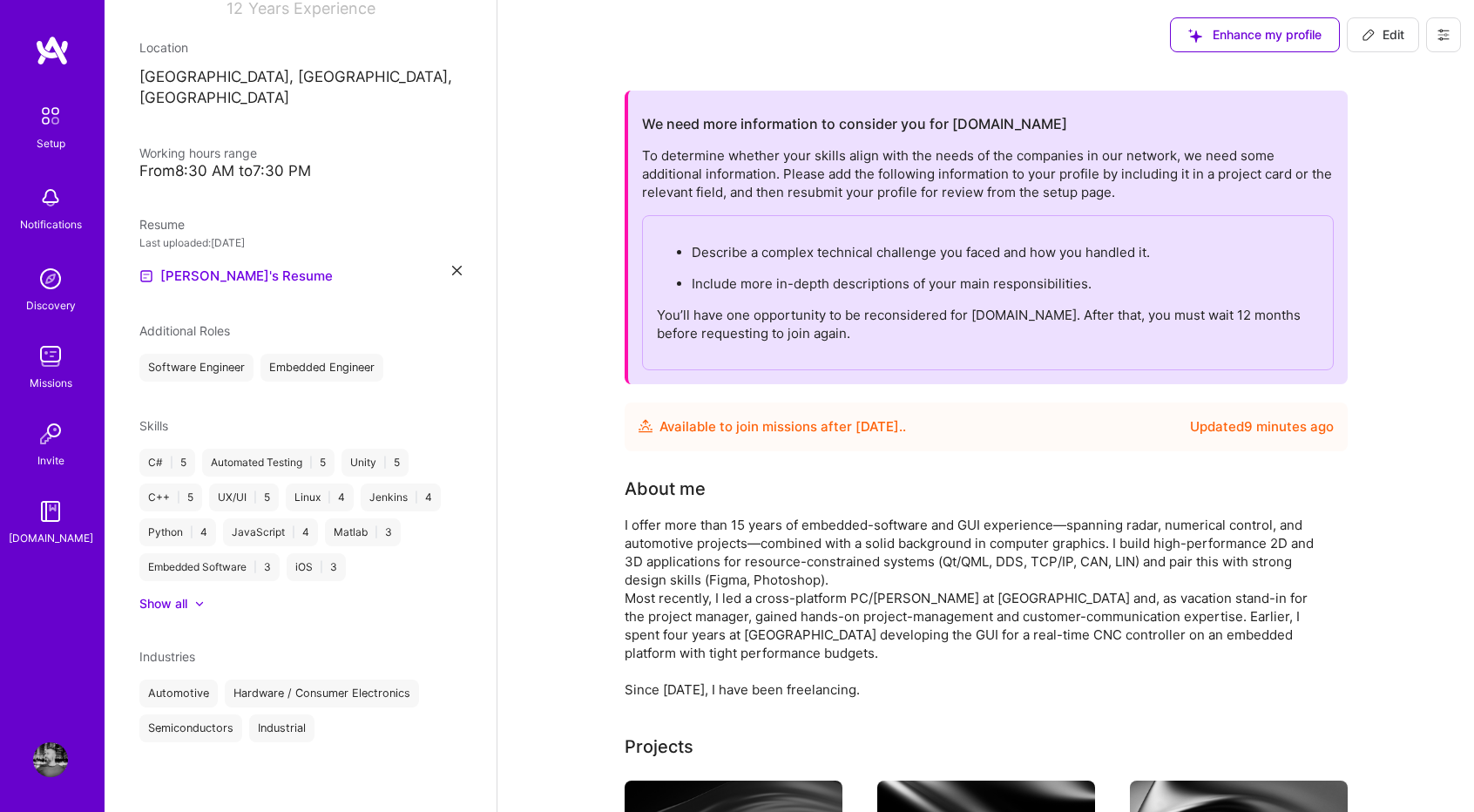
scroll to position [263, 0]
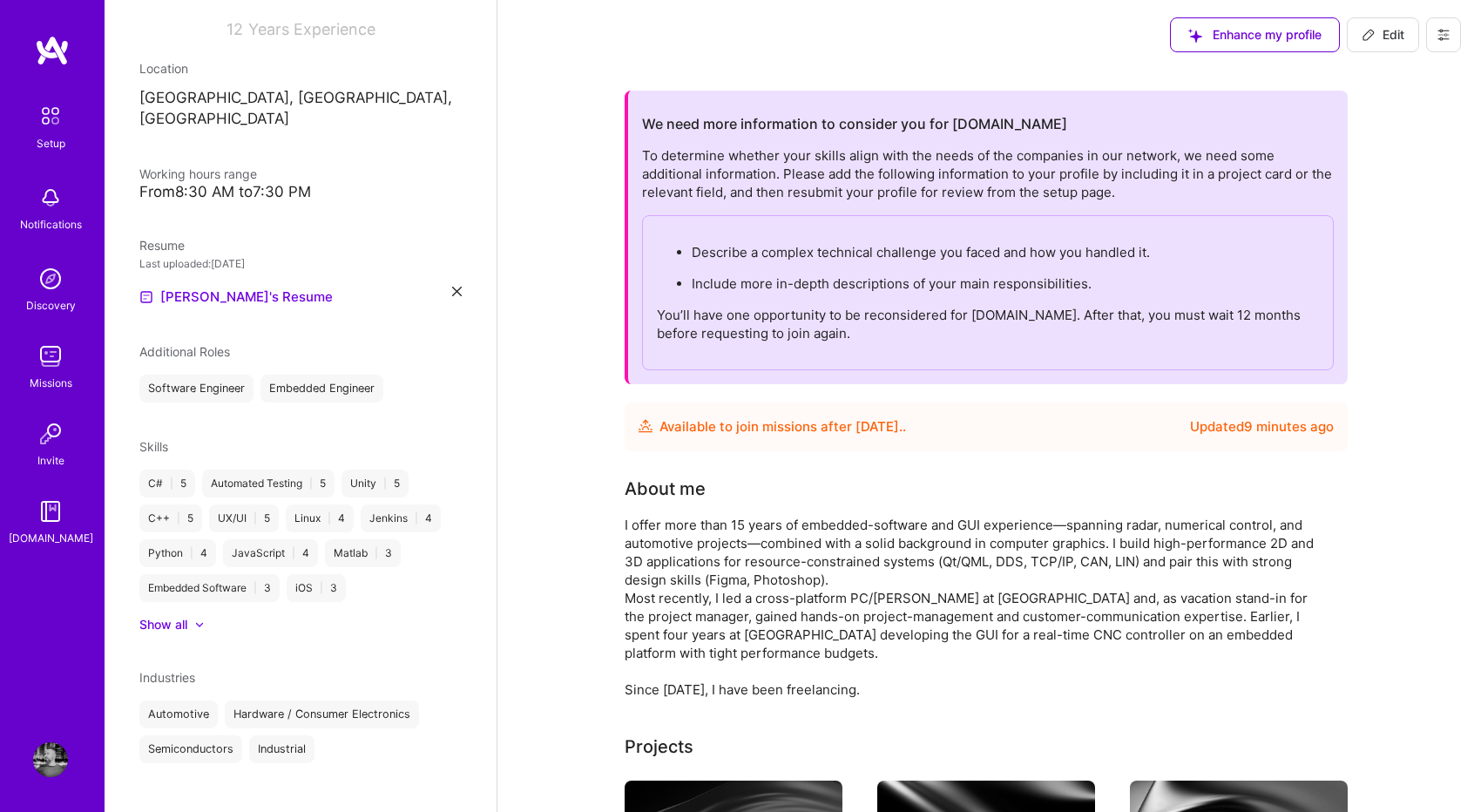
click at [63, 111] on img at bounding box center [51, 116] width 37 height 37
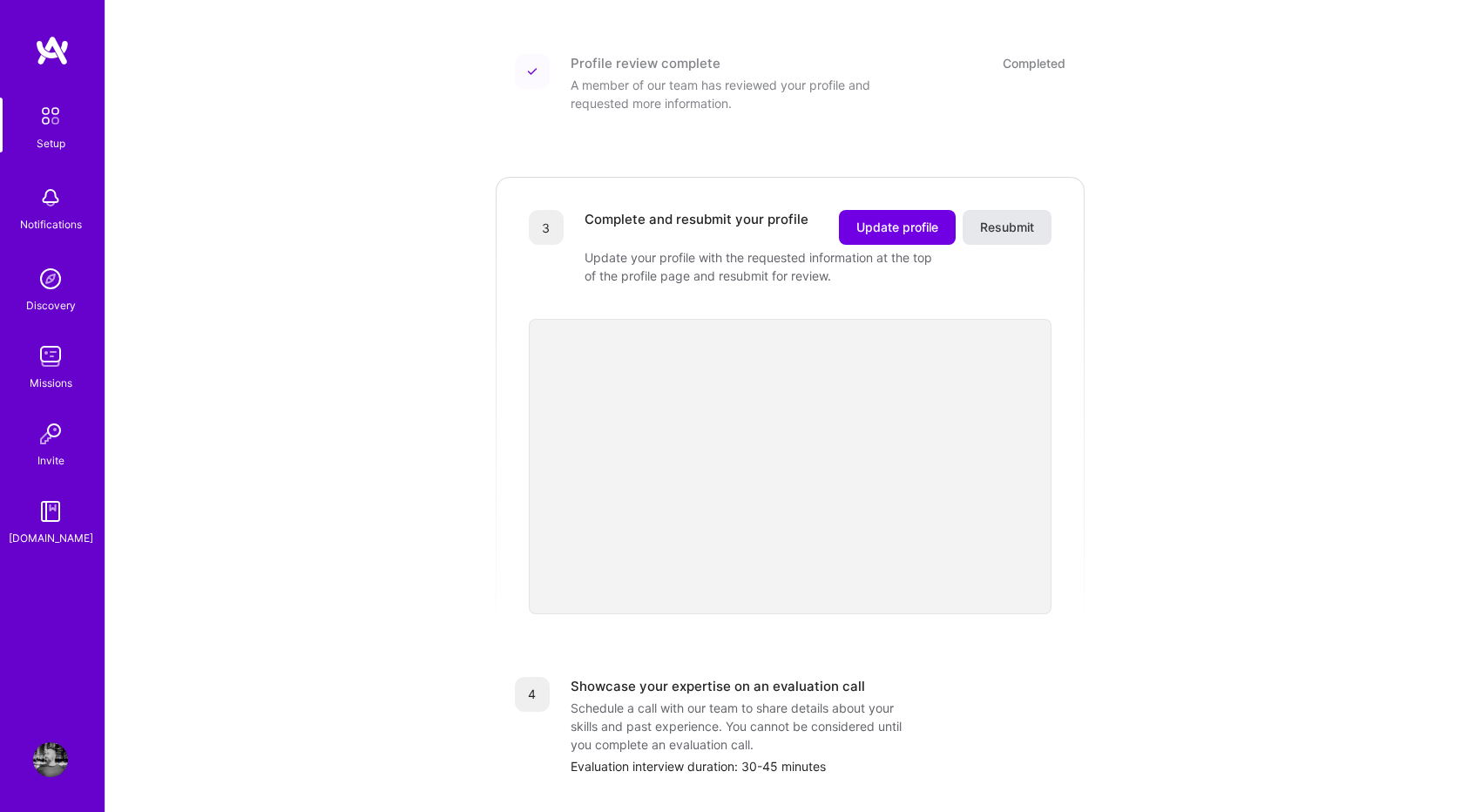
scroll to position [368, 0]
click at [1019, 220] on span "Resubmit" at bounding box center [1007, 228] width 54 height 18
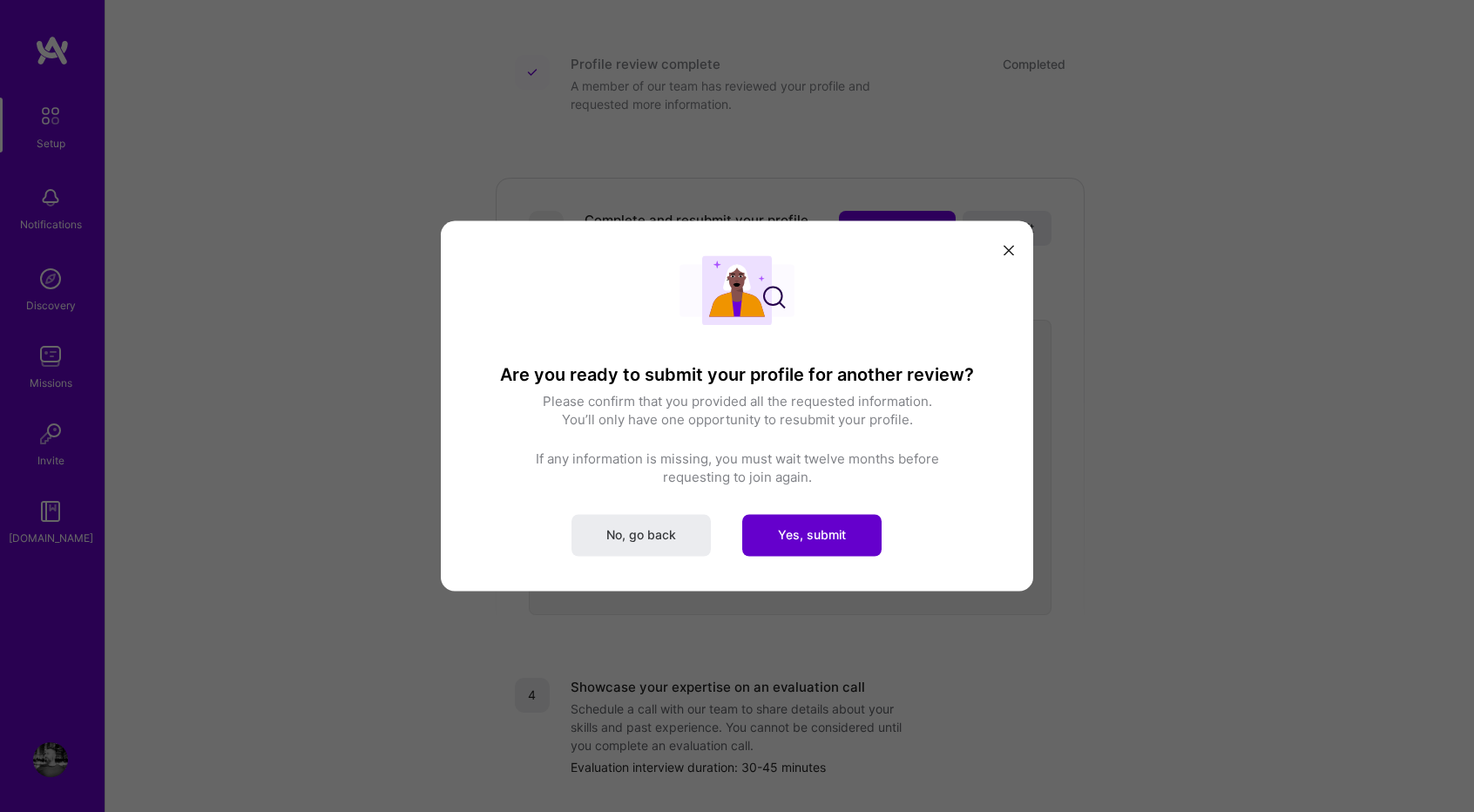
click at [829, 541] on span "Yes, submit" at bounding box center [812, 535] width 68 height 18
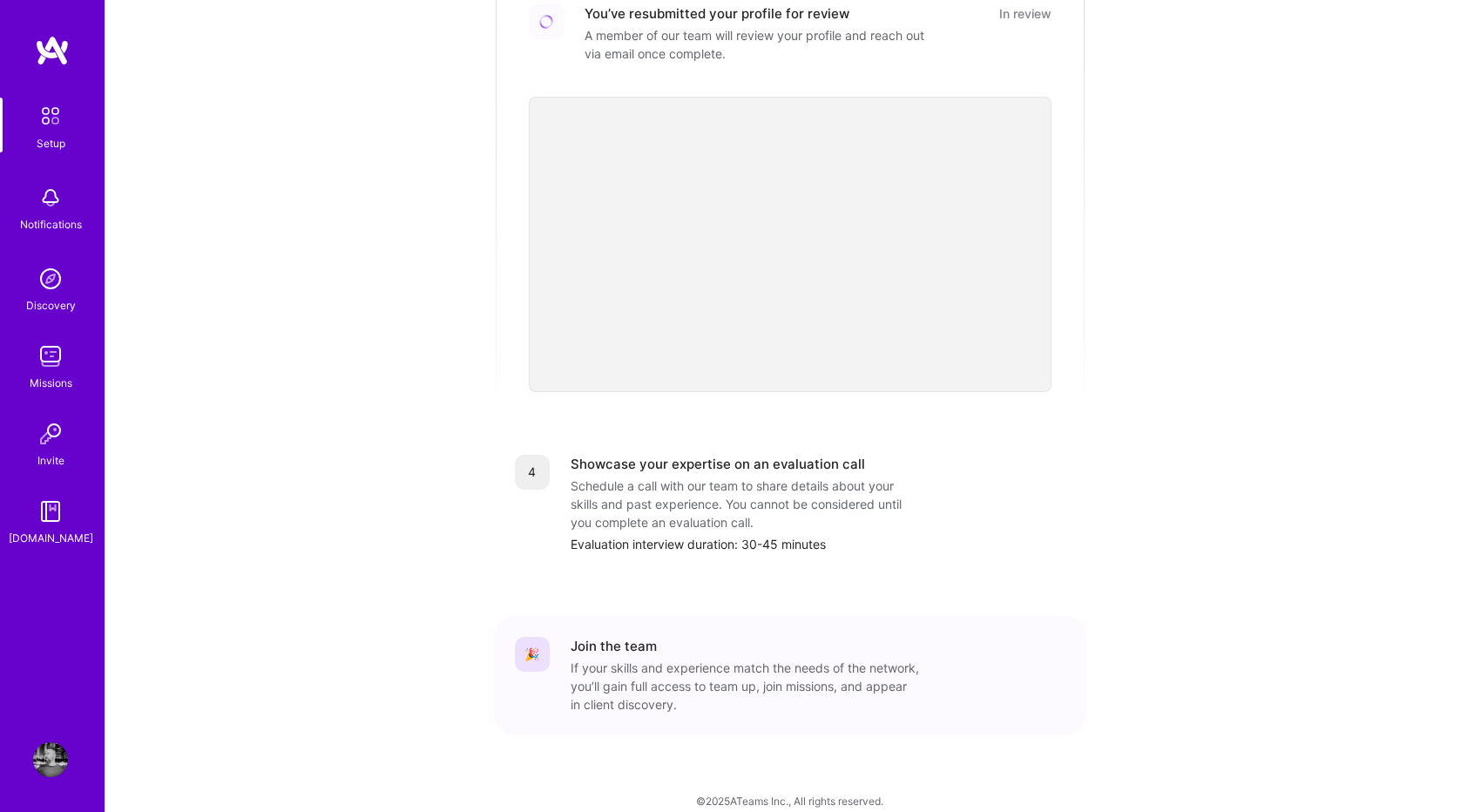
scroll to position [0, 0]
